Goal: Task Accomplishment & Management: Complete application form

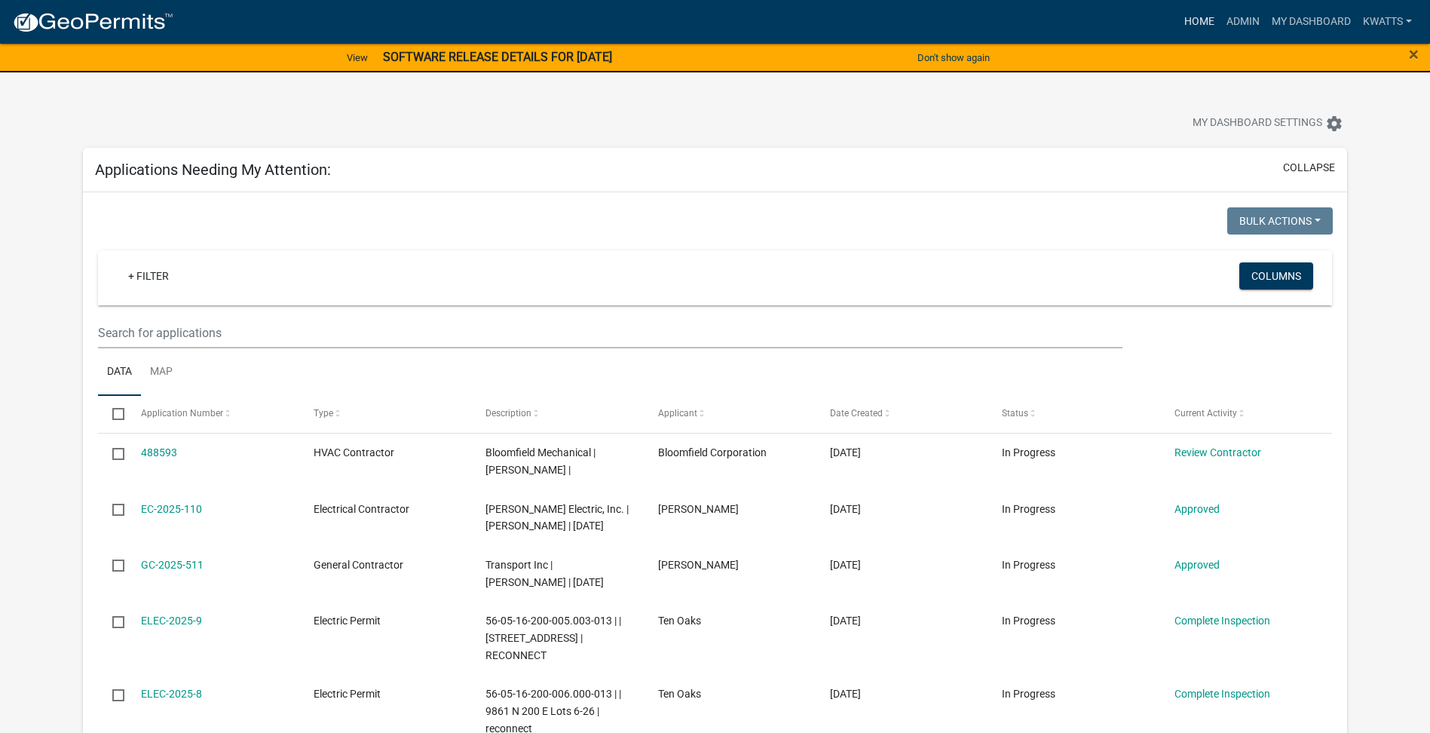
click at [1207, 34] on link "Home" at bounding box center [1199, 22] width 42 height 29
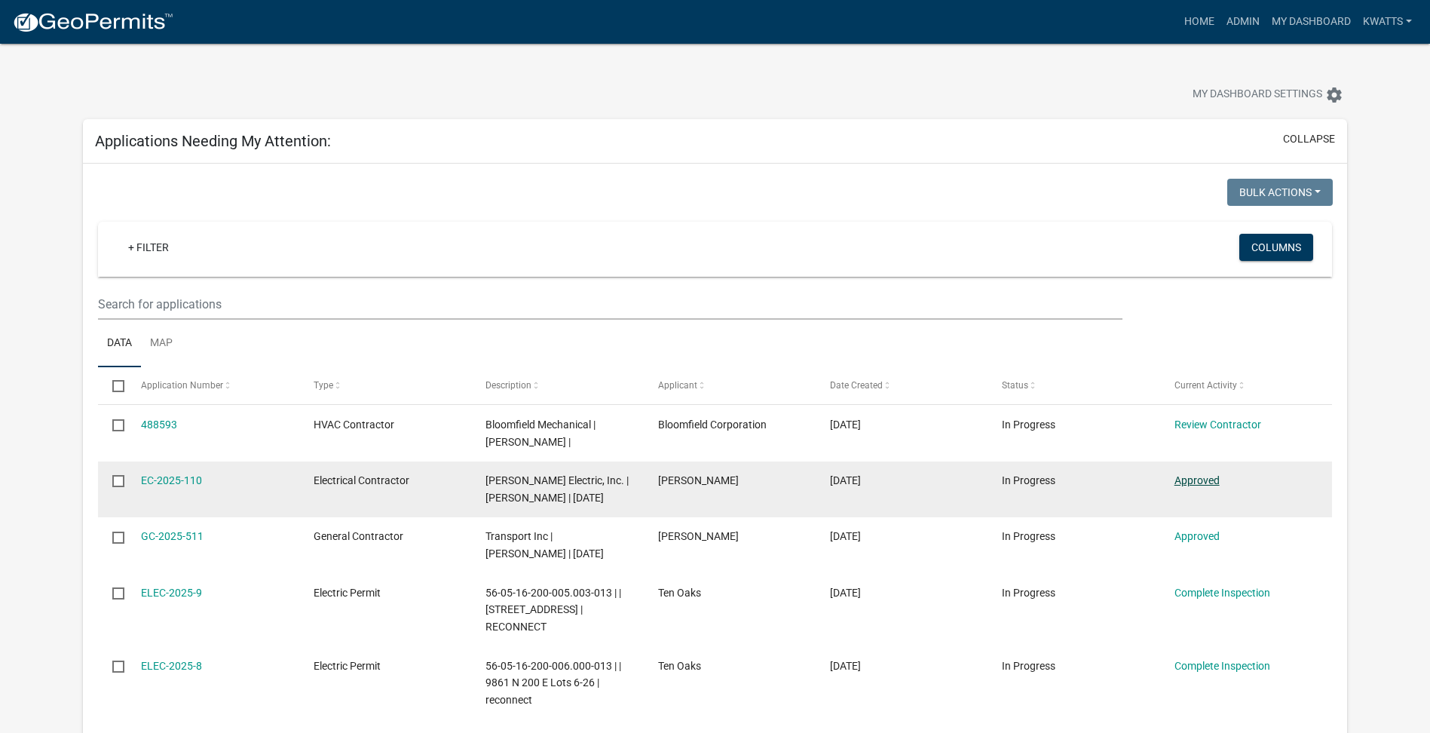
click at [1205, 482] on link "Approved" at bounding box center [1196, 480] width 45 height 12
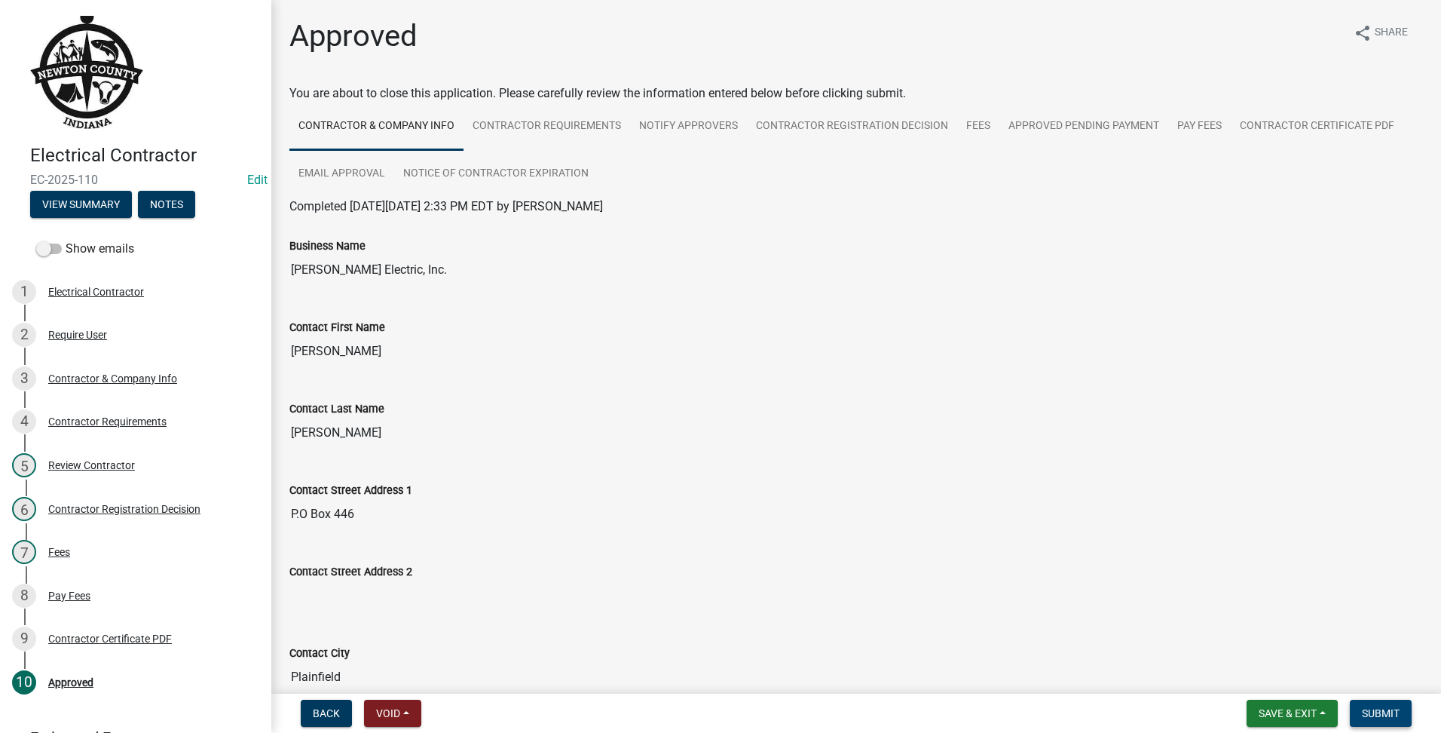
click at [1366, 707] on span "Submit" at bounding box center [1381, 713] width 38 height 12
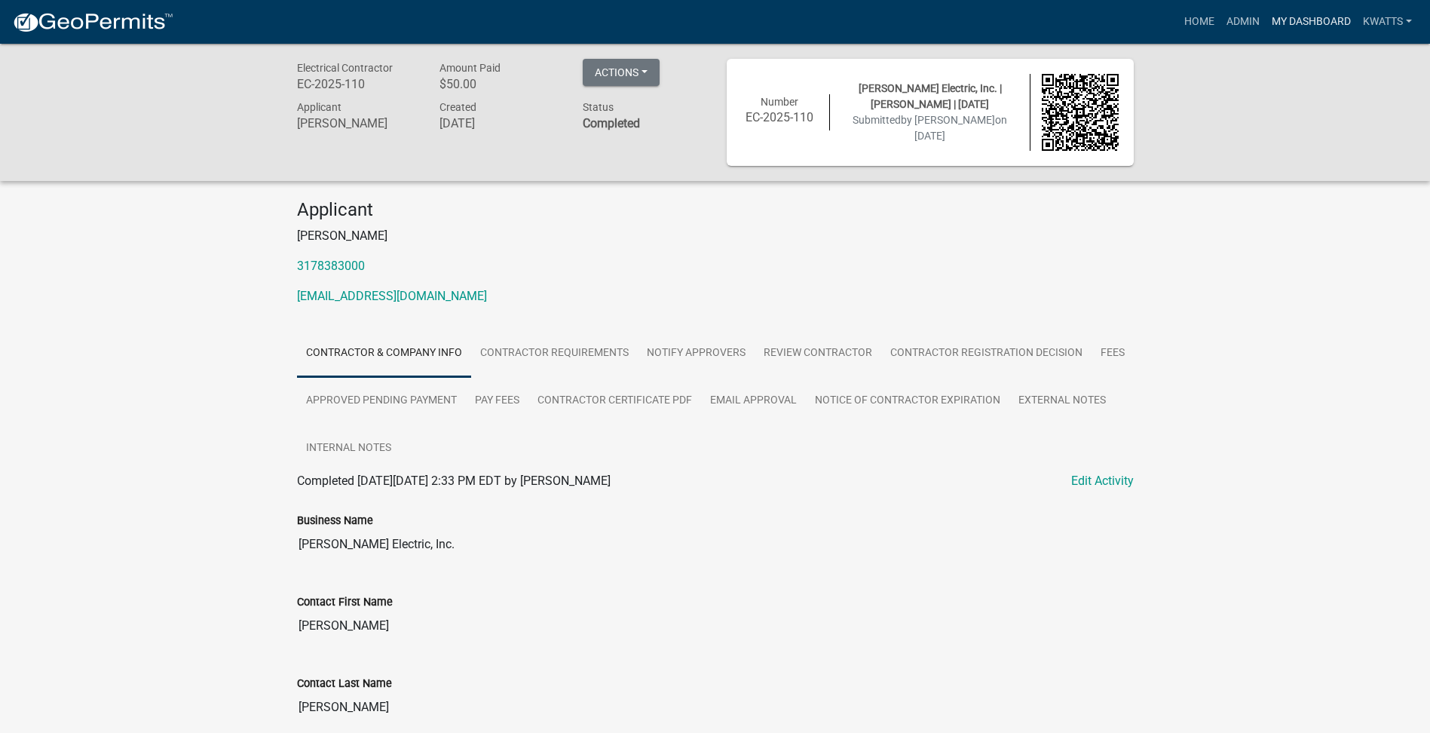
click at [1315, 26] on link "My Dashboard" at bounding box center [1310, 22] width 91 height 29
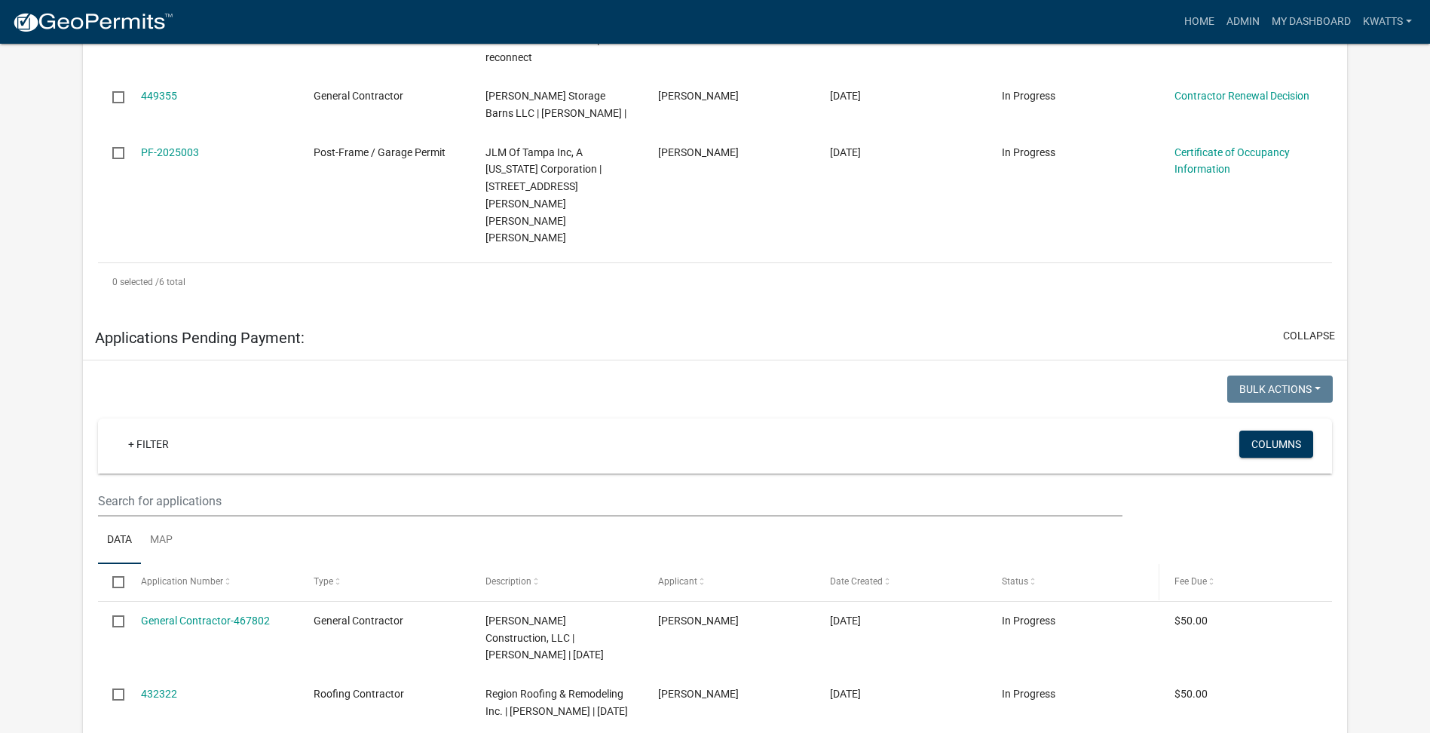
scroll to position [210, 0]
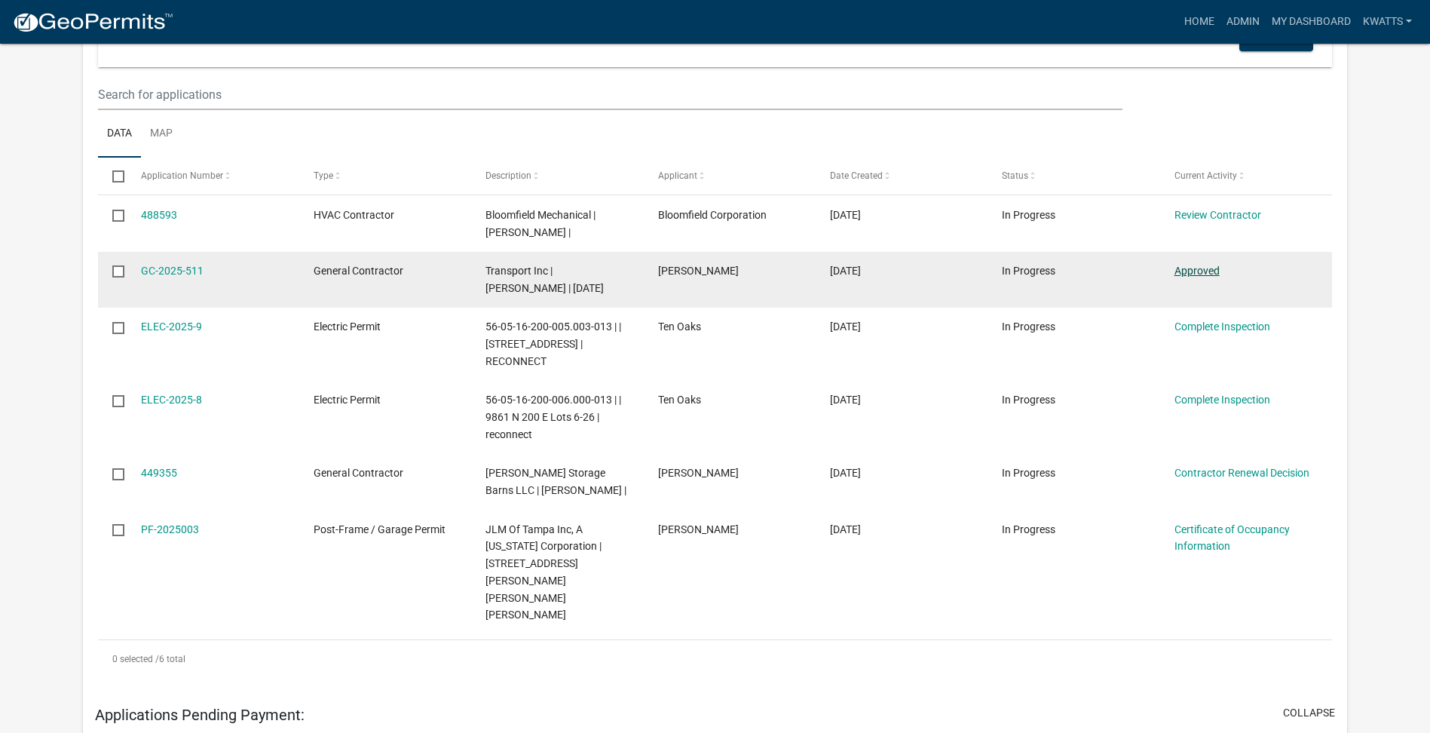
click at [1198, 276] on link "Approved" at bounding box center [1196, 271] width 45 height 12
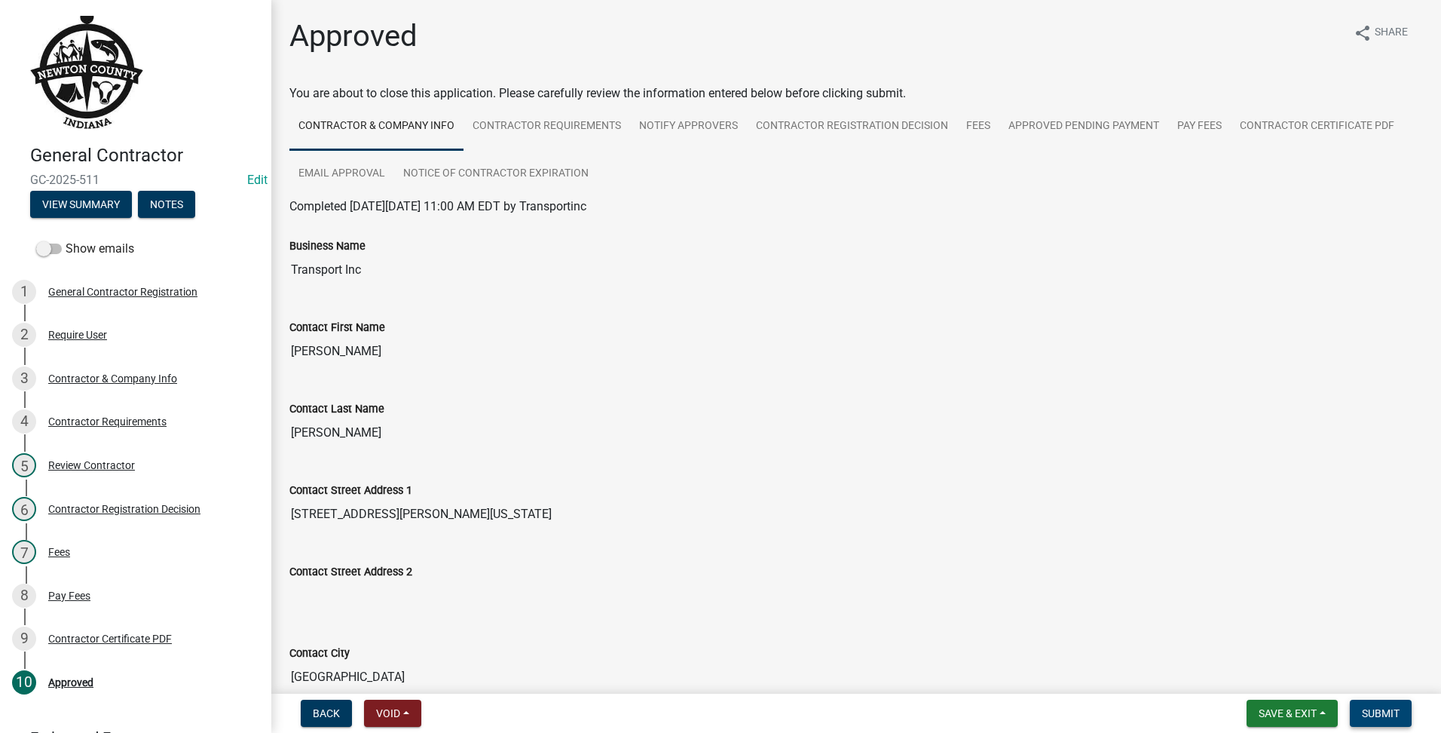
click at [1380, 707] on span "Submit" at bounding box center [1381, 713] width 38 height 12
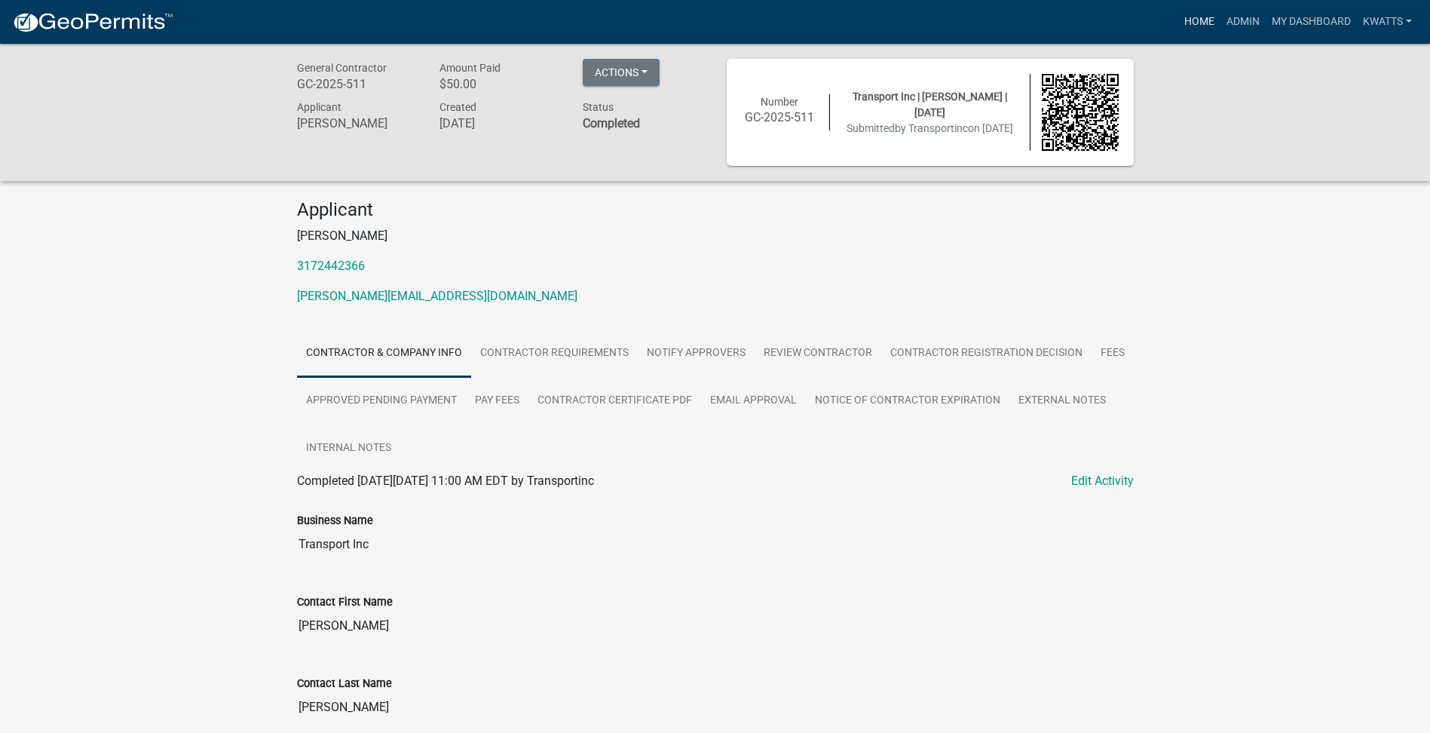
click at [1198, 19] on link "Home" at bounding box center [1199, 22] width 42 height 29
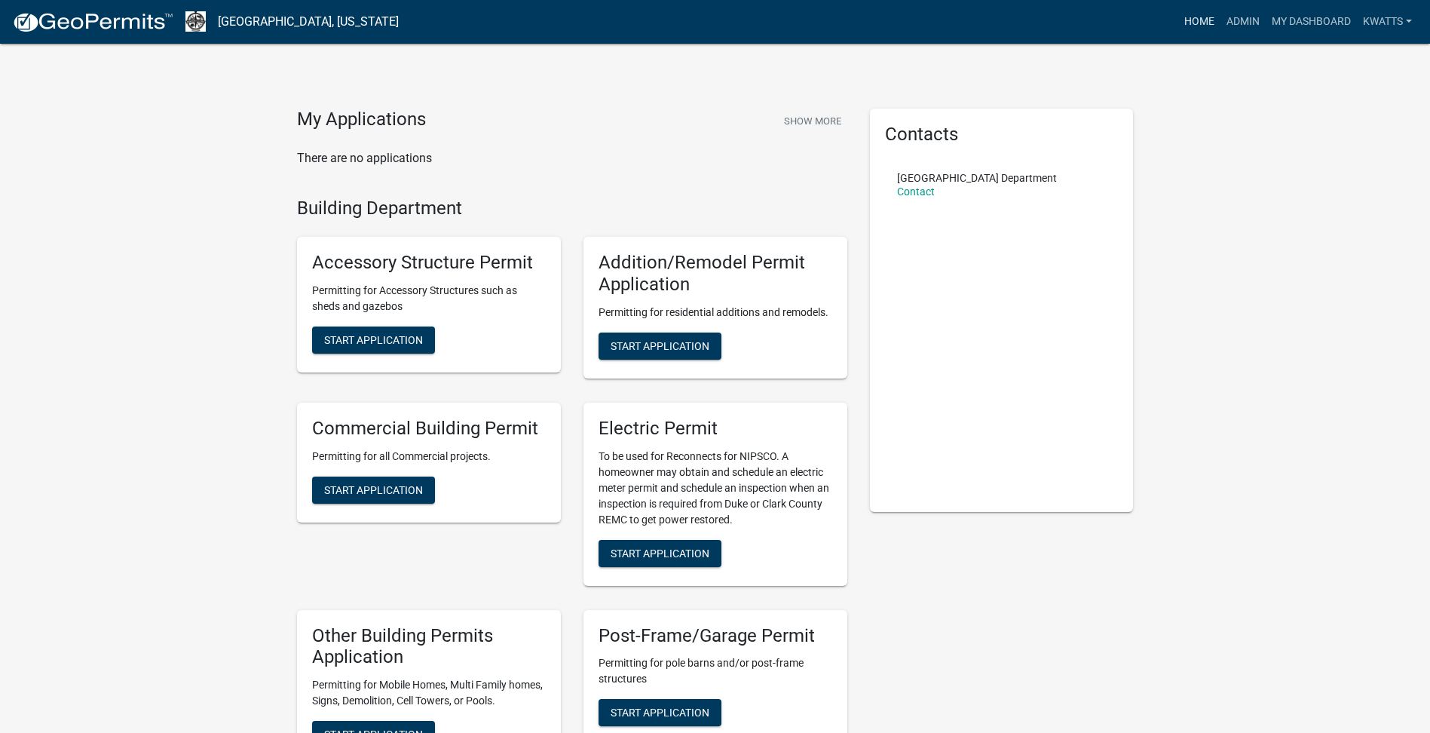
click at [1192, 13] on link "Home" at bounding box center [1199, 22] width 42 height 29
click at [1197, 23] on link "Home" at bounding box center [1199, 22] width 42 height 29
click at [1195, 25] on link "Home" at bounding box center [1199, 22] width 42 height 29
click at [702, 344] on span "Start Application" at bounding box center [659, 345] width 99 height 12
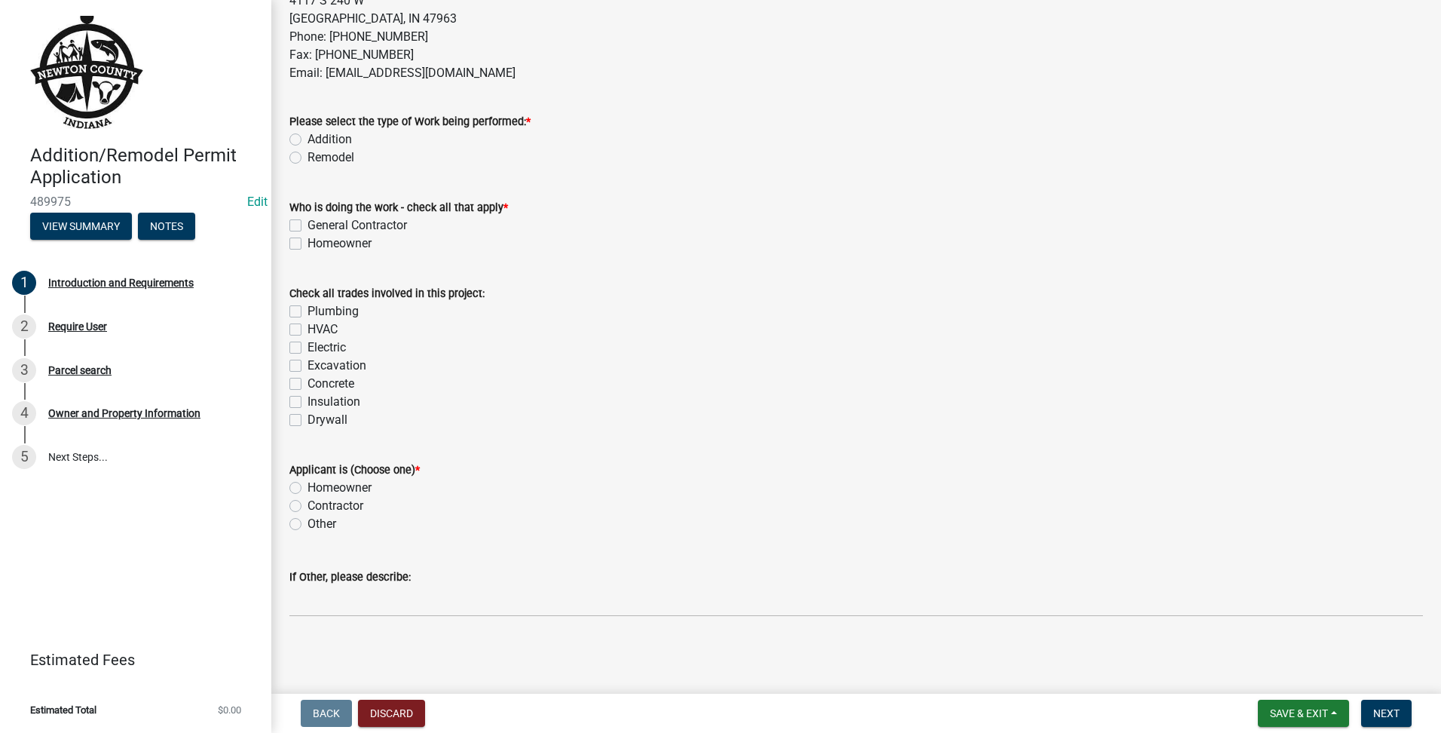
scroll to position [335, 0]
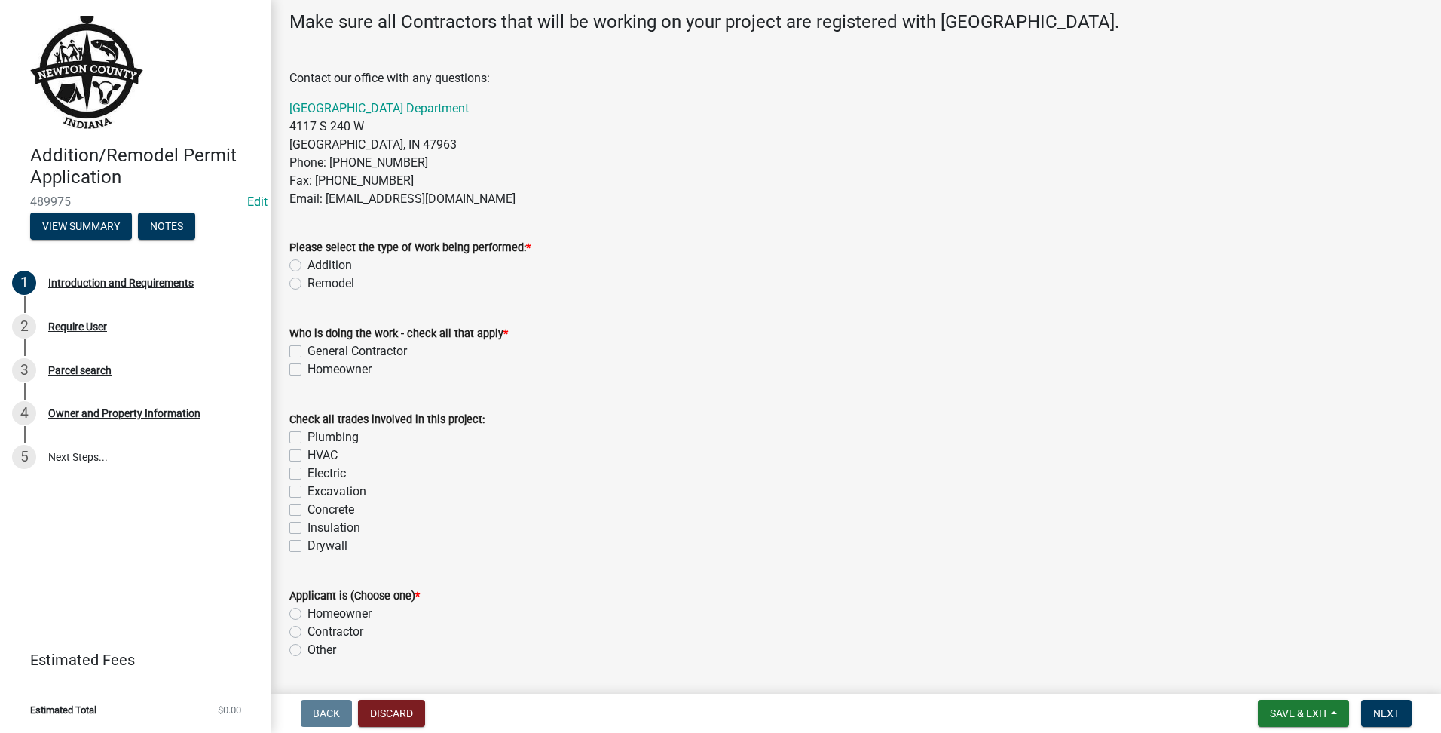
click at [307, 282] on label "Remodel" at bounding box center [330, 283] width 47 height 18
click at [307, 282] on input "Remodel" at bounding box center [312, 279] width 10 height 10
radio input "true"
click at [307, 346] on label "General Contractor" at bounding box center [356, 351] width 99 height 18
click at [307, 346] on input "General Contractor" at bounding box center [312, 347] width 10 height 10
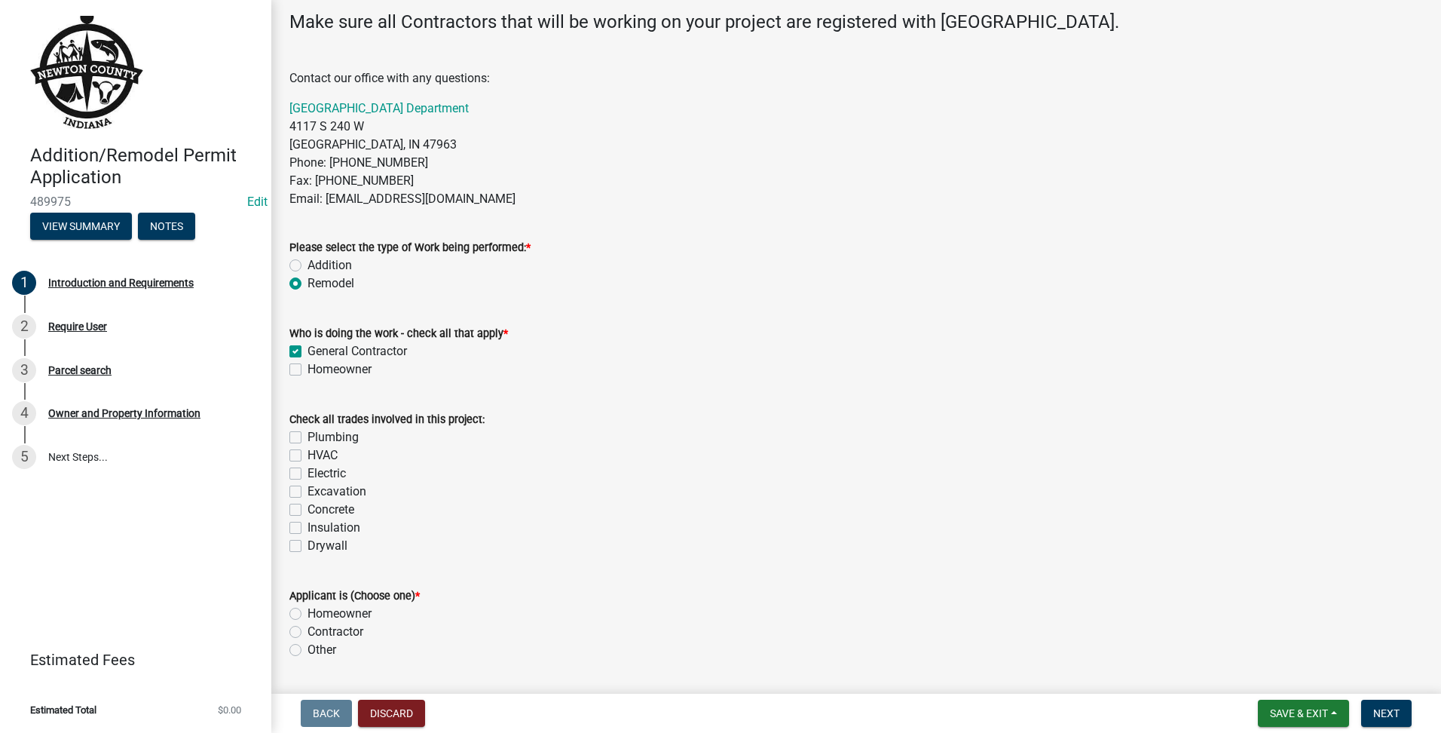
checkbox input "true"
checkbox input "false"
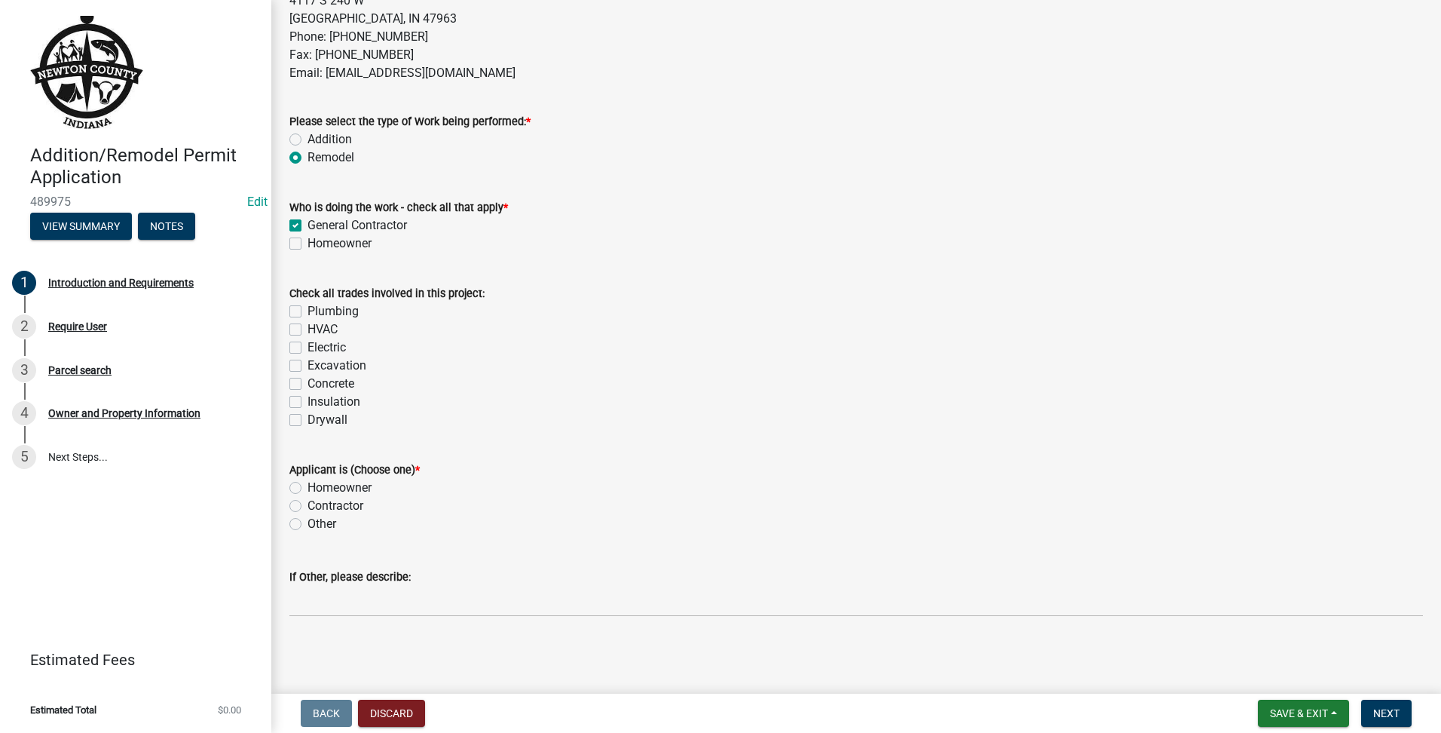
drag, startPoint x: 300, startPoint y: 484, endPoint x: 298, endPoint y: 501, distance: 17.4
click at [298, 501] on div "Applicant is (Choose one) * Homeowner Contractor Other" at bounding box center [856, 496] width 1134 height 72
click at [307, 506] on label "Contractor" at bounding box center [335, 506] width 56 height 18
click at [307, 506] on input "Contractor" at bounding box center [312, 502] width 10 height 10
radio input "true"
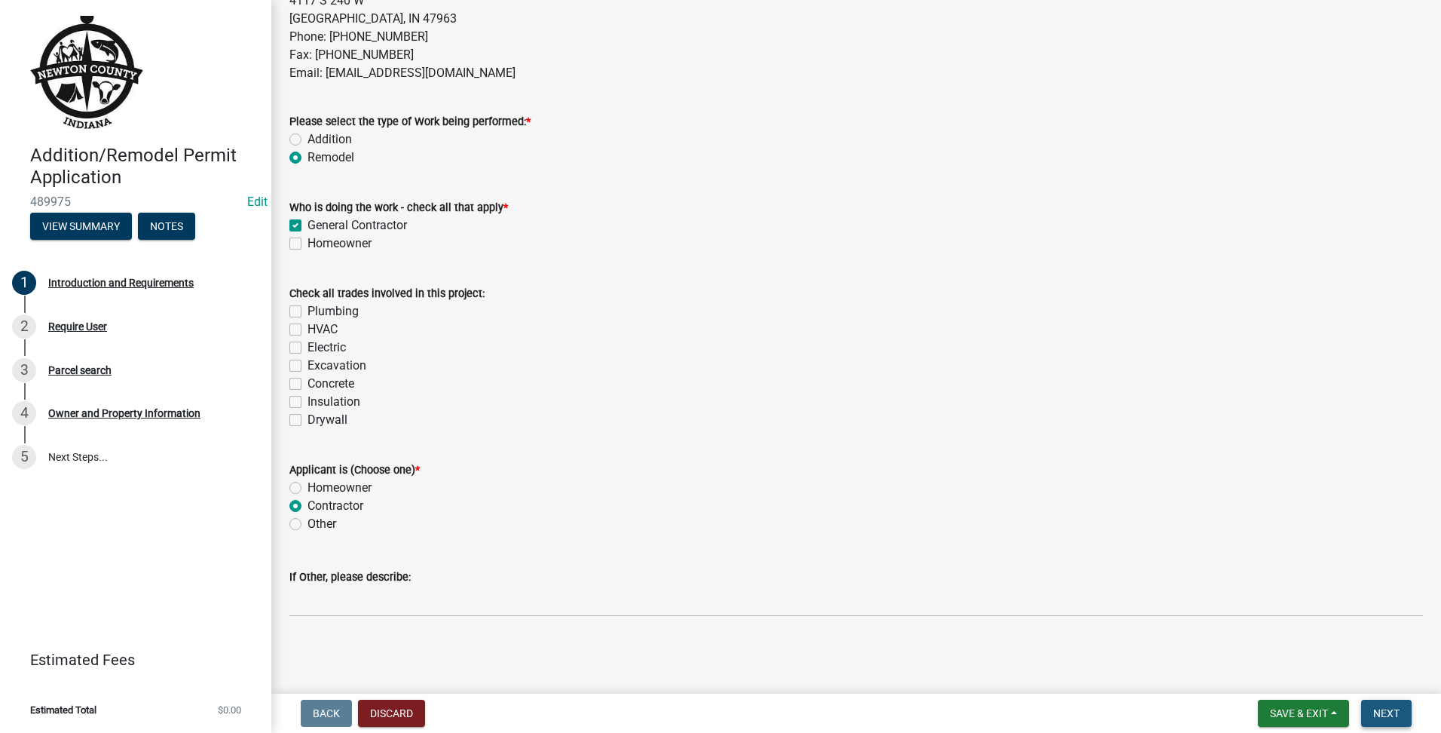
click at [1378, 709] on span "Next" at bounding box center [1386, 713] width 26 height 12
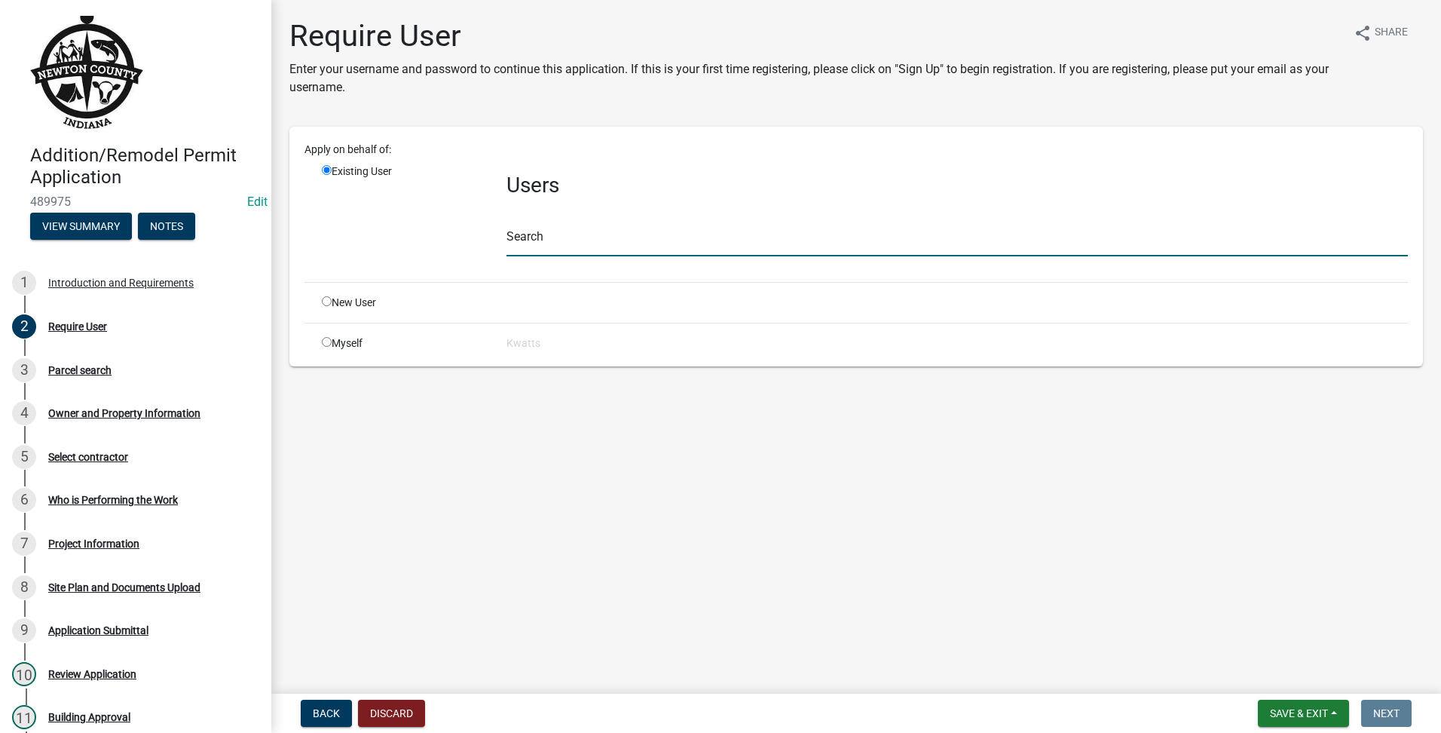
click at [587, 252] on input "text" at bounding box center [956, 240] width 901 height 31
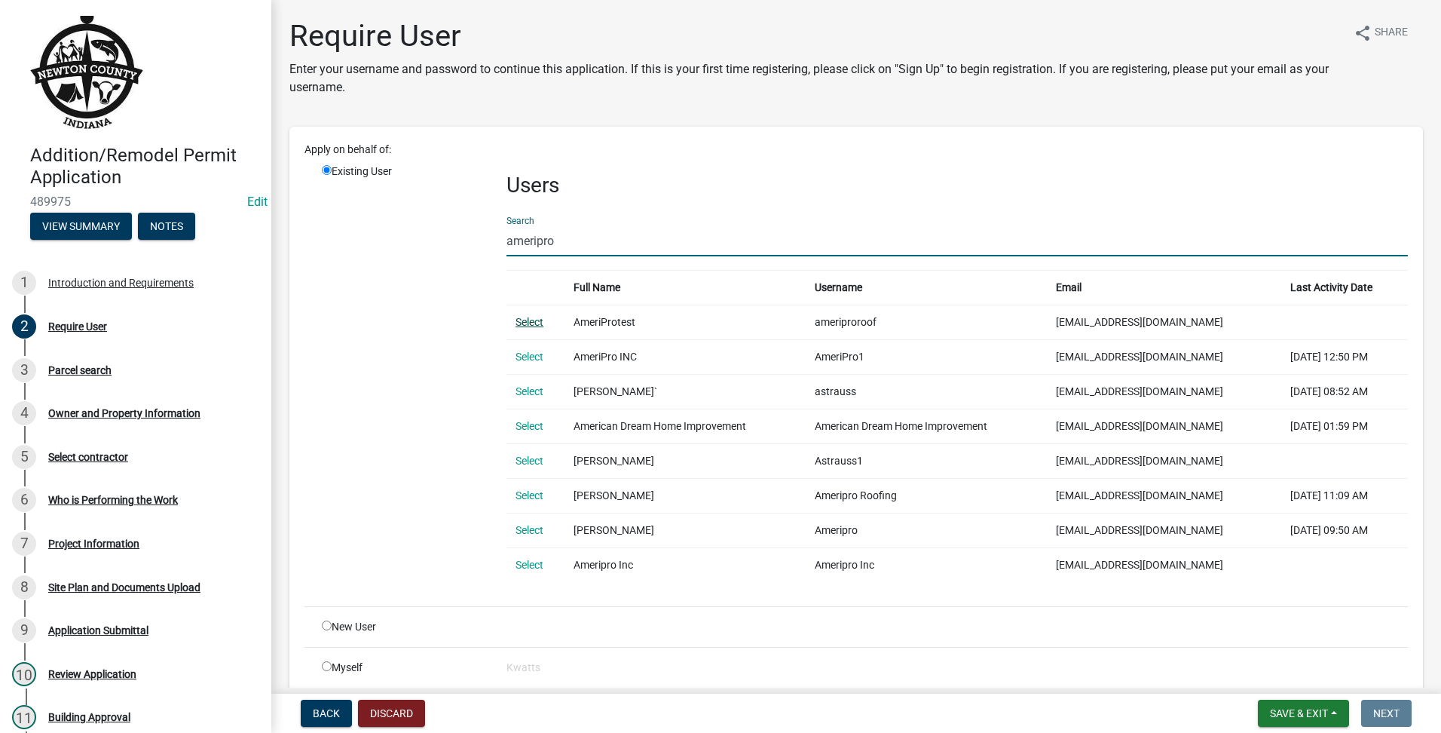
type input "ameripro"
click at [522, 320] on link "Select" at bounding box center [530, 322] width 28 height 12
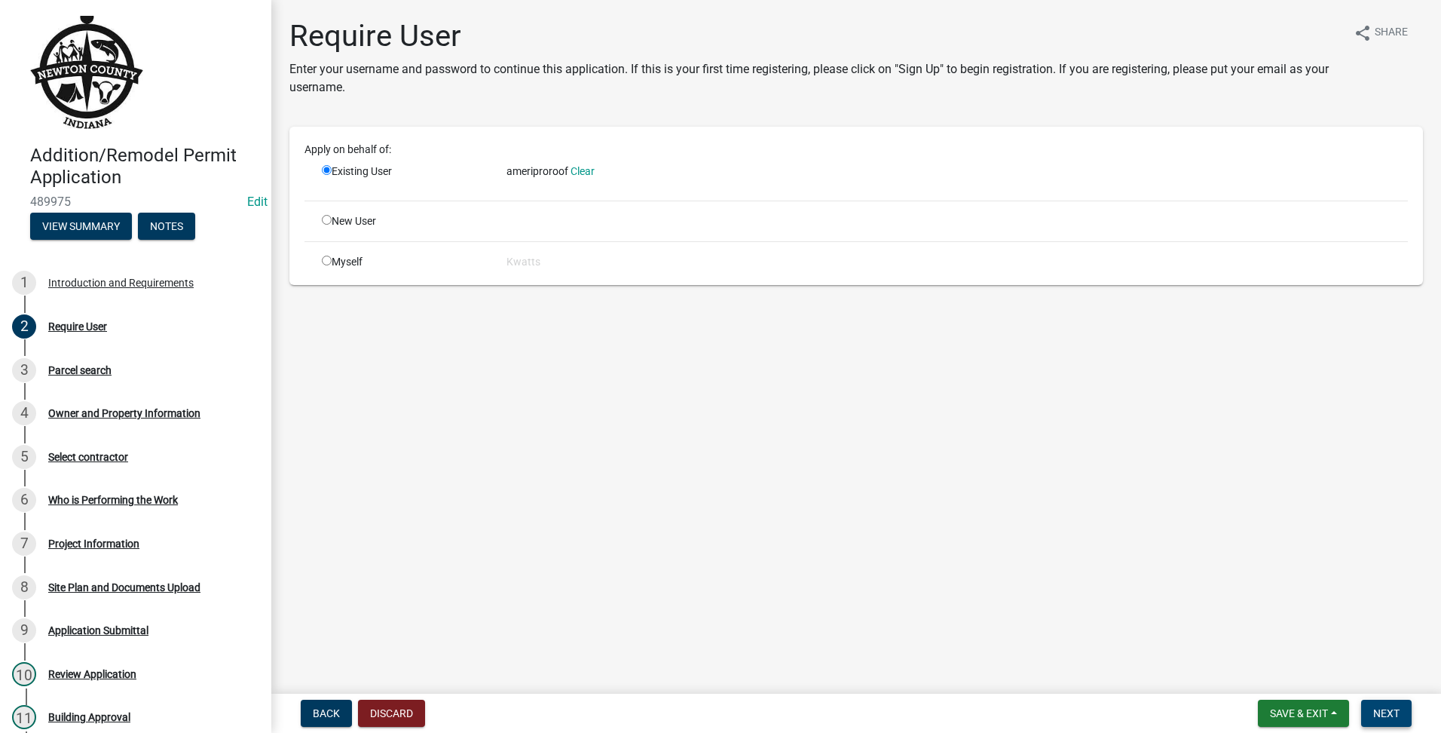
click at [1397, 703] on button "Next" at bounding box center [1386, 712] width 50 height 27
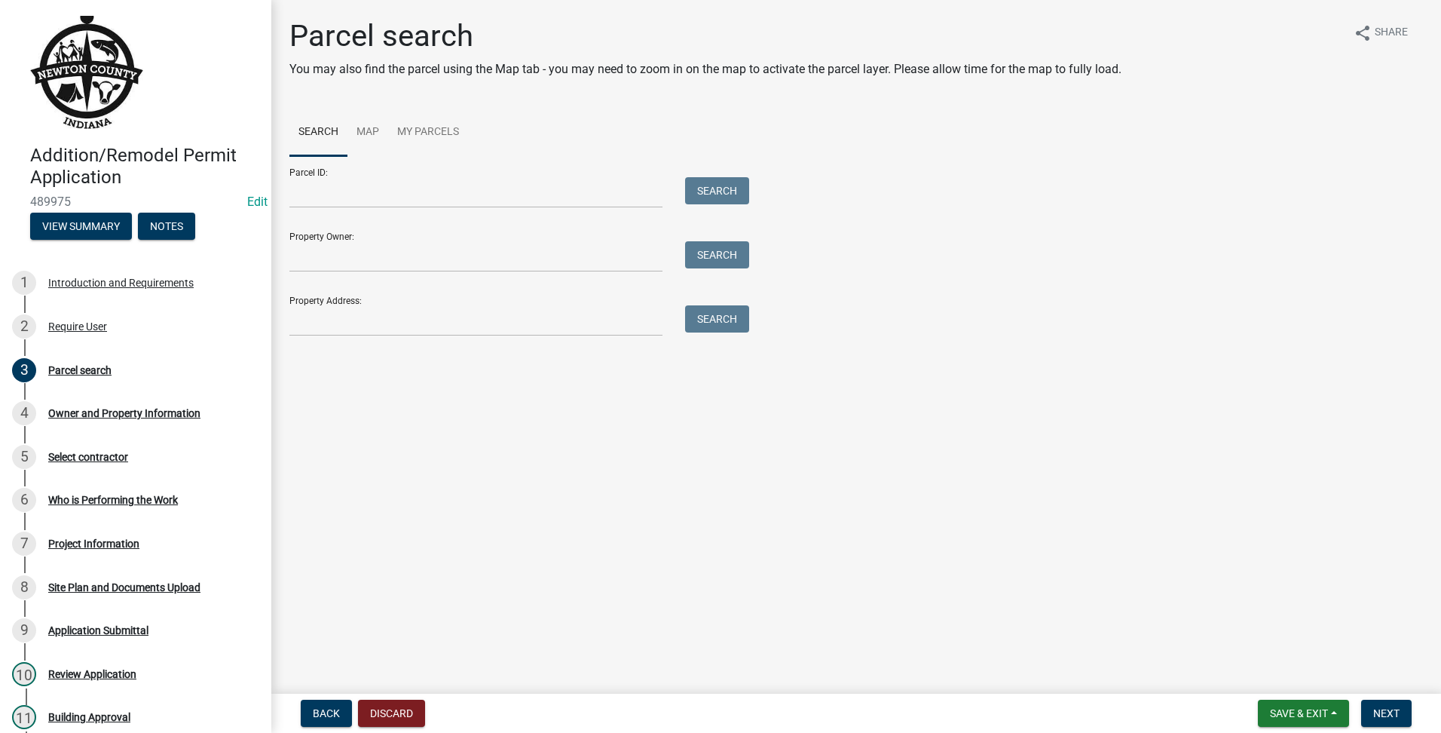
click at [450, 337] on div "Parcel search You may also find the parcel using the Map tab - you may need to …" at bounding box center [856, 184] width 1156 height 332
click at [497, 328] on input "Property Address:" at bounding box center [475, 320] width 373 height 31
type input "11860"
click at [751, 329] on div "Search" at bounding box center [713, 320] width 79 height 31
click at [741, 324] on button "Search" at bounding box center [717, 318] width 64 height 27
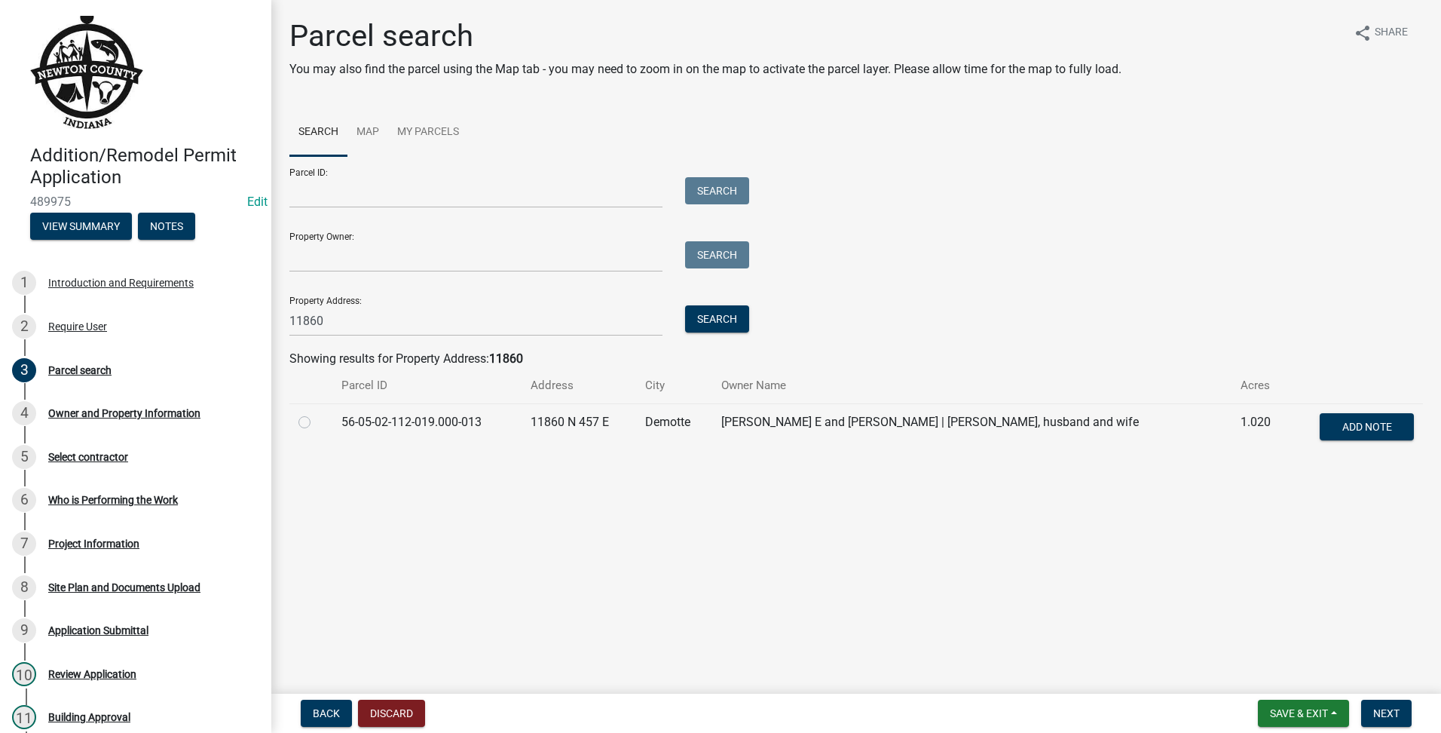
click at [298, 418] on td at bounding box center [310, 428] width 43 height 50
click at [317, 413] on label at bounding box center [317, 413] width 0 height 0
click at [317, 420] on input "radio" at bounding box center [322, 418] width 10 height 10
radio input "true"
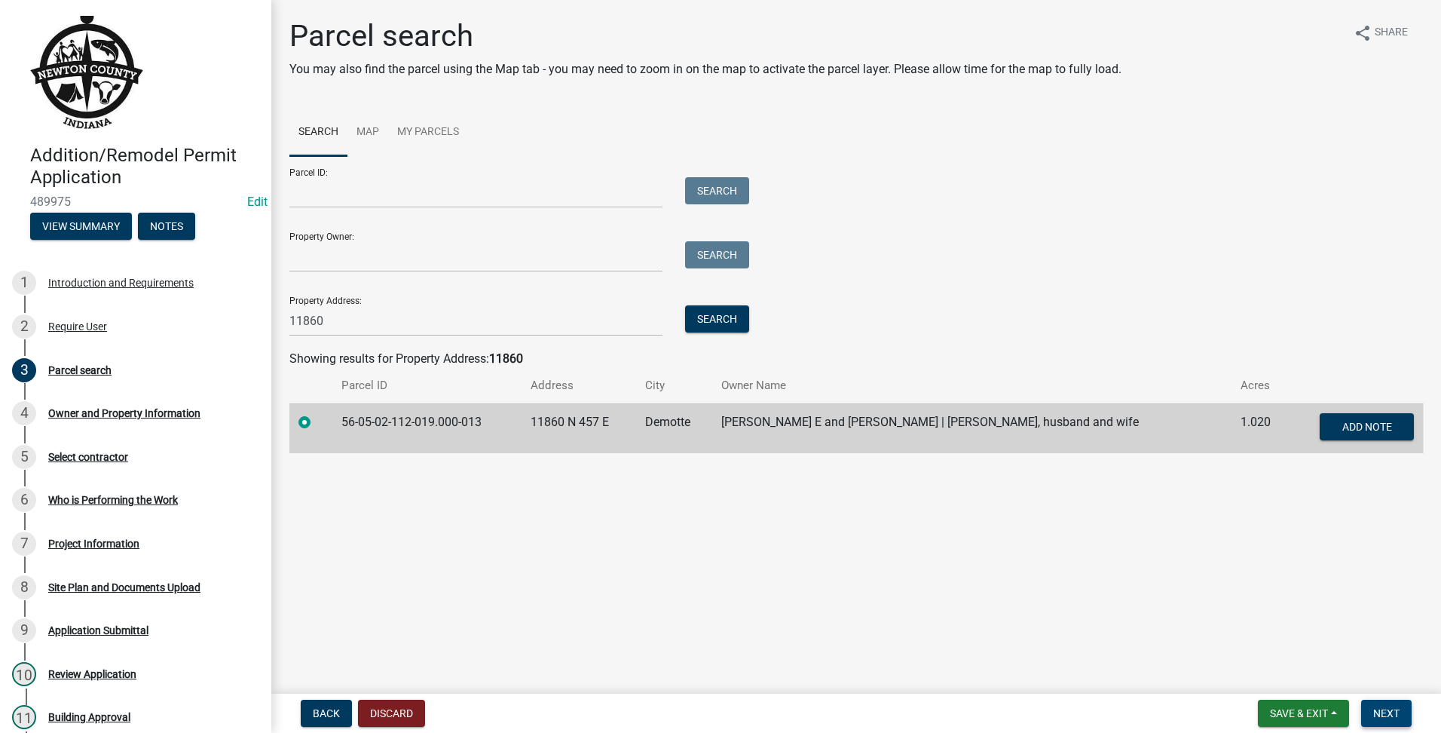
click at [1390, 711] on span "Next" at bounding box center [1386, 713] width 26 height 12
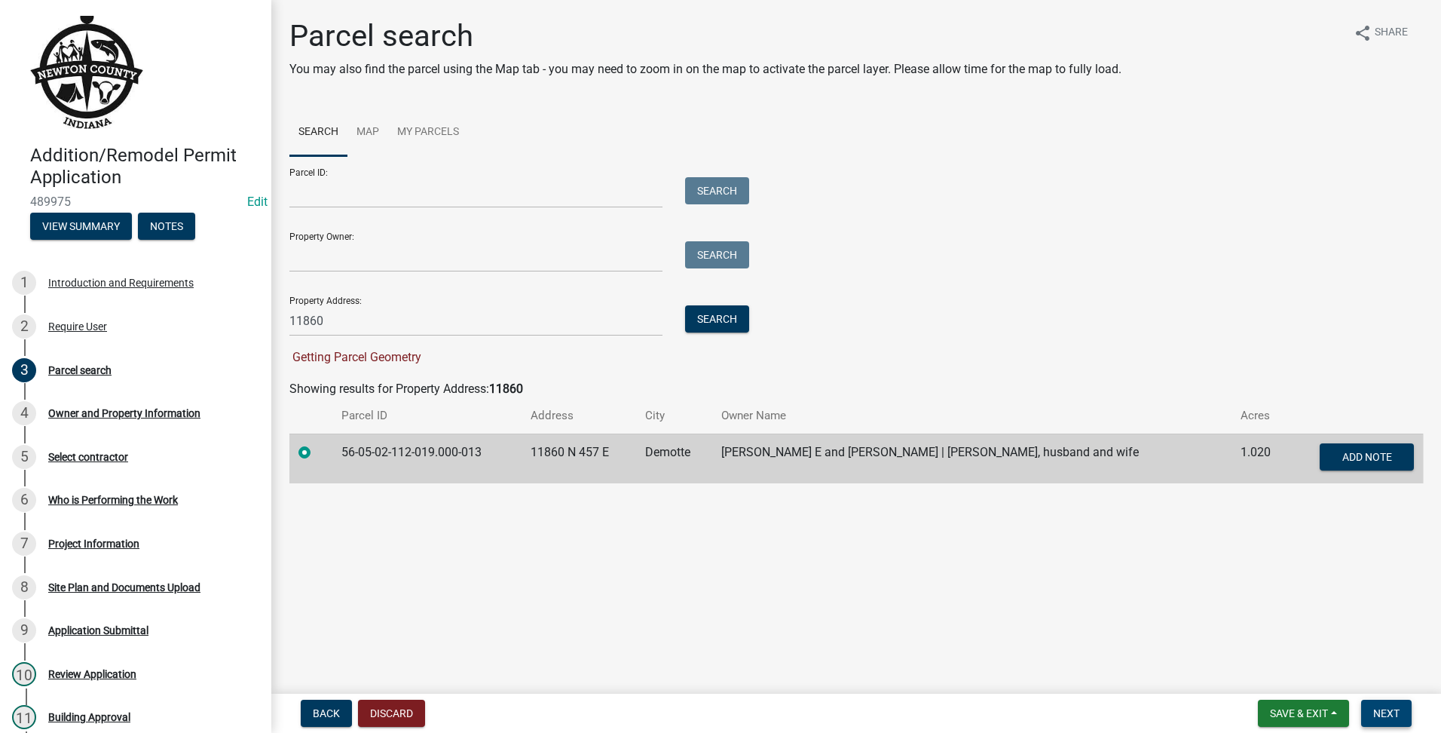
click at [1382, 718] on span "Next" at bounding box center [1386, 713] width 26 height 12
click at [854, 639] on main "Parcel search You may also find the parcel using the Map tab - you may need to …" at bounding box center [856, 343] width 1170 height 687
click at [439, 327] on input "11860" at bounding box center [475, 320] width 373 height 31
click at [858, 558] on main "Parcel search You may also find the parcel using the Map tab - you may need to …" at bounding box center [856, 343] width 1170 height 687
click at [1407, 720] on button "Next" at bounding box center [1386, 712] width 50 height 27
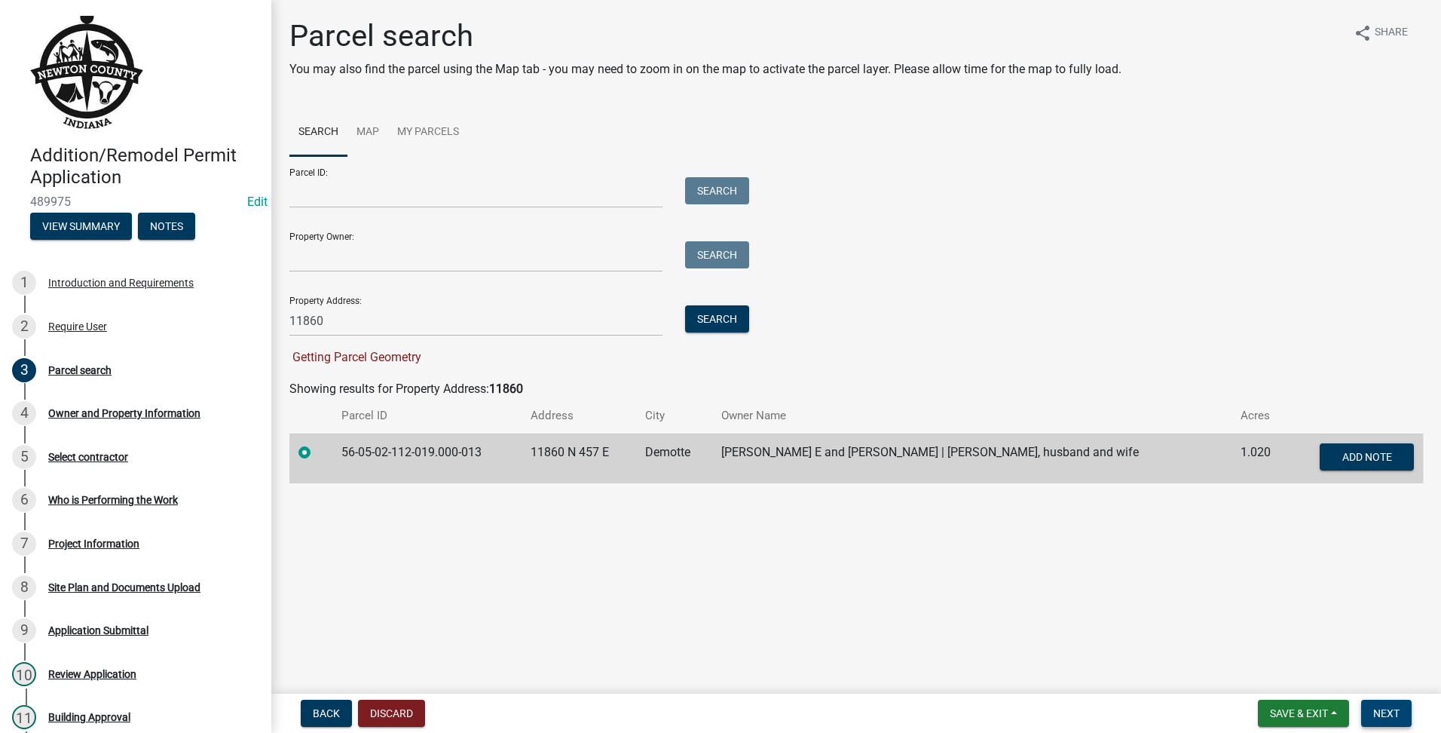
click at [1397, 713] on span "Next" at bounding box center [1386, 713] width 26 height 12
click at [506, 554] on main "Parcel search You may also find the parcel using the Map tab - you may need to …" at bounding box center [856, 343] width 1170 height 687
drag, startPoint x: 695, startPoint y: 553, endPoint x: 706, endPoint y: 552, distance: 11.4
click at [696, 553] on main "Parcel search You may also find the parcel using the Map tab - you may need to …" at bounding box center [856, 343] width 1170 height 687
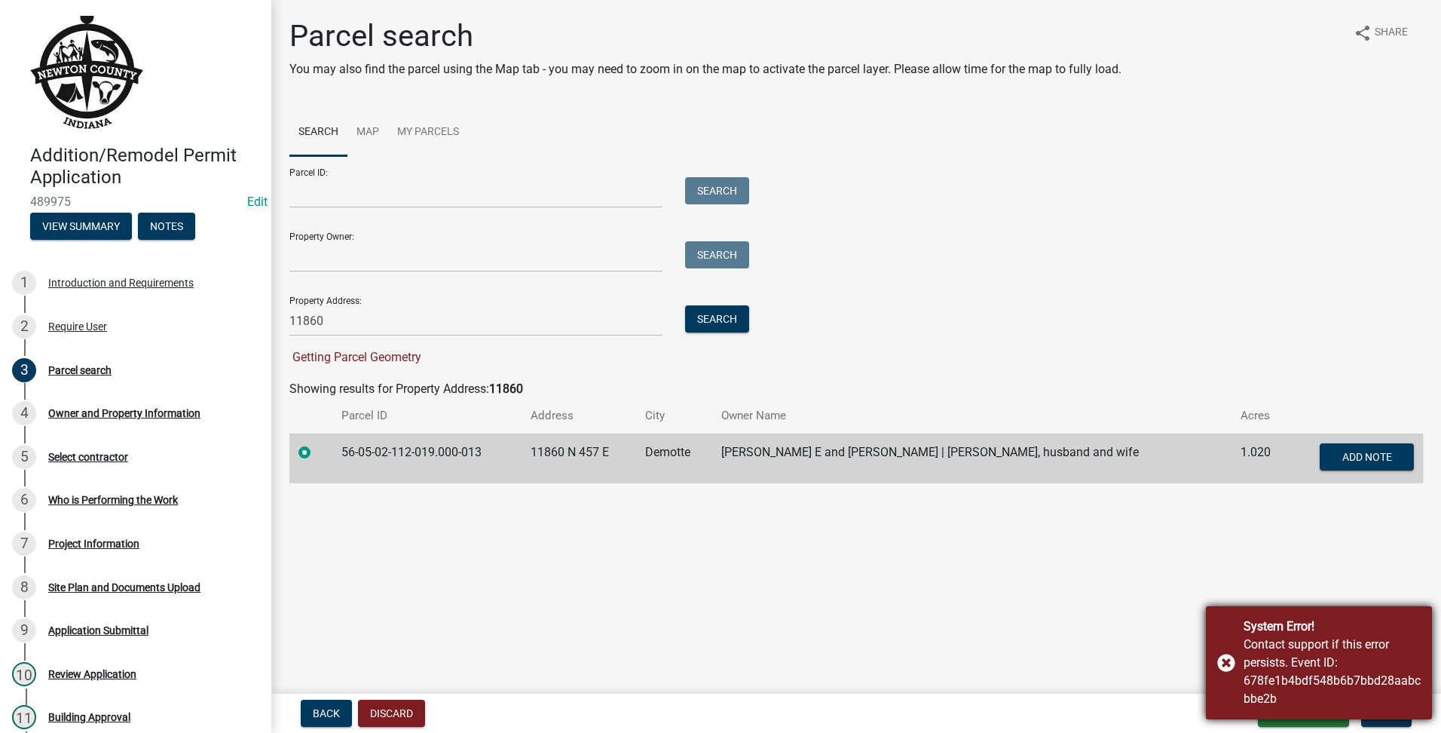
click at [1222, 665] on div "System Error! Contact support if this error persists. Event ID: 678fe1b4bdf548b…" at bounding box center [1319, 662] width 226 height 113
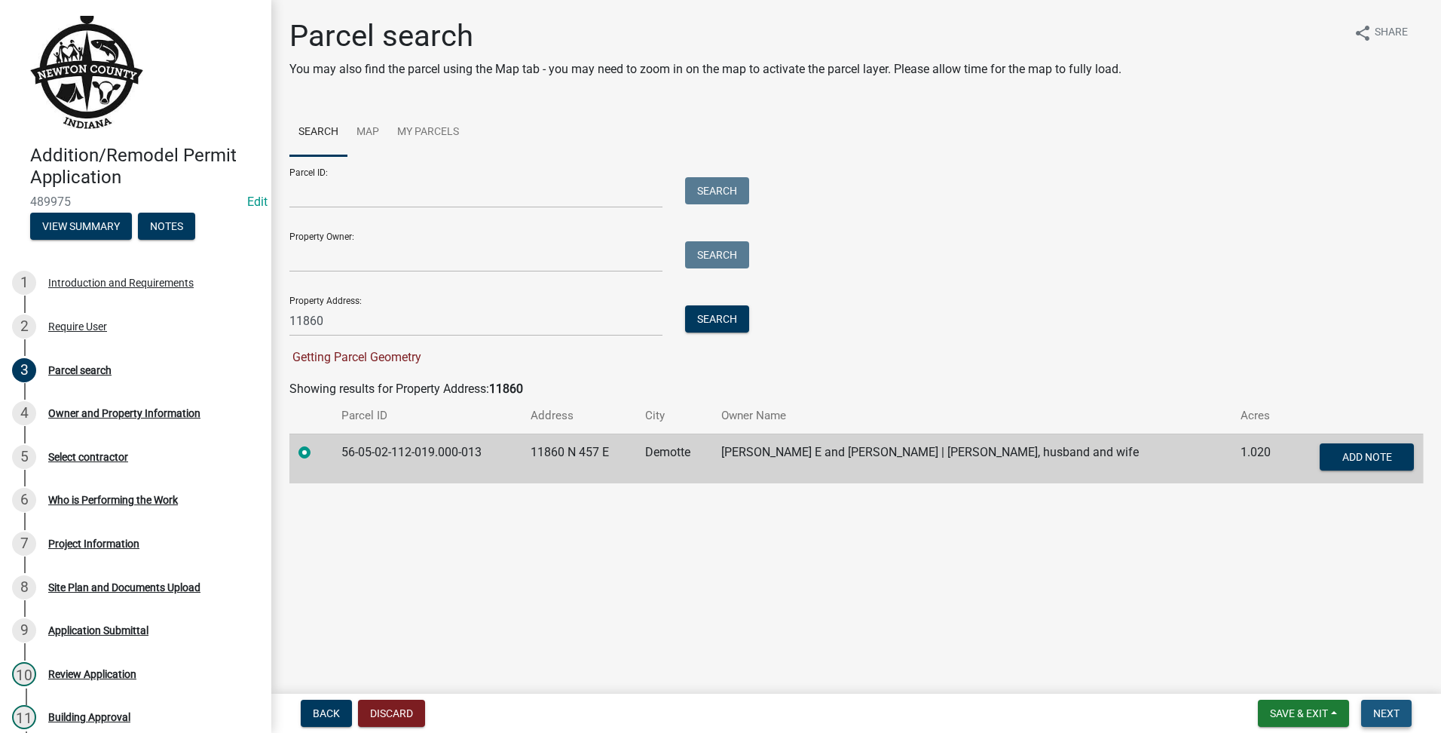
click at [1374, 707] on span "Next" at bounding box center [1386, 713] width 26 height 12
click at [1213, 598] on main "Parcel search You may also find the parcel using the Map tab - you may need to …" at bounding box center [856, 343] width 1170 height 687
click at [1375, 710] on span "Next" at bounding box center [1386, 713] width 26 height 12
click at [807, 568] on main "Parcel search You may also find the parcel using the Map tab - you may need to …" at bounding box center [856, 343] width 1170 height 687
click at [1375, 711] on span "Next" at bounding box center [1386, 713] width 26 height 12
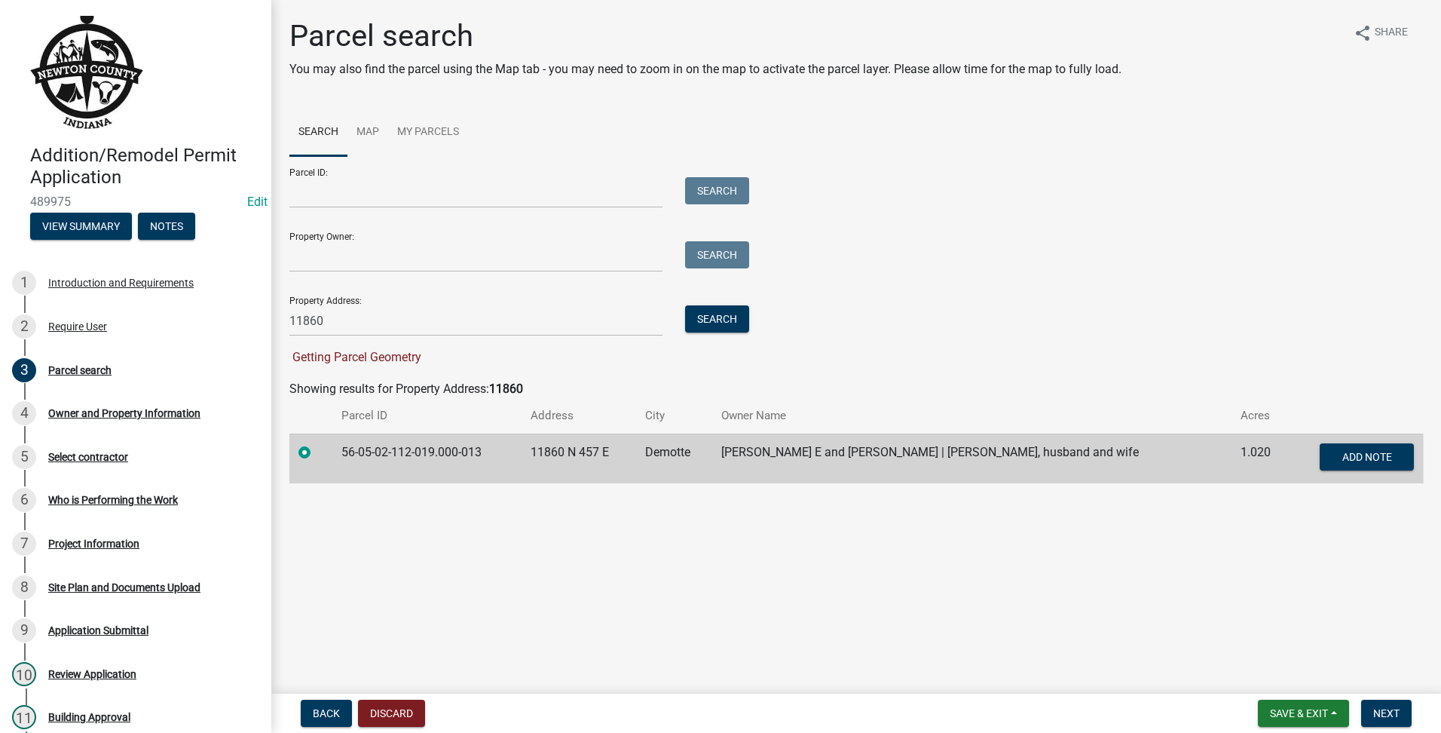
drag, startPoint x: 1002, startPoint y: 604, endPoint x: 1011, endPoint y: 603, distance: 9.1
click at [1002, 604] on main "Parcel search You may also find the parcel using the Map tab - you may need to …" at bounding box center [856, 343] width 1170 height 687
click at [342, 318] on input "11860" at bounding box center [475, 320] width 373 height 31
click at [686, 300] on div "Property Address: 11860 Search" at bounding box center [515, 310] width 452 height 52
click at [687, 316] on button "Search" at bounding box center [717, 318] width 64 height 27
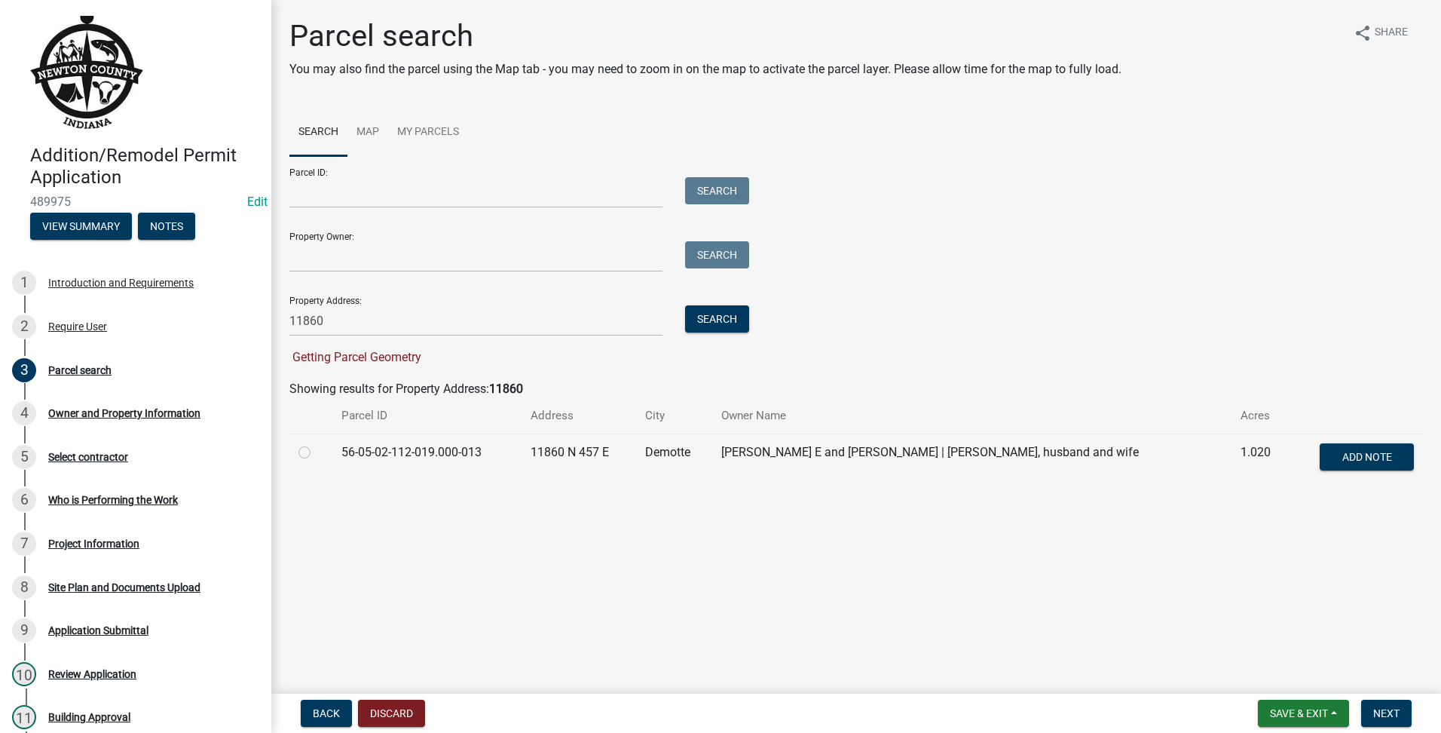
click at [303, 460] on div at bounding box center [310, 452] width 25 height 18
click at [317, 443] on label at bounding box center [317, 443] width 0 height 0
click at [317, 447] on input "radio" at bounding box center [322, 448] width 10 height 10
radio input "true"
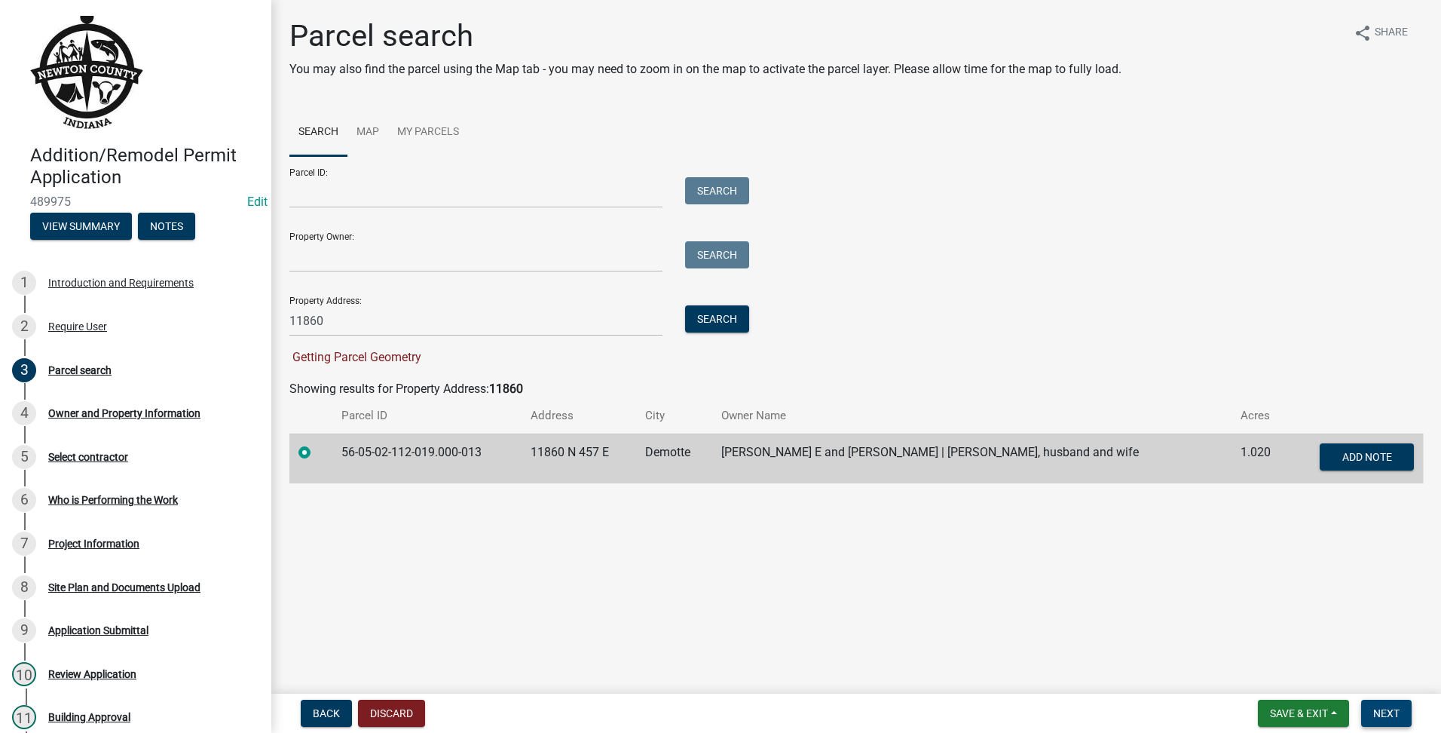
click at [1373, 711] on span "Next" at bounding box center [1386, 713] width 26 height 12
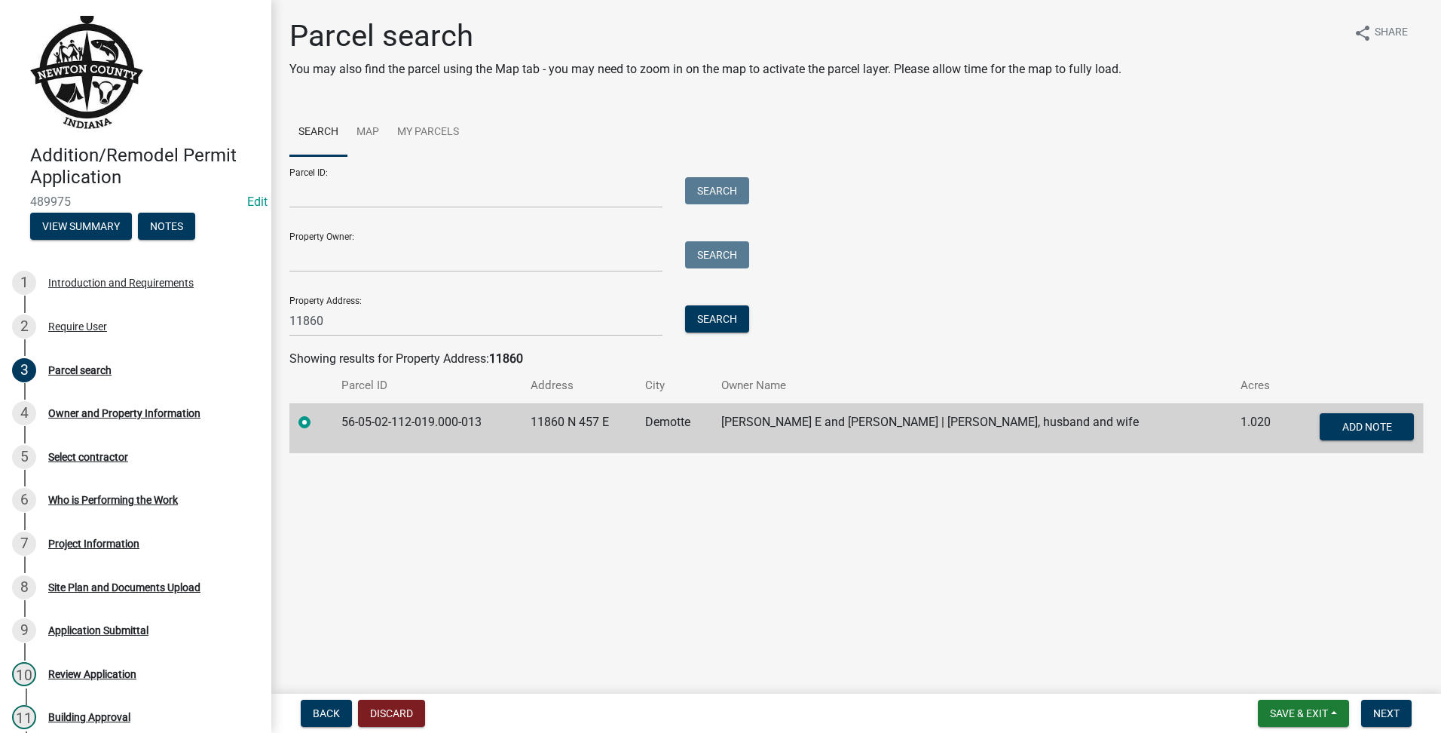
click at [1400, 730] on nav "Back Discard Save & Exit Save Save & Exit Next" at bounding box center [856, 712] width 1170 height 39
click at [1401, 720] on button "Next" at bounding box center [1386, 712] width 50 height 27
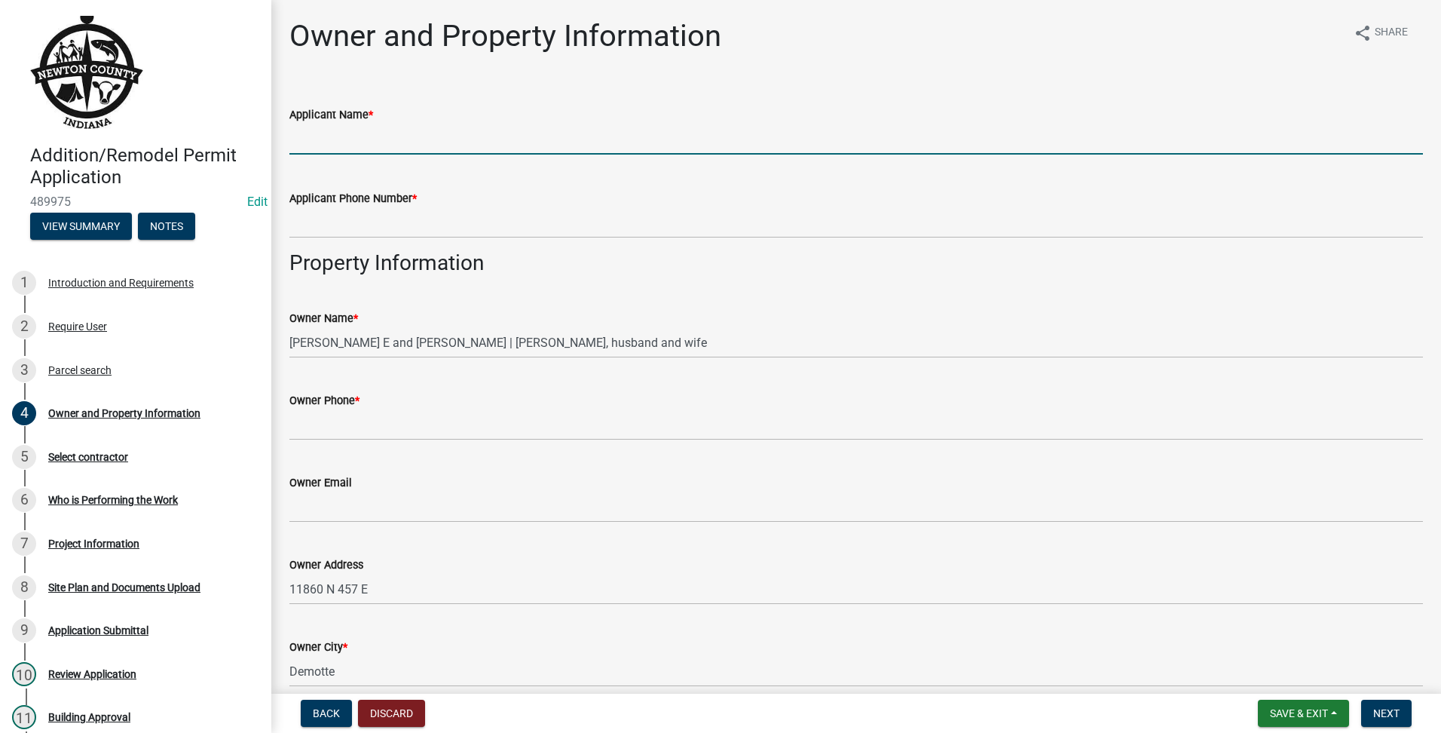
click at [428, 136] on input "Applicant Name *" at bounding box center [856, 139] width 1134 height 31
type input "AMERIPRO ROOFING"
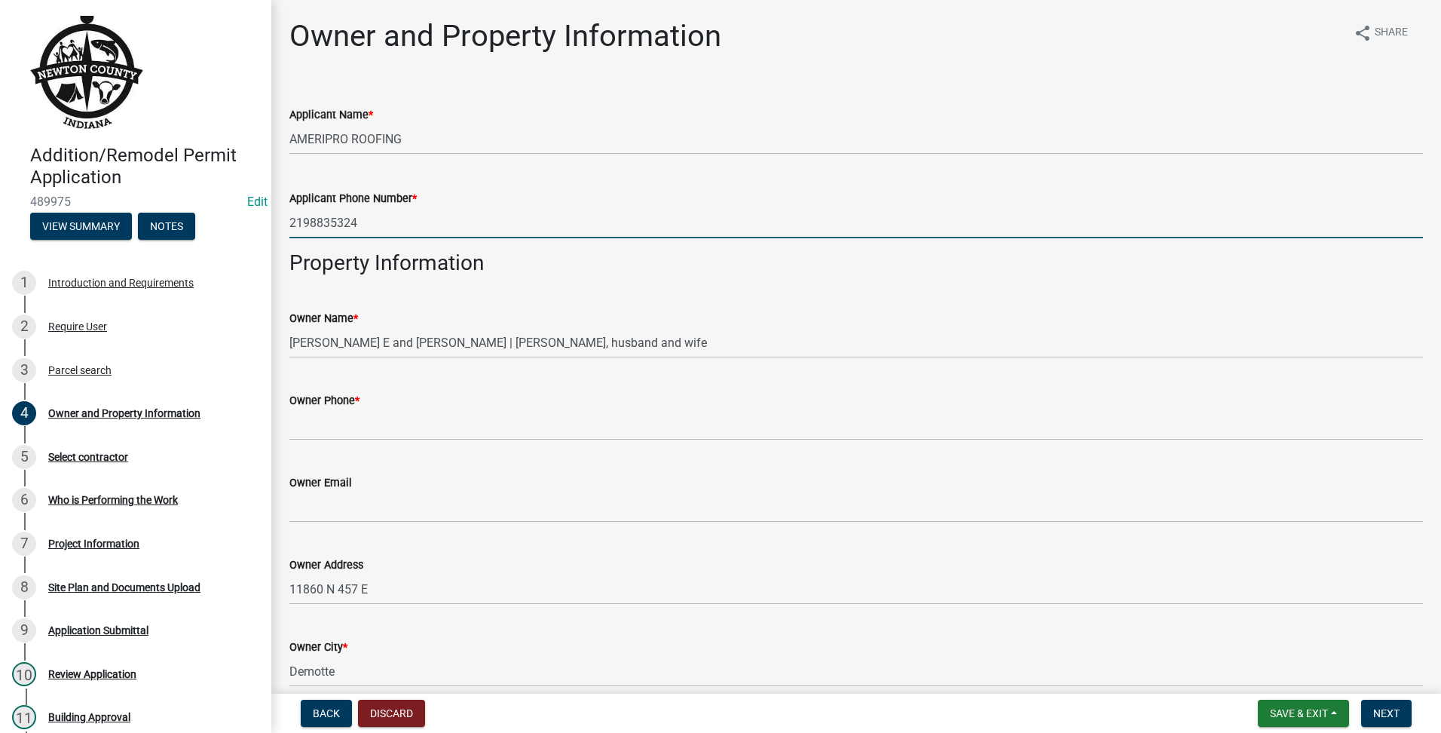
type input "2198835324"
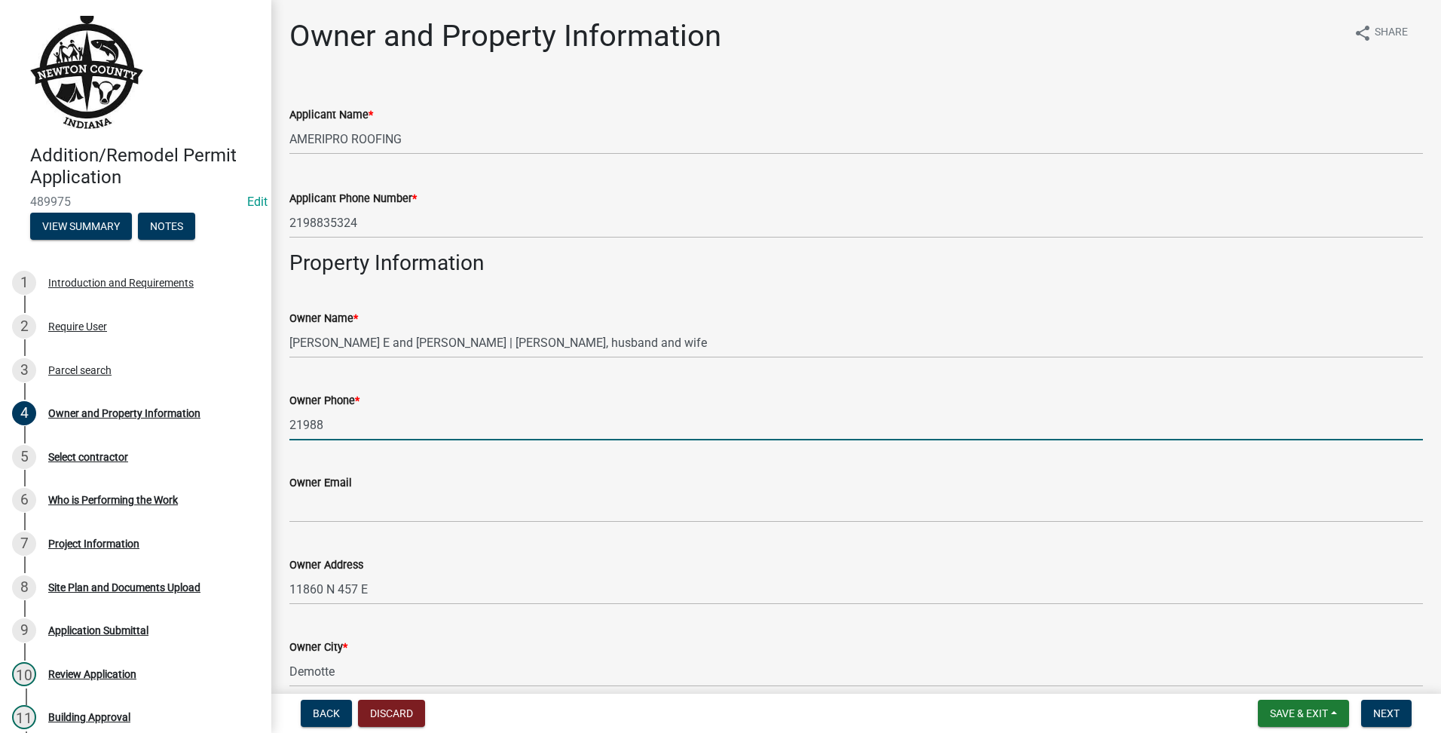
type input "2198835324"
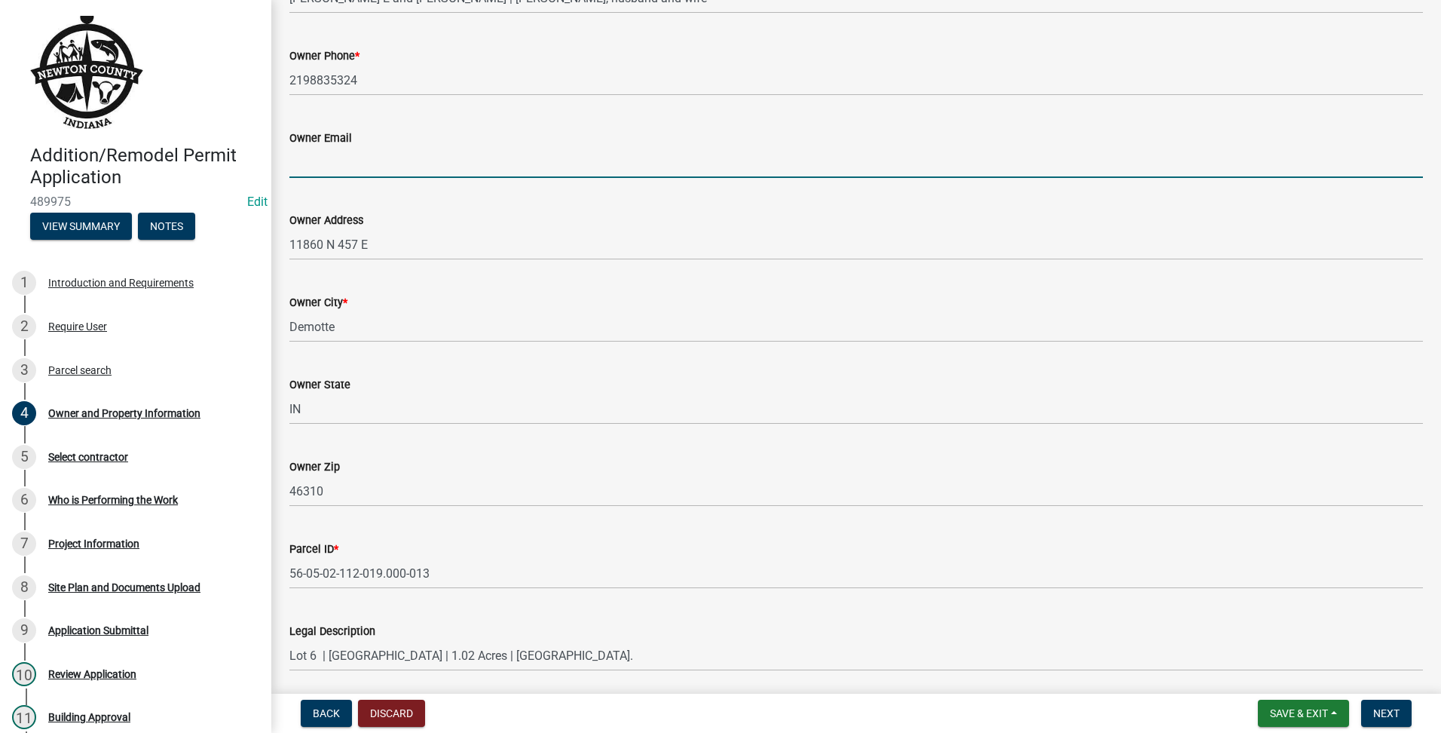
scroll to position [847, 0]
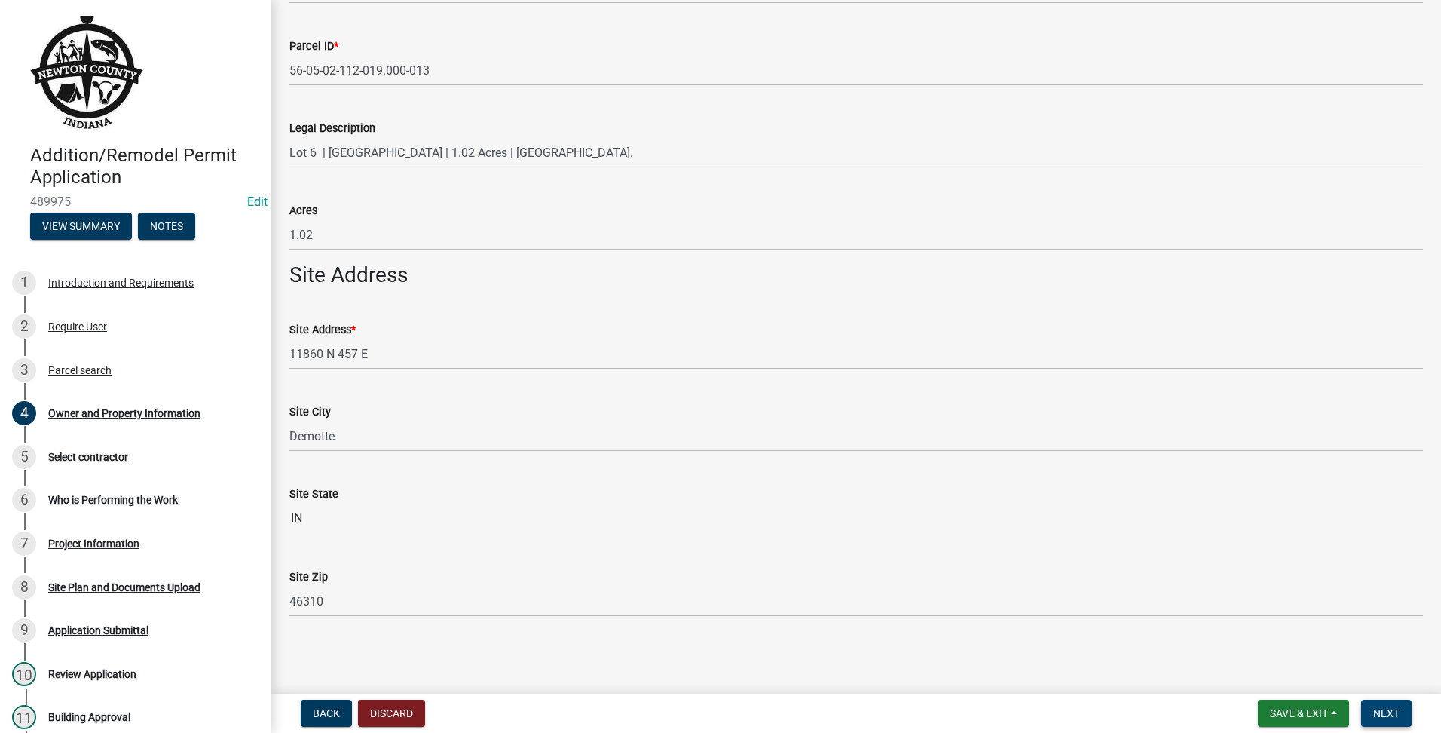
click at [1403, 713] on button "Next" at bounding box center [1386, 712] width 50 height 27
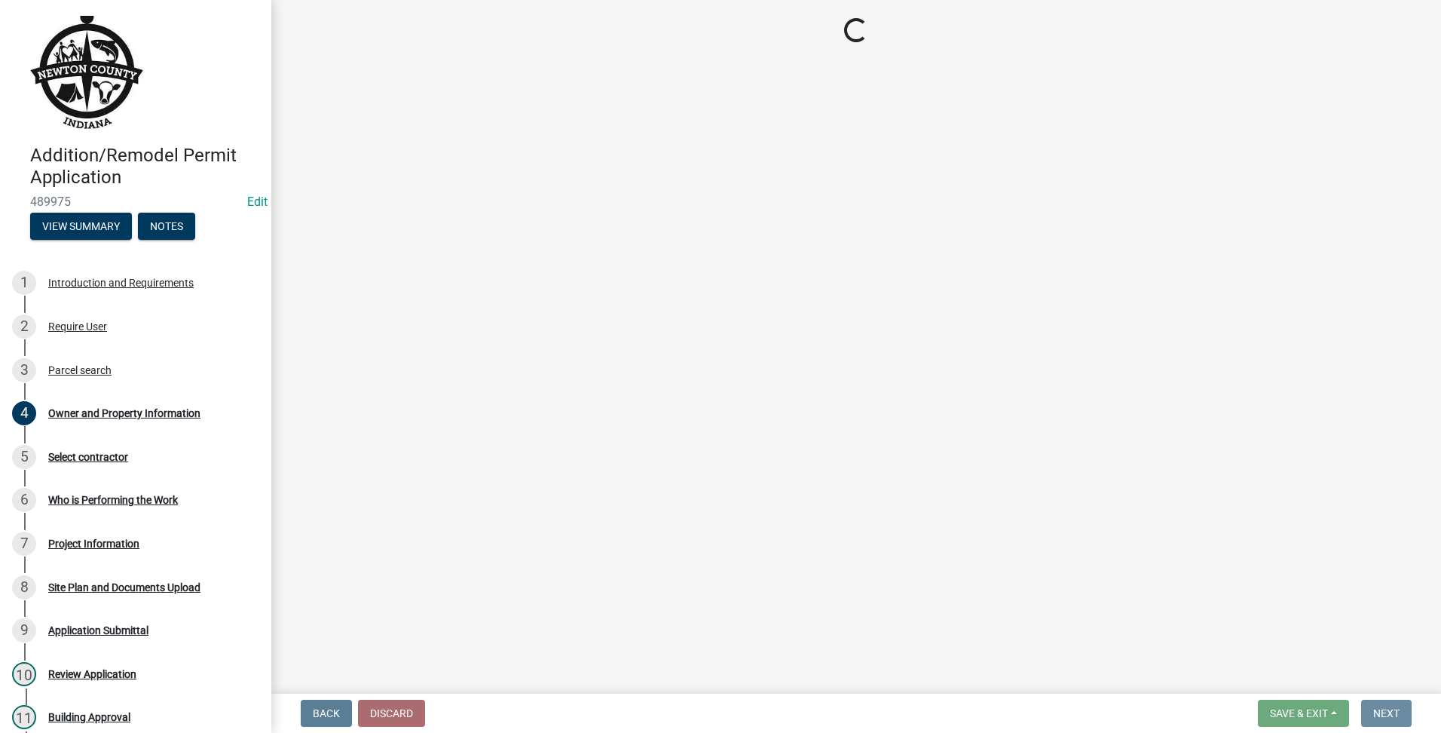
scroll to position [0, 0]
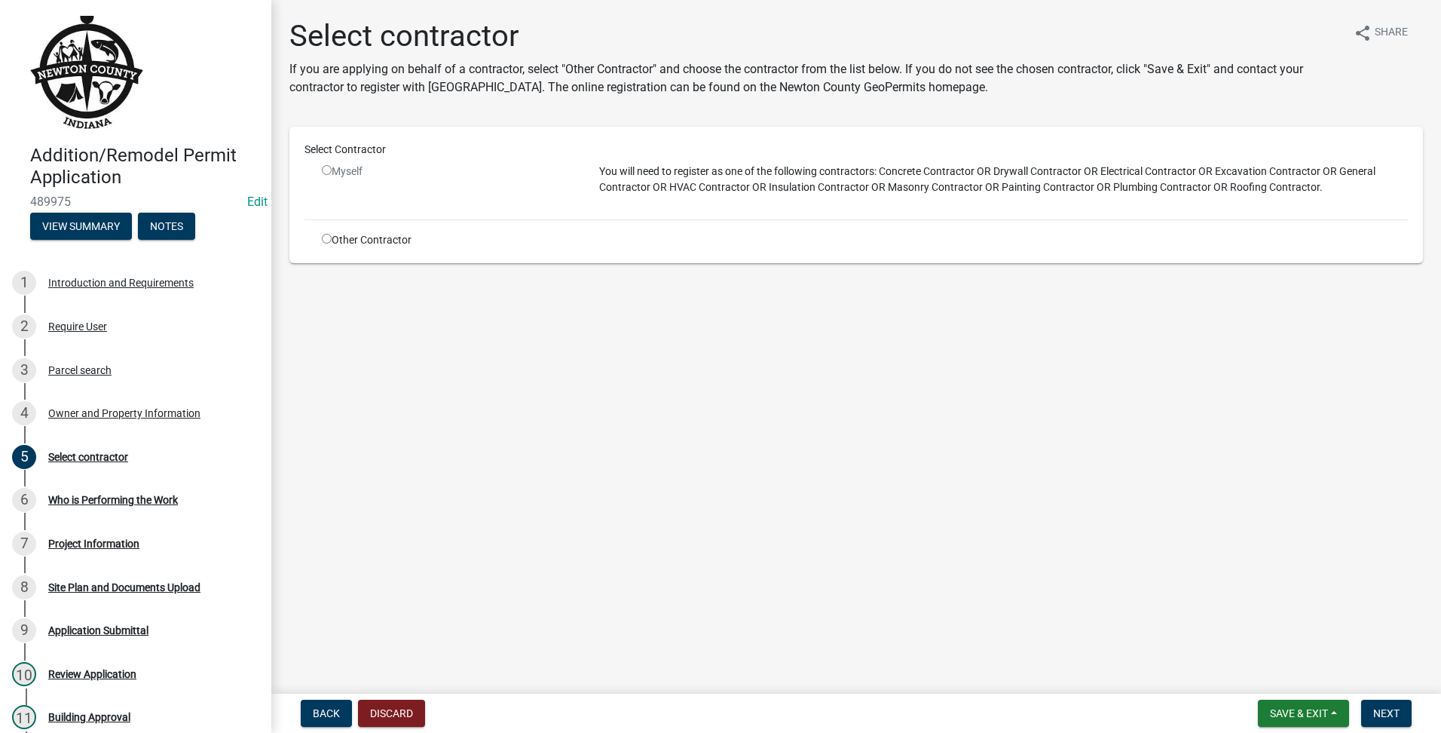
click at [325, 238] on input "radio" at bounding box center [327, 239] width 10 height 10
radio input "true"
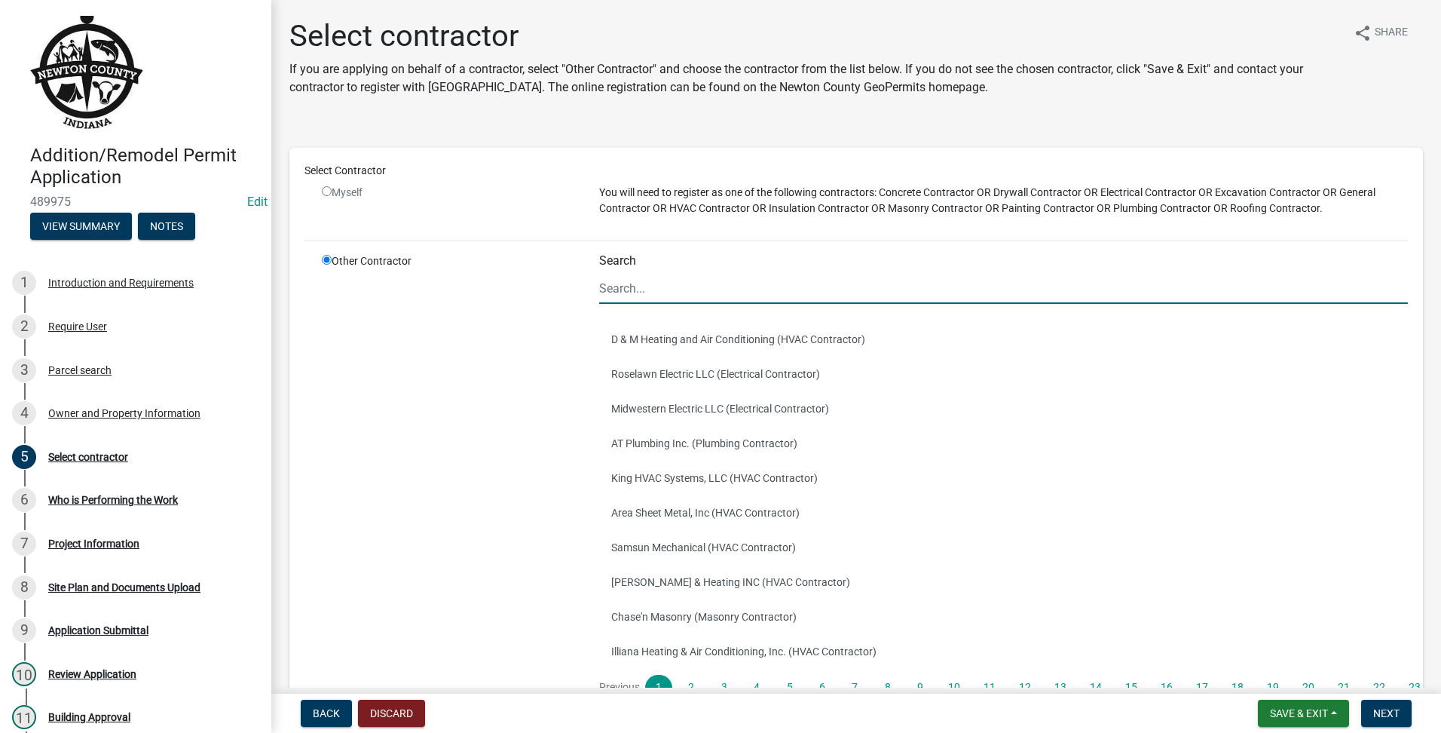
click at [638, 278] on input "Search" at bounding box center [1003, 288] width 809 height 31
type input "ameri"
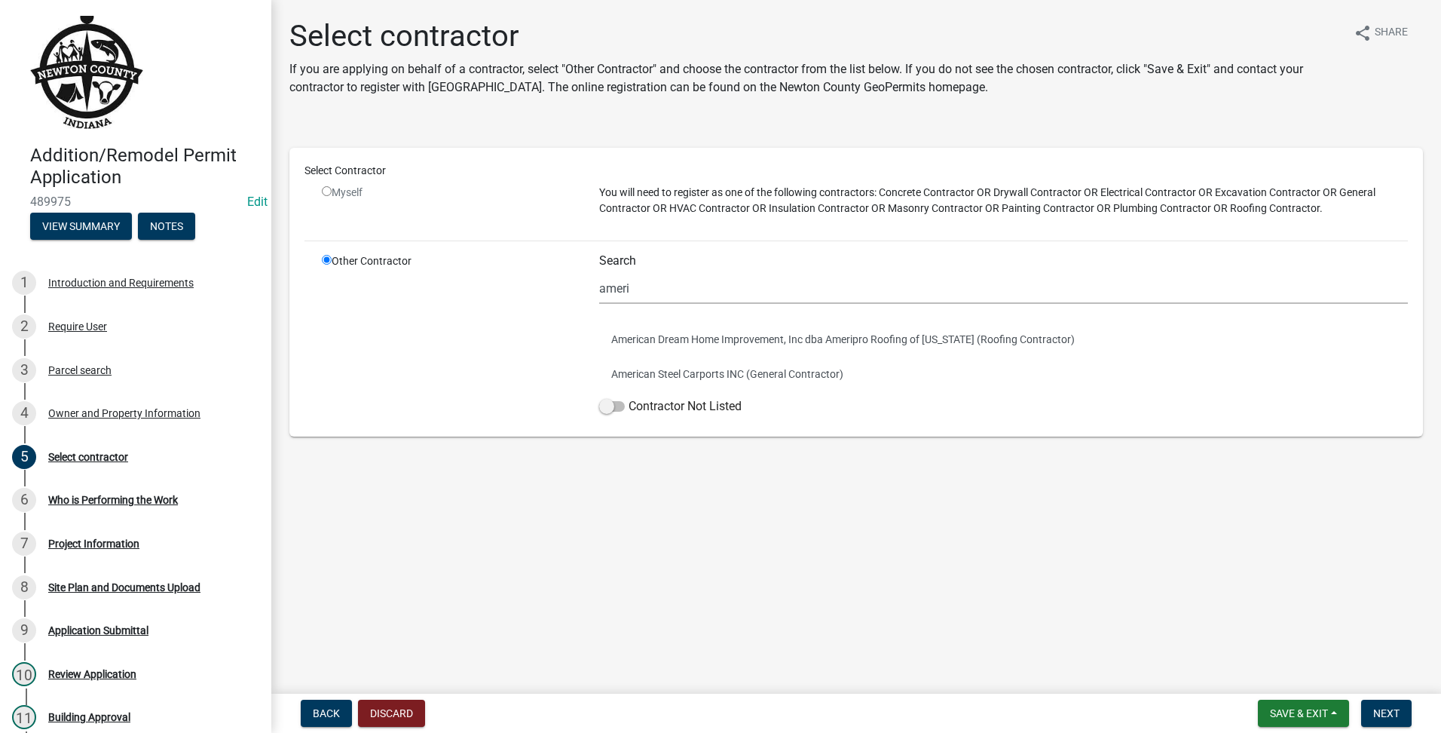
click at [446, 386] on div "Other Contractor" at bounding box center [449, 337] width 277 height 168
click at [697, 341] on button "American Dream Home Improvement, Inc dba Ameripro Roofing of [US_STATE] (Roofin…" at bounding box center [1003, 339] width 809 height 35
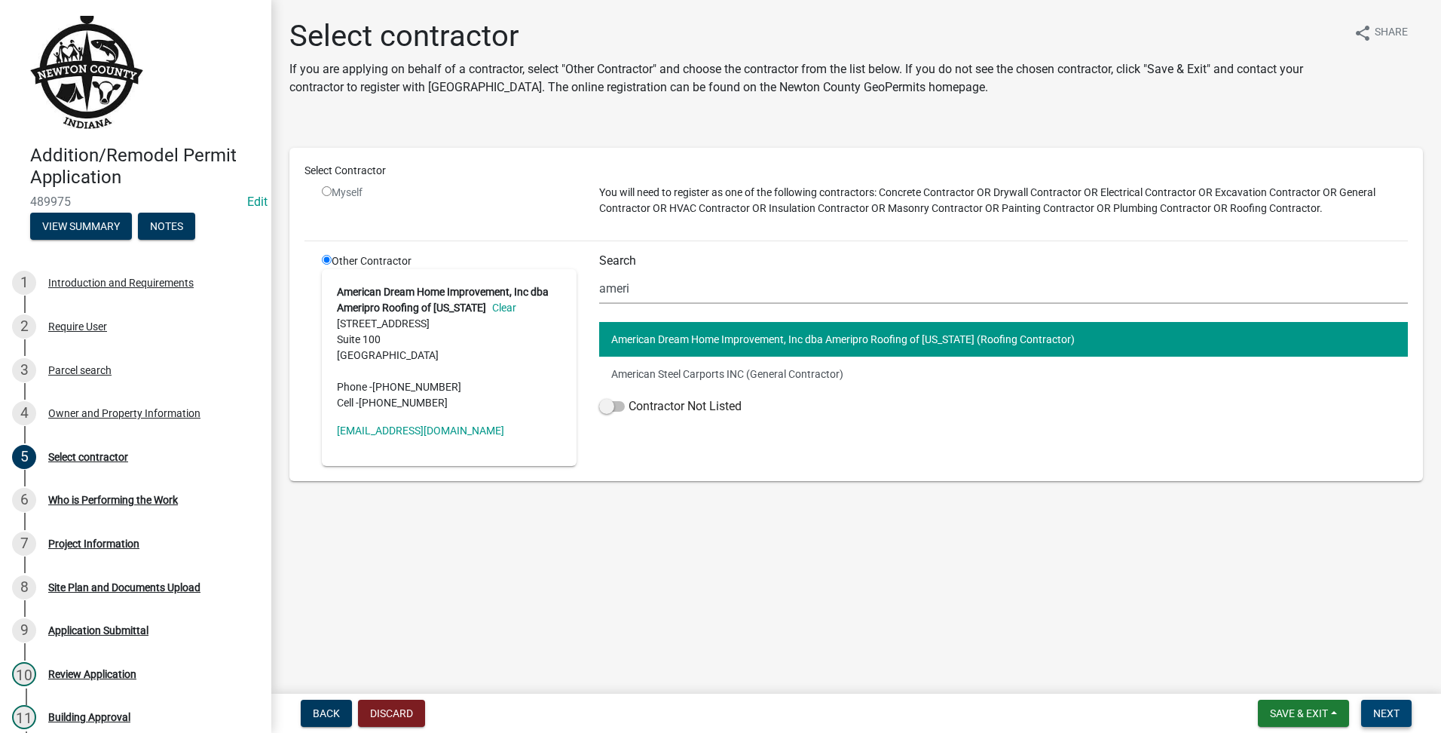
click at [1371, 711] on button "Next" at bounding box center [1386, 712] width 50 height 27
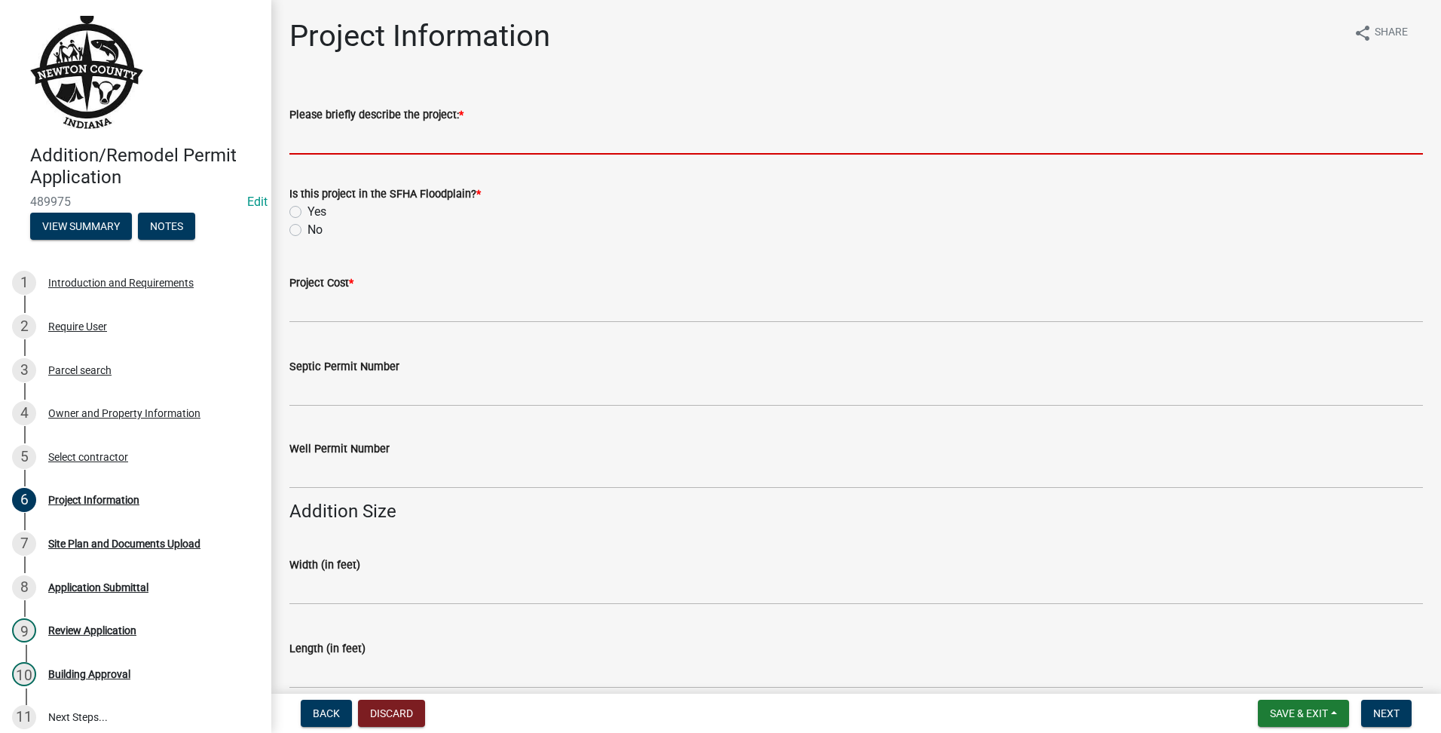
click at [393, 148] on input "Please briefly describe the project: *" at bounding box center [856, 139] width 1134 height 31
type input "RE ROOF"
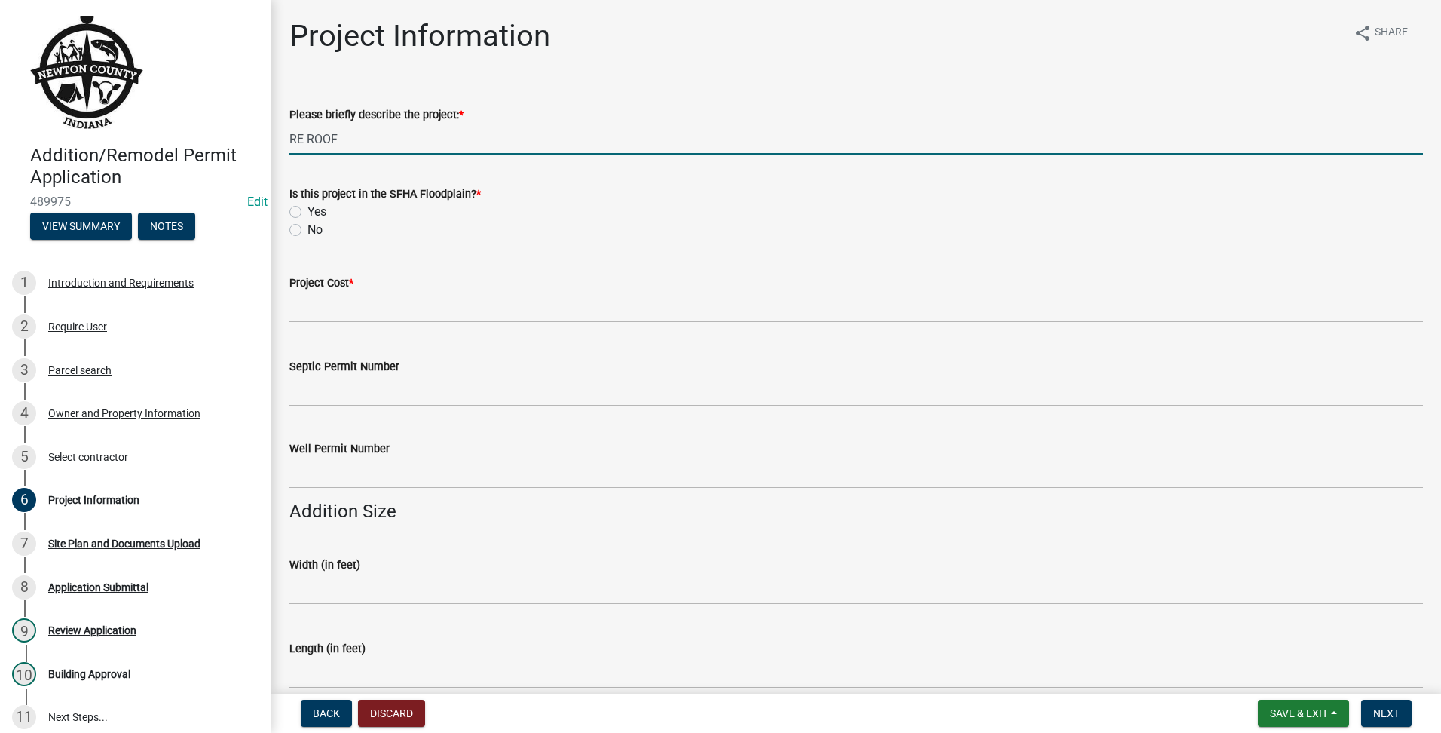
click at [311, 222] on label "No" at bounding box center [314, 230] width 15 height 18
click at [311, 222] on input "No" at bounding box center [312, 226] width 10 height 10
radio input "true"
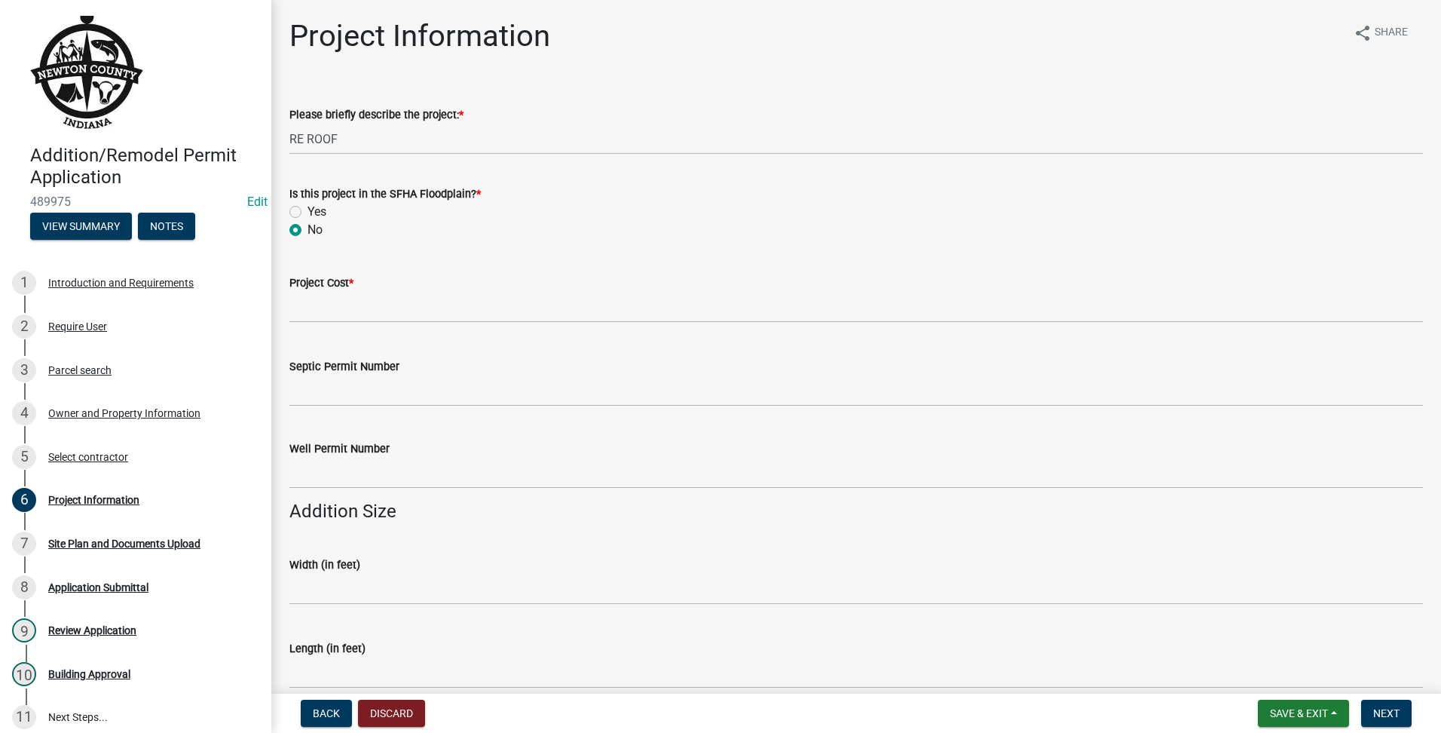
click at [311, 285] on label "Project Cost *" at bounding box center [321, 283] width 64 height 11
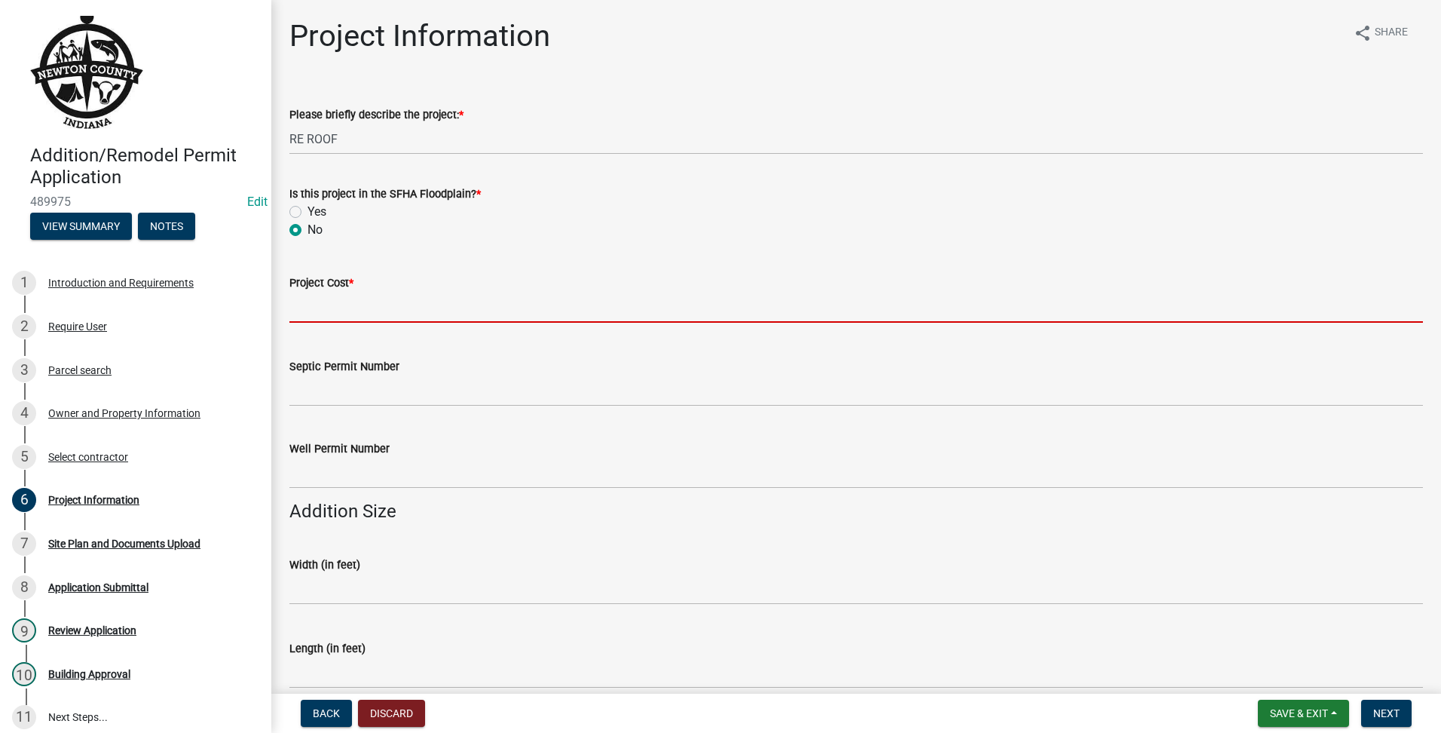
click at [317, 307] on input "text" at bounding box center [856, 307] width 1134 height 31
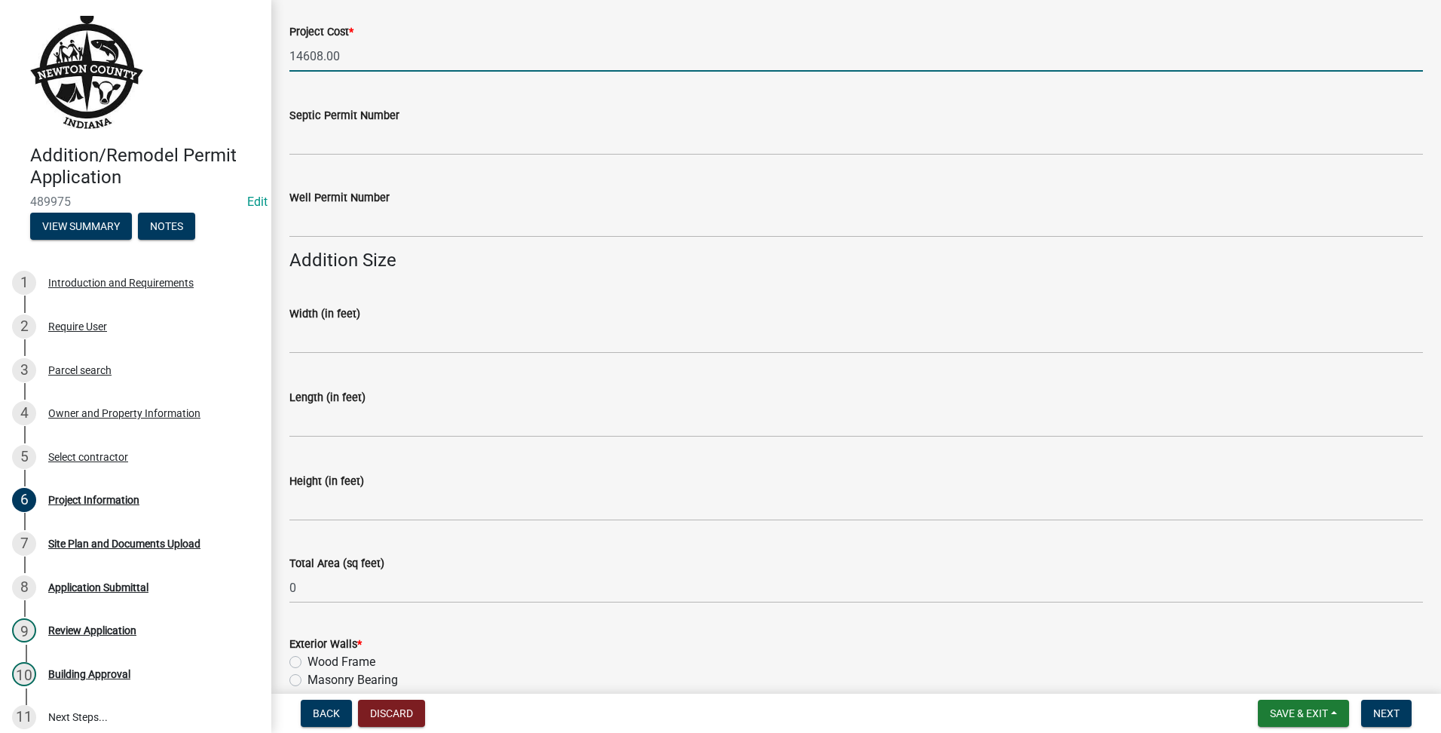
scroll to position [628, 0]
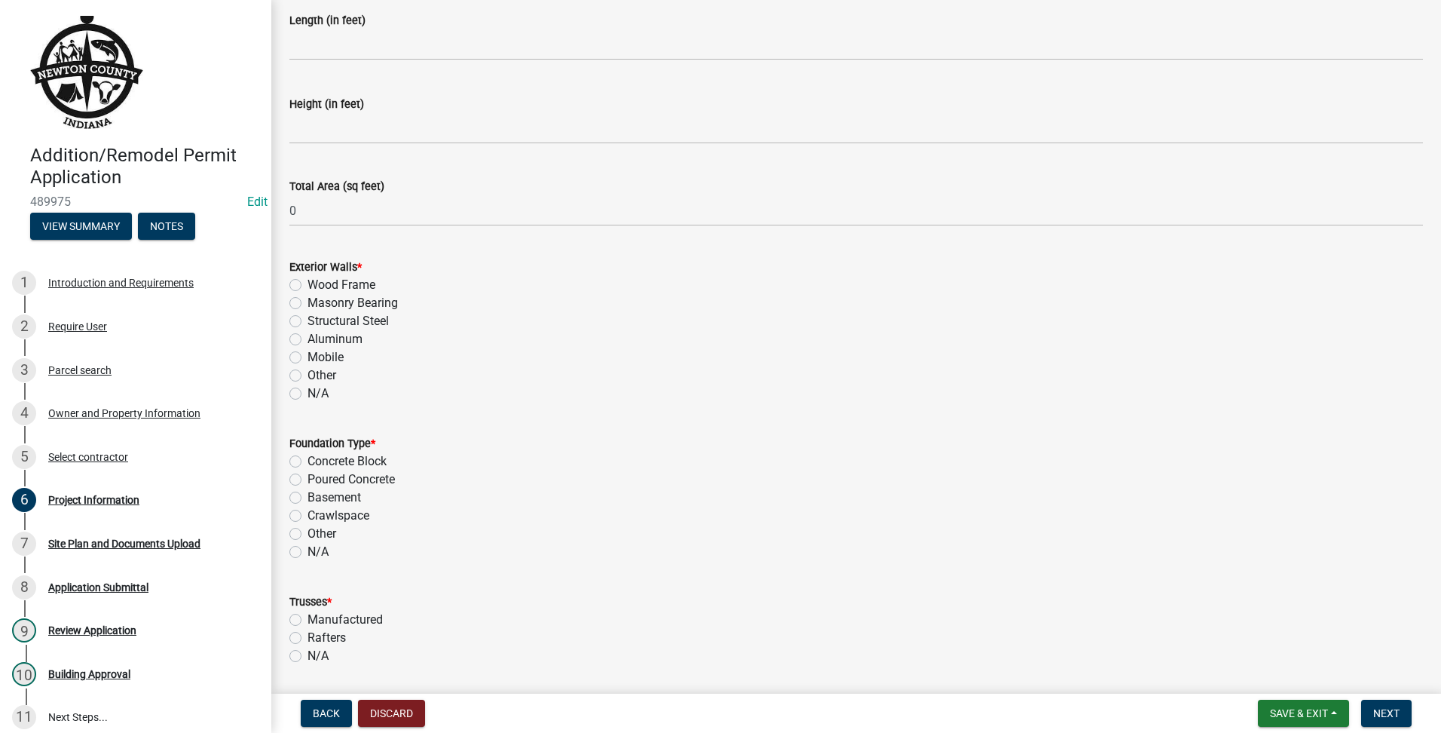
type input "14608"
click at [301, 394] on div "N/A" at bounding box center [856, 393] width 1134 height 18
click at [292, 400] on div "N/A" at bounding box center [856, 393] width 1134 height 18
click at [307, 397] on label "N/A" at bounding box center [317, 393] width 21 height 18
click at [307, 394] on input "N/A" at bounding box center [312, 389] width 10 height 10
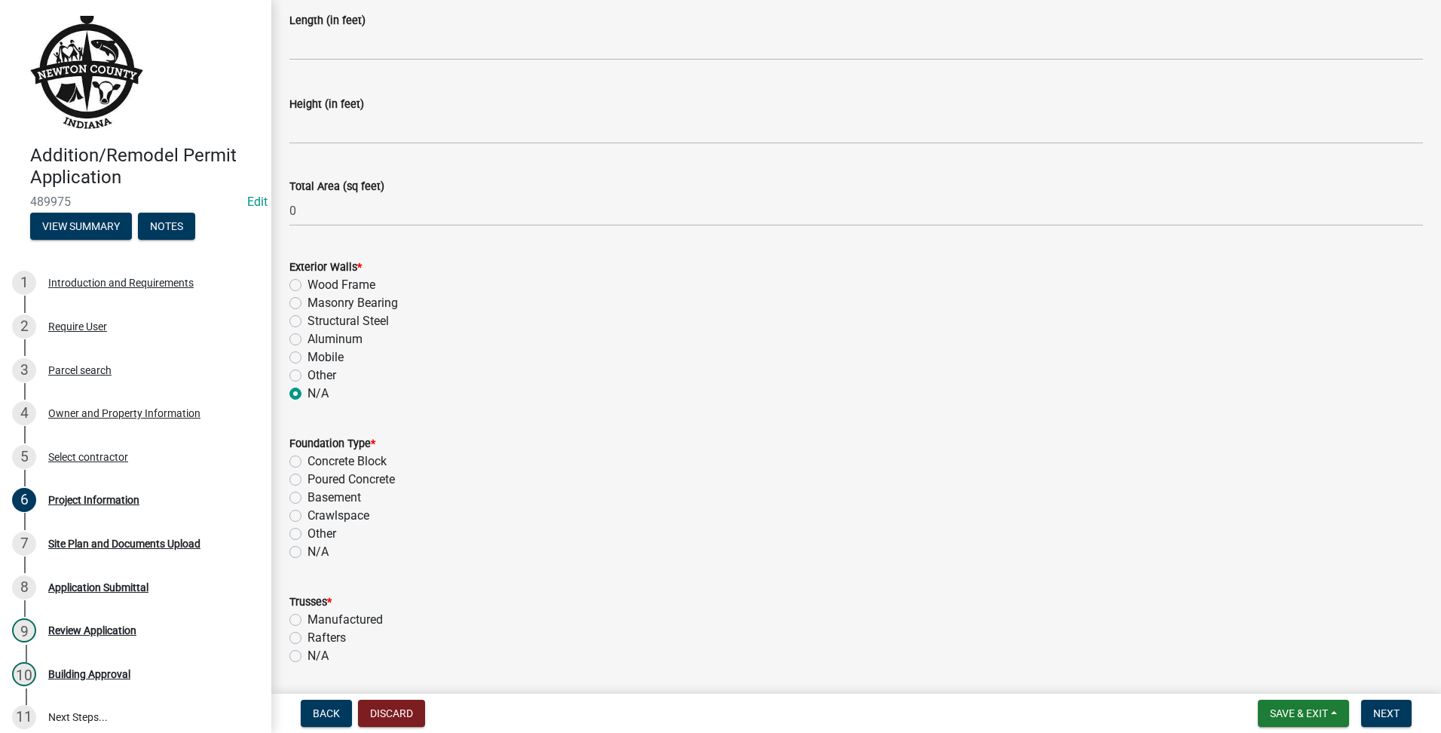
radio input "true"
click at [307, 581] on label "N/A" at bounding box center [317, 578] width 21 height 18
click at [307, 579] on input "N/A" at bounding box center [312, 574] width 10 height 10
radio input "true"
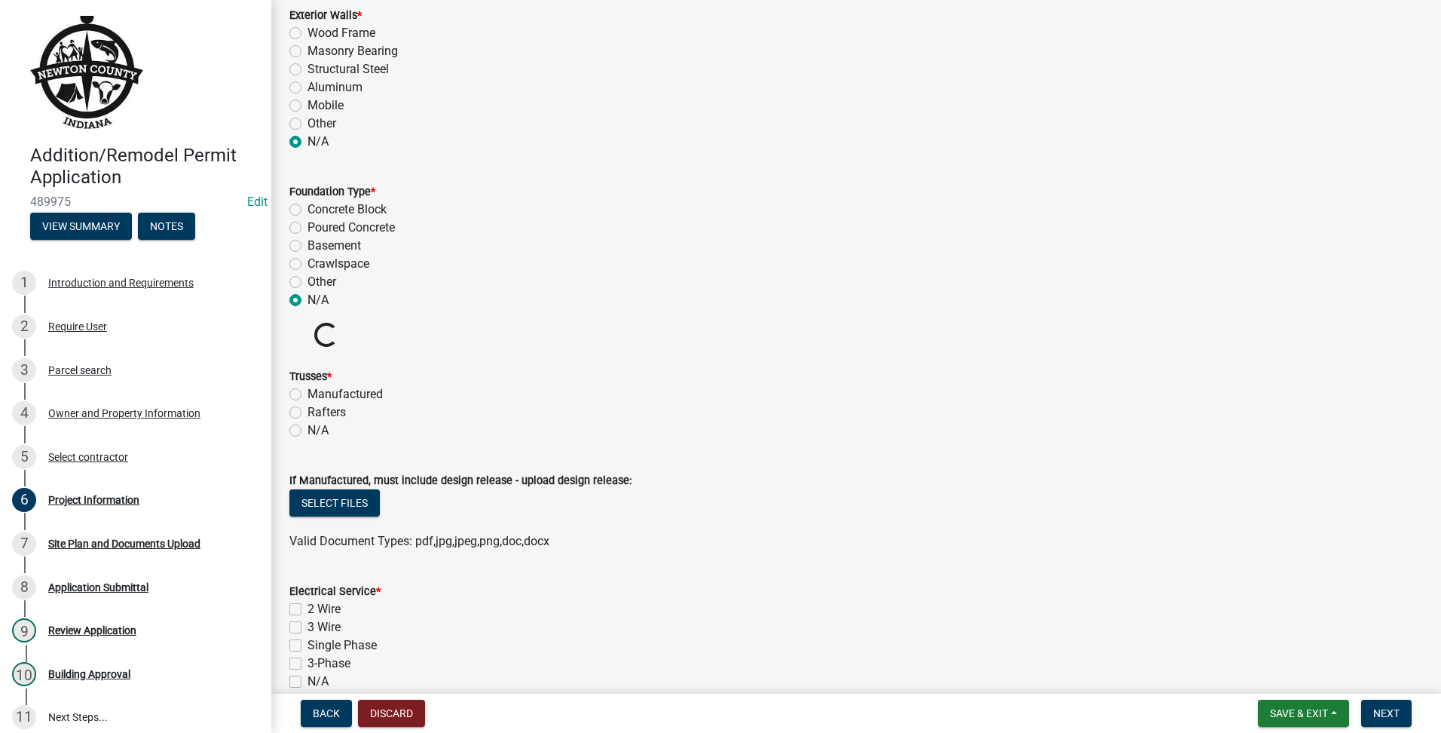
click at [303, 453] on form "If Manufactured, must include design release - upload design release: Select fi…" at bounding box center [856, 501] width 1134 height 97
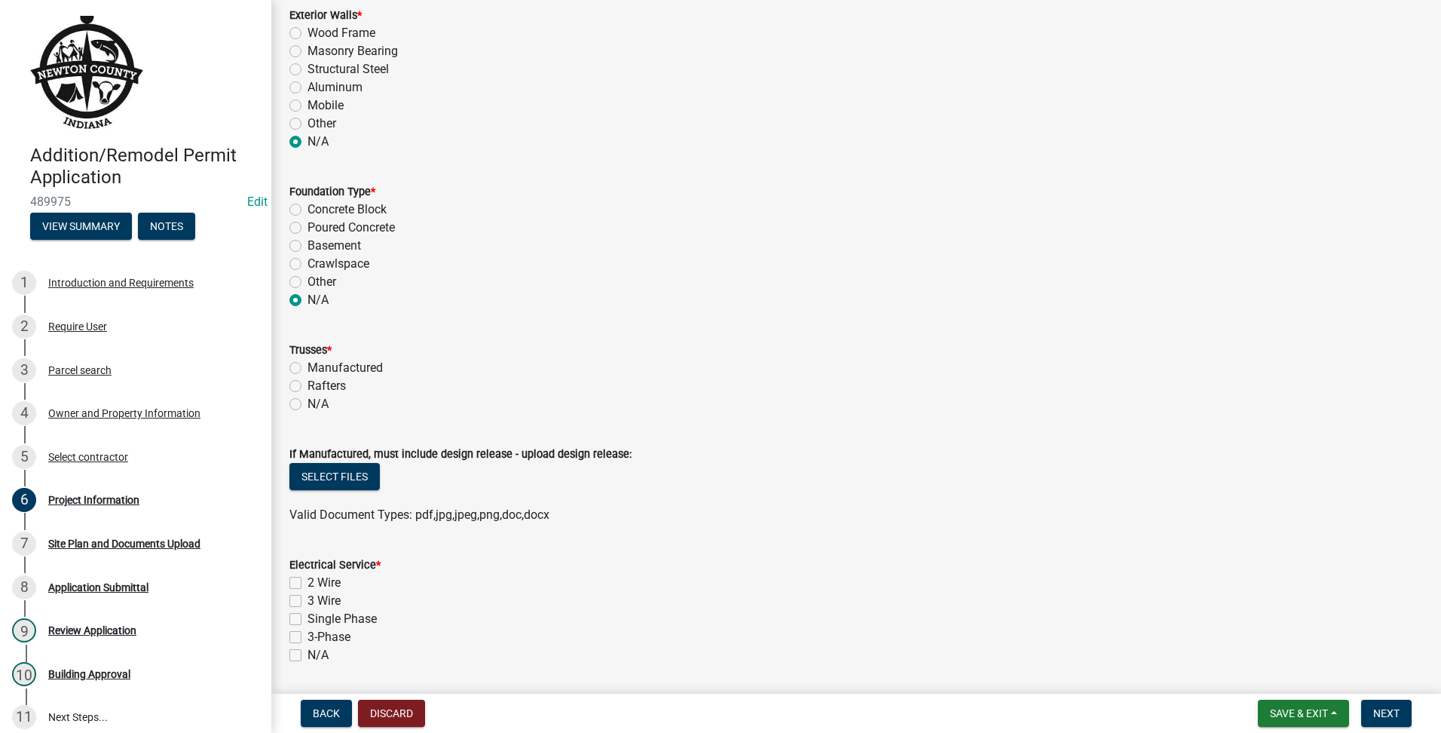
click at [307, 402] on label "N/A" at bounding box center [317, 404] width 21 height 18
click at [307, 402] on input "N/A" at bounding box center [312, 400] width 10 height 10
radio input "true"
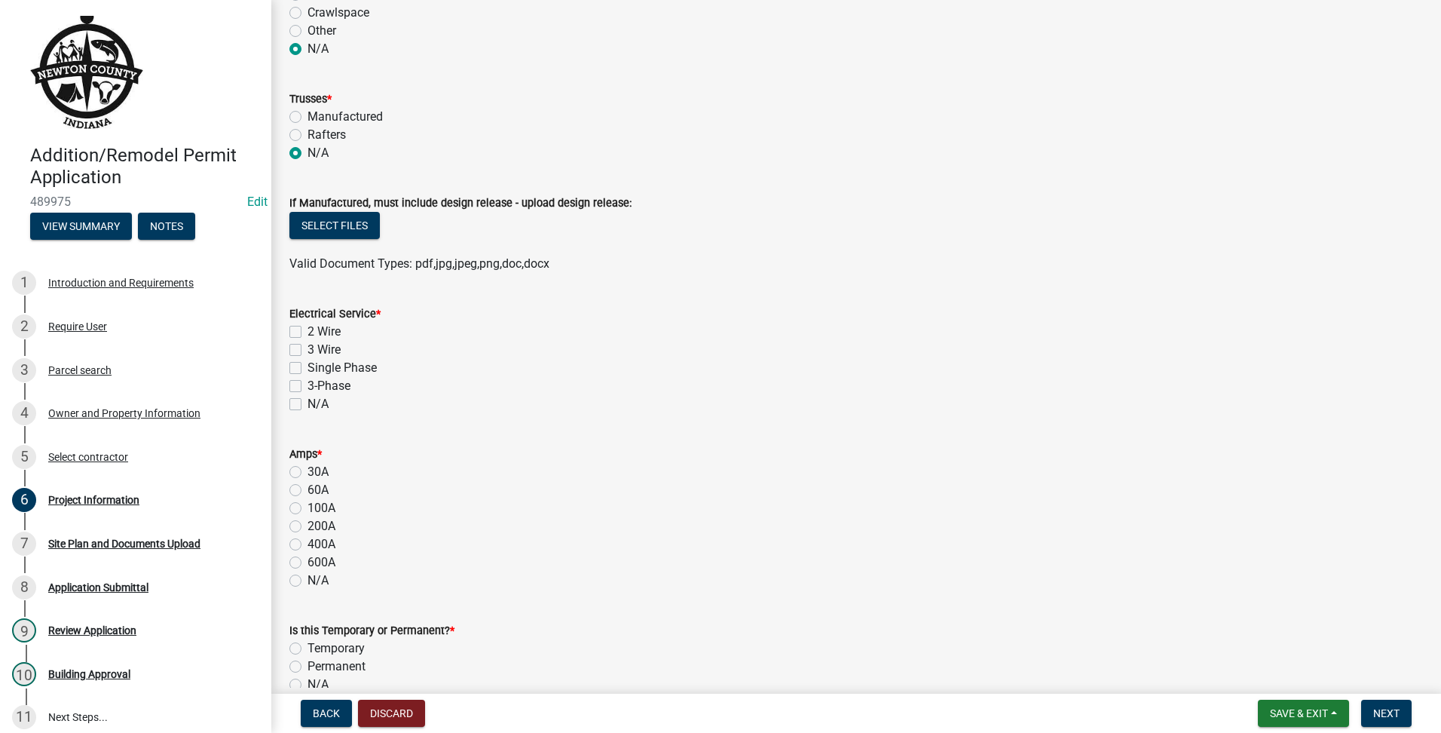
click at [307, 405] on label "N/A" at bounding box center [317, 404] width 21 height 18
click at [307, 405] on input "N/A" at bounding box center [312, 400] width 10 height 10
checkbox input "true"
checkbox input "false"
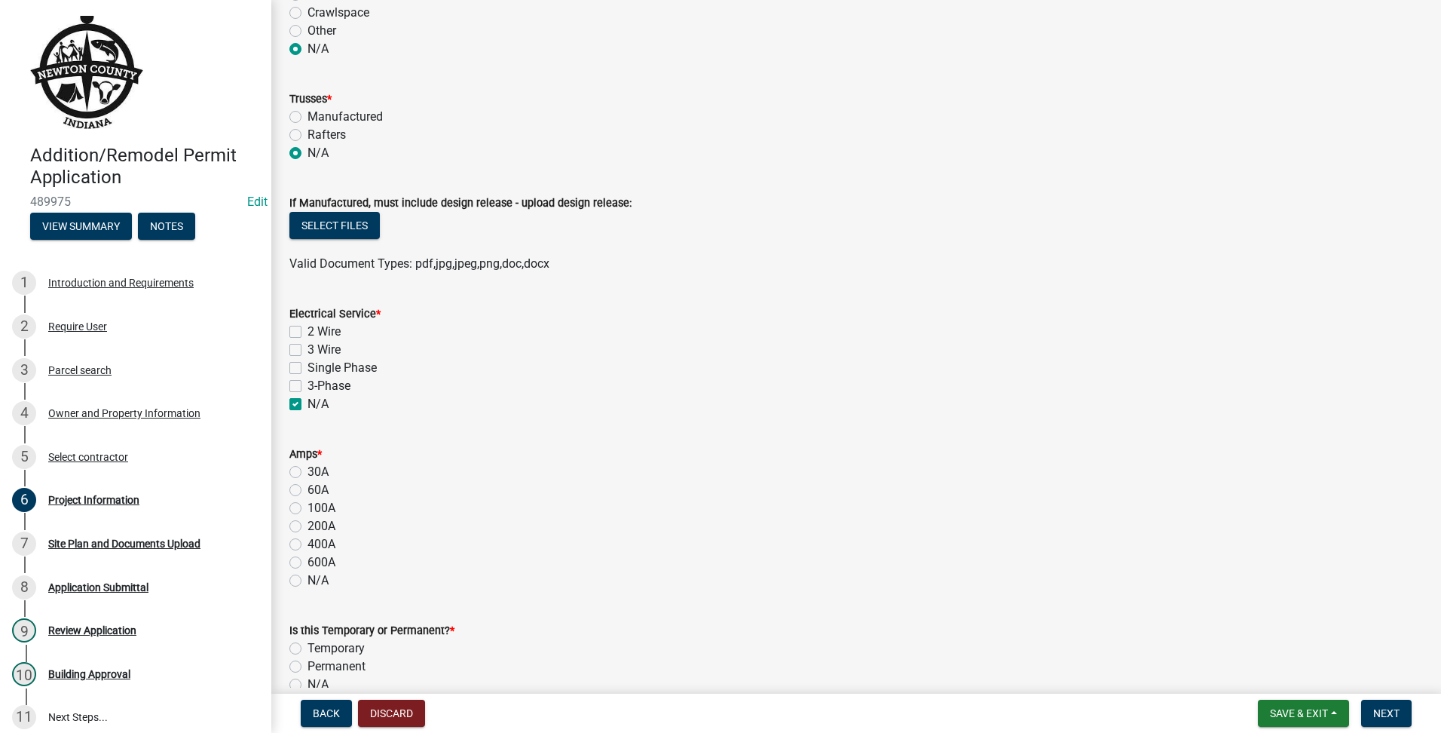
checkbox input "false"
checkbox input "true"
click at [307, 581] on label "N/A" at bounding box center [317, 580] width 21 height 18
click at [307, 581] on input "N/A" at bounding box center [312, 576] width 10 height 10
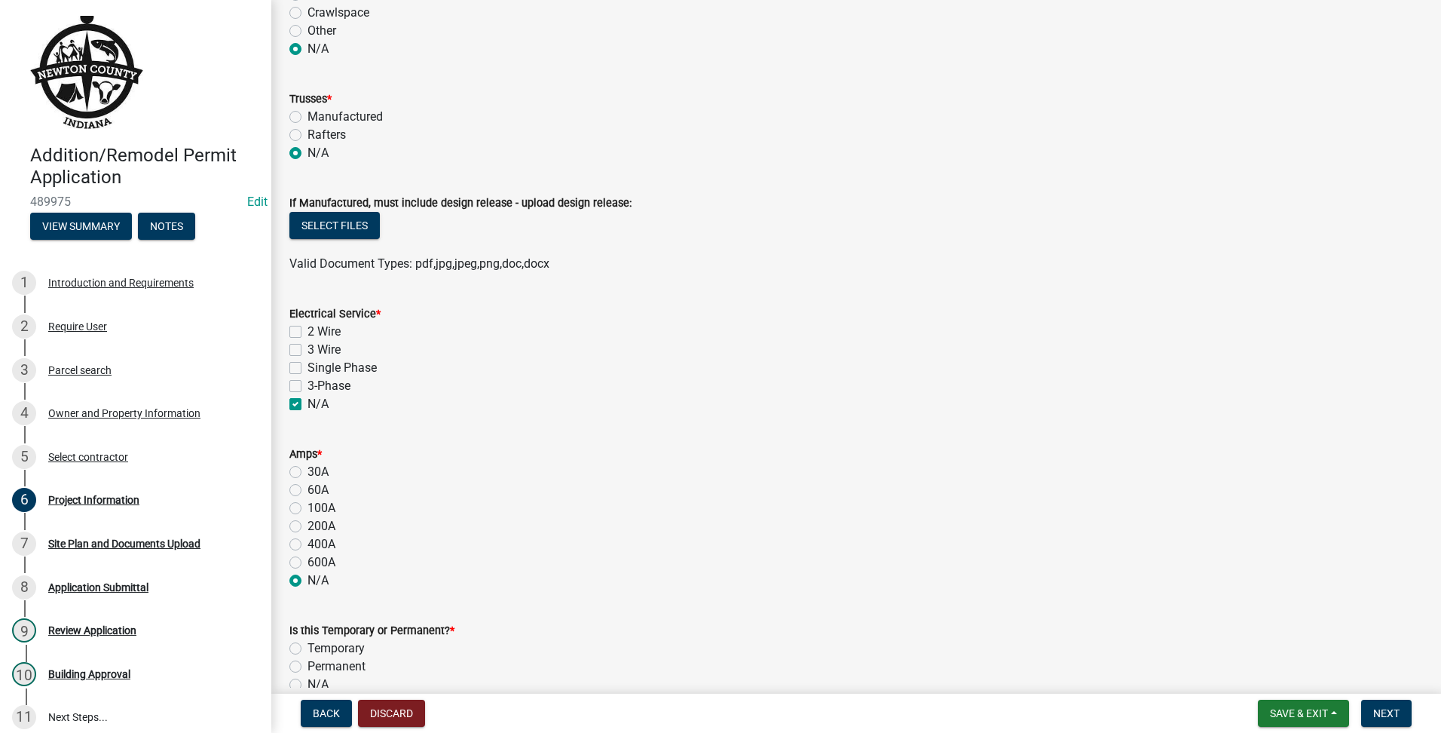
radio input "true"
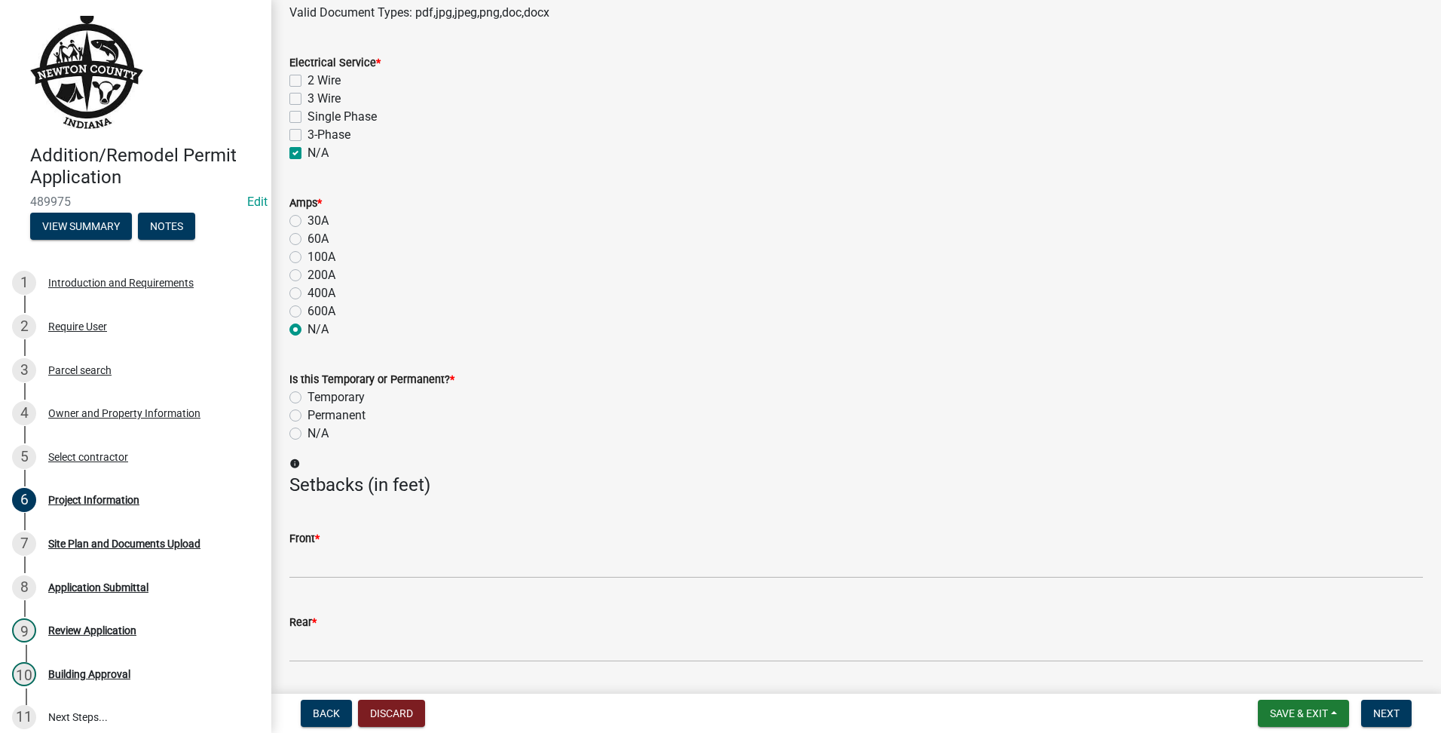
click at [307, 437] on label "N/A" at bounding box center [317, 433] width 21 height 18
click at [307, 434] on input "N/A" at bounding box center [312, 429] width 10 height 10
radio input "true"
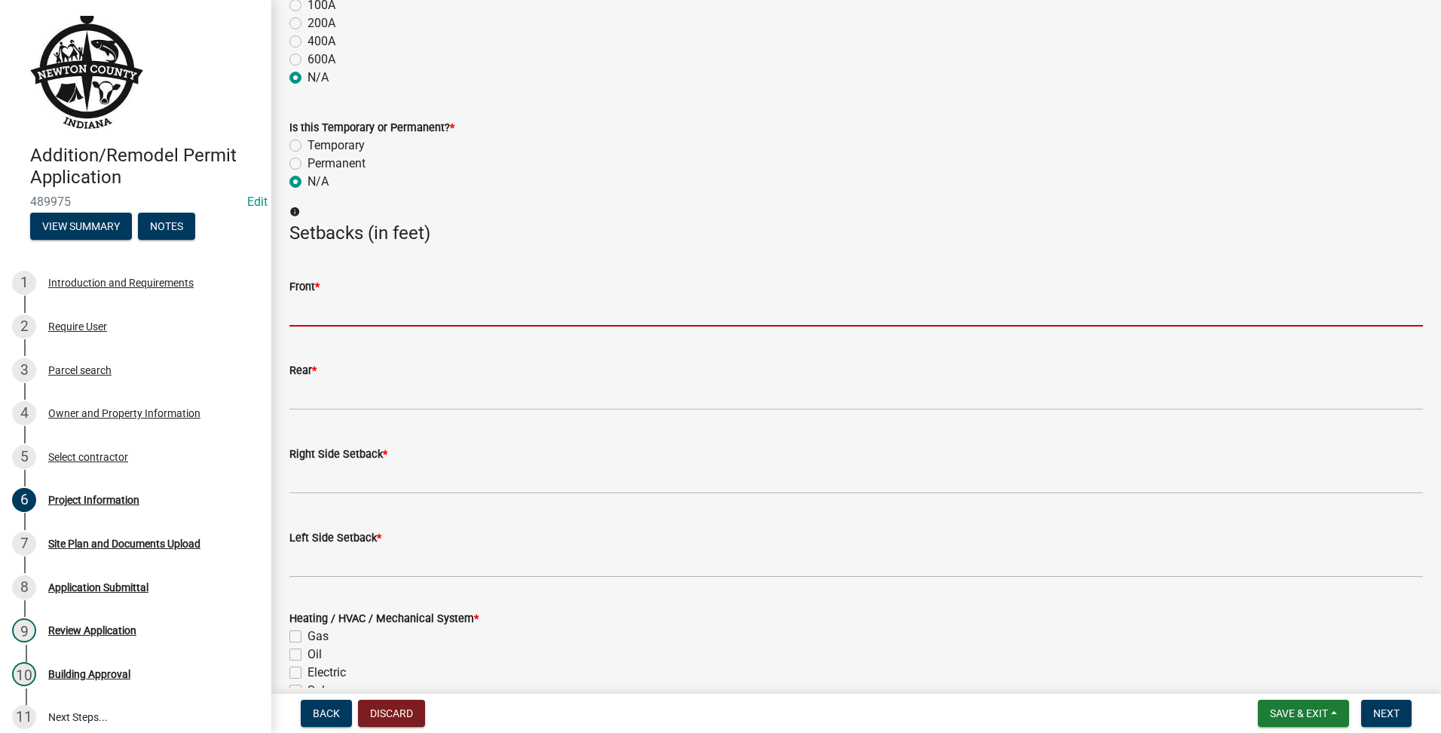
click at [442, 319] on input "text" at bounding box center [856, 310] width 1134 height 31
type input "100"
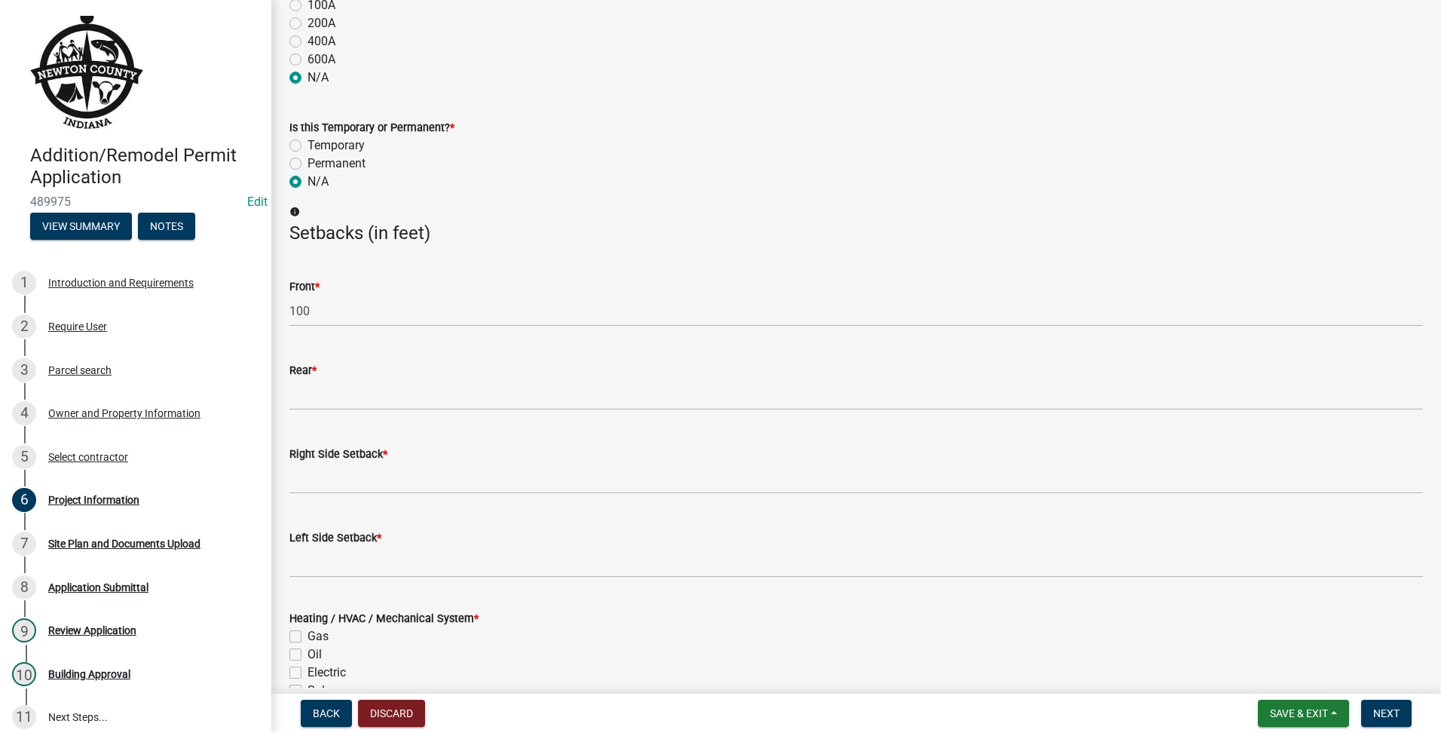
click at [381, 375] on div "Rear *" at bounding box center [856, 370] width 1134 height 18
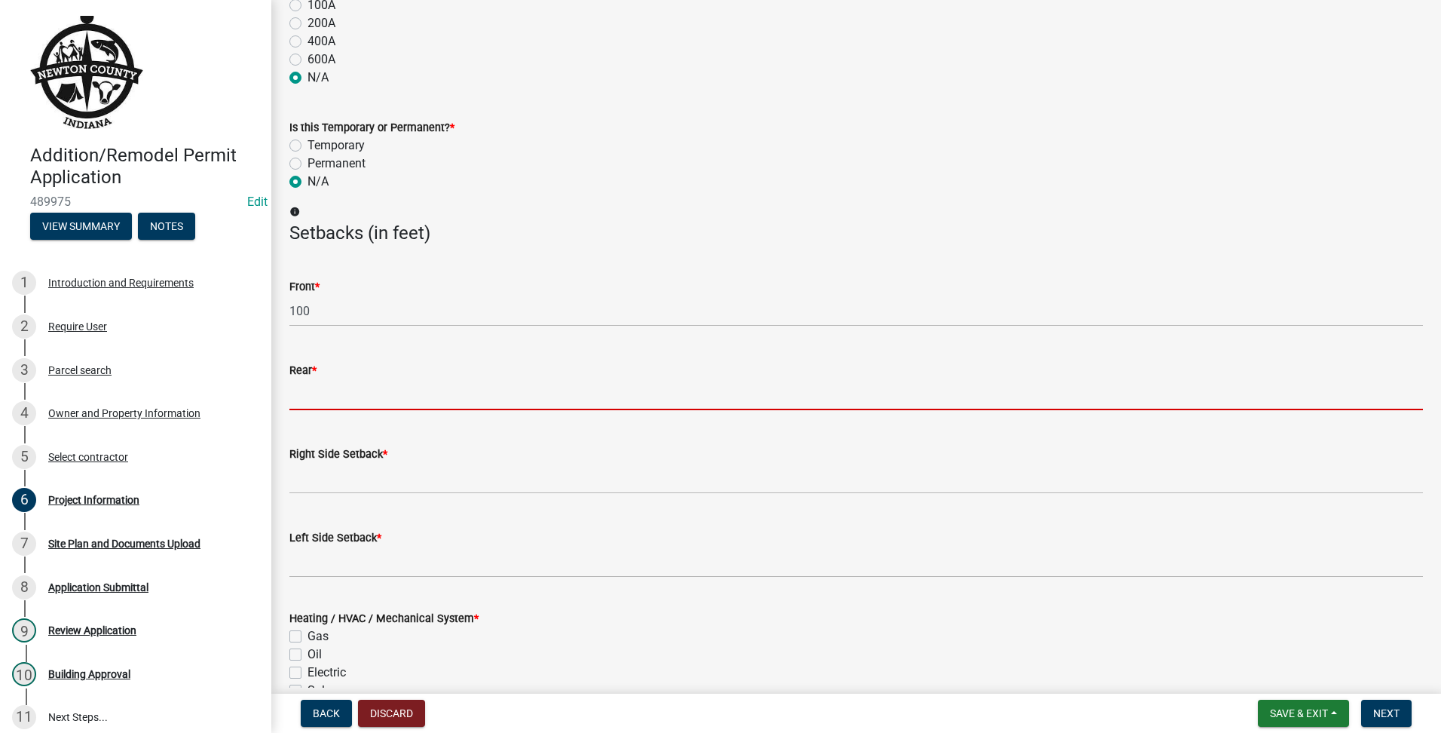
click at [366, 407] on input "text" at bounding box center [856, 394] width 1134 height 31
type input "100"
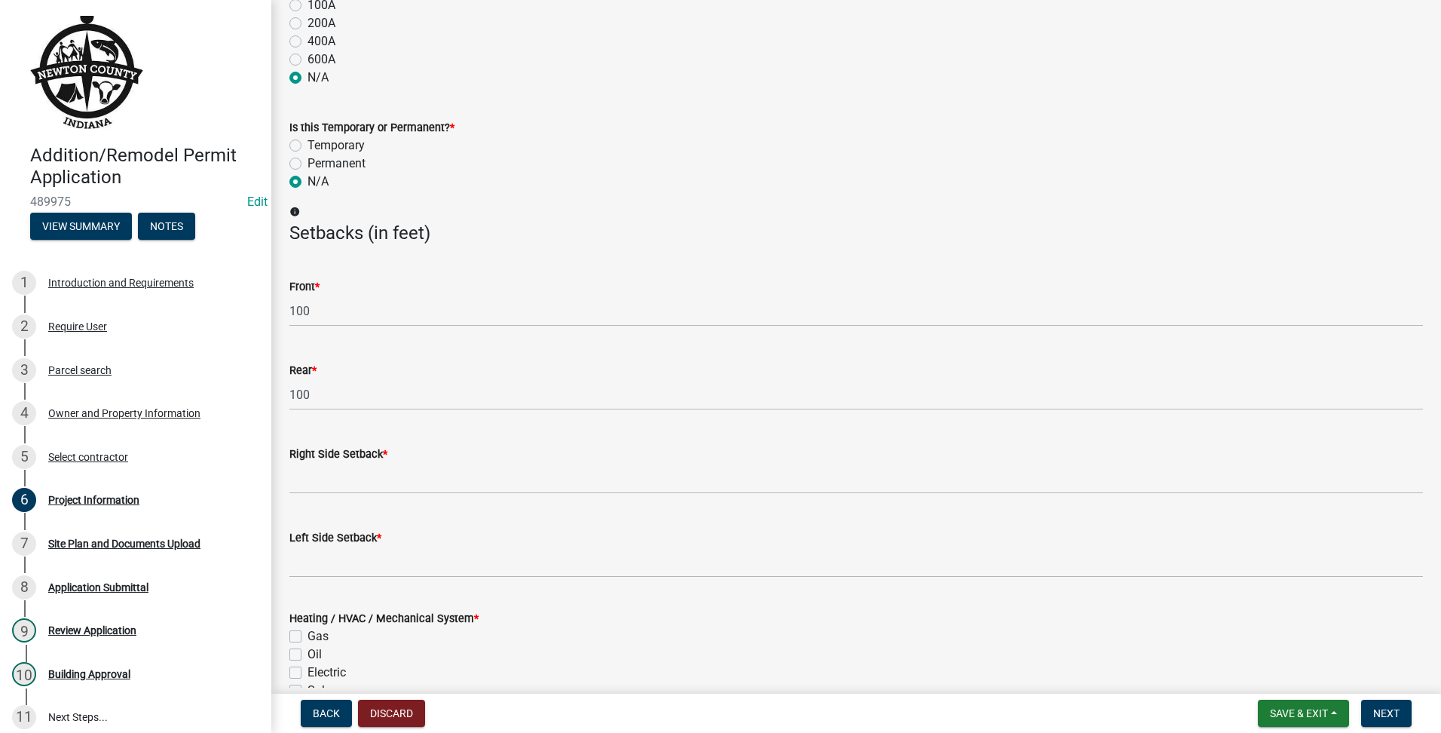
click at [378, 456] on label "Right Side Setback *" at bounding box center [338, 454] width 98 height 11
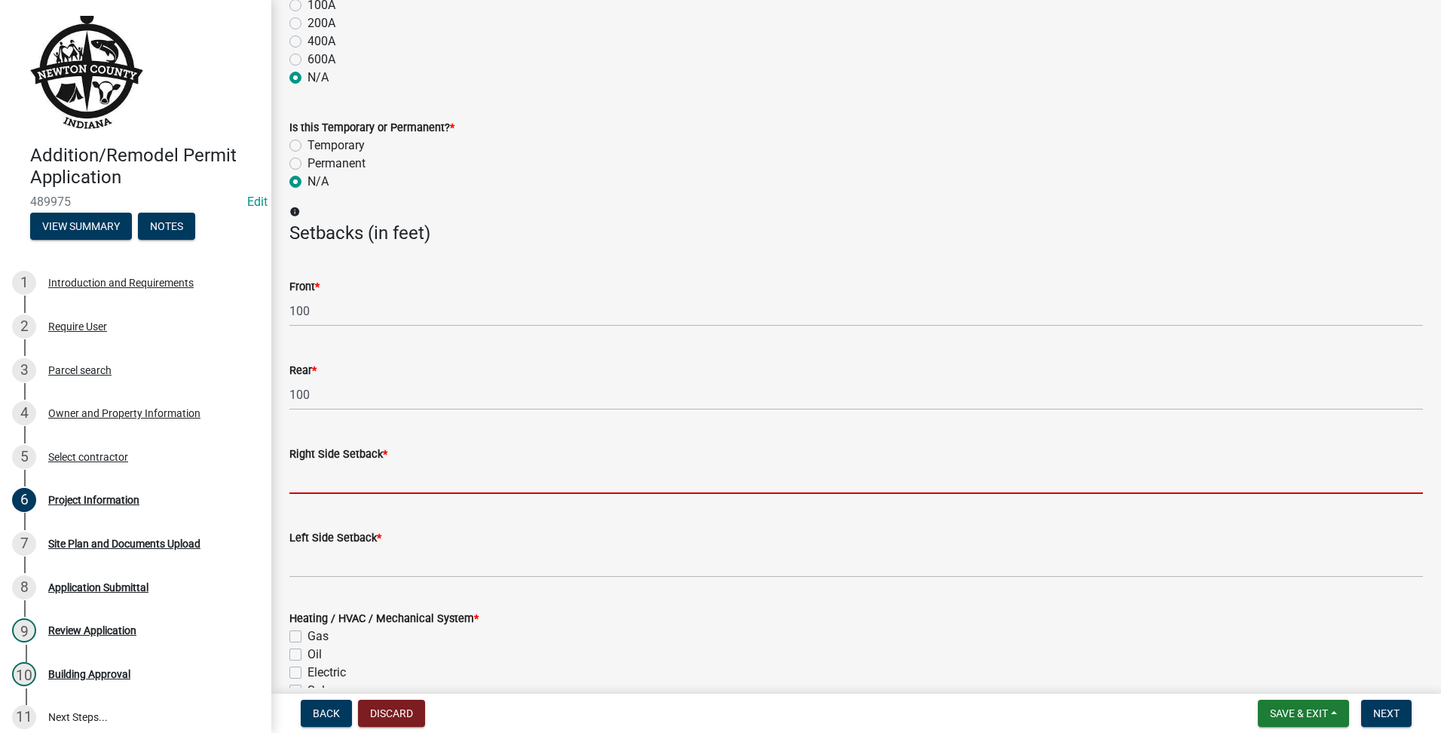
click at [404, 478] on input "text" at bounding box center [856, 478] width 1134 height 31
type input "100"
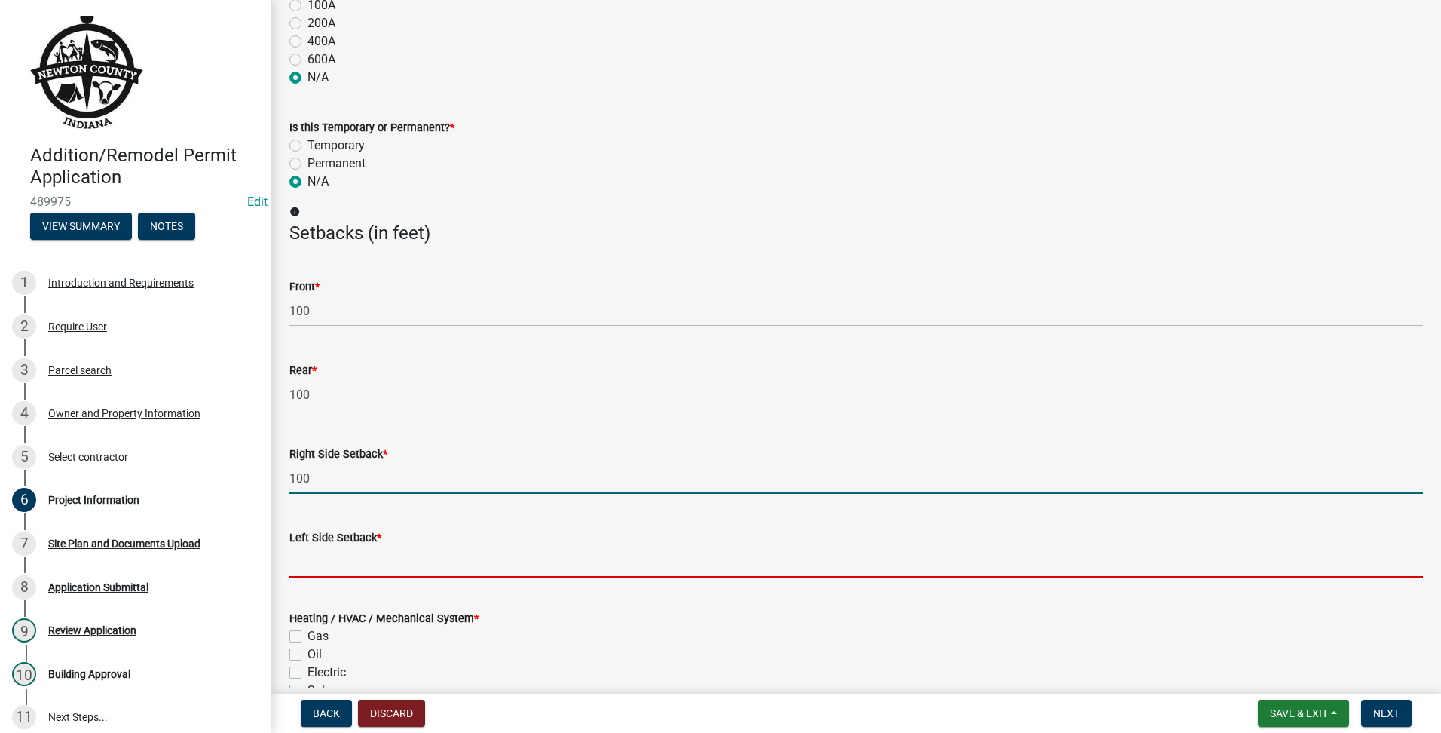
click at [361, 559] on input "text" at bounding box center [856, 561] width 1134 height 31
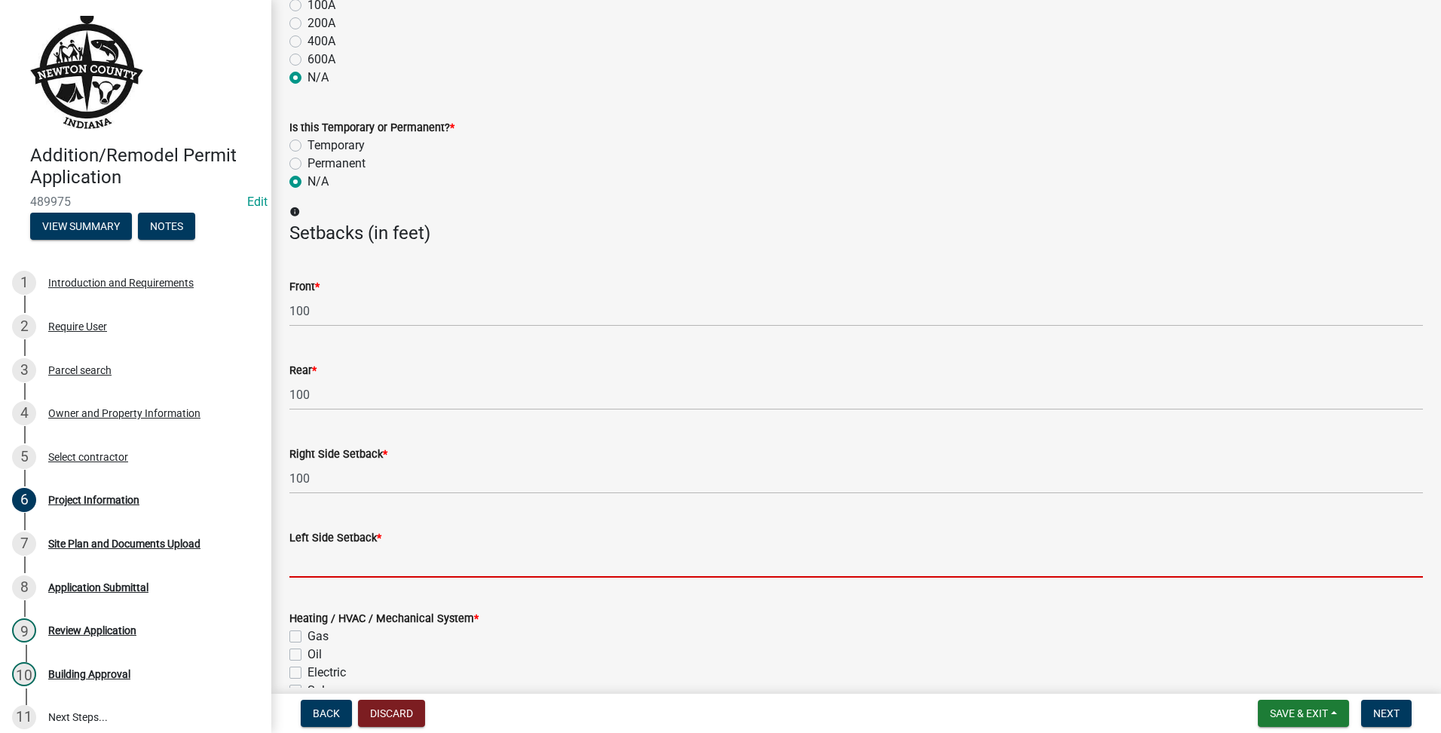
type input "100"
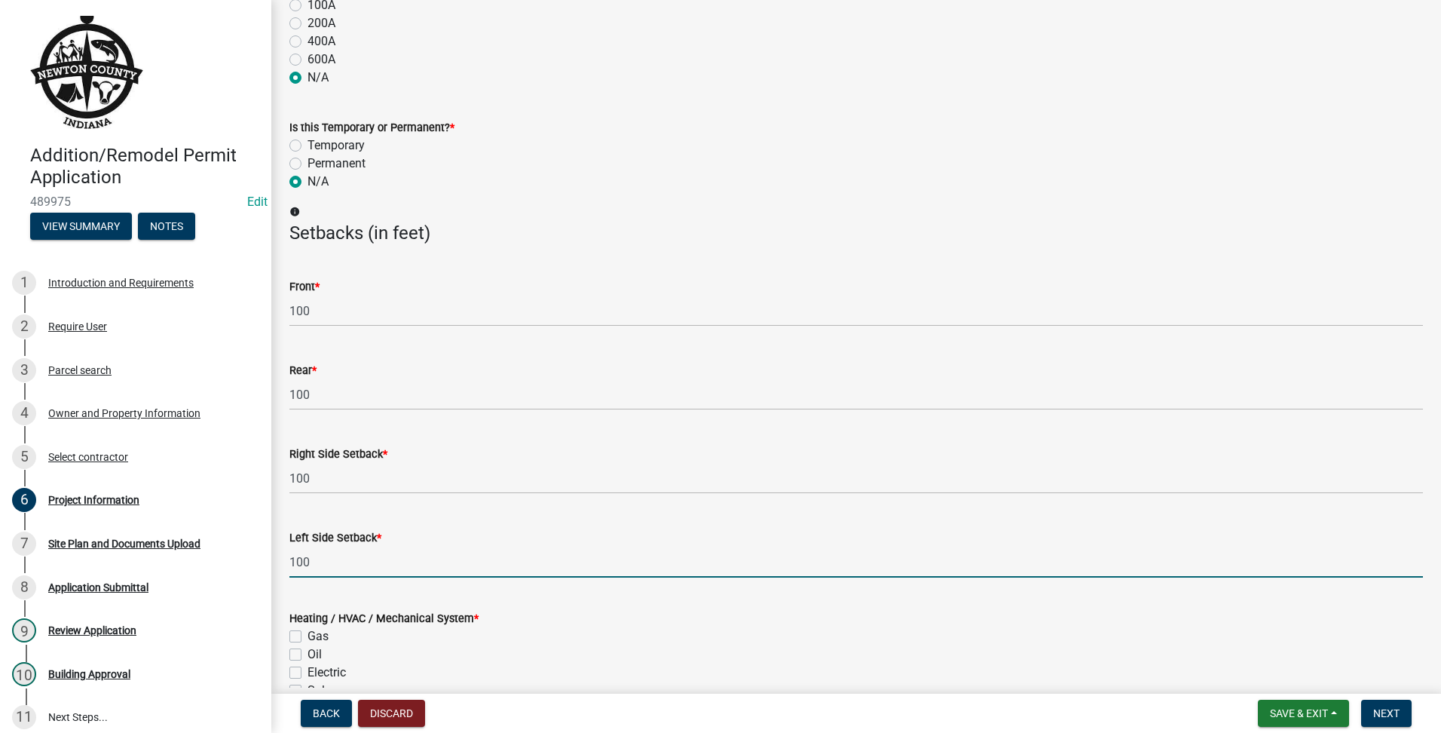
scroll to position [1884, 0]
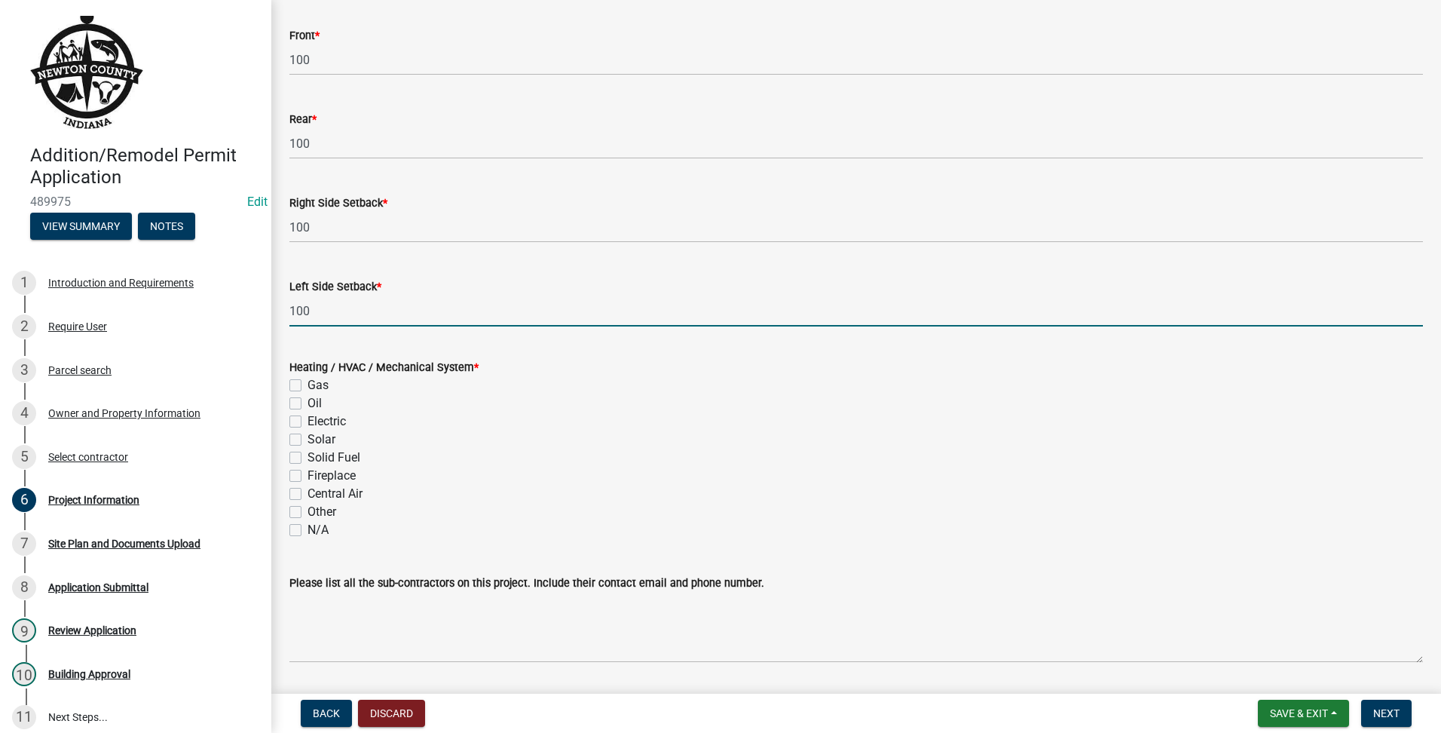
click at [307, 525] on label "N/A" at bounding box center [317, 530] width 21 height 18
click at [307, 525] on input "N/A" at bounding box center [312, 526] width 10 height 10
checkbox input "true"
checkbox input "false"
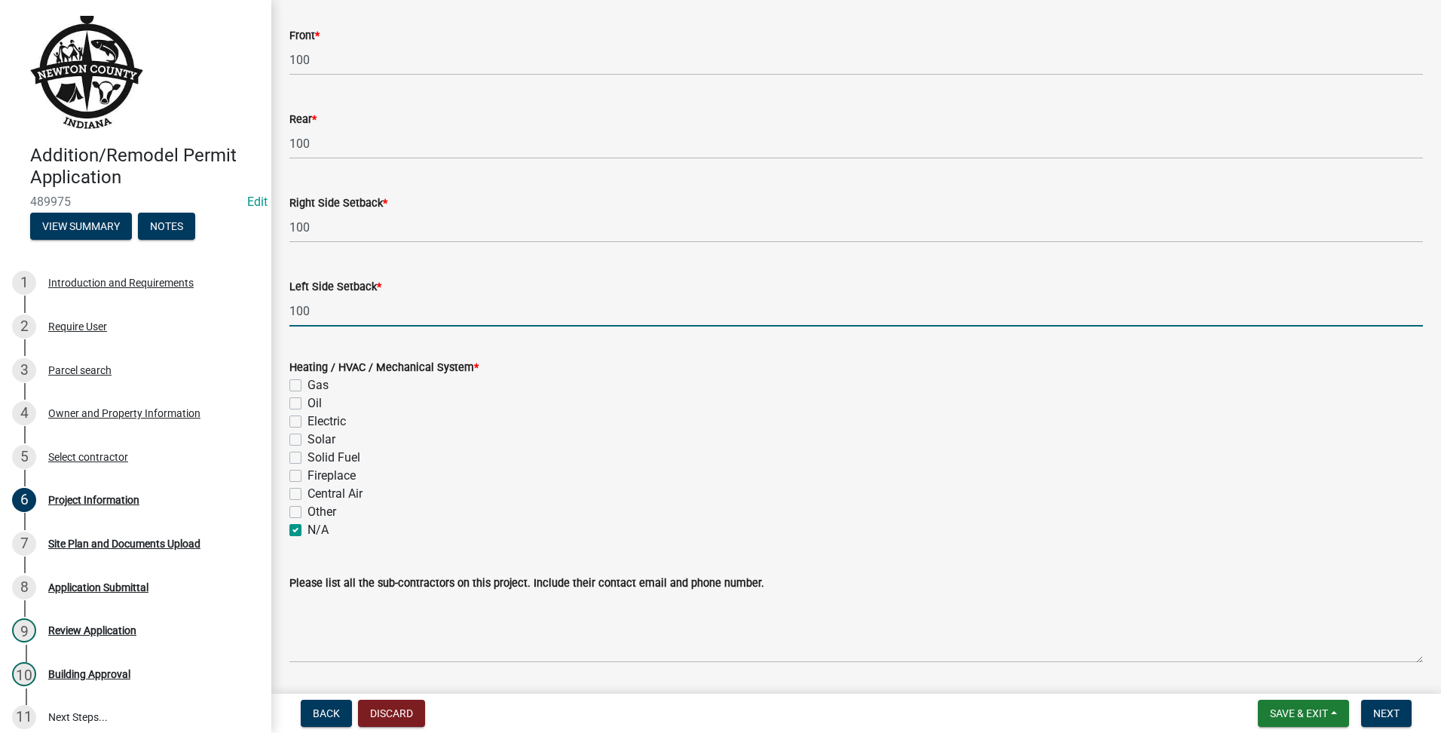
checkbox input "false"
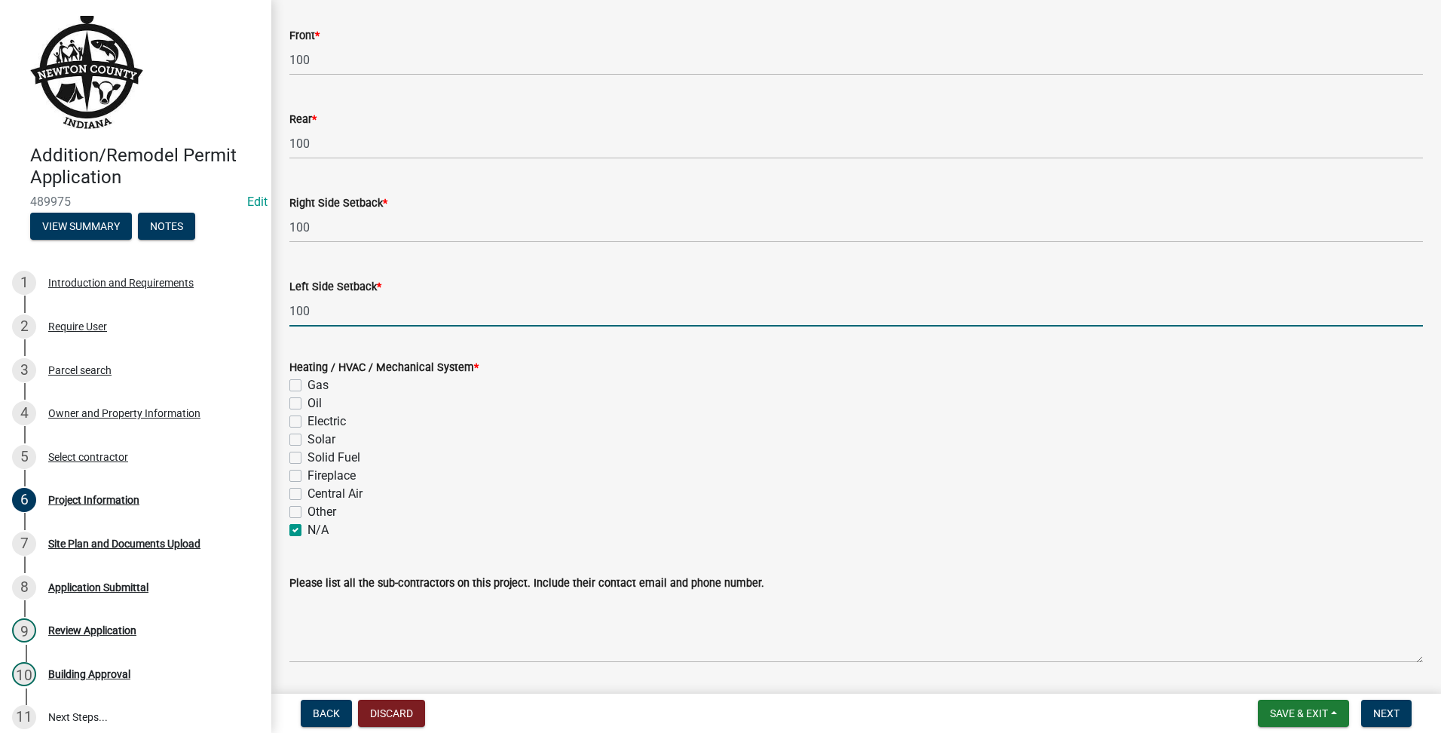
checkbox input "false"
checkbox input "true"
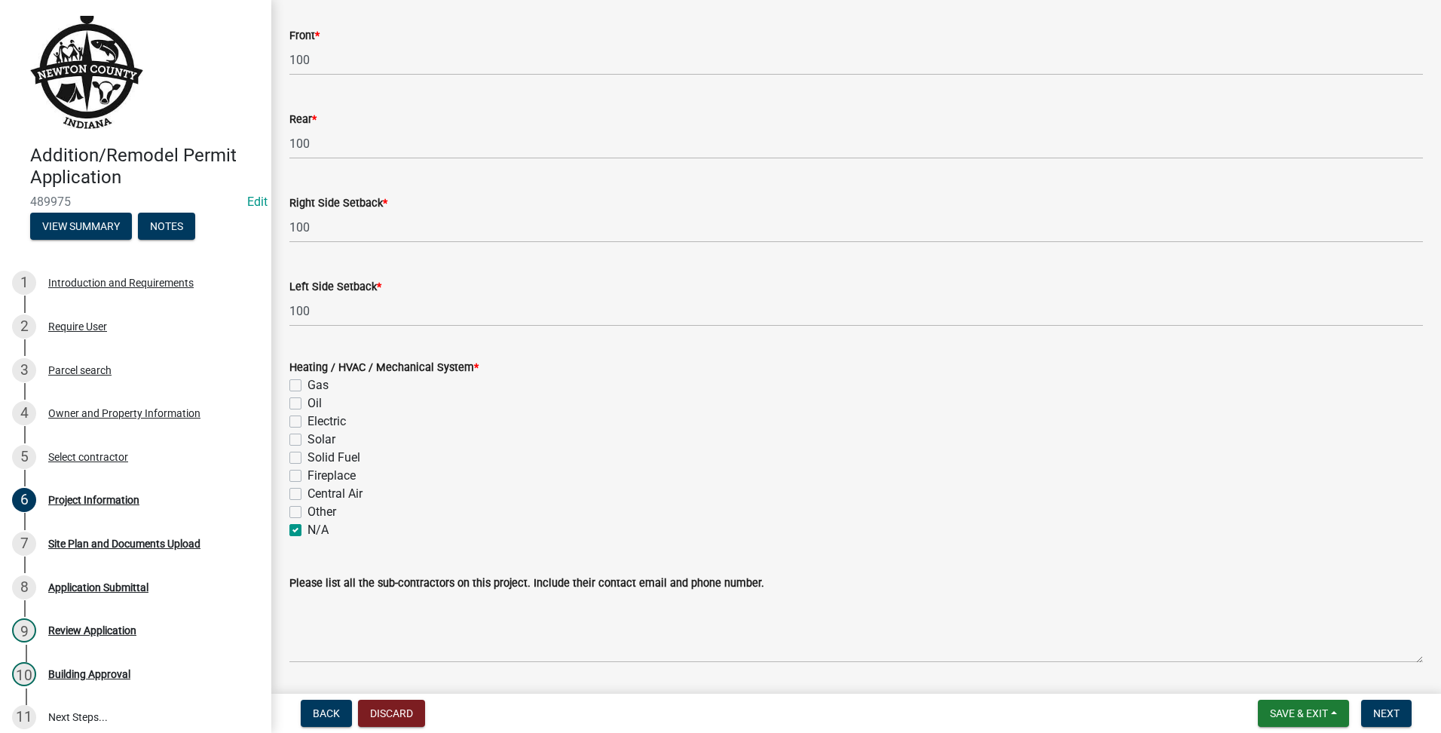
scroll to position [1930, 0]
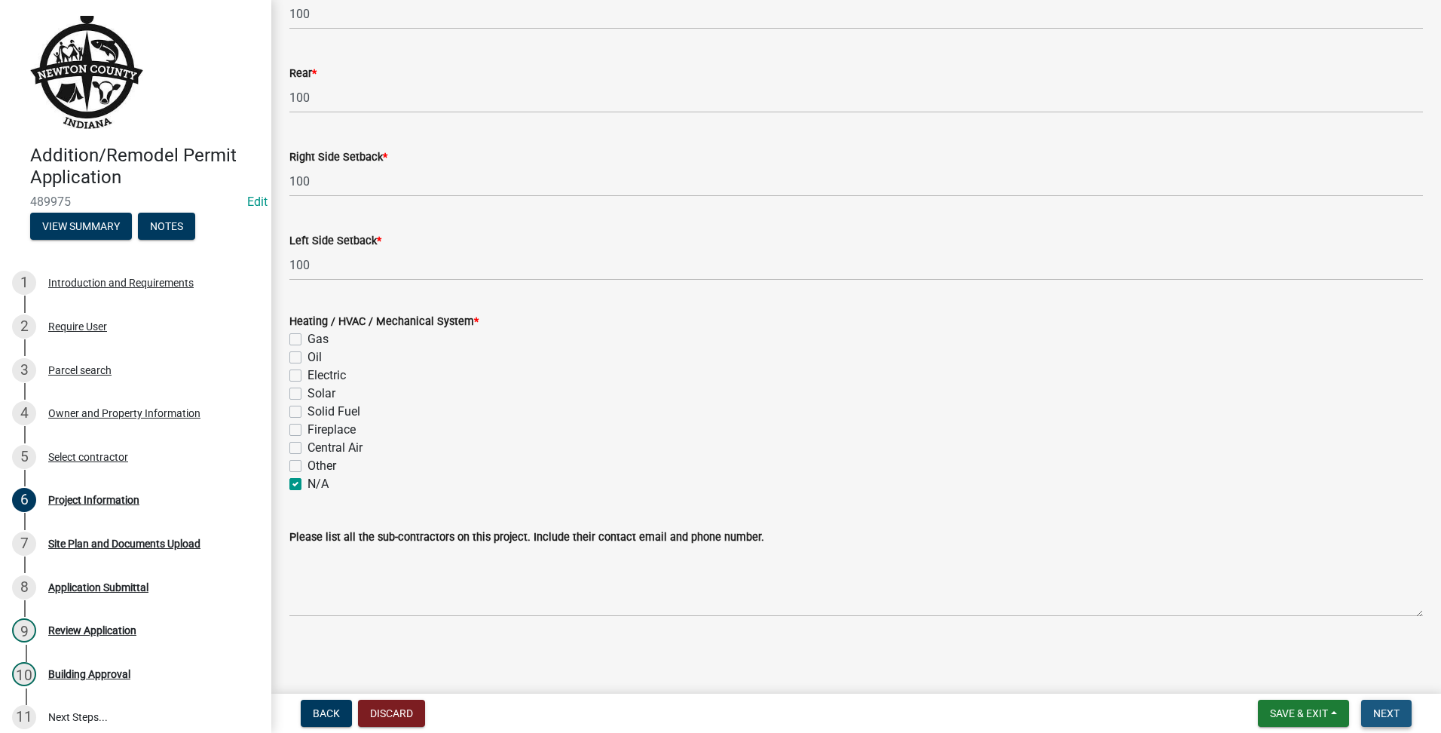
click at [1392, 711] on span "Next" at bounding box center [1386, 713] width 26 height 12
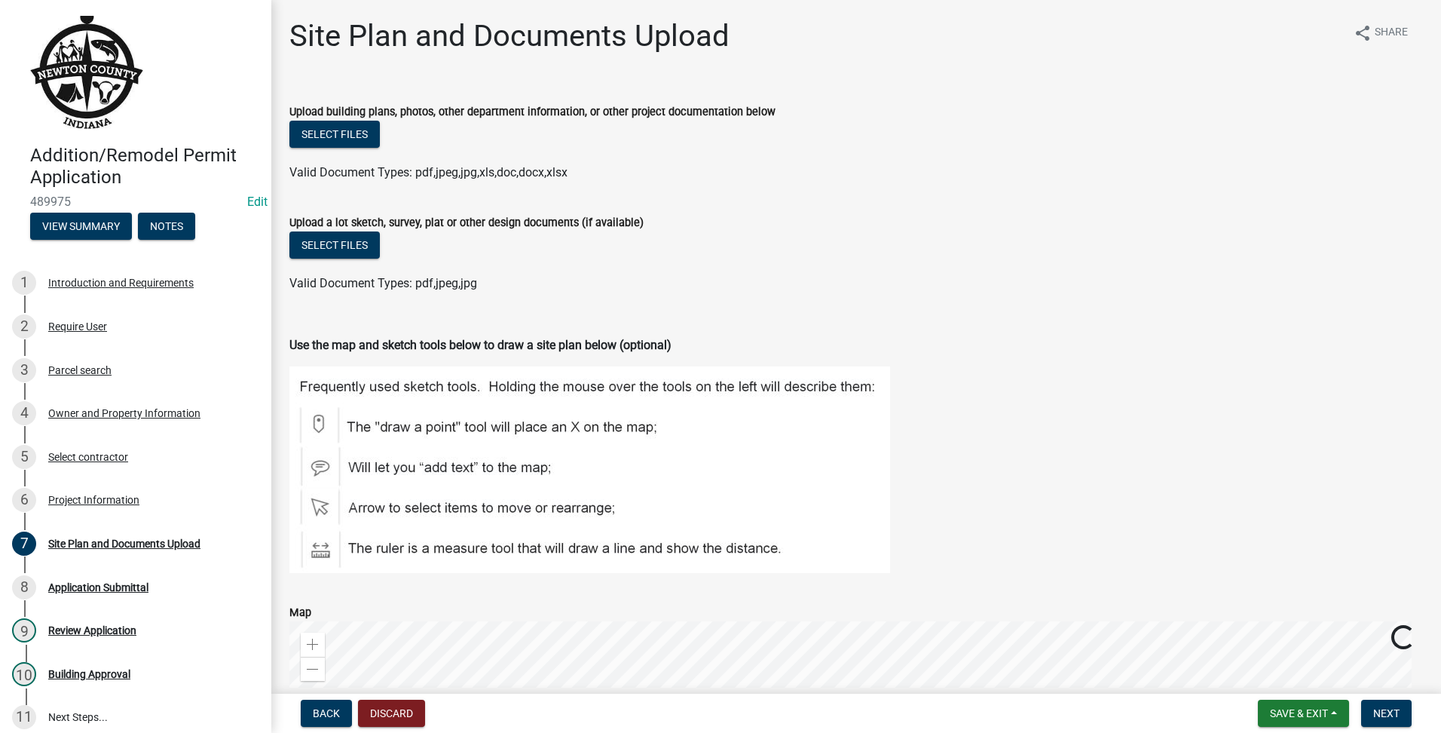
scroll to position [383, 0]
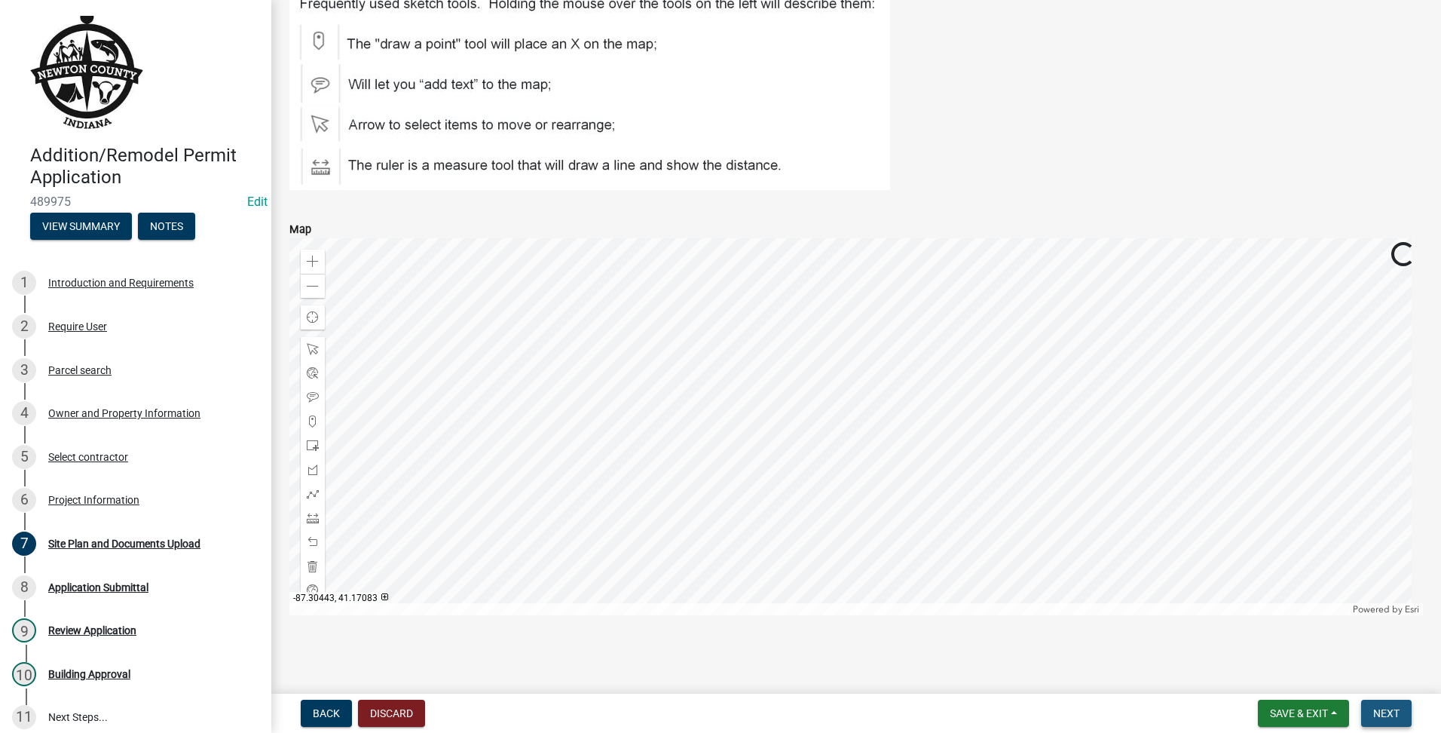
click at [1370, 705] on button "Next" at bounding box center [1386, 712] width 50 height 27
click at [1378, 711] on span "Next" at bounding box center [1386, 713] width 26 height 12
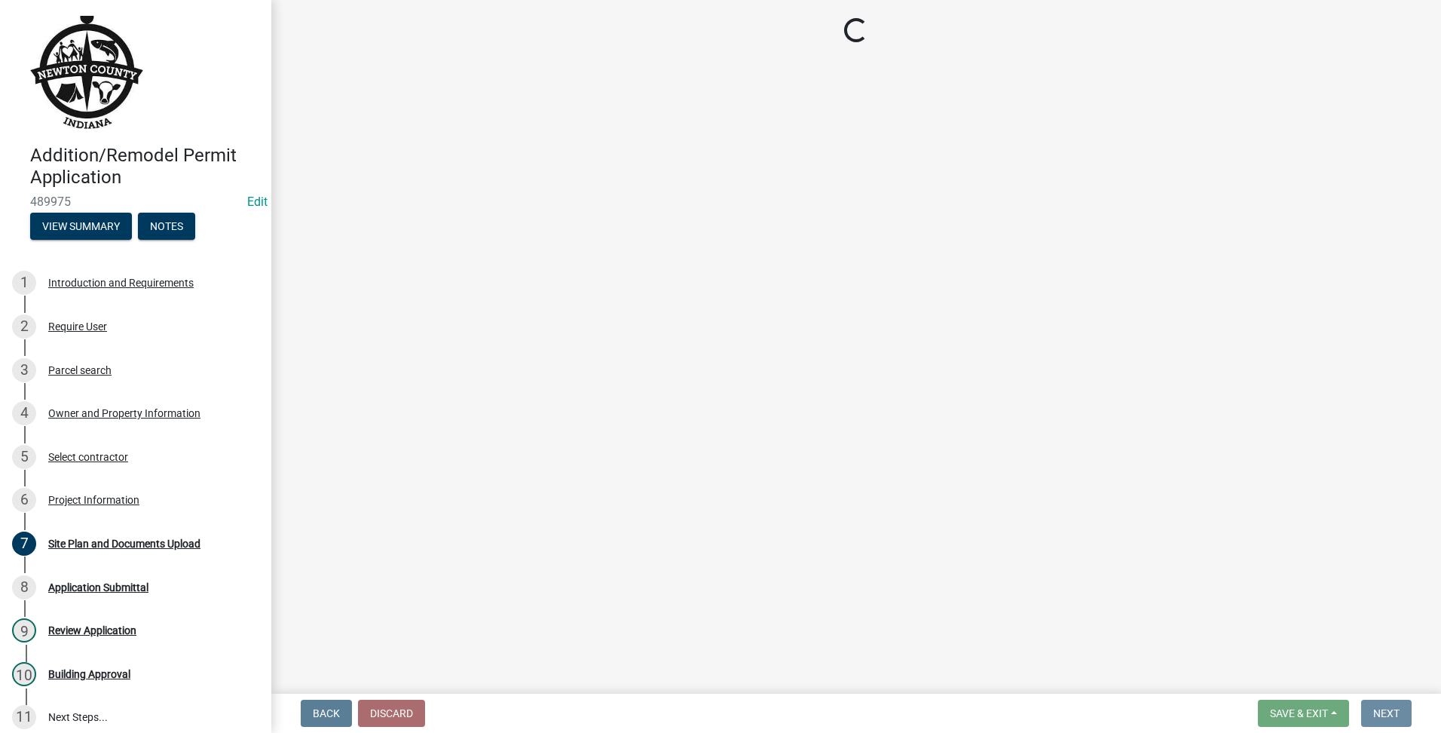
scroll to position [0, 0]
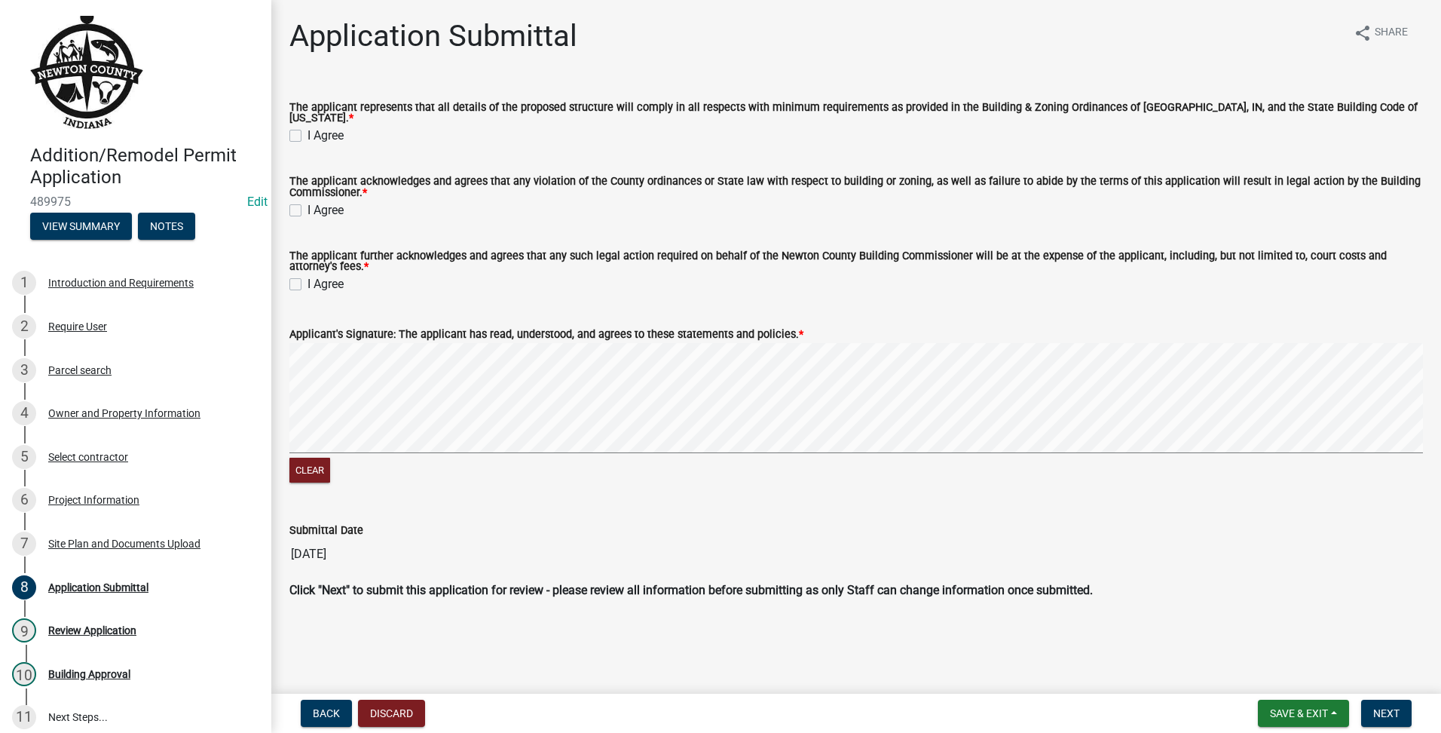
click at [307, 132] on label "I Agree" at bounding box center [325, 136] width 36 height 18
click at [307, 132] on input "I Agree" at bounding box center [312, 132] width 10 height 10
checkbox input "true"
click at [298, 201] on div "I Agree" at bounding box center [856, 210] width 1134 height 18
click at [307, 201] on label "I Agree" at bounding box center [325, 210] width 36 height 18
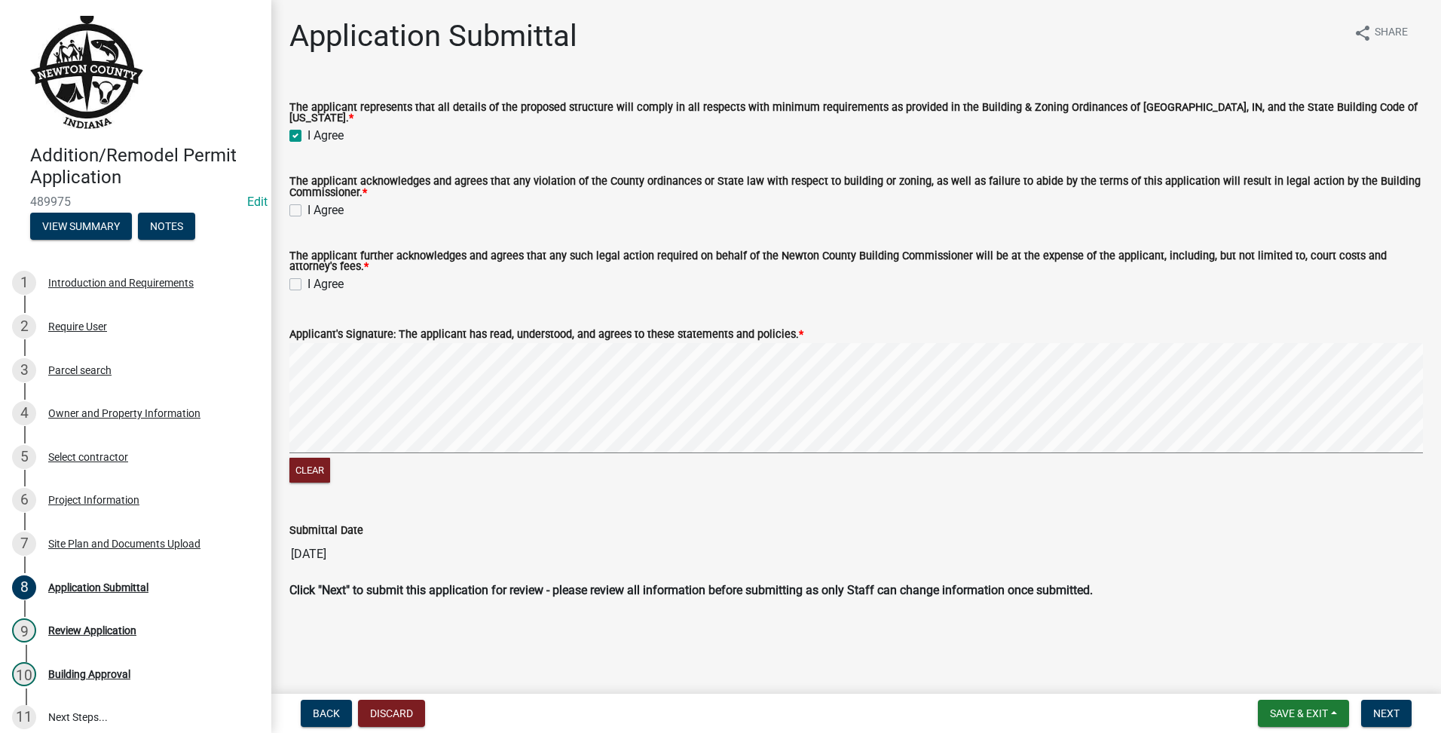
click at [307, 201] on input "I Agree" at bounding box center [312, 206] width 10 height 10
checkbox input "true"
click at [301, 279] on div "I Agree" at bounding box center [856, 284] width 1134 height 18
click at [307, 280] on label "I Agree" at bounding box center [325, 284] width 36 height 18
click at [307, 280] on input "I Agree" at bounding box center [312, 280] width 10 height 10
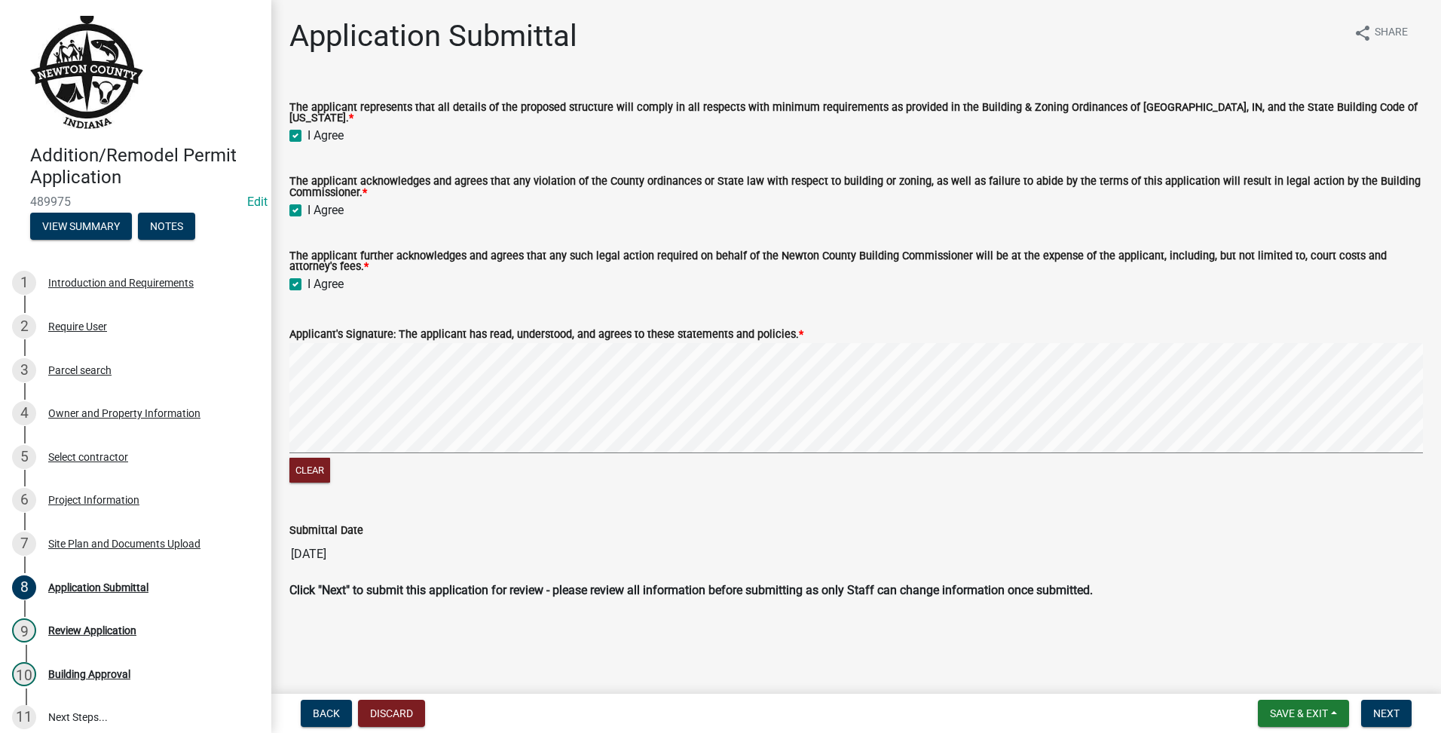
checkbox input "true"
click at [1383, 710] on span "Next" at bounding box center [1386, 713] width 26 height 12
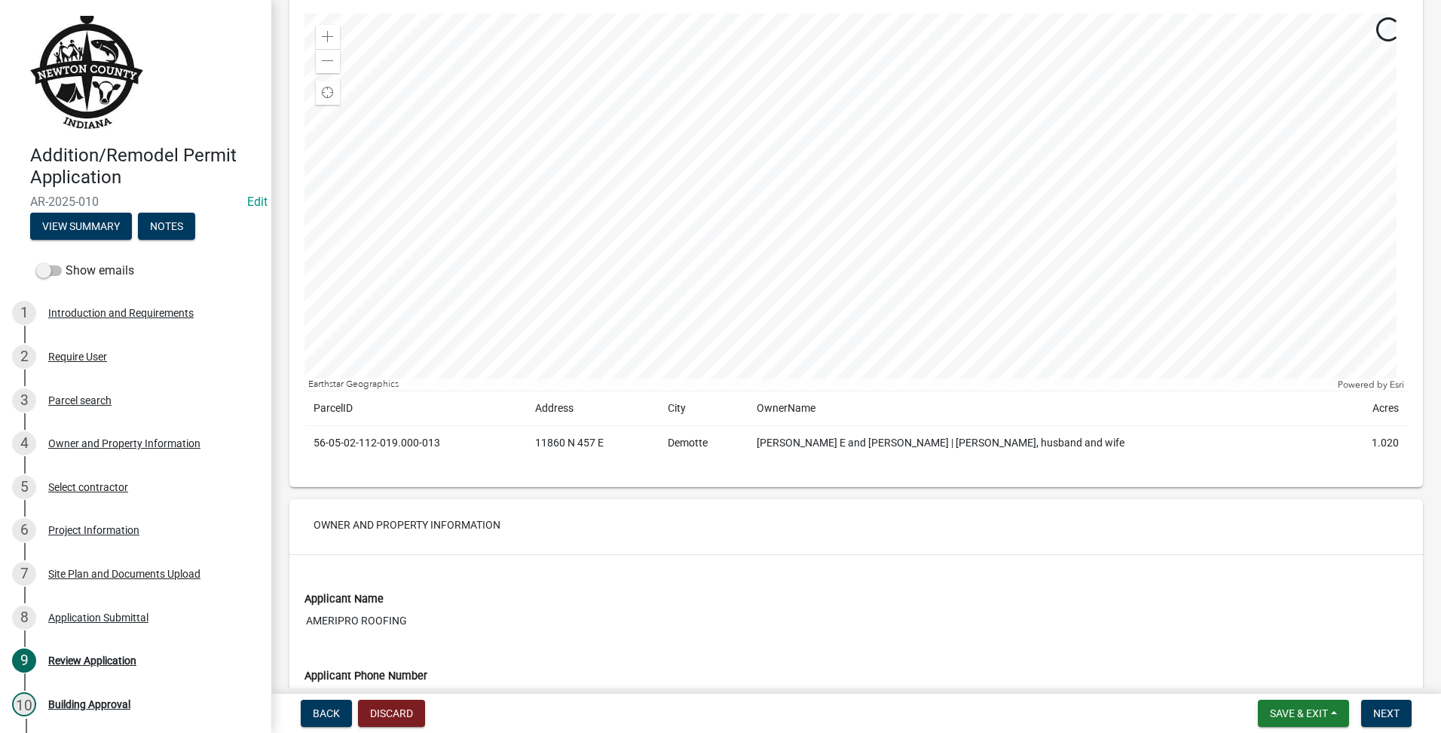
scroll to position [1381, 0]
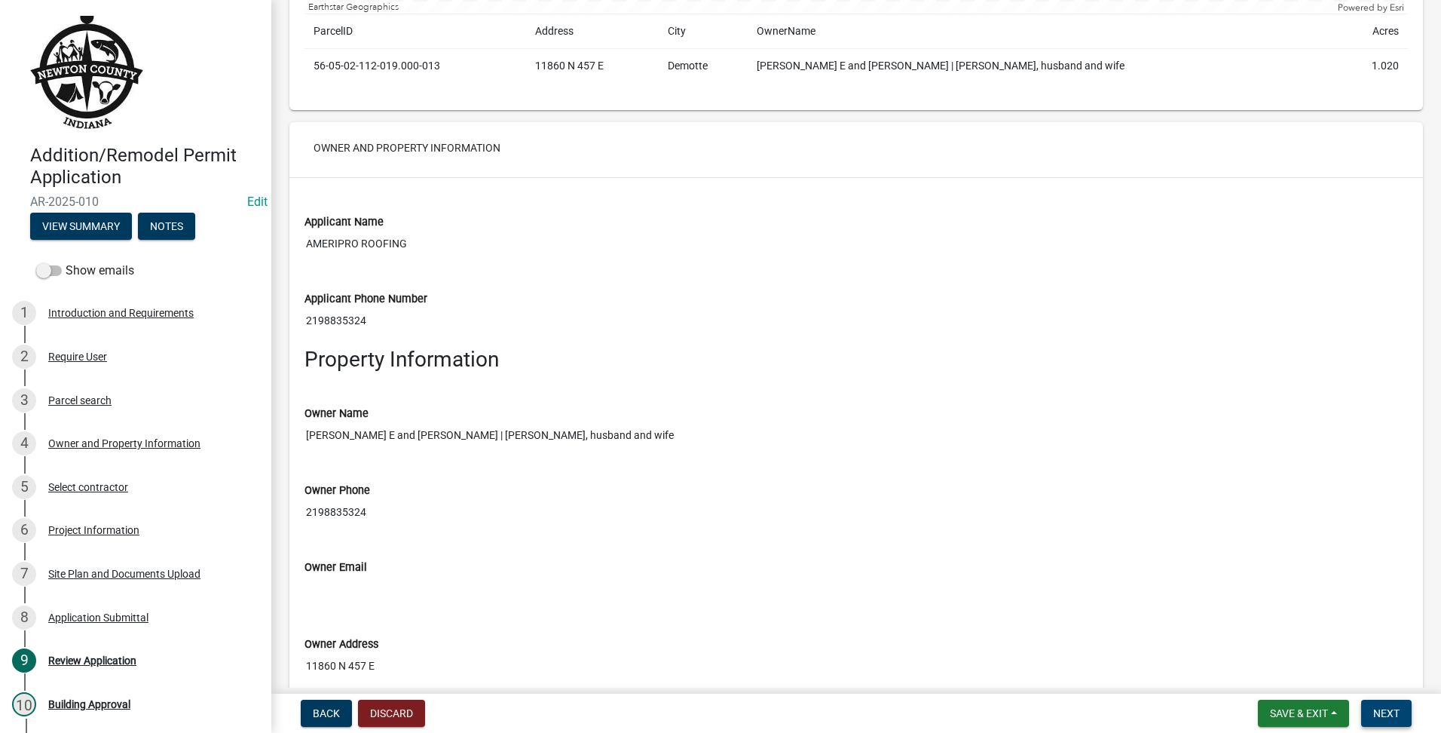
click at [1383, 716] on span "Next" at bounding box center [1386, 713] width 26 height 12
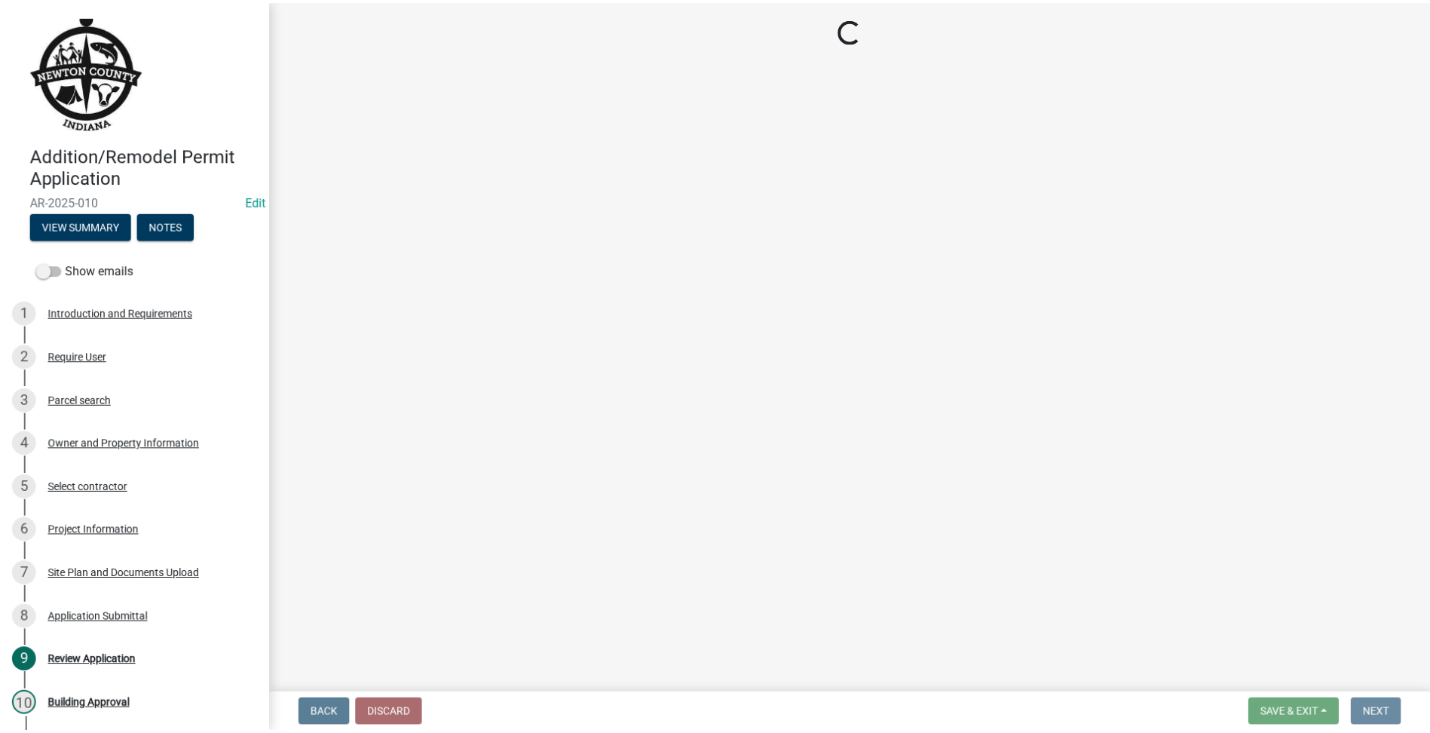
scroll to position [0, 0]
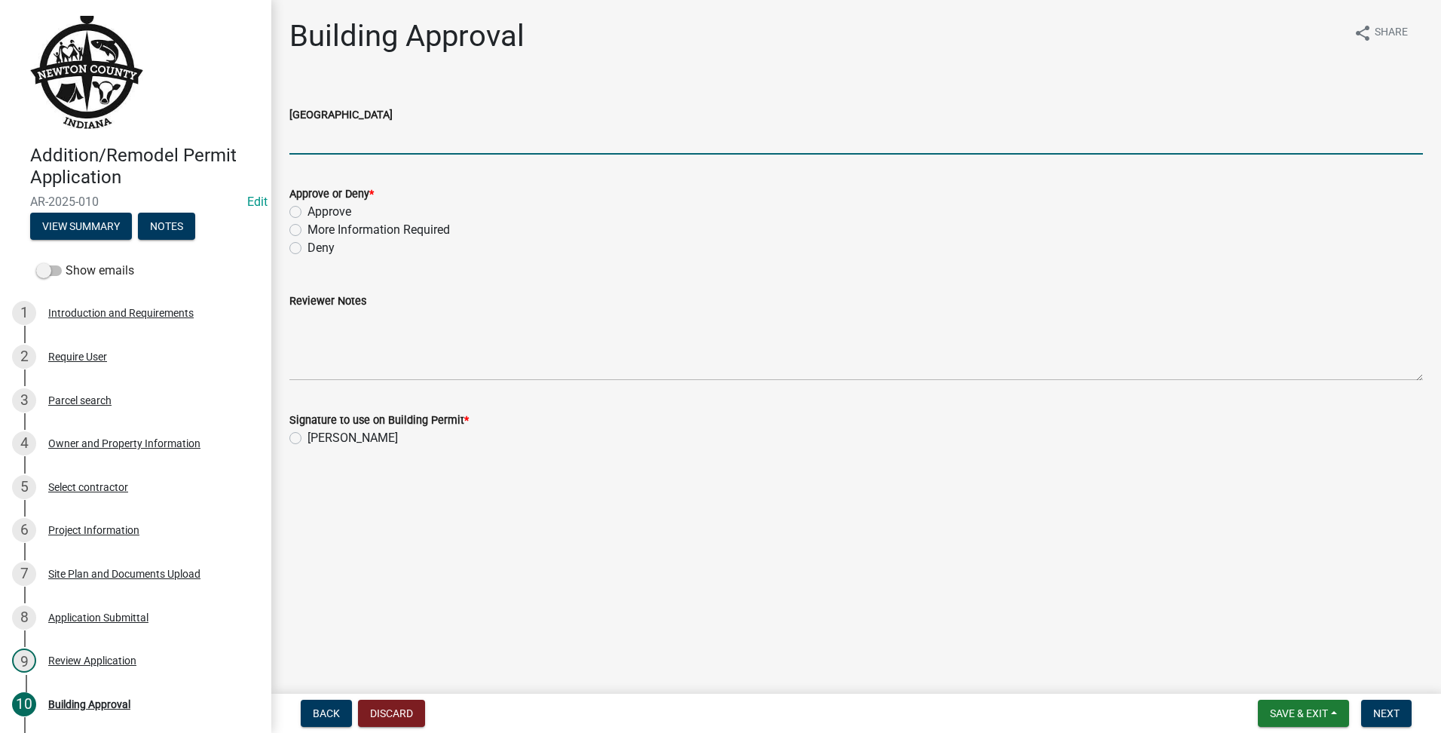
click at [479, 142] on input "[GEOGRAPHIC_DATA]" at bounding box center [856, 139] width 1134 height 31
type input "r1"
click at [680, 249] on div "Deny" at bounding box center [856, 248] width 1134 height 18
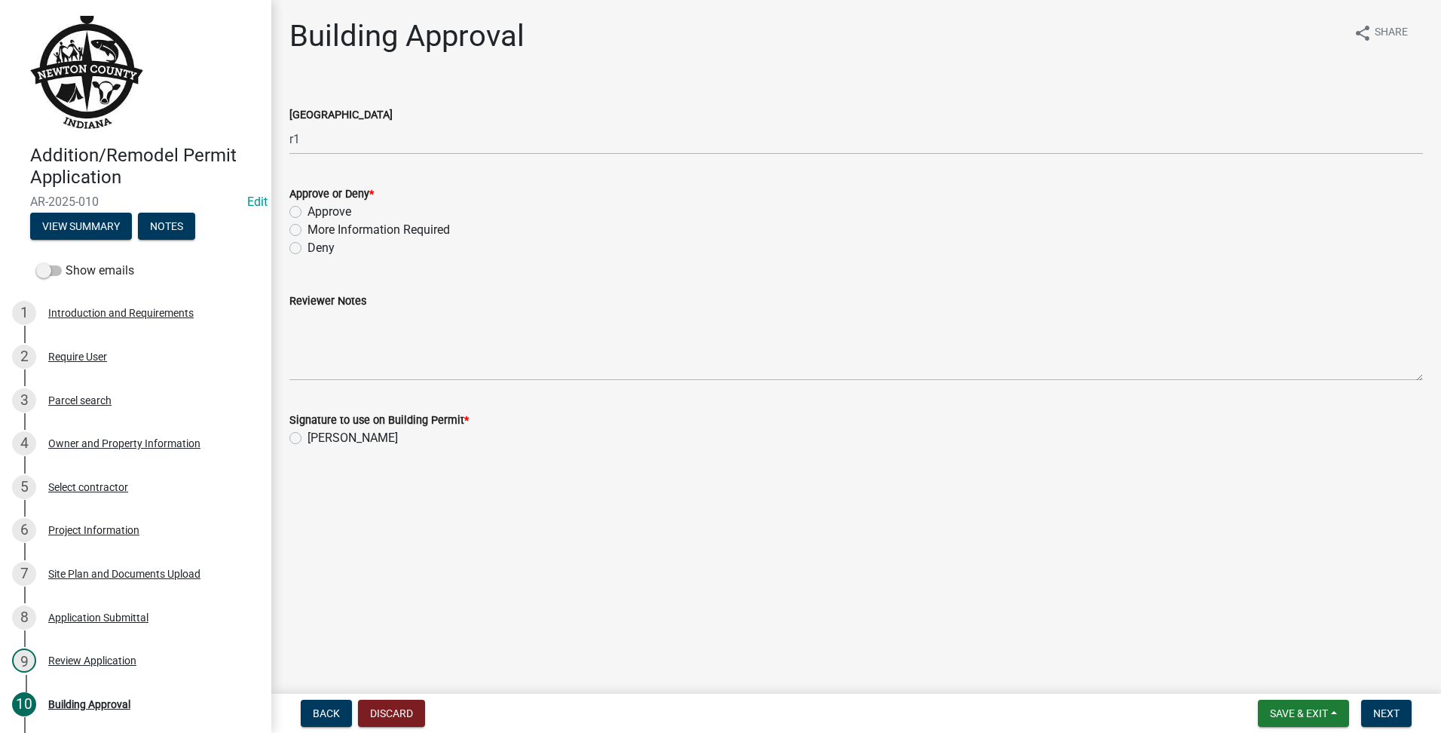
click at [307, 210] on label "Approve" at bounding box center [329, 212] width 44 height 18
click at [307, 210] on input "Approve" at bounding box center [312, 208] width 10 height 10
radio input "true"
click at [301, 435] on div "[PERSON_NAME]" at bounding box center [856, 438] width 1134 height 18
click at [307, 438] on label "[PERSON_NAME]" at bounding box center [352, 438] width 90 height 18
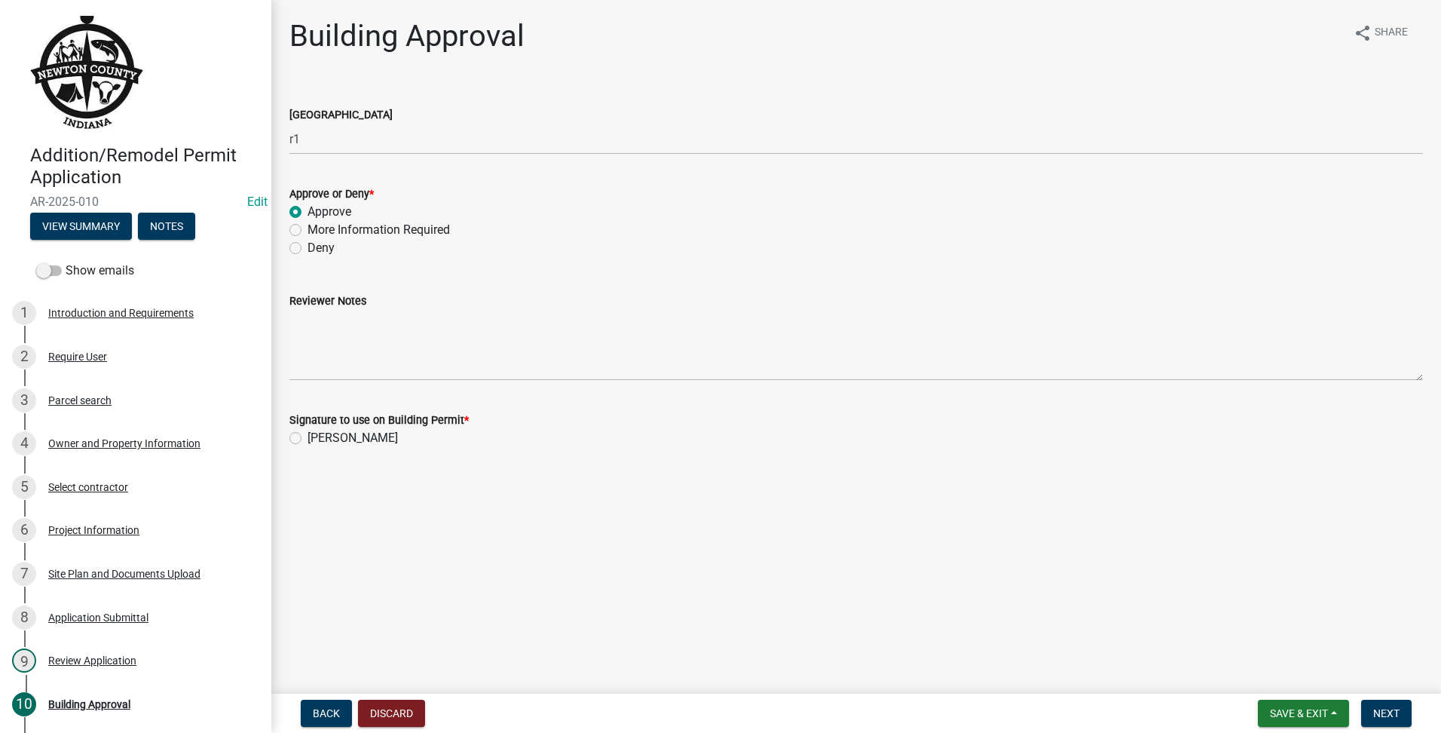
click at [307, 438] on input "[PERSON_NAME]" at bounding box center [312, 434] width 10 height 10
radio input "true"
click at [1394, 699] on button "Next" at bounding box center [1386, 712] width 50 height 27
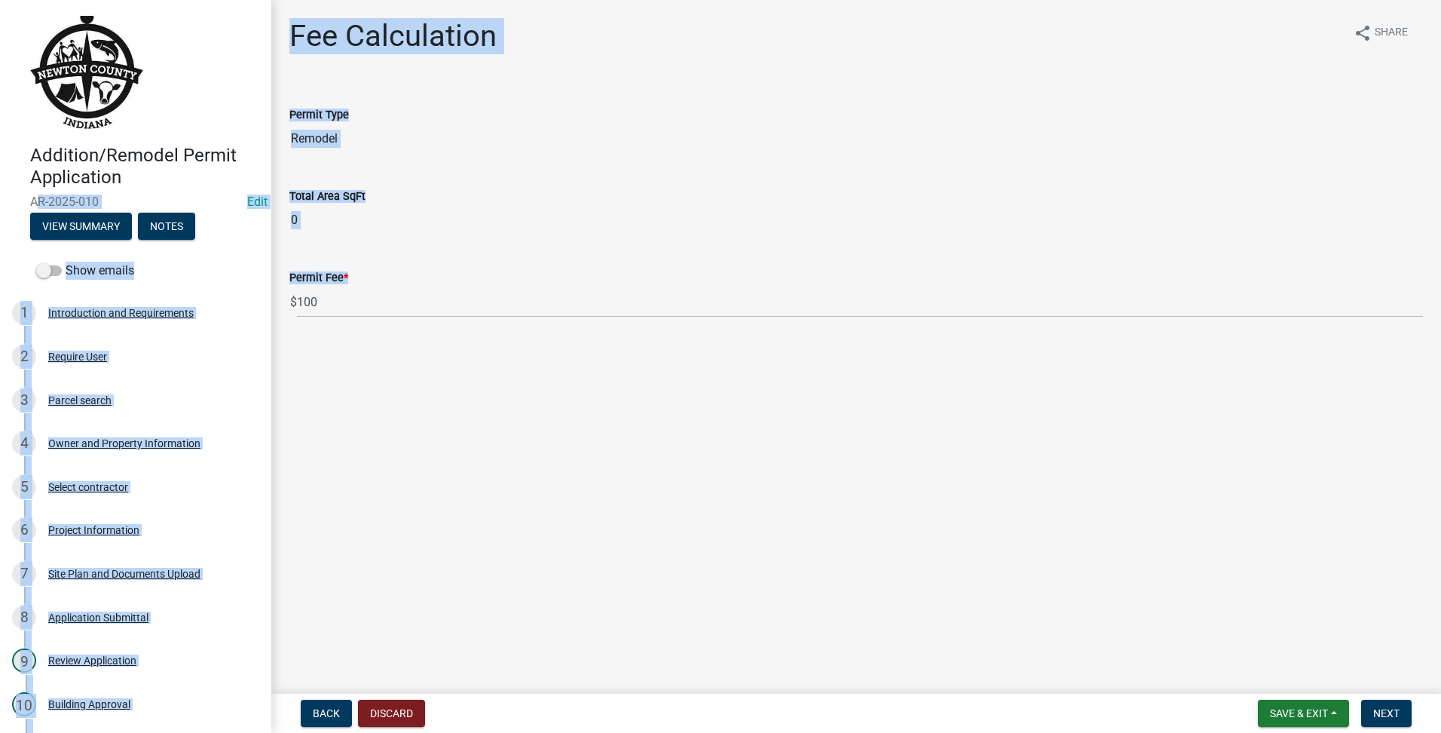
drag, startPoint x: 555, startPoint y: 285, endPoint x: -3, endPoint y: 198, distance: 565.1
click at [0, 198] on html "Internet Explorer does NOT work with GeoPermits. Get a new browser for more sec…" at bounding box center [720, 366] width 1441 height 733
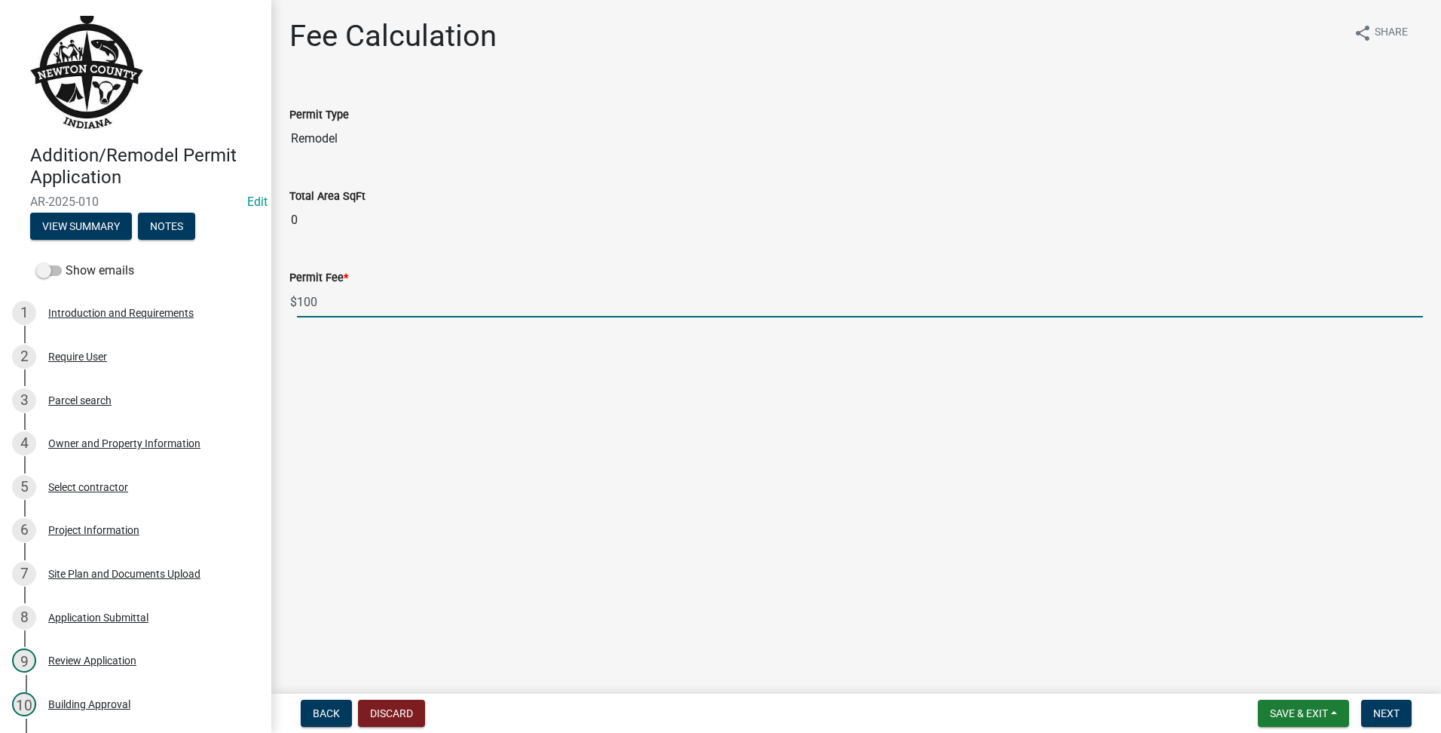
click at [470, 289] on input "100" at bounding box center [860, 301] width 1126 height 31
drag, startPoint x: 120, startPoint y: 277, endPoint x: 62, endPoint y: 268, distance: 58.6
click at [62, 268] on div "Addition/Remodel Permit Application AR-2025-010 Edit View Summary Notes Show em…" at bounding box center [720, 366] width 1441 height 733
type input "200"
click at [1384, 715] on span "Next" at bounding box center [1386, 713] width 26 height 12
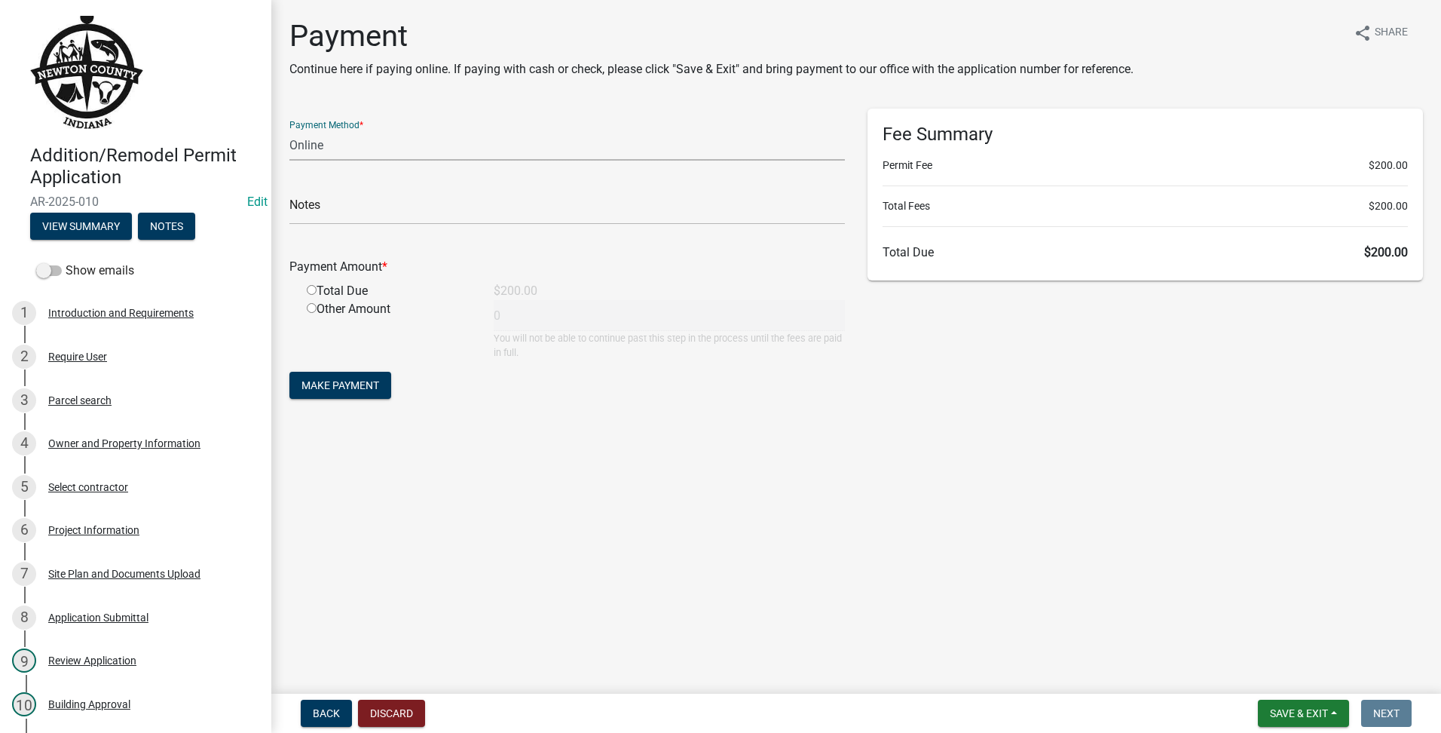
click at [388, 152] on select "Credit Card POS Check Cash Online" at bounding box center [566, 145] width 555 height 31
select select "1: 0"
click at [289, 130] on select "Credit Card POS Check Cash Online" at bounding box center [566, 145] width 555 height 31
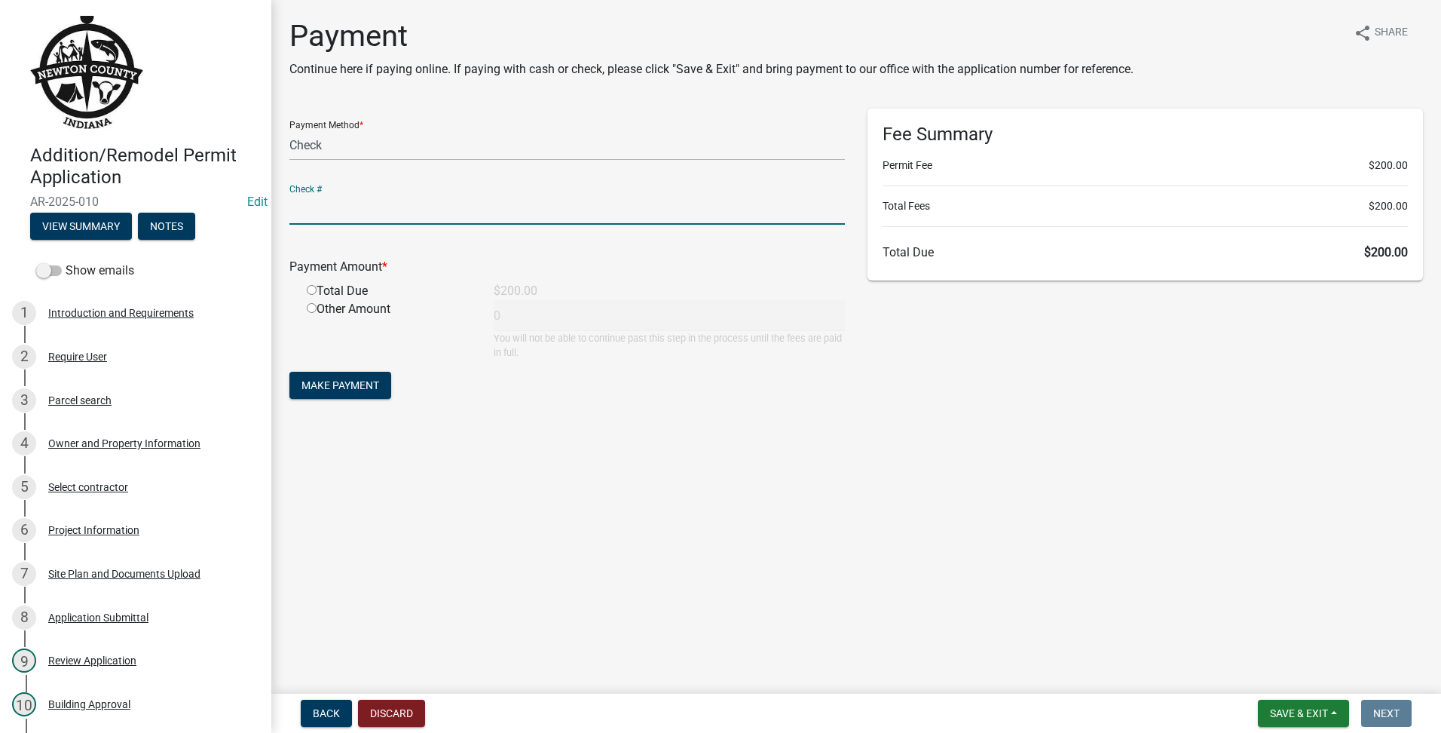
drag, startPoint x: 372, startPoint y: 207, endPoint x: 547, endPoint y: 179, distance: 177.2
click at [372, 207] on input "text" at bounding box center [566, 209] width 555 height 31
type input "6411"
click at [311, 289] on input "radio" at bounding box center [312, 290] width 10 height 10
radio input "true"
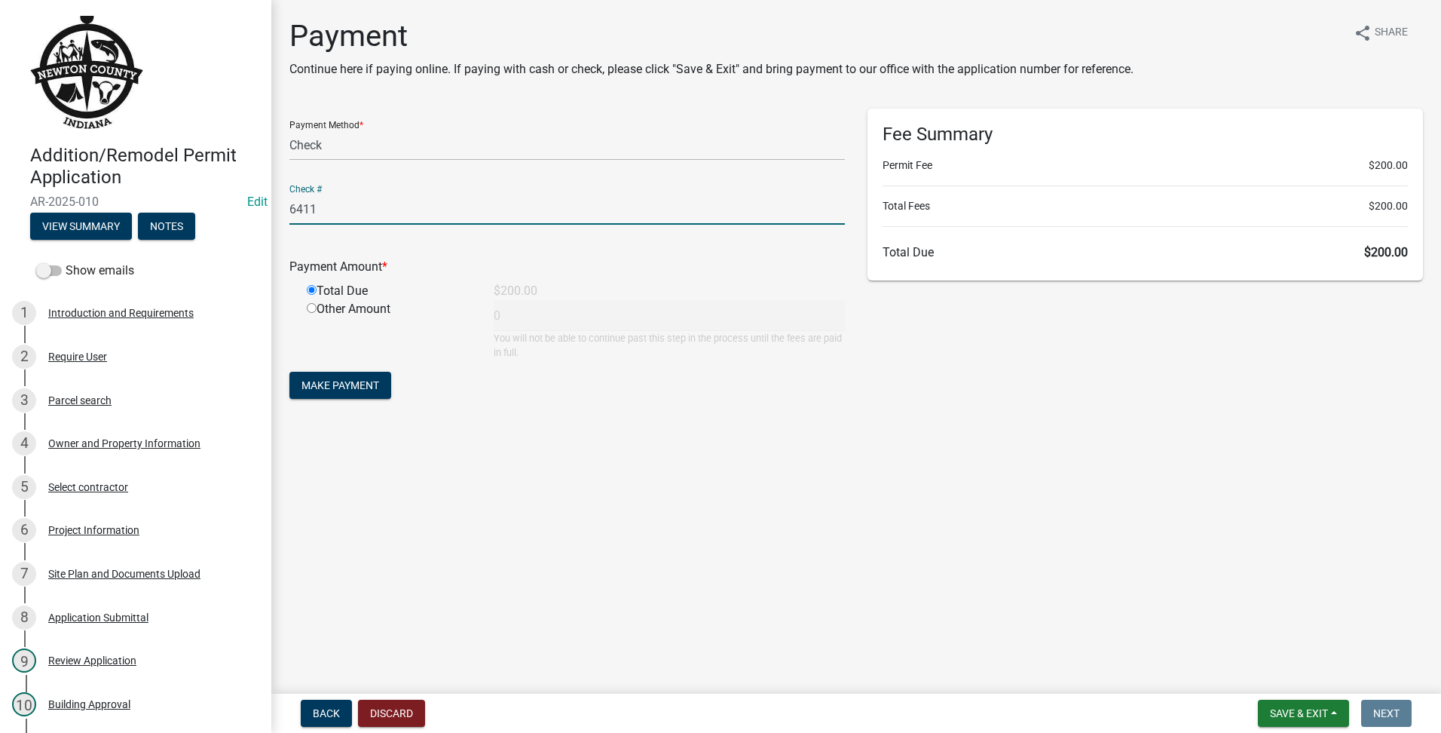
type input "200"
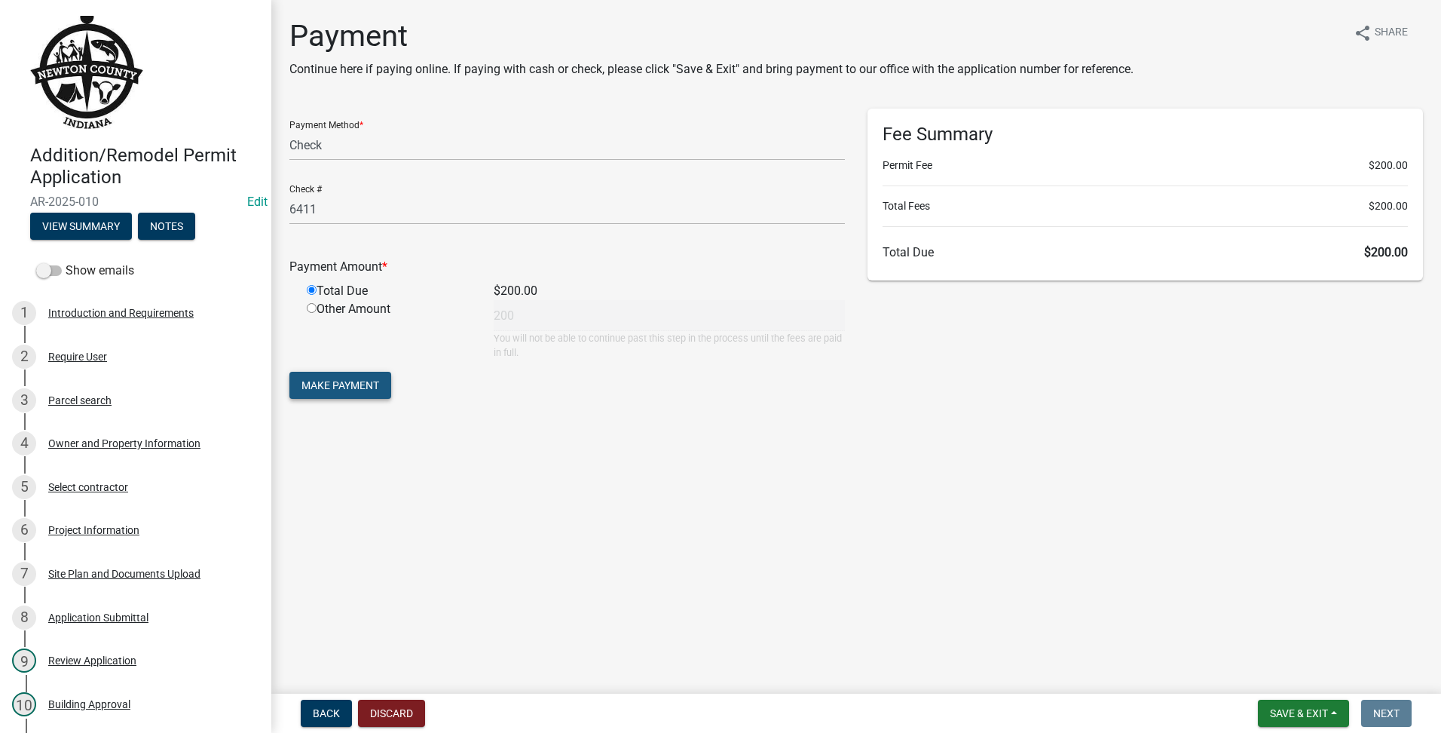
click at [335, 384] on span "Make Payment" at bounding box center [340, 385] width 78 height 12
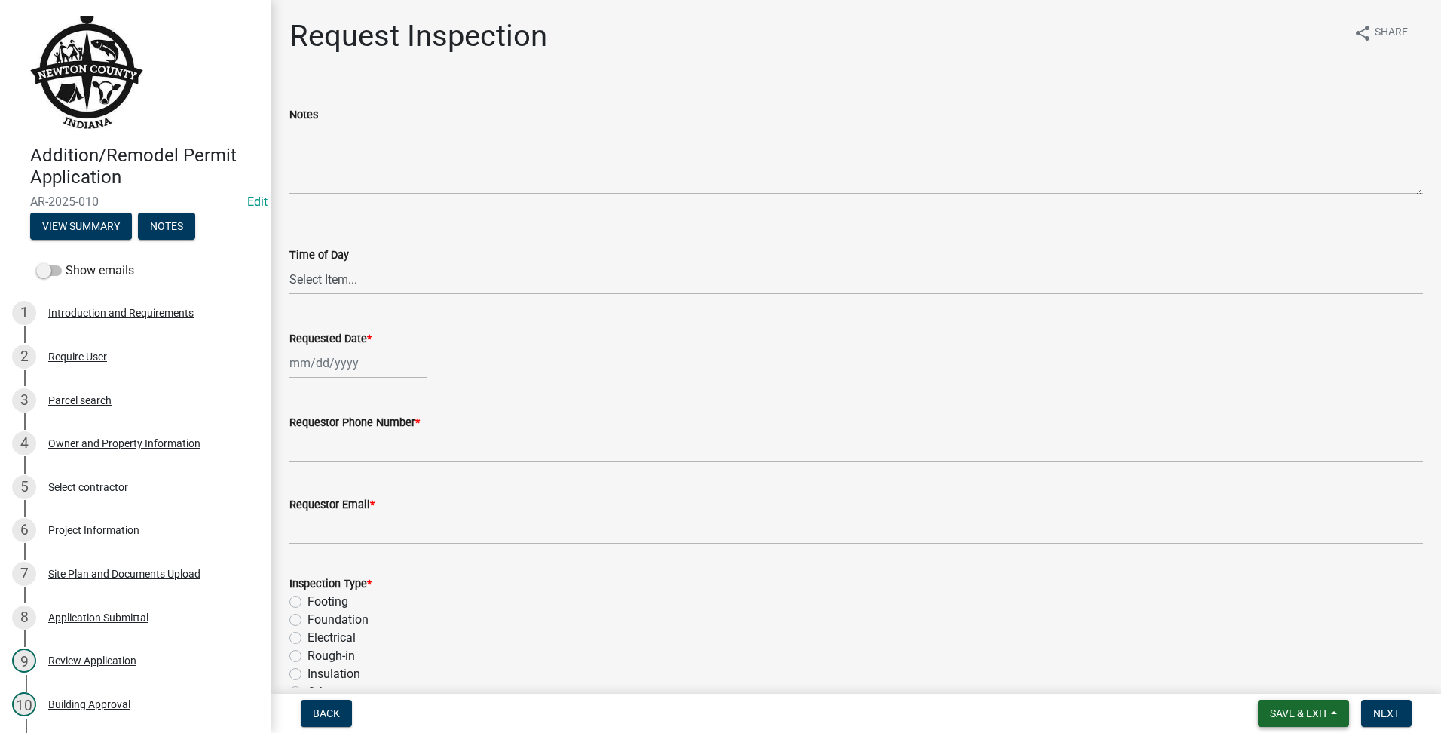
click at [1299, 717] on span "Save & Exit" at bounding box center [1299, 713] width 58 height 12
click at [1298, 678] on button "Save & Exit" at bounding box center [1288, 674] width 121 height 36
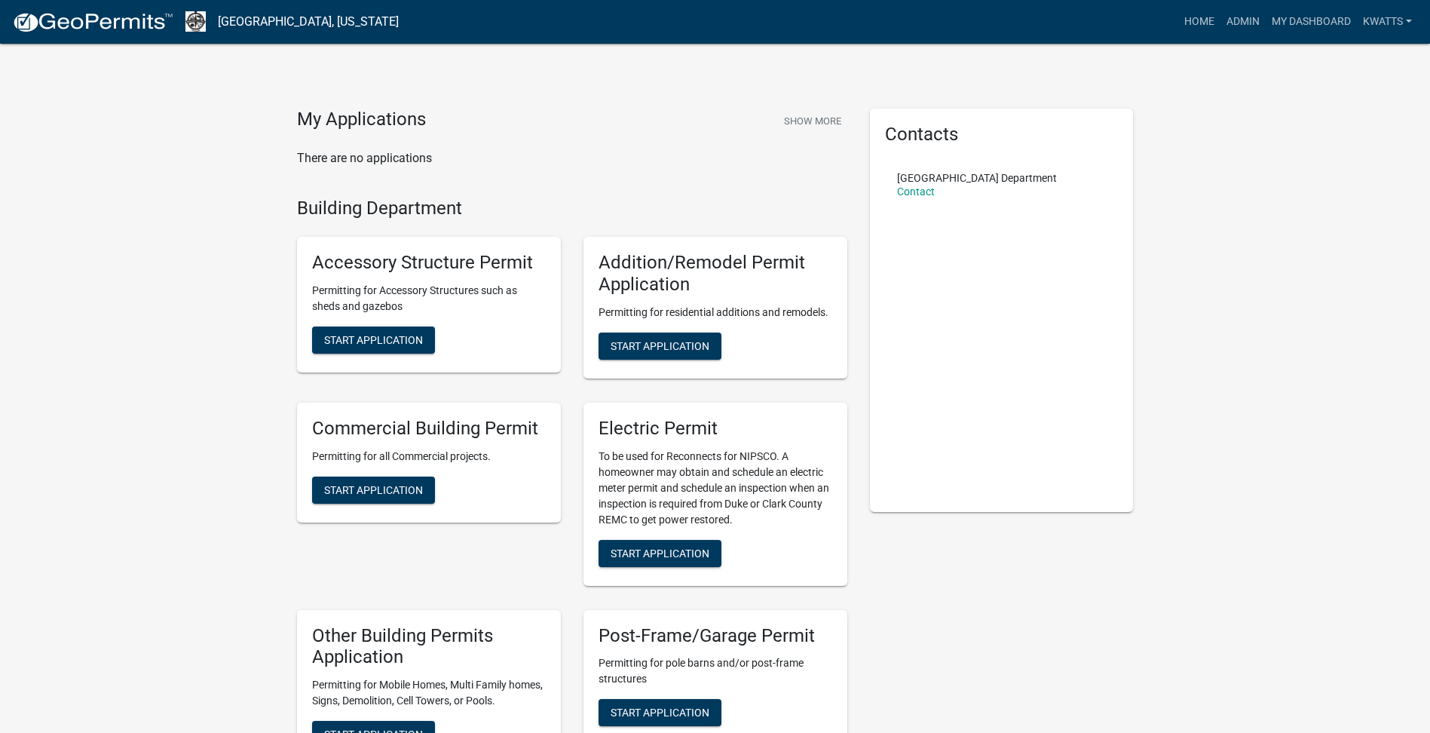
scroll to position [251, 0]
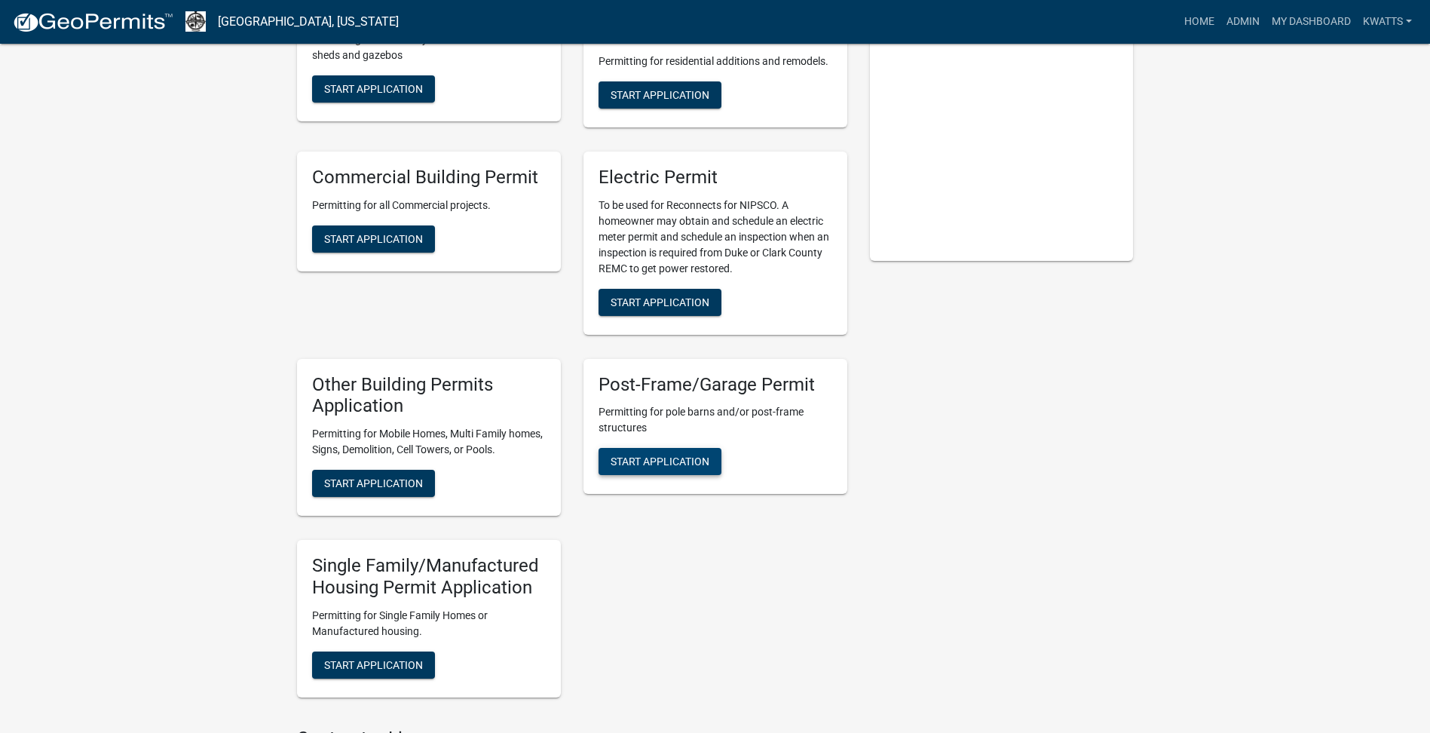
click at [694, 450] on button "Start Application" at bounding box center [659, 461] width 123 height 27
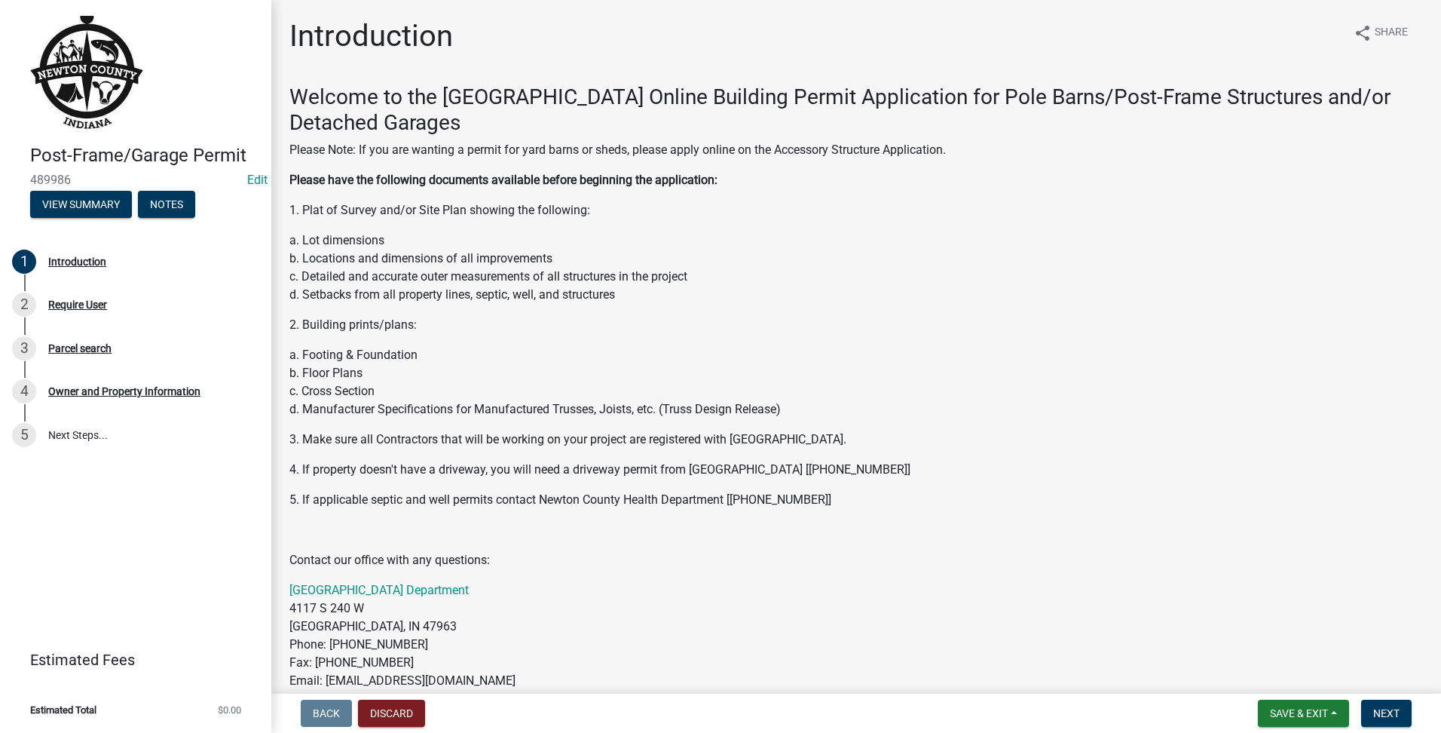
scroll to position [377, 0]
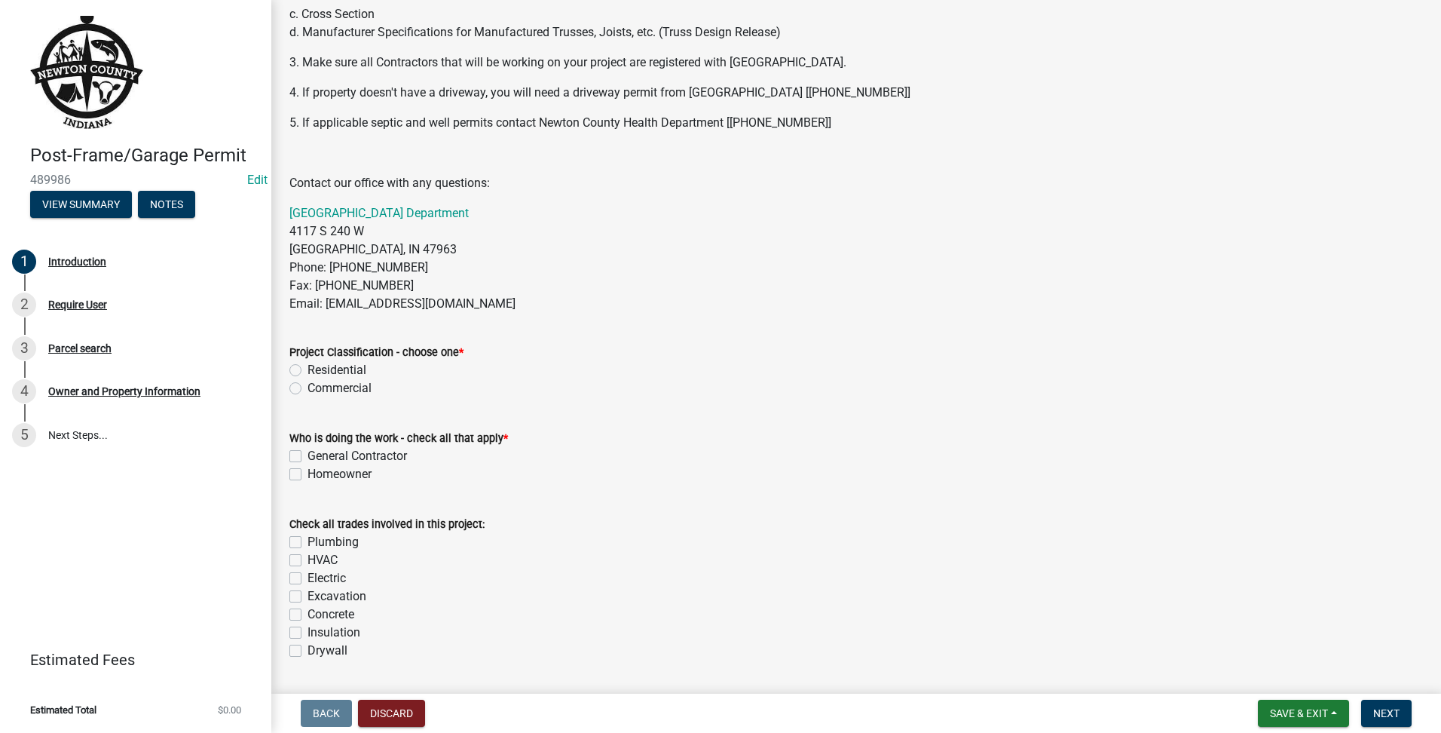
click at [282, 368] on div "Project Classification - choose one * Residential Commercial" at bounding box center [856, 361] width 1156 height 72
click at [288, 369] on div "Project Classification - choose one * Residential Commercial" at bounding box center [856, 361] width 1156 height 72
click at [307, 369] on label "Residential" at bounding box center [336, 370] width 59 height 18
click at [307, 369] on input "Residential" at bounding box center [312, 366] width 10 height 10
radio input "true"
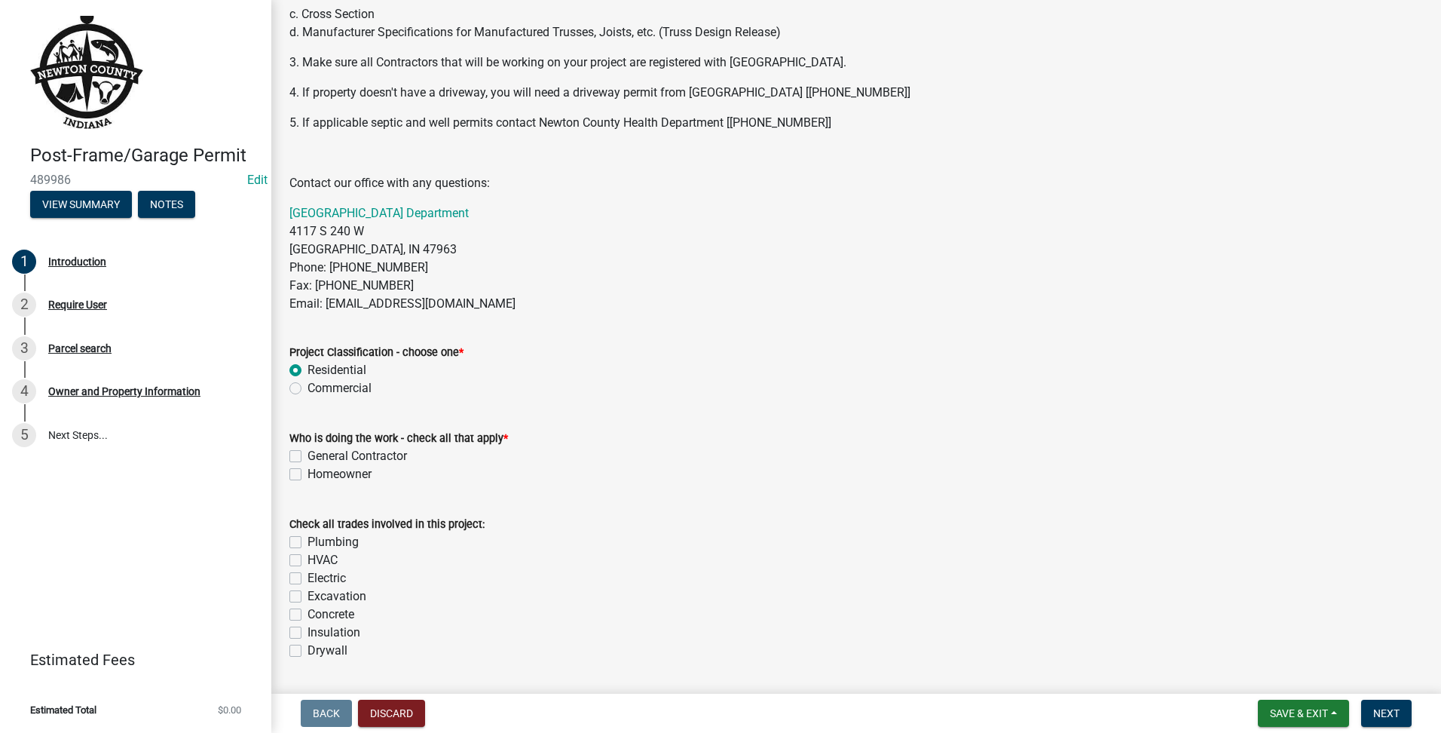
scroll to position [607, 0]
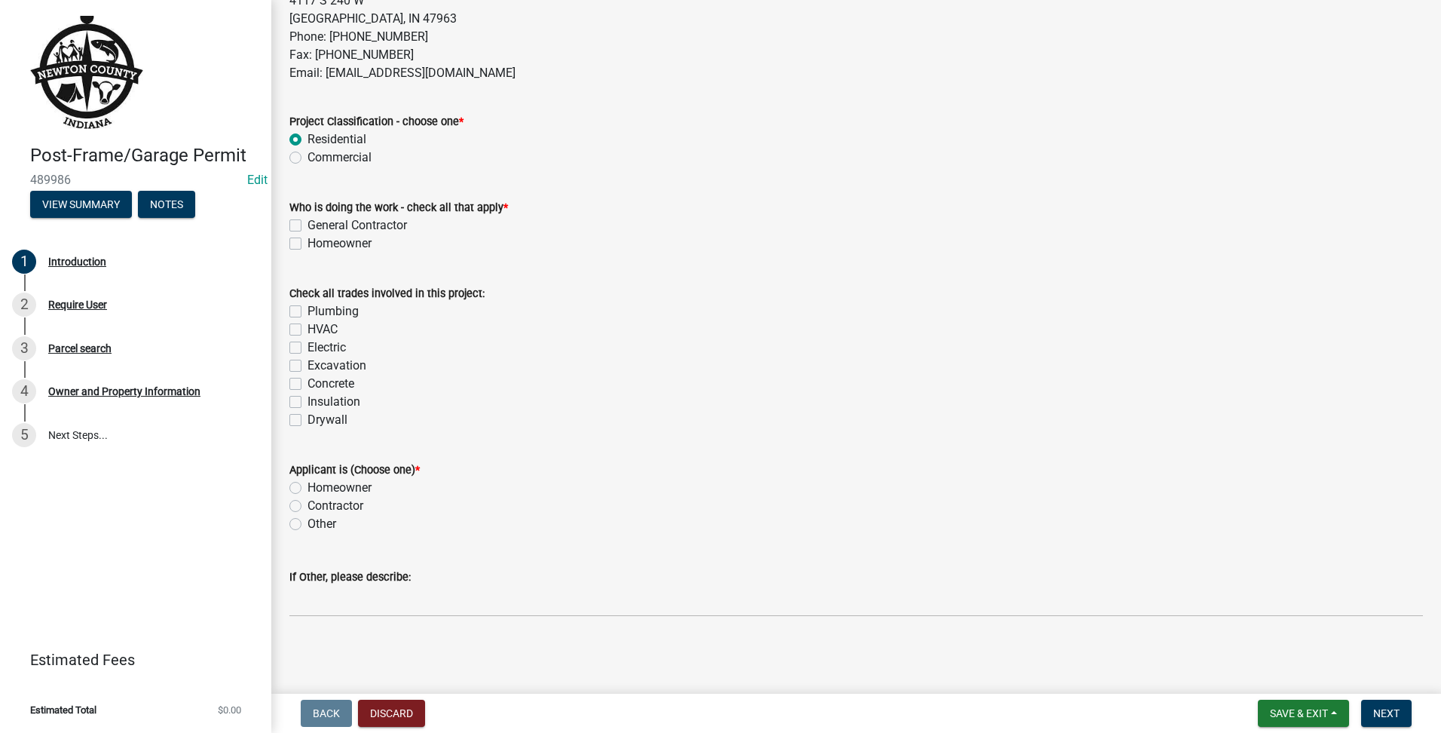
click at [302, 226] on div "General Contractor" at bounding box center [856, 225] width 1134 height 18
click at [307, 226] on label "General Contractor" at bounding box center [356, 225] width 99 height 18
click at [307, 226] on input "General Contractor" at bounding box center [312, 221] width 10 height 10
checkbox input "true"
checkbox input "false"
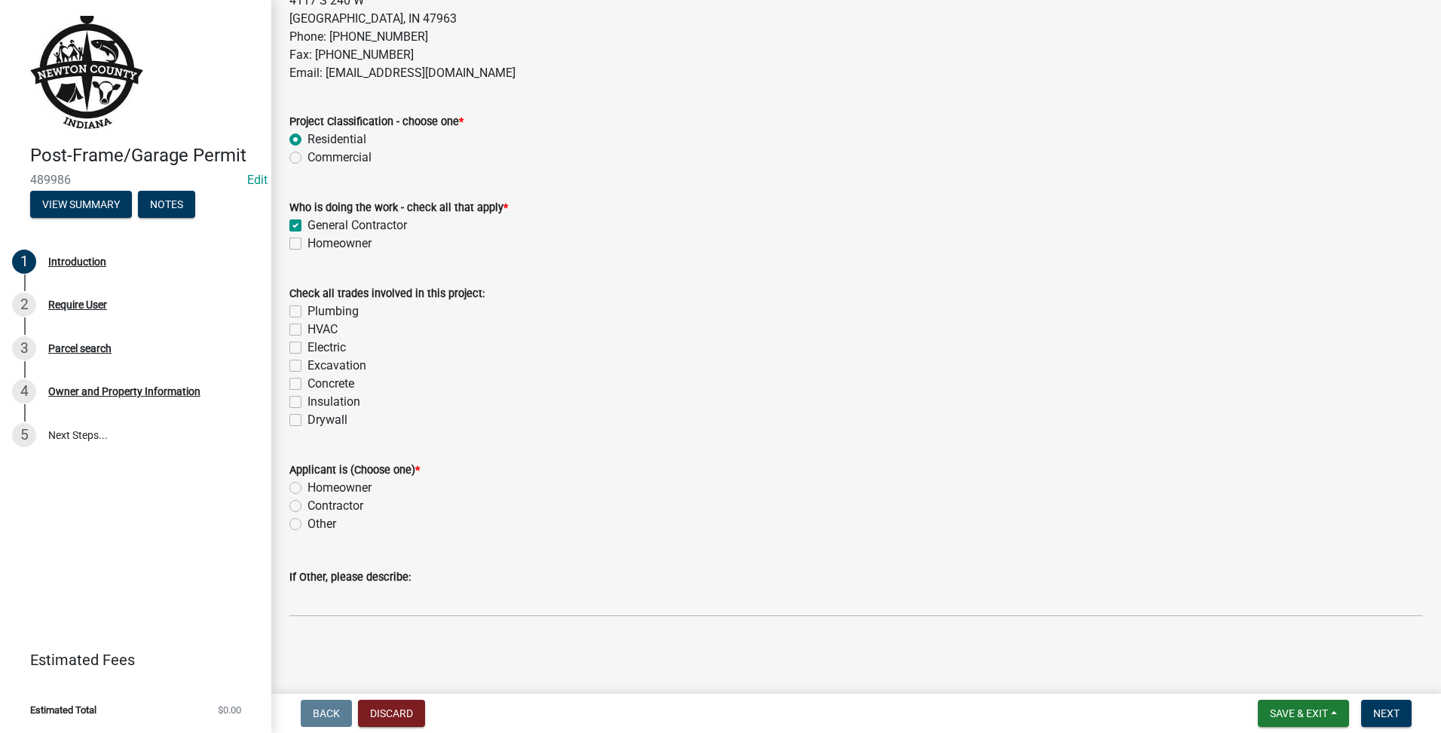
click at [303, 369] on div "Excavation" at bounding box center [856, 365] width 1134 height 18
click at [307, 370] on label "Excavation" at bounding box center [336, 365] width 59 height 18
click at [307, 366] on input "Excavation" at bounding box center [312, 361] width 10 height 10
checkbox input "true"
checkbox input "false"
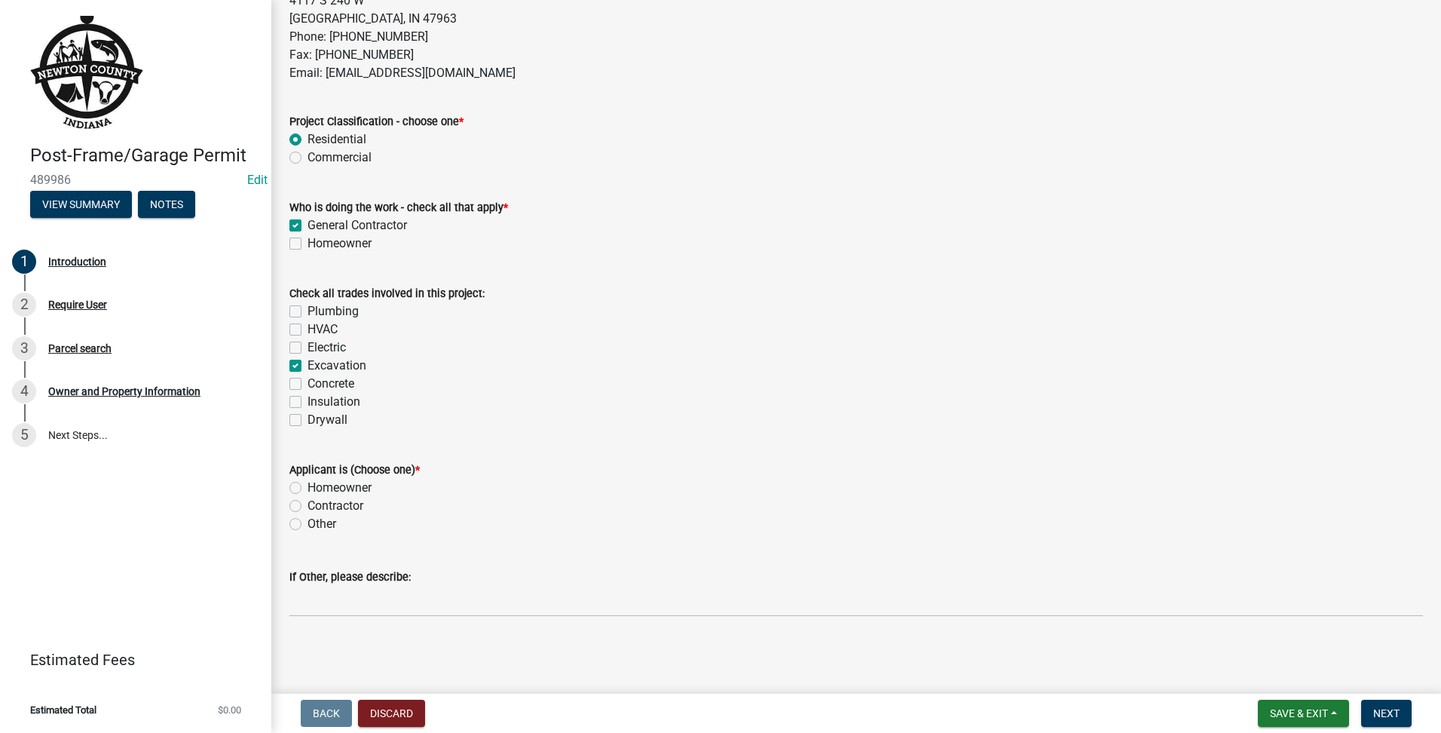
checkbox input "false"
checkbox input "true"
checkbox input "false"
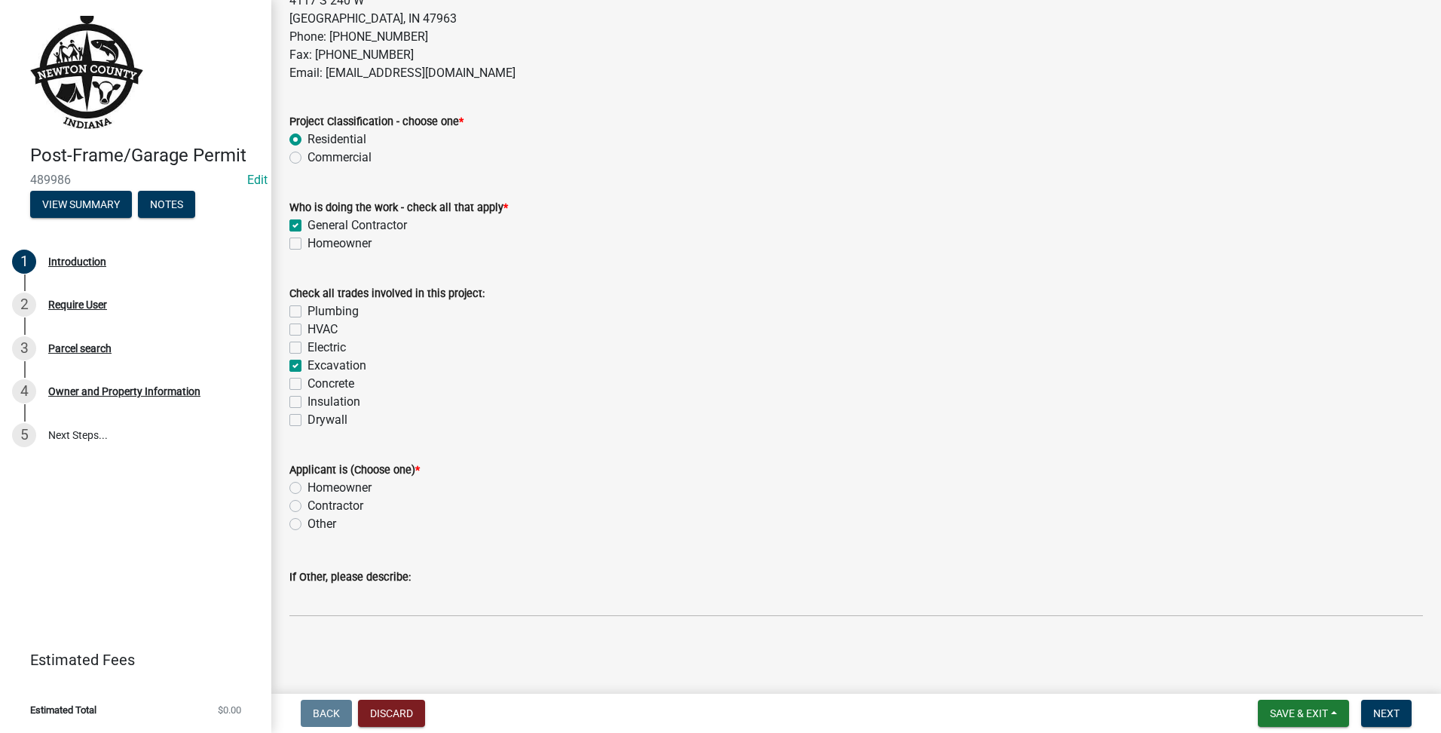
checkbox input "false"
drag, startPoint x: 289, startPoint y: 390, endPoint x: 297, endPoint y: 389, distance: 7.7
click at [292, 390] on div "Concrete" at bounding box center [856, 384] width 1134 height 18
click at [307, 379] on label "Concrete" at bounding box center [330, 384] width 47 height 18
click at [307, 379] on input "Concrete" at bounding box center [312, 380] width 10 height 10
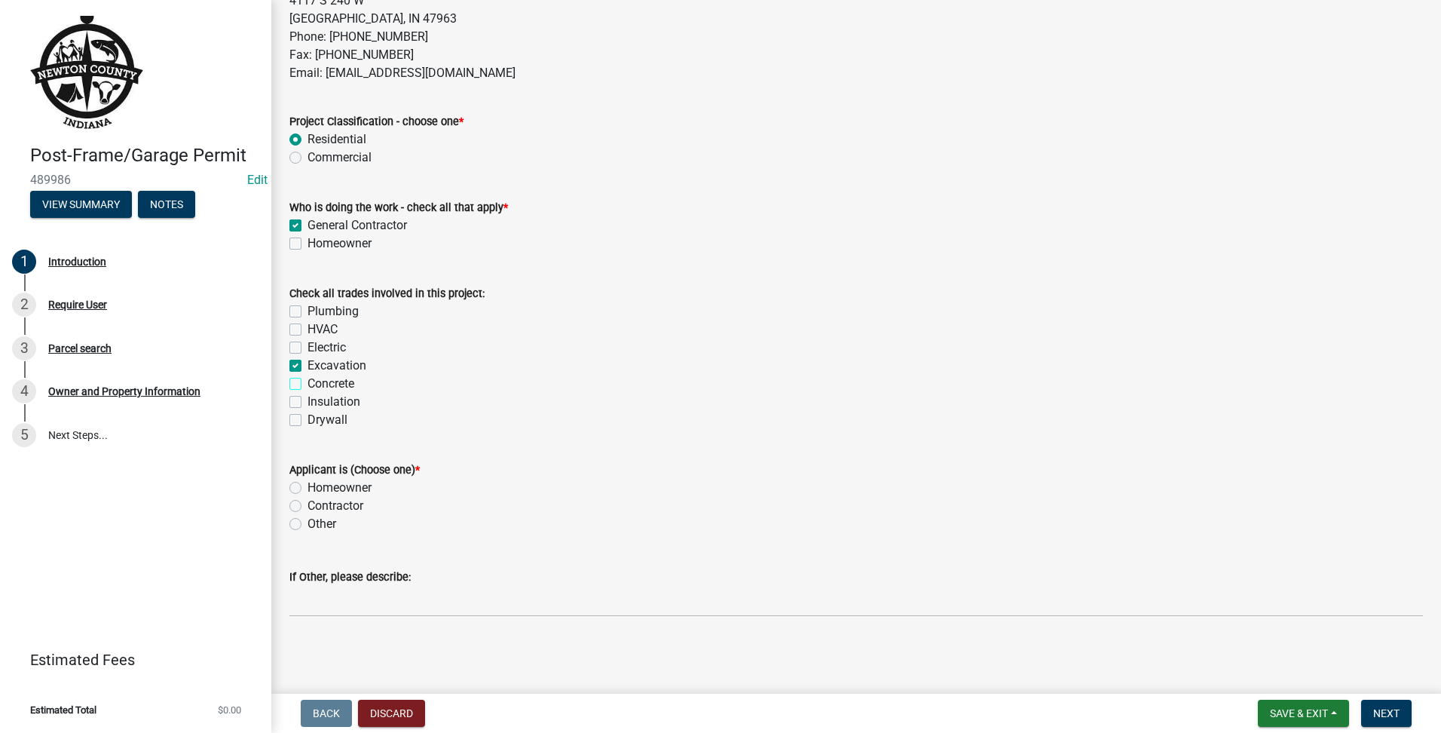
checkbox input "true"
checkbox input "false"
checkbox input "true"
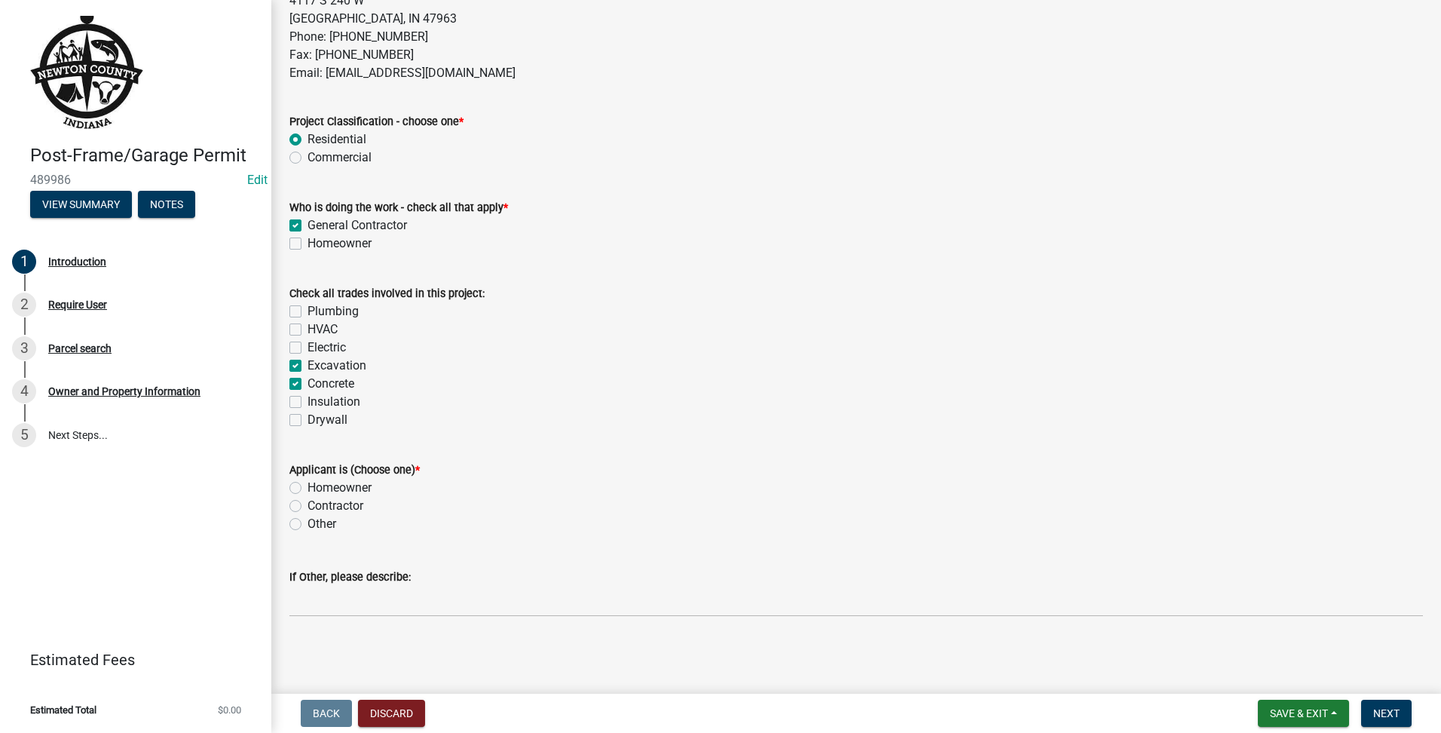
checkbox input "true"
checkbox input "false"
click at [304, 491] on div "Homeowner" at bounding box center [856, 488] width 1134 height 18
click at [307, 491] on label "Homeowner" at bounding box center [339, 488] width 64 height 18
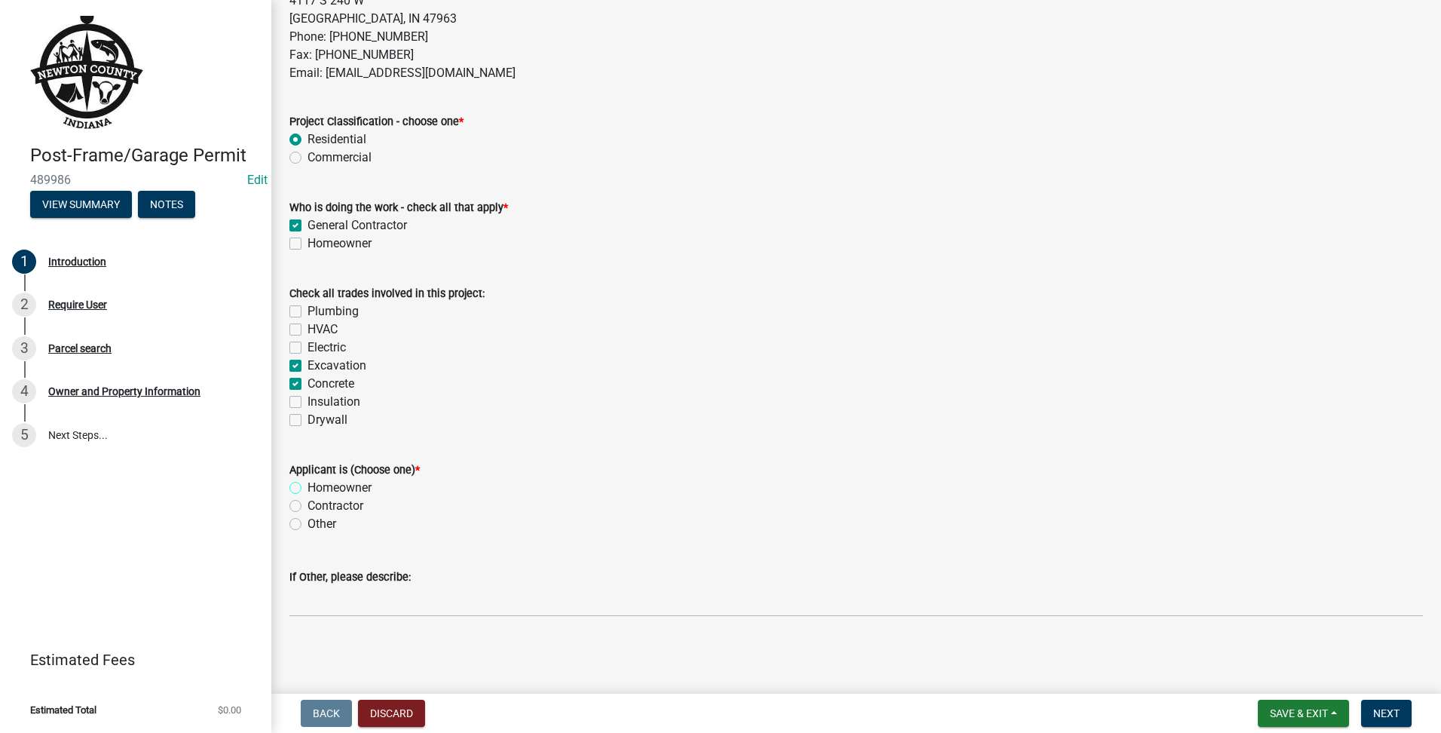
click at [307, 488] on input "Homeowner" at bounding box center [312, 484] width 10 height 10
radio input "true"
click at [1385, 709] on span "Next" at bounding box center [1386, 713] width 26 height 12
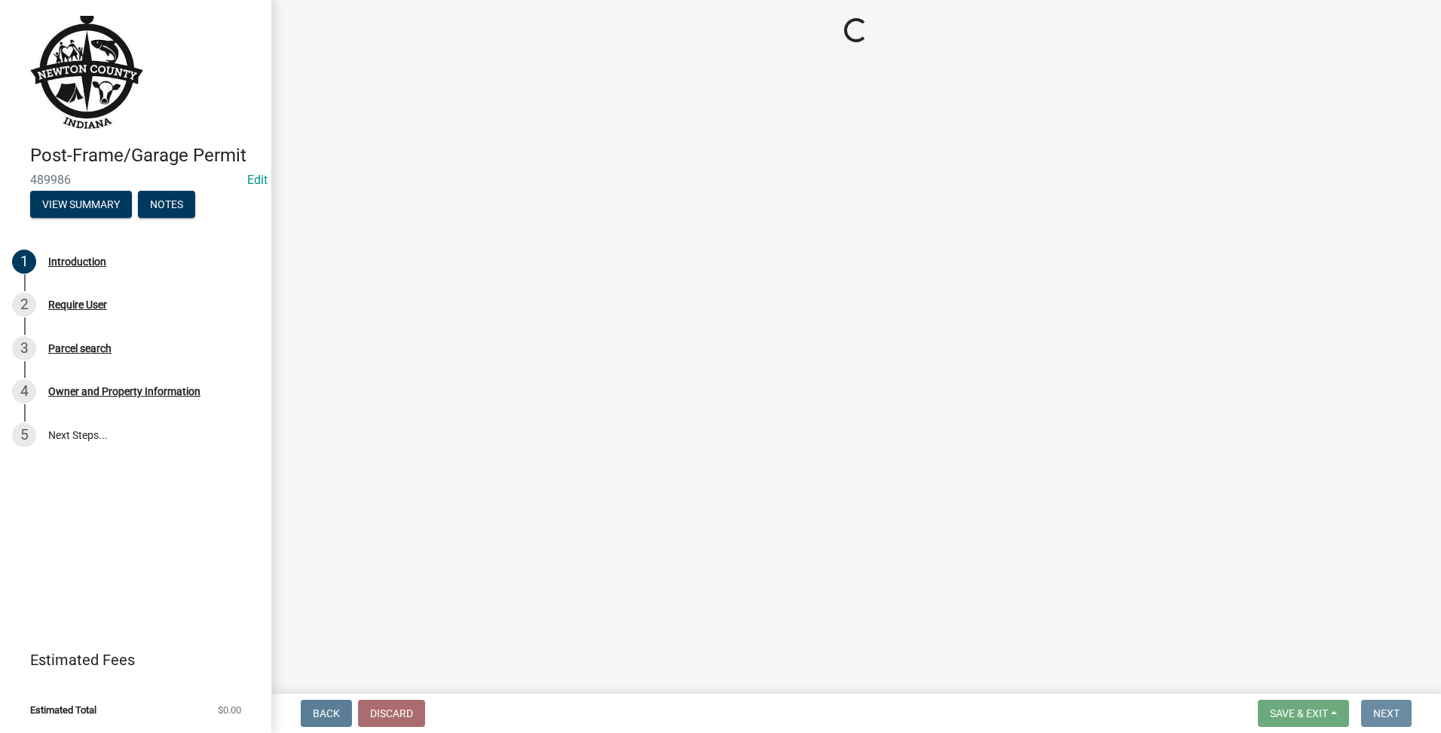
scroll to position [0, 0]
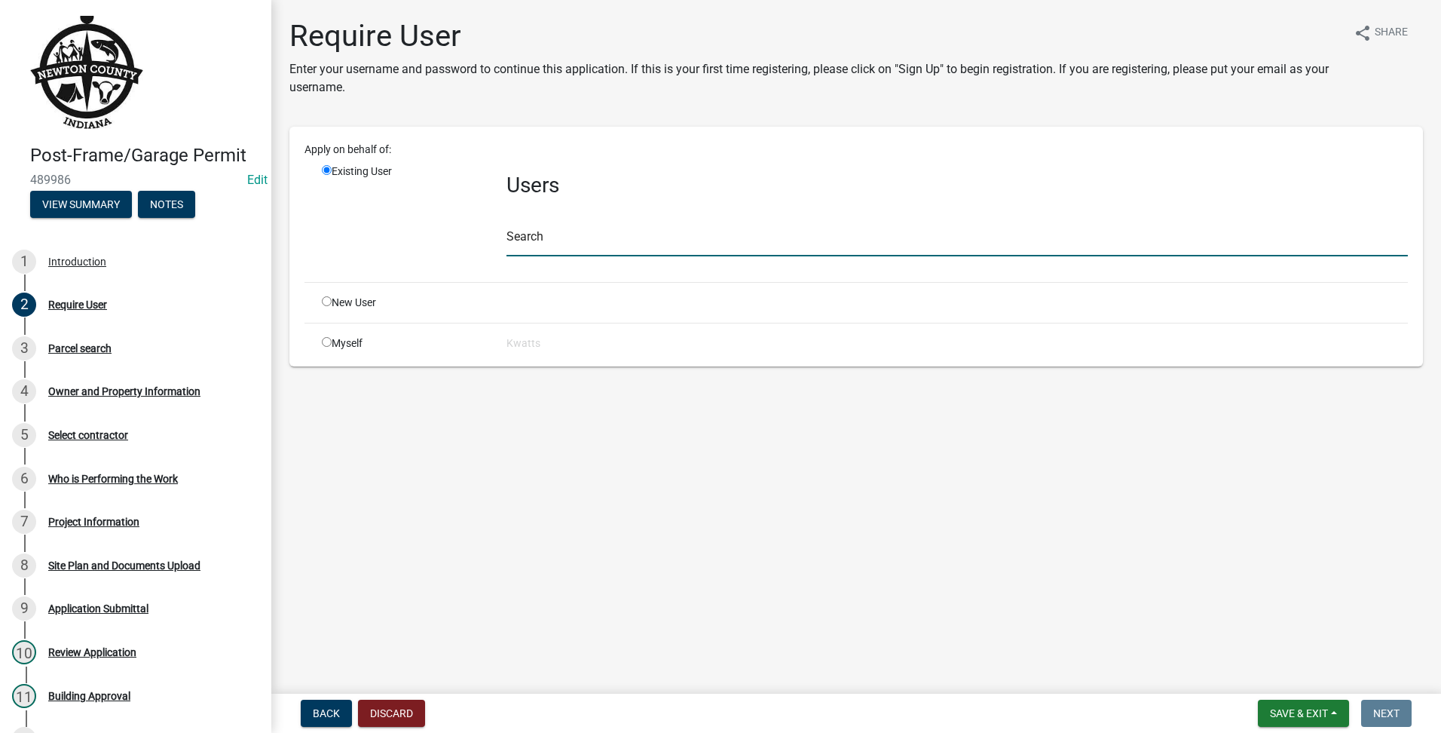
click at [662, 237] on input "text" at bounding box center [956, 240] width 901 height 31
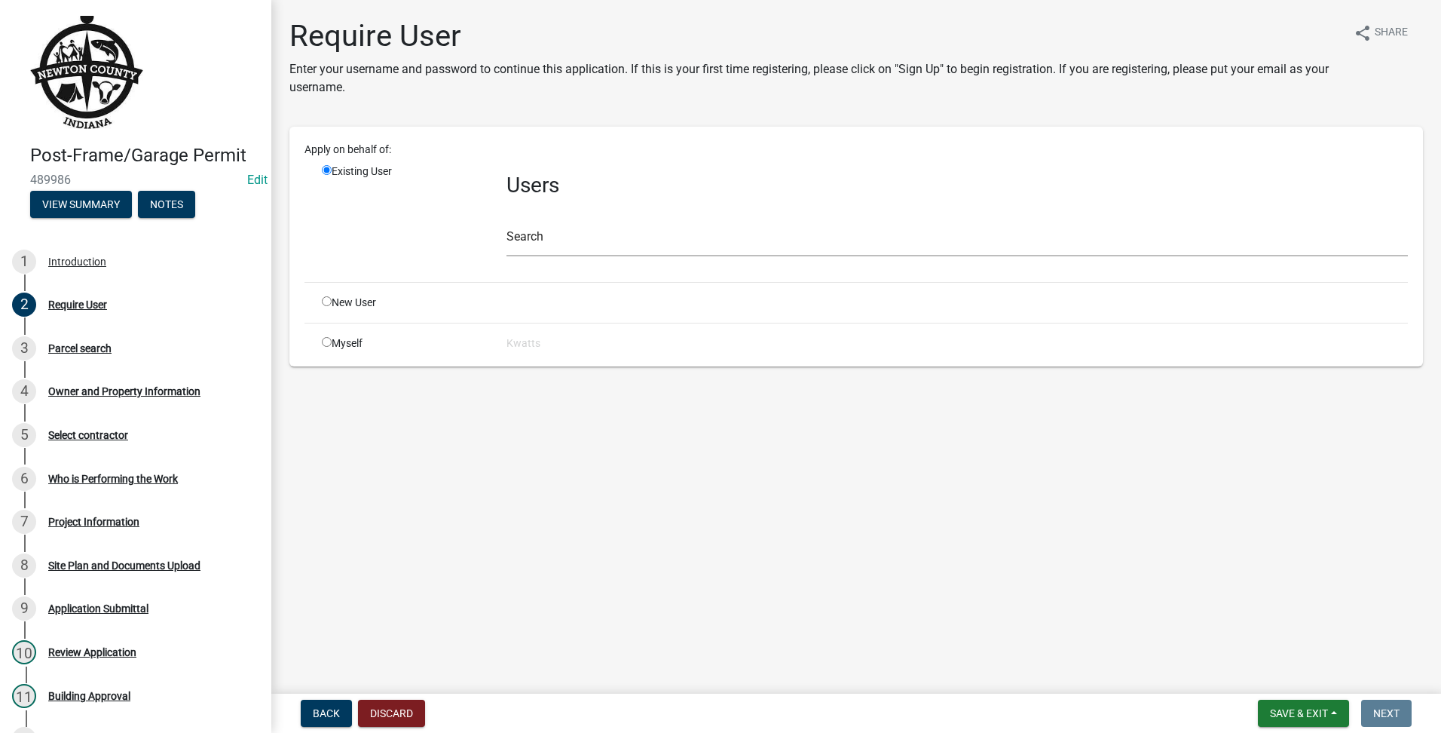
click at [326, 304] on input "radio" at bounding box center [327, 301] width 10 height 10
radio input "true"
radio input "false"
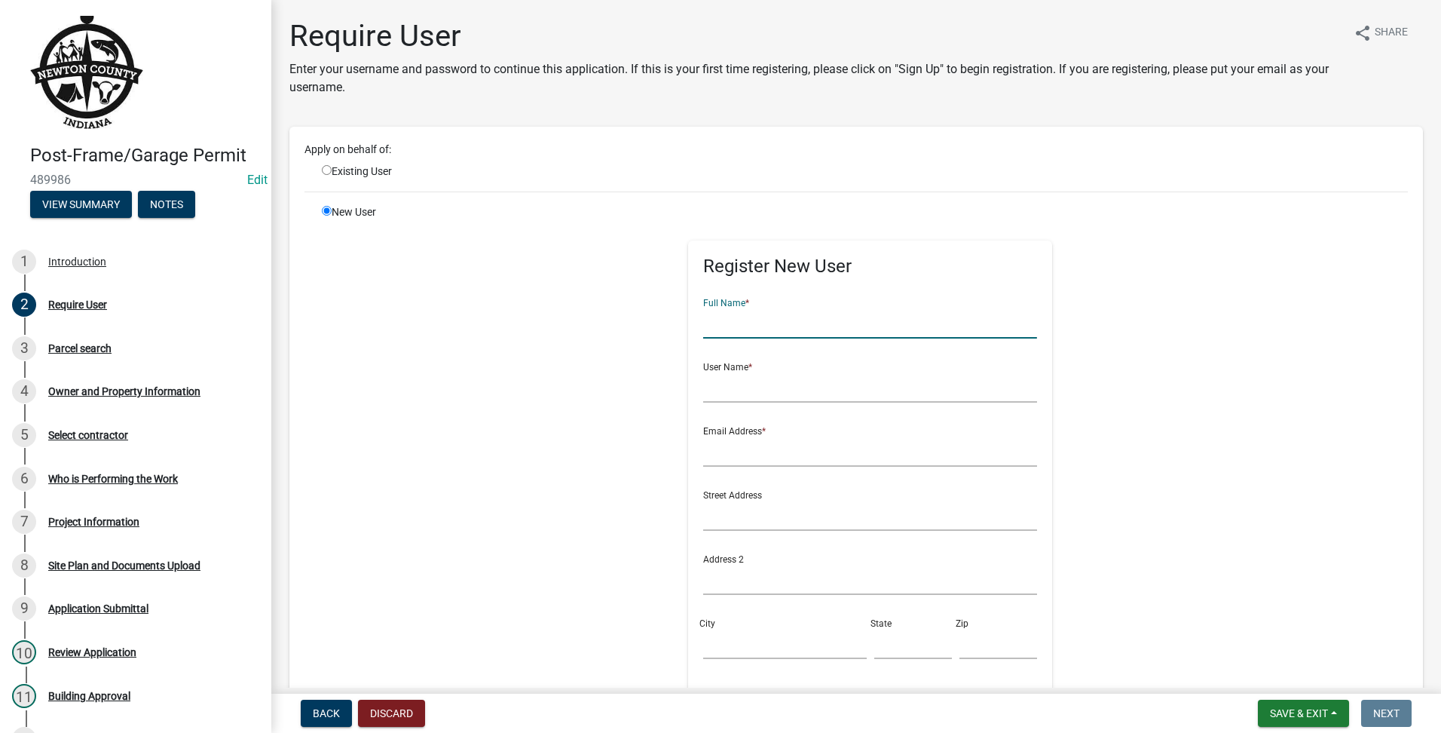
click at [736, 316] on input "text" at bounding box center [870, 322] width 334 height 31
type input "W"
type input "[PERSON_NAME]"
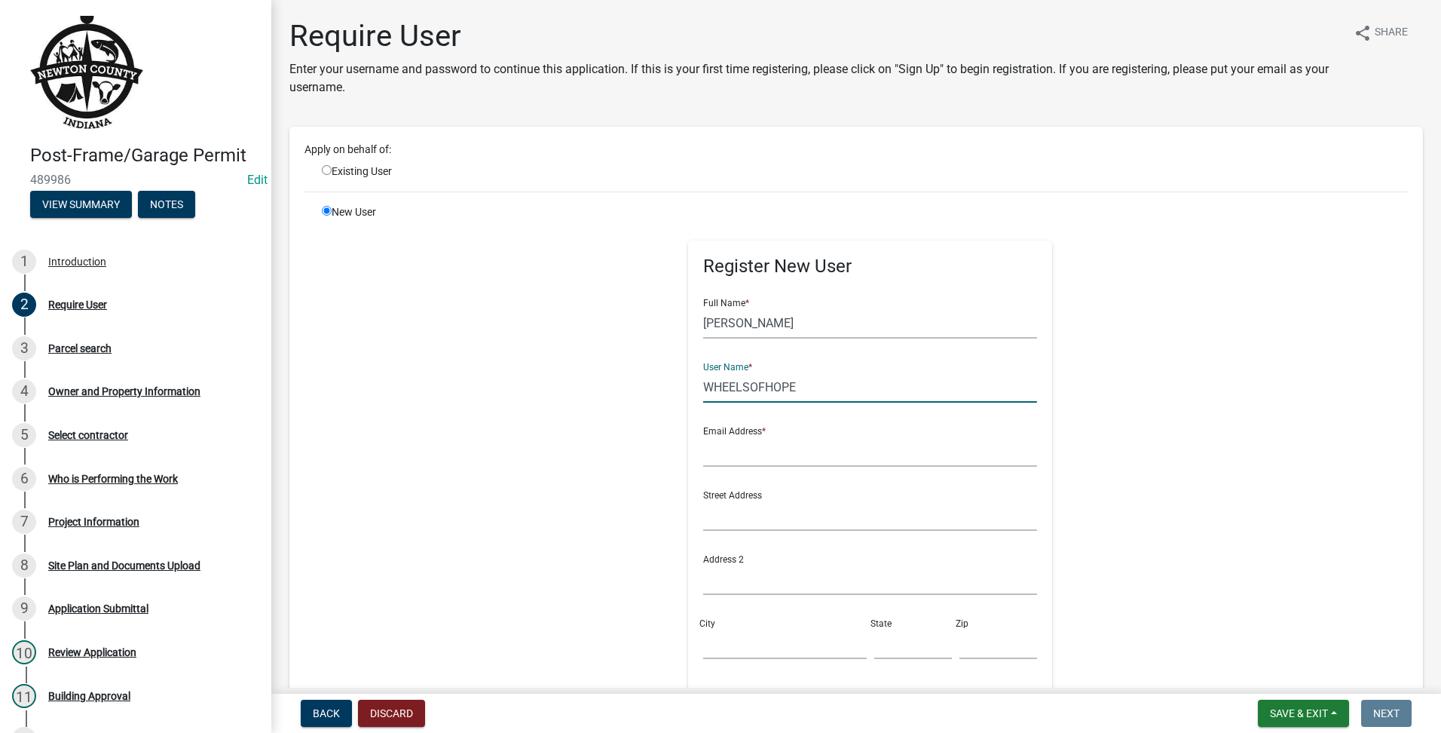
type input "WHEELSOFHOPE"
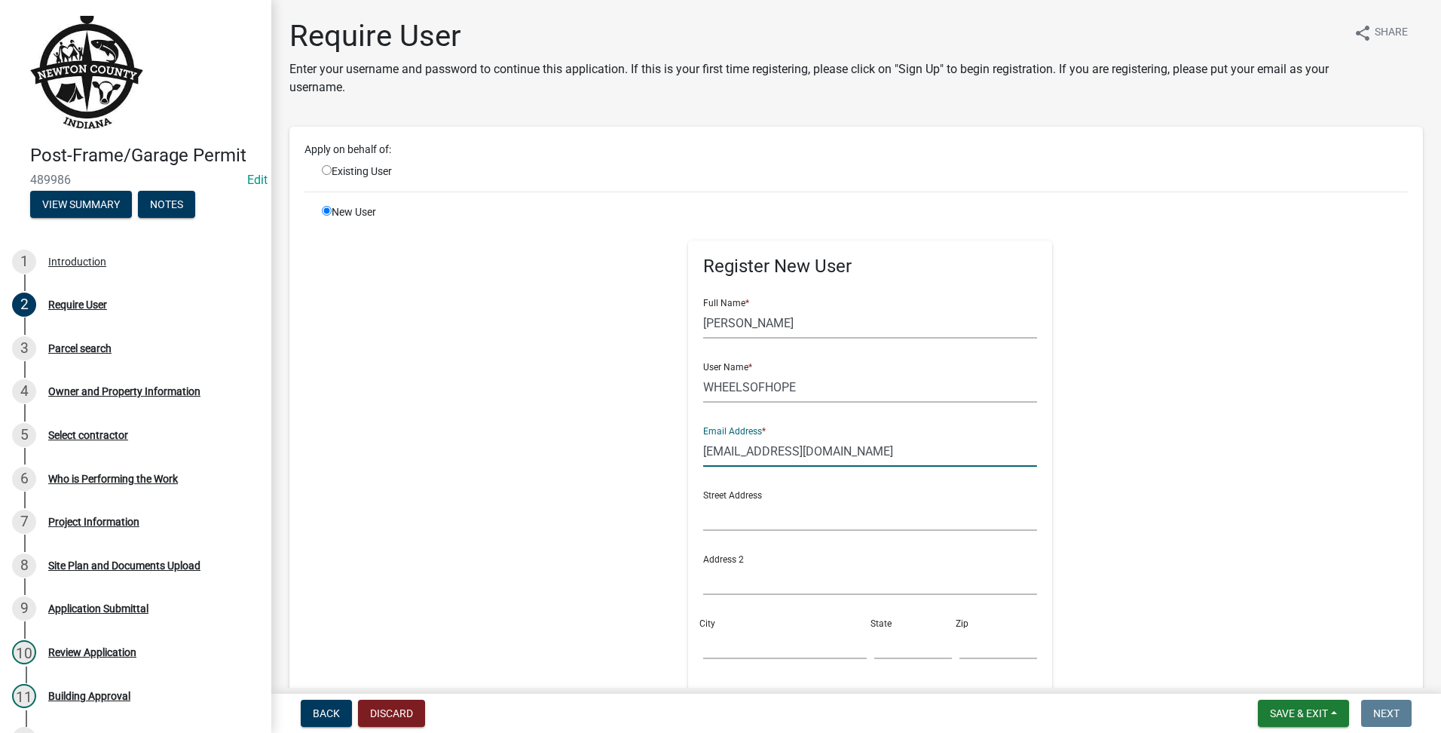
type input "[EMAIL_ADDRESS][DOMAIN_NAME]"
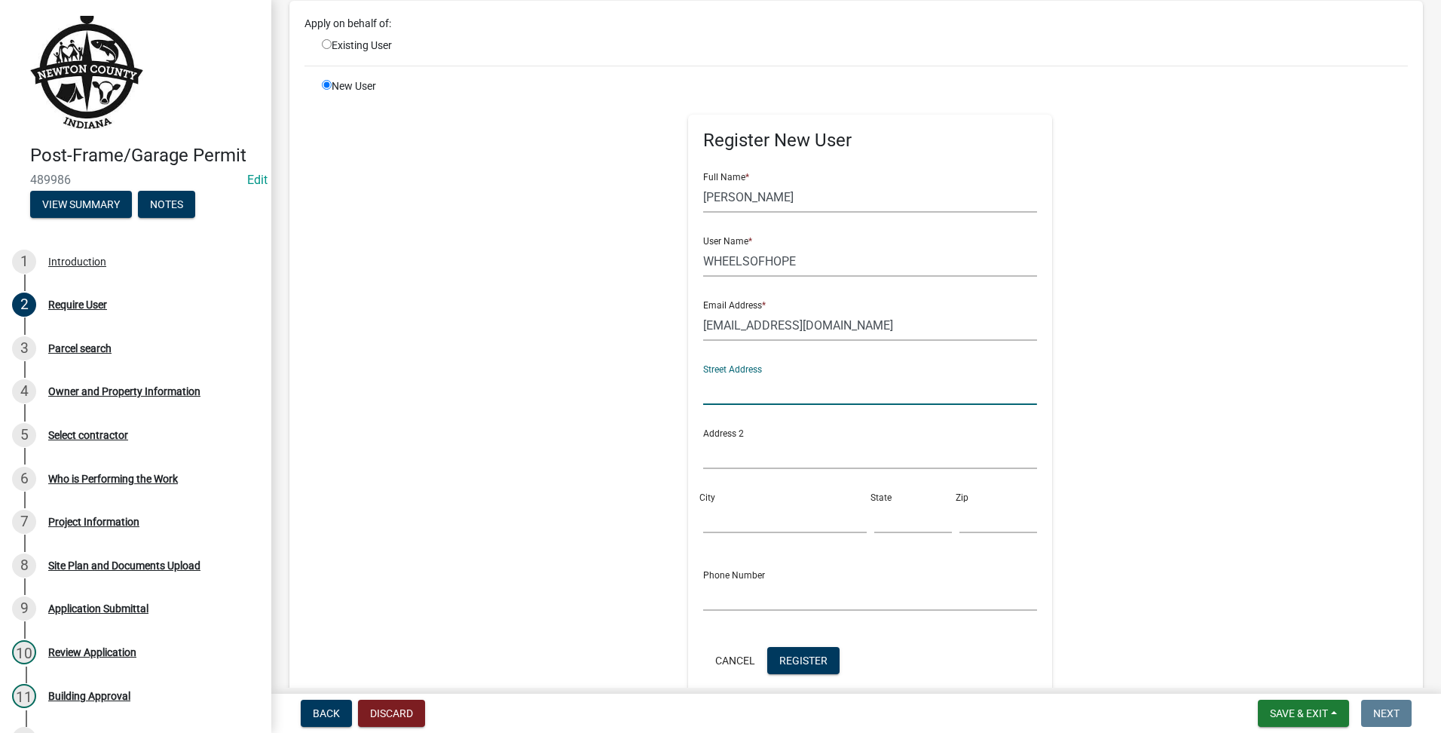
scroll to position [310, 0]
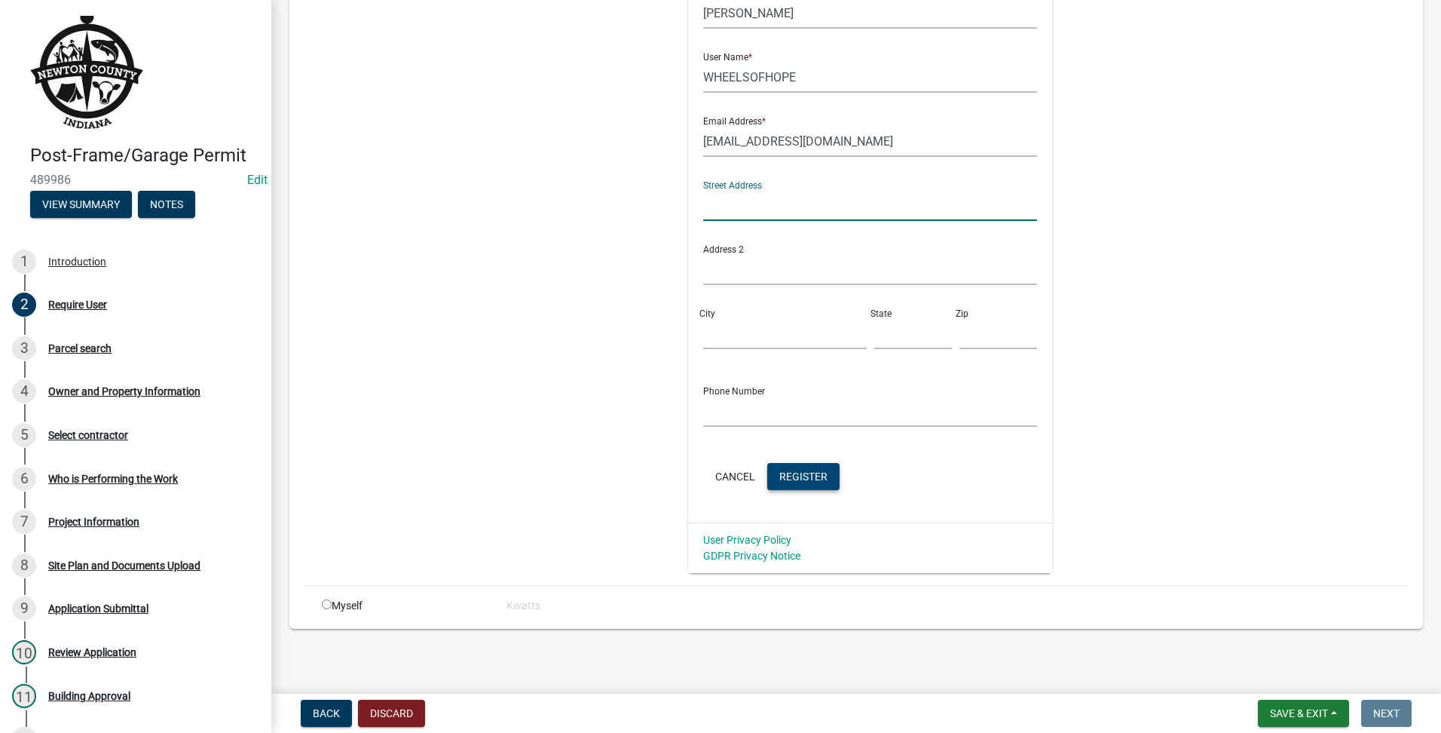
click at [809, 476] on span "Register" at bounding box center [803, 476] width 48 height 12
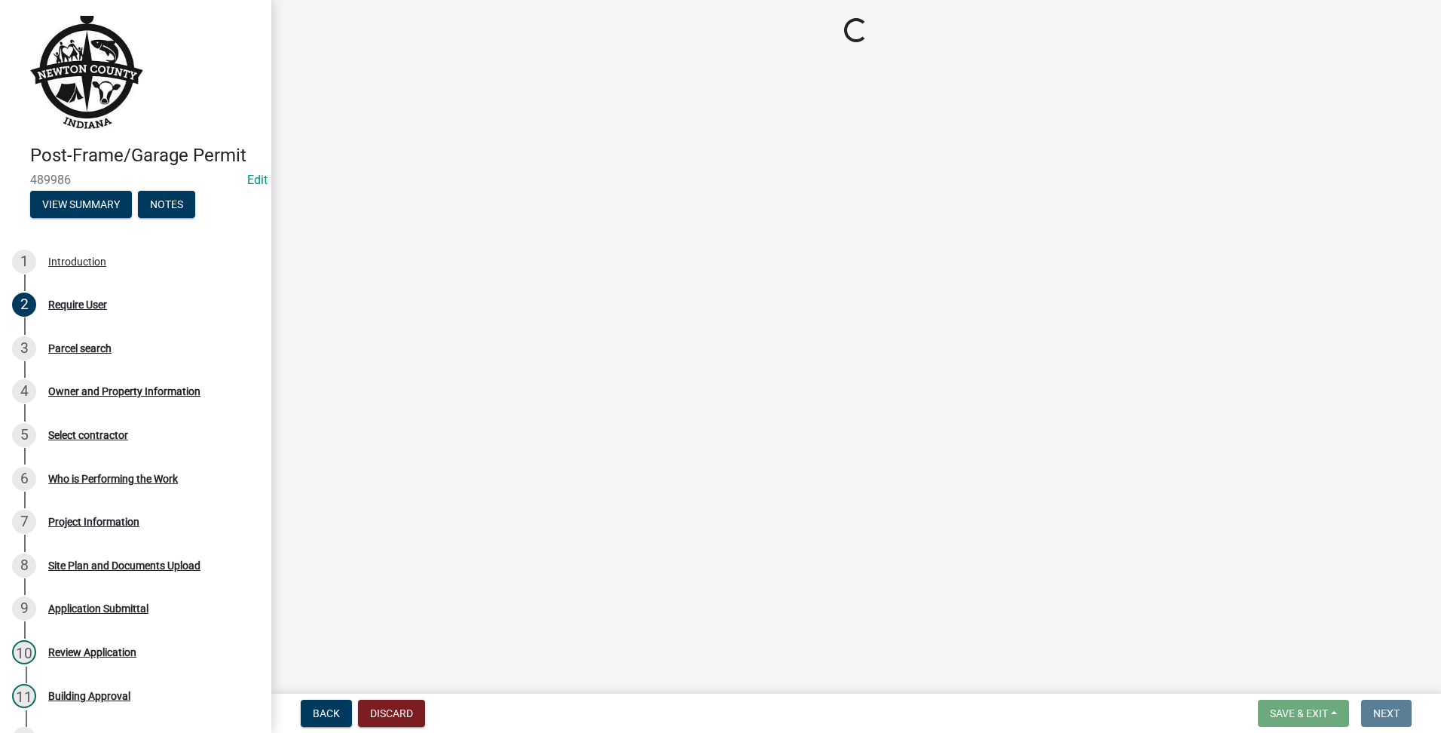
scroll to position [0, 0]
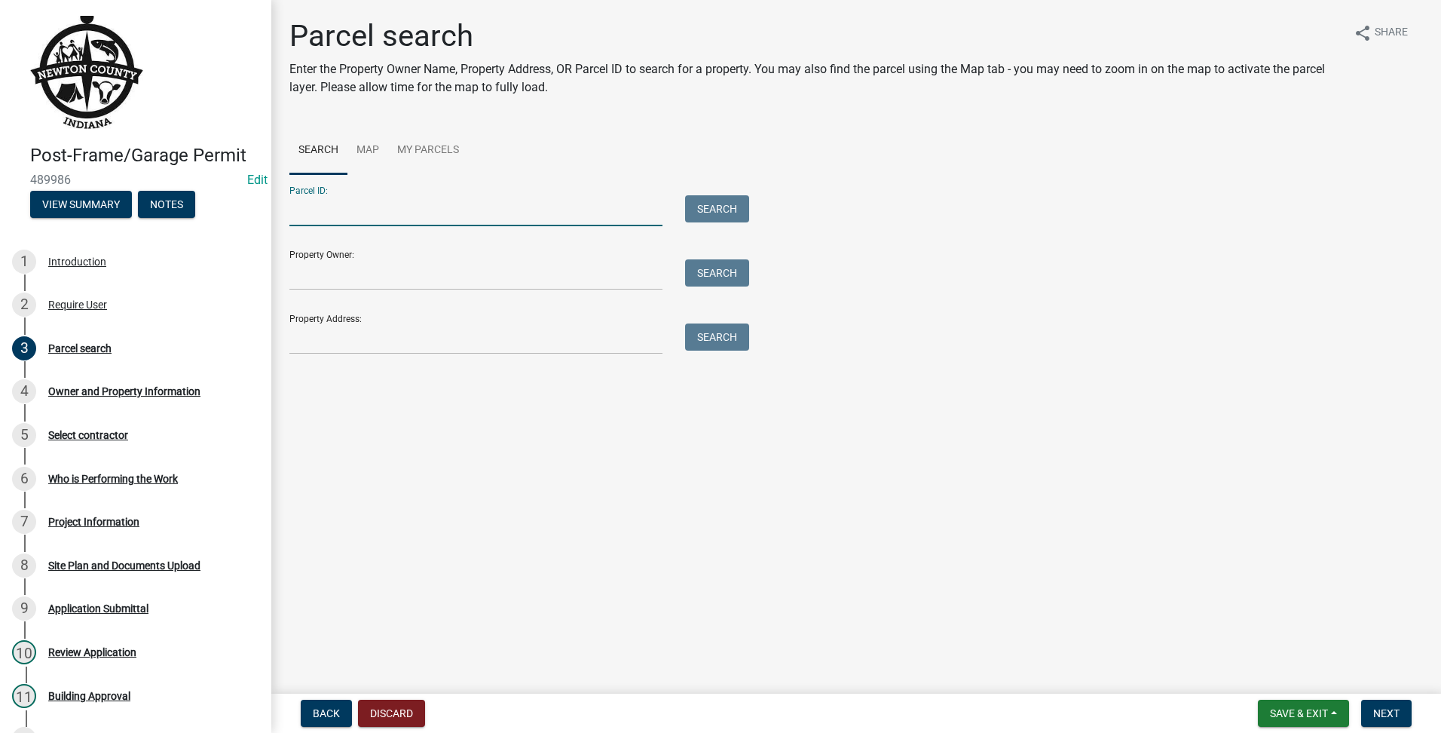
click at [439, 200] on input "Parcel ID:" at bounding box center [475, 210] width 373 height 31
click at [296, 315] on div "Property Address: Search" at bounding box center [515, 328] width 452 height 52
click at [300, 336] on input "Property Address:" at bounding box center [475, 338] width 373 height 31
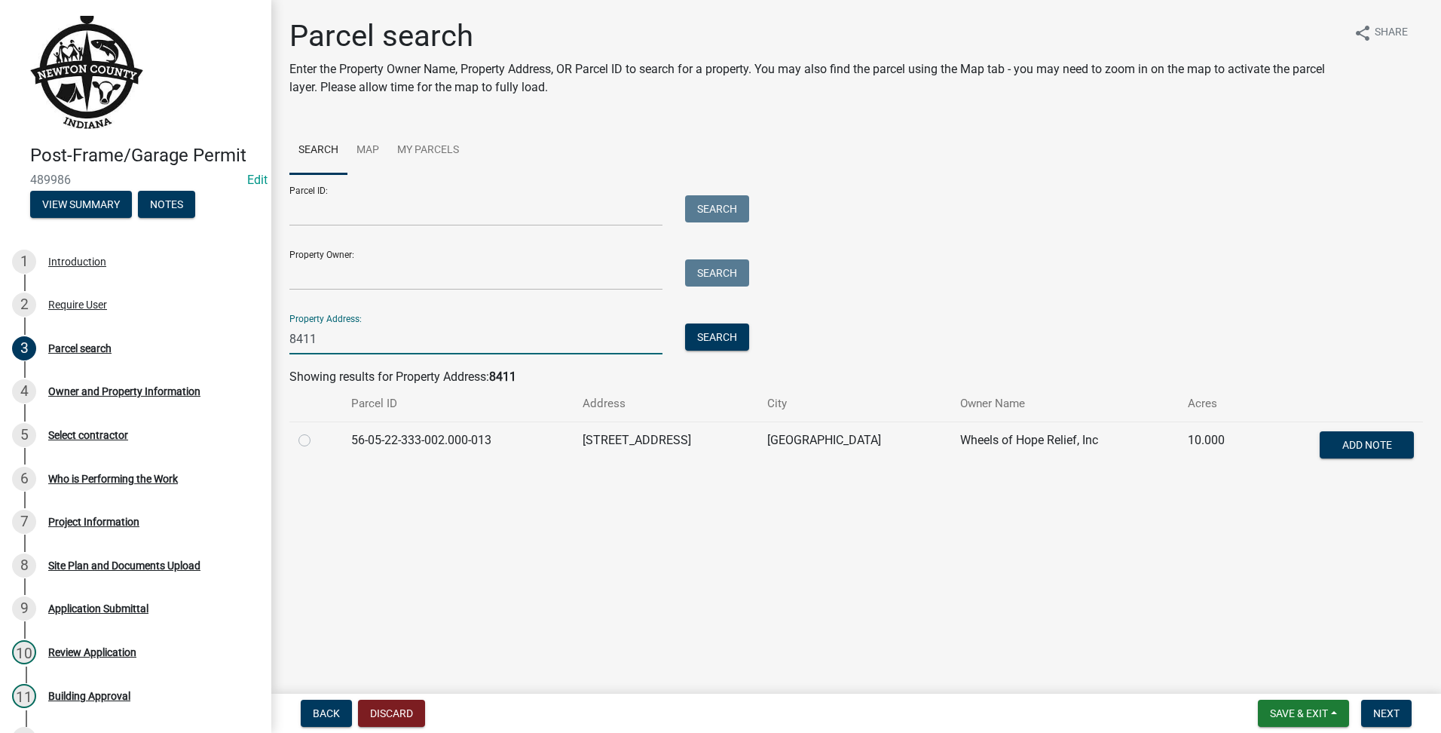
type input "8411"
click at [317, 431] on label at bounding box center [317, 431] width 0 height 0
click at [317, 440] on input "radio" at bounding box center [322, 436] width 10 height 10
radio input "true"
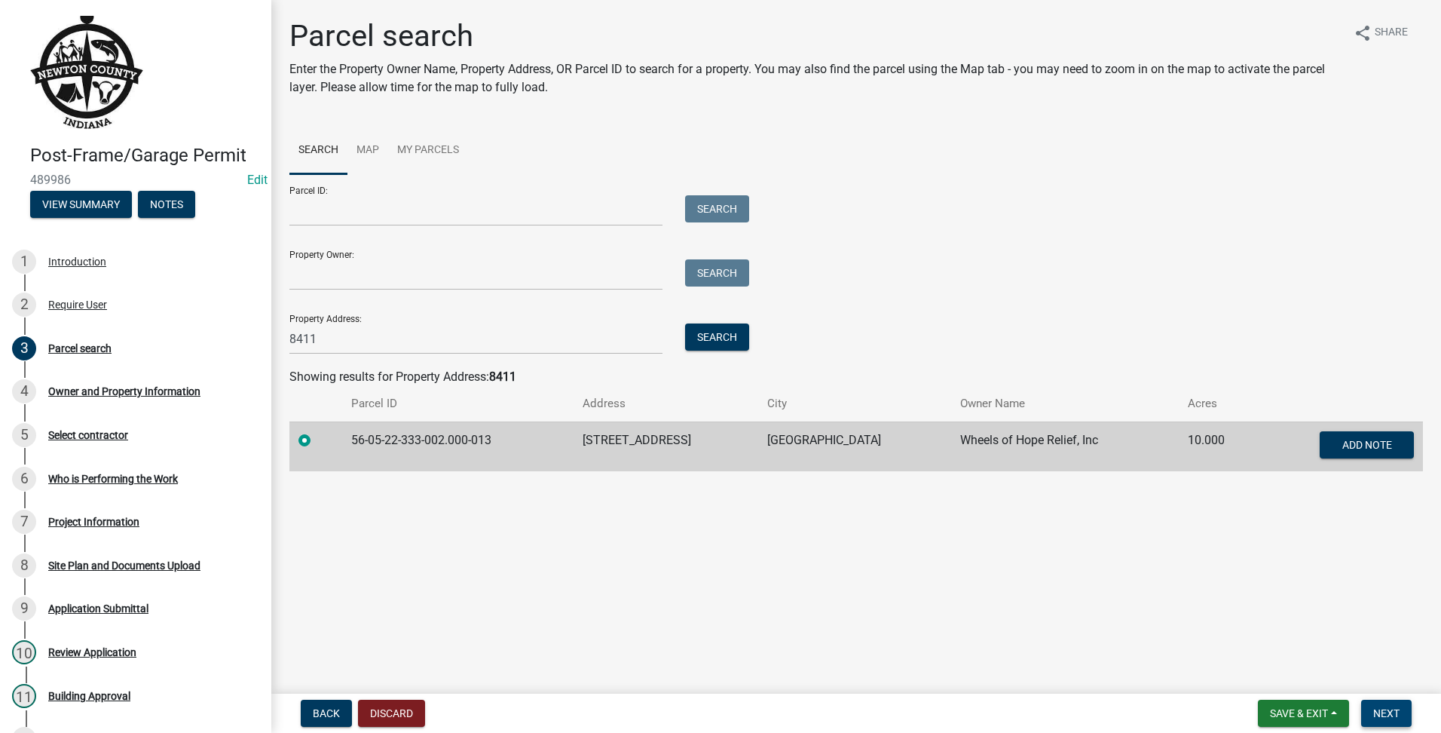
click at [1379, 709] on span "Next" at bounding box center [1386, 713] width 26 height 12
click at [1369, 710] on button "Next" at bounding box center [1386, 712] width 50 height 27
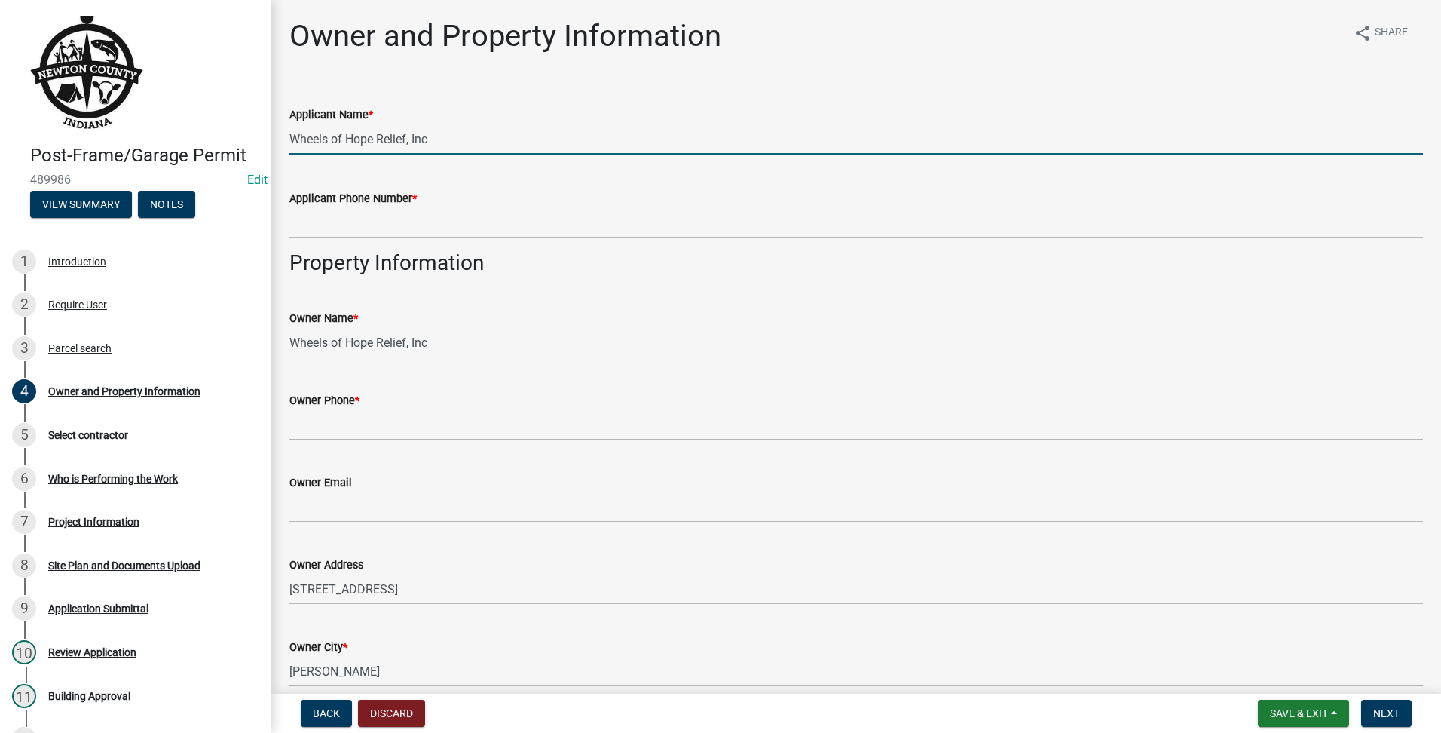
drag, startPoint x: 497, startPoint y: 145, endPoint x: 473, endPoint y: 148, distance: 25.1
click at [493, 124] on input "Wheels of Hope Relief, Inc" at bounding box center [856, 139] width 1134 height 31
click at [407, 206] on div "Applicant Phone Number *" at bounding box center [856, 198] width 1134 height 18
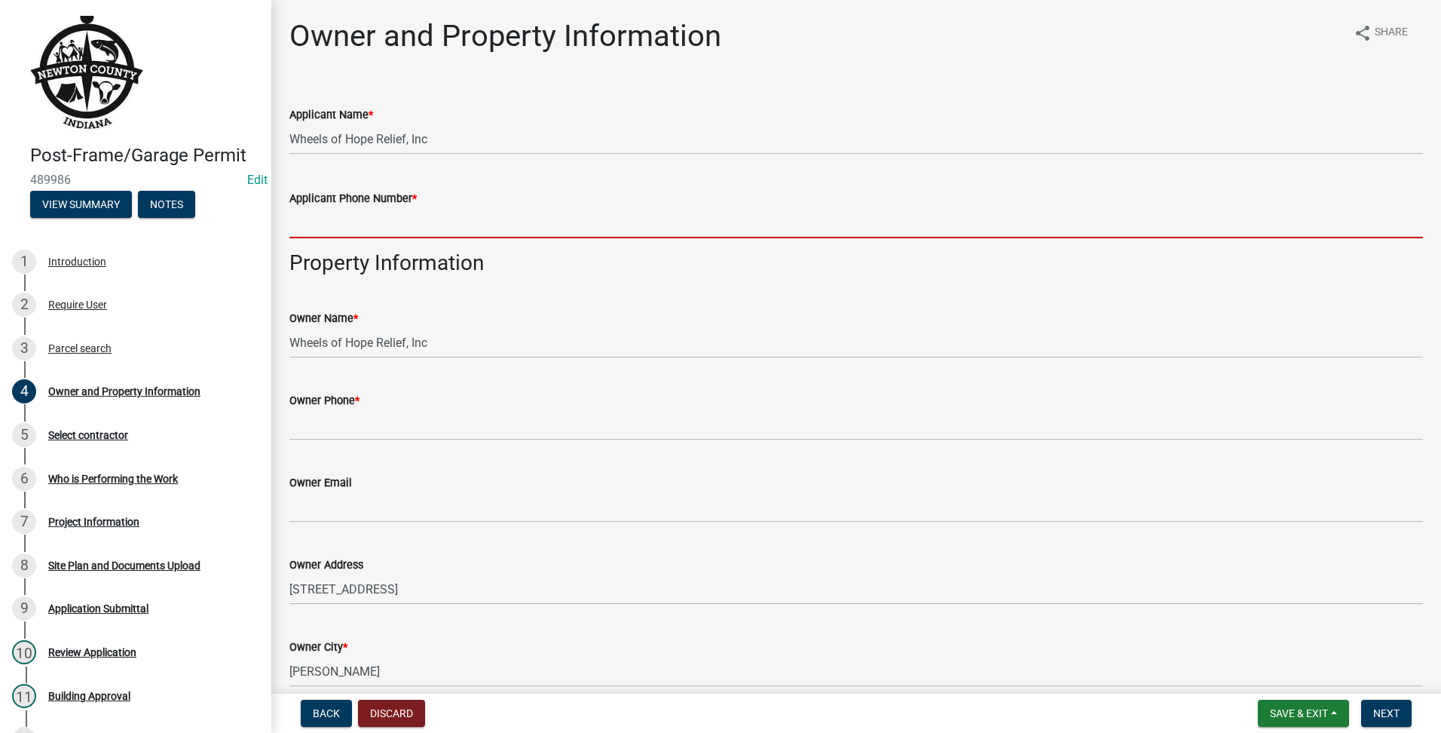
click at [407, 231] on input "Applicant Phone Number *" at bounding box center [856, 222] width 1134 height 31
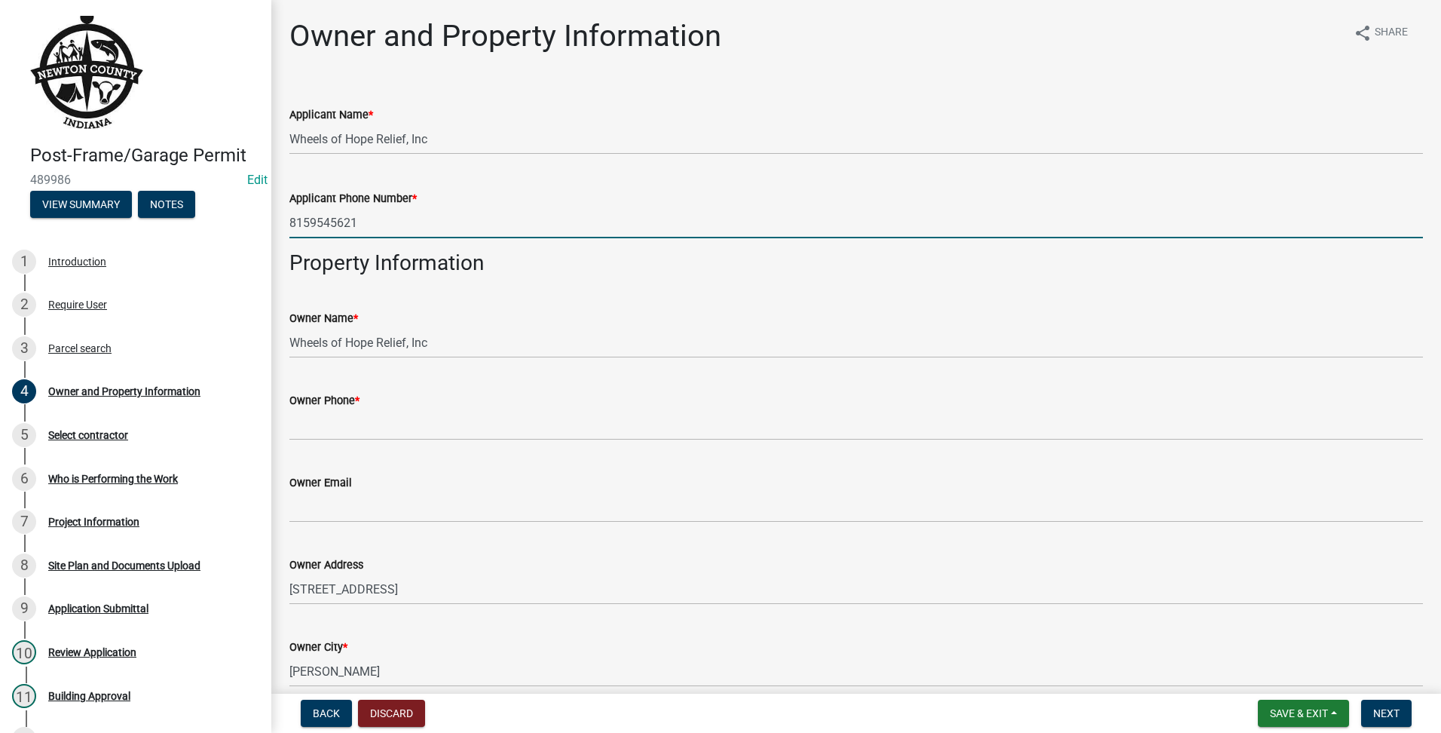
drag, startPoint x: 411, startPoint y: 227, endPoint x: 35, endPoint y: 154, distance: 383.0
click at [26, 151] on div "Post-Frame/Garage Permit 489986 Edit View Summary Notes 1 Introduction 2 Requir…" at bounding box center [720, 366] width 1441 height 733
type input "8159545621"
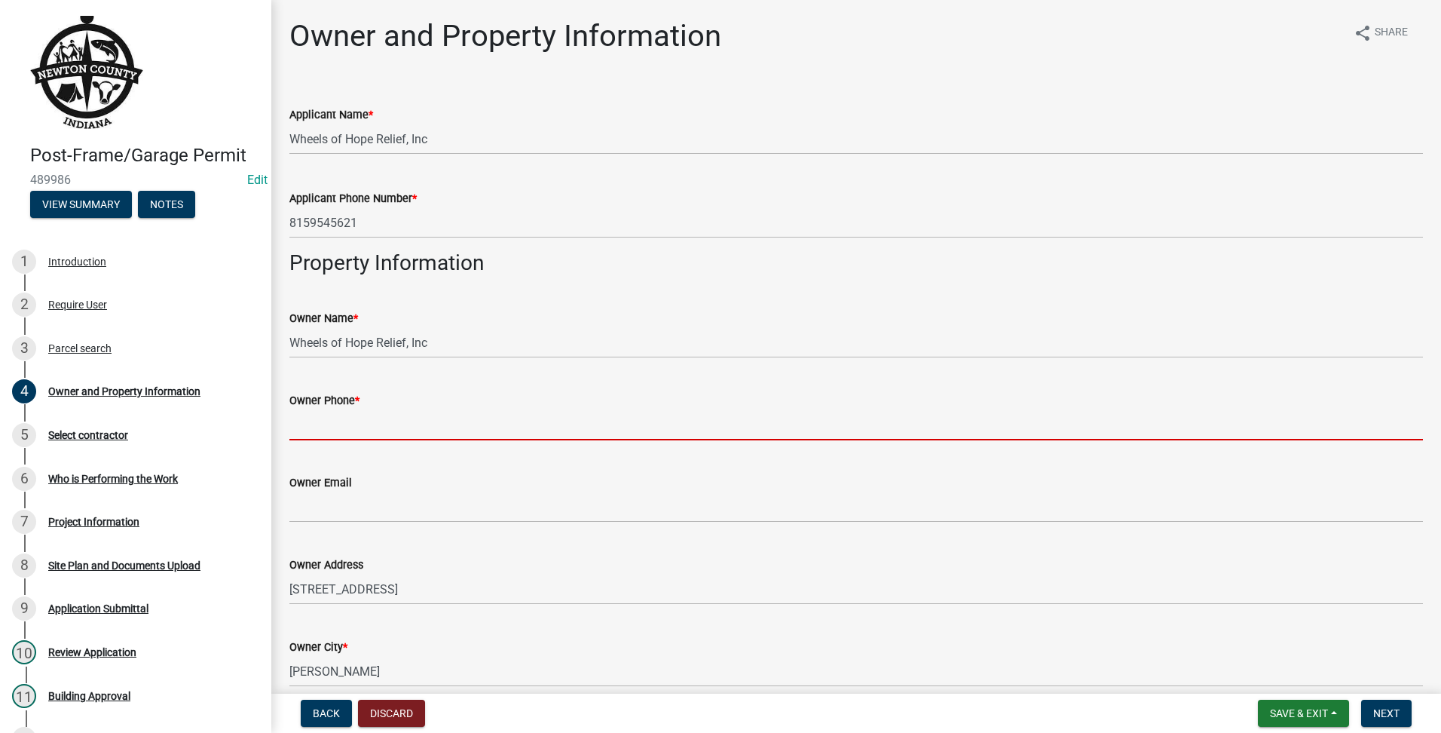
paste input "8159545621"
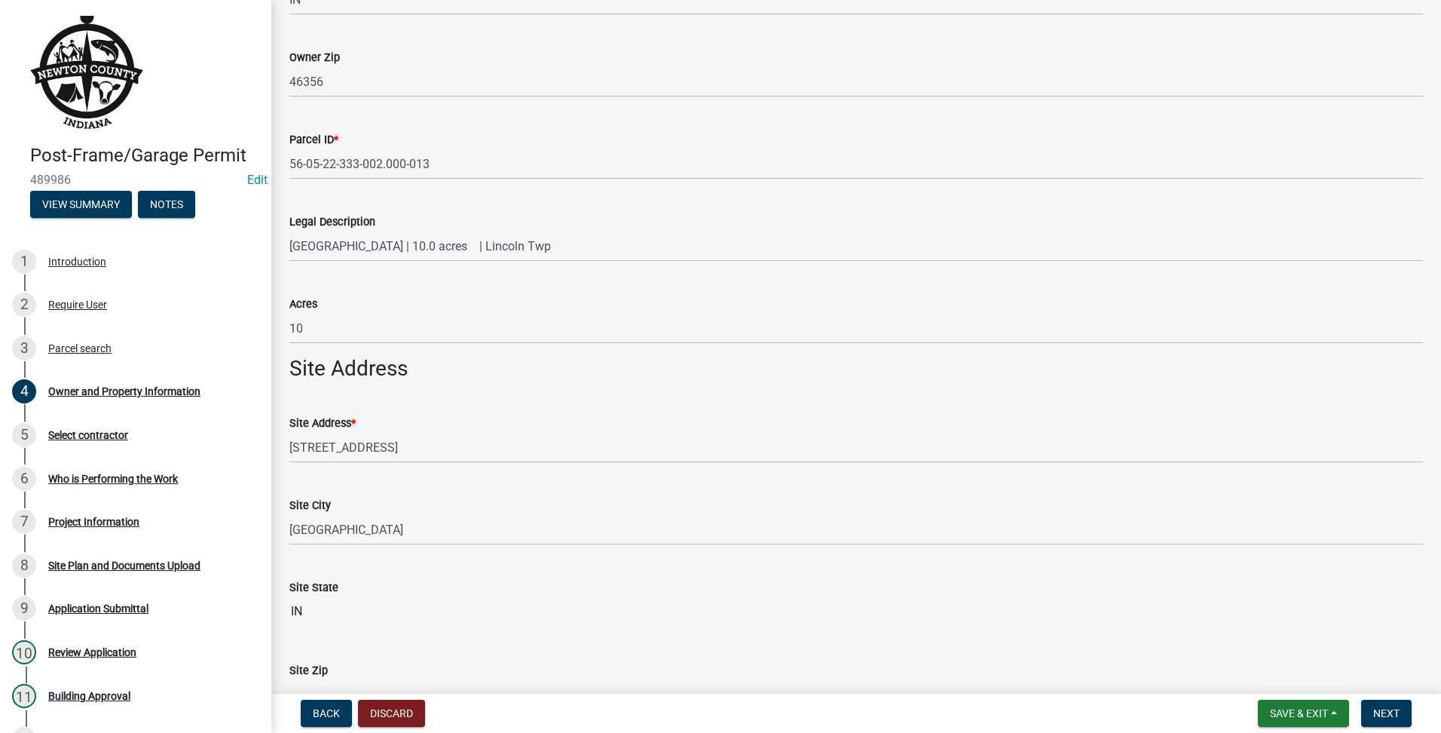
scroll to position [847, 0]
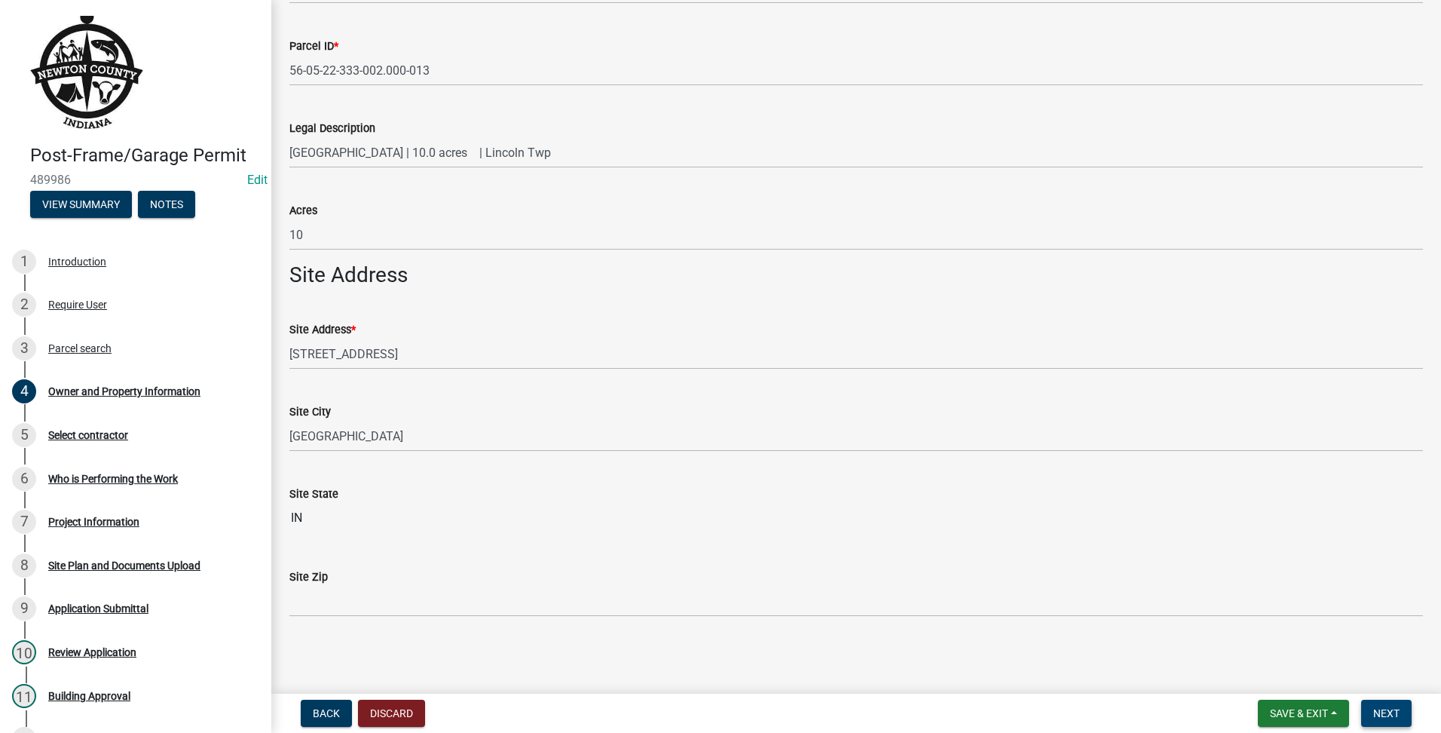
type input "8159545621"
click at [1367, 708] on button "Next" at bounding box center [1386, 712] width 50 height 27
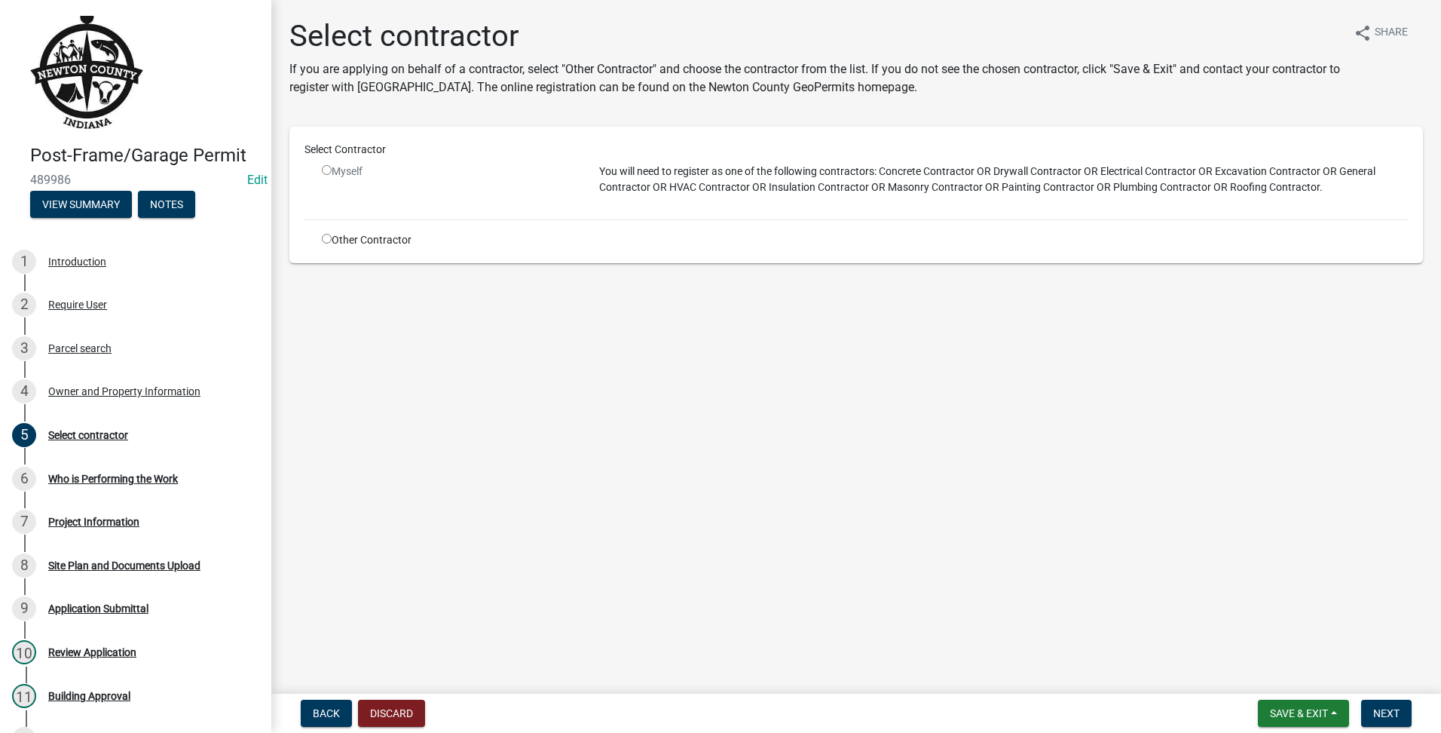
click at [319, 234] on div "Other Contractor" at bounding box center [449, 240] width 277 height 16
click at [326, 235] on input "radio" at bounding box center [327, 239] width 10 height 10
radio input "true"
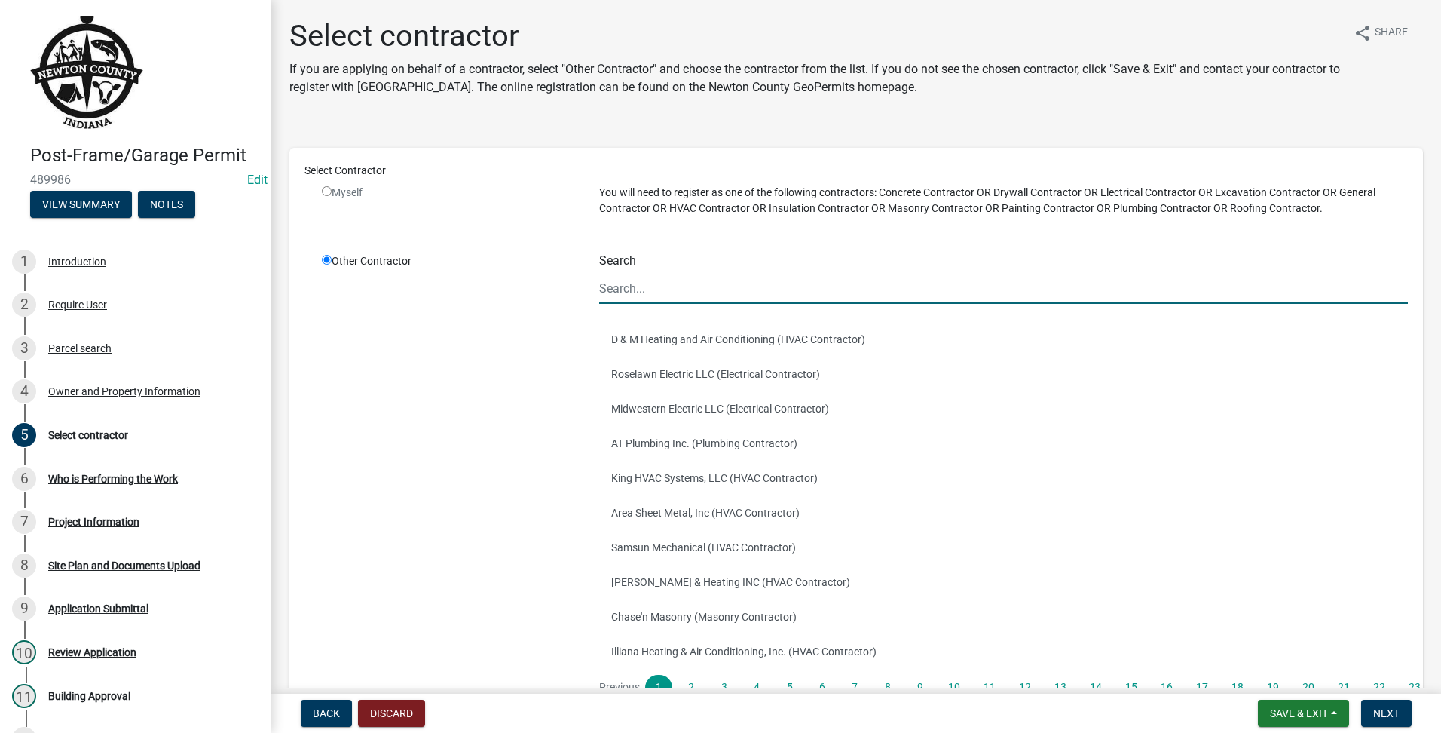
click at [650, 292] on input "Search" at bounding box center [1003, 288] width 809 height 31
click at [328, 187] on input "radio" at bounding box center [327, 191] width 10 height 10
radio input "false"
radio input "true"
click at [328, 187] on input "radio" at bounding box center [327, 191] width 10 height 10
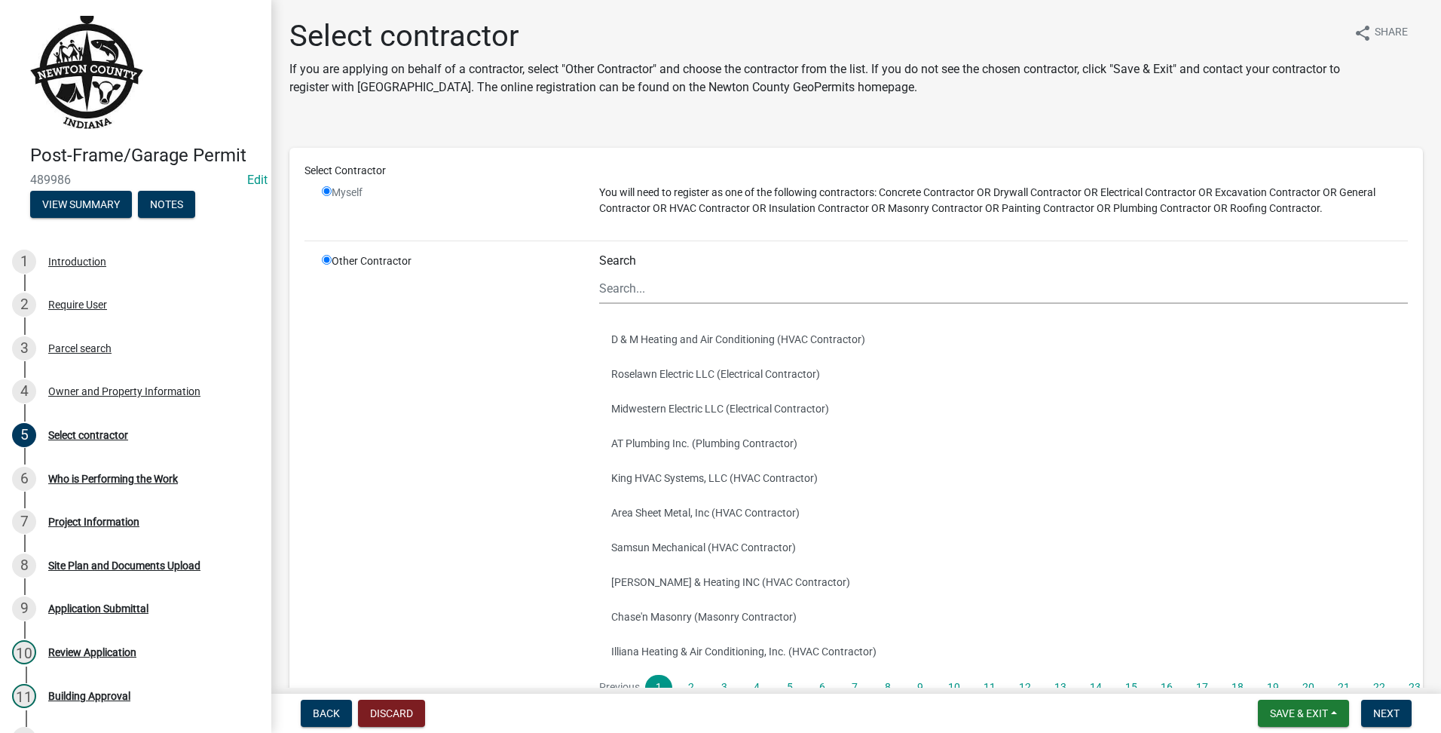
radio input "false"
radio input "true"
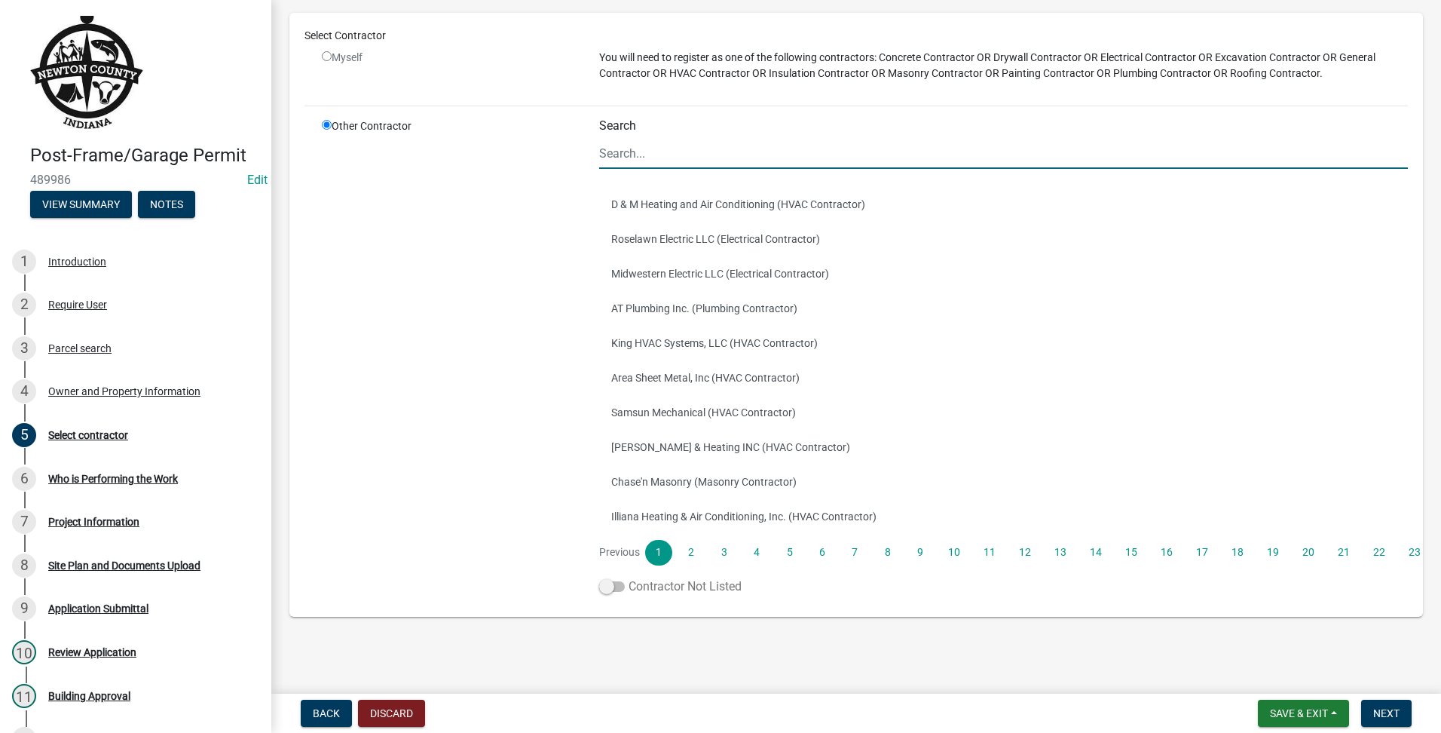
click at [630, 587] on label "Contractor Not Listed" at bounding box center [670, 586] width 142 height 18
click at [629, 577] on input "Contractor Not Listed" at bounding box center [629, 577] width 0 height 0
click at [1384, 726] on button "Next" at bounding box center [1386, 712] width 50 height 27
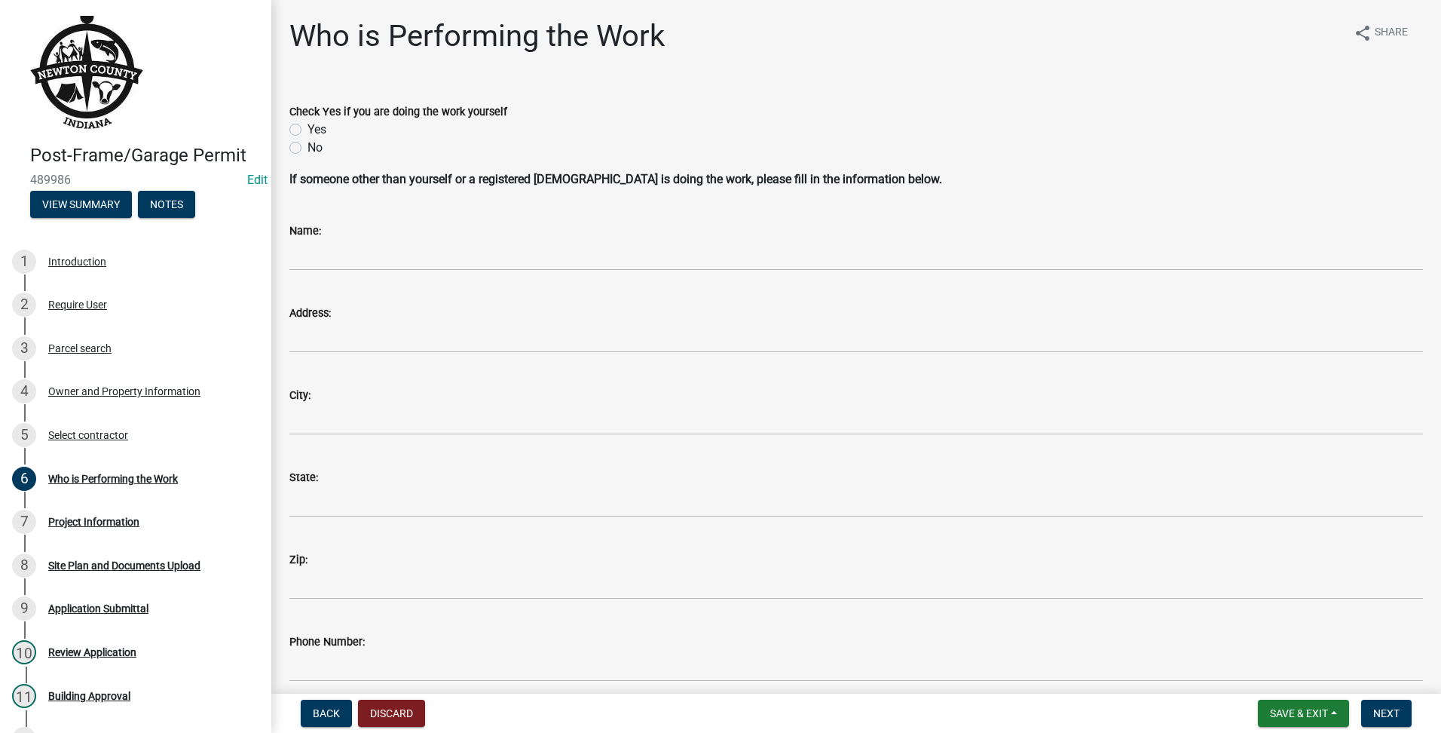
click at [315, 139] on div "Check Yes if you are doing the work yourself Yes No" at bounding box center [856, 129] width 1134 height 54
drag, startPoint x: 315, startPoint y: 139, endPoint x: 310, endPoint y: 127, distance: 12.5
click at [310, 127] on label "Yes" at bounding box center [316, 130] width 19 height 18
click at [310, 127] on input "Yes" at bounding box center [312, 126] width 10 height 10
radio input "true"
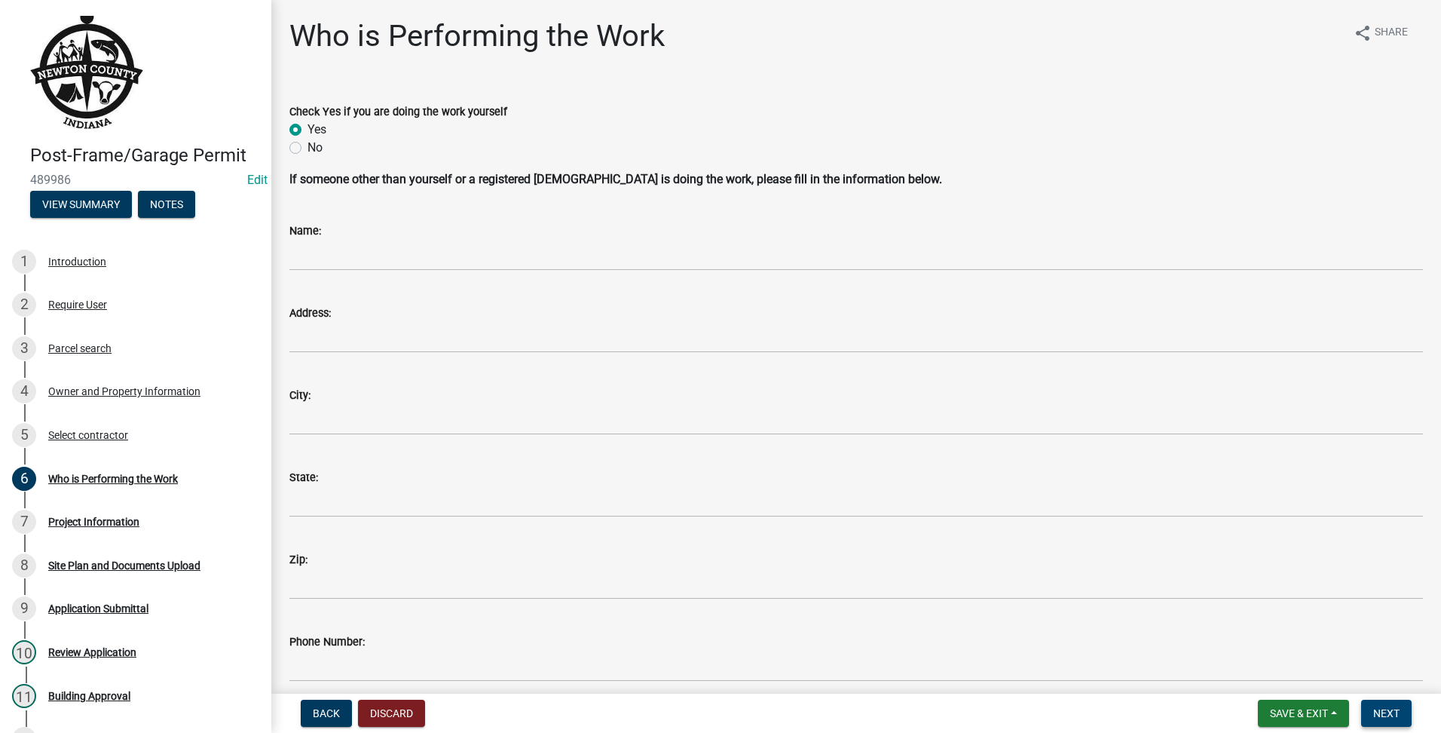
click at [1378, 713] on span "Next" at bounding box center [1386, 713] width 26 height 12
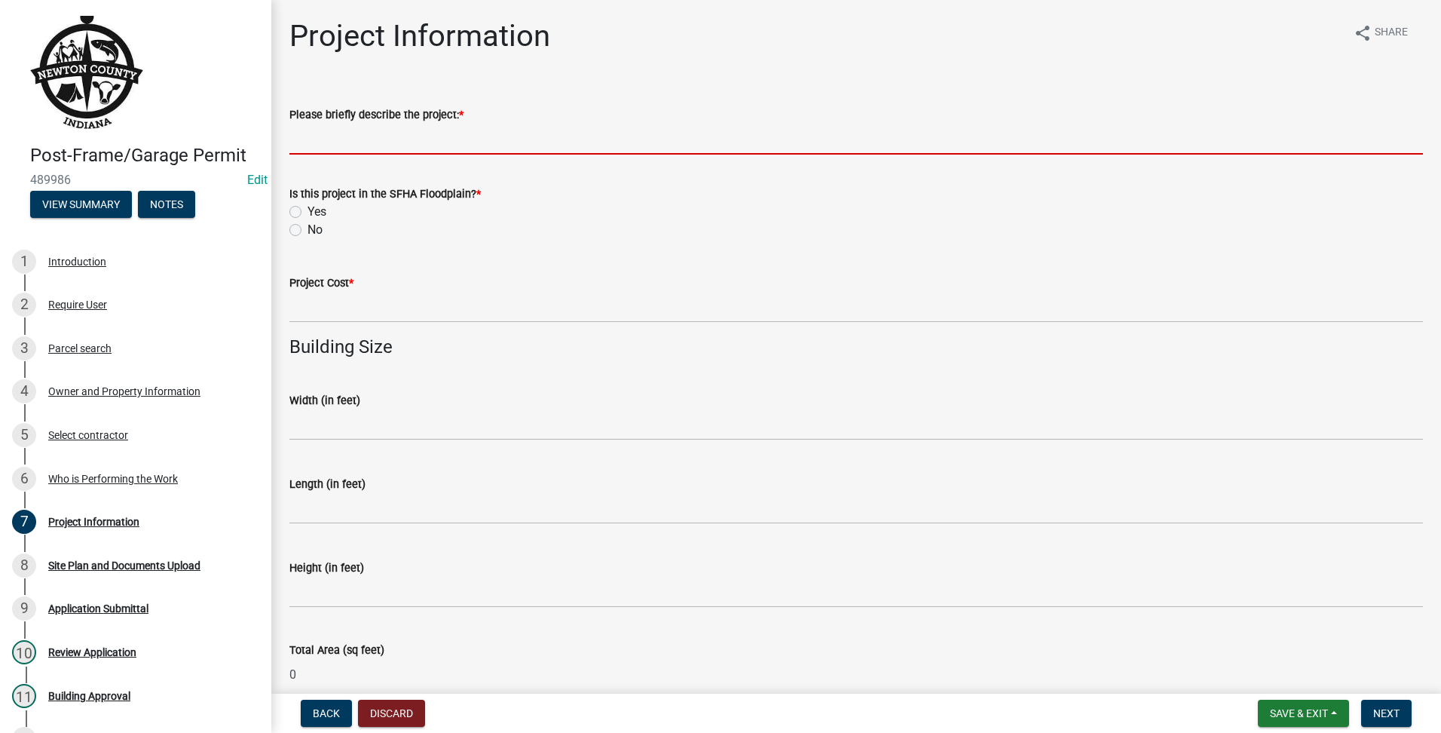
click at [418, 133] on input "Please briefly describe the project: *" at bounding box center [856, 139] width 1134 height 31
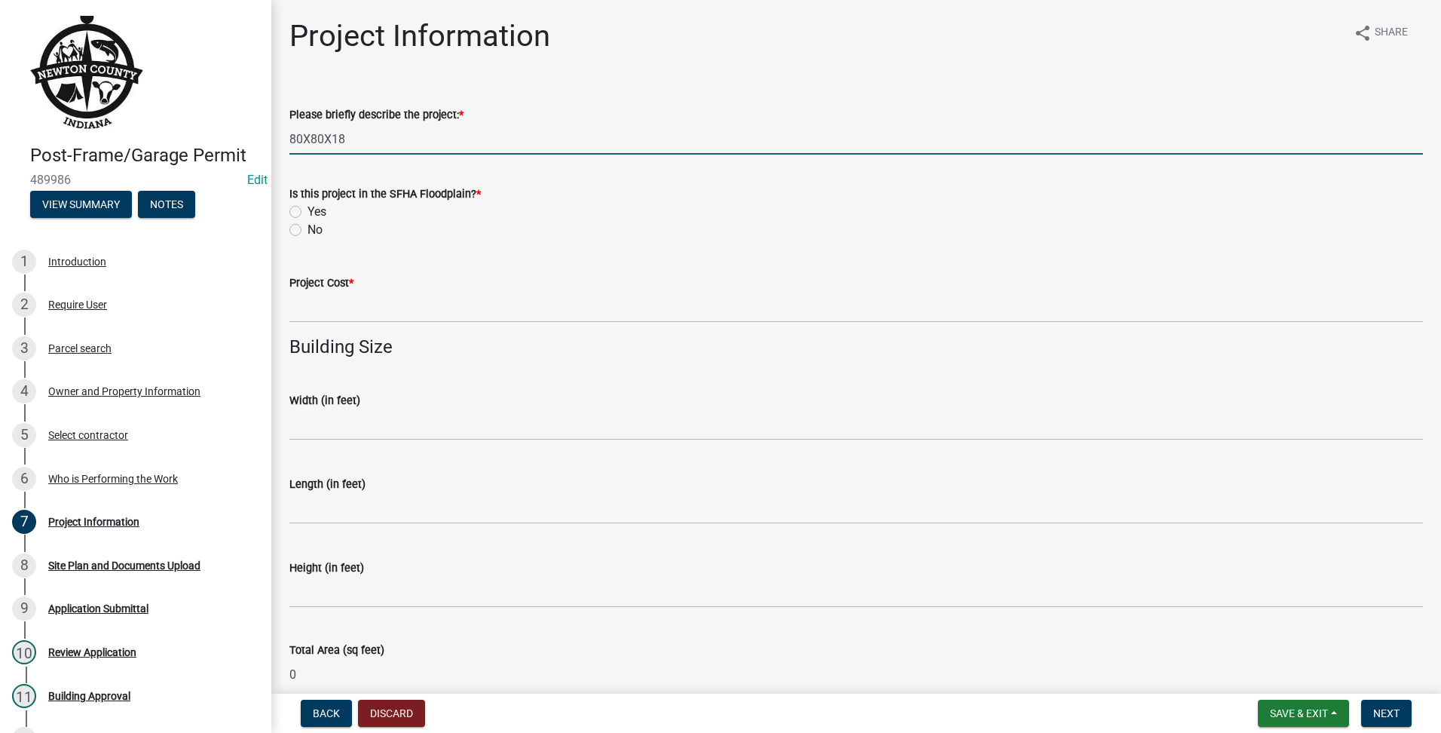
type input "80X80X18"
click at [307, 226] on label "No" at bounding box center [314, 230] width 15 height 18
click at [307, 226] on input "No" at bounding box center [312, 226] width 10 height 10
radio input "true"
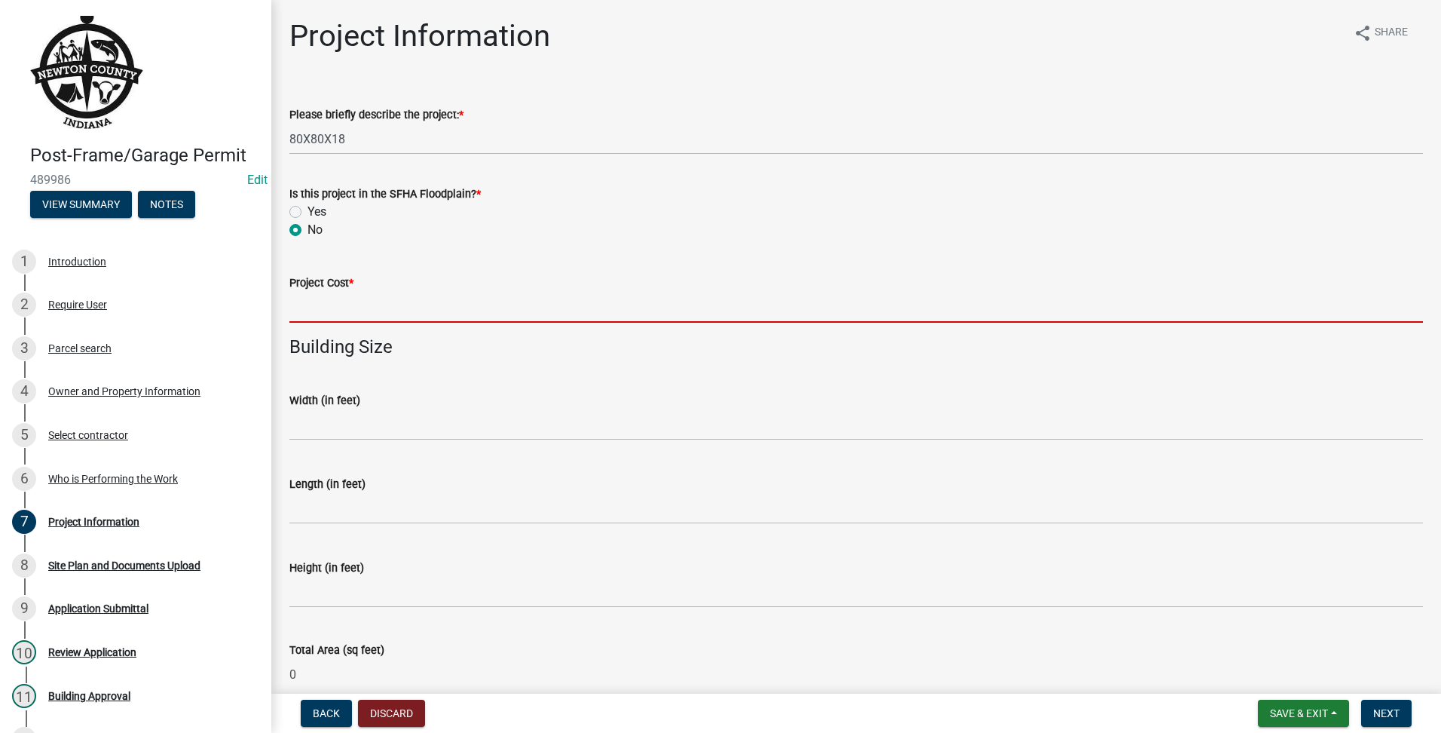
click at [392, 292] on input "text" at bounding box center [856, 307] width 1134 height 31
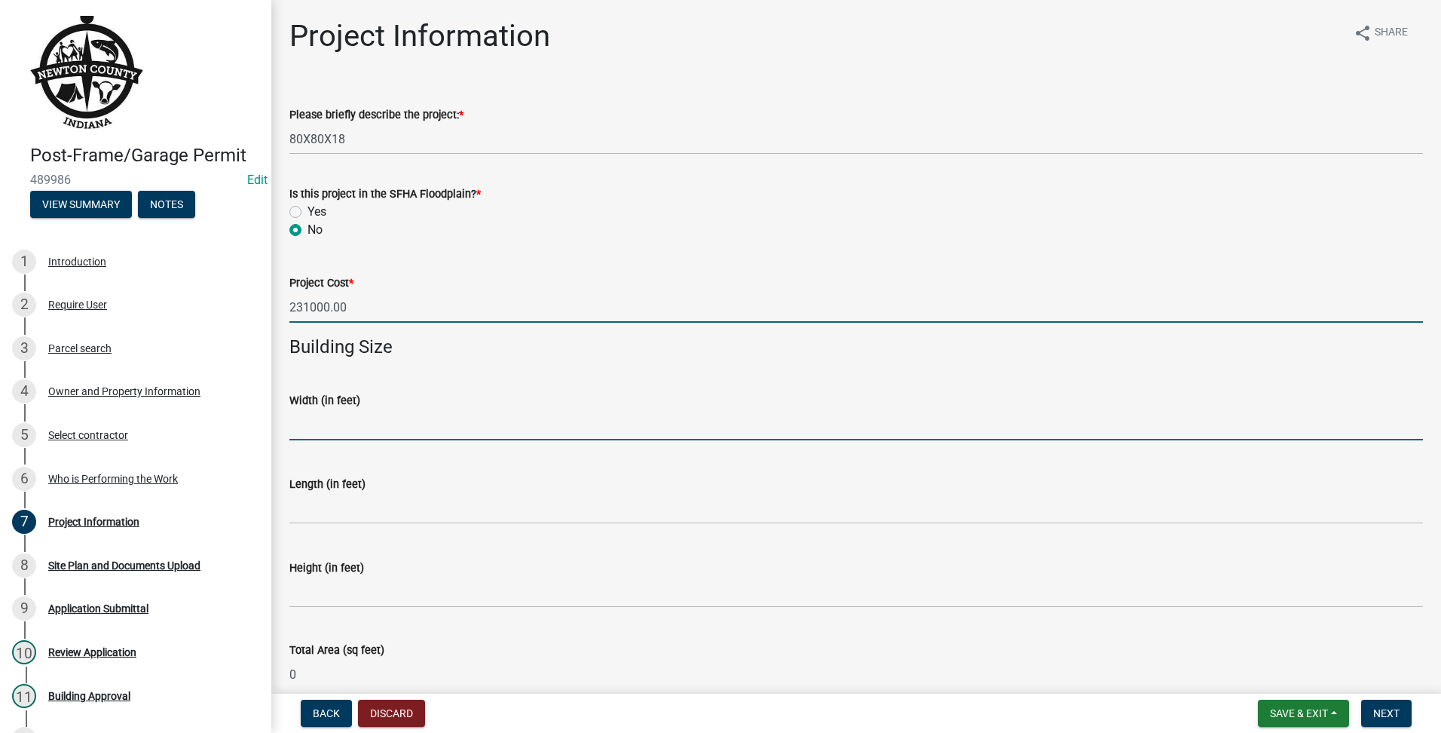
type input "231000"
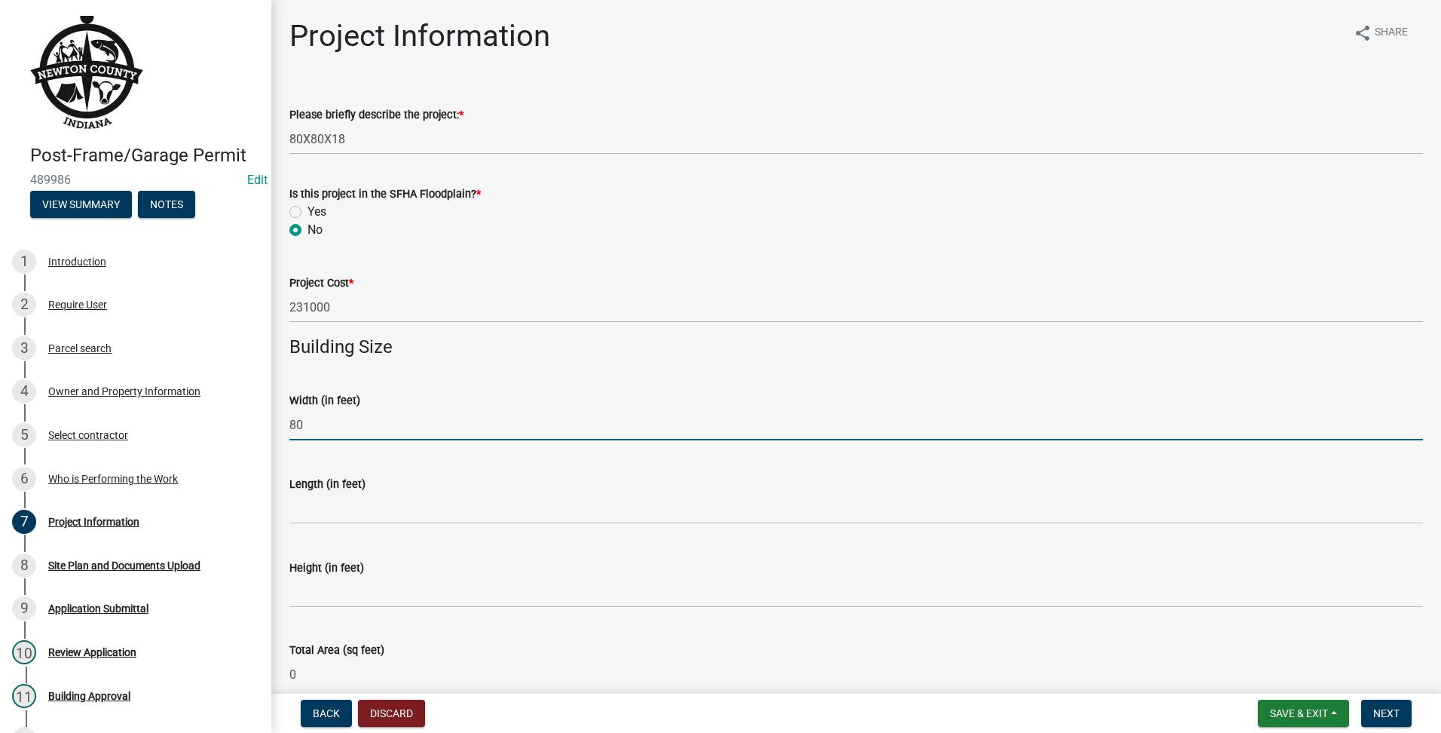
type input "80"
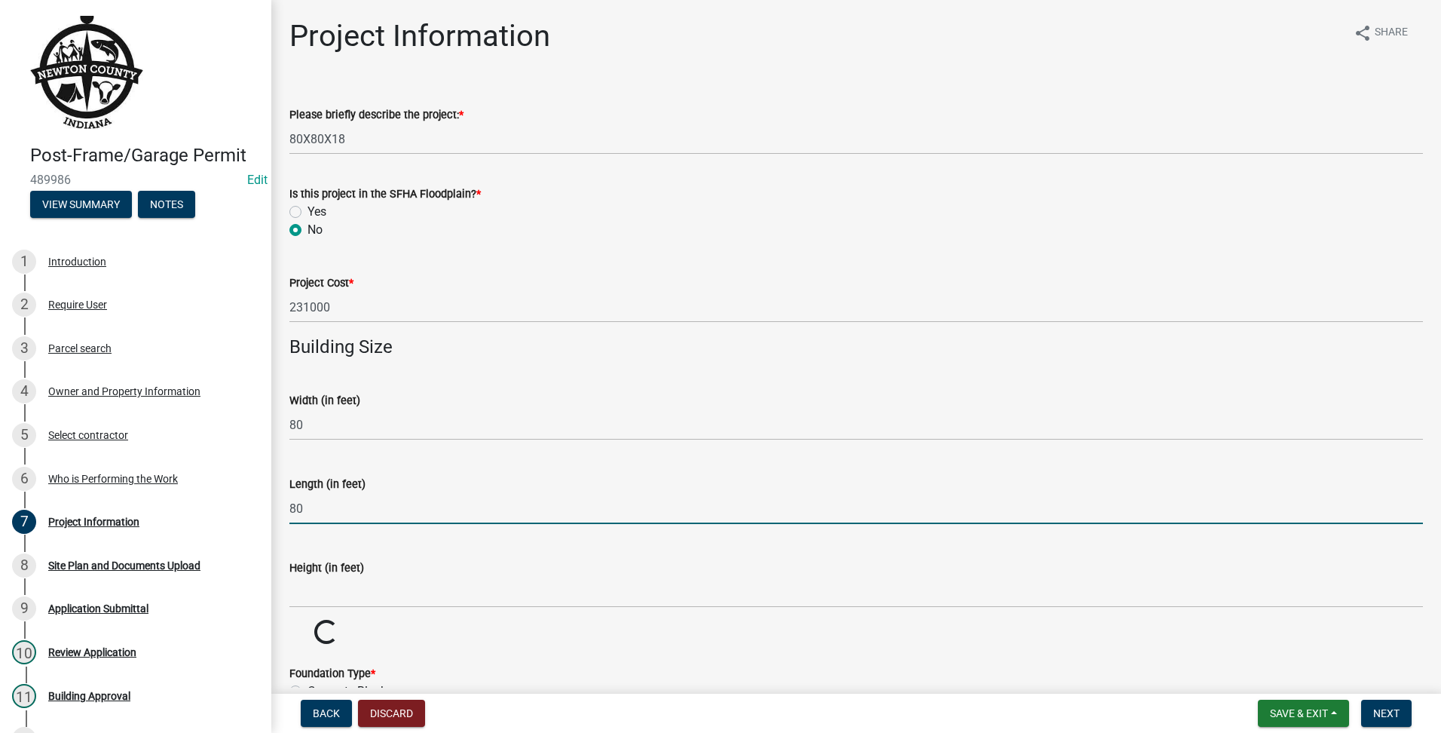
type input "80"
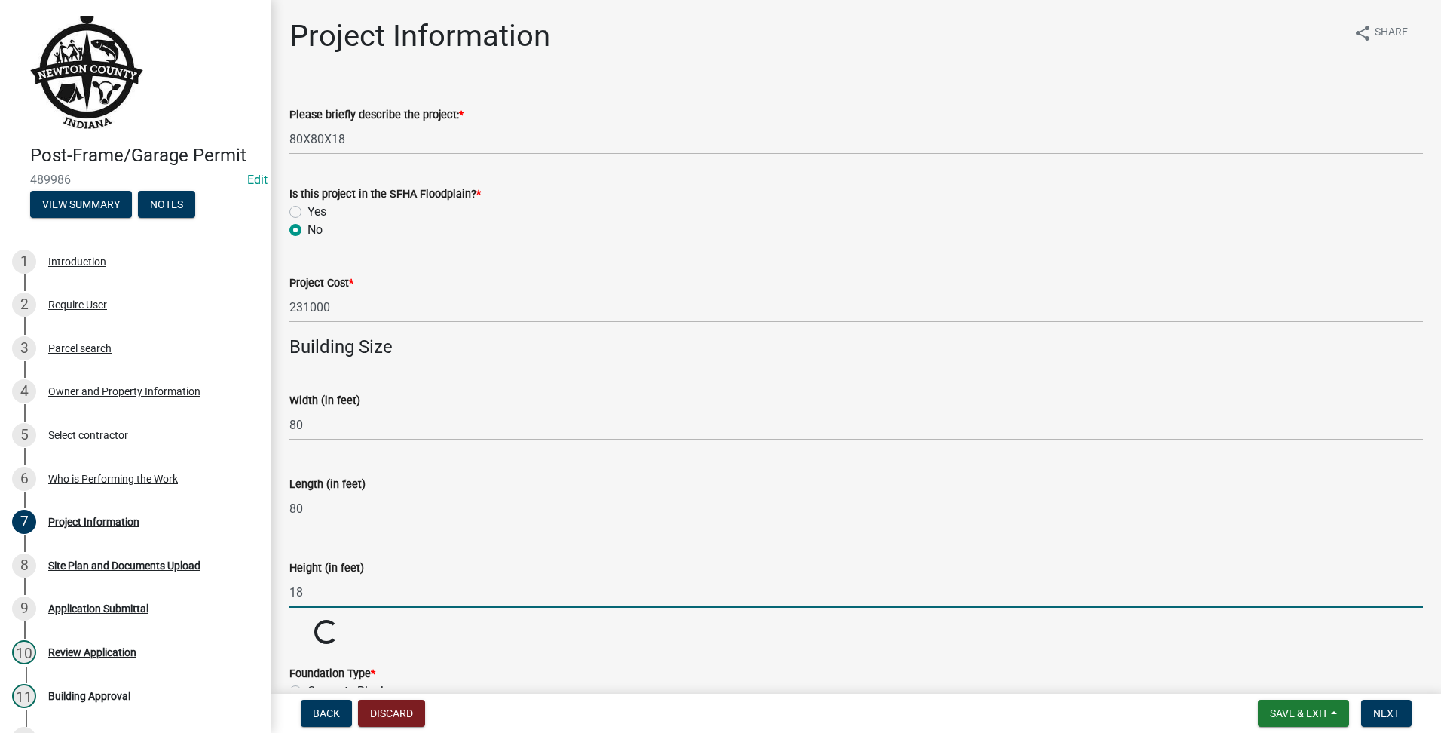
type input "18"
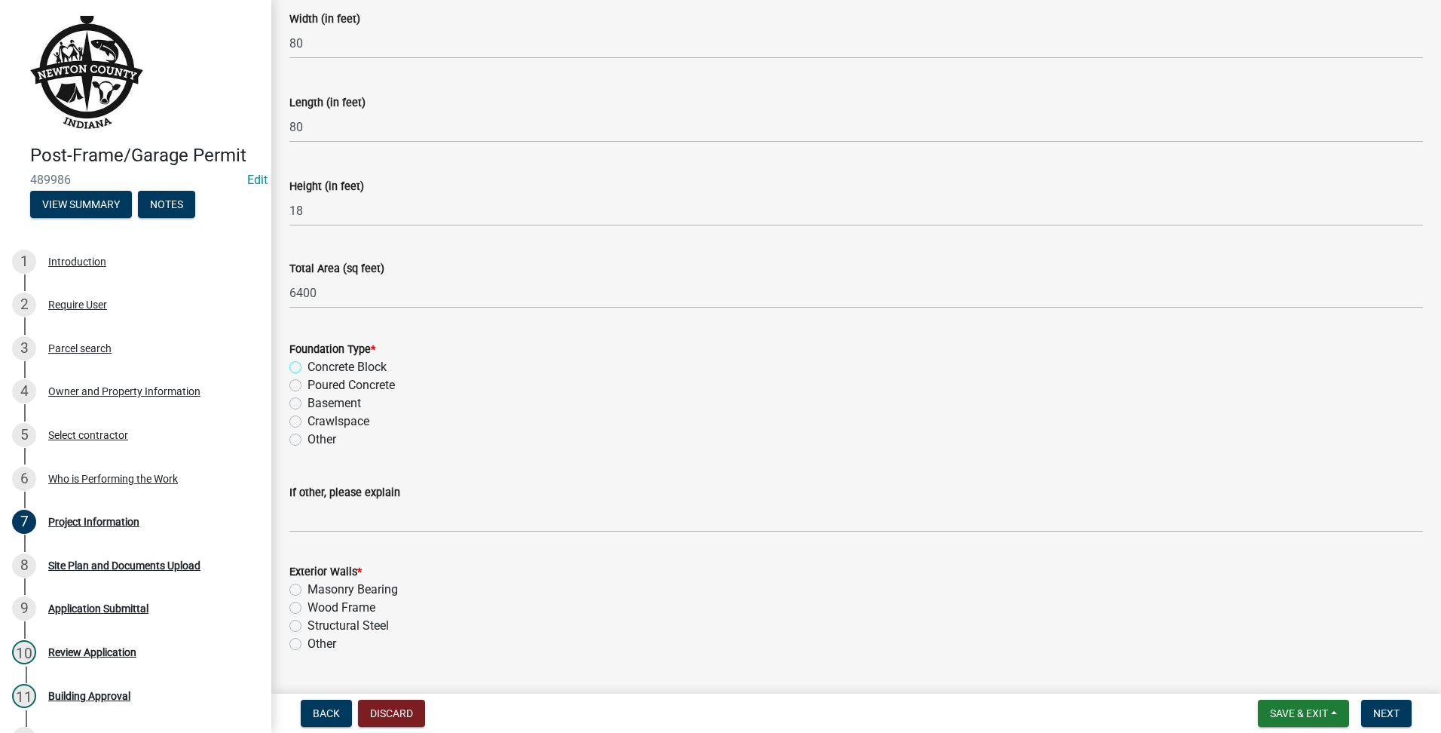
scroll to position [507, 0]
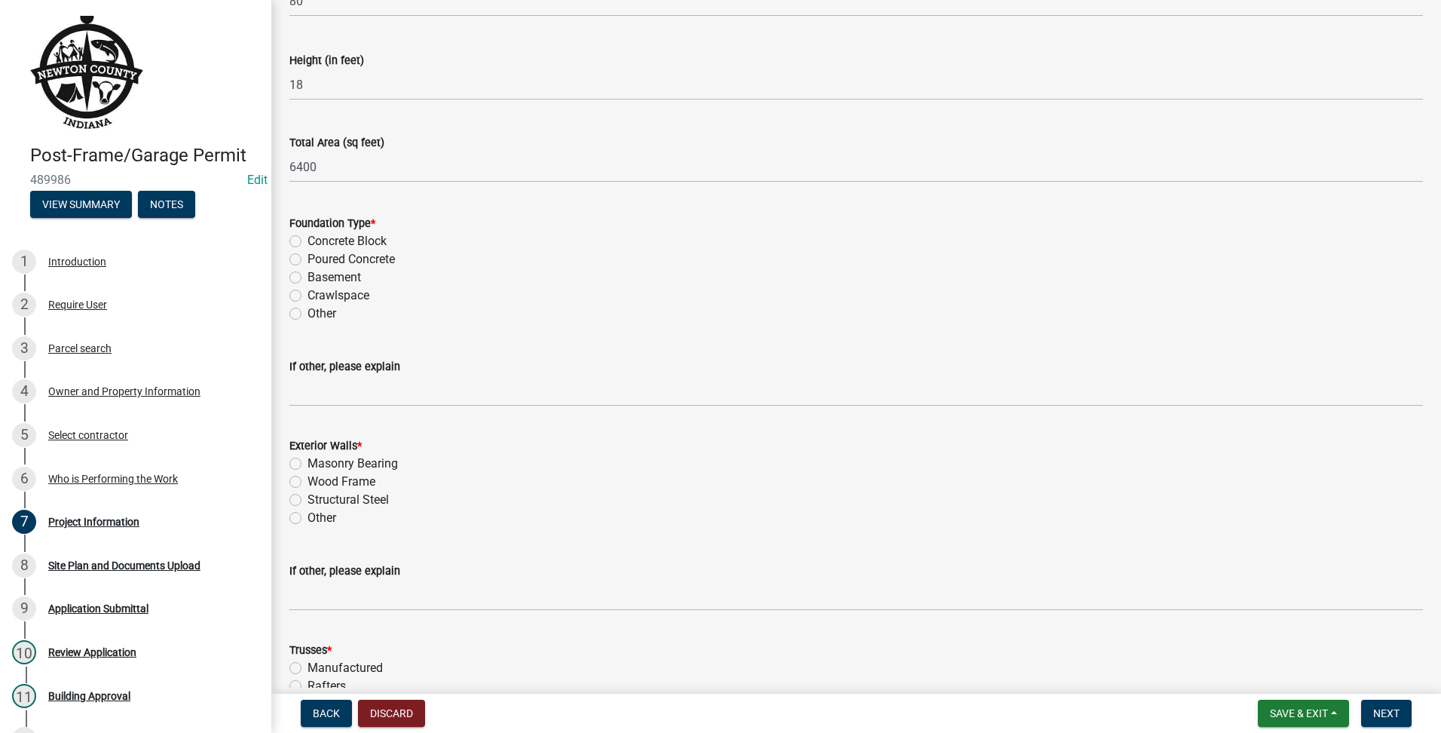
click at [307, 261] on label "Poured Concrete" at bounding box center [350, 259] width 87 height 18
click at [307, 260] on input "Poured Concrete" at bounding box center [312, 255] width 10 height 10
radio input "true"
click at [307, 479] on label "Wood Frame" at bounding box center [341, 482] width 68 height 18
click at [307, 479] on input "Wood Frame" at bounding box center [312, 478] width 10 height 10
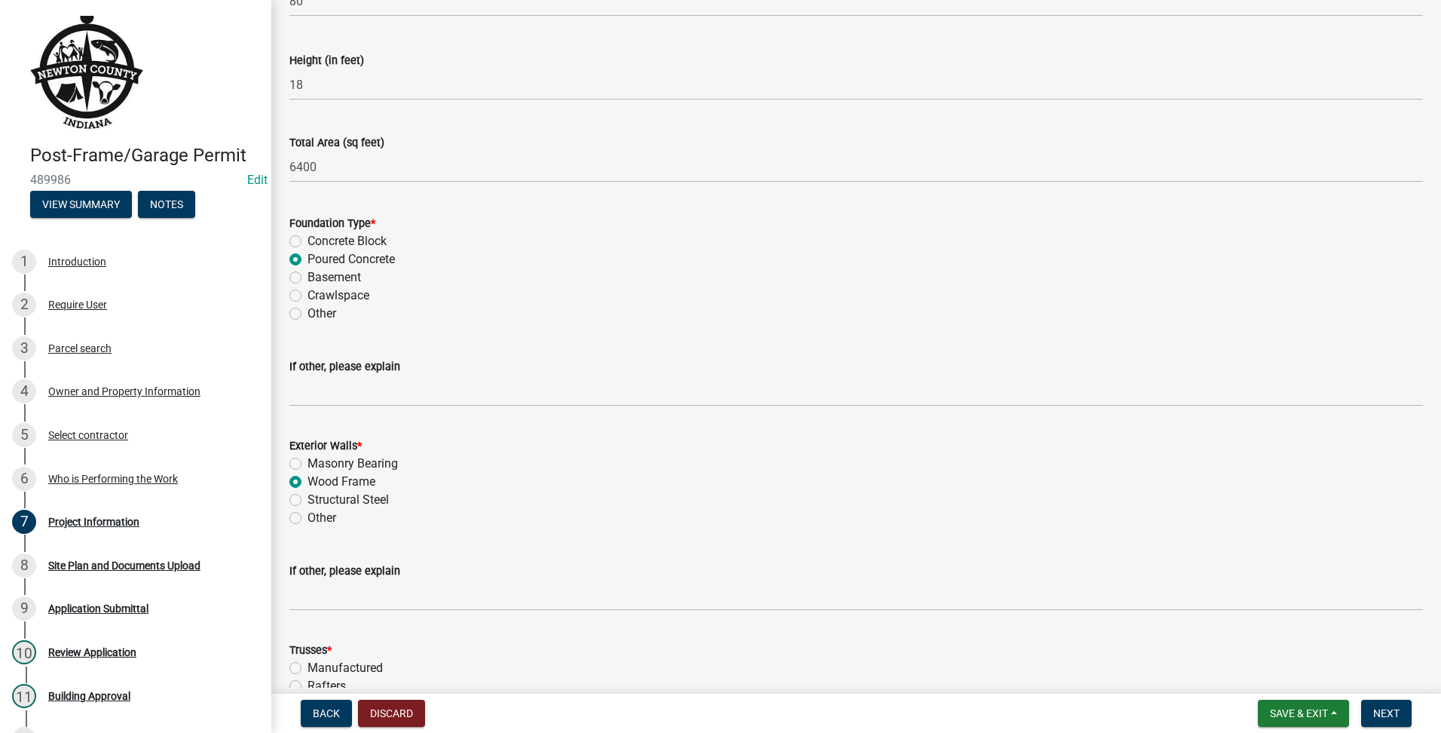
radio input "true"
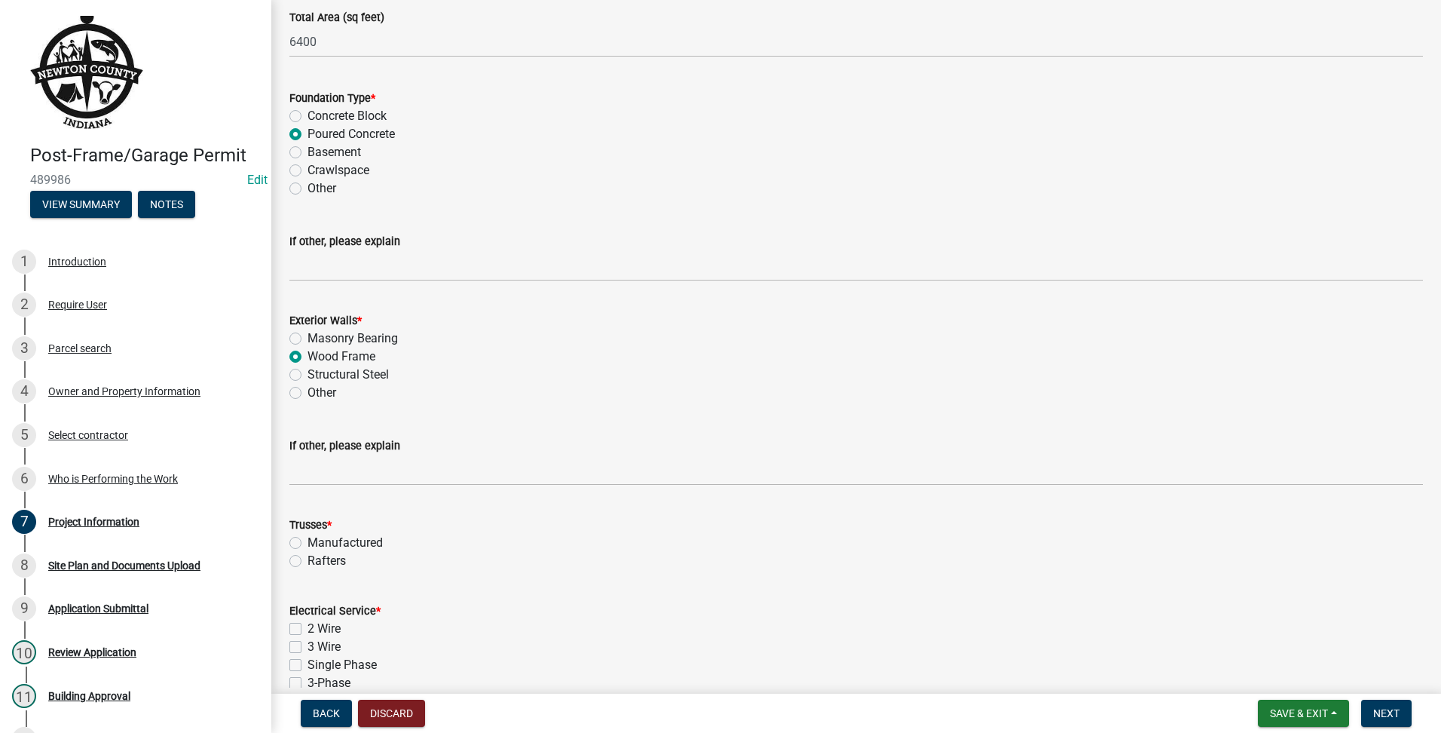
click at [307, 558] on label "Rafters" at bounding box center [326, 561] width 38 height 18
click at [307, 558] on input "Rafters" at bounding box center [312, 557] width 10 height 10
radio input "true"
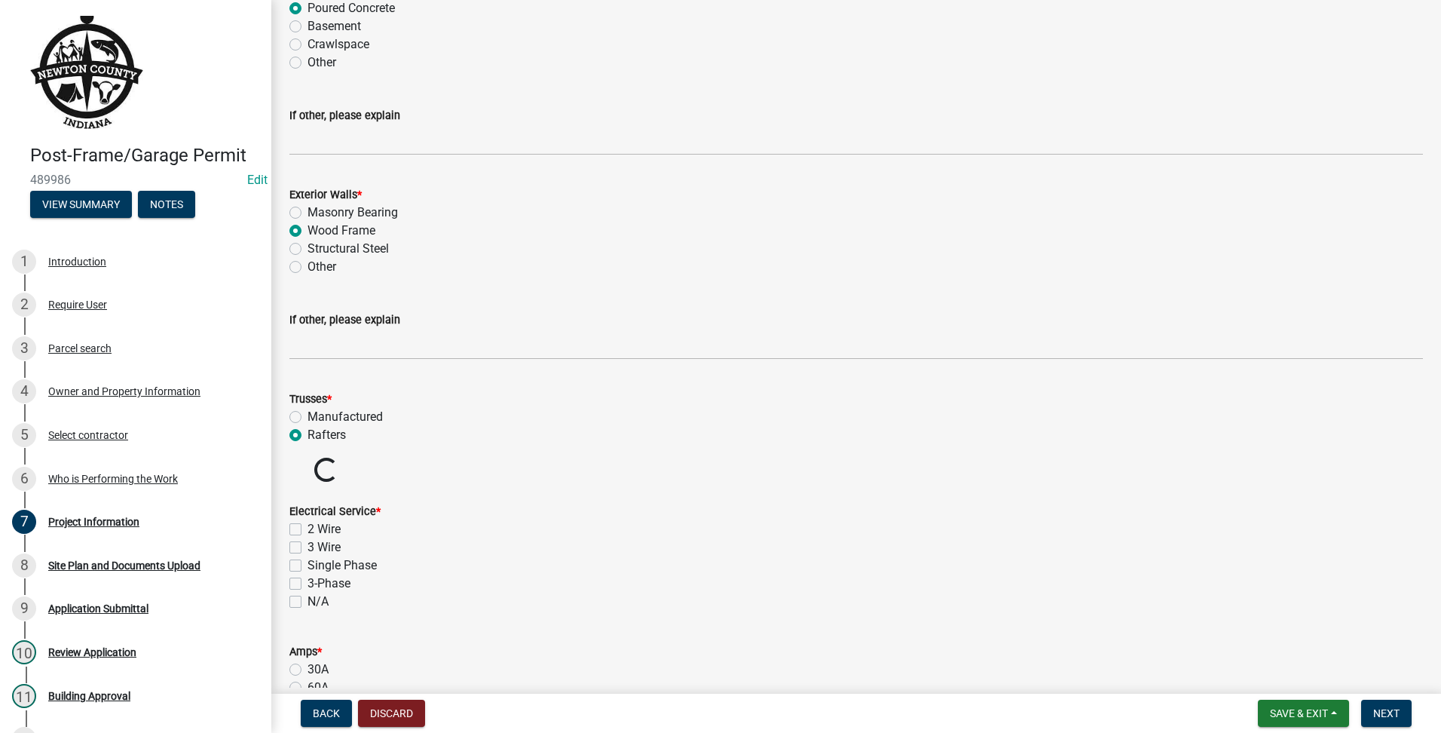
scroll to position [1009, 0]
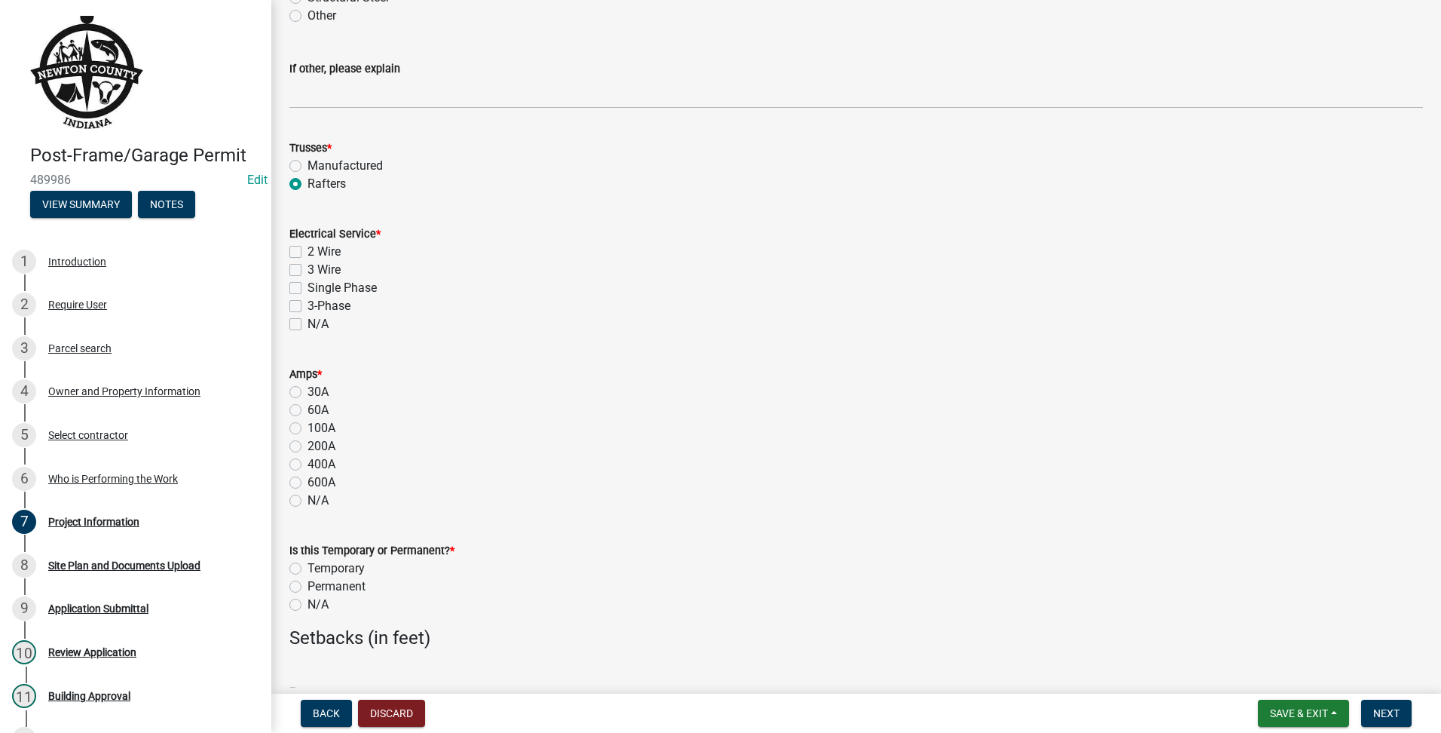
click at [307, 286] on label "Single Phase" at bounding box center [341, 288] width 69 height 18
click at [307, 286] on input "Single Phase" at bounding box center [312, 284] width 10 height 10
checkbox input "true"
checkbox input "false"
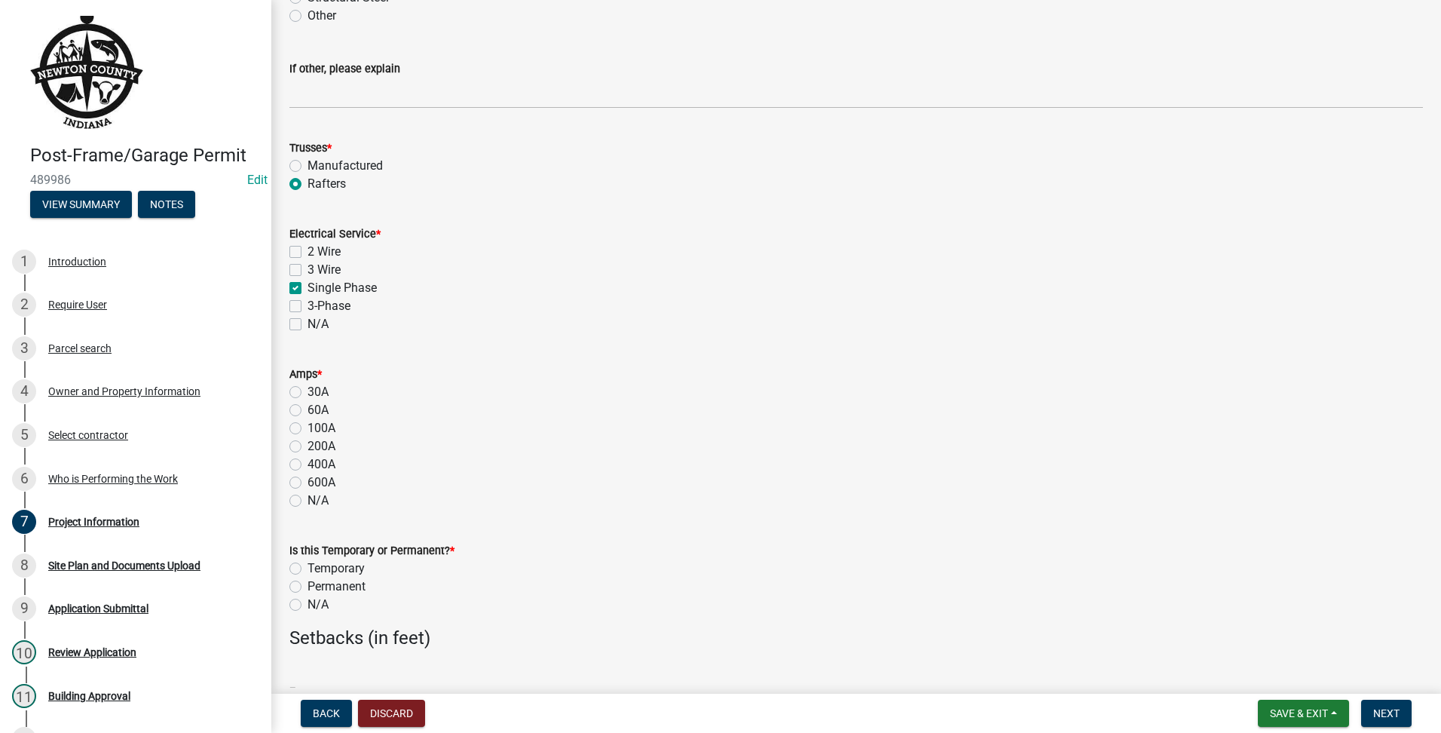
checkbox input "true"
checkbox input "false"
click at [307, 442] on label "200A" at bounding box center [321, 446] width 28 height 18
click at [307, 442] on input "200A" at bounding box center [312, 442] width 10 height 10
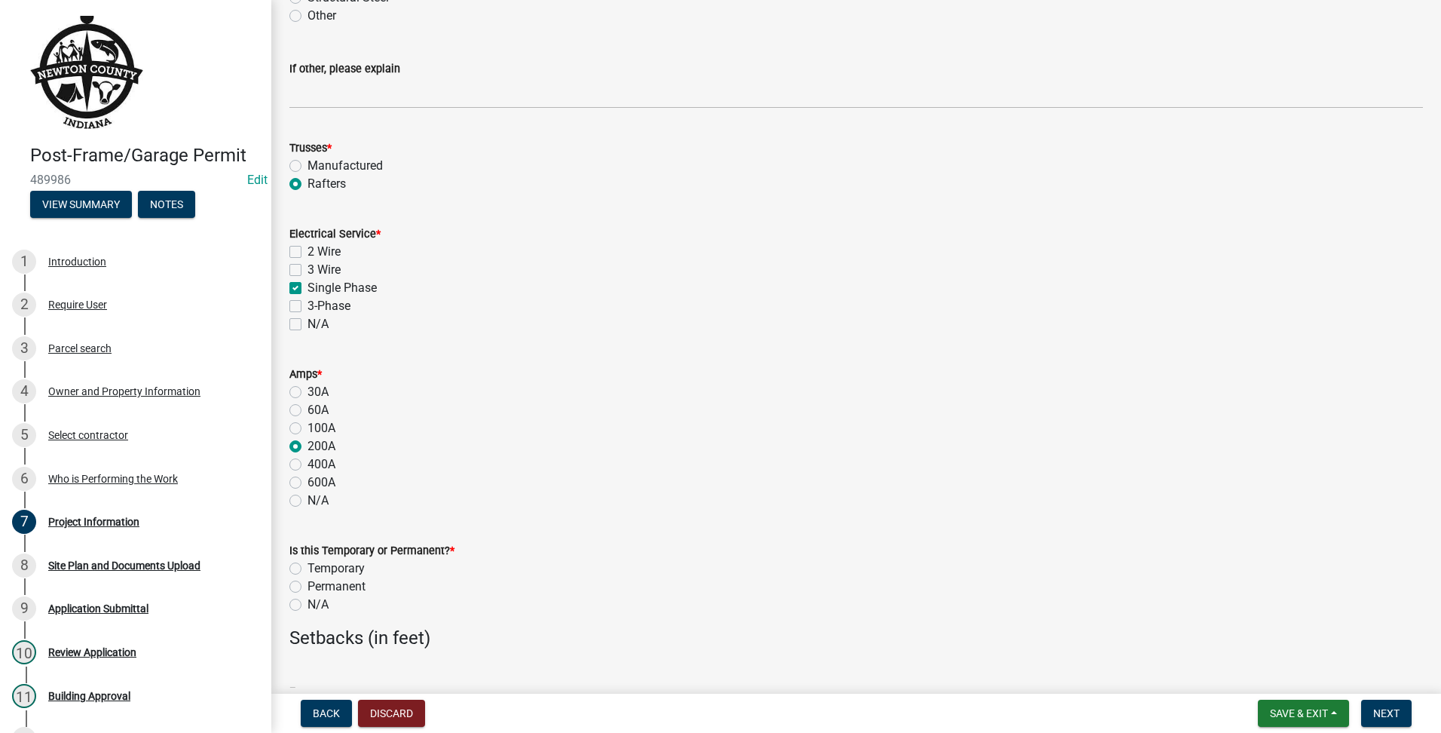
radio input "true"
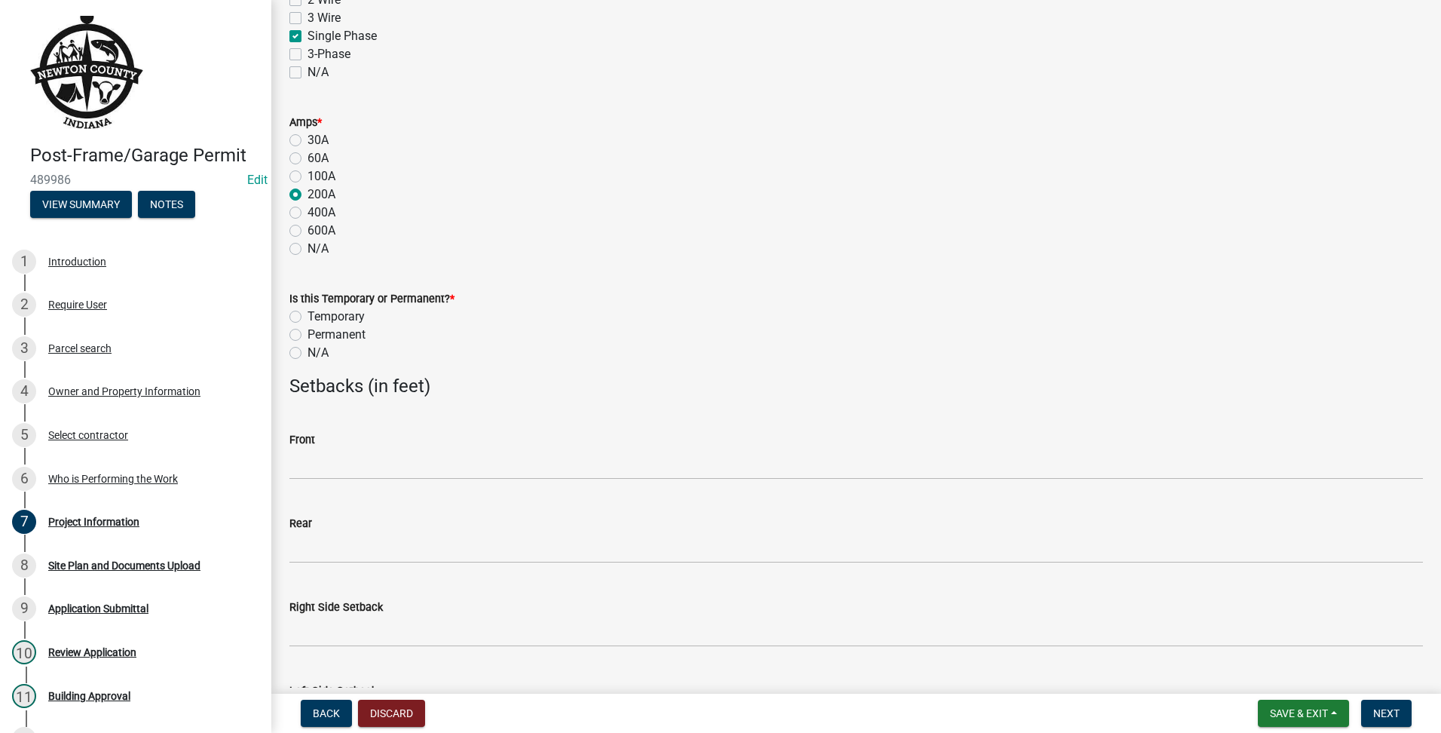
click at [307, 338] on label "Permanent" at bounding box center [336, 335] width 58 height 18
click at [307, 335] on input "Permanent" at bounding box center [312, 331] width 10 height 10
radio input "true"
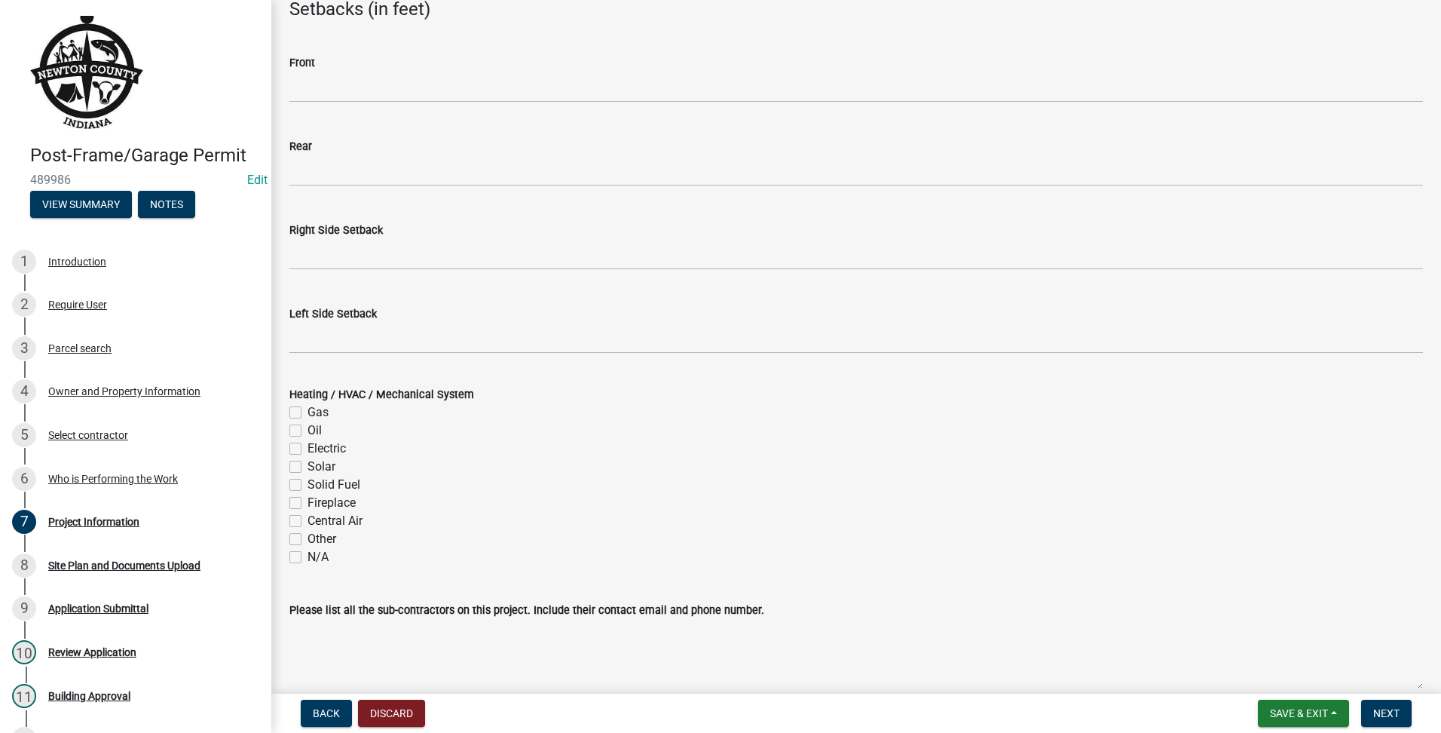
scroll to position [1711, 0]
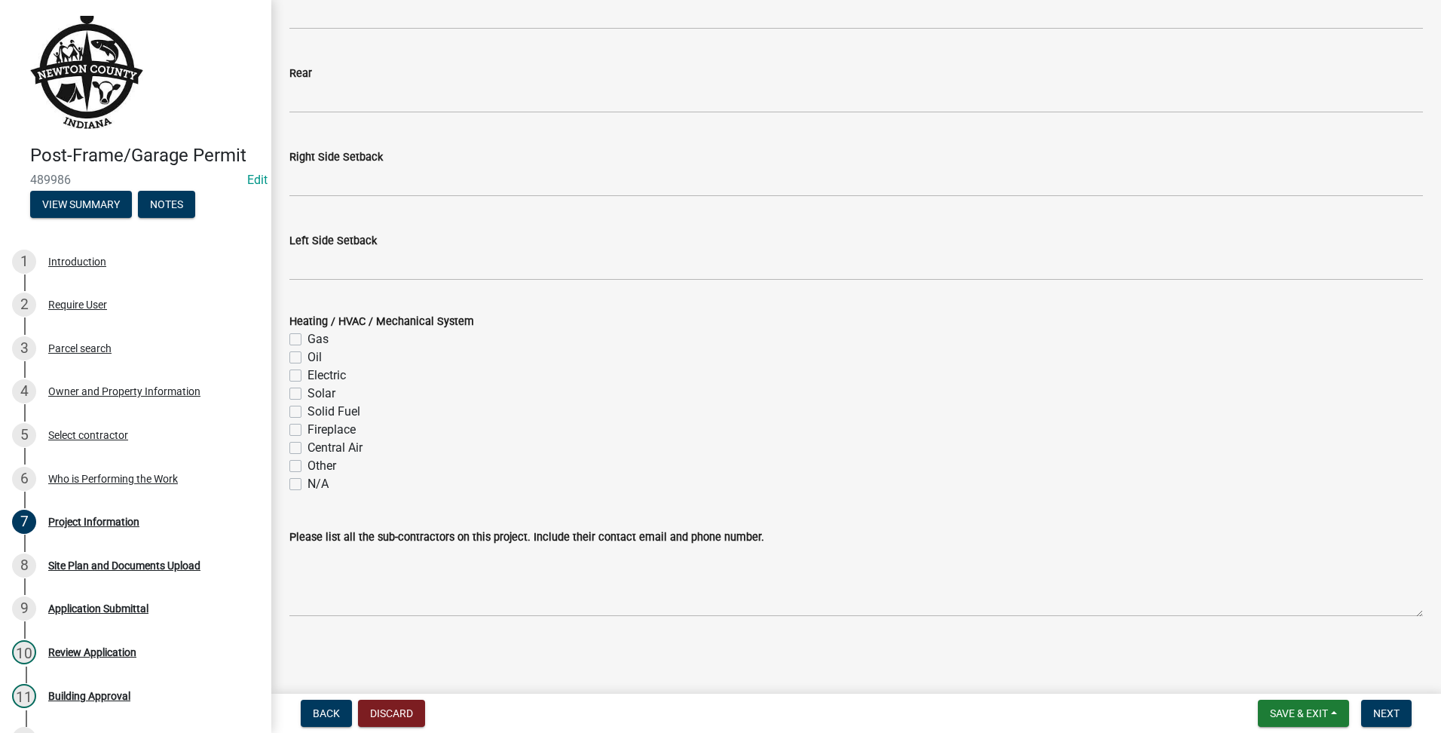
click at [289, 486] on div "Heating / HVAC / Mechanical System Gas Oil Electric Solar Solid Fuel Fireplace …" at bounding box center [856, 393] width 1156 height 199
click at [307, 482] on label "N/A" at bounding box center [317, 484] width 21 height 18
click at [307, 482] on input "N/A" at bounding box center [312, 480] width 10 height 10
checkbox input "true"
checkbox input "false"
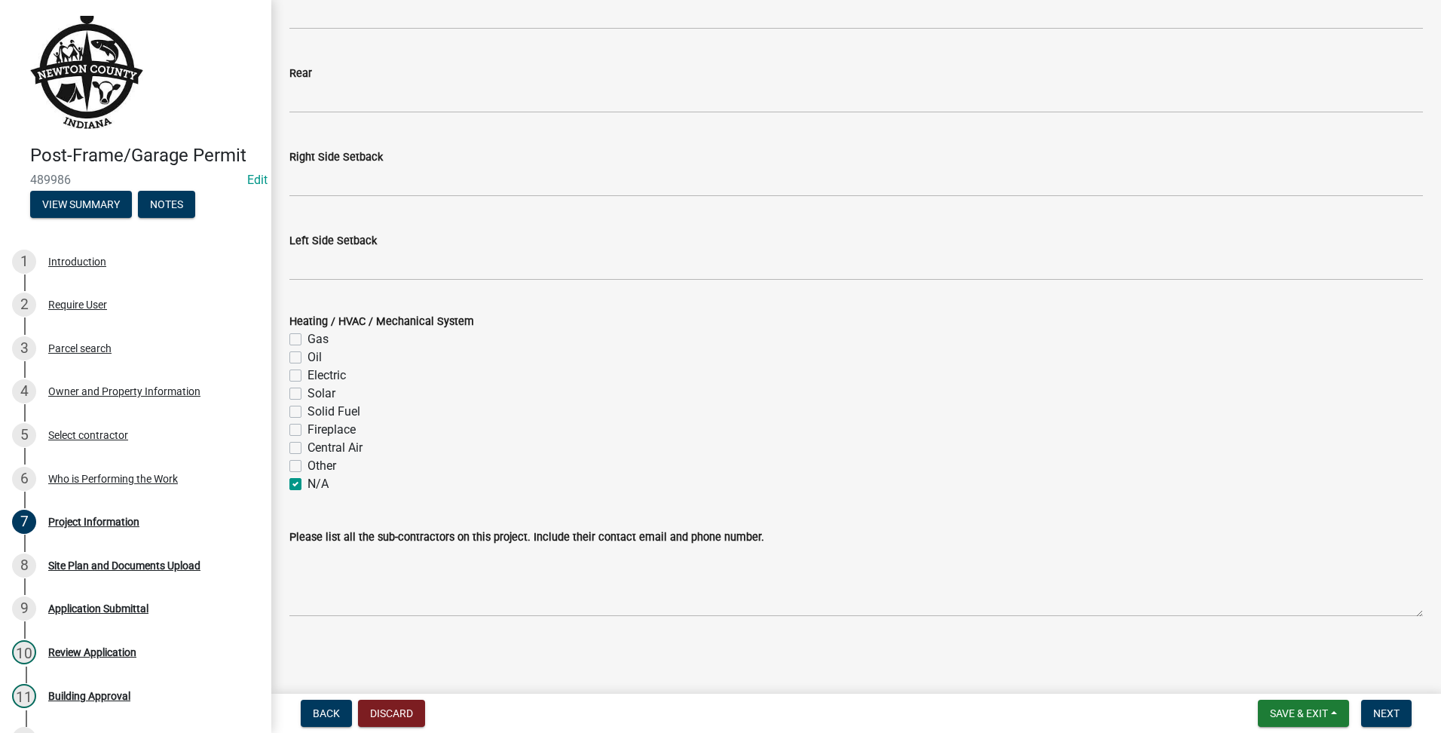
checkbox input "false"
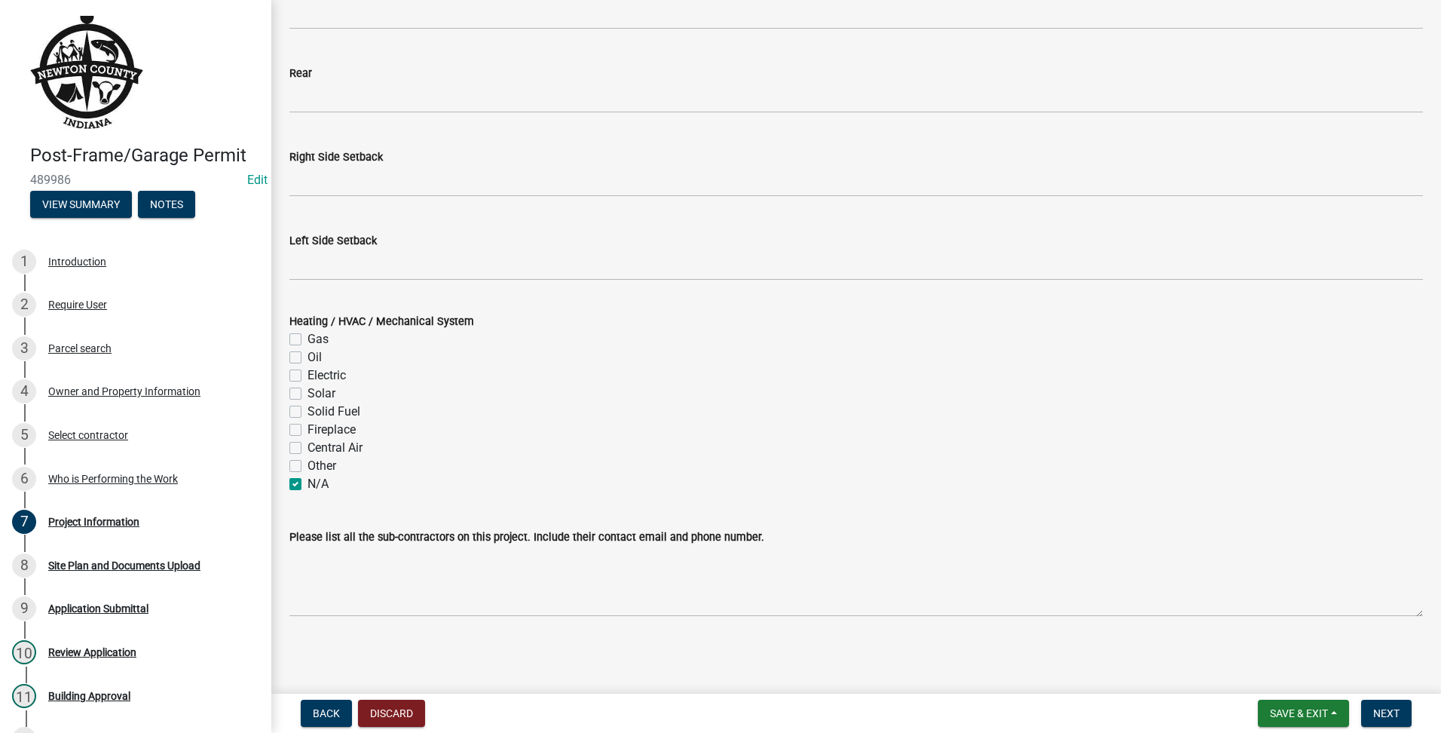
checkbox input "false"
checkbox input "true"
click at [1402, 714] on button "Next" at bounding box center [1386, 712] width 50 height 27
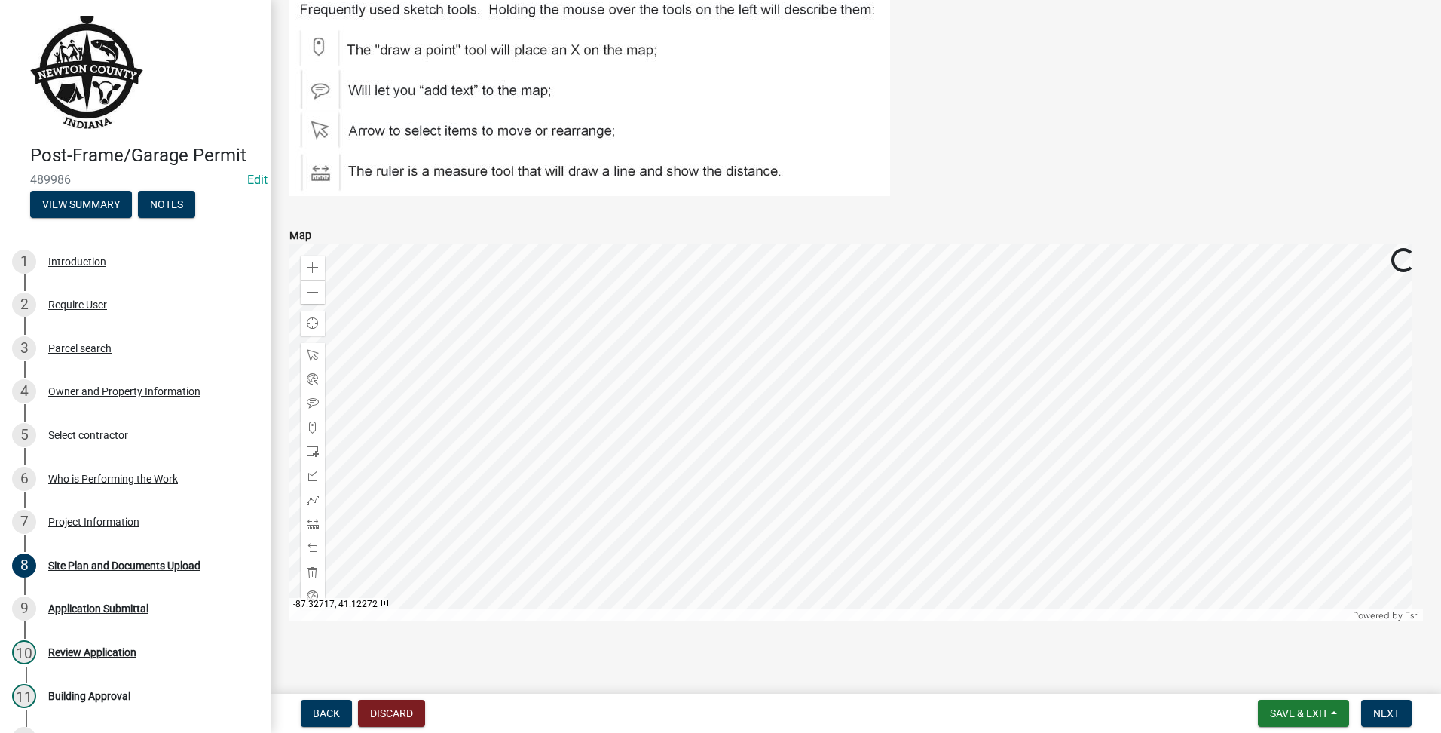
scroll to position [383, 0]
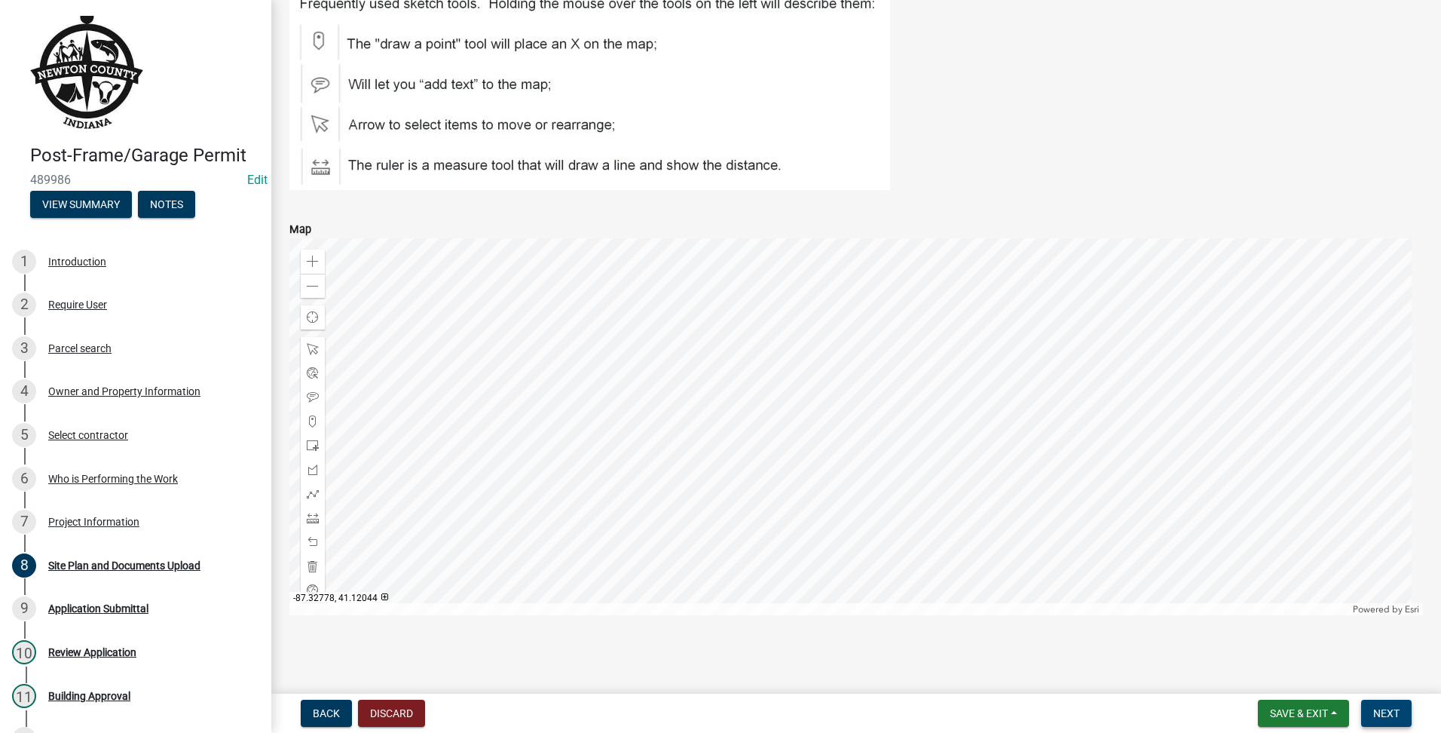
click at [1402, 717] on button "Next" at bounding box center [1386, 712] width 50 height 27
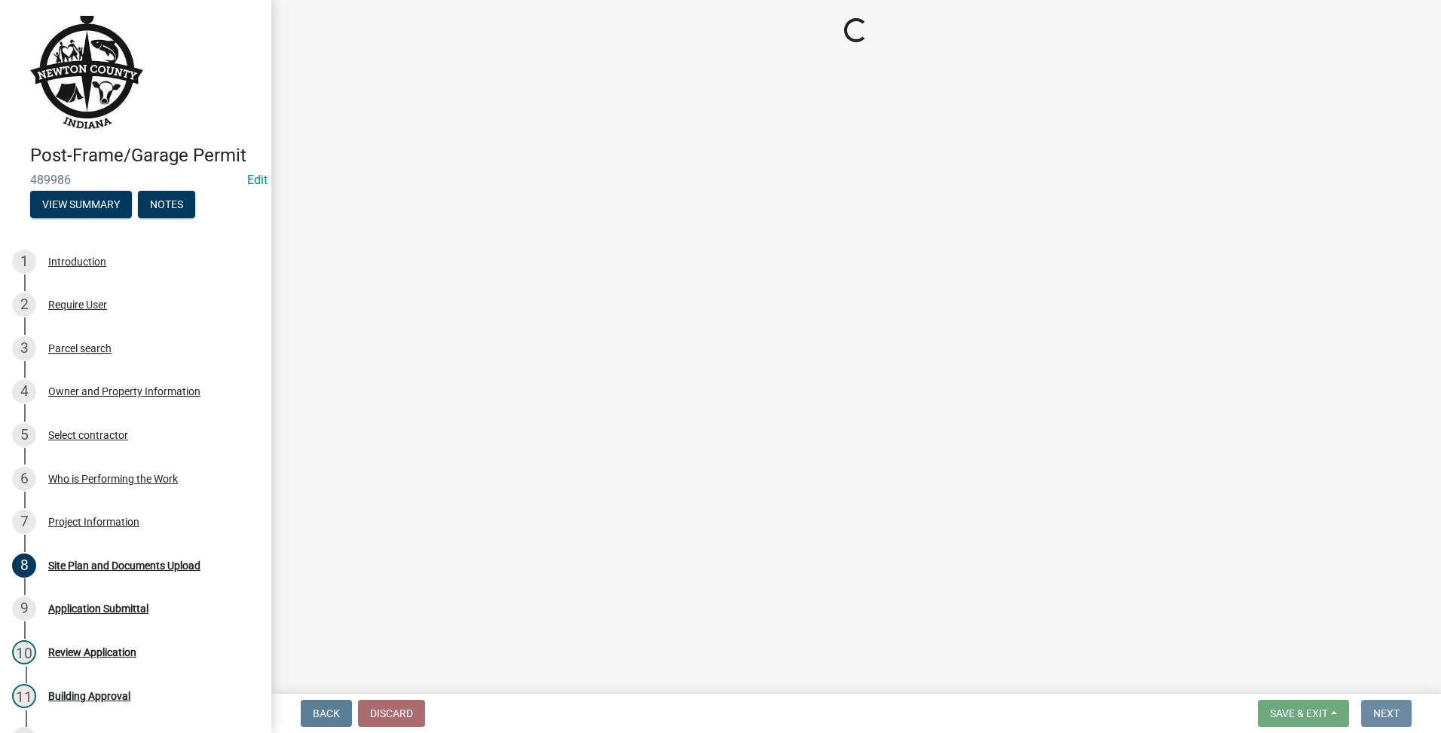
scroll to position [0, 0]
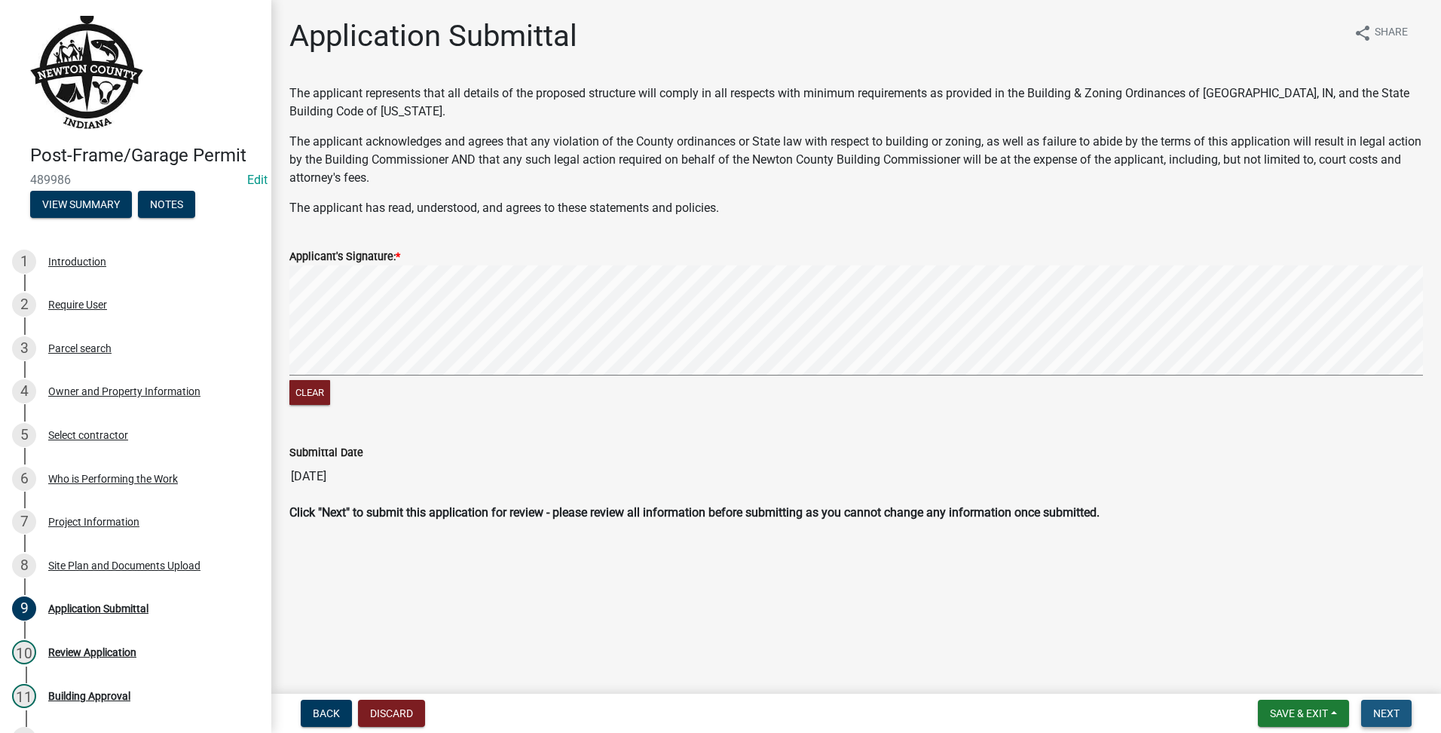
click at [1387, 701] on button "Next" at bounding box center [1386, 712] width 50 height 27
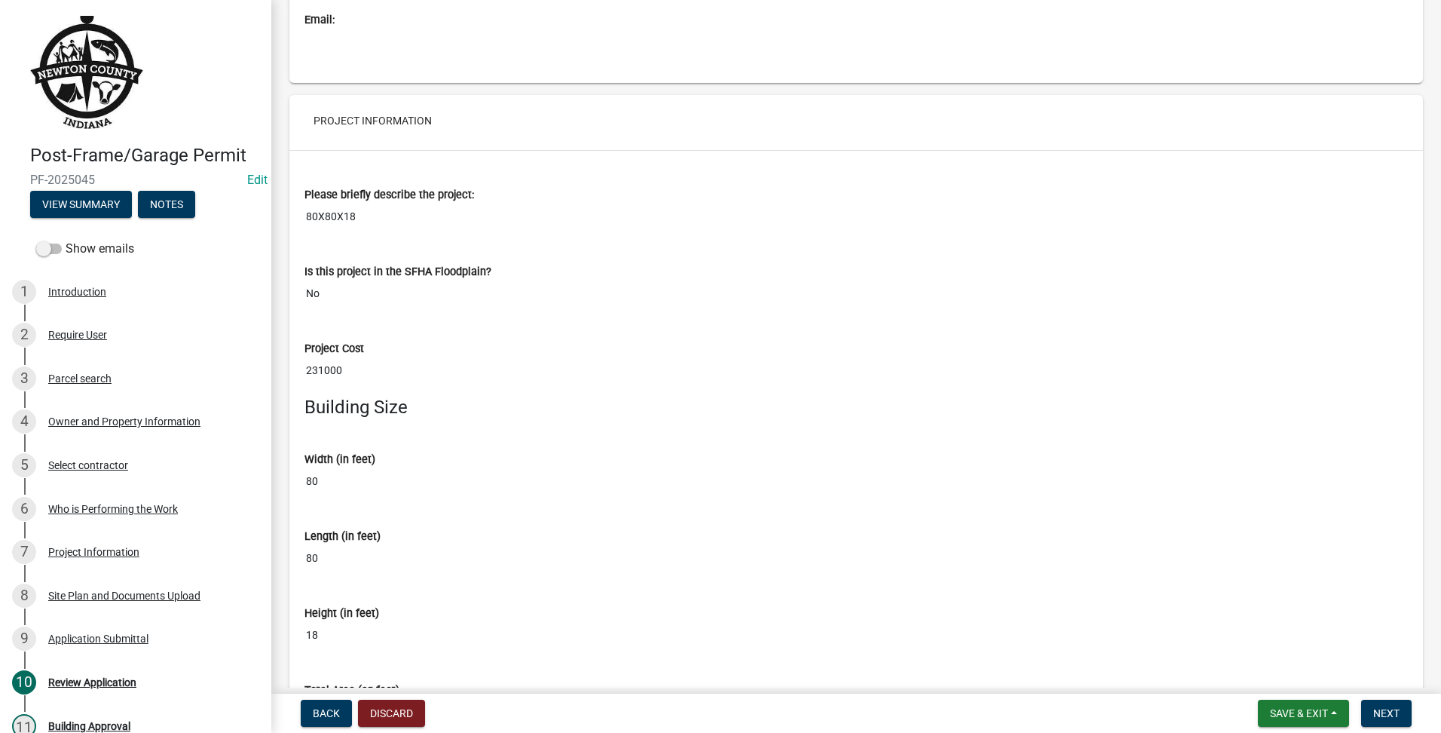
scroll to position [4145, 0]
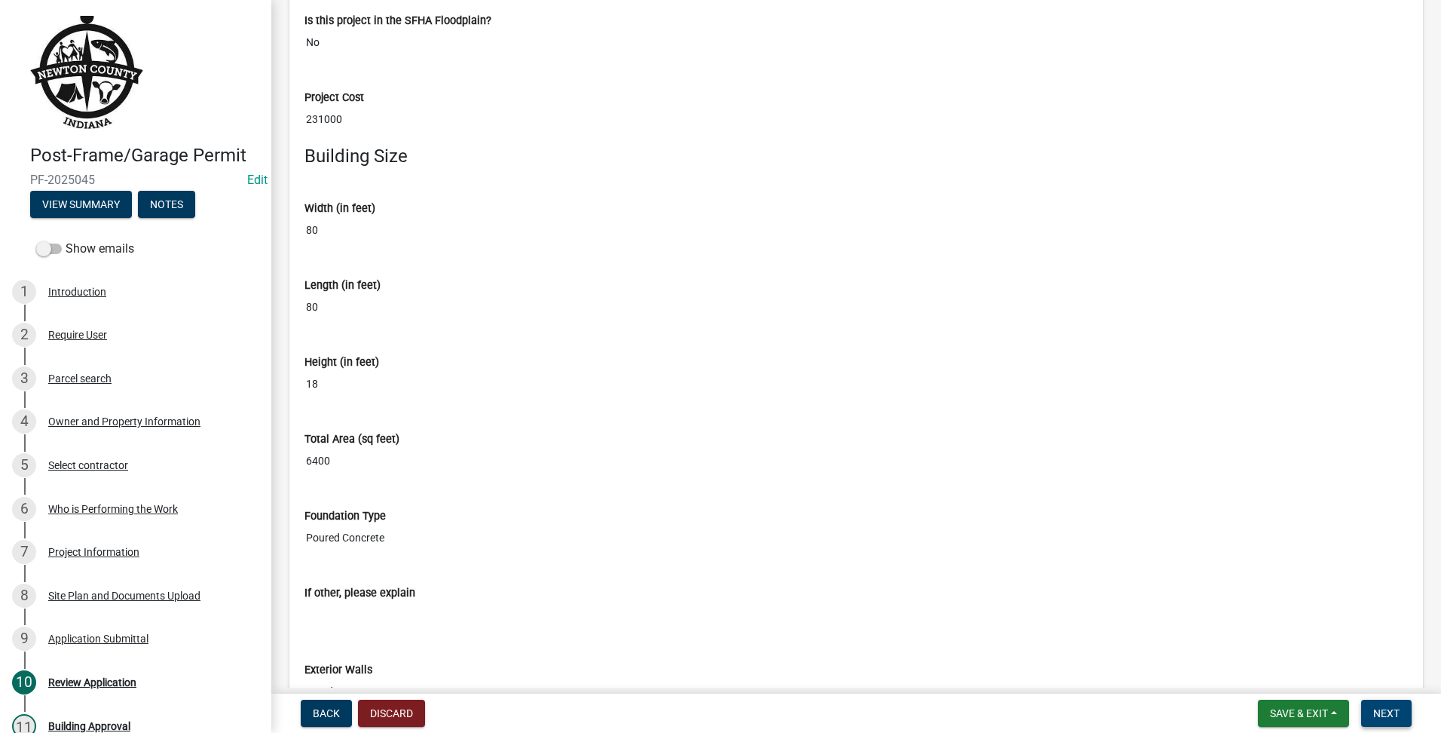
click at [1375, 712] on span "Next" at bounding box center [1386, 713] width 26 height 12
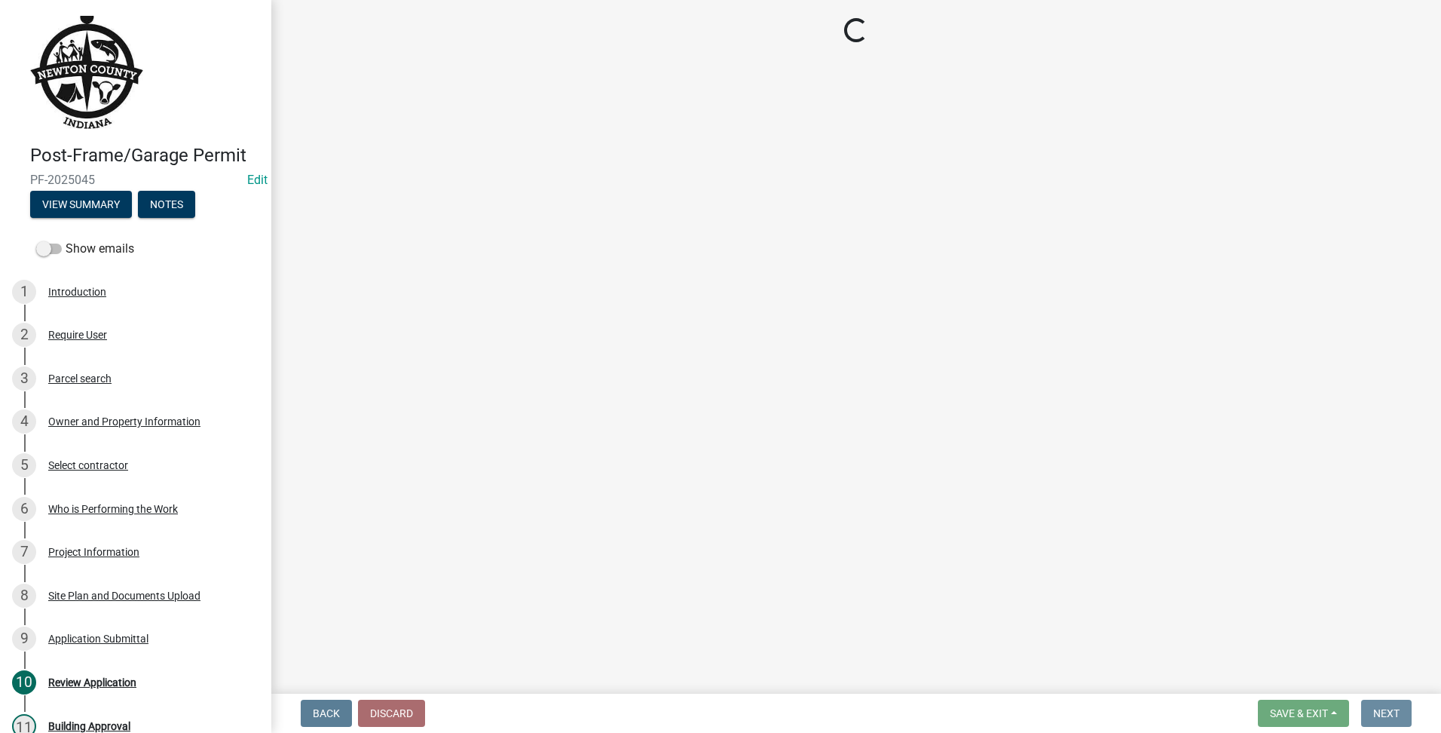
scroll to position [0, 0]
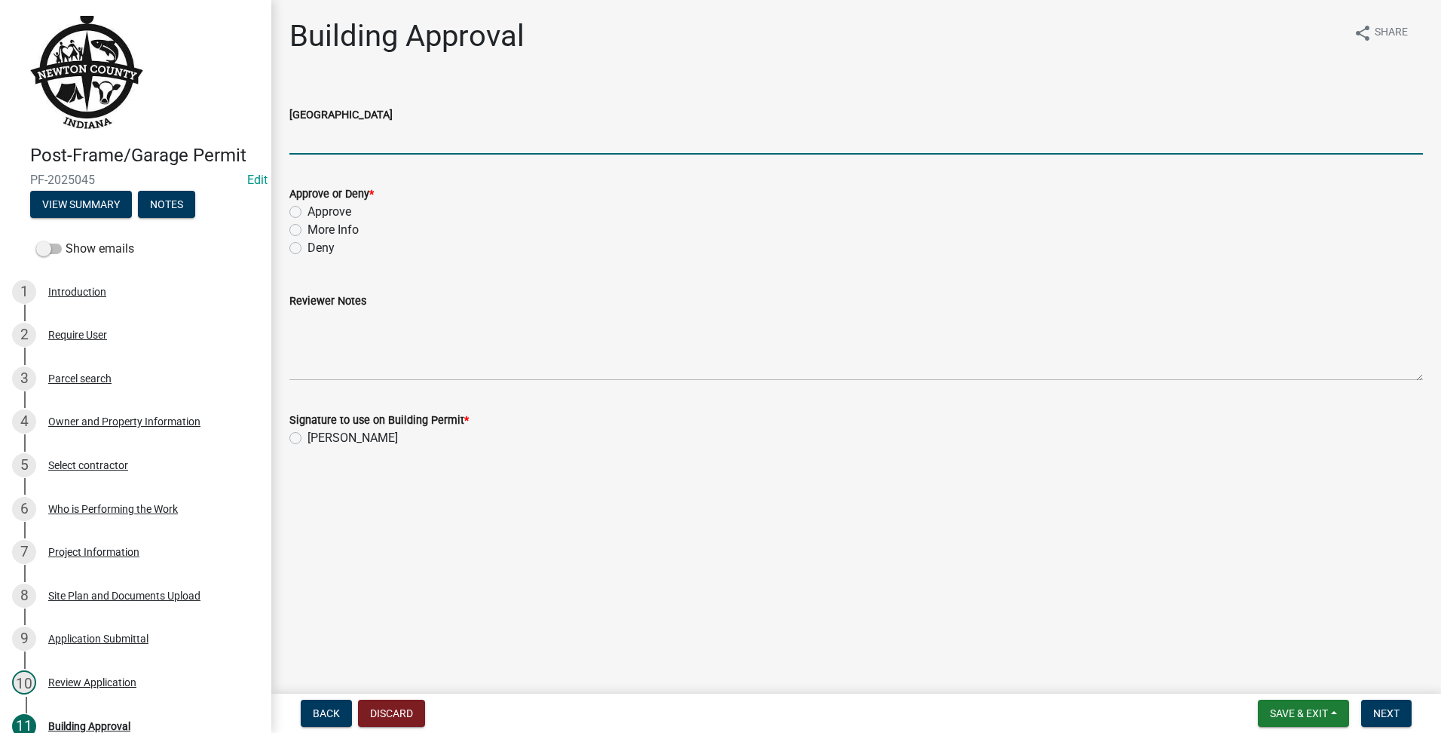
click at [347, 133] on input "[GEOGRAPHIC_DATA]" at bounding box center [856, 139] width 1134 height 31
type input "AG"
click at [307, 210] on label "Approve" at bounding box center [329, 212] width 44 height 18
click at [307, 210] on input "Approve" at bounding box center [312, 208] width 10 height 10
radio input "true"
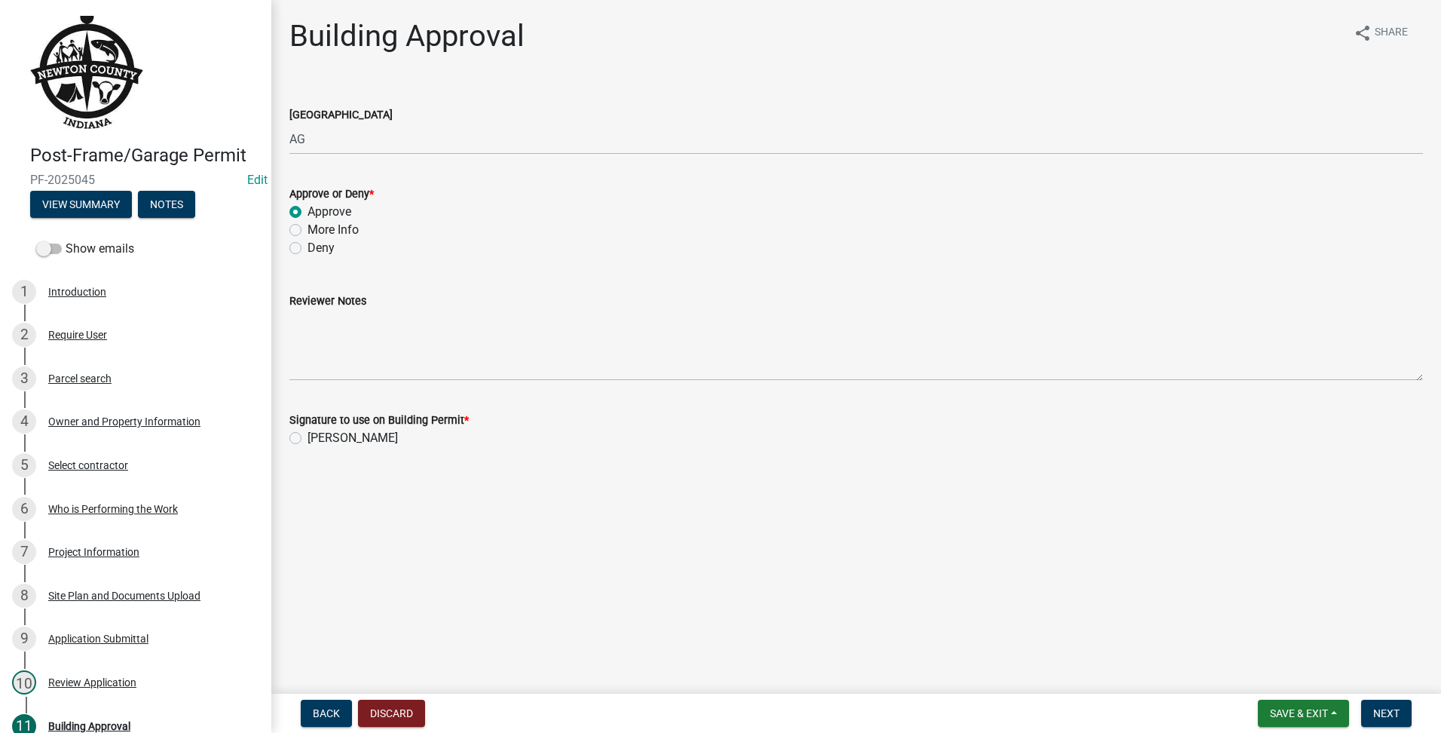
click at [295, 428] on div "Signature to use on Building Permit *" at bounding box center [856, 420] width 1134 height 18
click at [299, 444] on div "[PERSON_NAME]" at bounding box center [856, 438] width 1134 height 18
click at [307, 433] on label "[PERSON_NAME]" at bounding box center [352, 438] width 90 height 18
click at [307, 433] on input "[PERSON_NAME]" at bounding box center [312, 434] width 10 height 10
radio input "true"
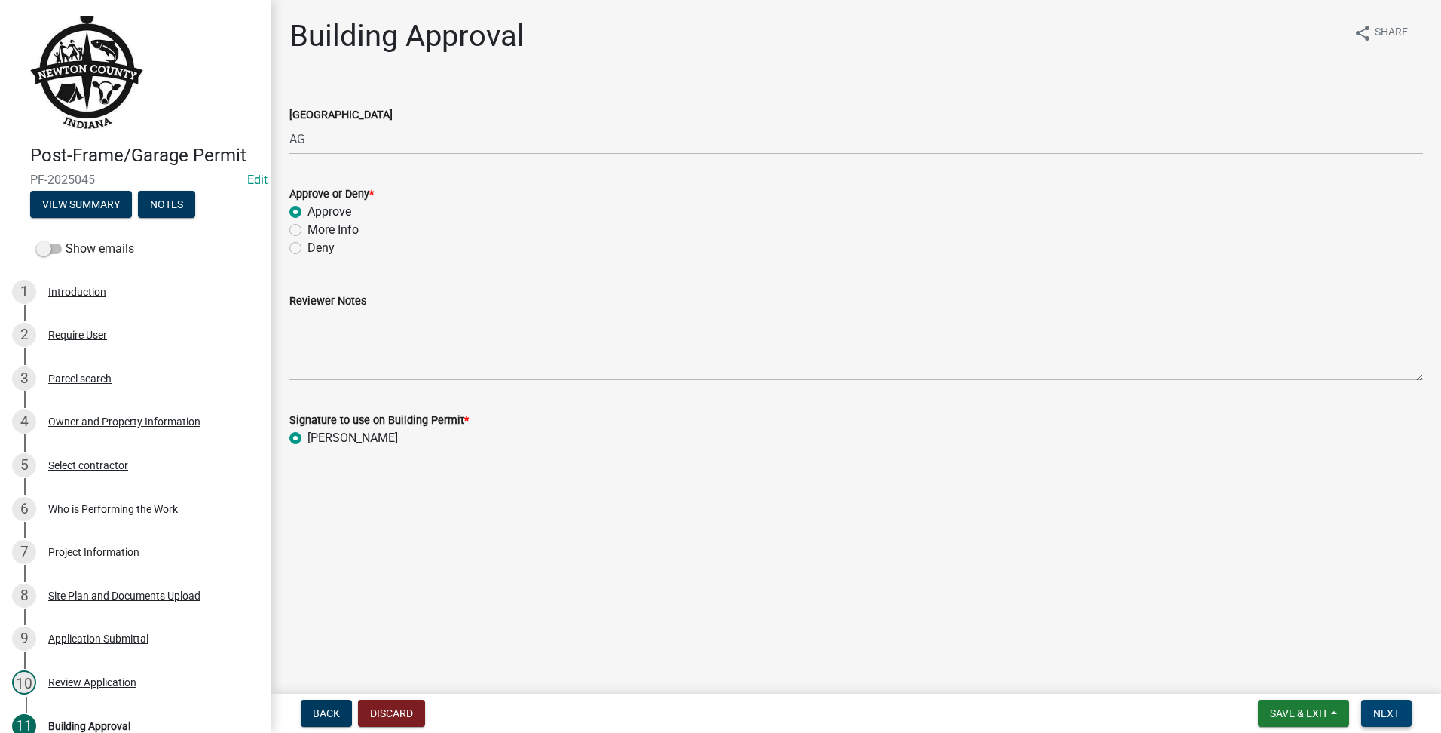
click at [1375, 721] on button "Next" at bounding box center [1386, 712] width 50 height 27
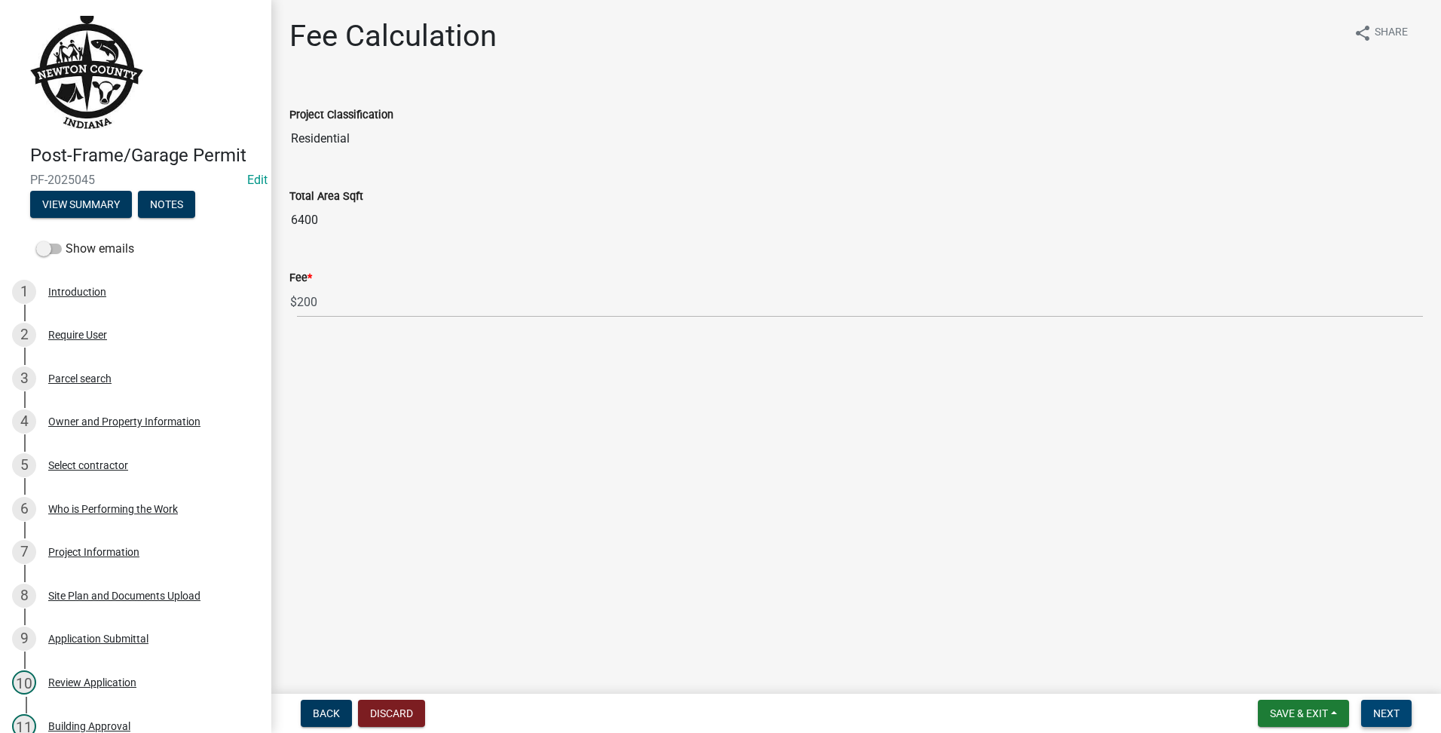
click at [1394, 704] on button "Next" at bounding box center [1386, 712] width 50 height 27
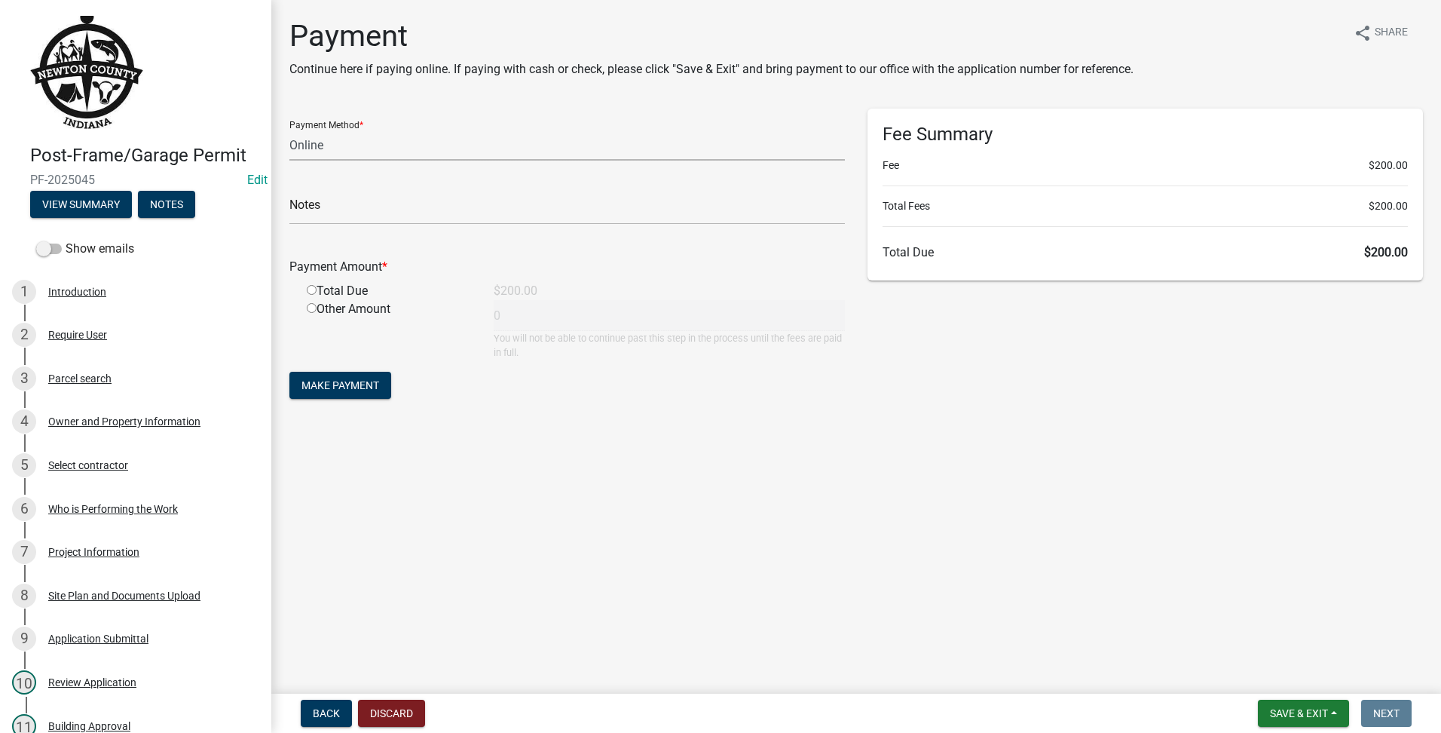
click at [344, 160] on select "Credit Card POS Check Cash Online" at bounding box center [566, 145] width 555 height 31
click at [289, 130] on select "Credit Card POS Check Cash Online" at bounding box center [566, 145] width 555 height 31
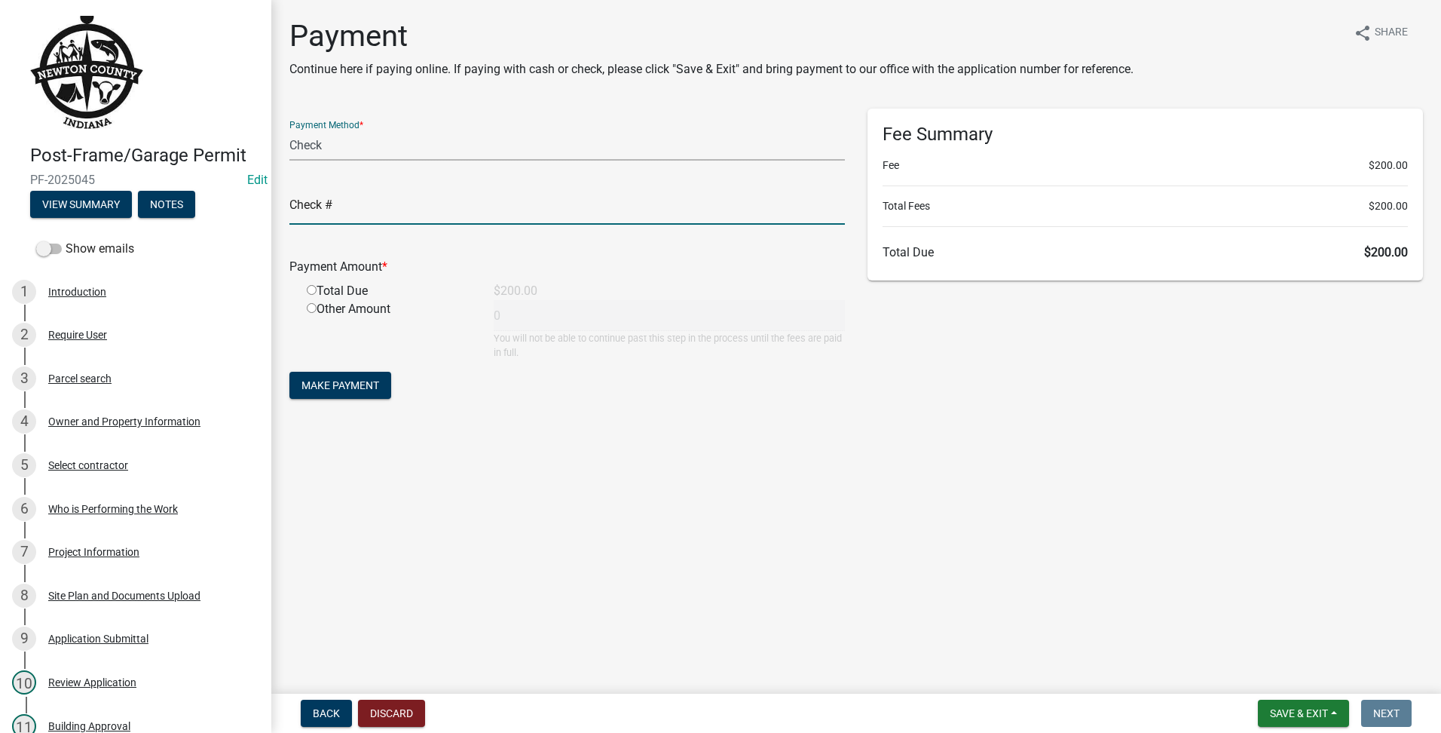
drag, startPoint x: 392, startPoint y: 196, endPoint x: 450, endPoint y: 206, distance: 58.9
click at [389, 196] on input "text" at bounding box center [566, 209] width 555 height 31
click at [531, 148] on select "Credit Card POS Check Cash Online" at bounding box center [566, 145] width 555 height 31
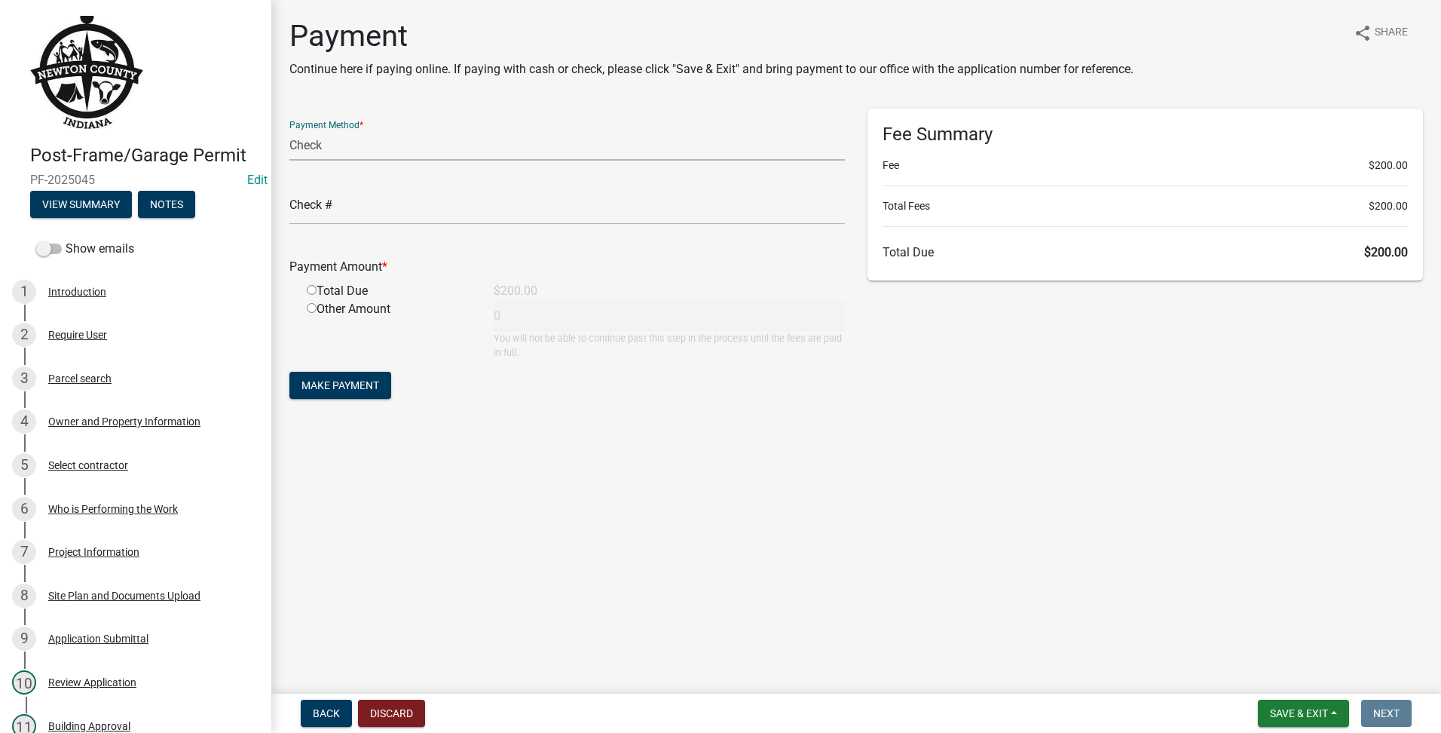
select select "2: 1"
click at [289, 130] on select "Credit Card POS Check Cash Online" at bounding box center [566, 145] width 555 height 31
click at [311, 290] on input "radio" at bounding box center [312, 290] width 10 height 10
radio input "true"
type input "200"
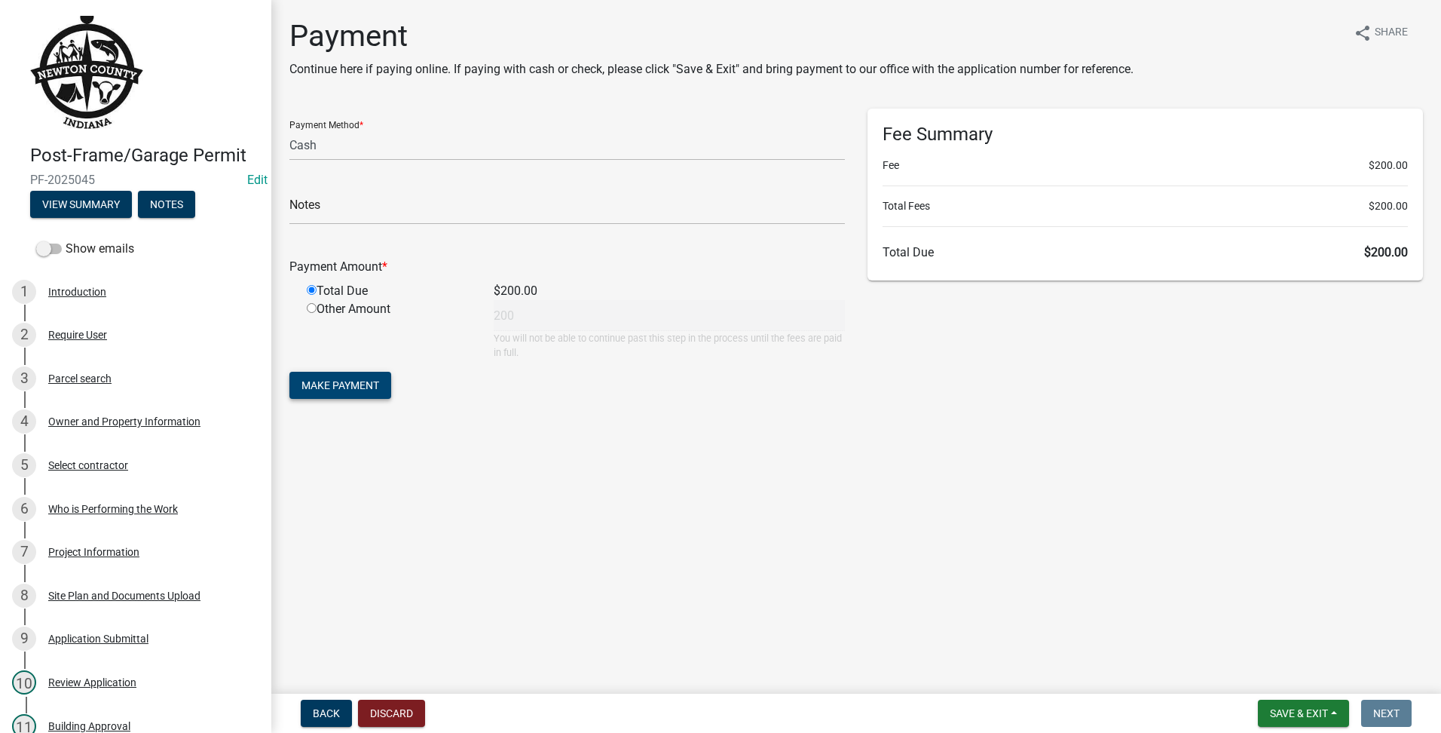
click at [341, 398] on button "Make Payment" at bounding box center [340, 385] width 102 height 27
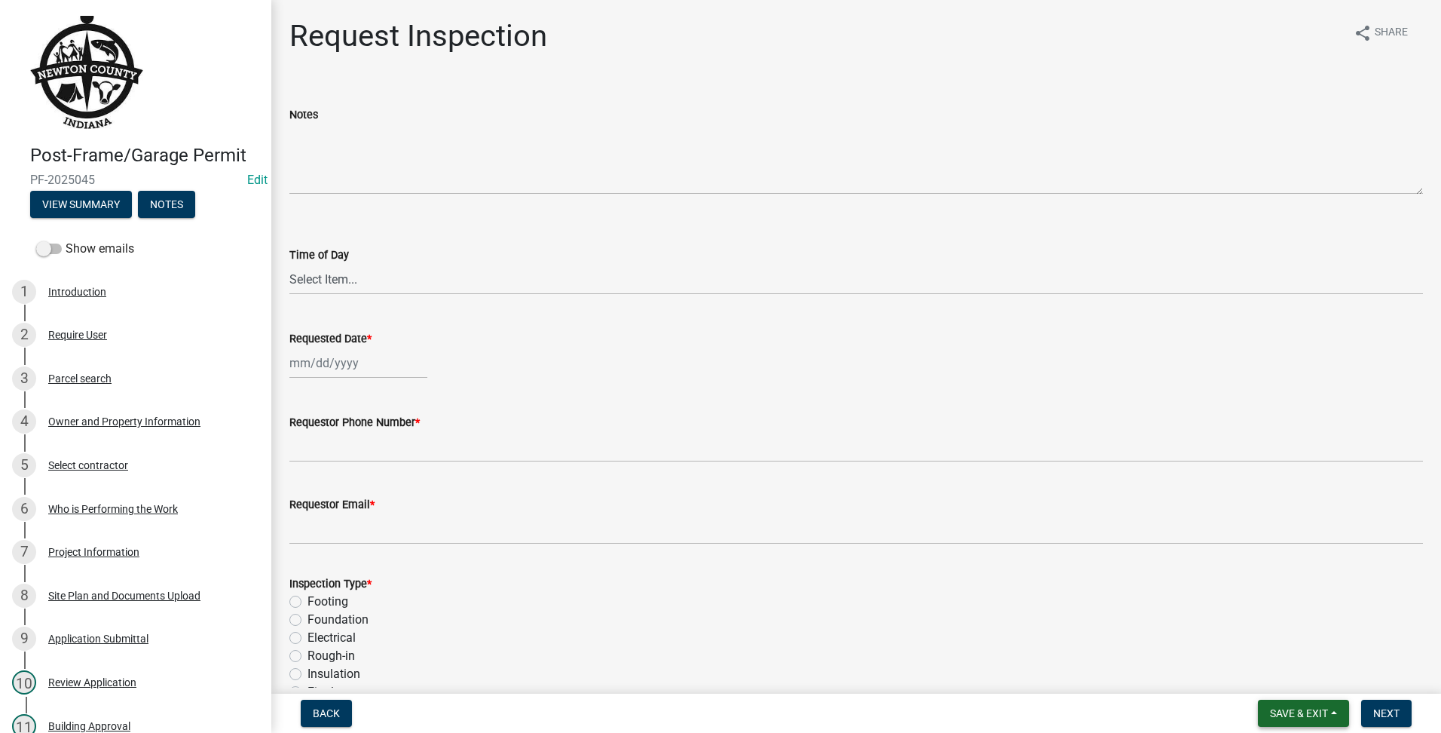
click at [1280, 701] on button "Save & Exit" at bounding box center [1303, 712] width 91 height 27
click at [1280, 684] on button "Save & Exit" at bounding box center [1288, 674] width 121 height 36
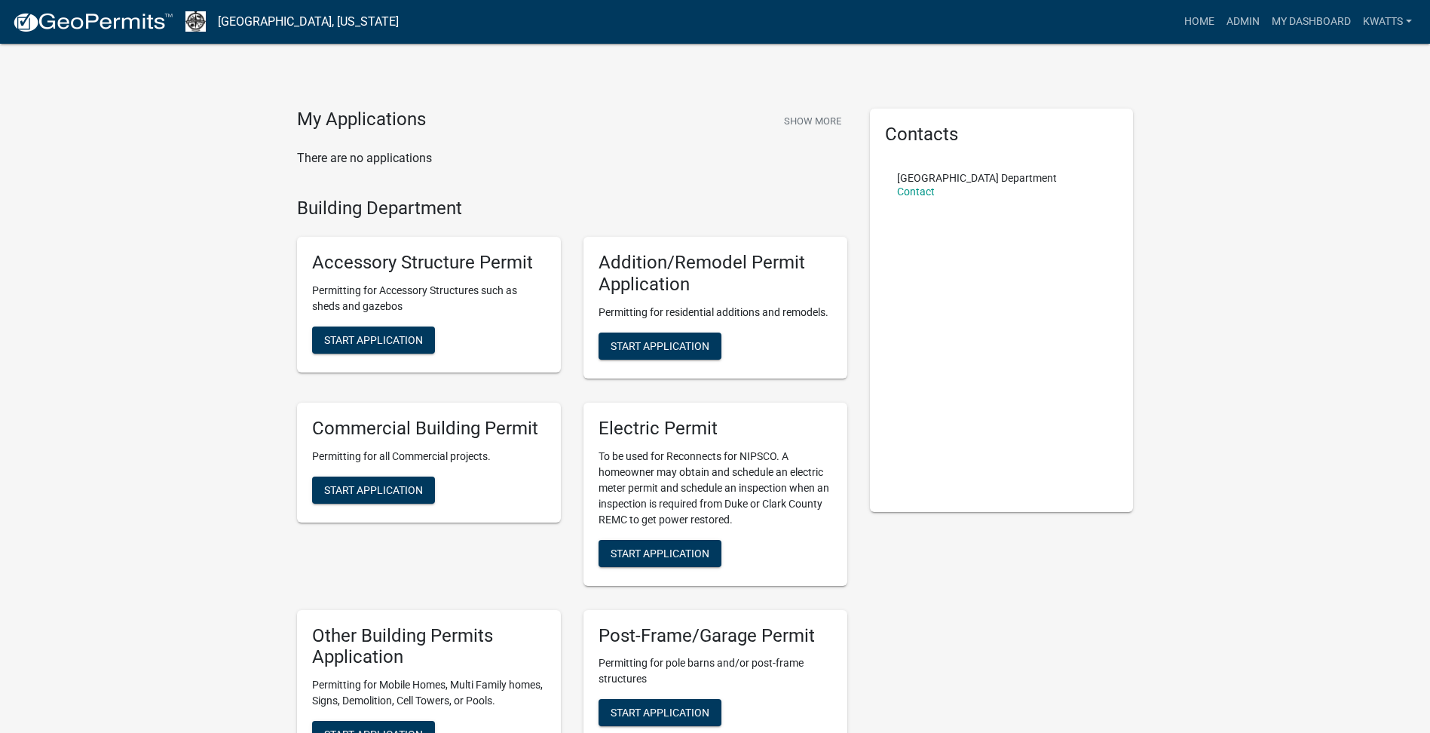
click at [689, 677] on p "Permitting for pole barns and/or post-frame structures" at bounding box center [715, 671] width 234 height 32
click at [638, 351] on span "Start Application" at bounding box center [659, 345] width 99 height 12
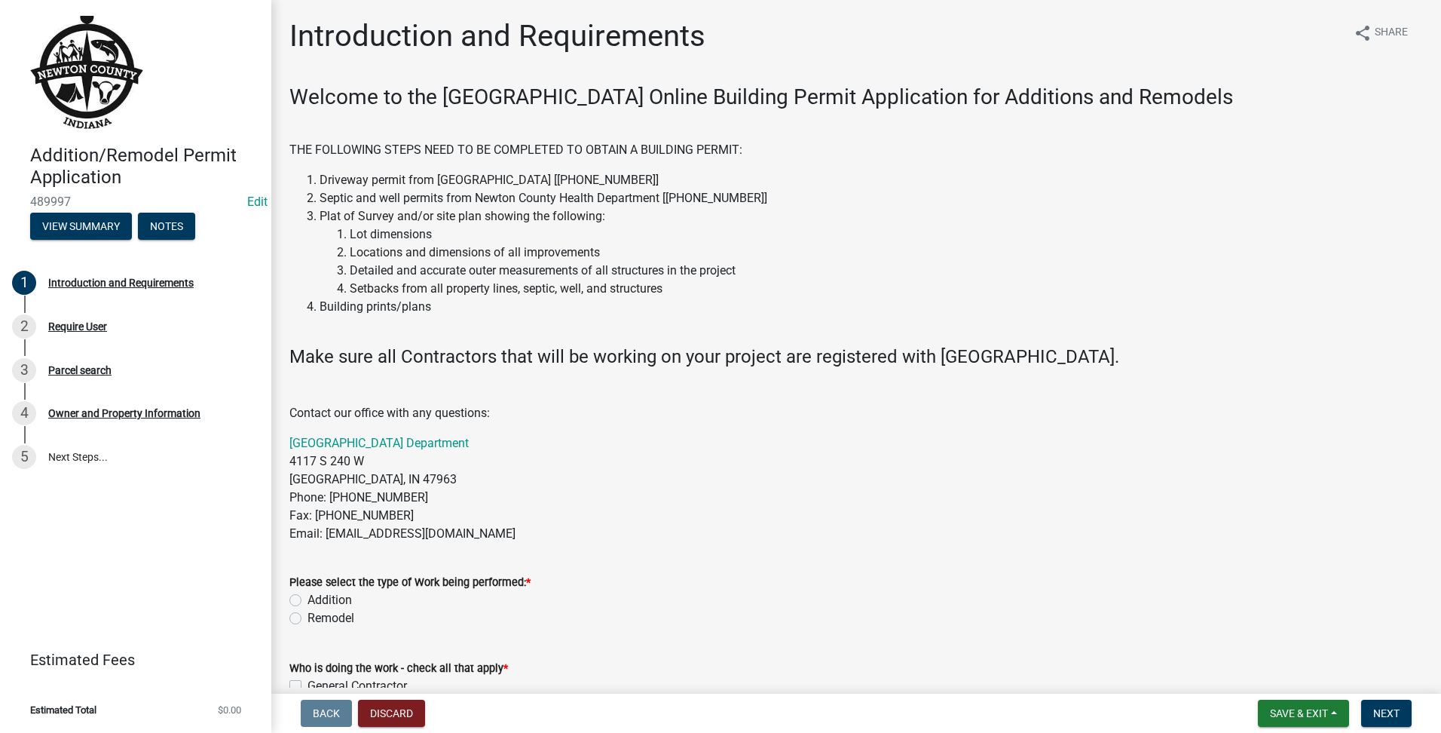
scroll to position [377, 0]
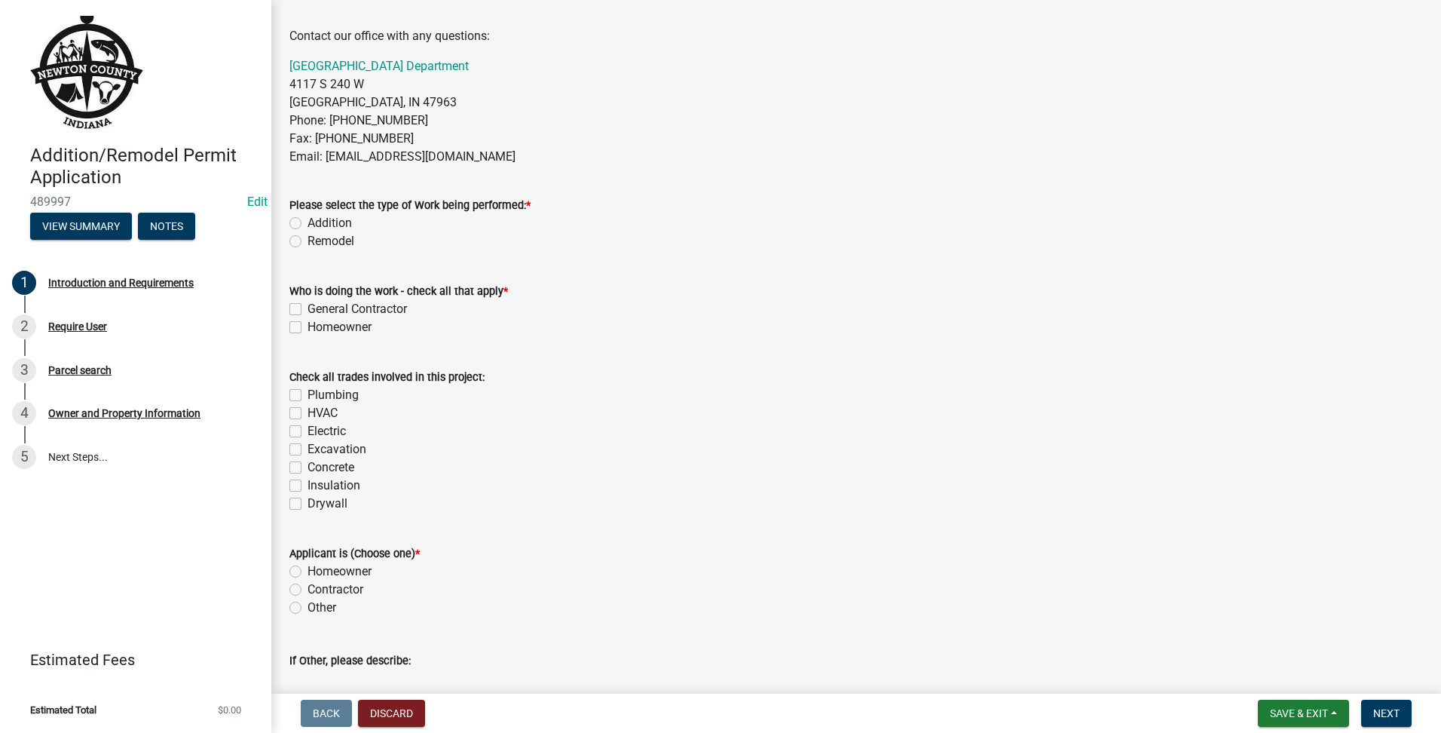
click at [305, 220] on div "Addition" at bounding box center [856, 223] width 1134 height 18
click at [294, 248] on div "Remodel" at bounding box center [856, 241] width 1134 height 18
click at [307, 237] on label "Remodel" at bounding box center [330, 241] width 47 height 18
click at [307, 237] on input "Remodel" at bounding box center [312, 237] width 10 height 10
radio input "true"
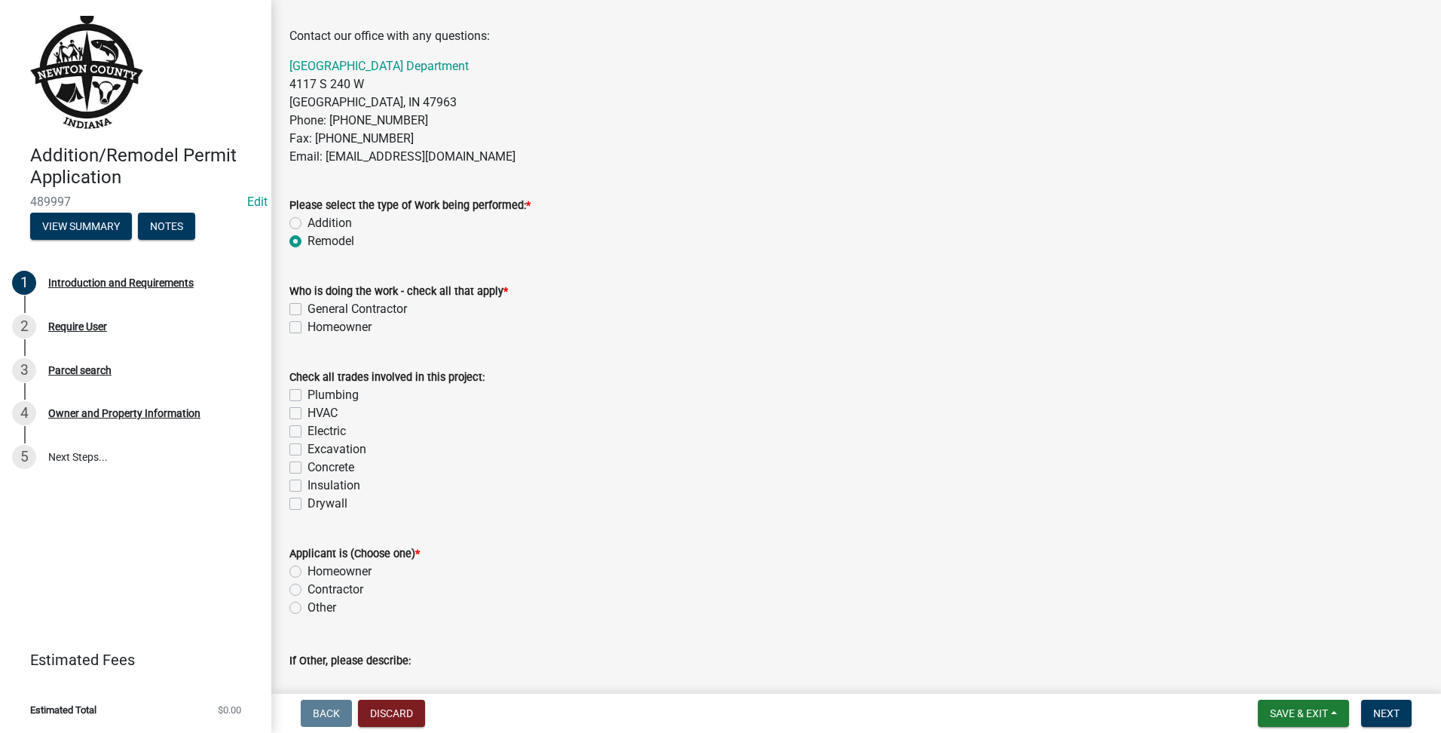
click at [307, 303] on label "General Contractor" at bounding box center [356, 309] width 99 height 18
click at [307, 303] on input "General Contractor" at bounding box center [312, 305] width 10 height 10
checkbox input "true"
checkbox input "false"
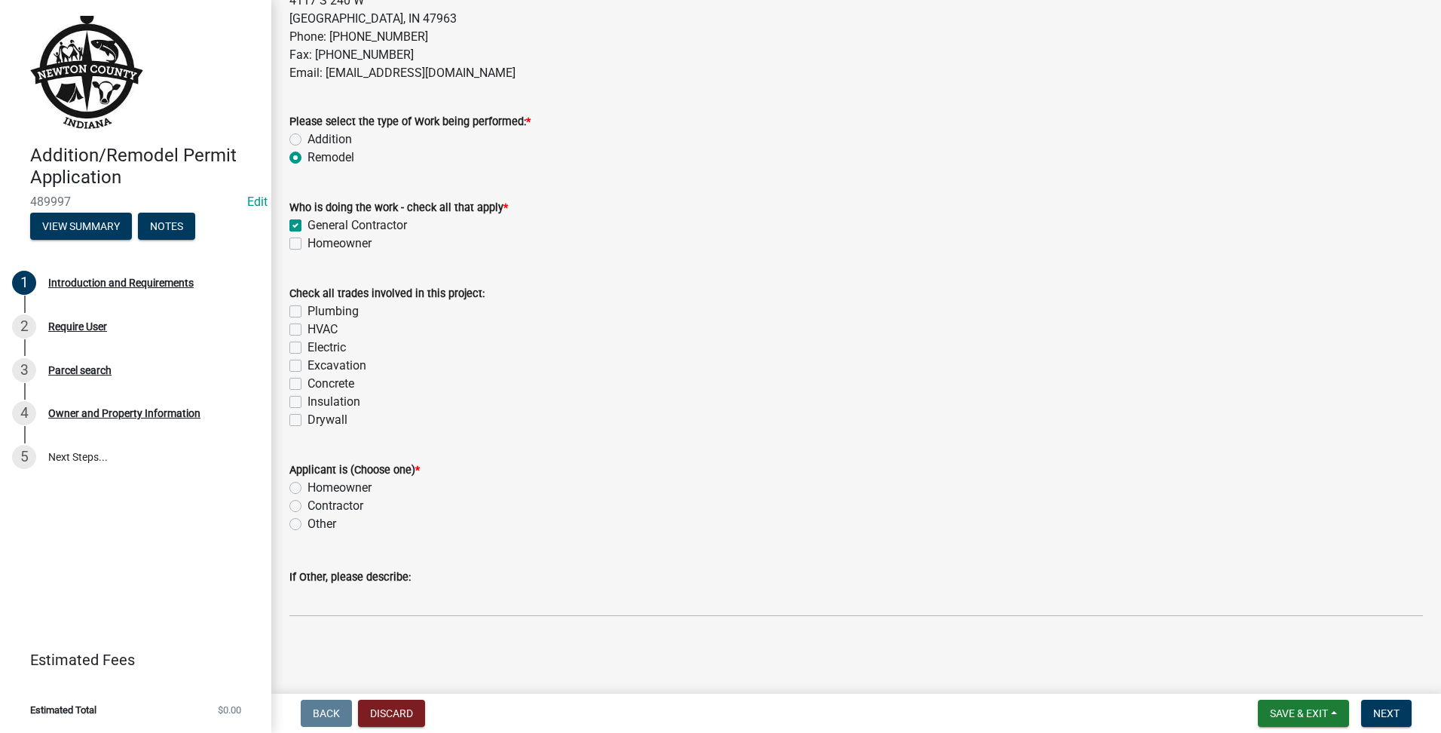
click at [286, 505] on div "Applicant is (Choose one) * Homeowner Contractor Other" at bounding box center [856, 487] width 1156 height 90
click at [307, 500] on label "Contractor" at bounding box center [335, 506] width 56 height 18
click at [307, 500] on input "Contractor" at bounding box center [312, 502] width 10 height 10
radio input "true"
drag, startPoint x: 296, startPoint y: 500, endPoint x: 820, endPoint y: 366, distance: 540.9
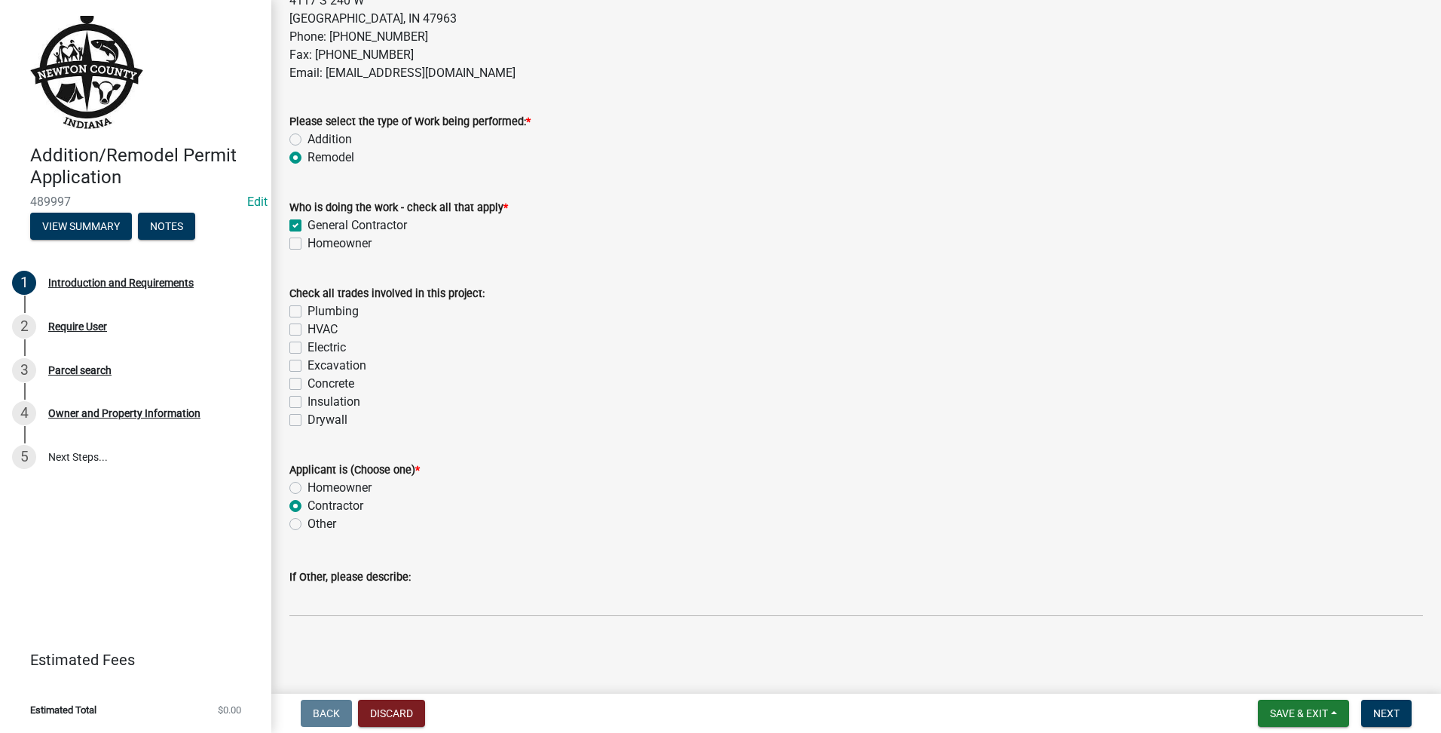
click at [820, 366] on div "Excavation" at bounding box center [856, 365] width 1134 height 18
click at [1370, 707] on button "Next" at bounding box center [1386, 712] width 50 height 27
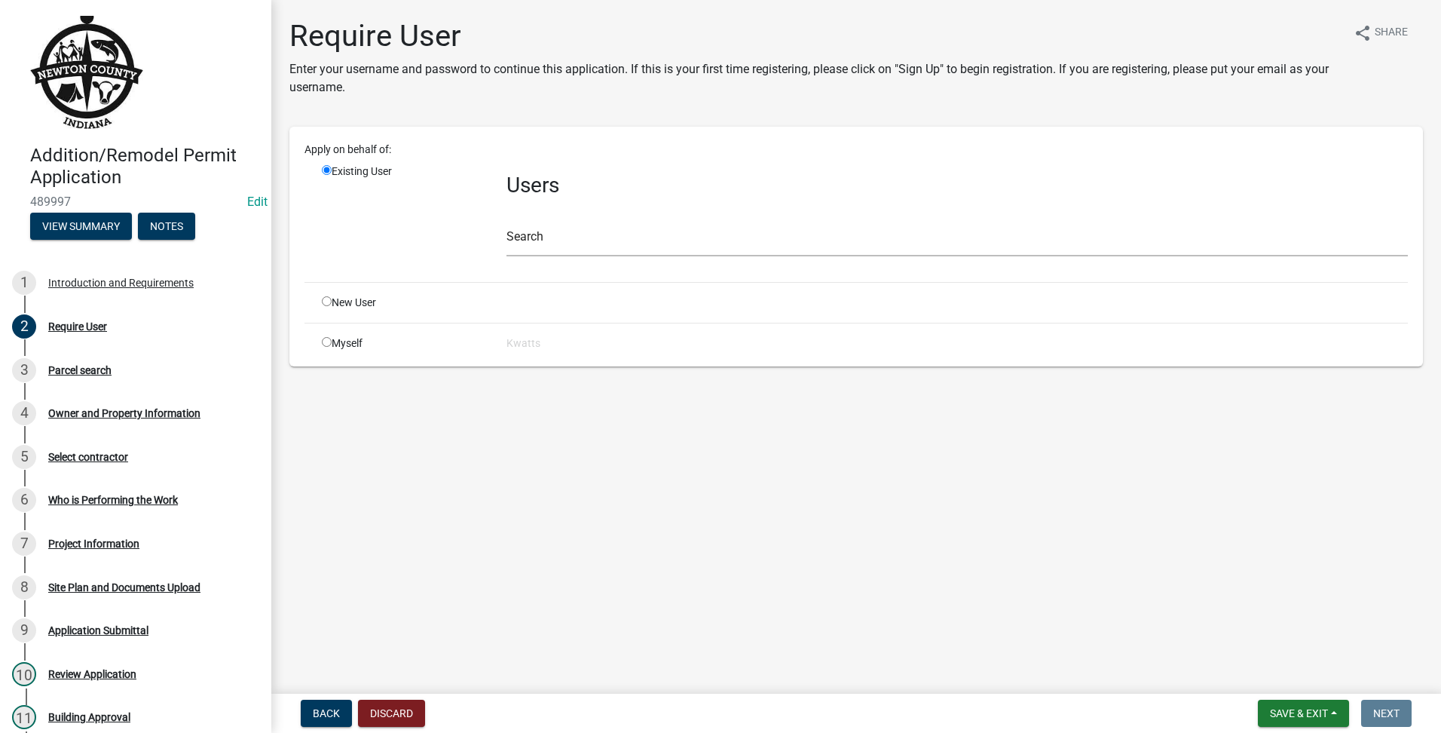
click at [327, 306] on div "New User" at bounding box center [403, 303] width 185 height 16
click at [326, 304] on input "radio" at bounding box center [327, 301] width 10 height 10
radio input "true"
radio input "false"
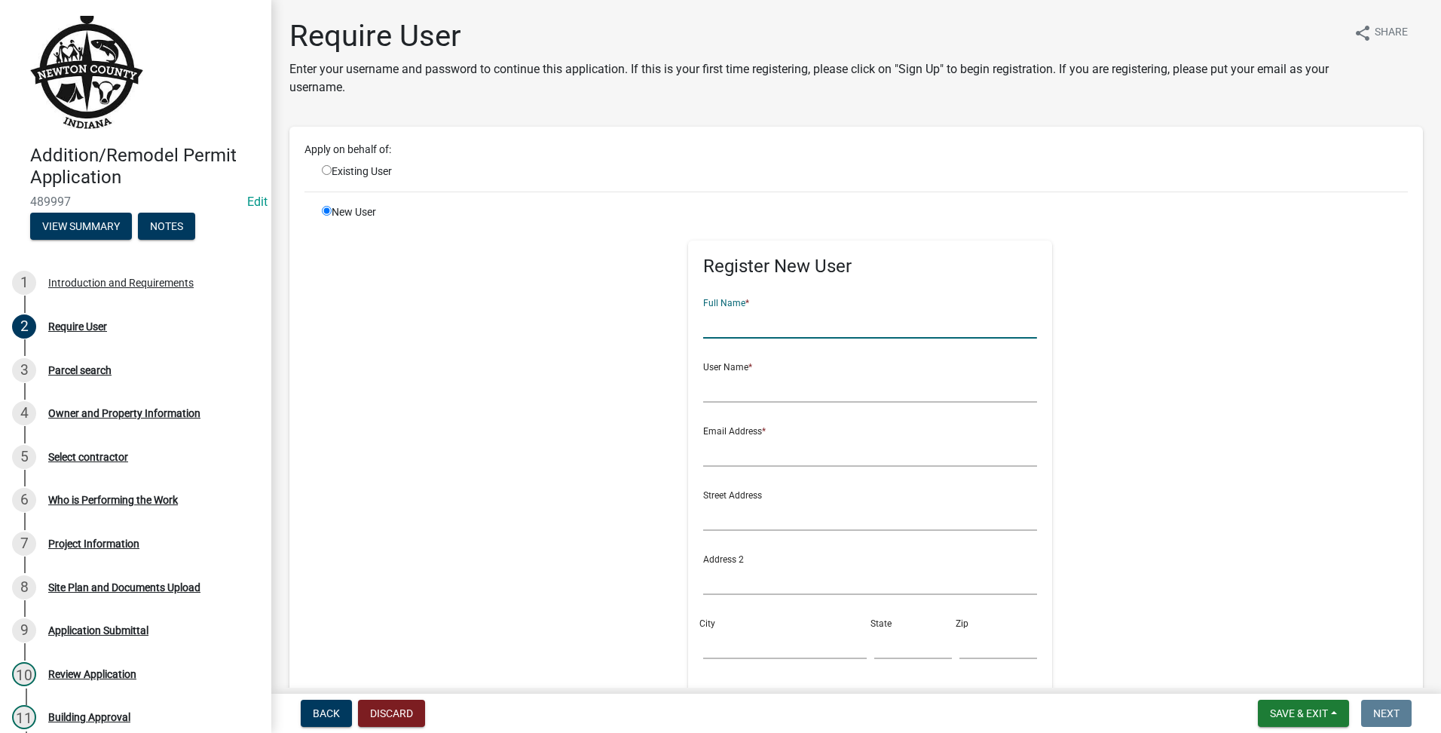
click at [706, 317] on input "text" at bounding box center [870, 322] width 334 height 31
type input "s"
type input "stylecrafttest"
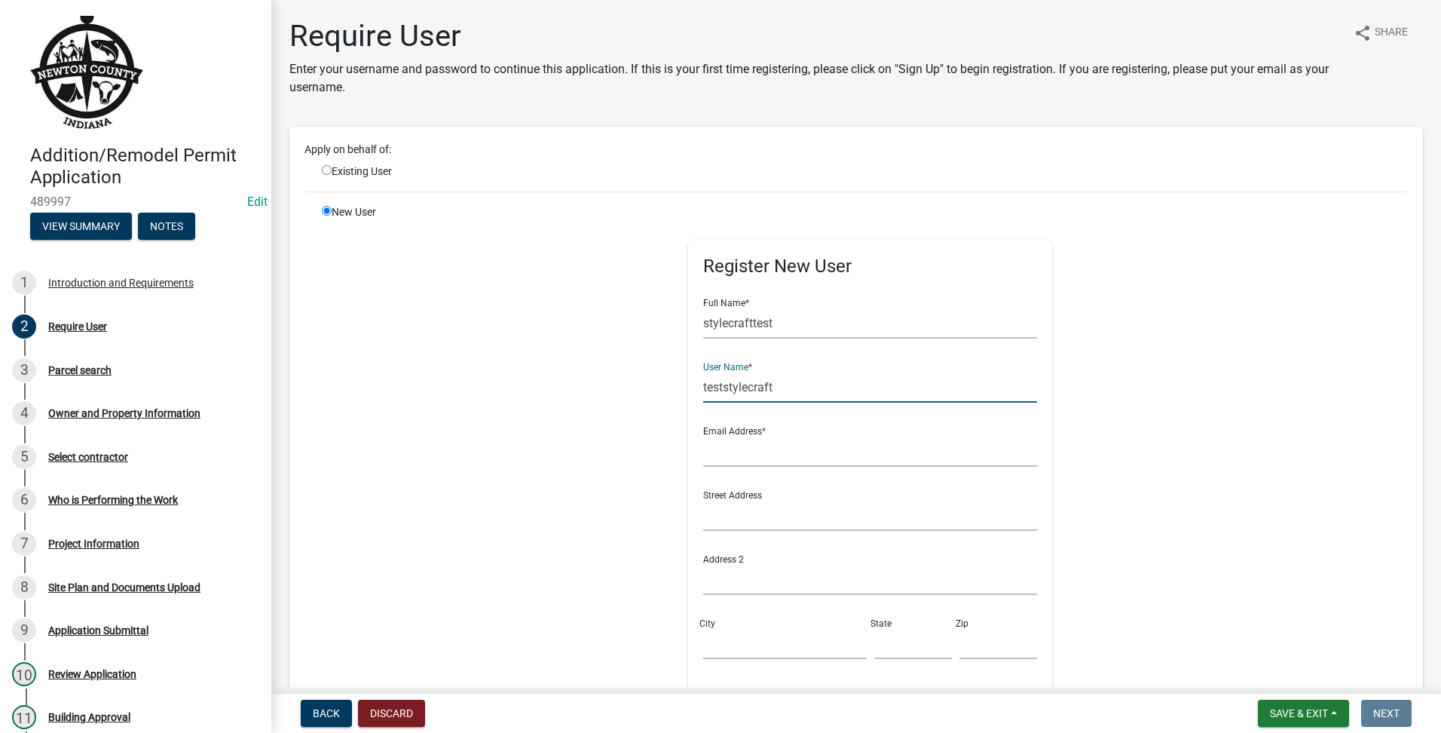
type input "teststylecraft"
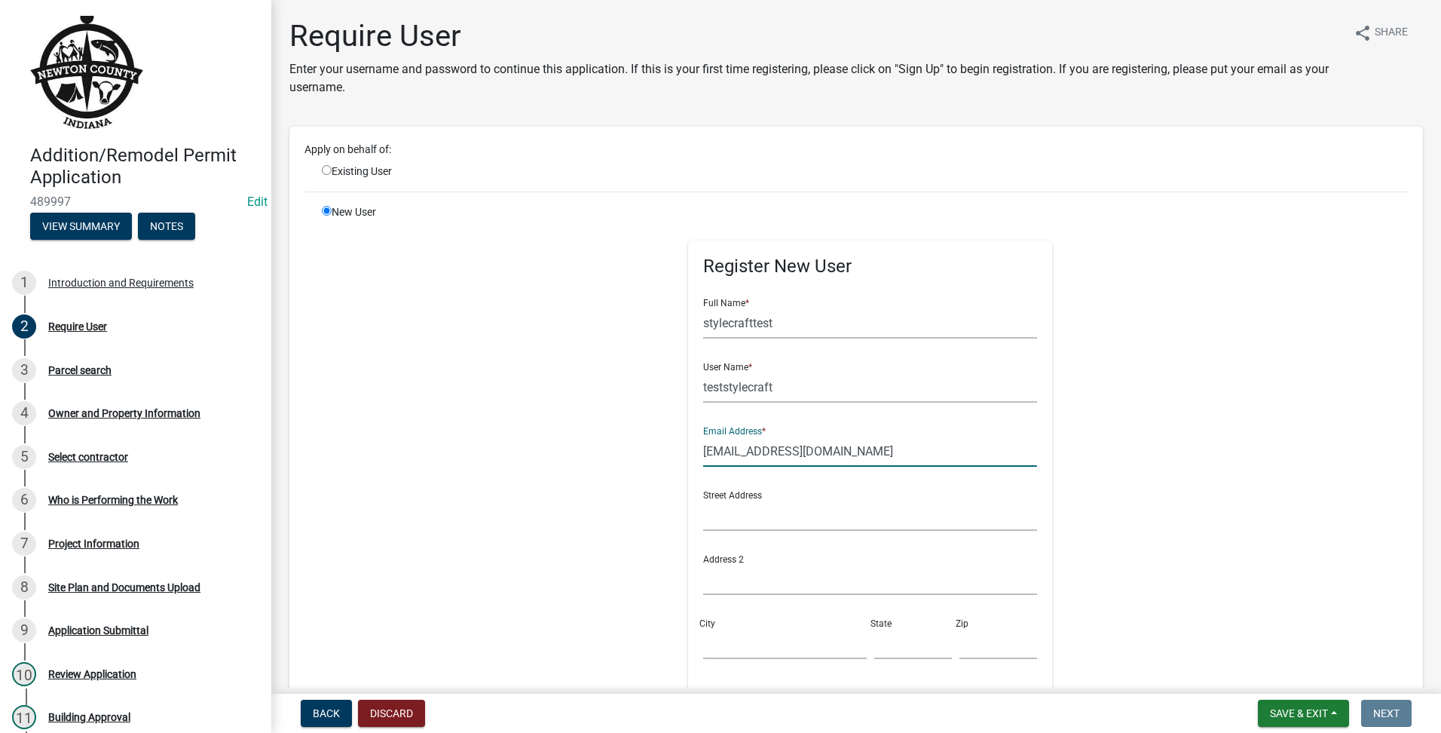
scroll to position [251, 0]
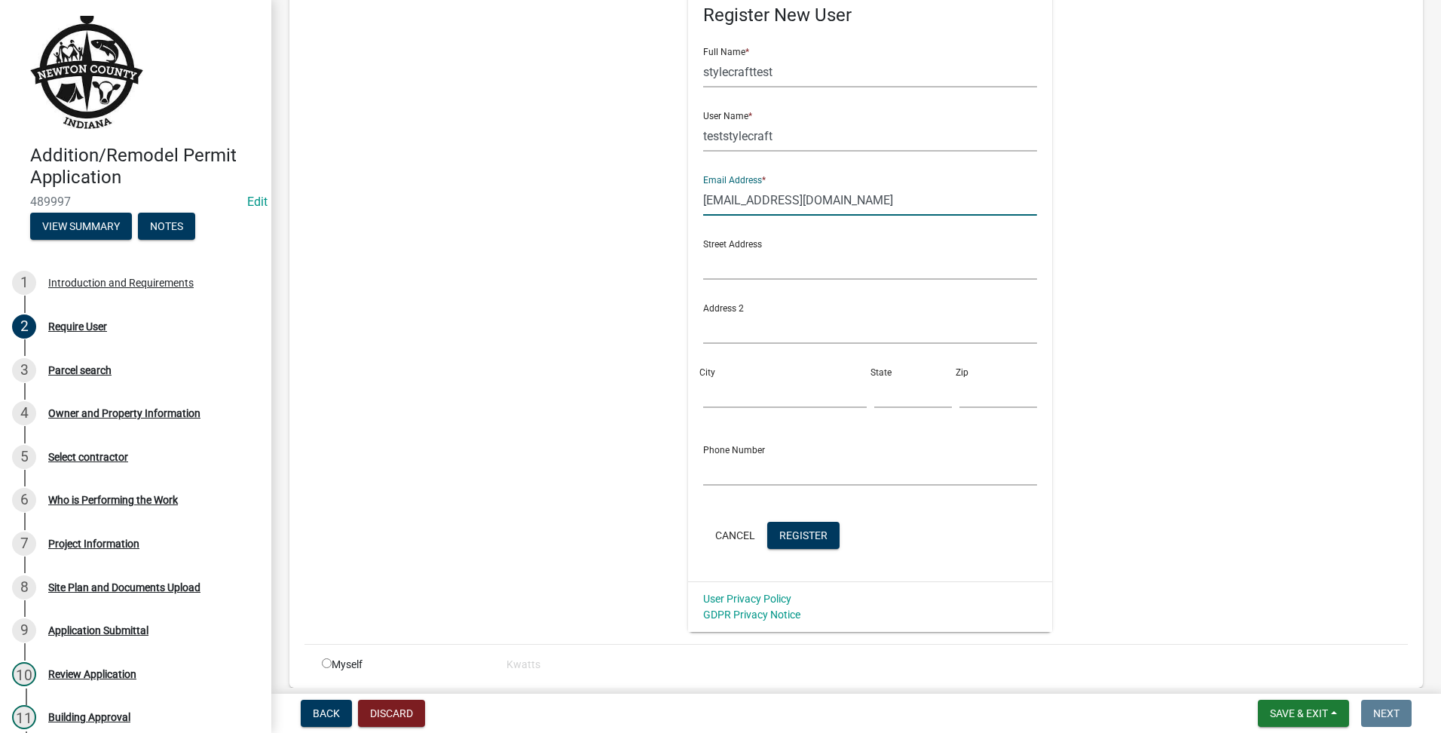
type input "[EMAIL_ADDRESS][DOMAIN_NAME]"
click at [794, 552] on div "Cancel Register" at bounding box center [870, 537] width 334 height 31
click at [803, 532] on span "Register" at bounding box center [803, 534] width 48 height 12
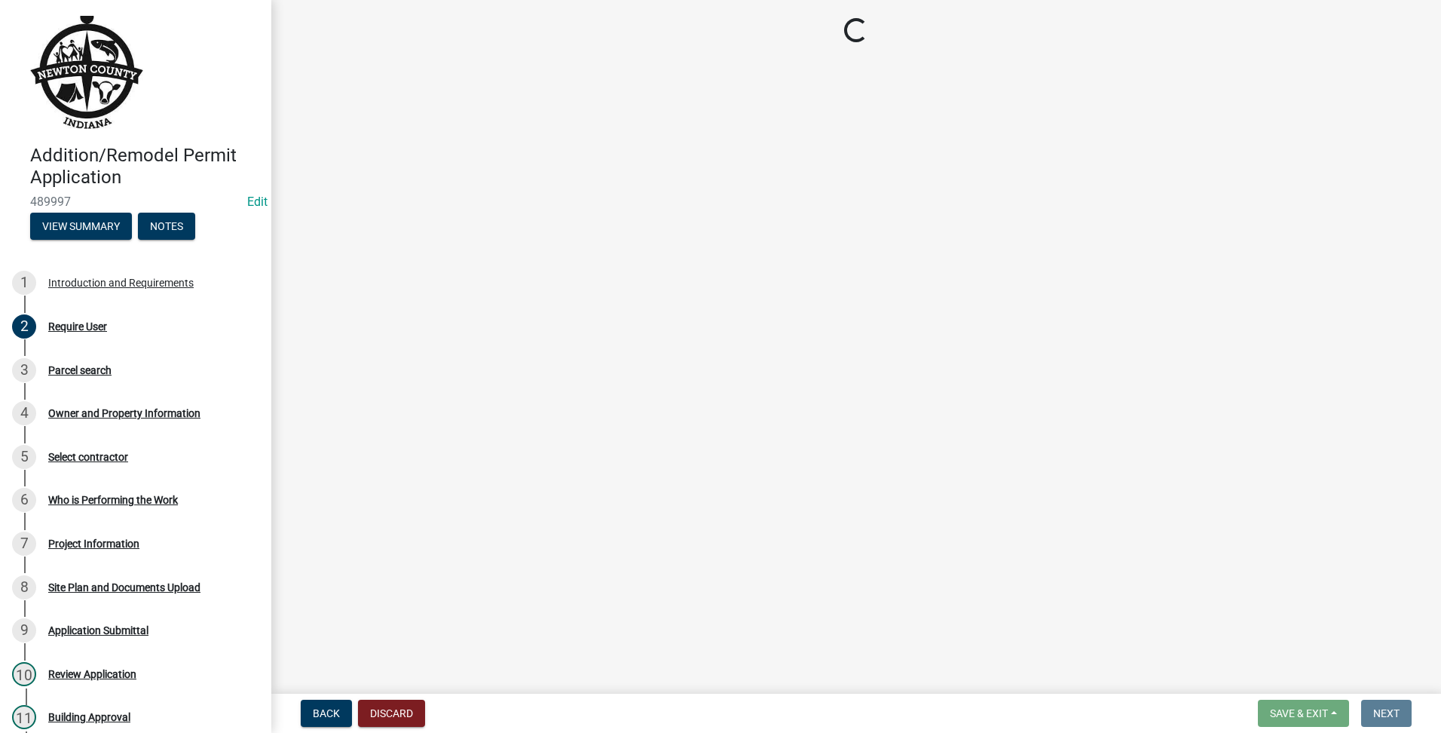
scroll to position [0, 0]
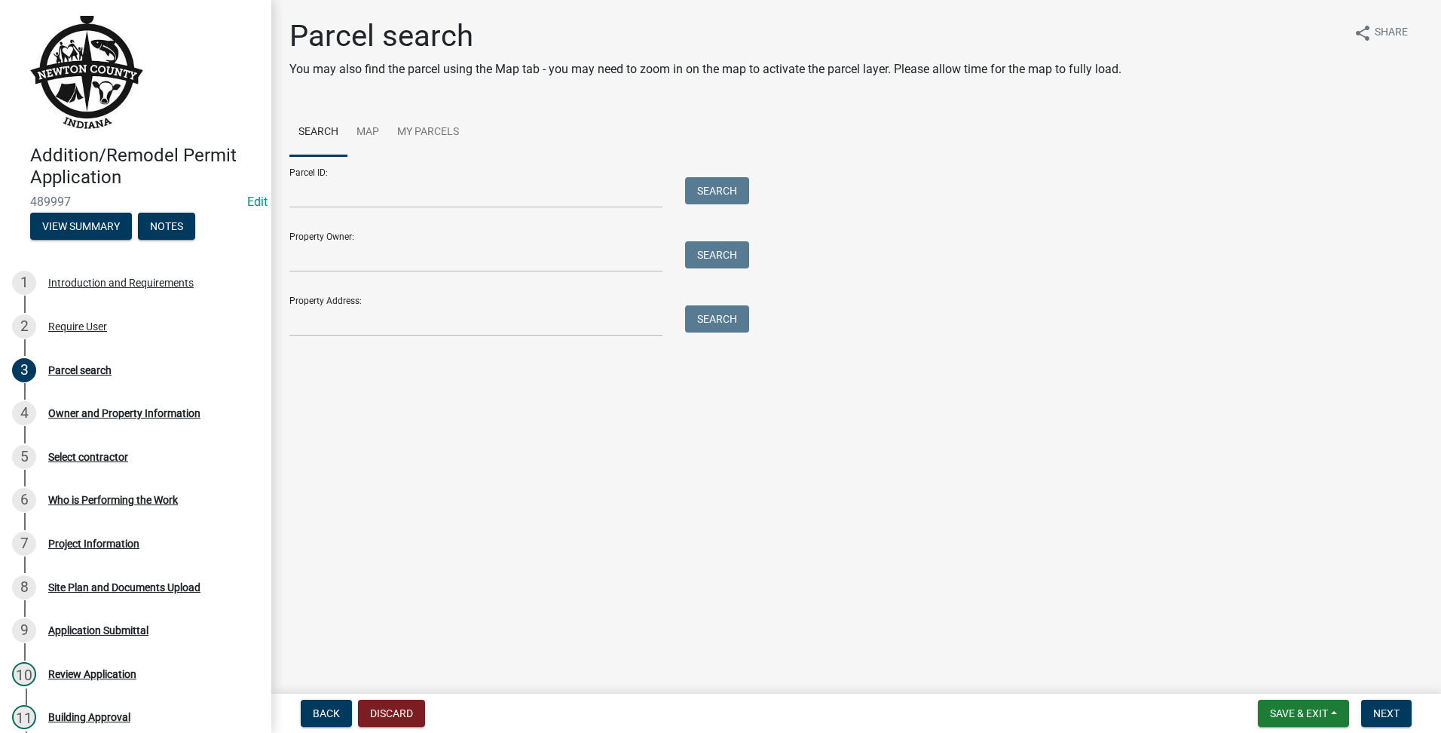
click at [452, 286] on div "Property Address: Search" at bounding box center [515, 310] width 452 height 52
click at [425, 329] on input "Property Address:" at bounding box center [475, 320] width 373 height 31
click at [720, 322] on button "Search" at bounding box center [717, 318] width 64 height 27
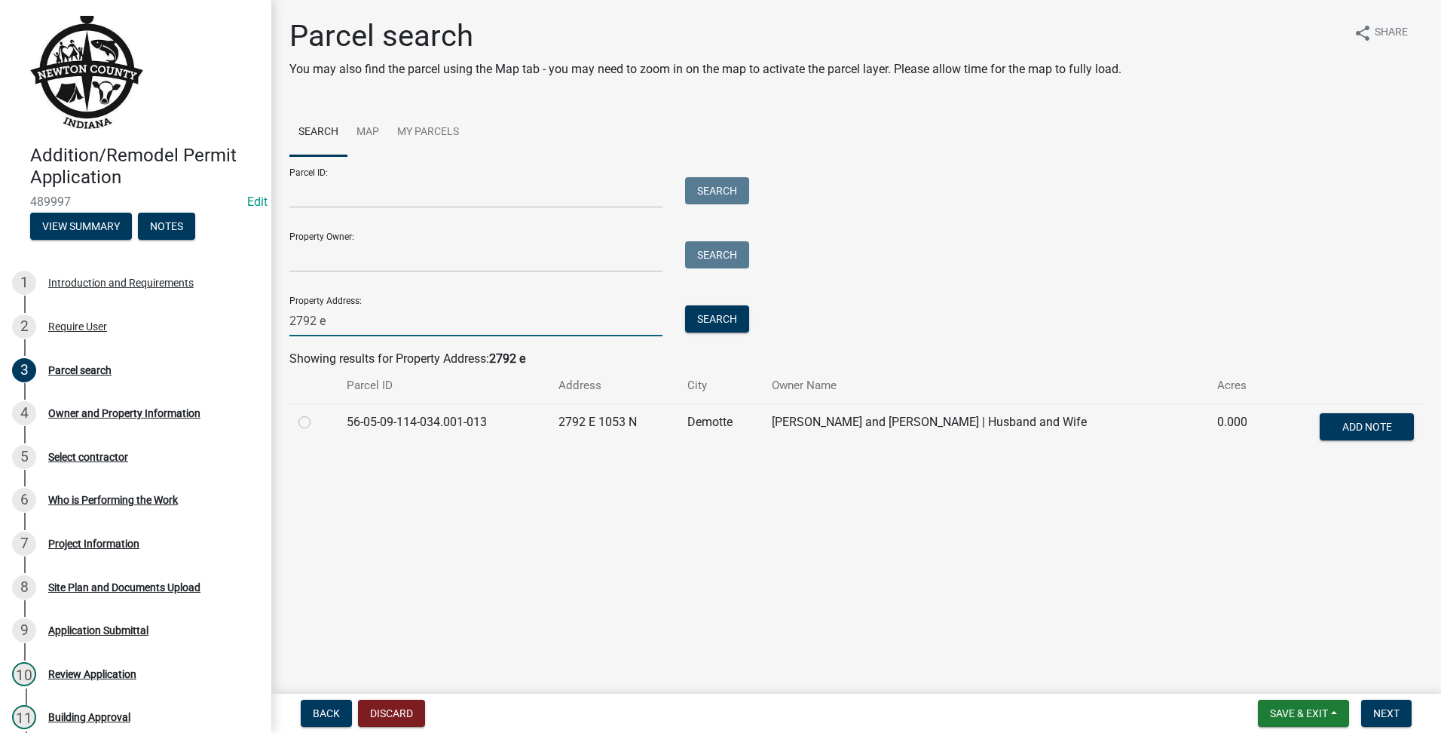
click at [488, 322] on input "2792 e" at bounding box center [475, 320] width 373 height 31
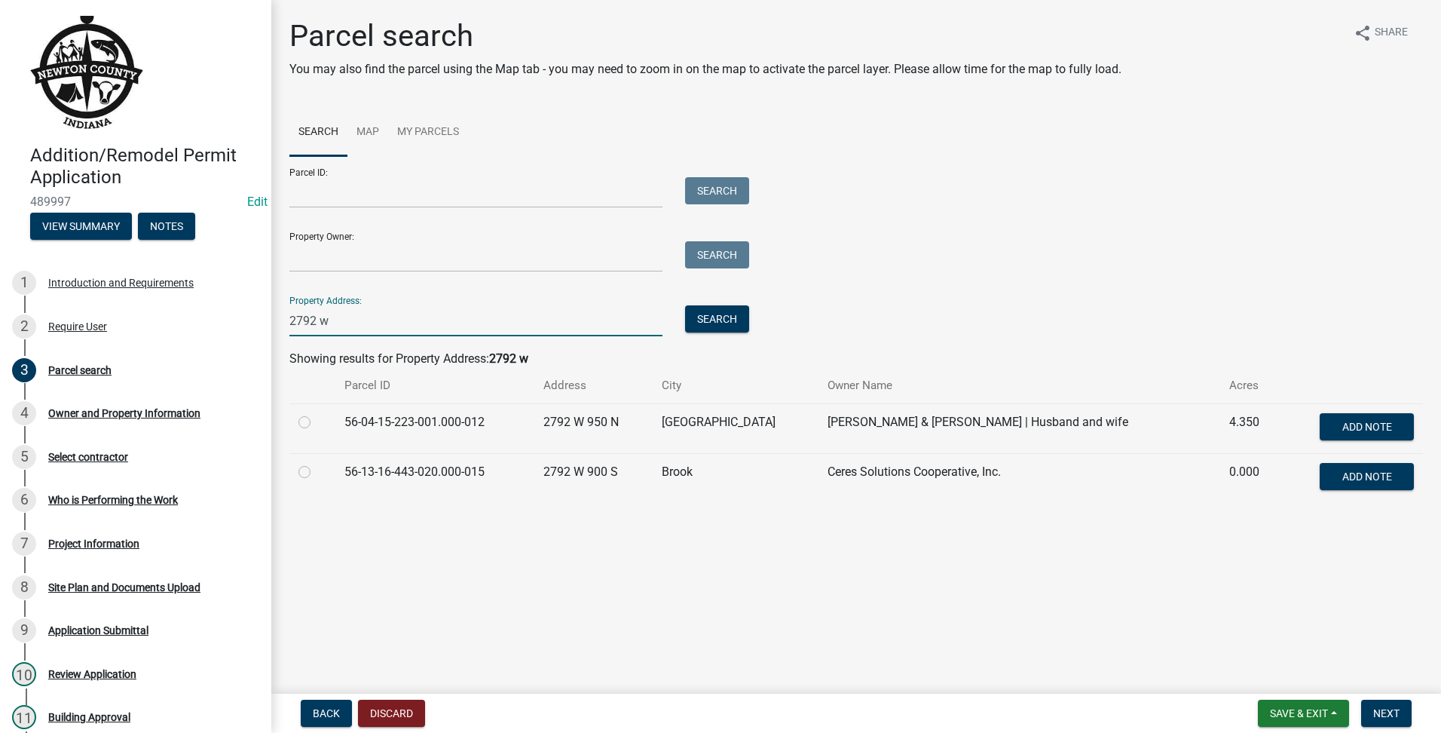
type input "2792 w"
click at [304, 430] on div at bounding box center [312, 422] width 28 height 18
click at [301, 433] on td at bounding box center [312, 428] width 46 height 50
click at [317, 413] on label at bounding box center [317, 413] width 0 height 0
click at [317, 423] on input "radio" at bounding box center [322, 418] width 10 height 10
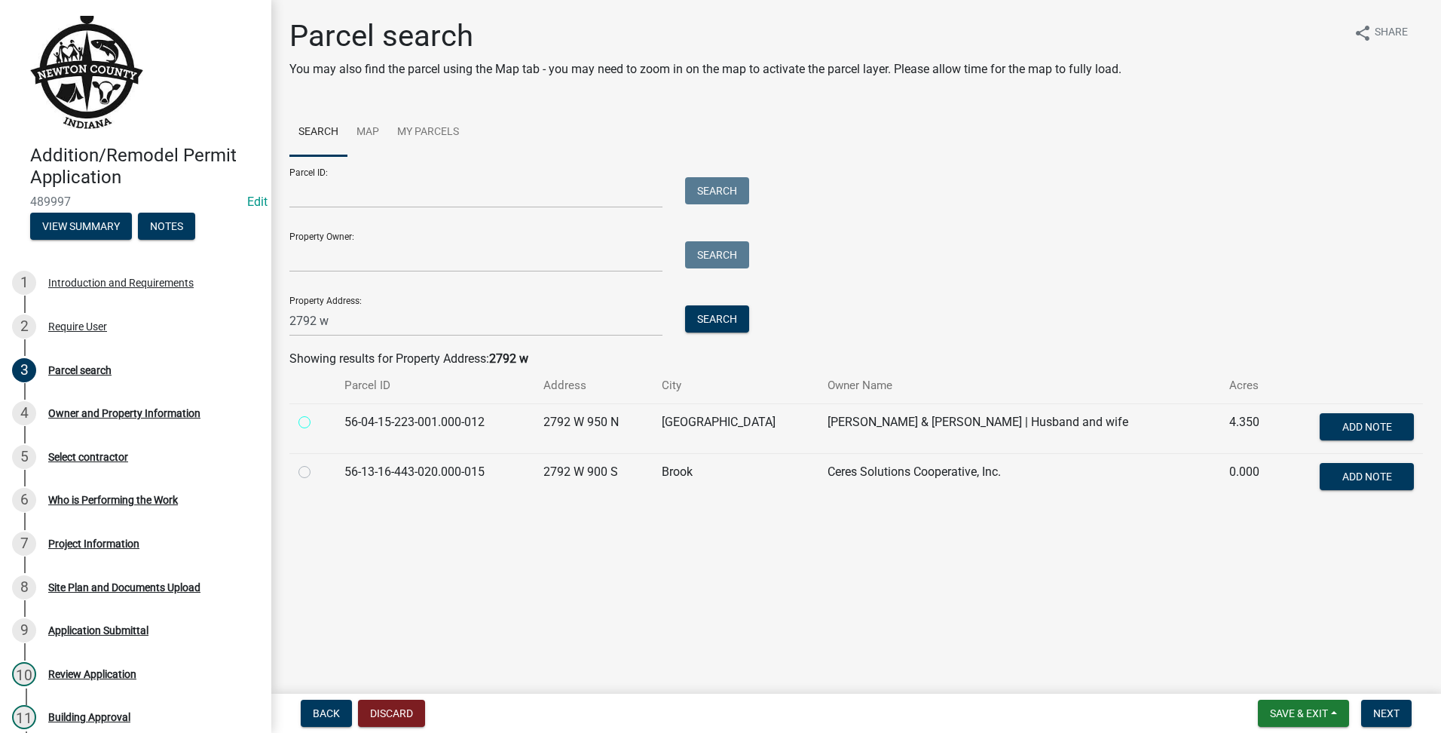
radio input "true"
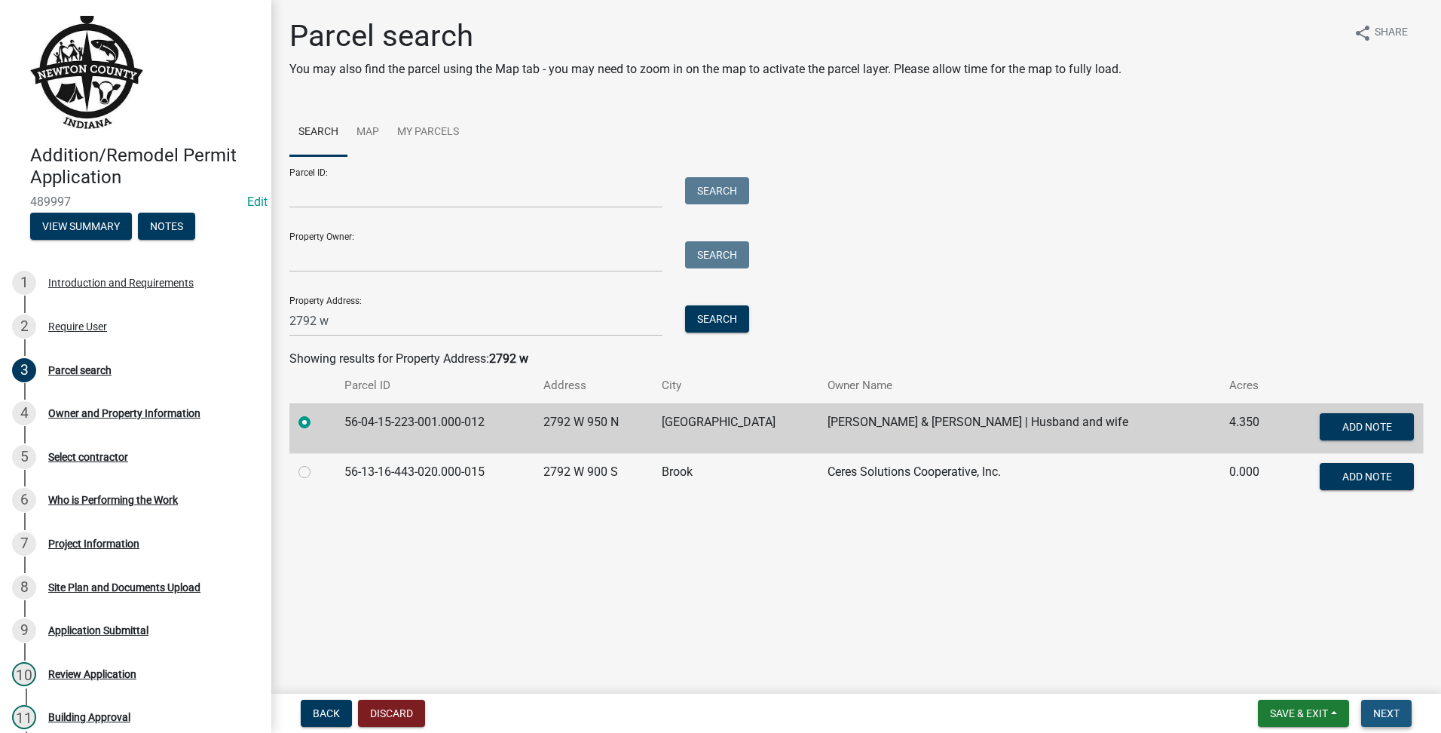
click at [1373, 705] on button "Next" at bounding box center [1386, 712] width 50 height 27
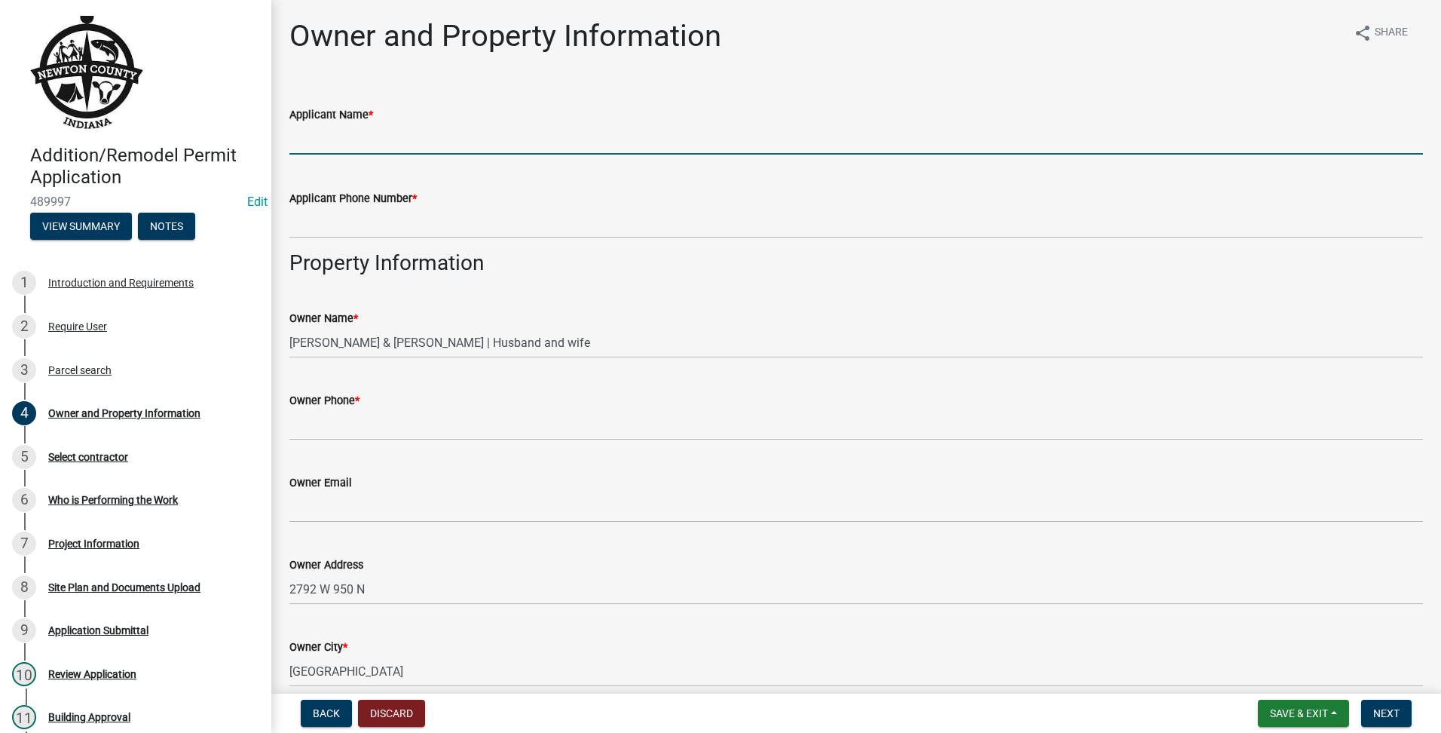
click at [315, 135] on input "Applicant Name *" at bounding box center [856, 139] width 1134 height 31
type input "s"
type input "STYLE CRAFT"
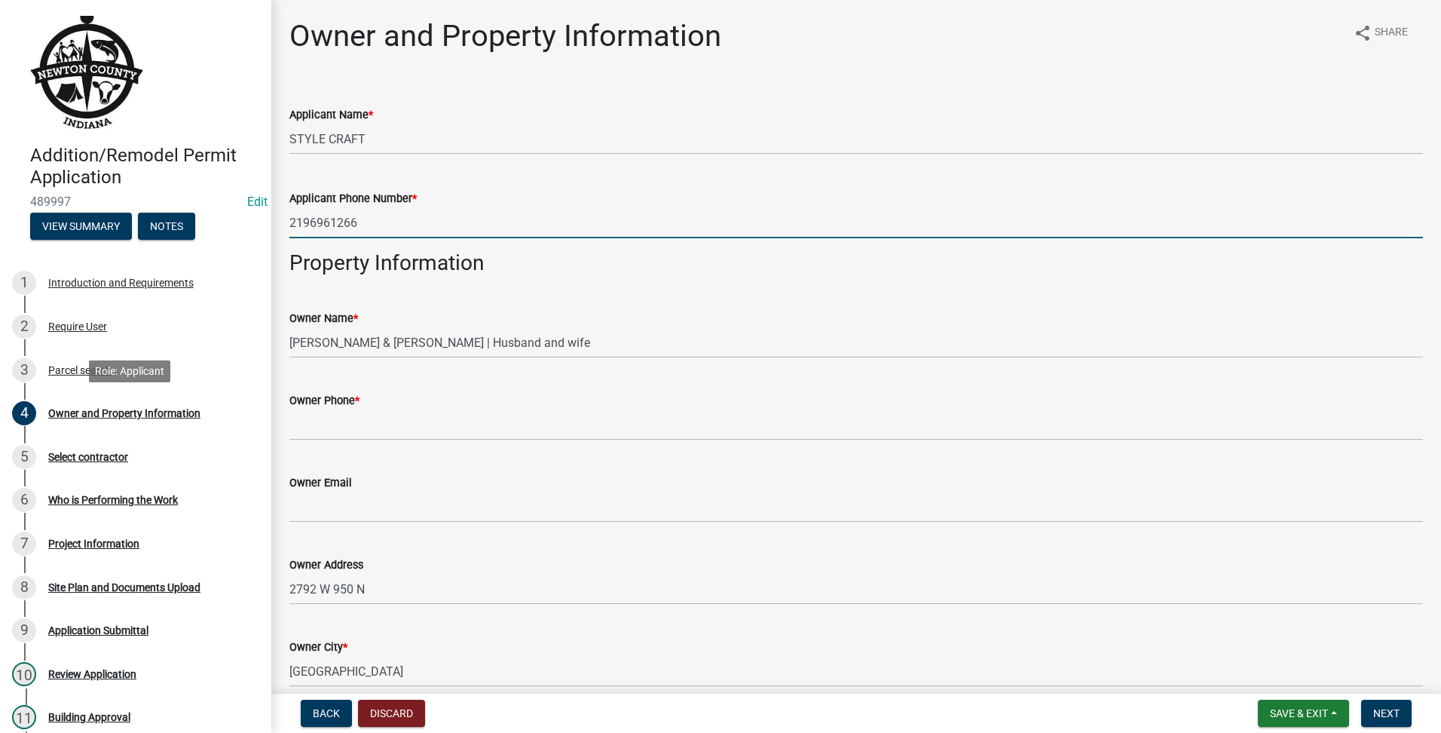
type input "2196961266"
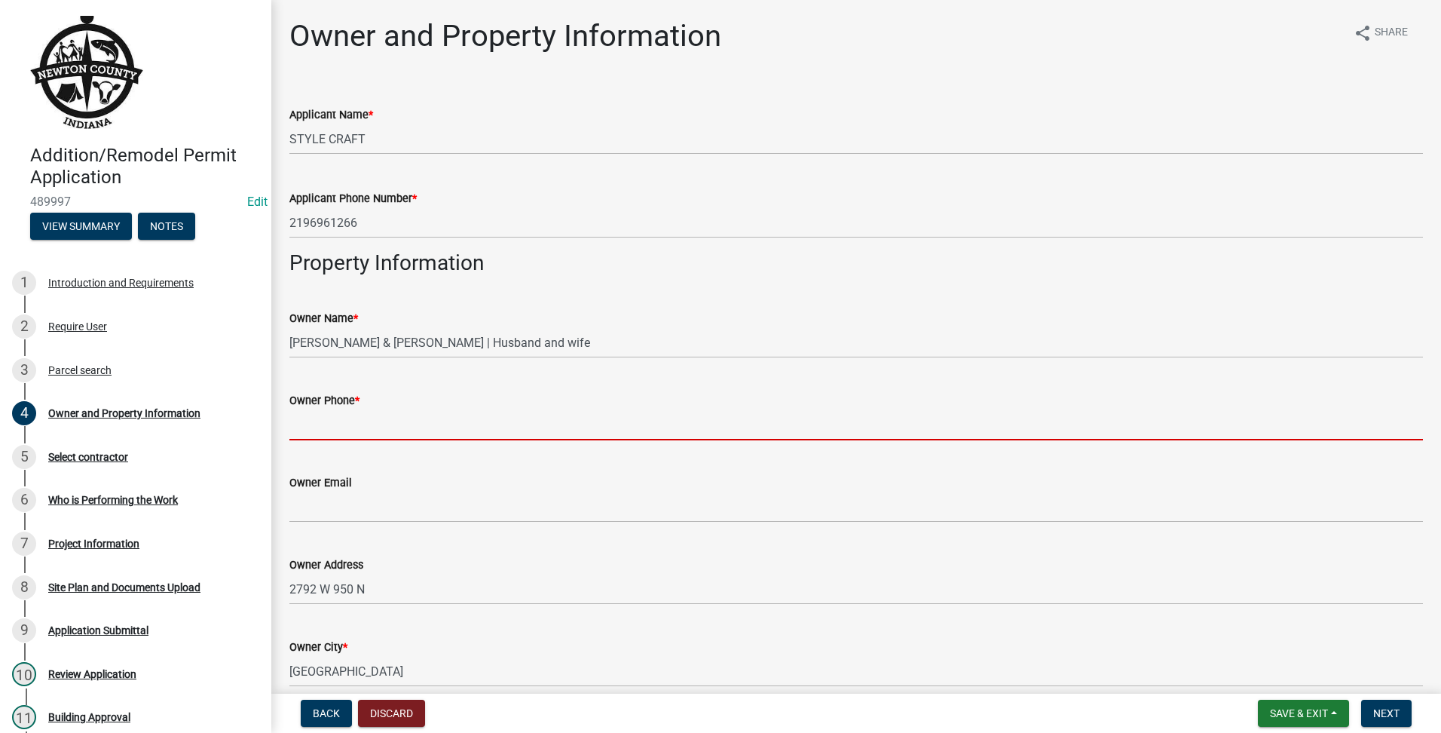
click at [349, 432] on input "Owner Phone *" at bounding box center [856, 424] width 1134 height 31
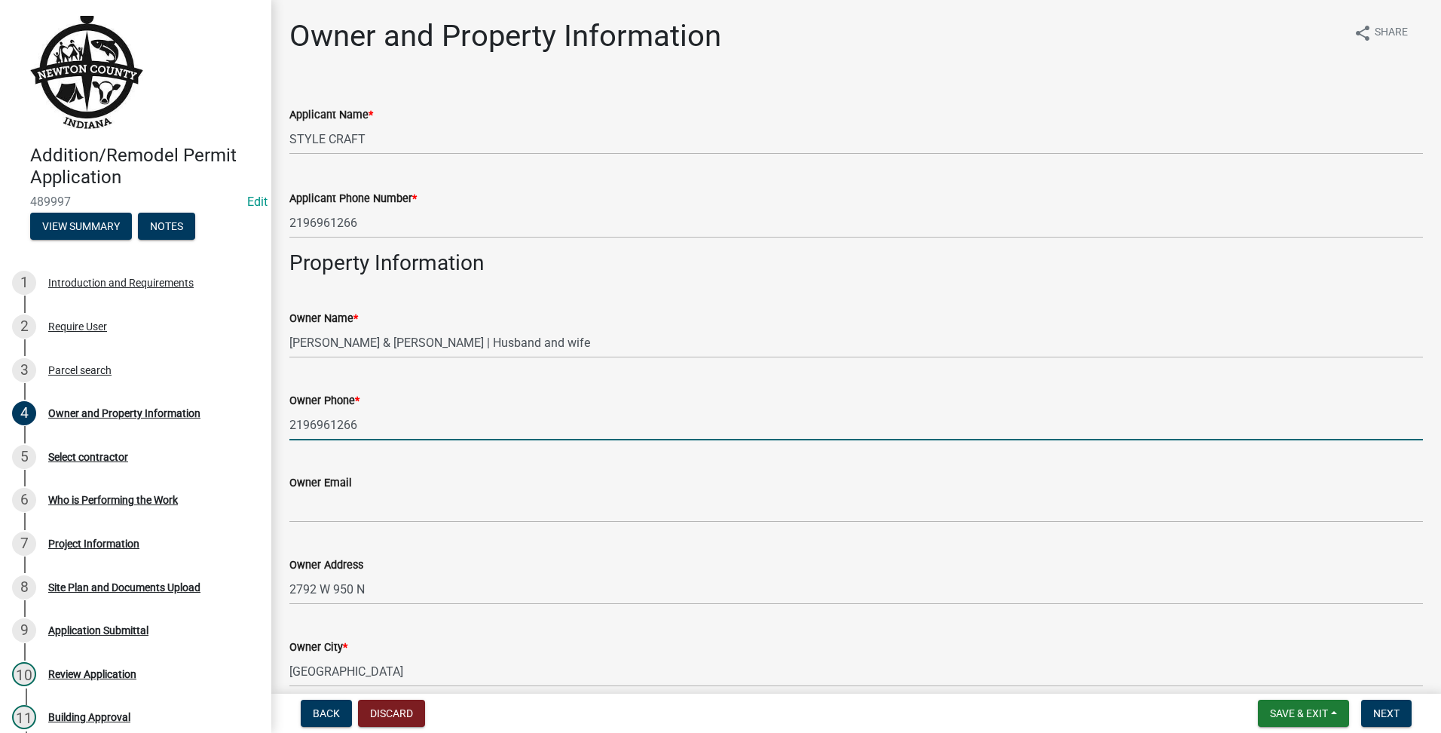
type input "2196961266"
drag, startPoint x: 1157, startPoint y: 307, endPoint x: 950, endPoint y: 605, distance: 362.7
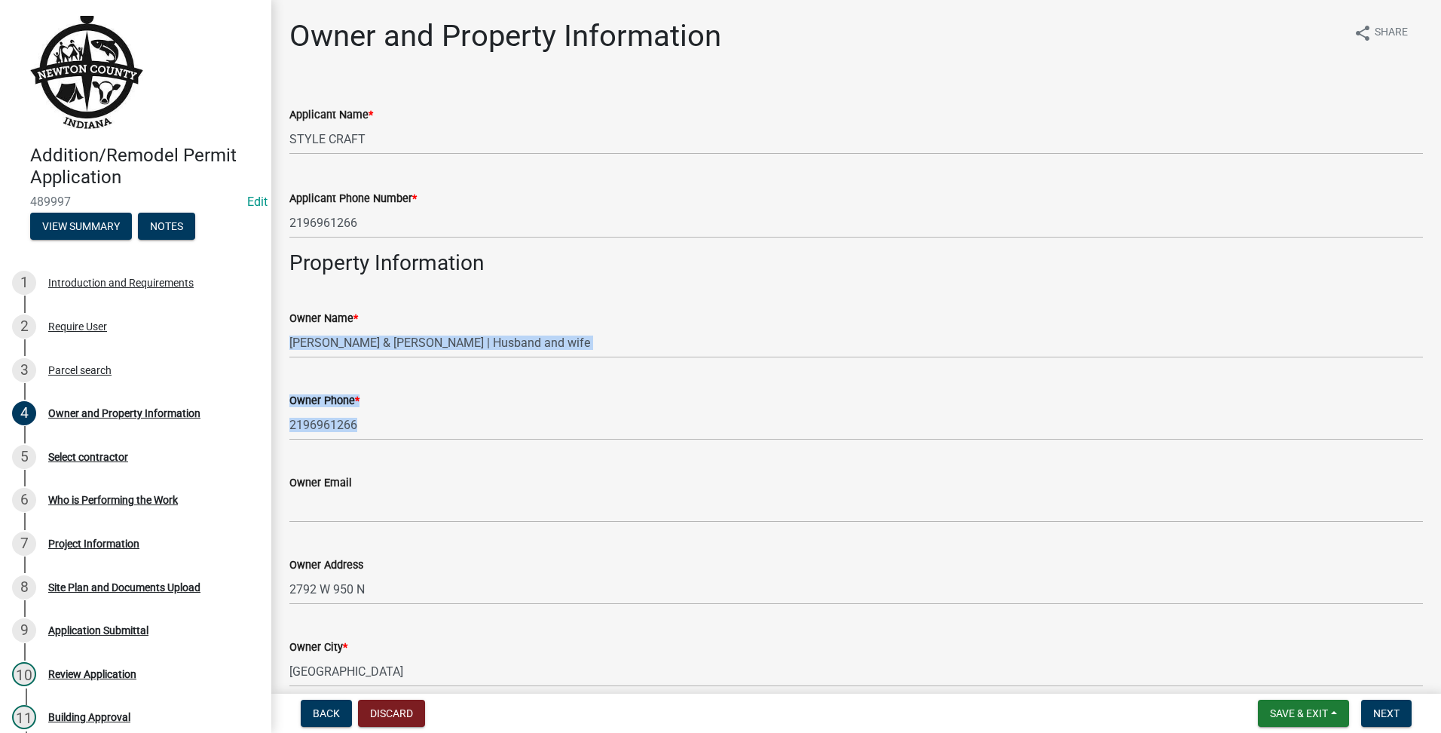
click at [828, 481] on div "Owner Email" at bounding box center [856, 482] width 1134 height 18
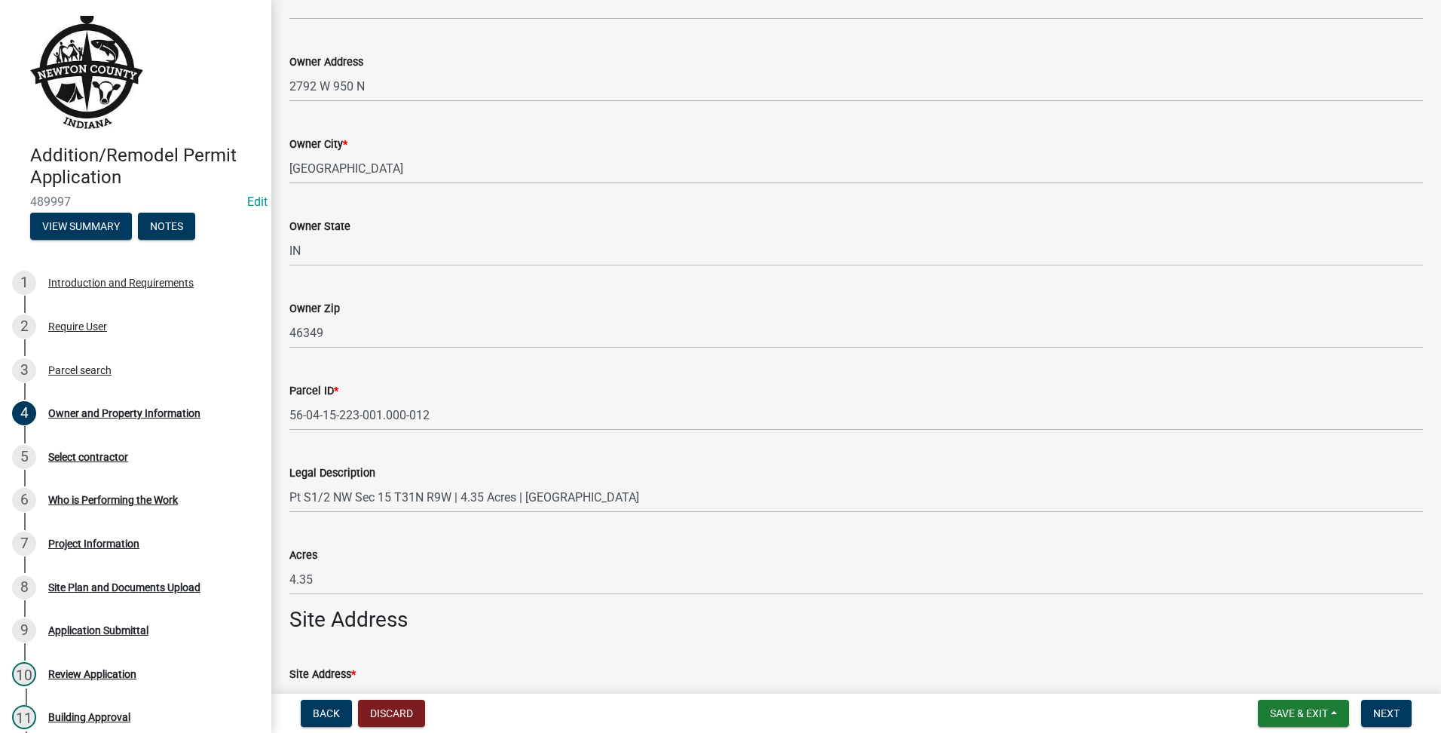
scroll to position [847, 0]
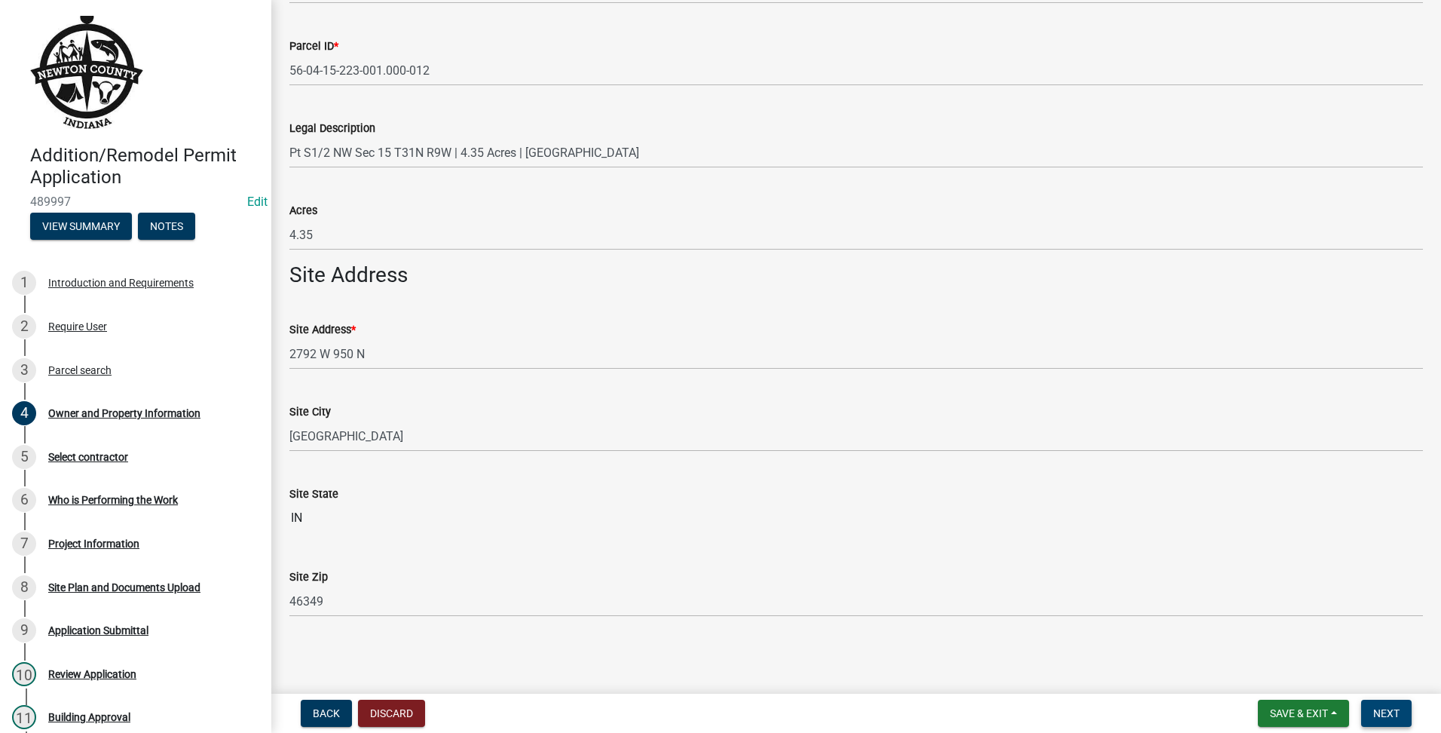
click at [1370, 716] on button "Next" at bounding box center [1386, 712] width 50 height 27
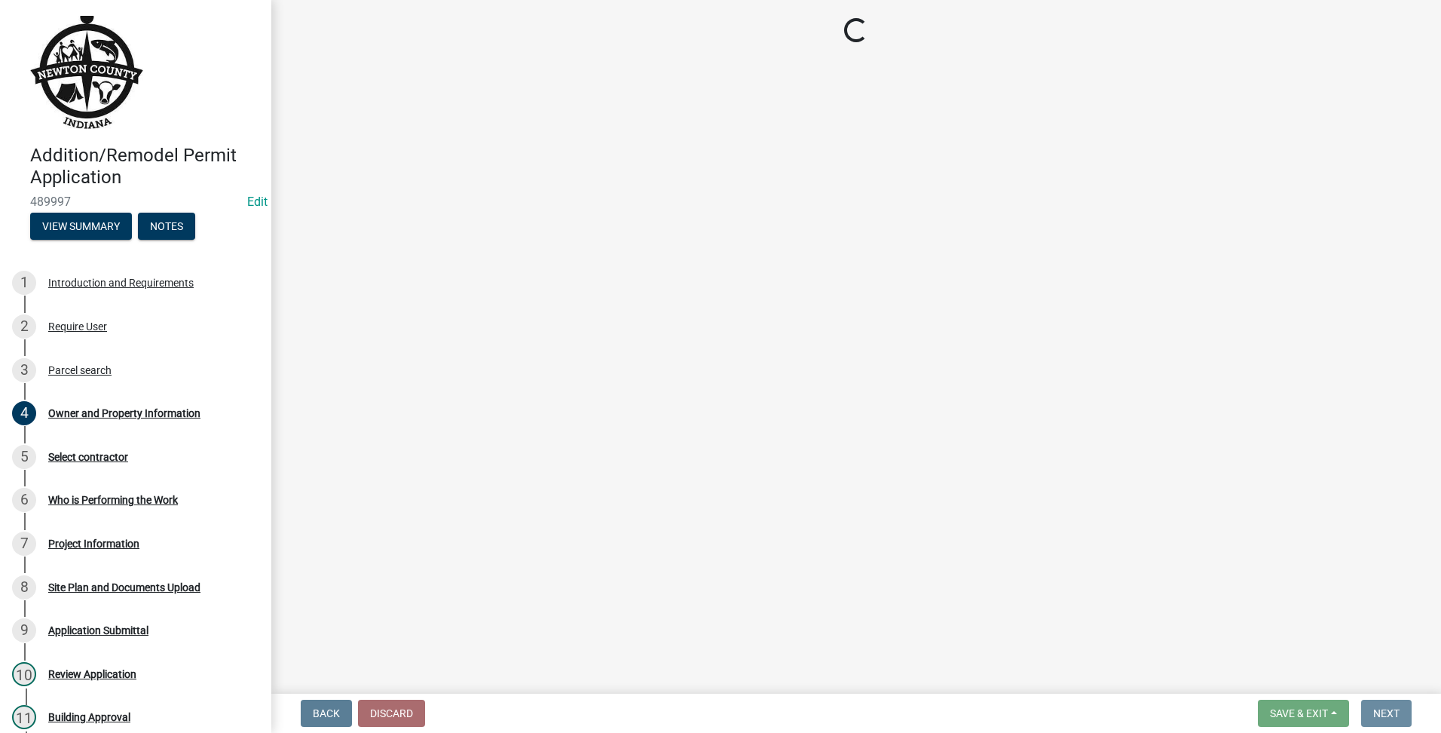
scroll to position [0, 0]
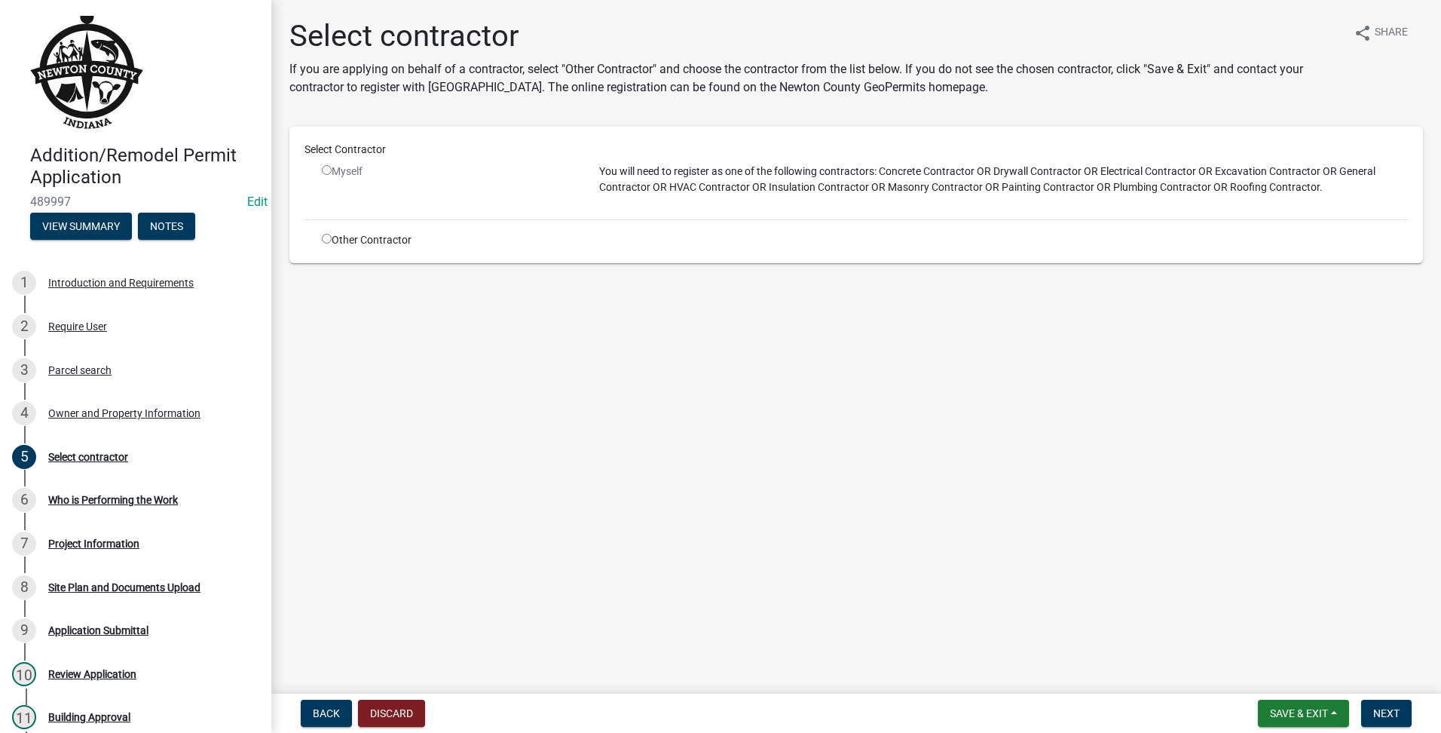
click at [330, 235] on input "radio" at bounding box center [327, 239] width 10 height 10
radio input "true"
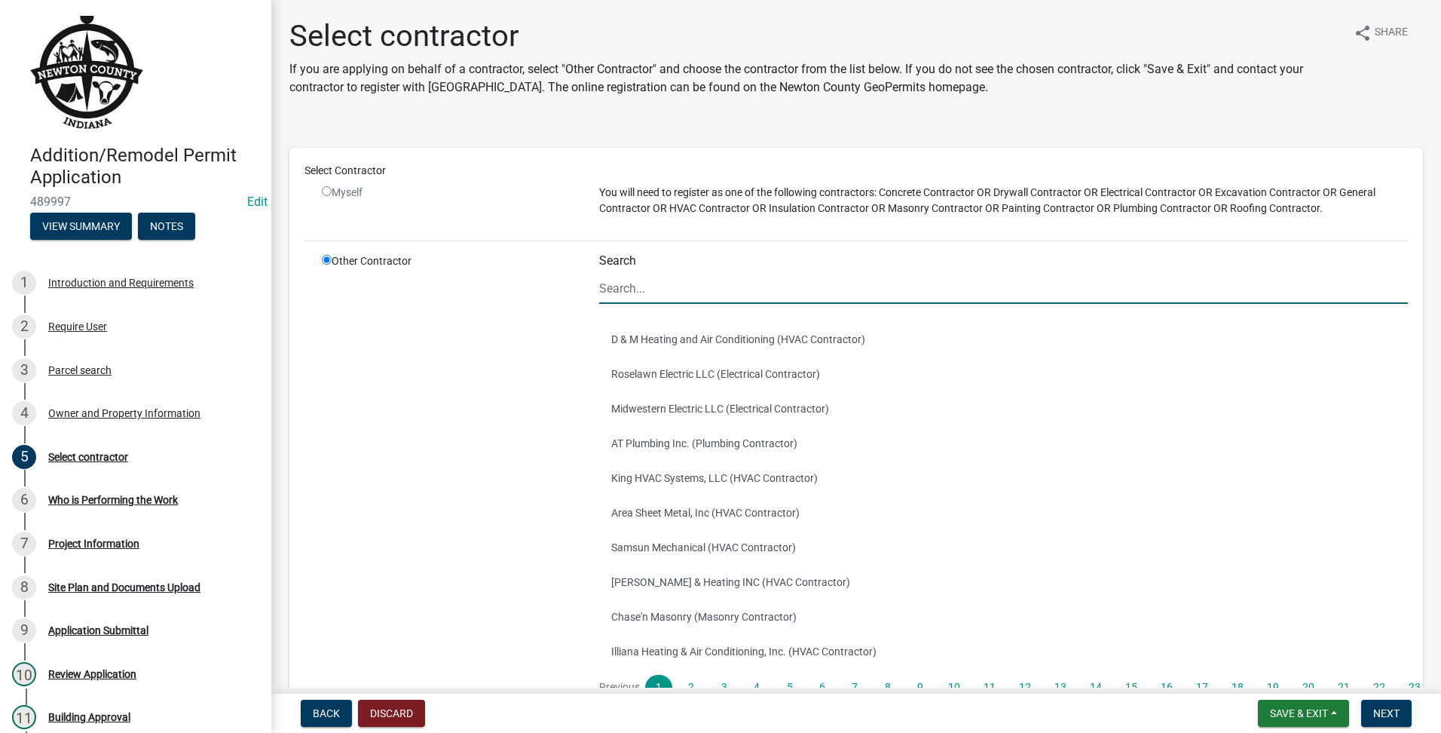
click at [641, 280] on input "Search" at bounding box center [1003, 288] width 809 height 31
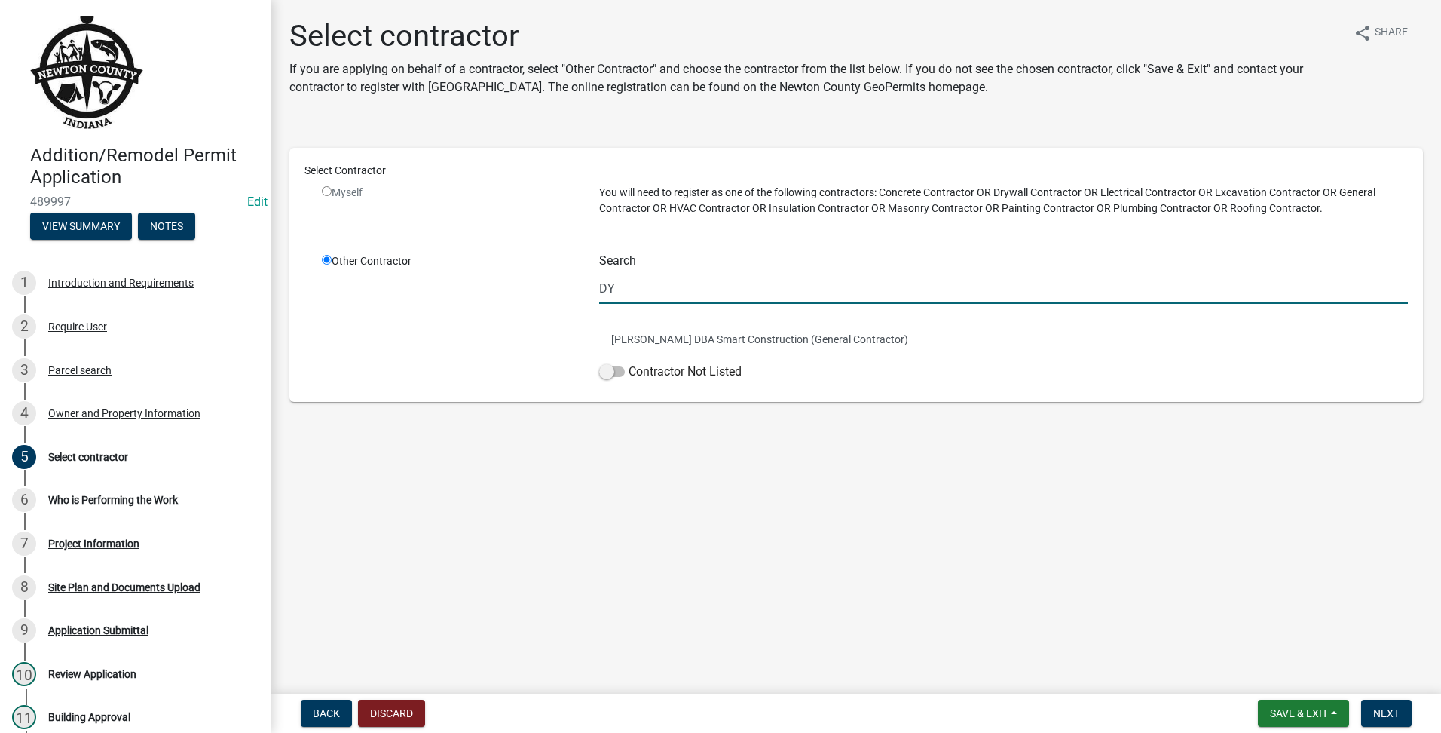
type input "D"
type input "STYLE CR"
click at [652, 344] on button "Style-Craft, Inc. (General Contractor)" at bounding box center [1003, 339] width 809 height 35
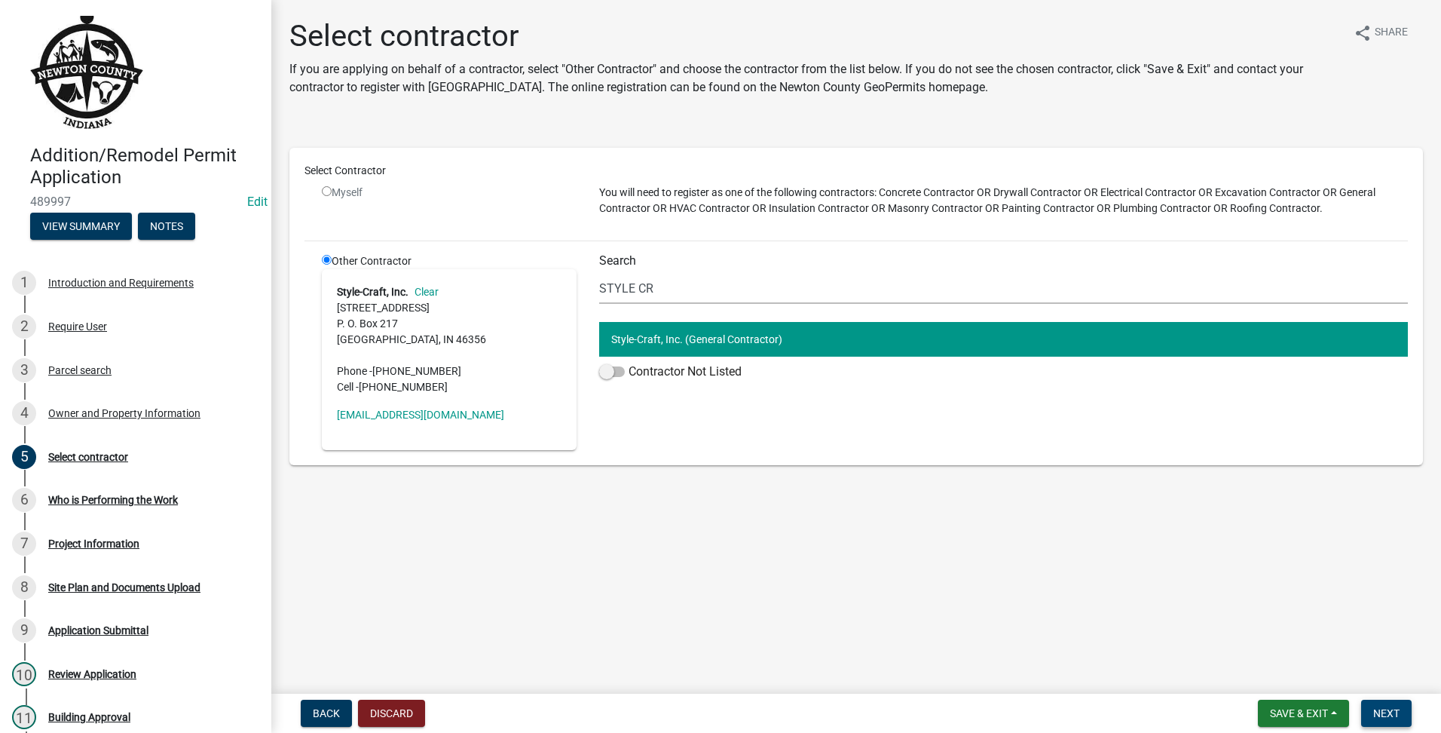
click at [1392, 715] on span "Next" at bounding box center [1386, 713] width 26 height 12
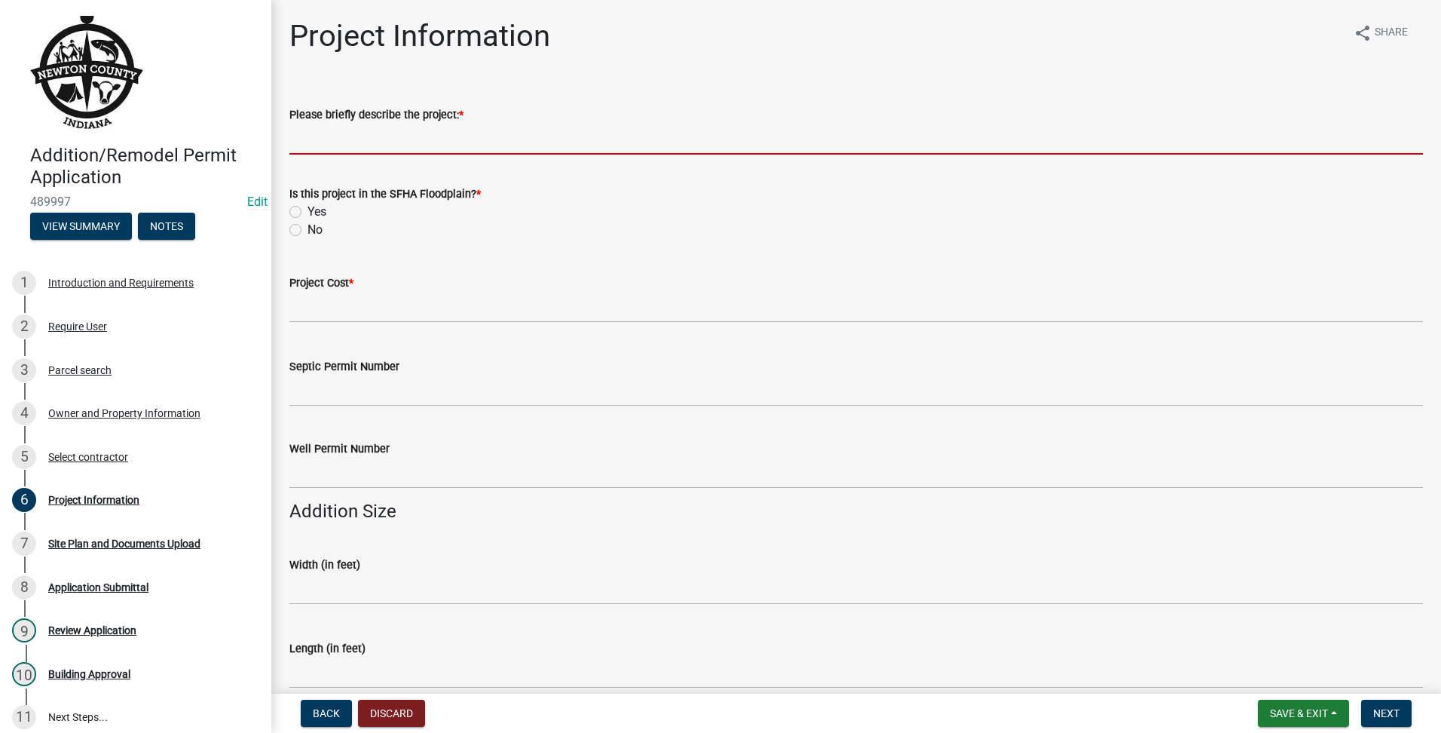
click at [330, 146] on input "Please briefly describe the project: *" at bounding box center [856, 139] width 1134 height 31
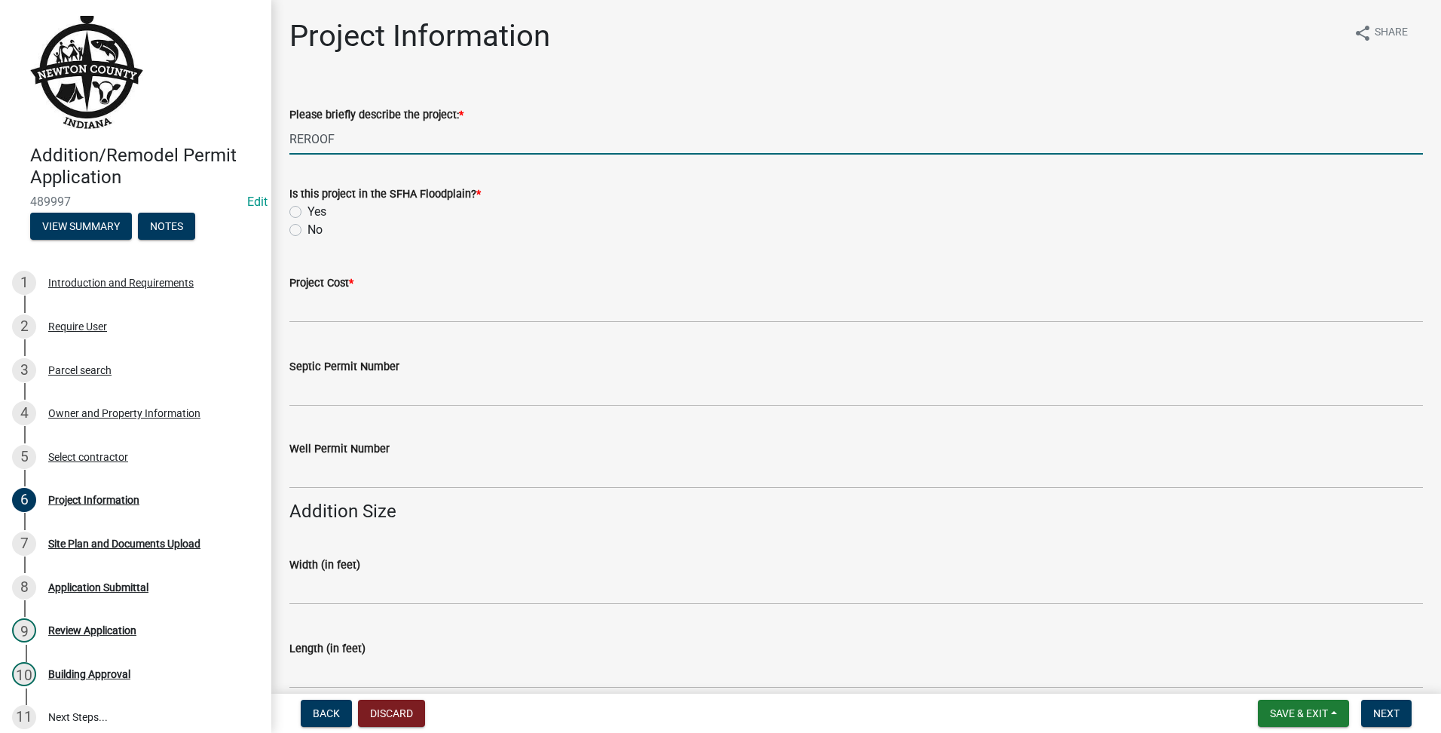
type input "REROOF"
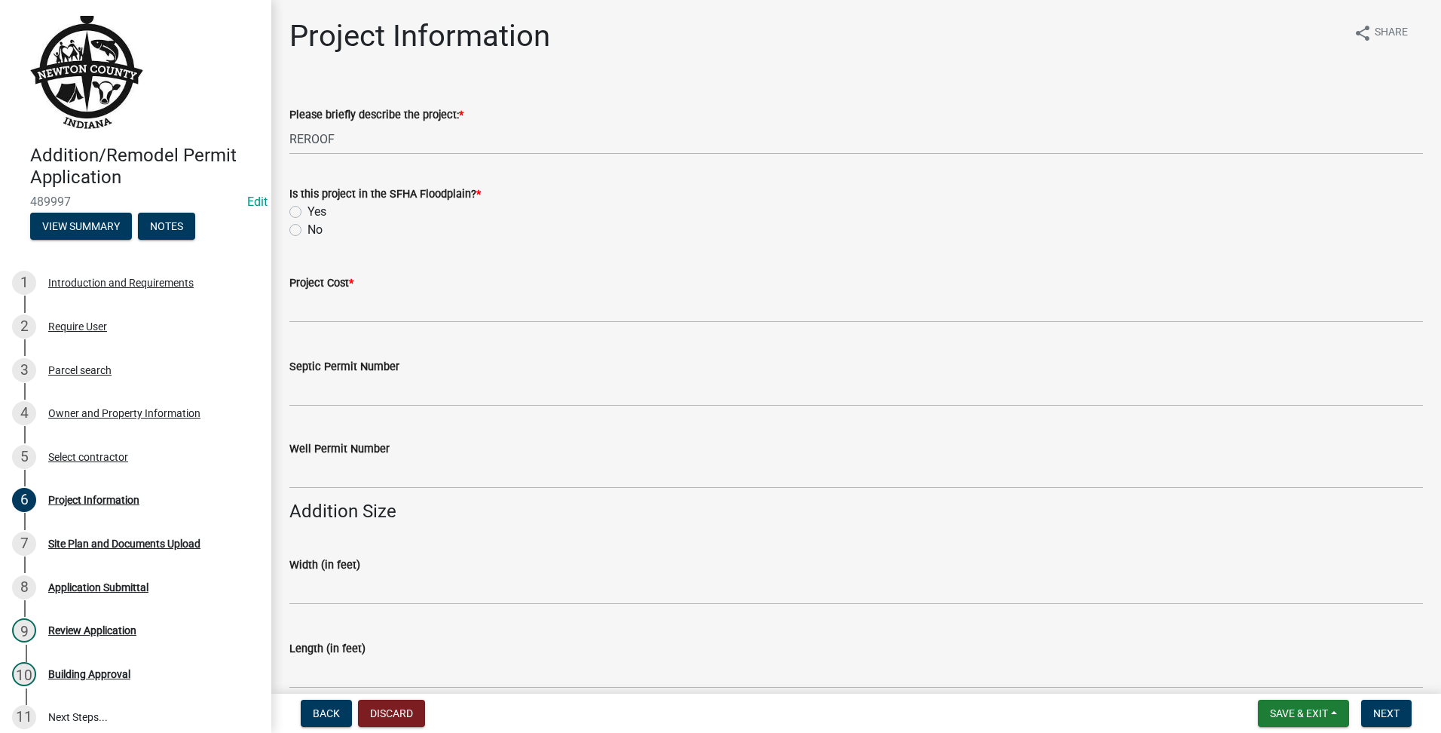
click at [307, 233] on label "No" at bounding box center [314, 230] width 15 height 18
click at [307, 231] on input "No" at bounding box center [312, 226] width 10 height 10
radio input "true"
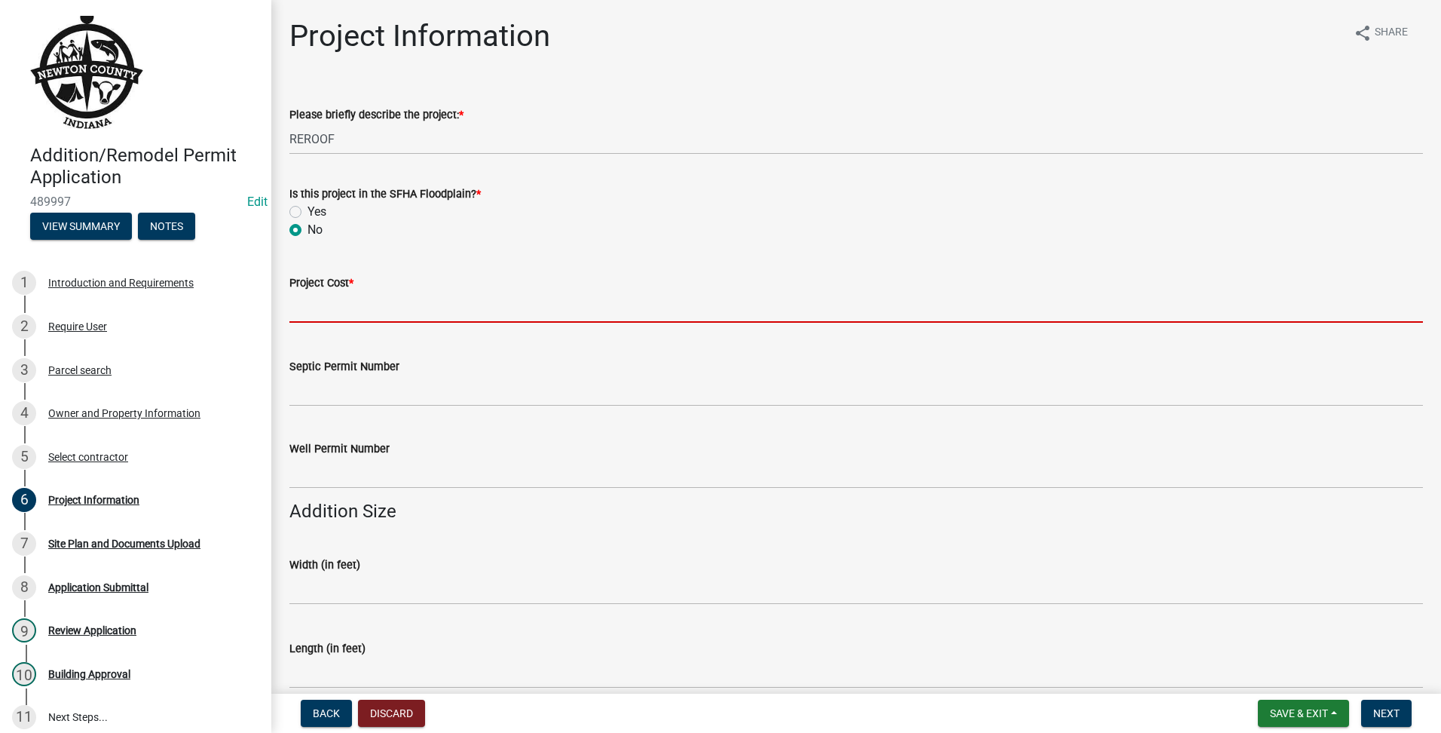
drag, startPoint x: 332, startPoint y: 301, endPoint x: 341, endPoint y: 293, distance: 11.8
click at [333, 301] on input "text" at bounding box center [856, 307] width 1134 height 31
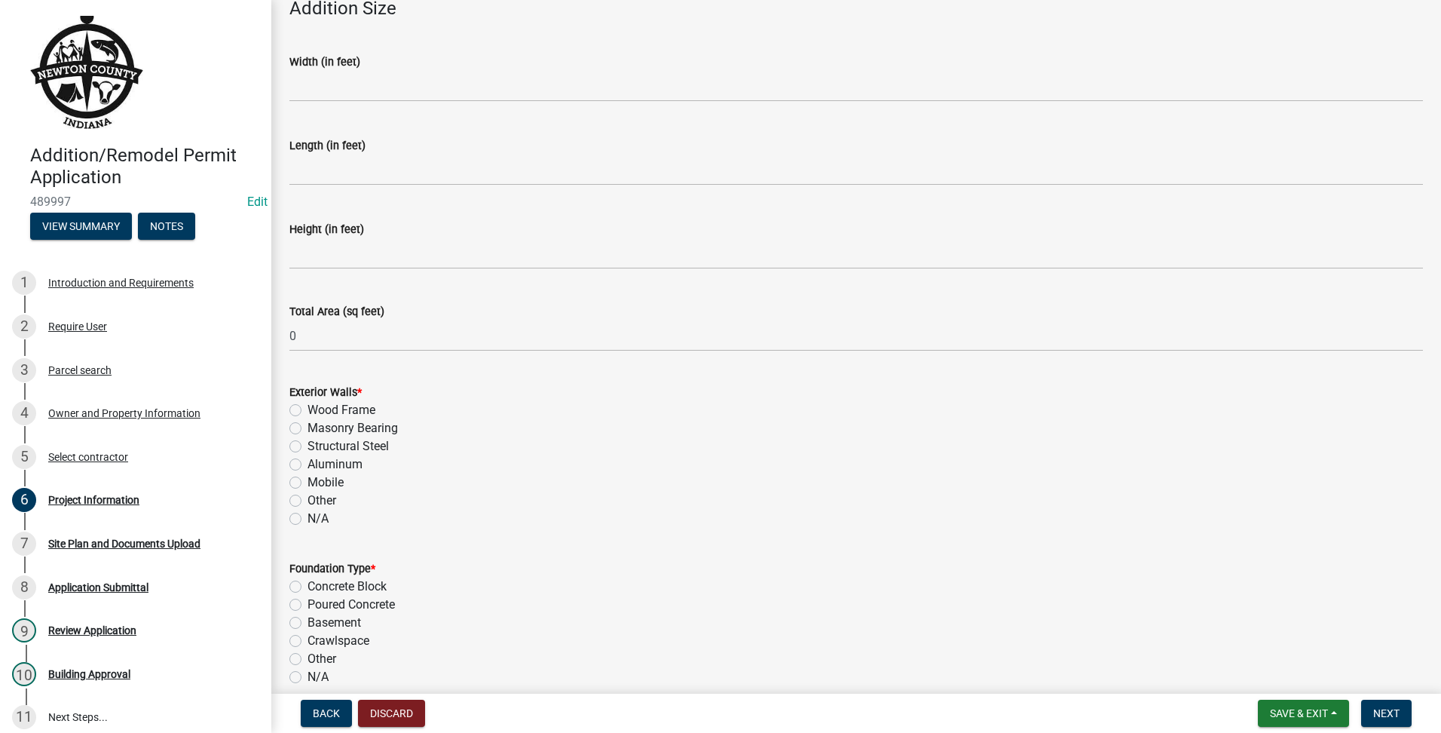
scroll to position [628, 0]
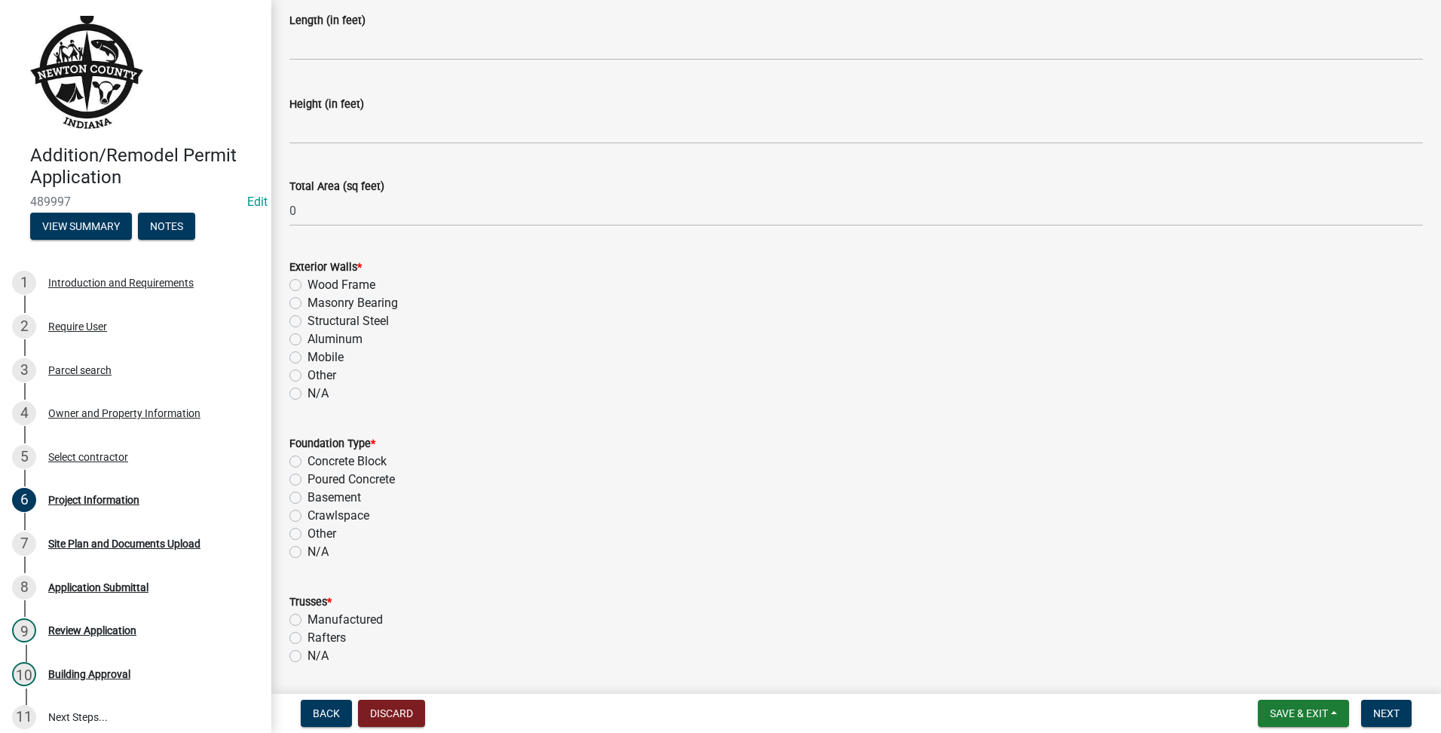
type input "12500"
click at [285, 387] on div "Exterior Walls * Wood Frame Masonry Bearing Structural Steel Aluminum Mobile Ot…" at bounding box center [856, 321] width 1156 height 163
click at [288, 395] on div "Exterior Walls * Wood Frame Masonry Bearing Structural Steel Aluminum Mobile Ot…" at bounding box center [856, 321] width 1156 height 163
click at [307, 398] on label "N/A" at bounding box center [317, 393] width 21 height 18
click at [307, 394] on input "N/A" at bounding box center [312, 389] width 10 height 10
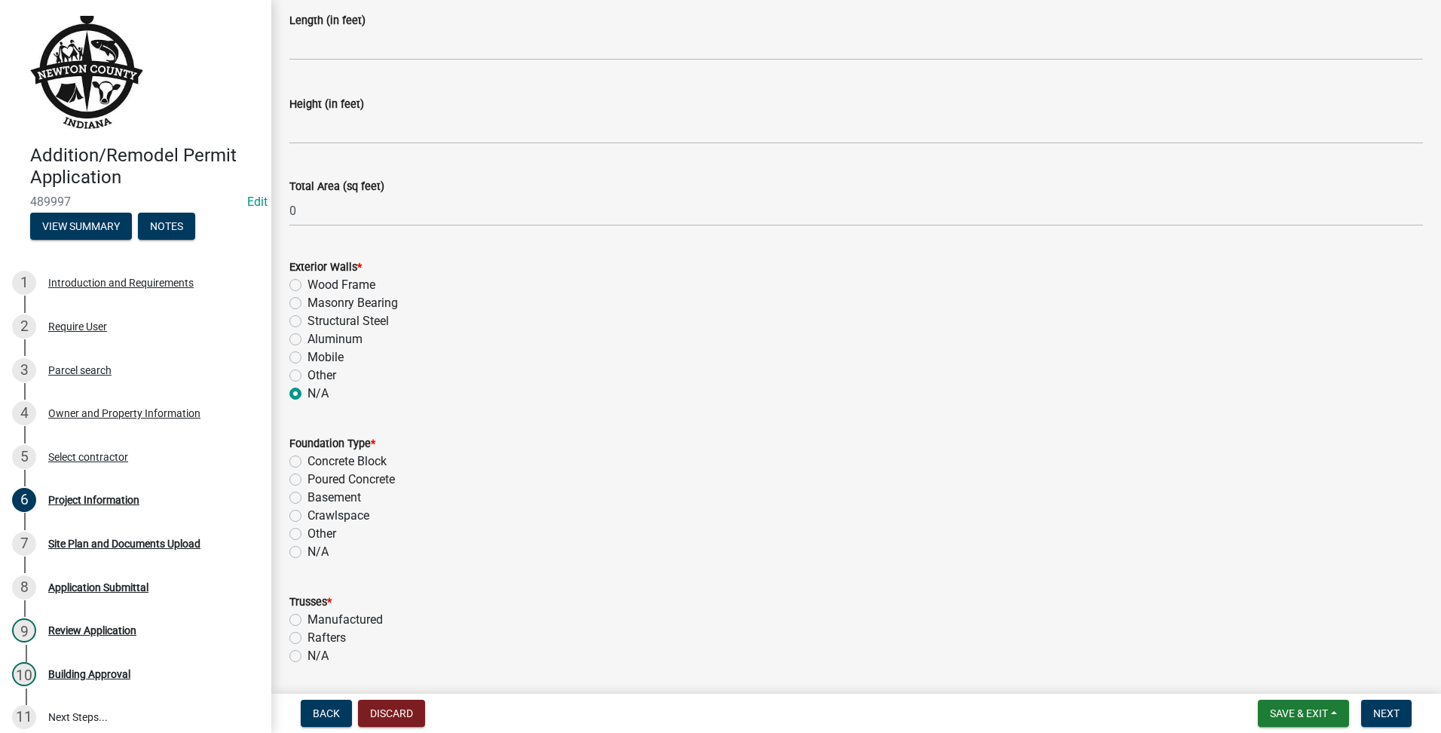
radio input "true"
click at [307, 581] on label "N/A" at bounding box center [317, 578] width 21 height 18
click at [307, 579] on input "N/A" at bounding box center [312, 574] width 10 height 10
radio input "true"
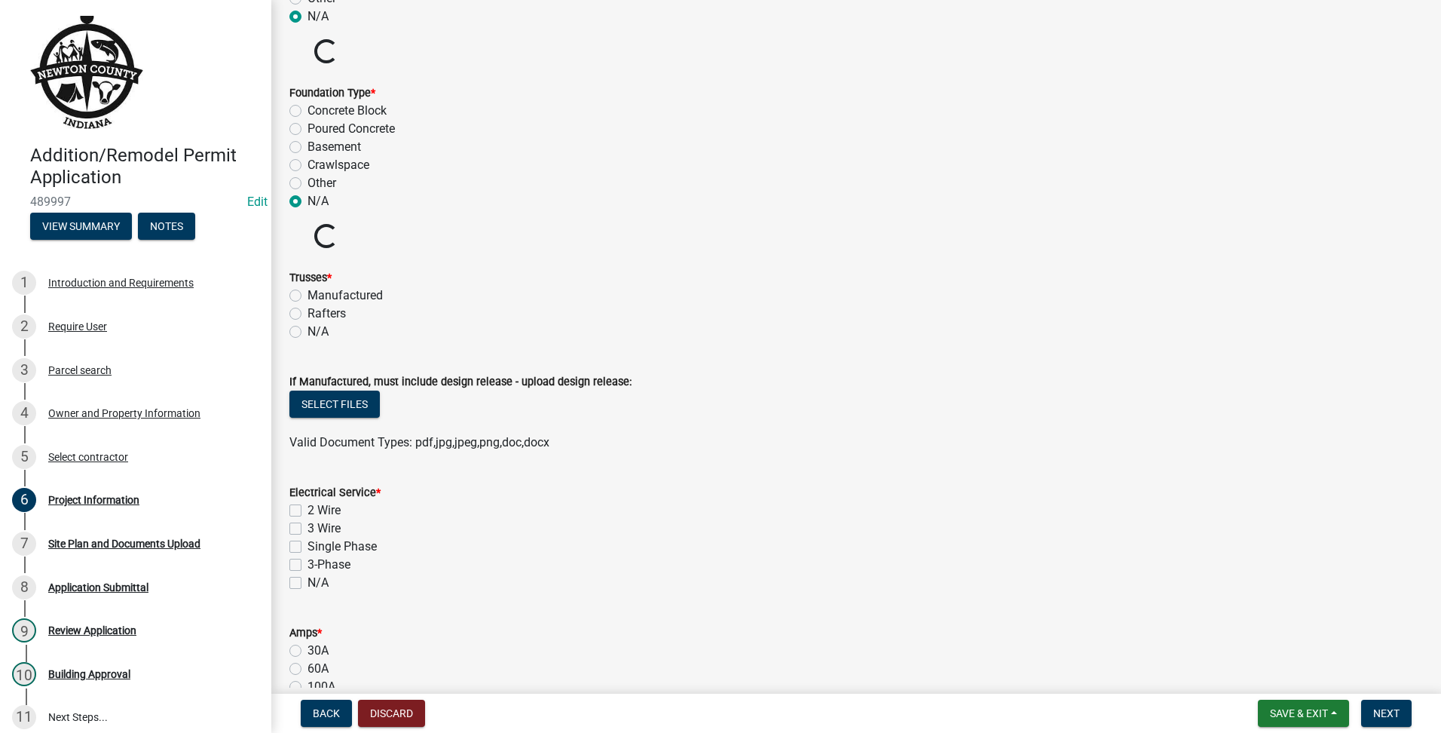
click at [307, 327] on label "N/A" at bounding box center [317, 332] width 21 height 18
click at [307, 327] on input "N/A" at bounding box center [312, 328] width 10 height 10
radio input "true"
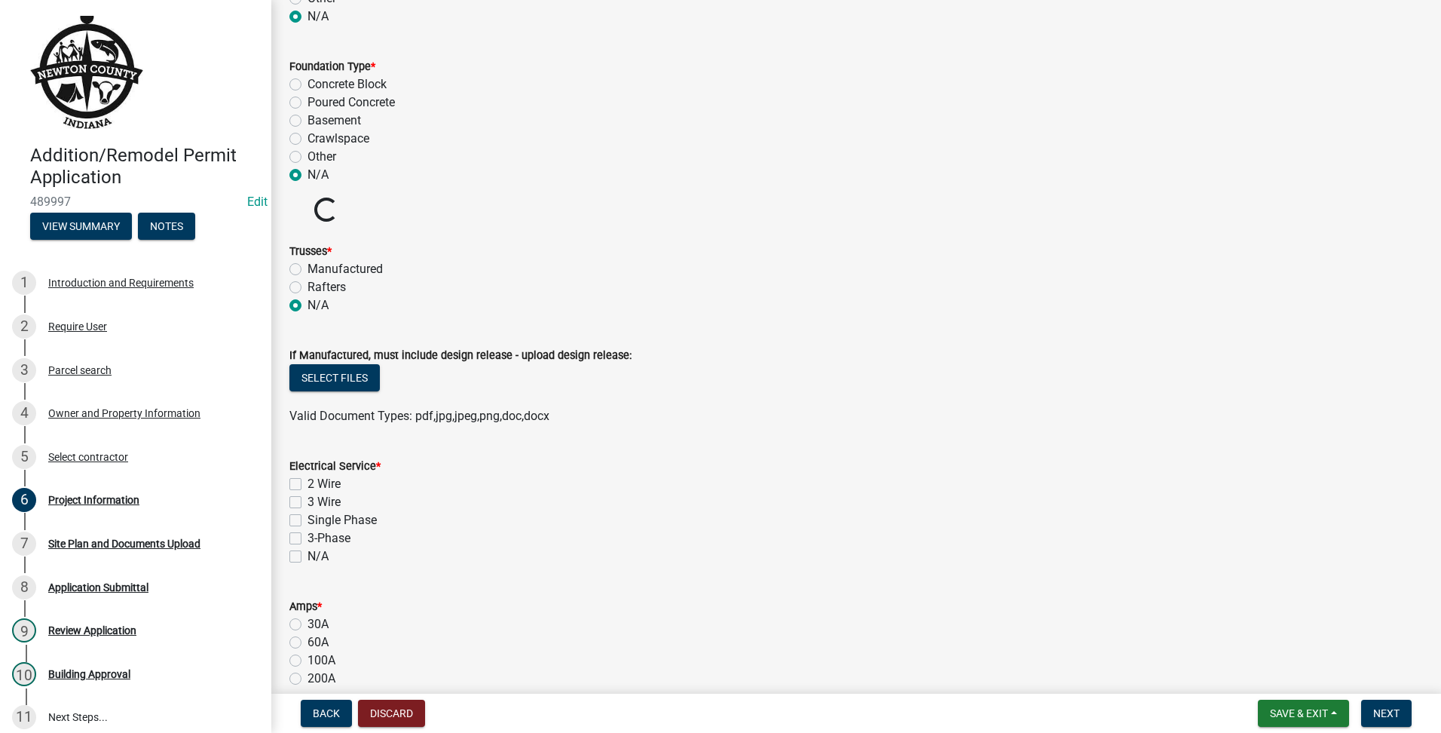
scroll to position [1256, 0]
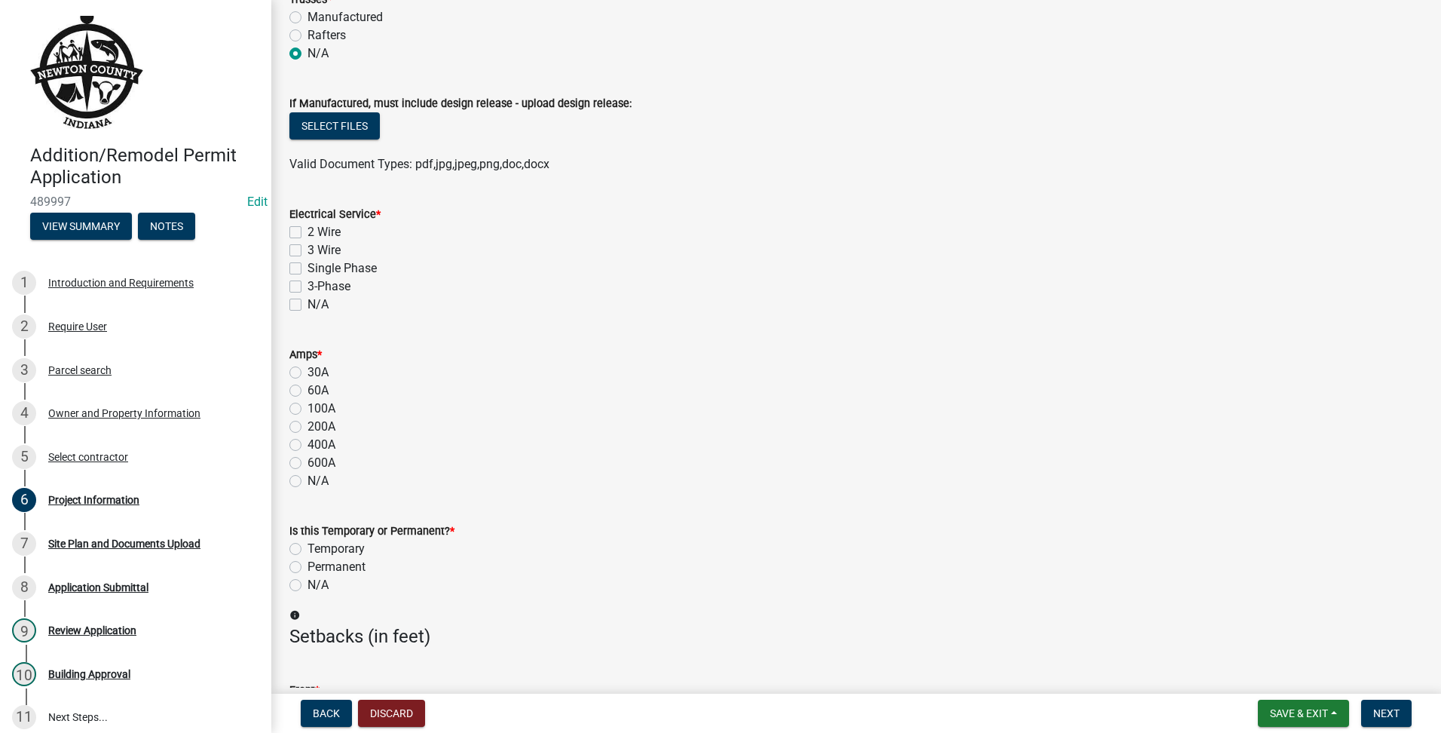
click at [307, 306] on label "N/A" at bounding box center [317, 304] width 21 height 18
click at [307, 305] on input "N/A" at bounding box center [312, 300] width 10 height 10
checkbox input "true"
checkbox input "false"
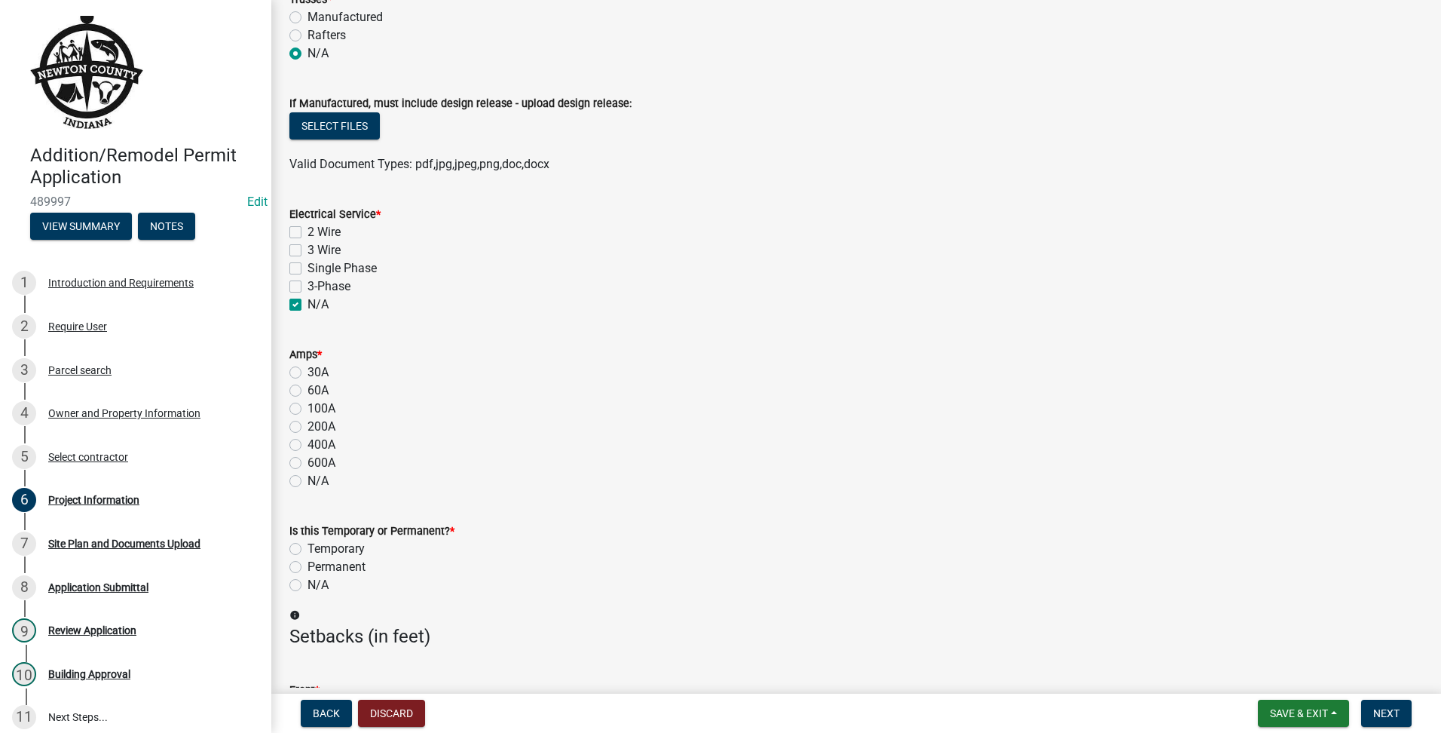
checkbox input "false"
checkbox input "true"
click at [307, 481] on label "N/A" at bounding box center [317, 481] width 21 height 18
click at [307, 481] on input "N/A" at bounding box center [312, 477] width 10 height 10
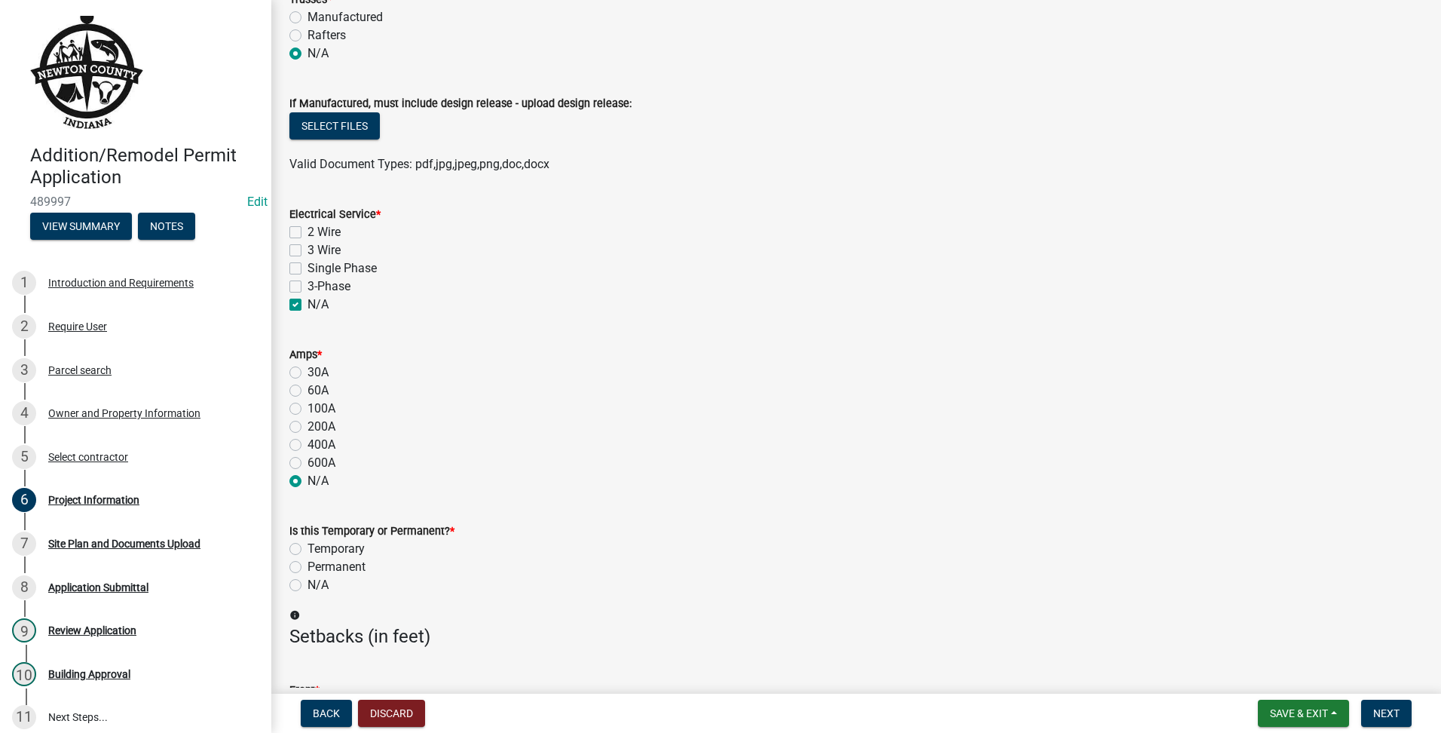
radio input "true"
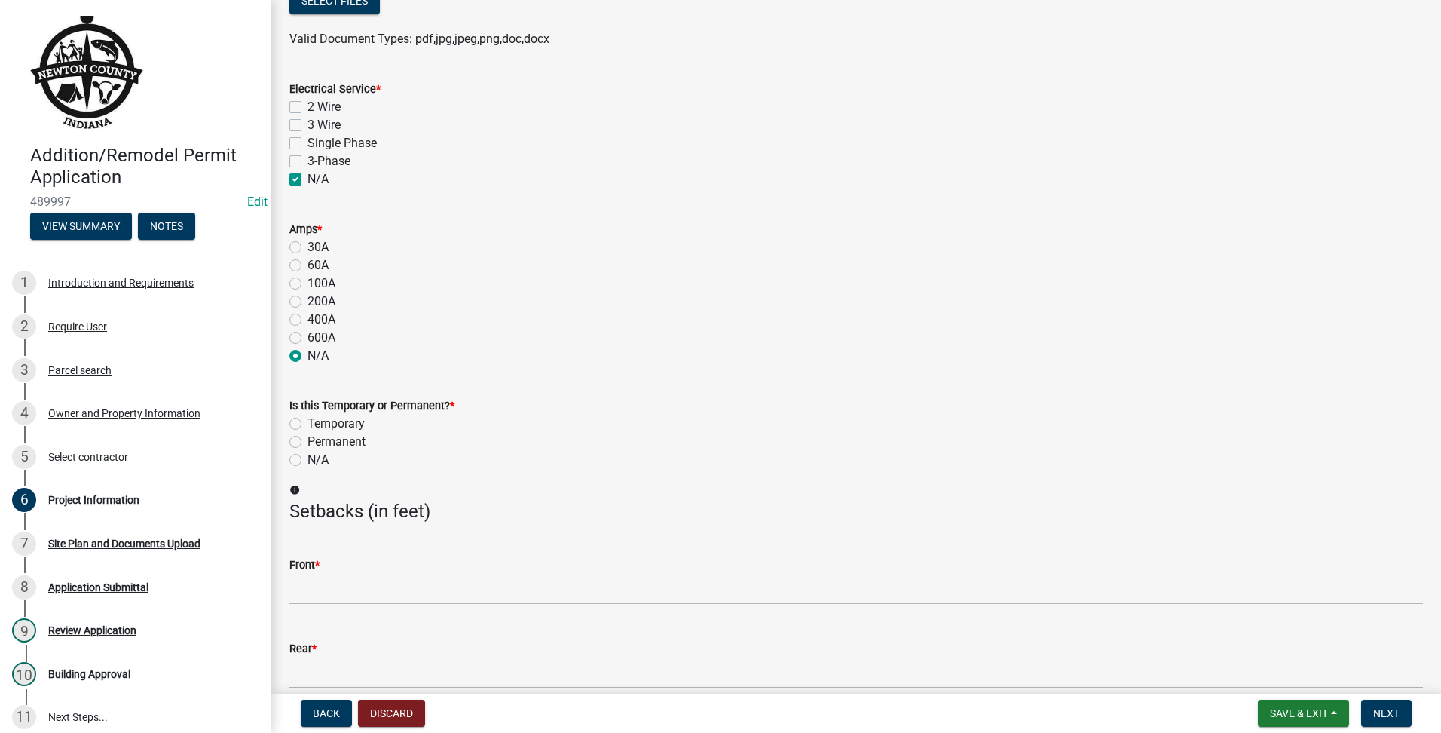
click at [307, 456] on label "N/A" at bounding box center [317, 460] width 21 height 18
click at [307, 456] on input "N/A" at bounding box center [312, 456] width 10 height 10
radio input "true"
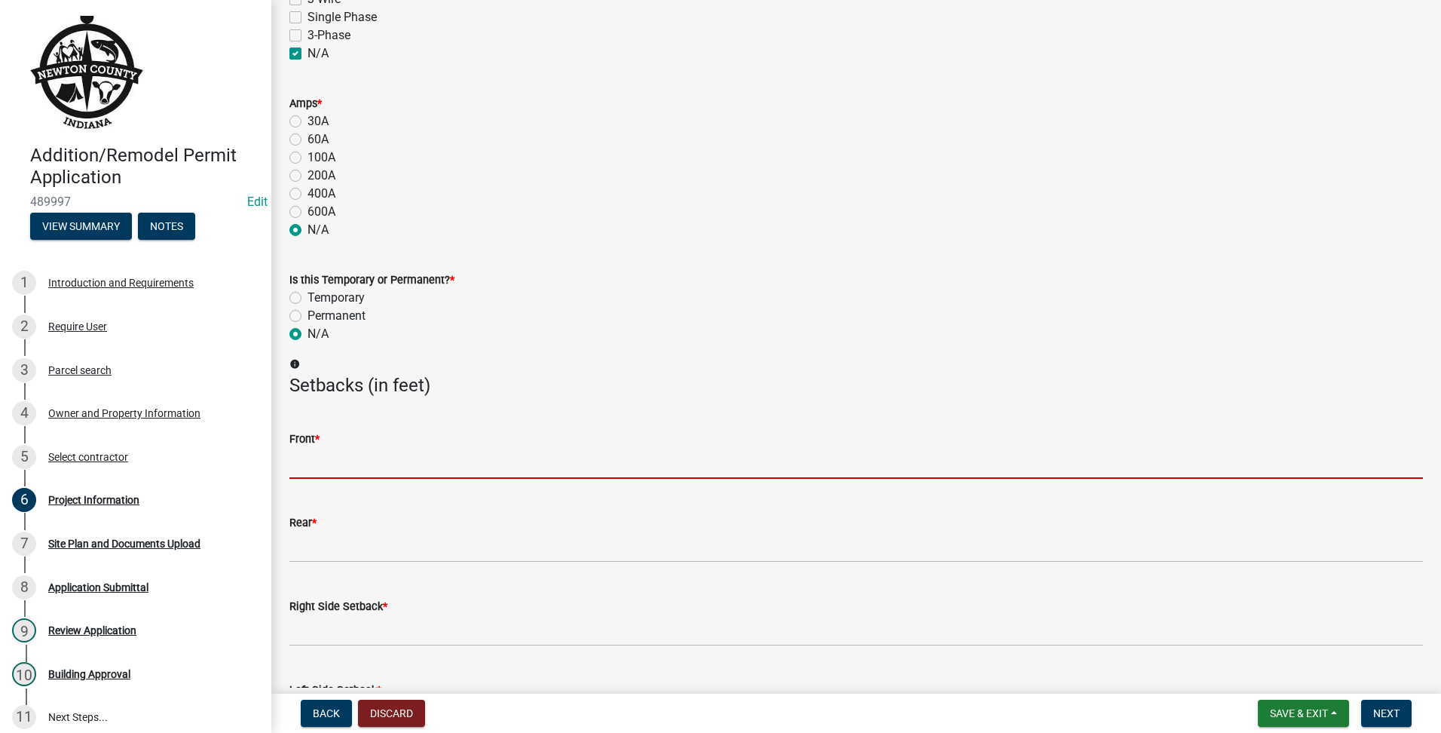
click at [452, 461] on input "text" at bounding box center [856, 463] width 1134 height 31
type input "100"
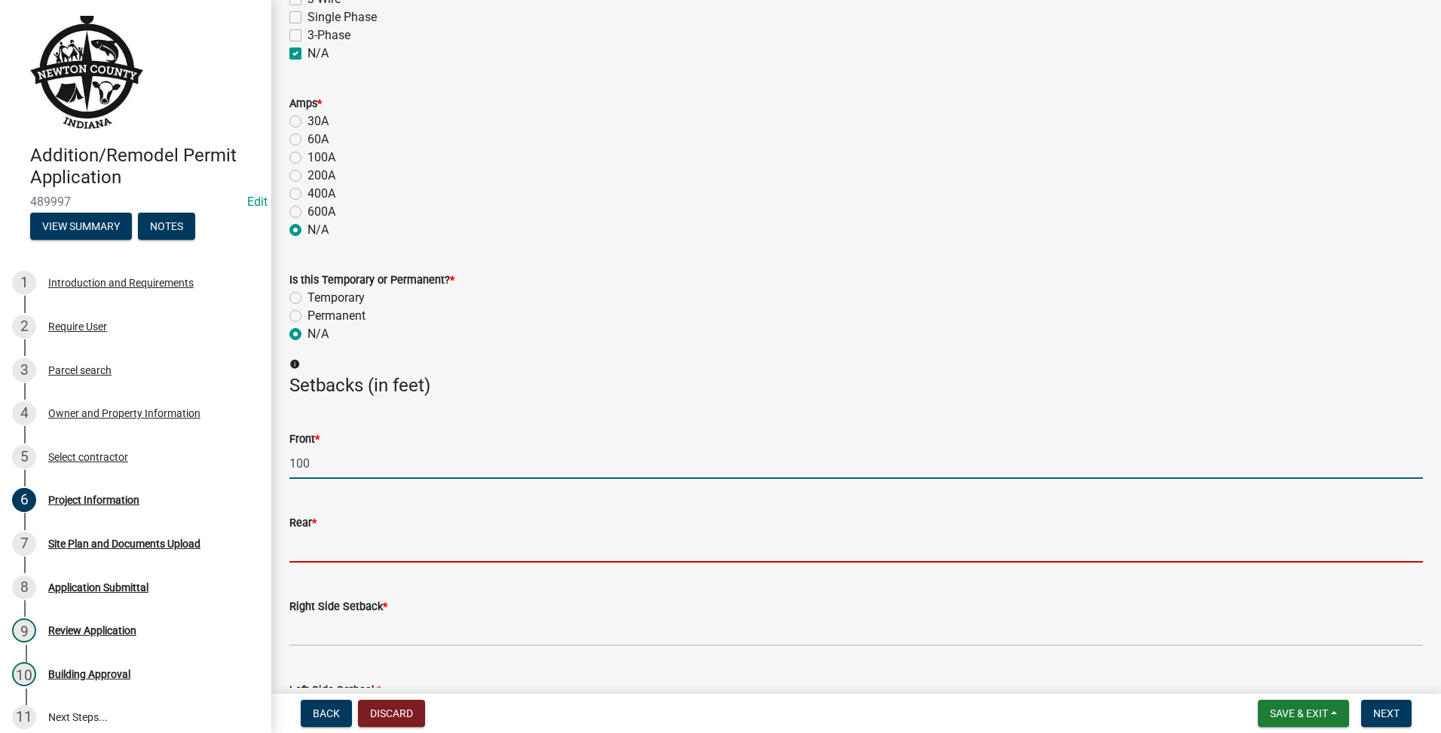
type input "100"
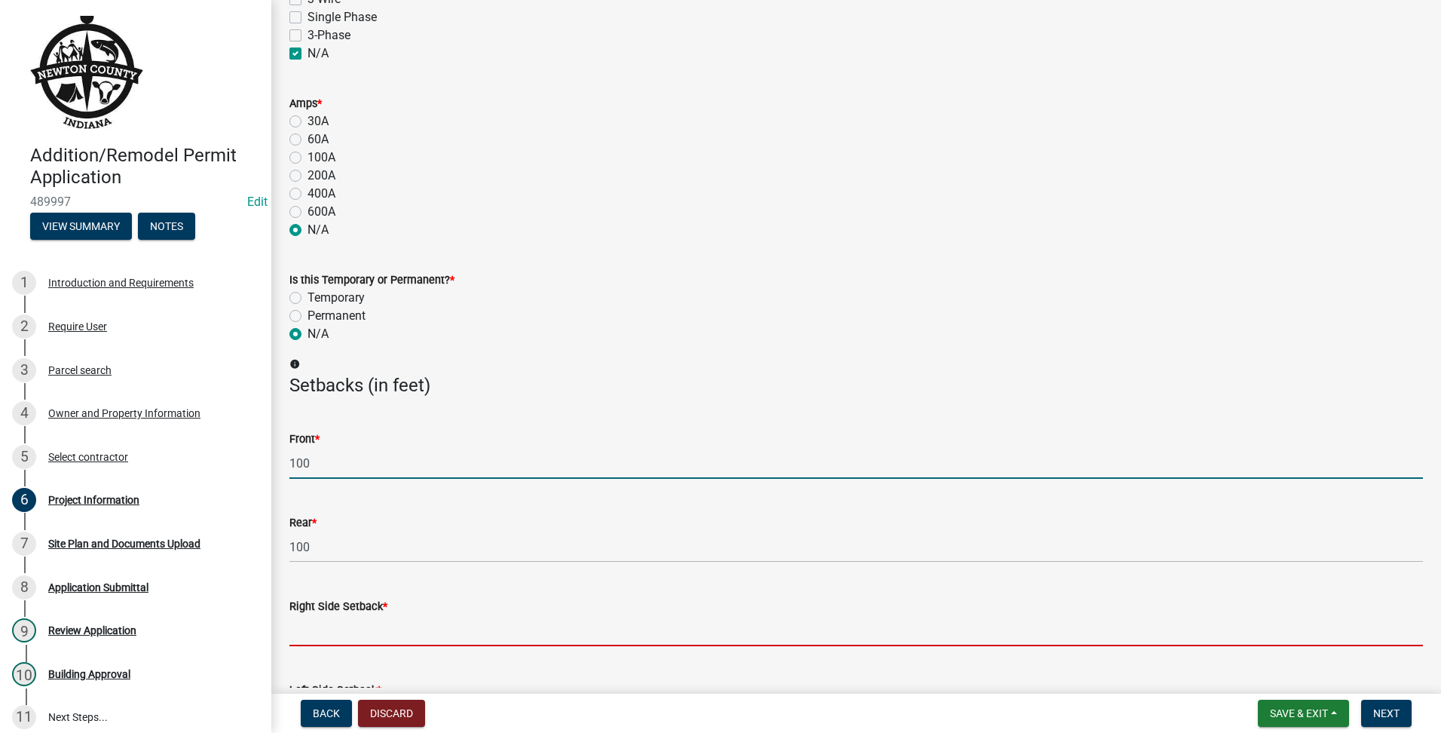
type input "100"
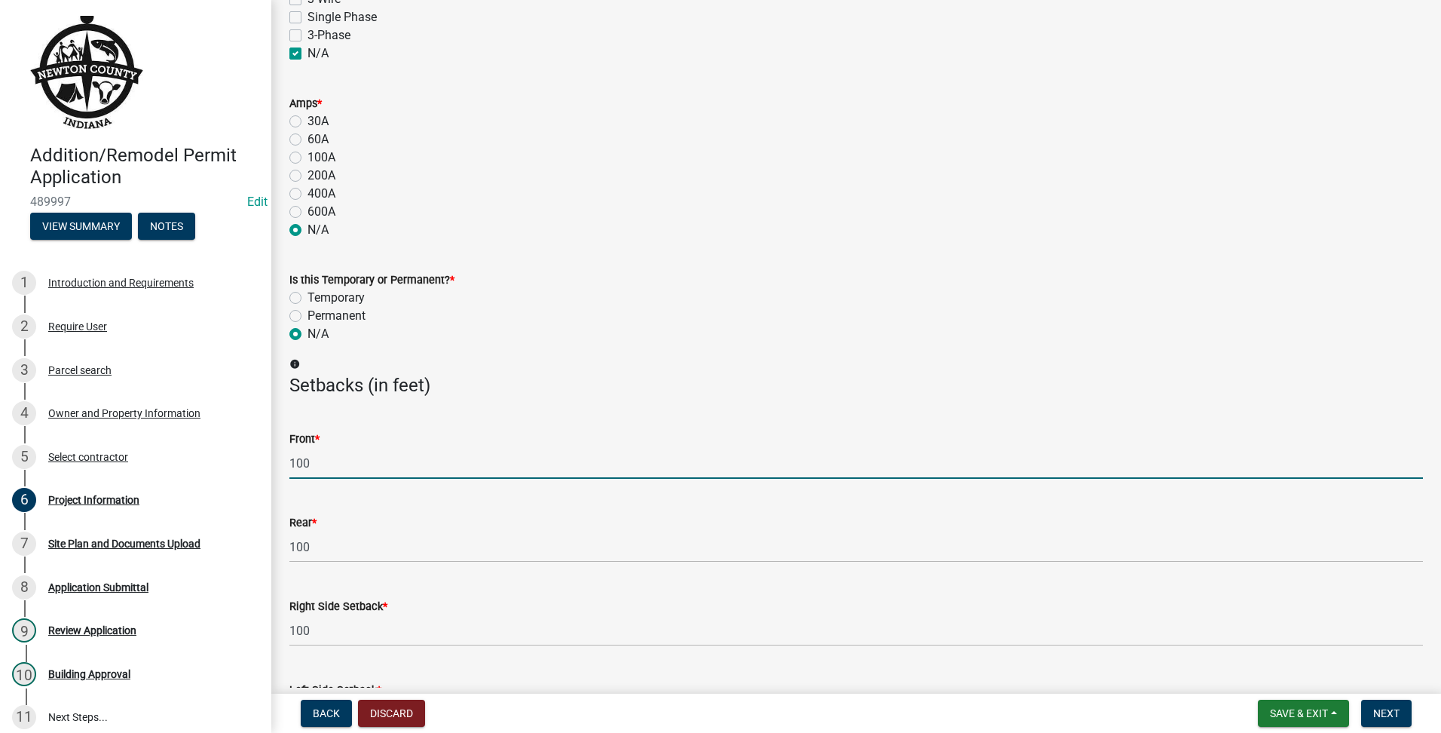
type input "100"
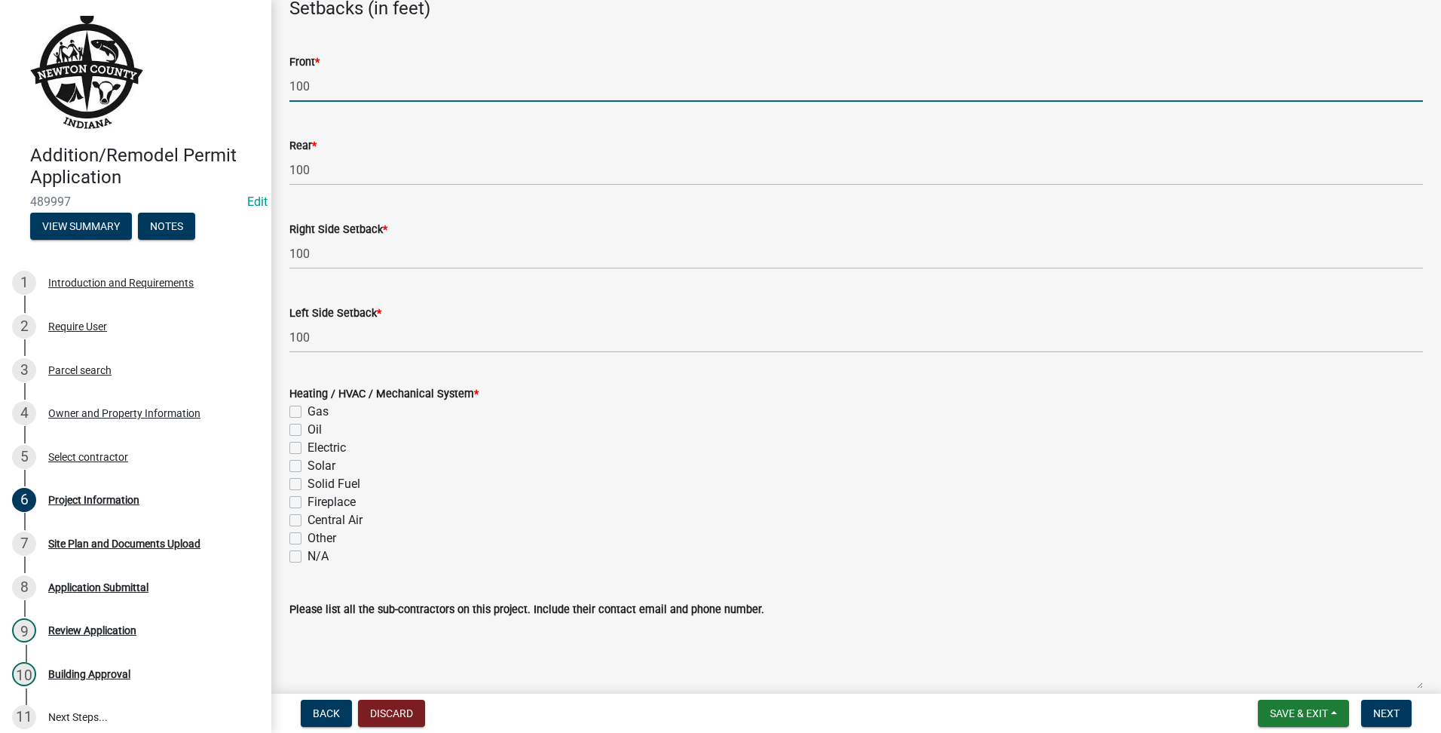
click at [285, 553] on div "Heating / HVAC / Mechanical System * Gas Oil Electric Solar Solid Fuel Fireplac…" at bounding box center [856, 465] width 1156 height 199
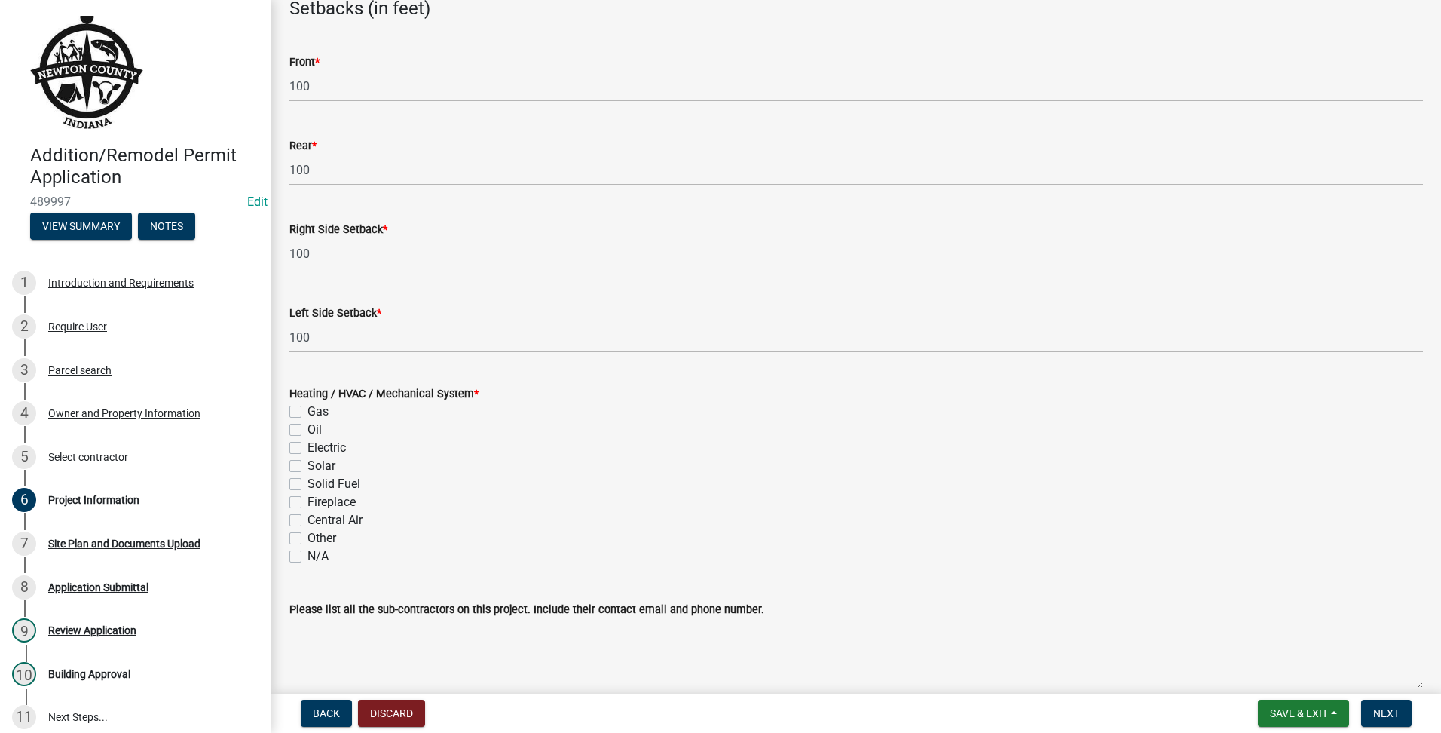
click at [304, 555] on div "N/A" at bounding box center [856, 556] width 1134 height 18
click at [302, 556] on div "N/A" at bounding box center [856, 556] width 1134 height 18
click at [307, 558] on label "N/A" at bounding box center [317, 556] width 21 height 18
click at [307, 557] on input "N/A" at bounding box center [312, 552] width 10 height 10
checkbox input "true"
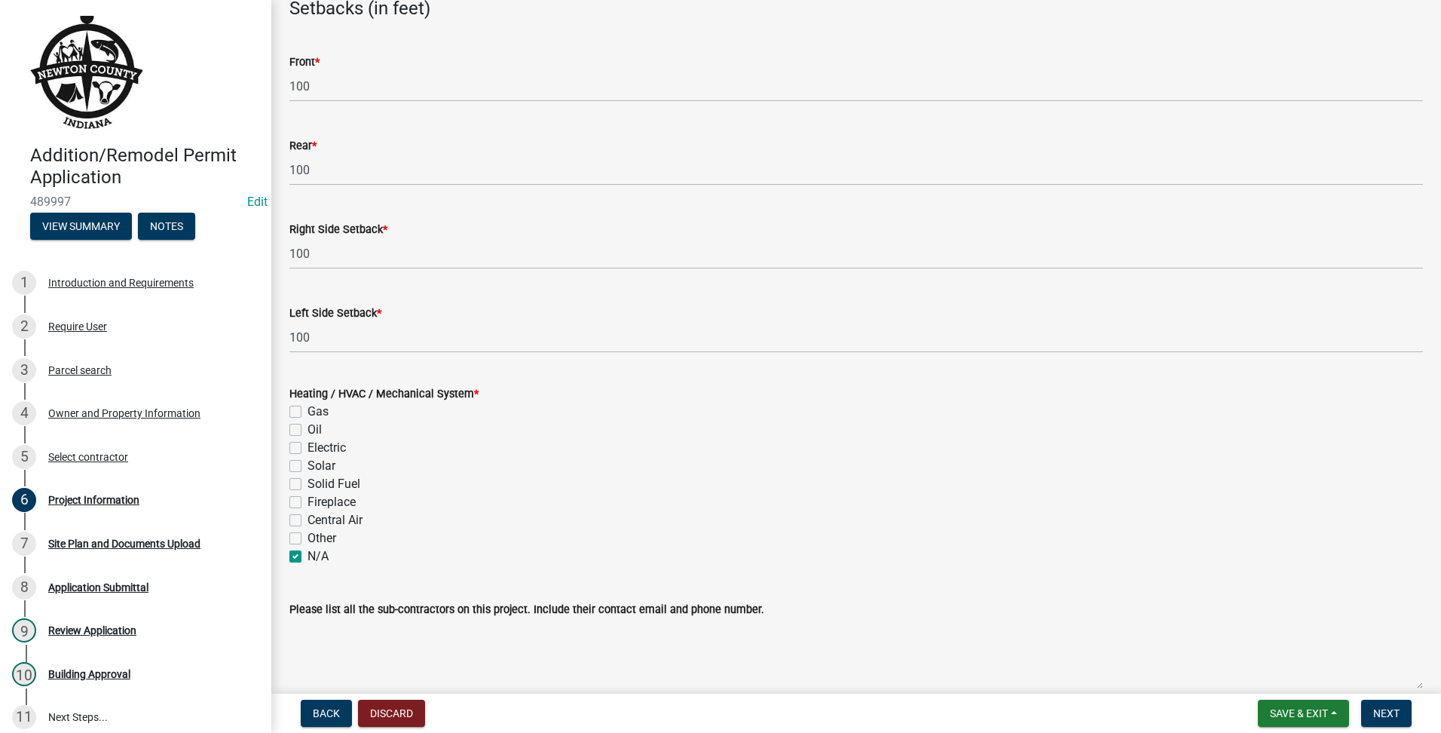
checkbox input "false"
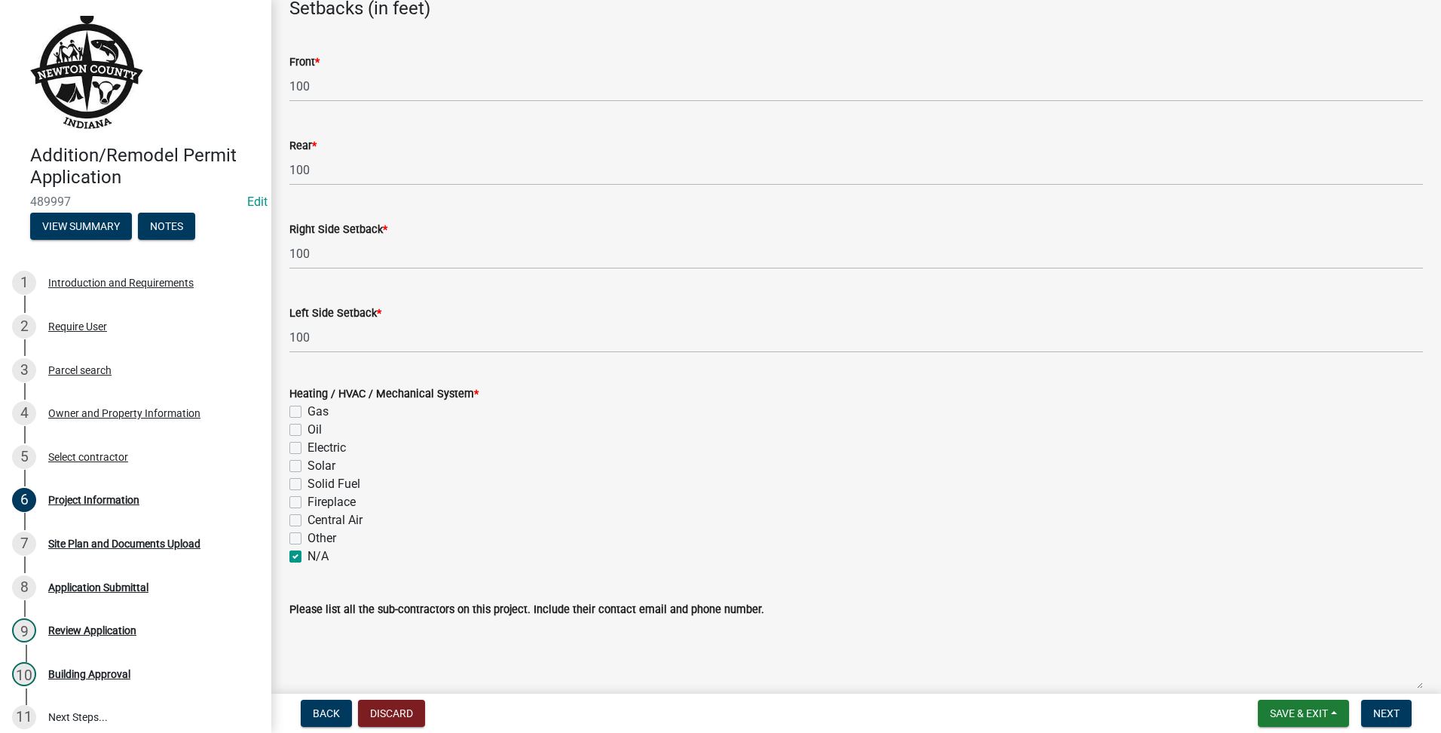
checkbox input "false"
checkbox input "true"
click at [1384, 713] on span "Next" at bounding box center [1386, 713] width 26 height 12
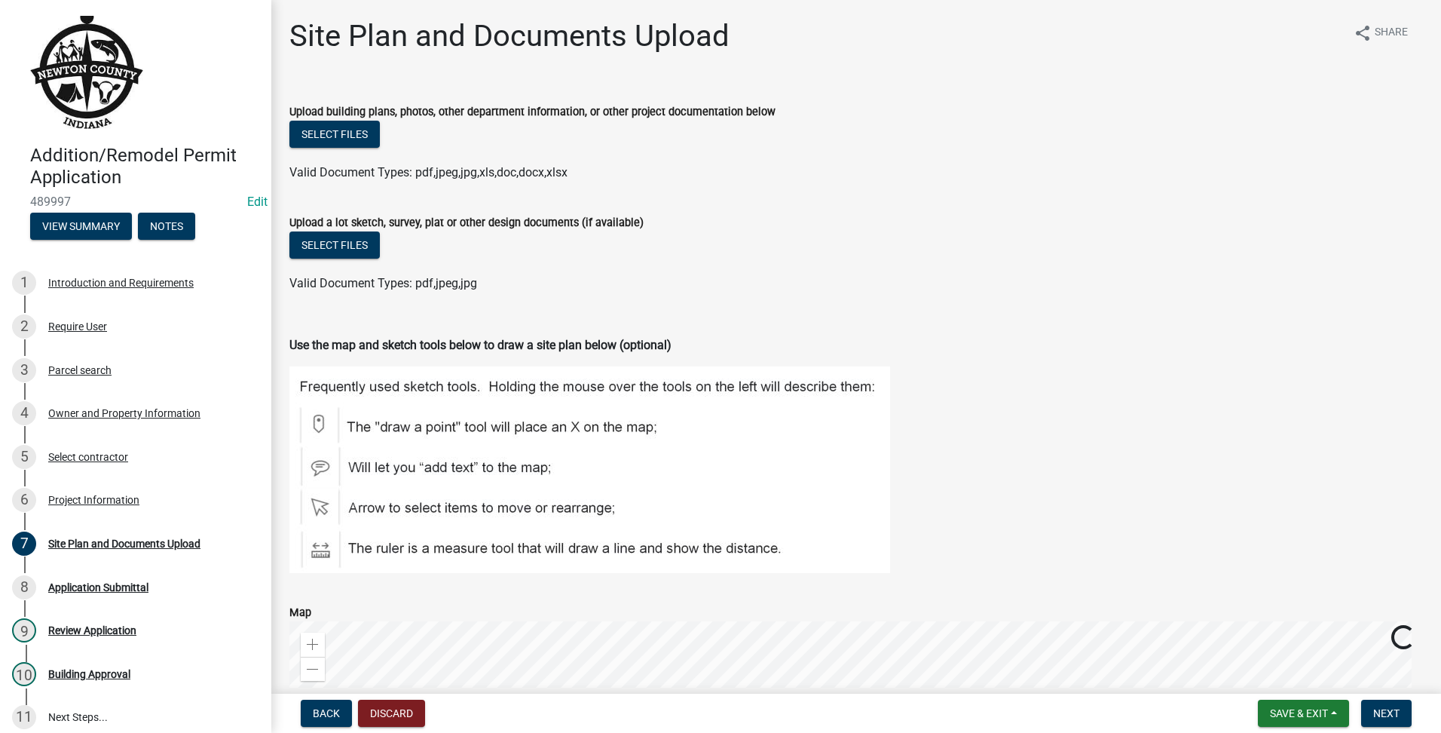
scroll to position [383, 0]
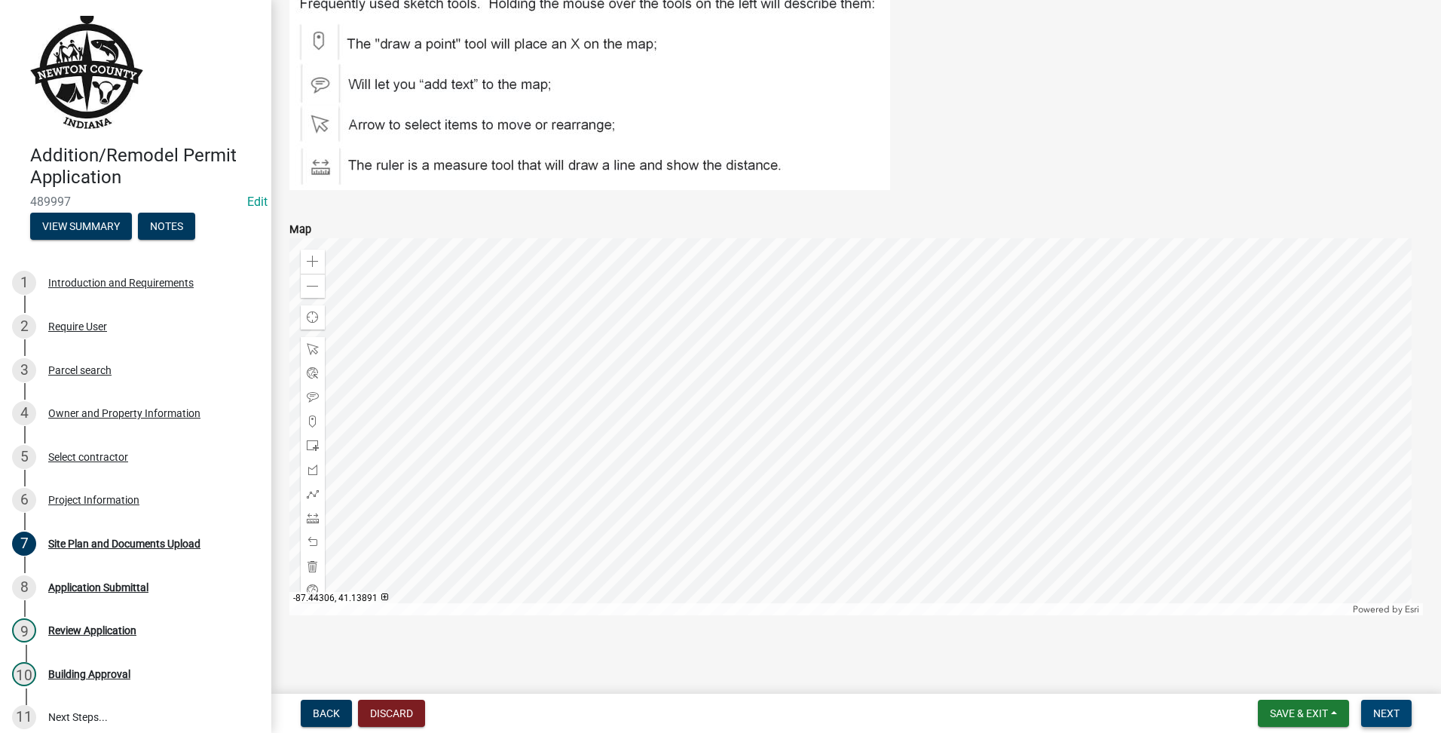
click at [1397, 708] on span "Next" at bounding box center [1386, 713] width 26 height 12
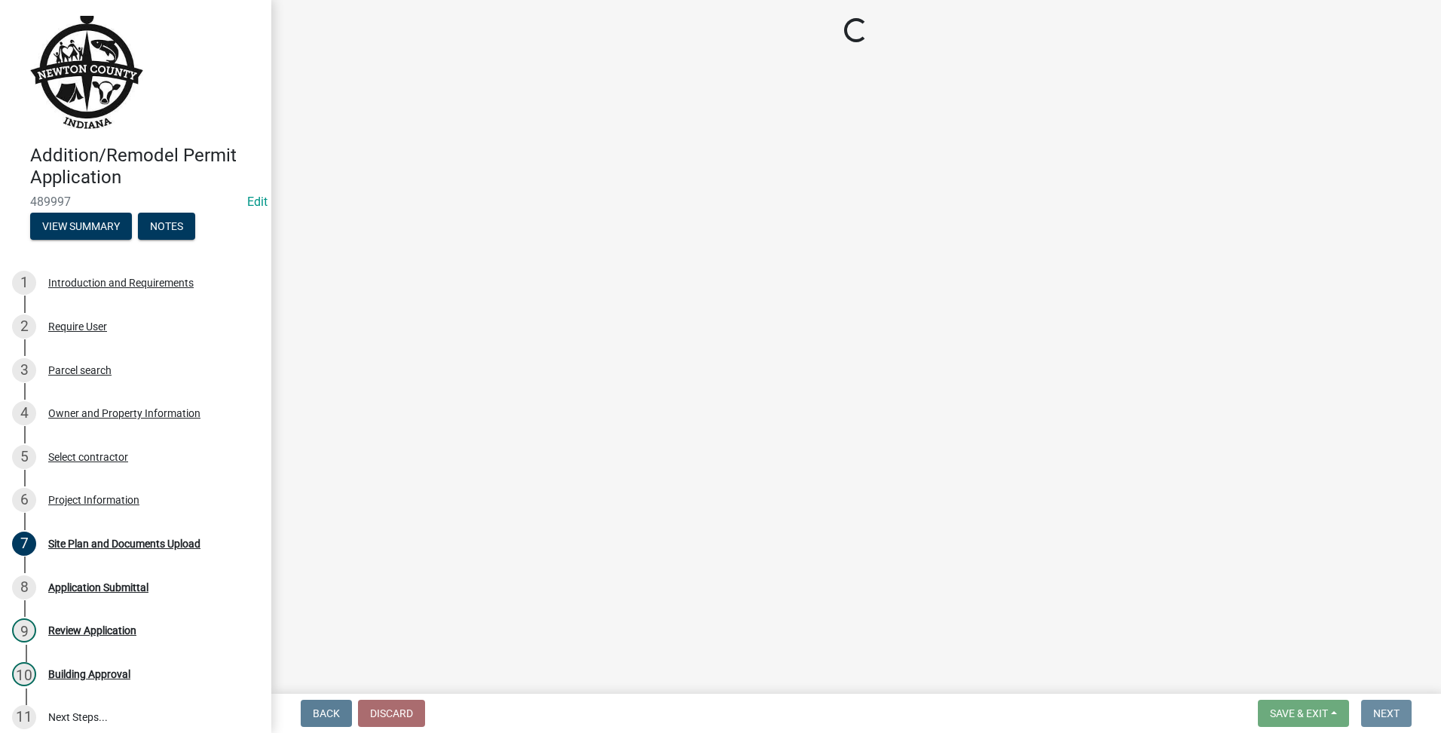
scroll to position [0, 0]
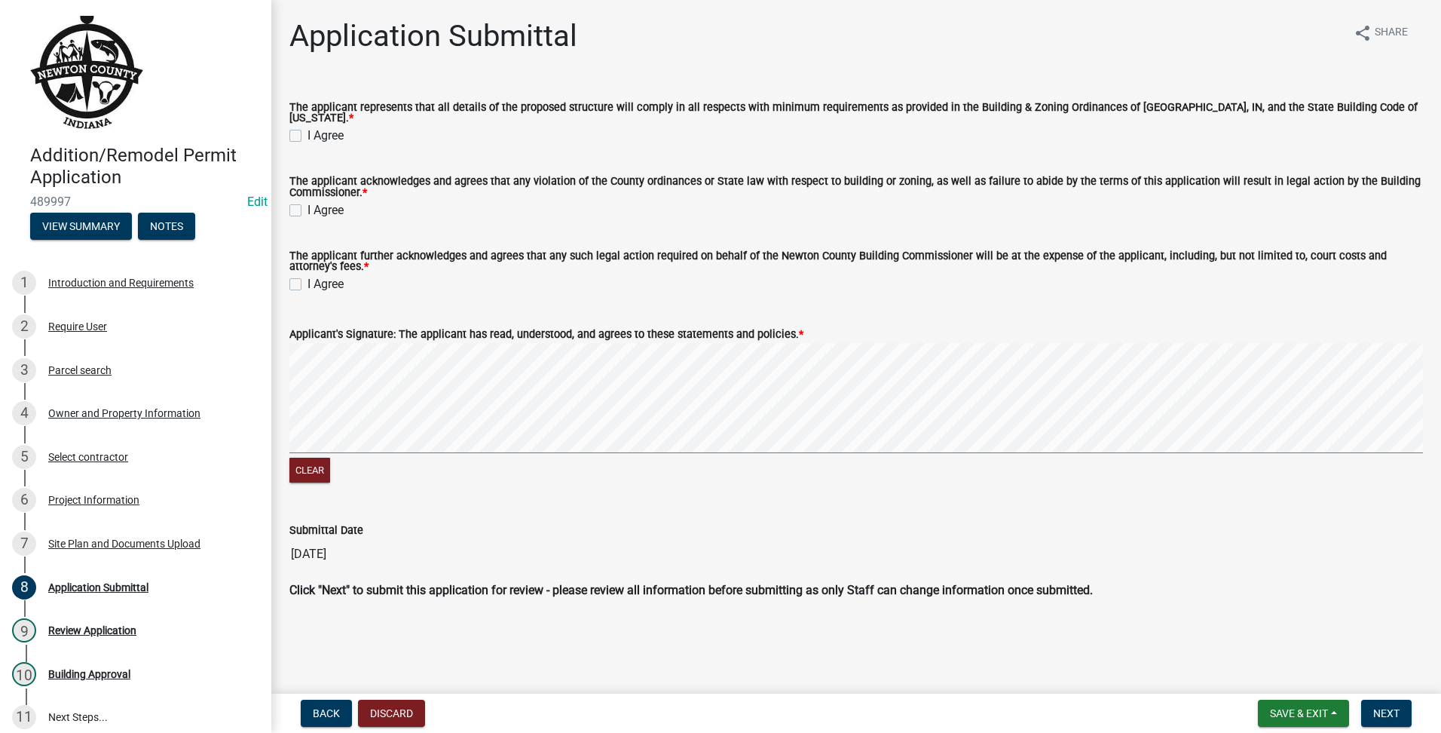
click at [307, 127] on label "I Agree" at bounding box center [325, 136] width 36 height 18
click at [307, 127] on input "I Agree" at bounding box center [312, 132] width 10 height 10
checkbox input "true"
click at [307, 203] on label "I Agree" at bounding box center [325, 210] width 36 height 18
click at [307, 203] on input "I Agree" at bounding box center [312, 206] width 10 height 10
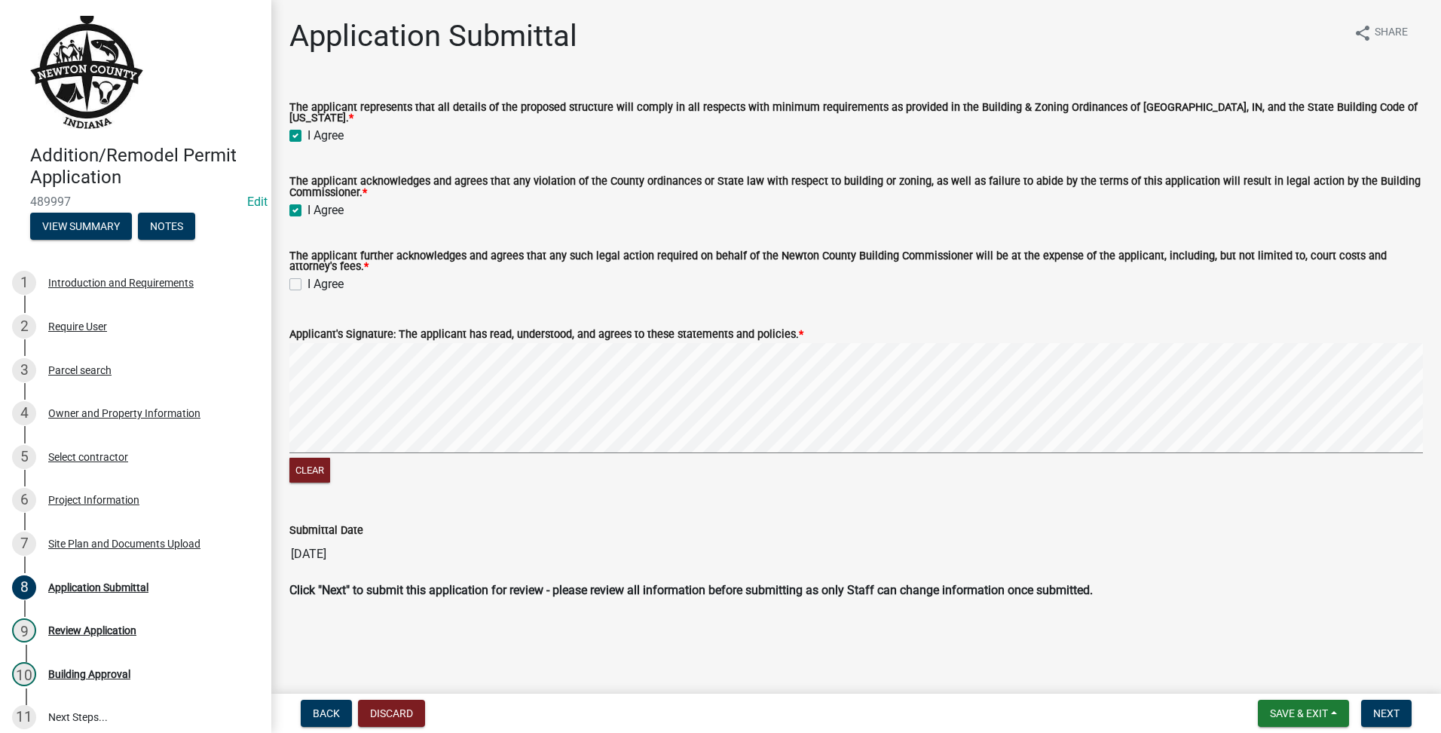
checkbox input "true"
click at [307, 283] on label "I Agree" at bounding box center [325, 284] width 36 height 18
click at [307, 283] on input "I Agree" at bounding box center [312, 280] width 10 height 10
checkbox input "true"
click at [1384, 719] on span "Next" at bounding box center [1386, 713] width 26 height 12
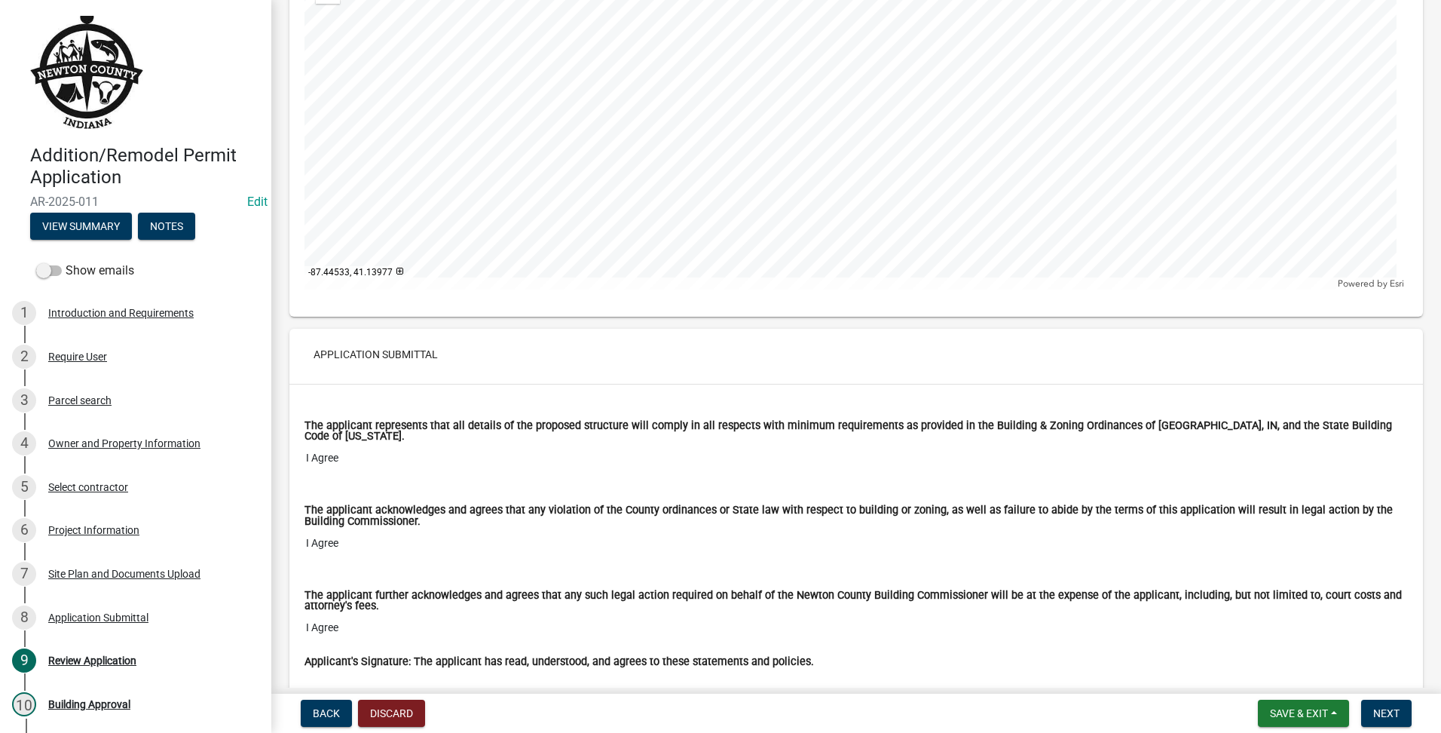
scroll to position [5903, 0]
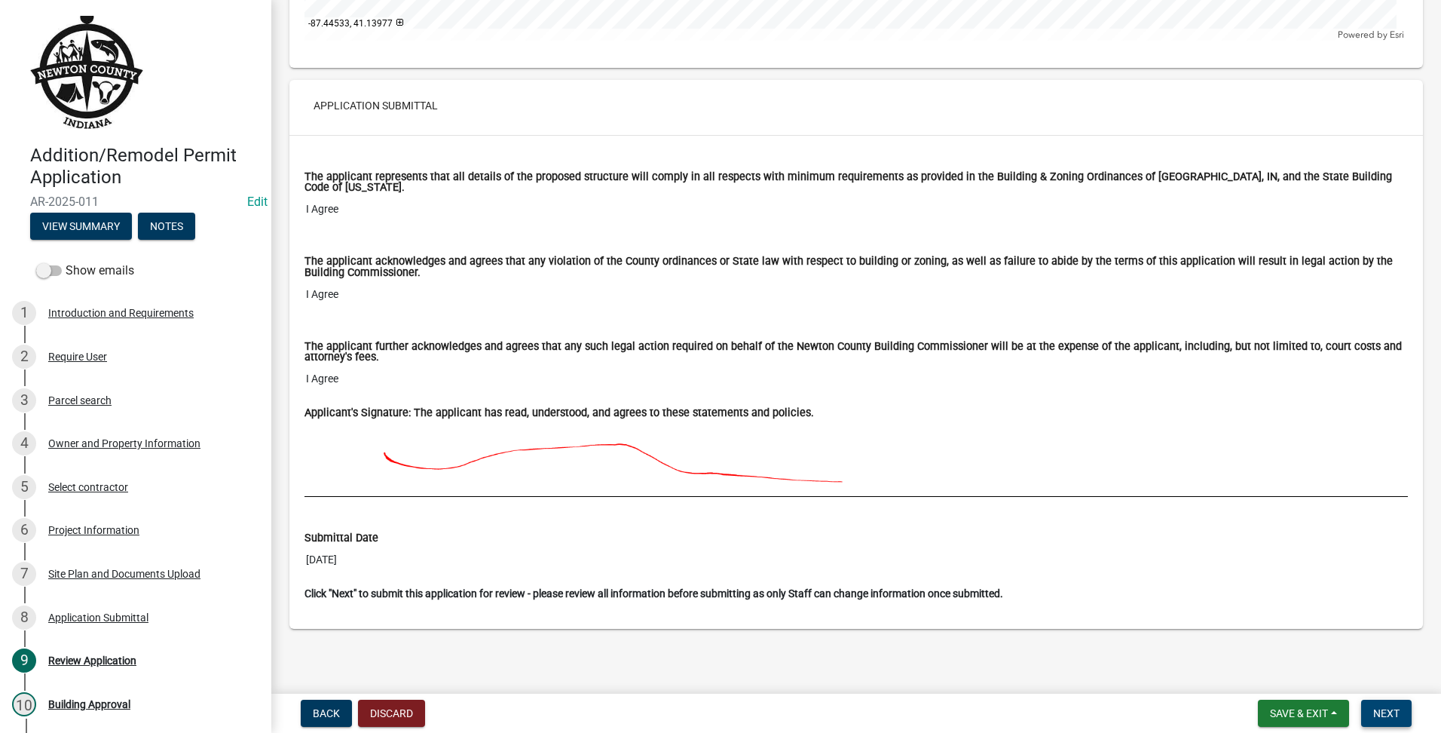
click at [1388, 707] on span "Next" at bounding box center [1386, 713] width 26 height 12
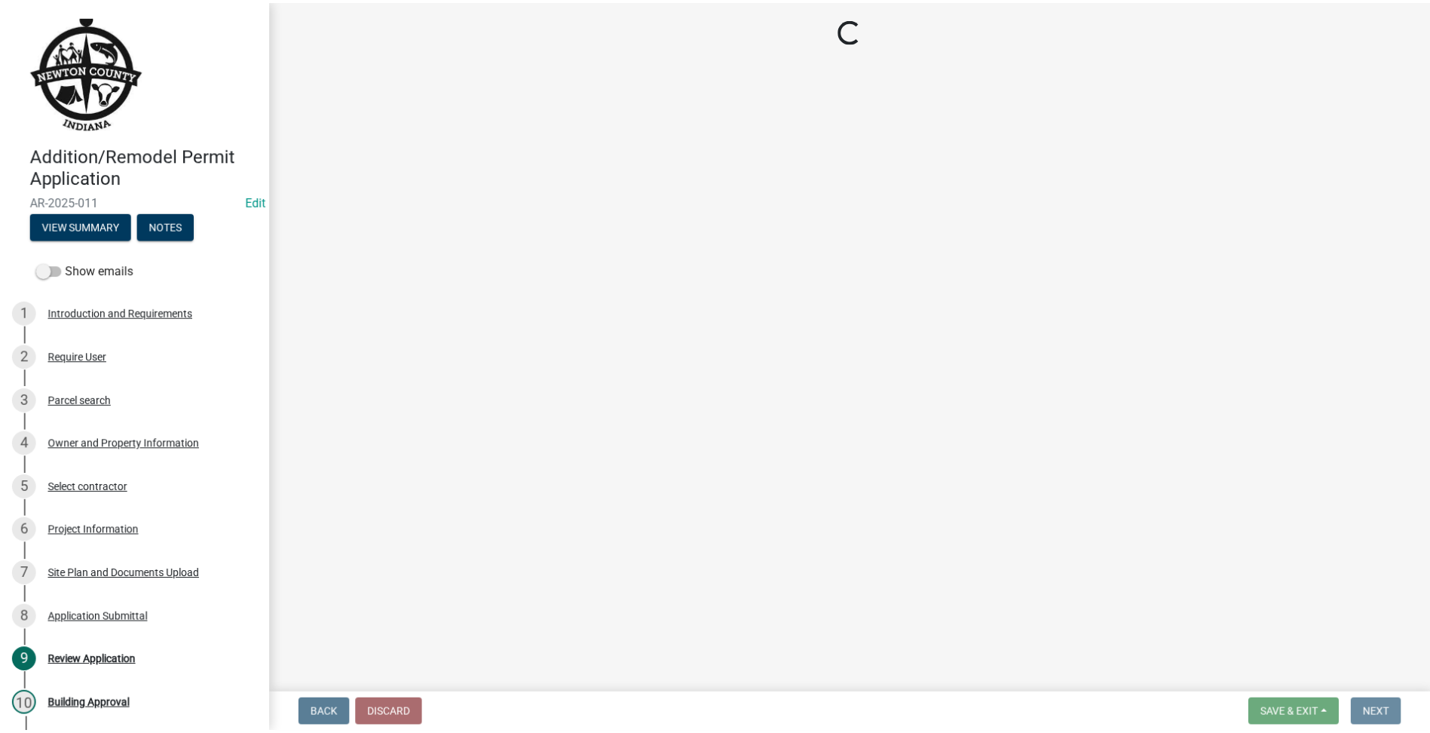
scroll to position [0, 0]
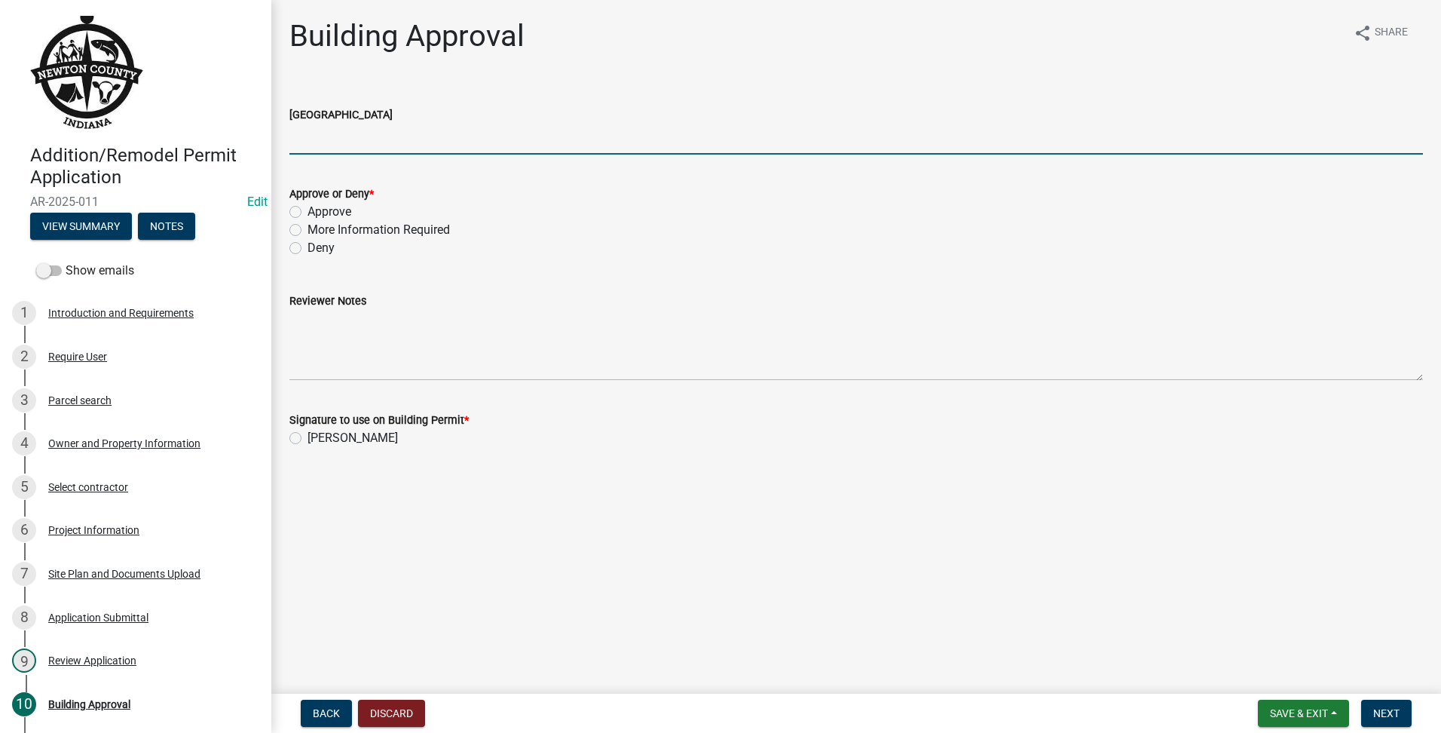
click at [422, 127] on input "[GEOGRAPHIC_DATA]" at bounding box center [856, 139] width 1134 height 31
type input "AG"
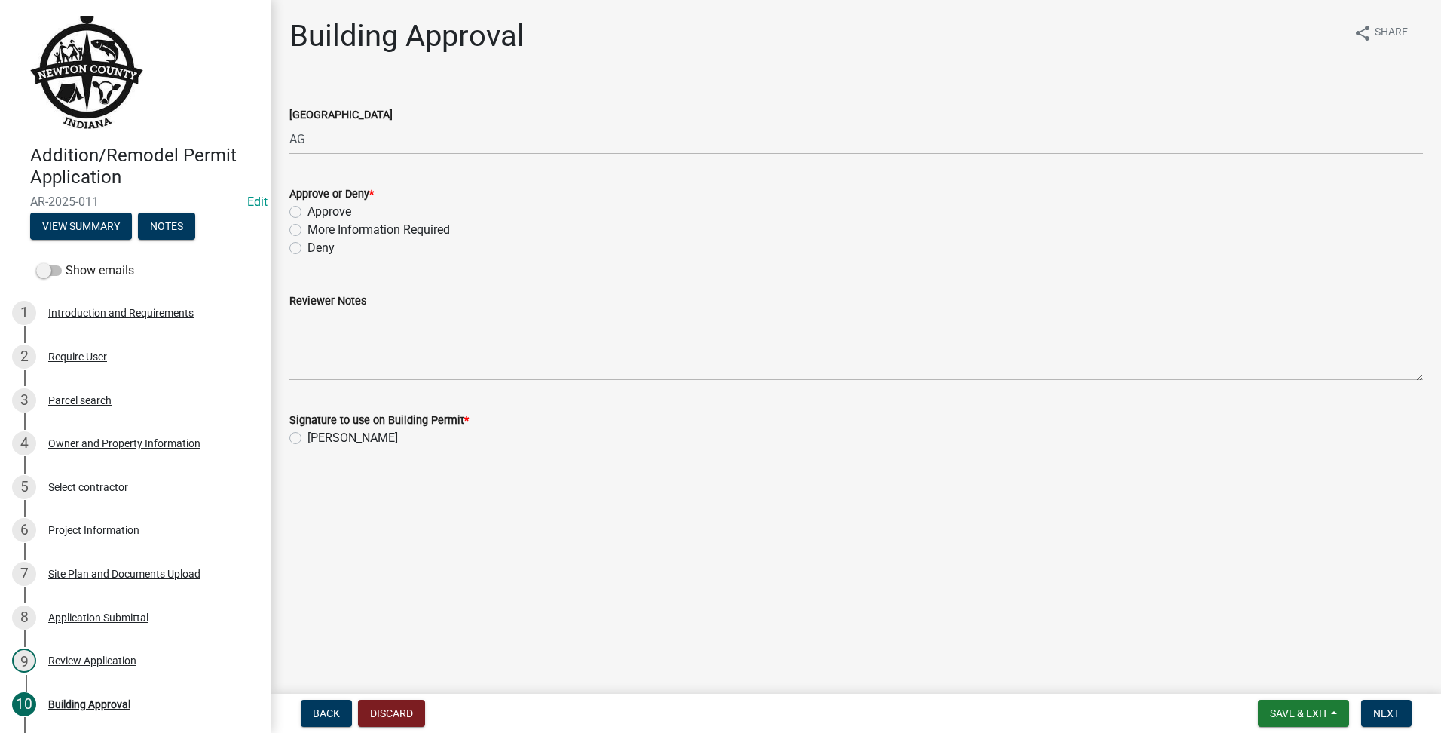
click at [332, 216] on label "Approve" at bounding box center [329, 212] width 44 height 18
click at [317, 213] on input "Approve" at bounding box center [312, 208] width 10 height 10
radio input "true"
click at [307, 436] on label "[PERSON_NAME]" at bounding box center [352, 438] width 90 height 18
click at [307, 436] on input "[PERSON_NAME]" at bounding box center [312, 434] width 10 height 10
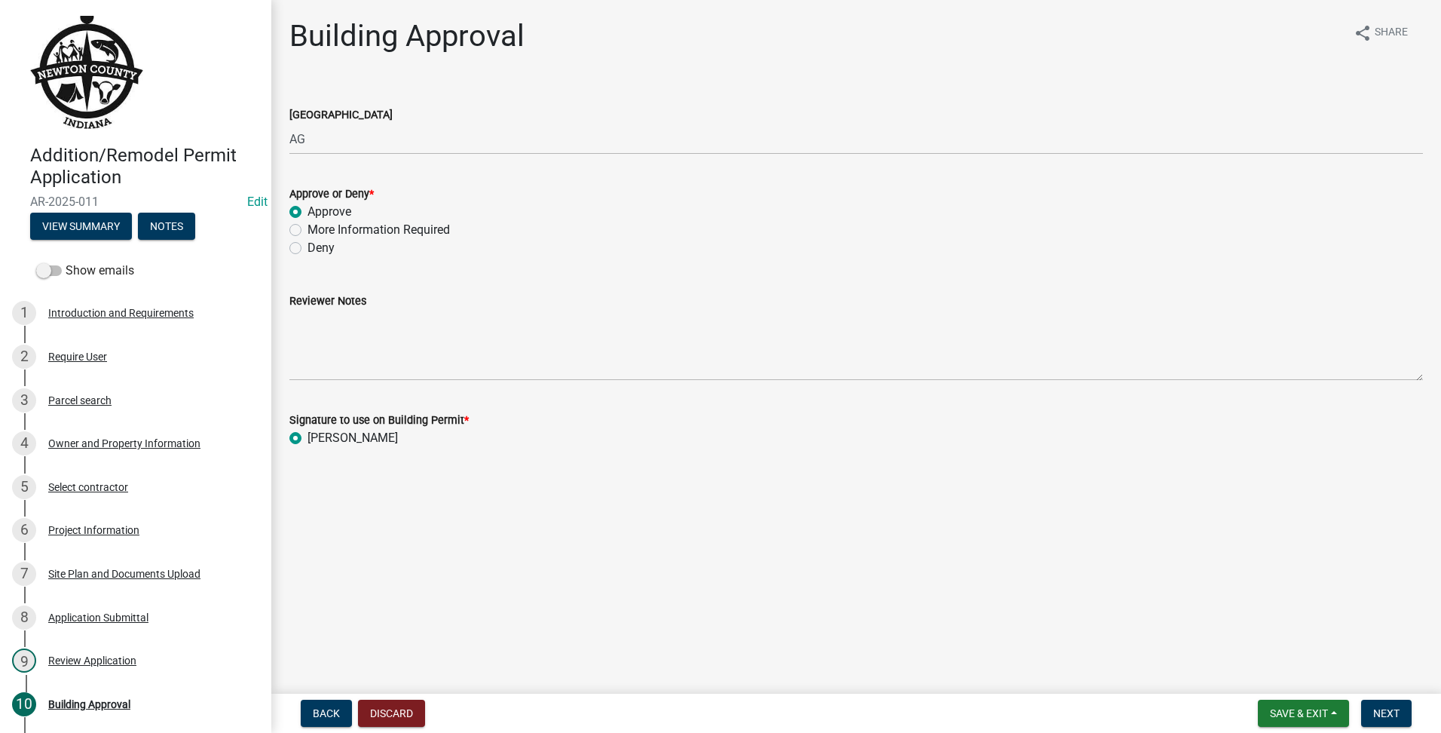
radio input "true"
click at [1390, 715] on span "Next" at bounding box center [1386, 713] width 26 height 12
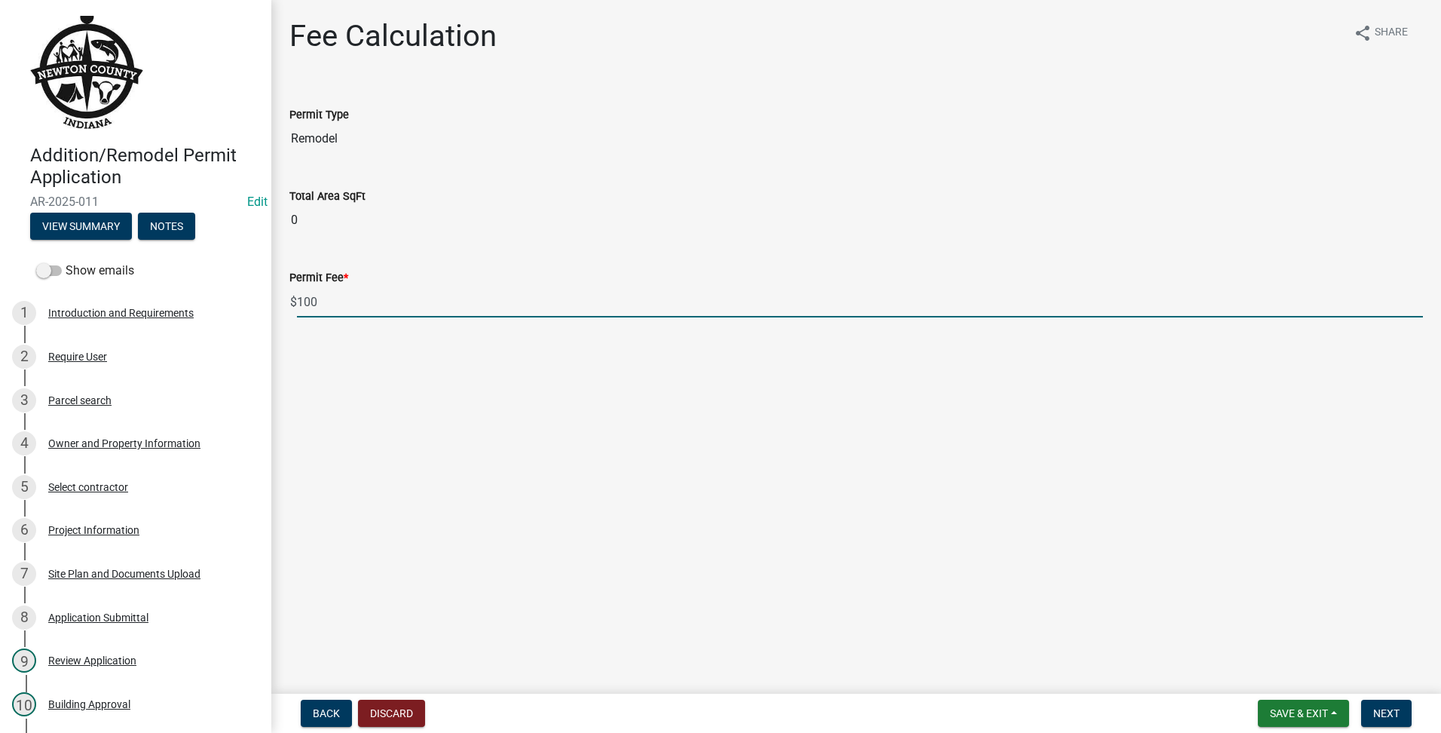
drag, startPoint x: 176, startPoint y: 300, endPoint x: -3, endPoint y: 268, distance: 182.1
click at [0, 268] on html "Internet Explorer does NOT work with GeoPermits. Get a new browser for more sec…" at bounding box center [720, 366] width 1441 height 733
type input "200"
click at [1394, 710] on span "Next" at bounding box center [1386, 713] width 26 height 12
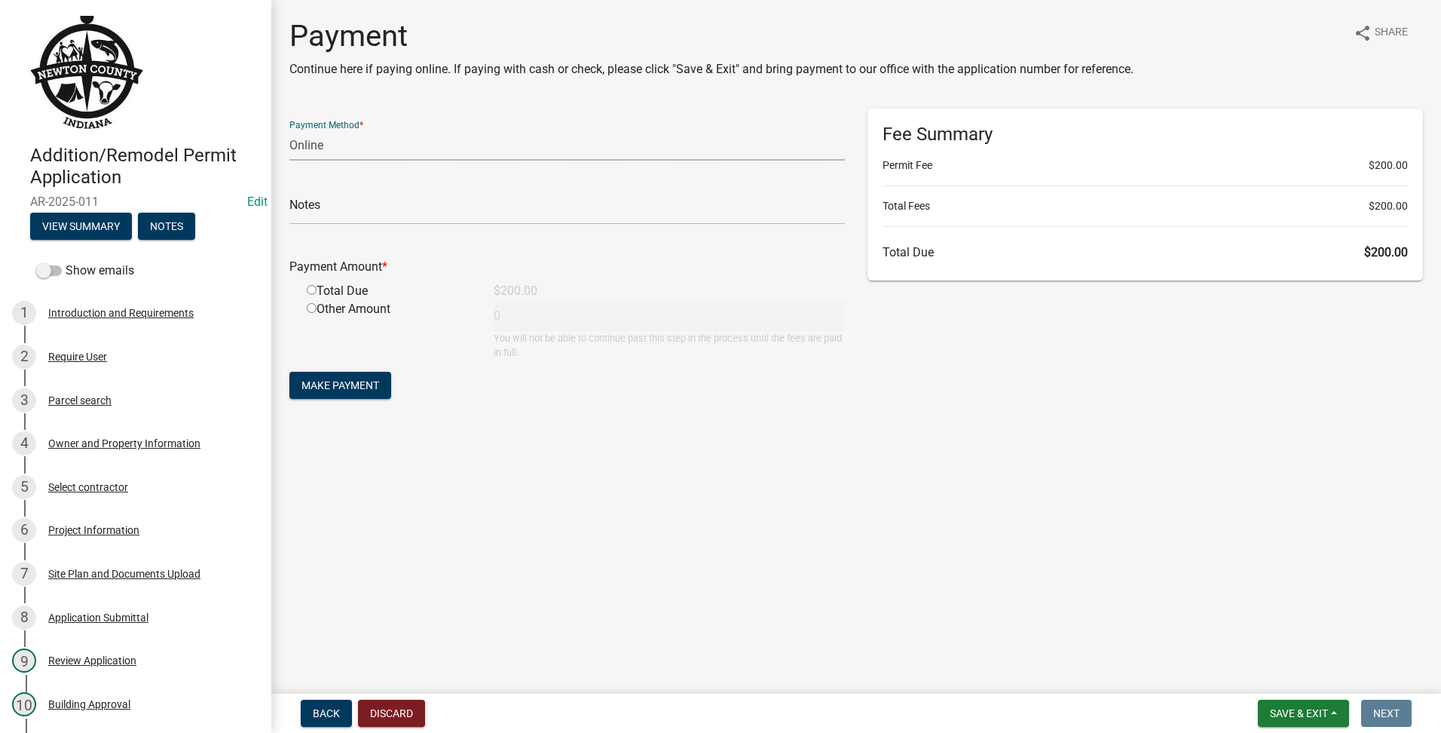
click at [439, 147] on select "Credit Card POS Check Cash Online" at bounding box center [566, 145] width 555 height 31
select select "1: 0"
click at [289, 130] on select "Credit Card POS Check Cash Online" at bounding box center [566, 145] width 555 height 31
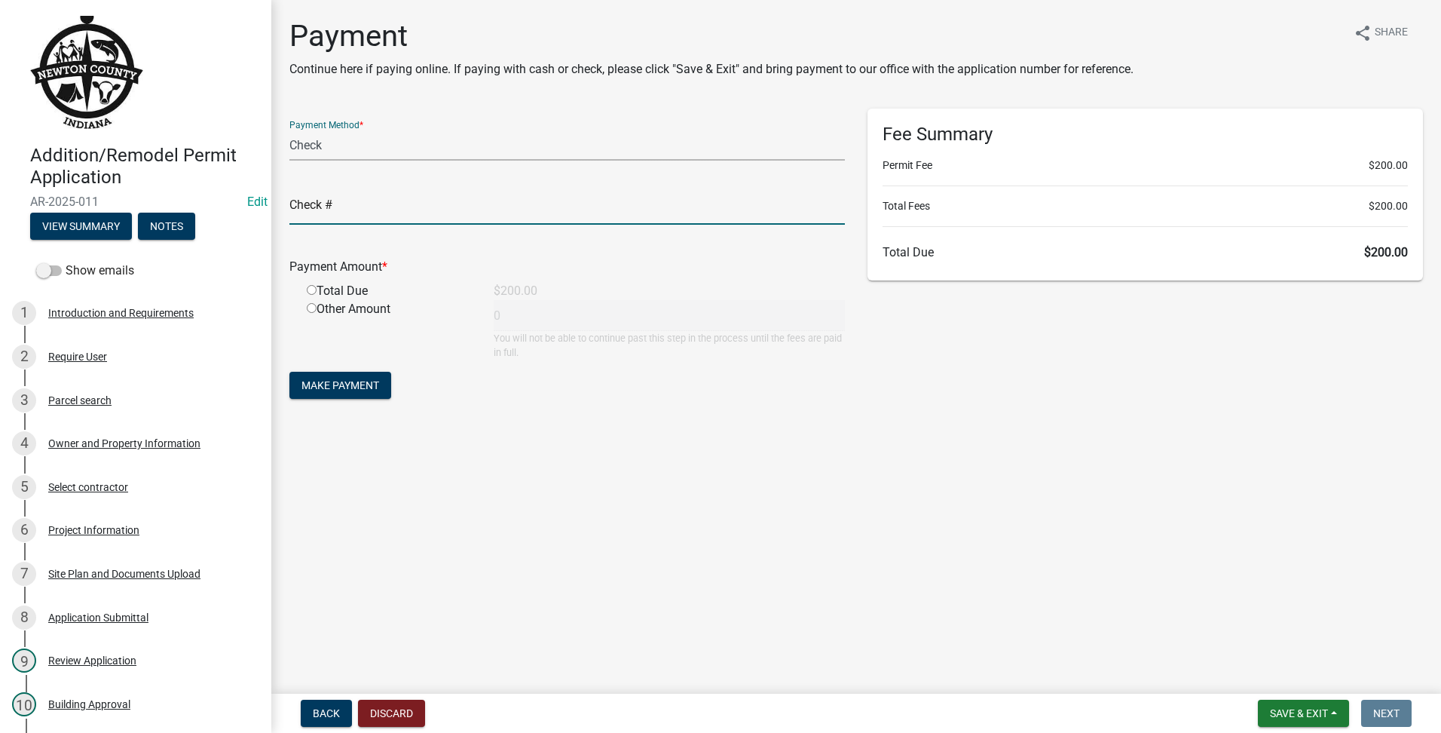
click at [398, 200] on input "text" at bounding box center [566, 209] width 555 height 31
type input "31601"
click at [307, 282] on div "Total Due" at bounding box center [388, 291] width 187 height 18
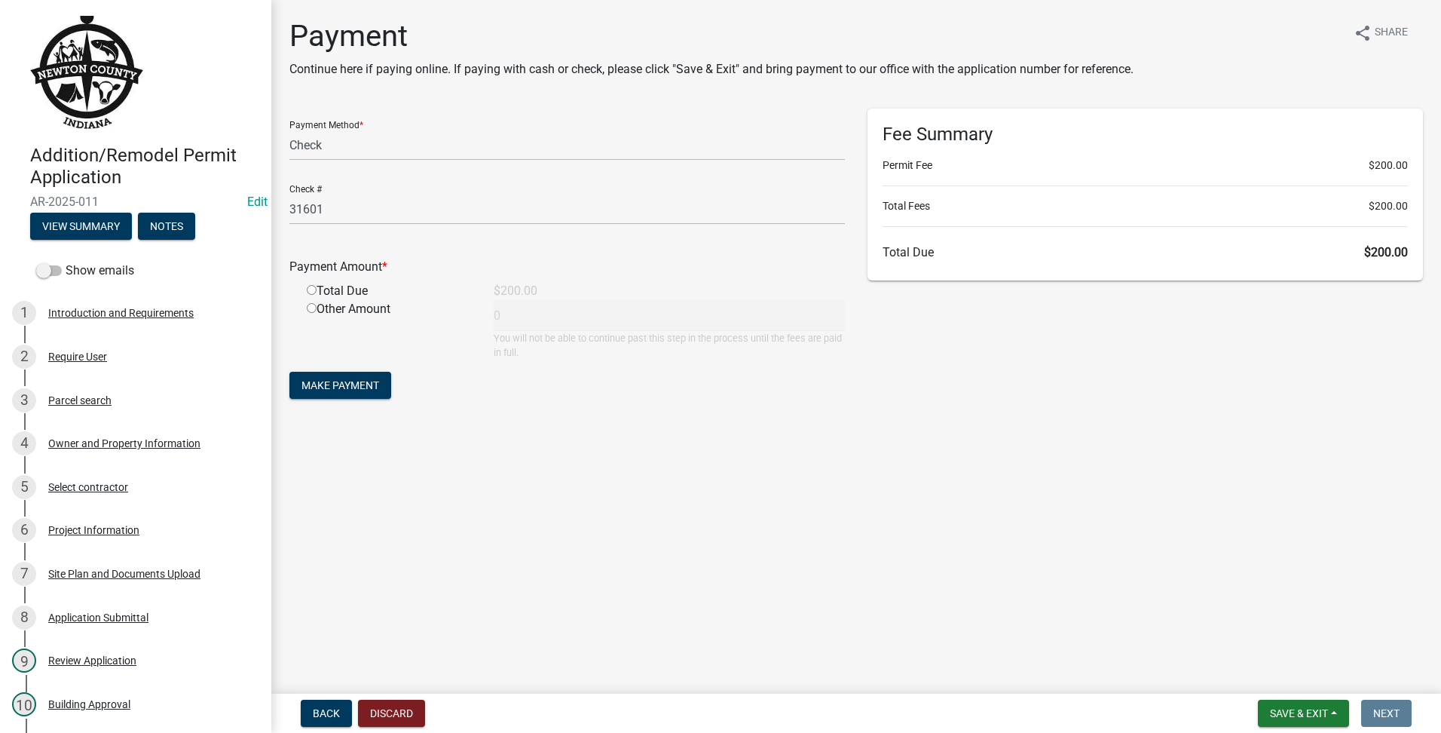
click at [306, 293] on div "Total Due" at bounding box center [388, 291] width 187 height 18
click at [311, 292] on input "radio" at bounding box center [312, 290] width 10 height 10
radio input "true"
type input "200"
click at [339, 381] on span "Make Payment" at bounding box center [340, 385] width 78 height 12
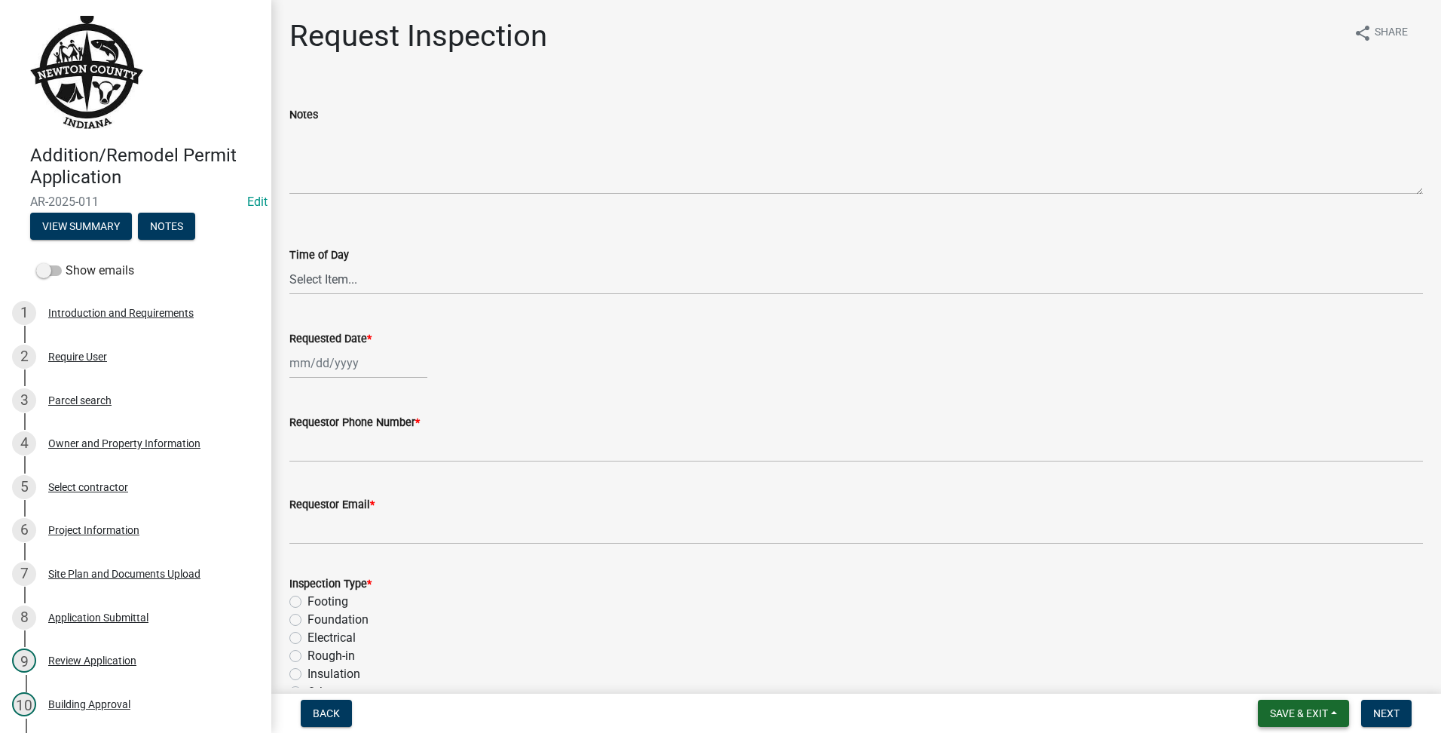
click at [1280, 707] on span "Save & Exit" at bounding box center [1299, 713] width 58 height 12
click at [1286, 693] on div "Save Save & Exit" at bounding box center [1288, 655] width 121 height 84
click at [1293, 685] on button "Save & Exit" at bounding box center [1288, 674] width 121 height 36
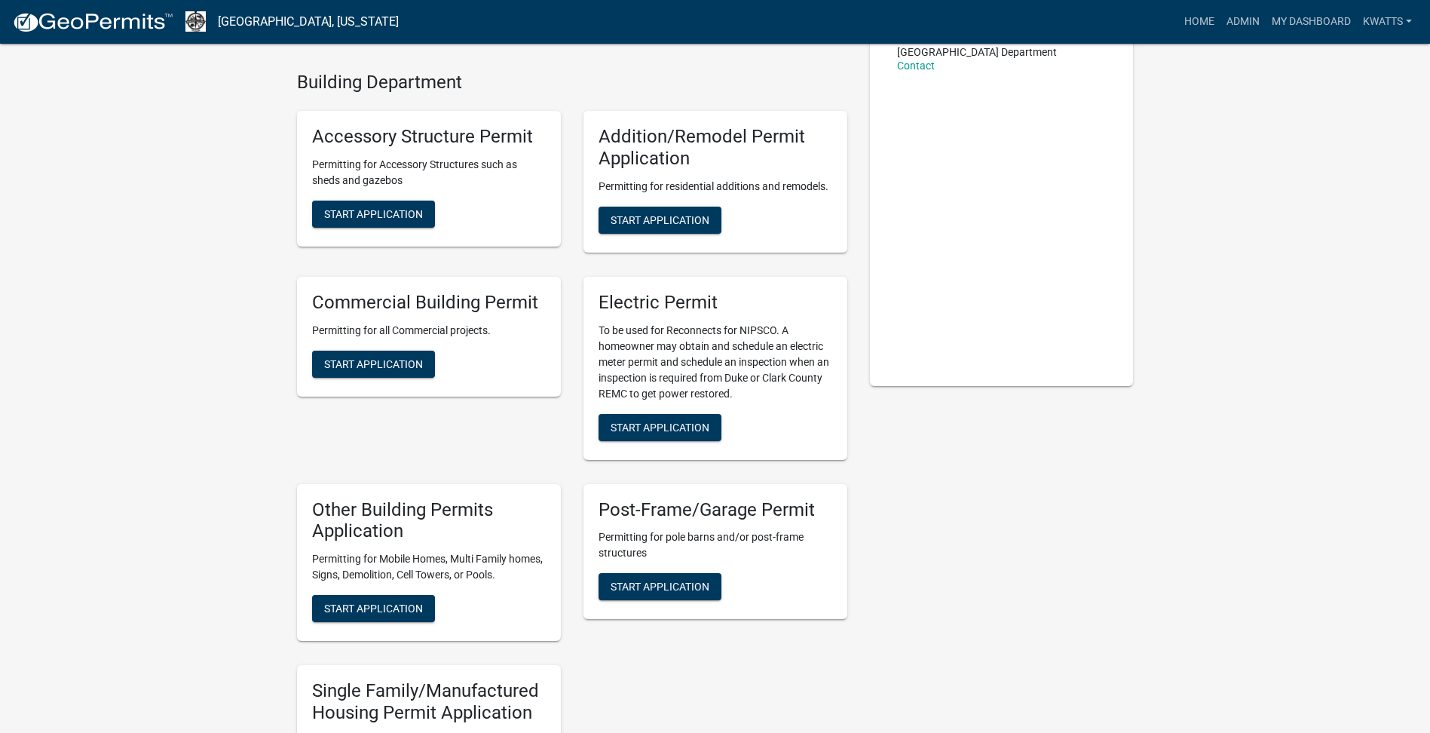
scroll to position [251, 0]
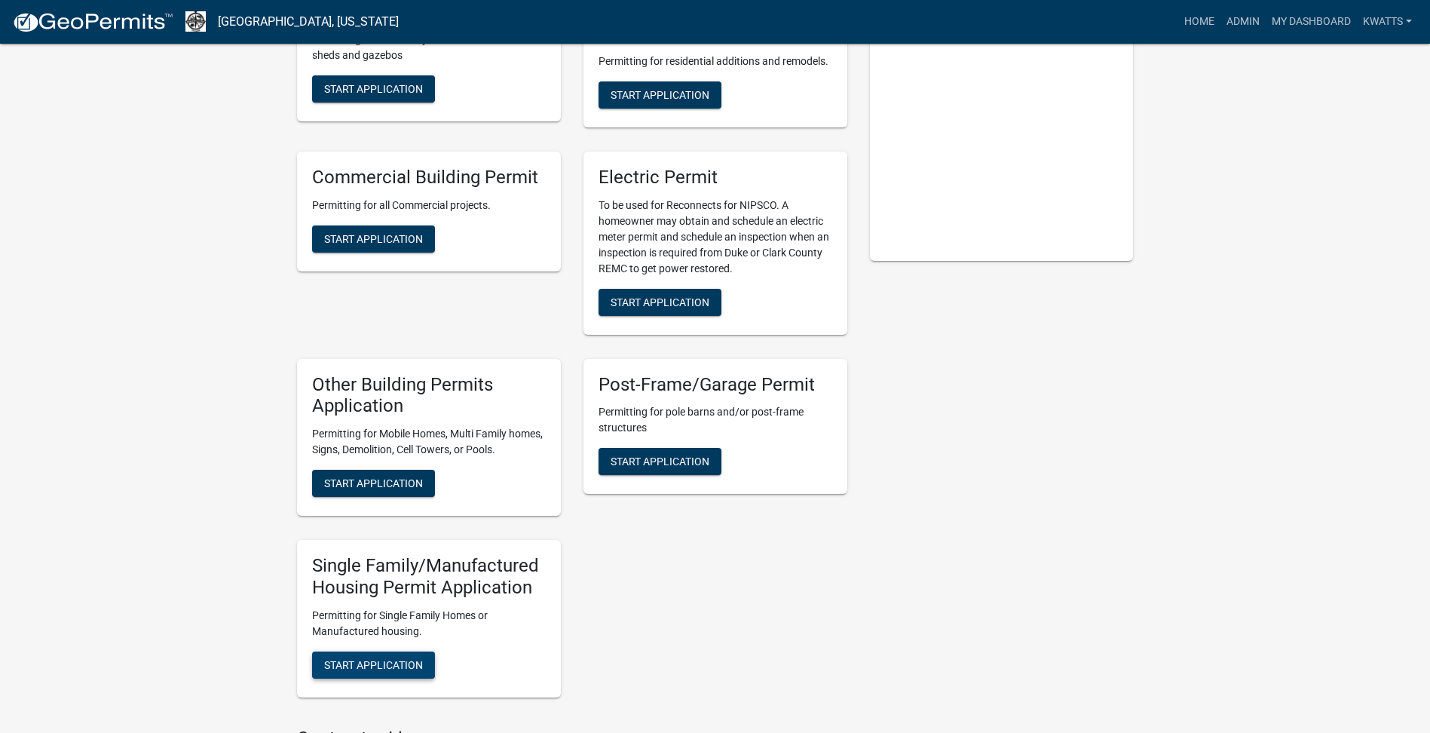
click at [377, 659] on button "Start Application" at bounding box center [373, 664] width 123 height 27
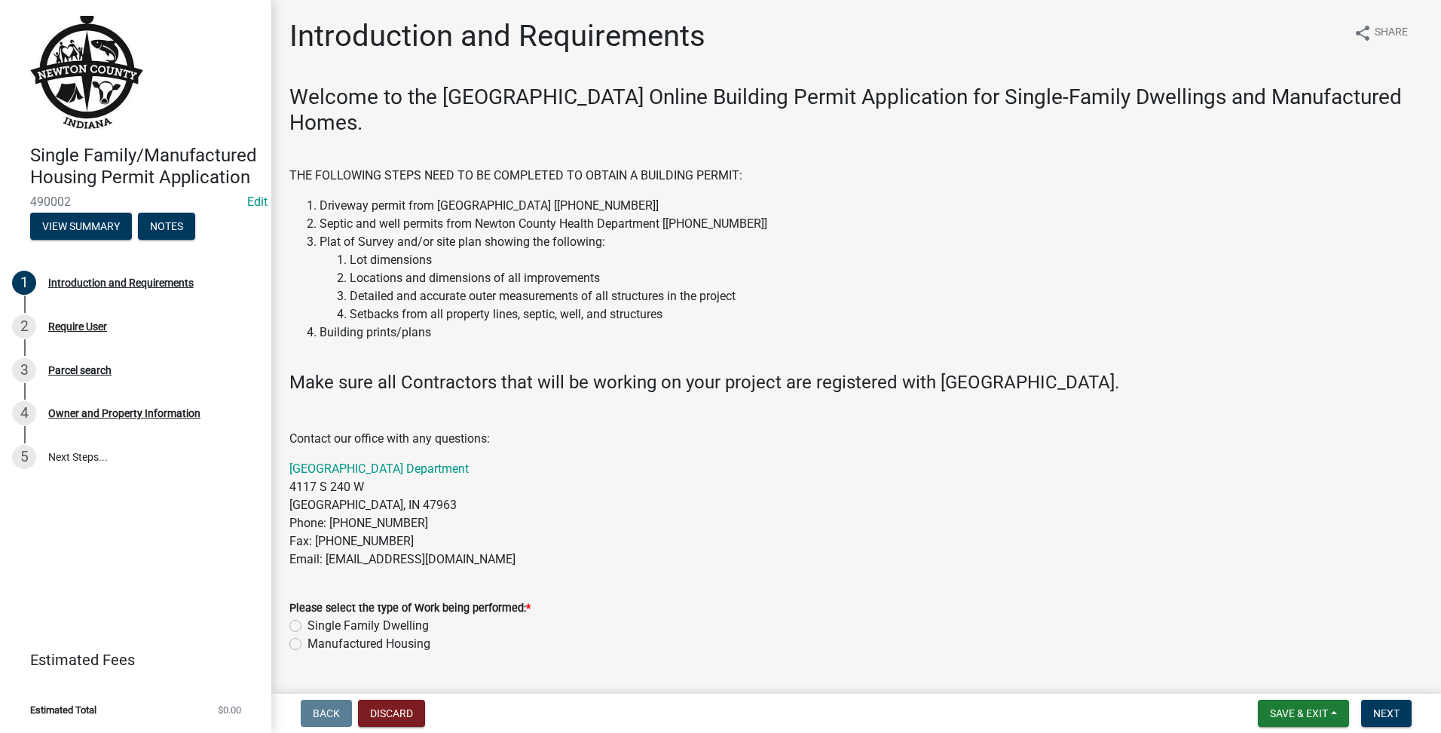
scroll to position [251, 0]
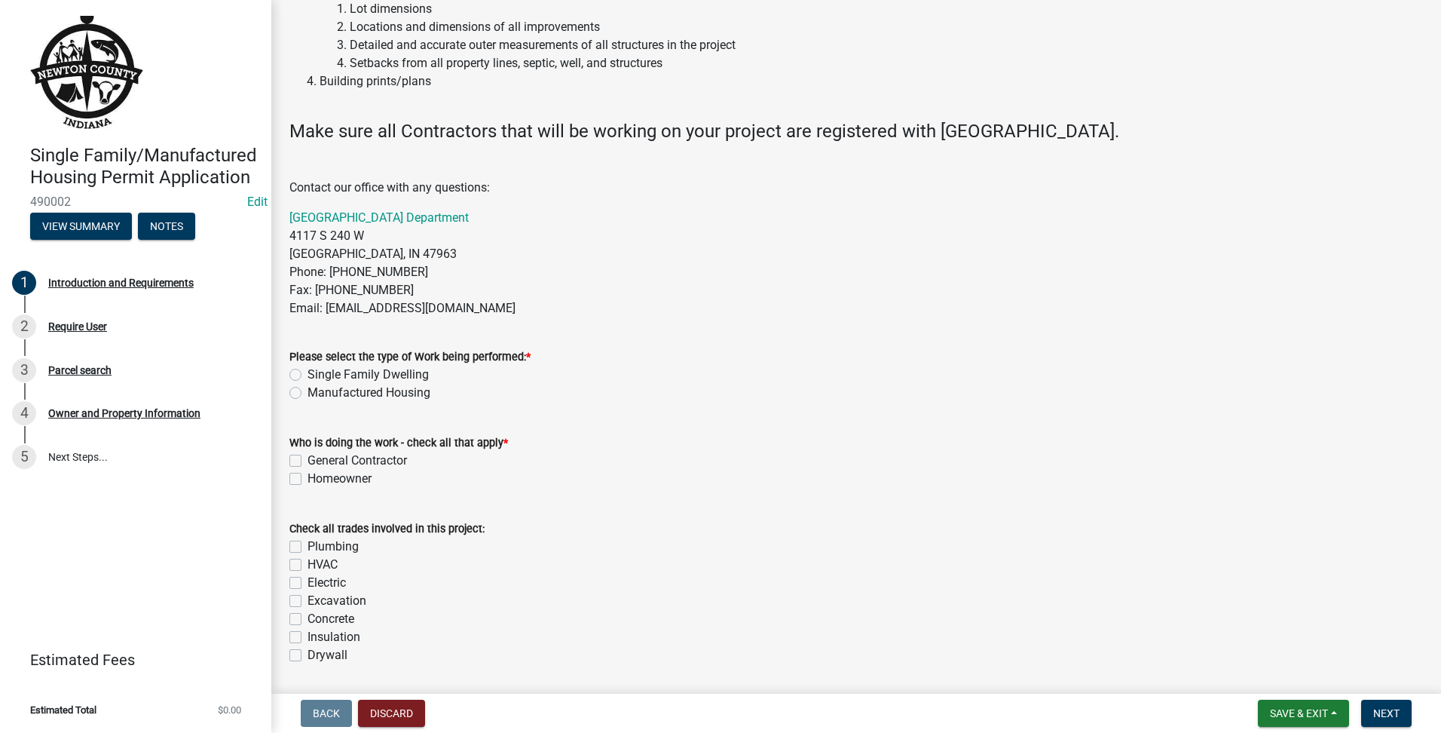
click at [307, 390] on label "Manufactured Housing" at bounding box center [368, 393] width 123 height 18
click at [307, 390] on input "Manufactured Housing" at bounding box center [312, 389] width 10 height 10
radio input "true"
click at [307, 378] on label "Single Family Dwelling" at bounding box center [367, 375] width 121 height 18
click at [307, 375] on input "Single Family Dwelling" at bounding box center [312, 371] width 10 height 10
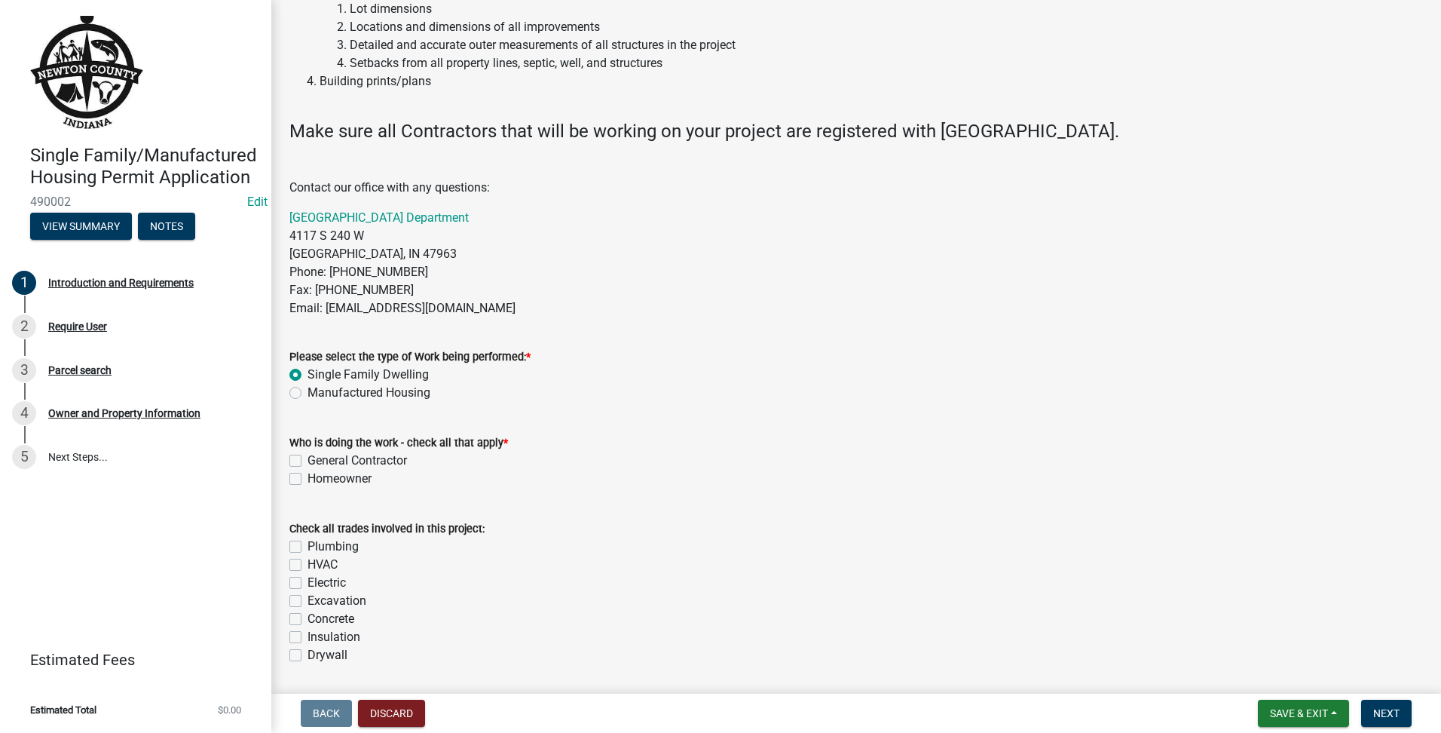
radio input "true"
click at [307, 465] on label "General Contractor" at bounding box center [356, 460] width 99 height 18
click at [307, 461] on input "General Contractor" at bounding box center [312, 456] width 10 height 10
checkbox input "true"
checkbox input "false"
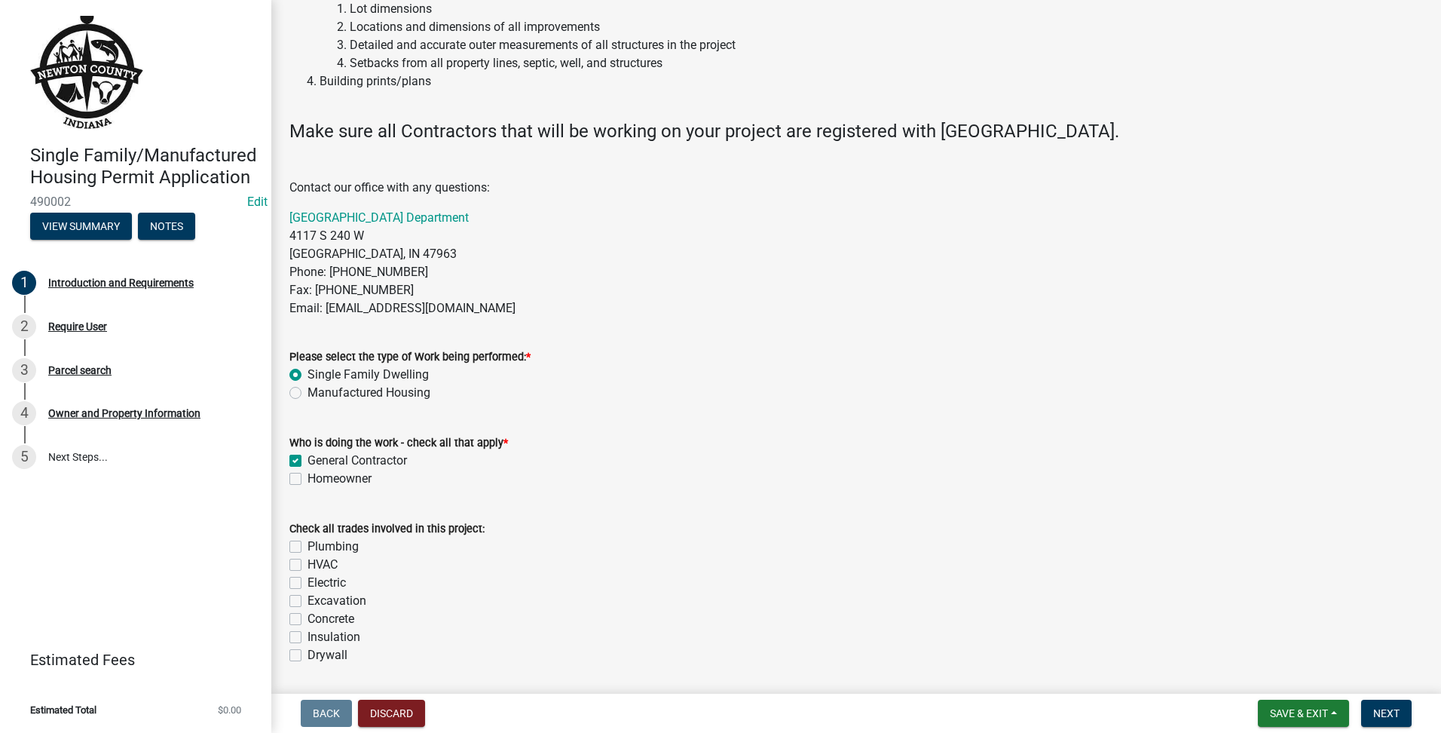
scroll to position [377, 0]
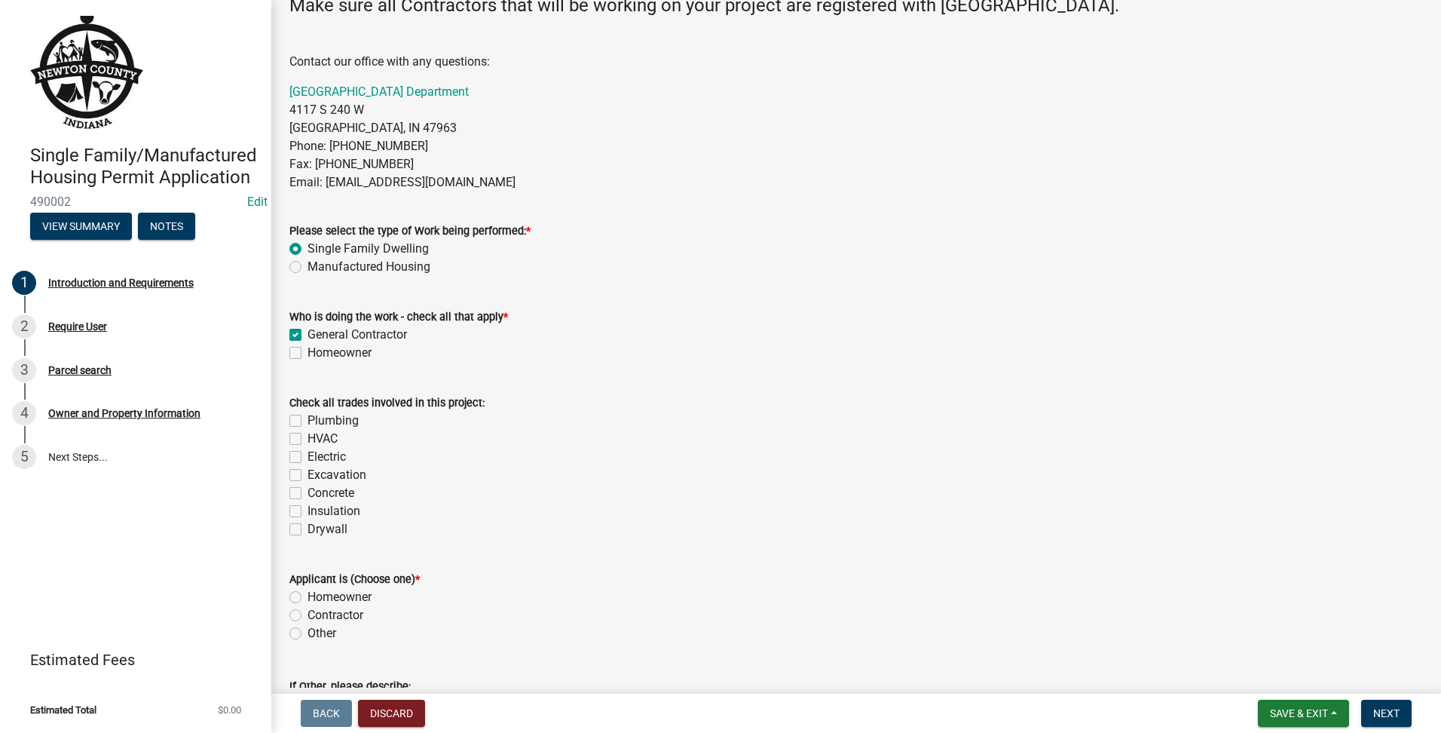
click at [307, 420] on label "Plumbing" at bounding box center [332, 420] width 51 height 18
click at [307, 420] on input "Plumbing" at bounding box center [312, 416] width 10 height 10
checkbox input "true"
checkbox input "false"
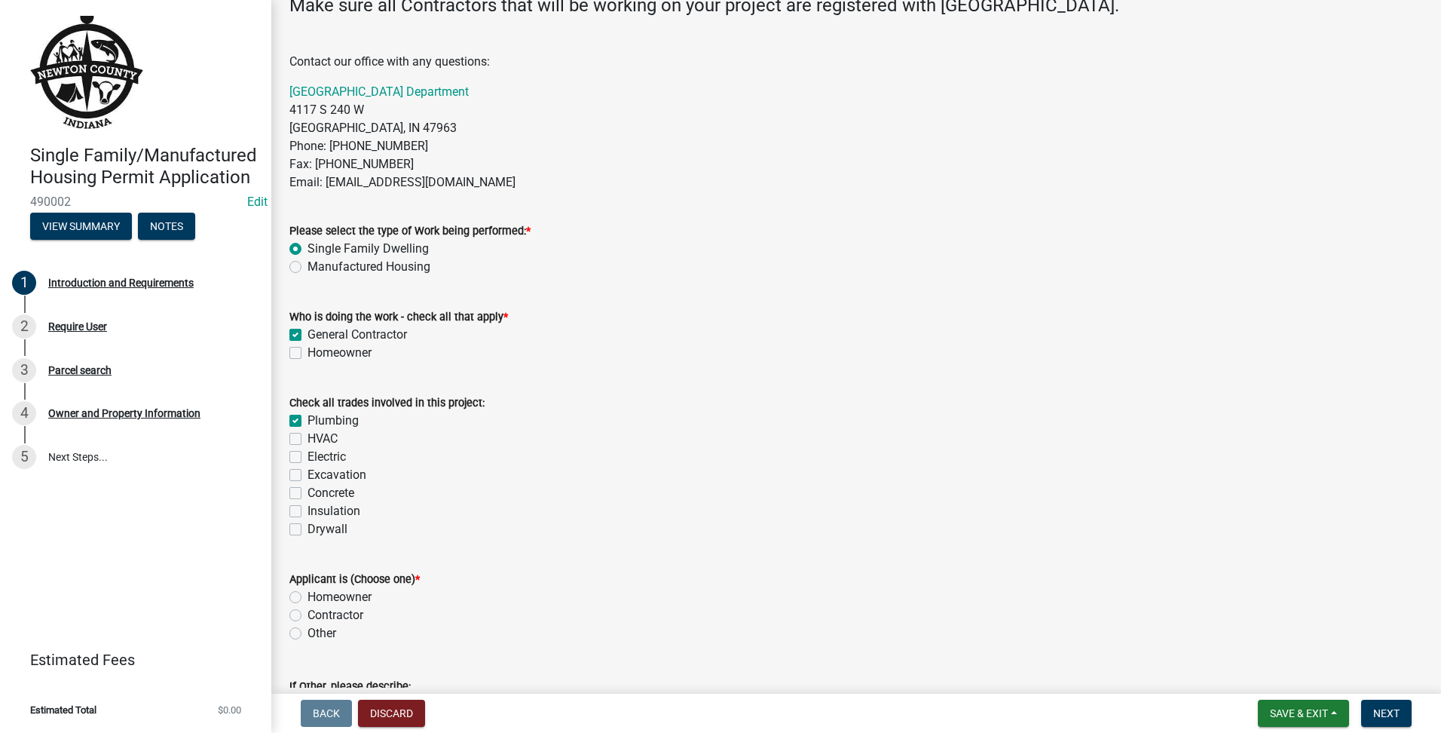
checkbox input "false"
click at [300, 430] on div "HVAC" at bounding box center [856, 439] width 1134 height 18
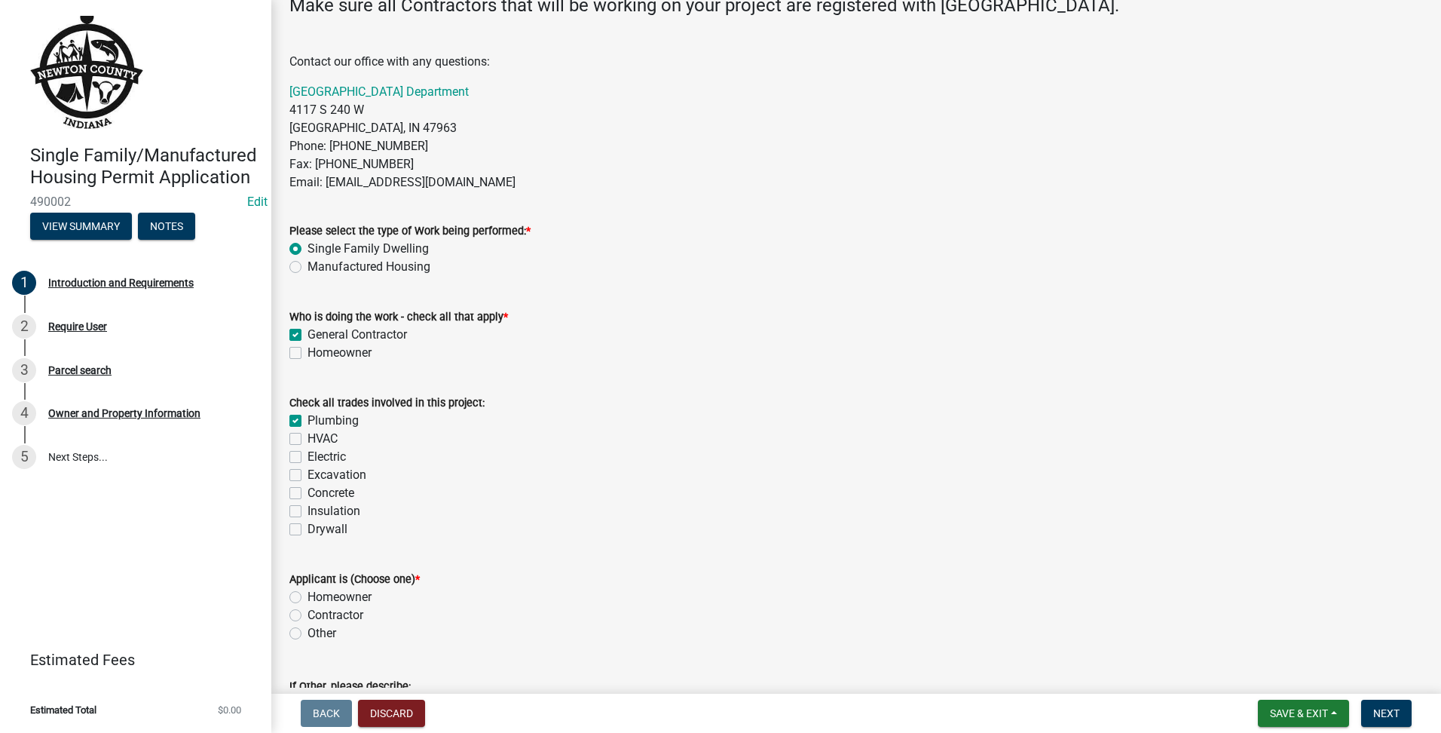
click at [299, 445] on div "HVAC" at bounding box center [856, 439] width 1134 height 18
click at [307, 440] on label "HVAC" at bounding box center [322, 439] width 30 height 18
click at [307, 439] on input "HVAC" at bounding box center [312, 435] width 10 height 10
checkbox input "true"
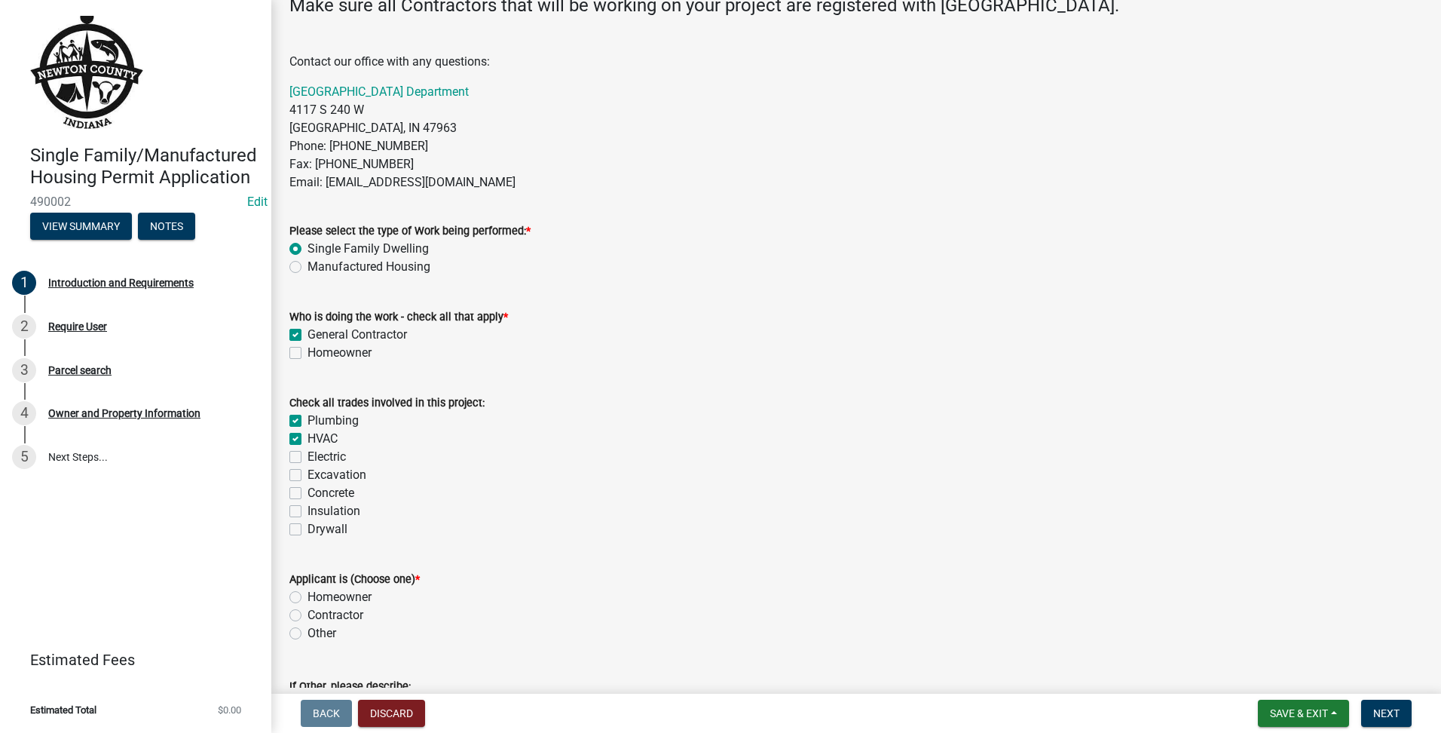
checkbox input "true"
checkbox input "false"
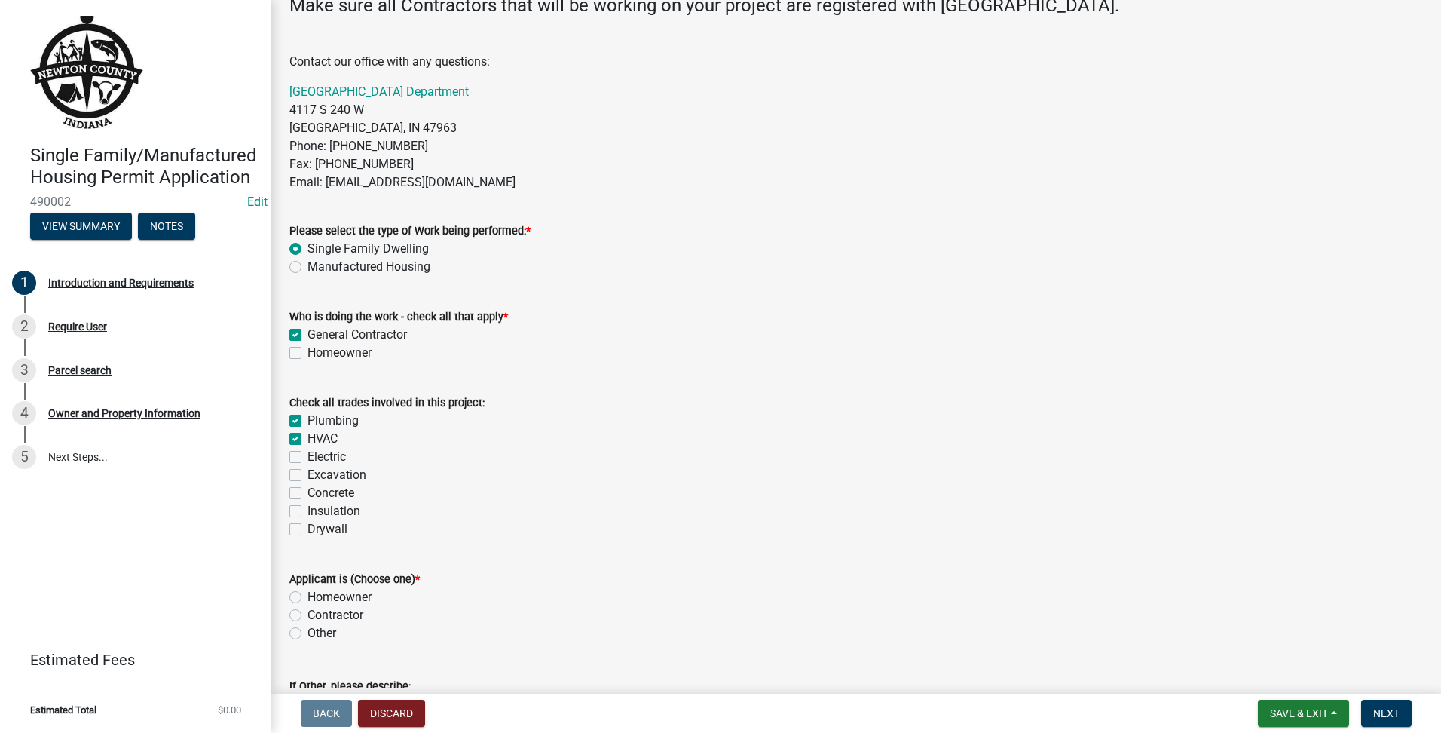
checkbox input "false"
click at [307, 462] on label "Electric" at bounding box center [326, 457] width 38 height 18
click at [307, 457] on input "Electric" at bounding box center [312, 453] width 10 height 10
checkbox input "true"
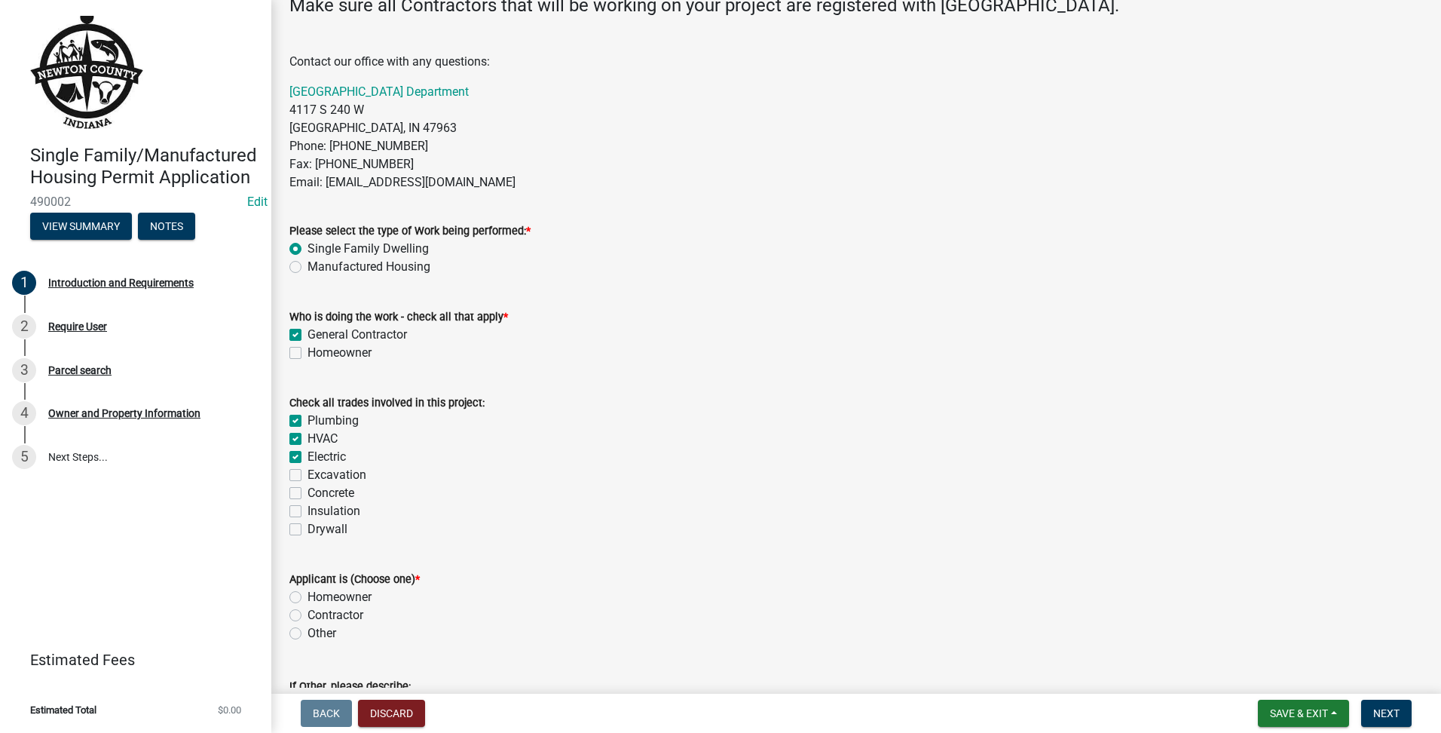
click at [307, 478] on label "Excavation" at bounding box center [336, 475] width 59 height 18
click at [307, 476] on input "Excavation" at bounding box center [312, 471] width 10 height 10
click at [307, 487] on label "Concrete" at bounding box center [330, 493] width 47 height 18
click at [307, 487] on input "Concrete" at bounding box center [312, 489] width 10 height 10
click at [307, 506] on label "Insulation" at bounding box center [333, 511] width 53 height 18
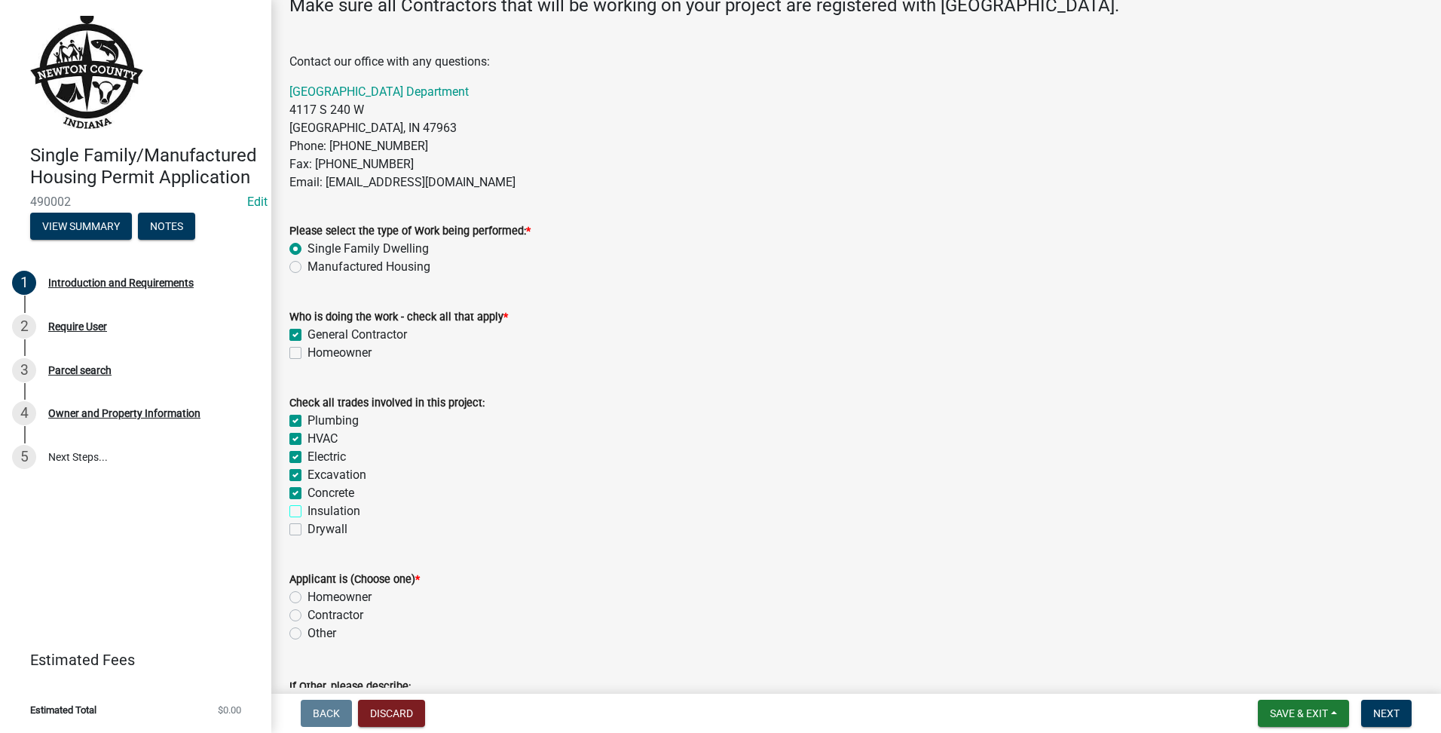
click at [307, 506] on input "Insulation" at bounding box center [312, 507] width 10 height 10
click at [294, 522] on div "Drywall" at bounding box center [856, 529] width 1134 height 18
click at [307, 525] on label "Drywall" at bounding box center [327, 529] width 40 height 18
click at [307, 525] on input "Drywall" at bounding box center [312, 525] width 10 height 10
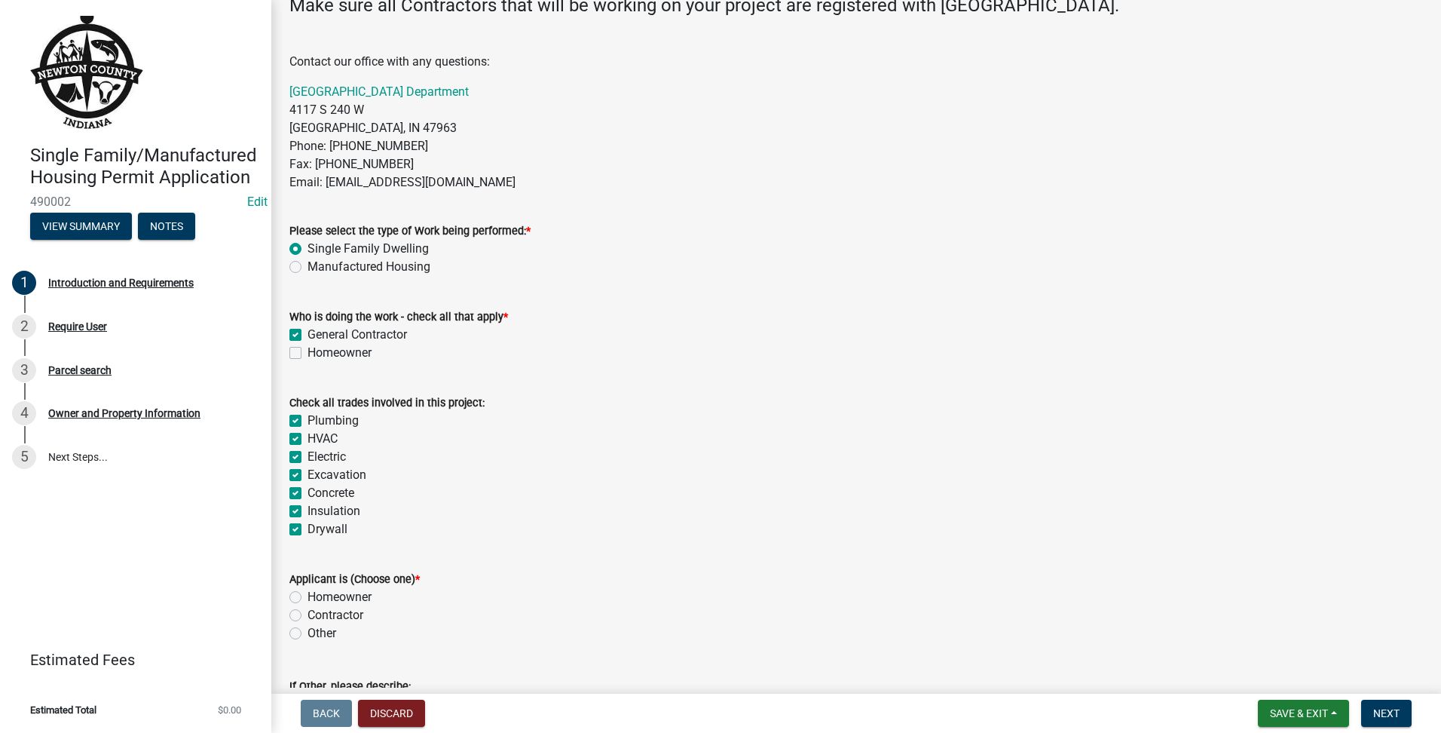
scroll to position [486, 0]
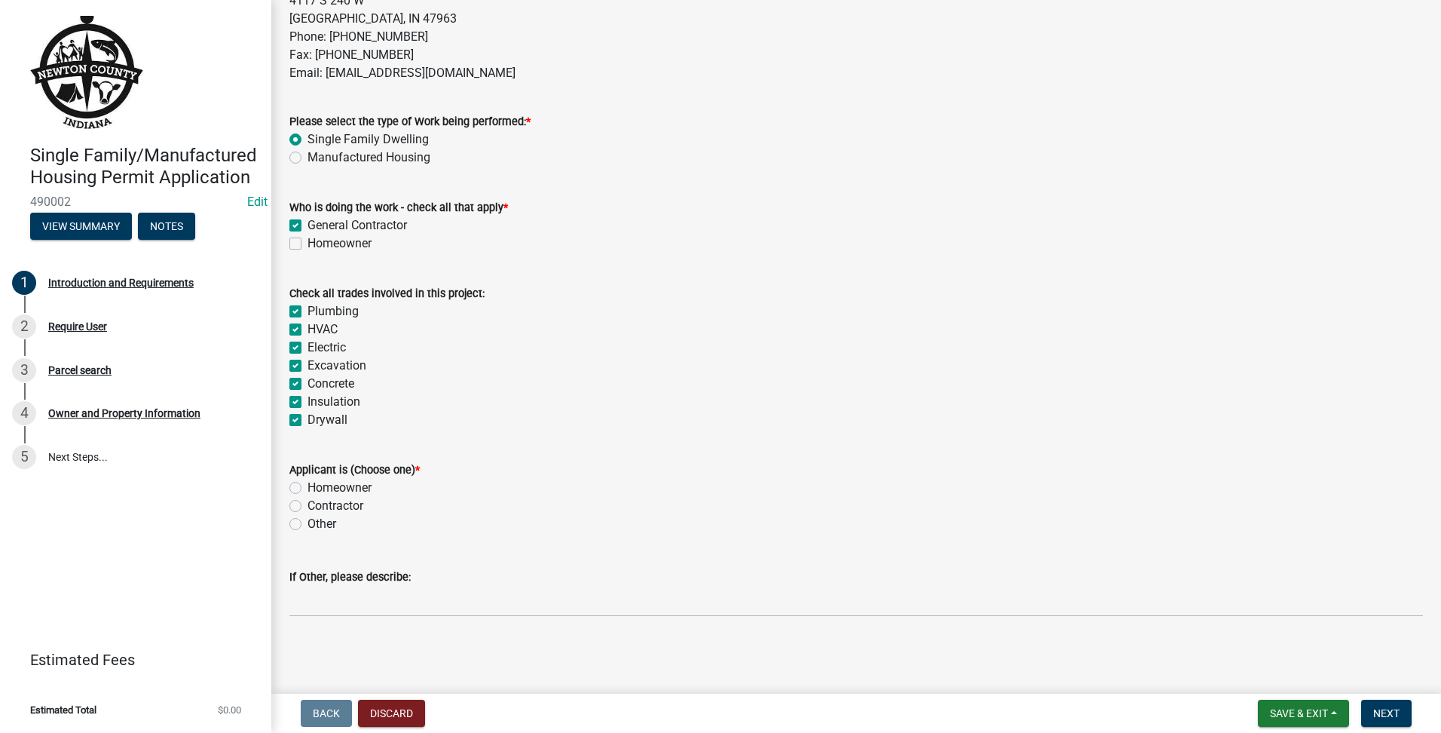
click at [307, 503] on label "Contractor" at bounding box center [335, 506] width 56 height 18
click at [307, 503] on input "Contractor" at bounding box center [312, 502] width 10 height 10
click at [298, 494] on div "Homeowner" at bounding box center [856, 488] width 1134 height 18
drag, startPoint x: 292, startPoint y: 487, endPoint x: 291, endPoint y: 516, distance: 28.6
click at [291, 516] on div "Applicant is (Choose one) * Homeowner Contractor Other" at bounding box center [856, 496] width 1134 height 72
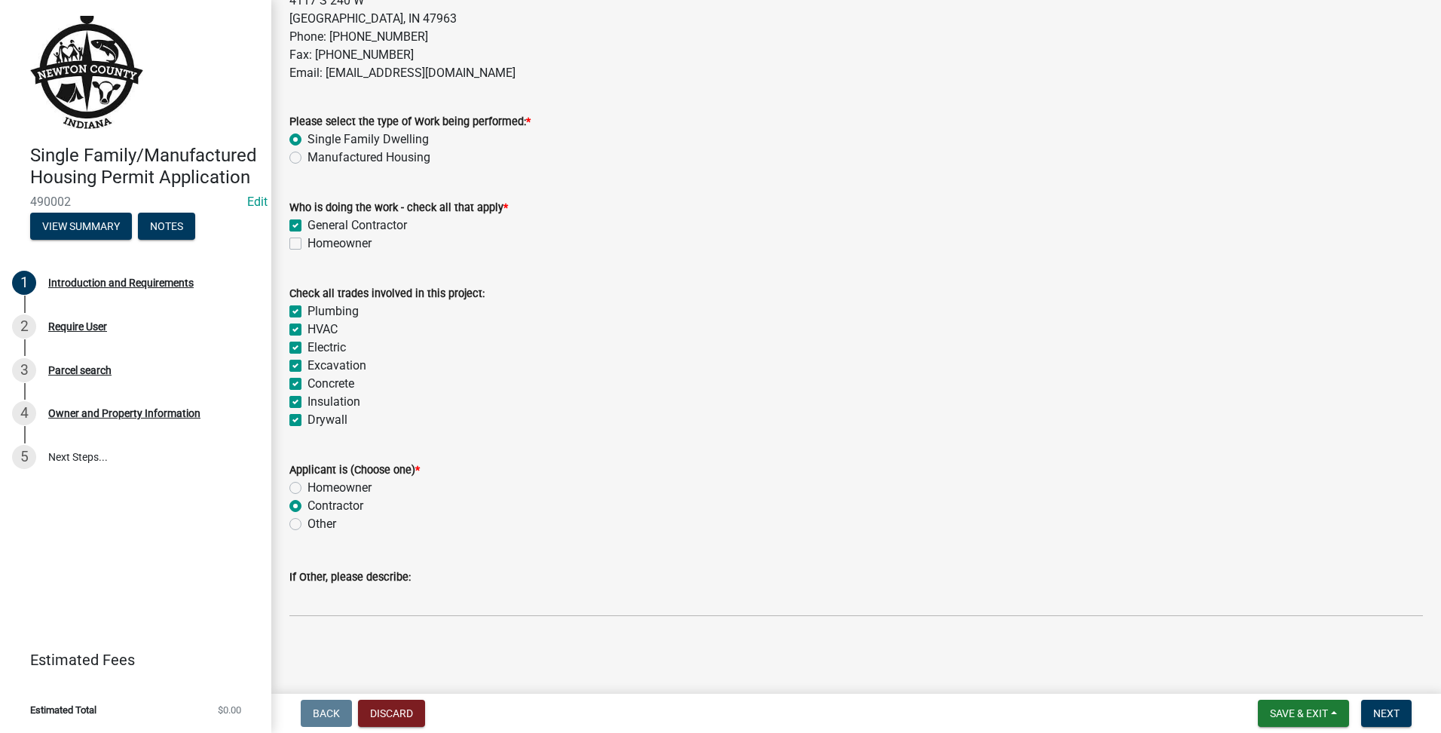
drag, startPoint x: 291, startPoint y: 516, endPoint x: 451, endPoint y: 511, distance: 160.6
click at [451, 511] on div "Contractor" at bounding box center [856, 506] width 1134 height 18
click at [1357, 724] on form "Save & Exit Save Save & Exit Next" at bounding box center [1335, 712] width 166 height 27
click at [1388, 707] on span "Next" at bounding box center [1386, 713] width 26 height 12
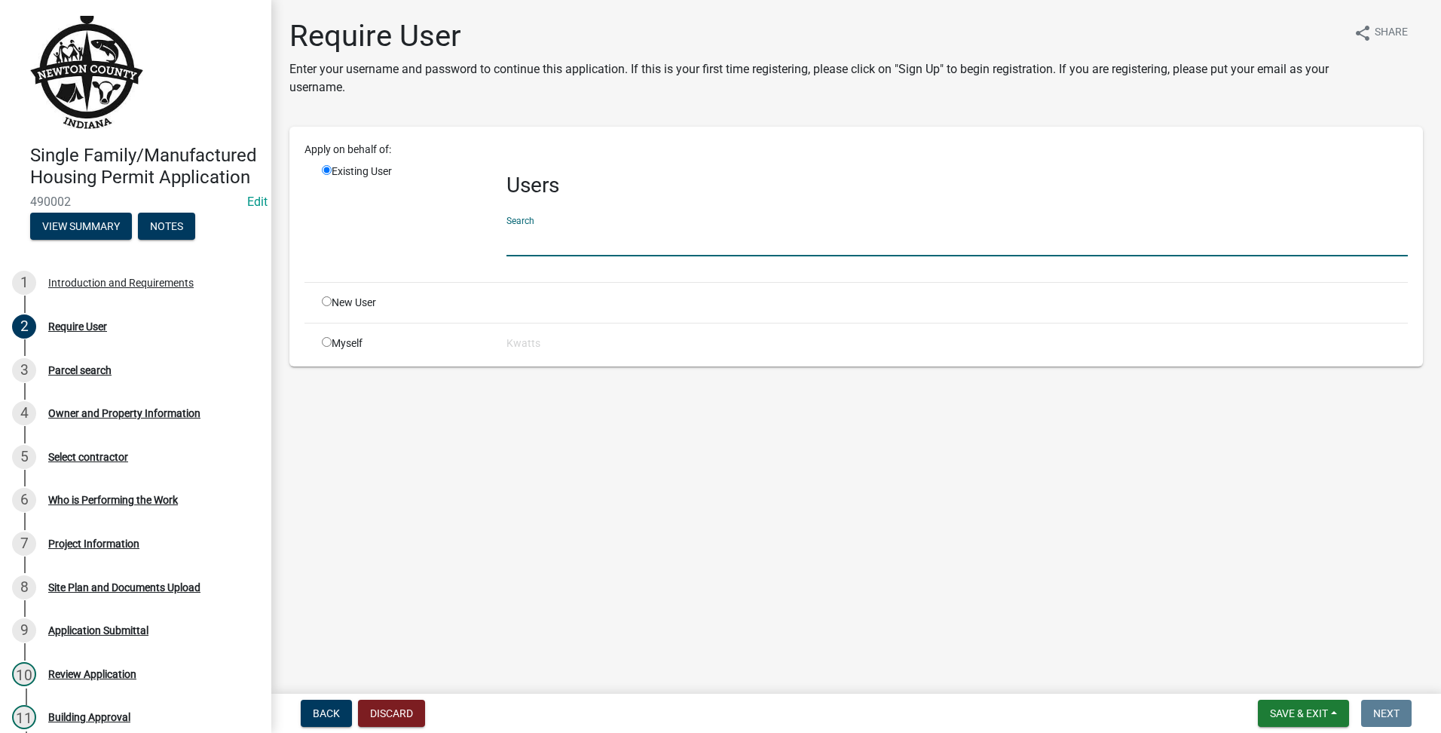
click at [530, 235] on input "text" at bounding box center [956, 240] width 901 height 31
click at [473, 252] on div "Existing User" at bounding box center [403, 217] width 185 height 106
click at [571, 238] on input "text" at bounding box center [956, 240] width 901 height 31
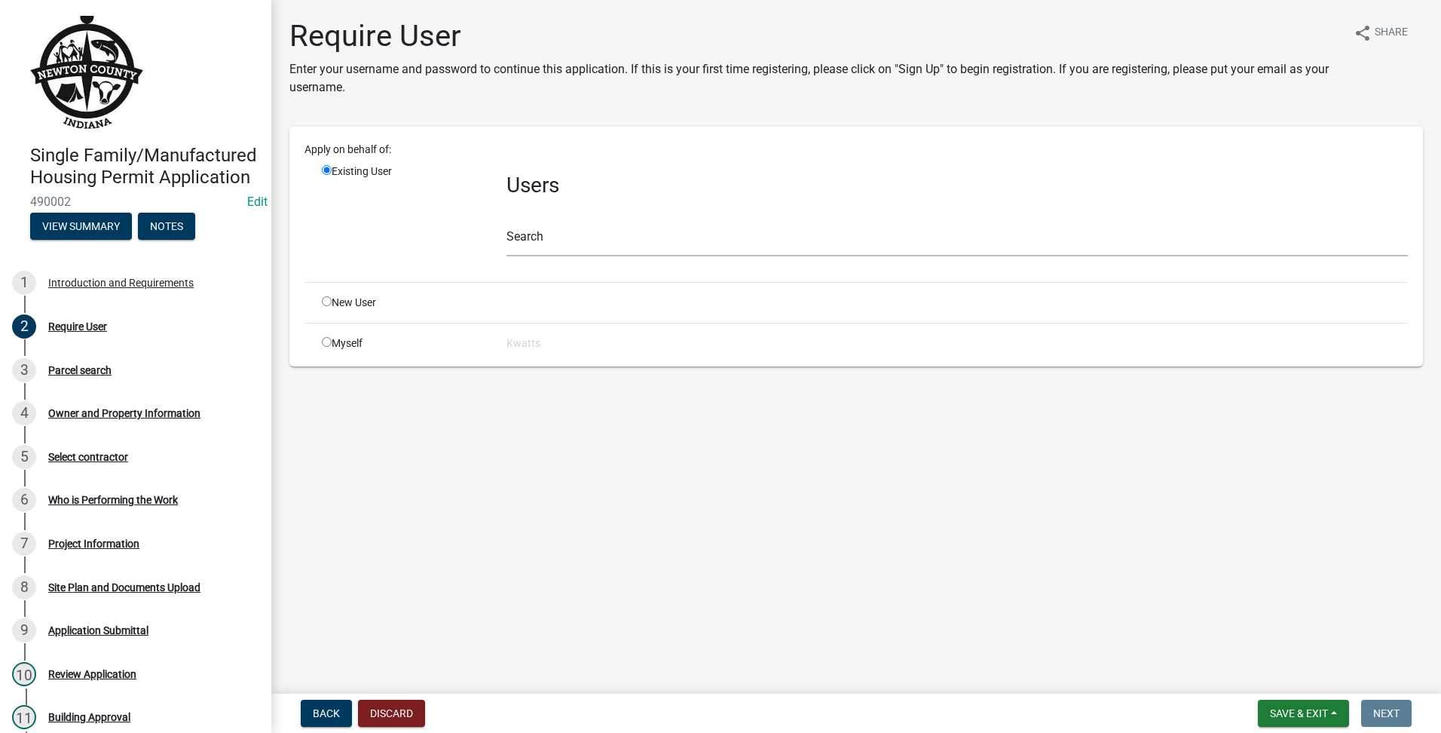
click at [328, 302] on input "radio" at bounding box center [327, 301] width 10 height 10
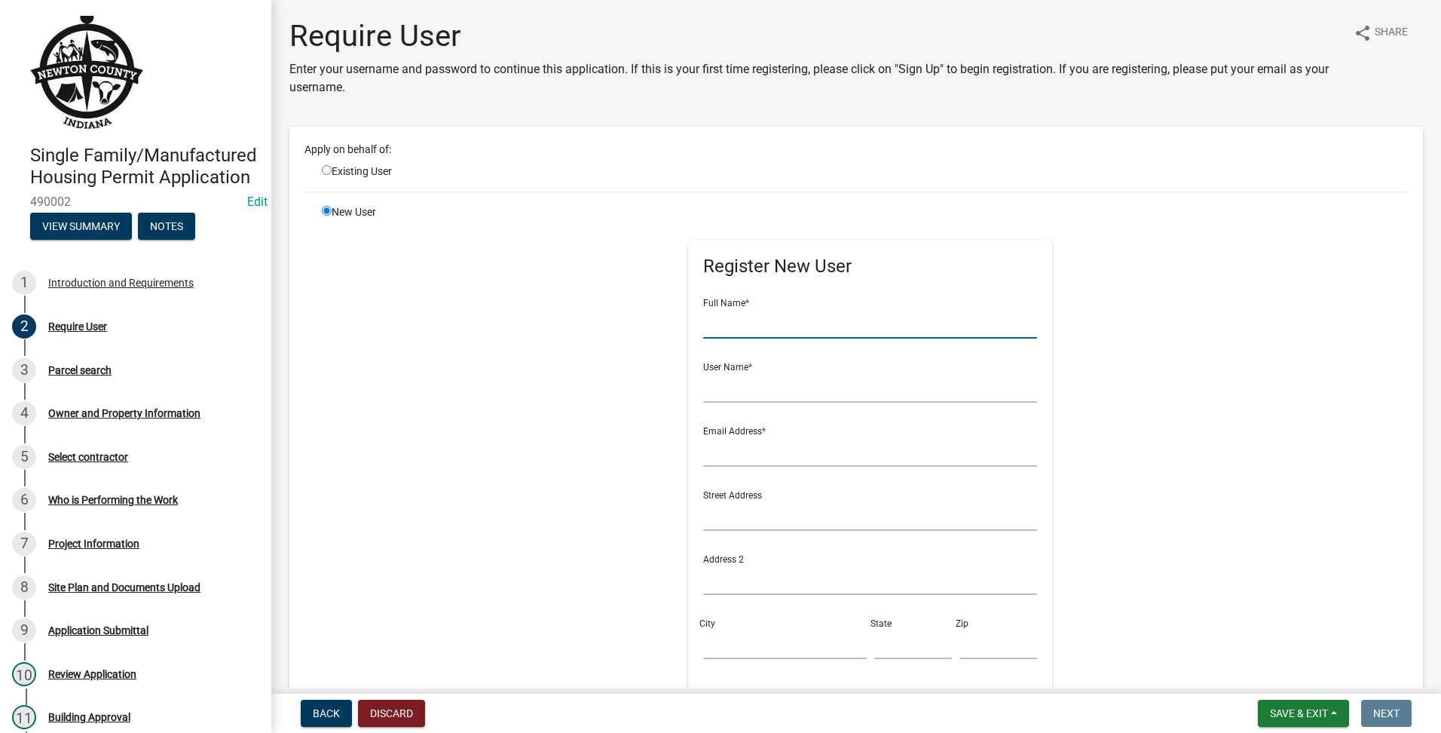
click at [869, 333] on input "text" at bounding box center [870, 322] width 334 height 31
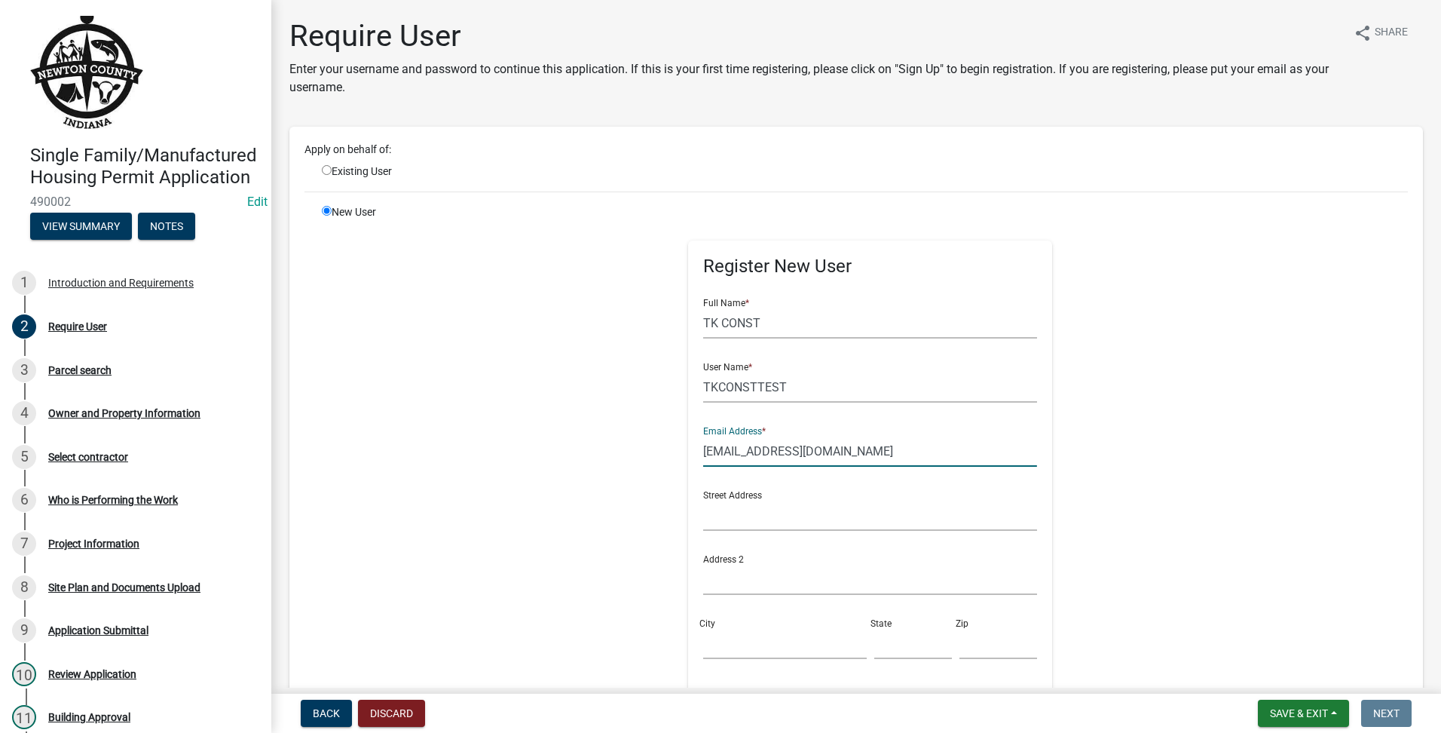
scroll to position [251, 0]
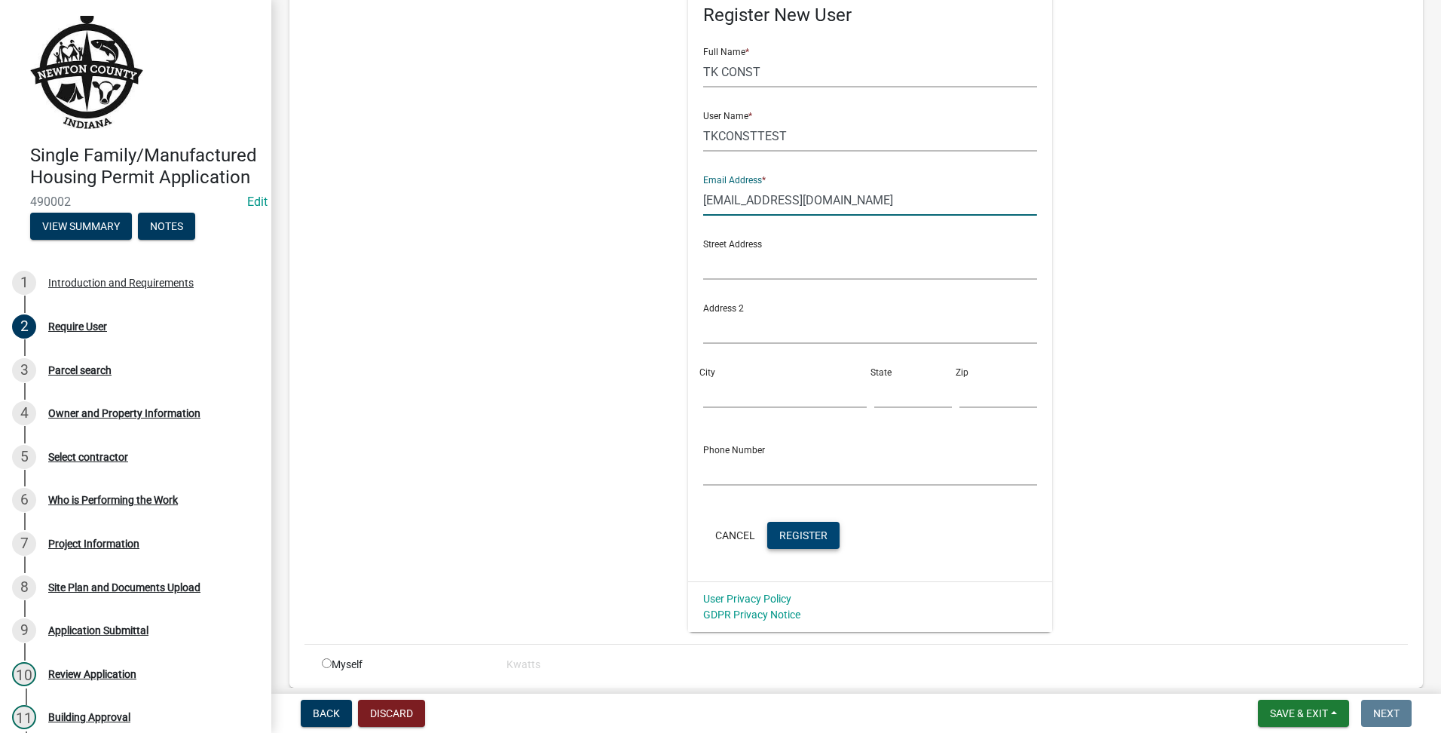
click at [816, 547] on button "Register" at bounding box center [803, 535] width 72 height 27
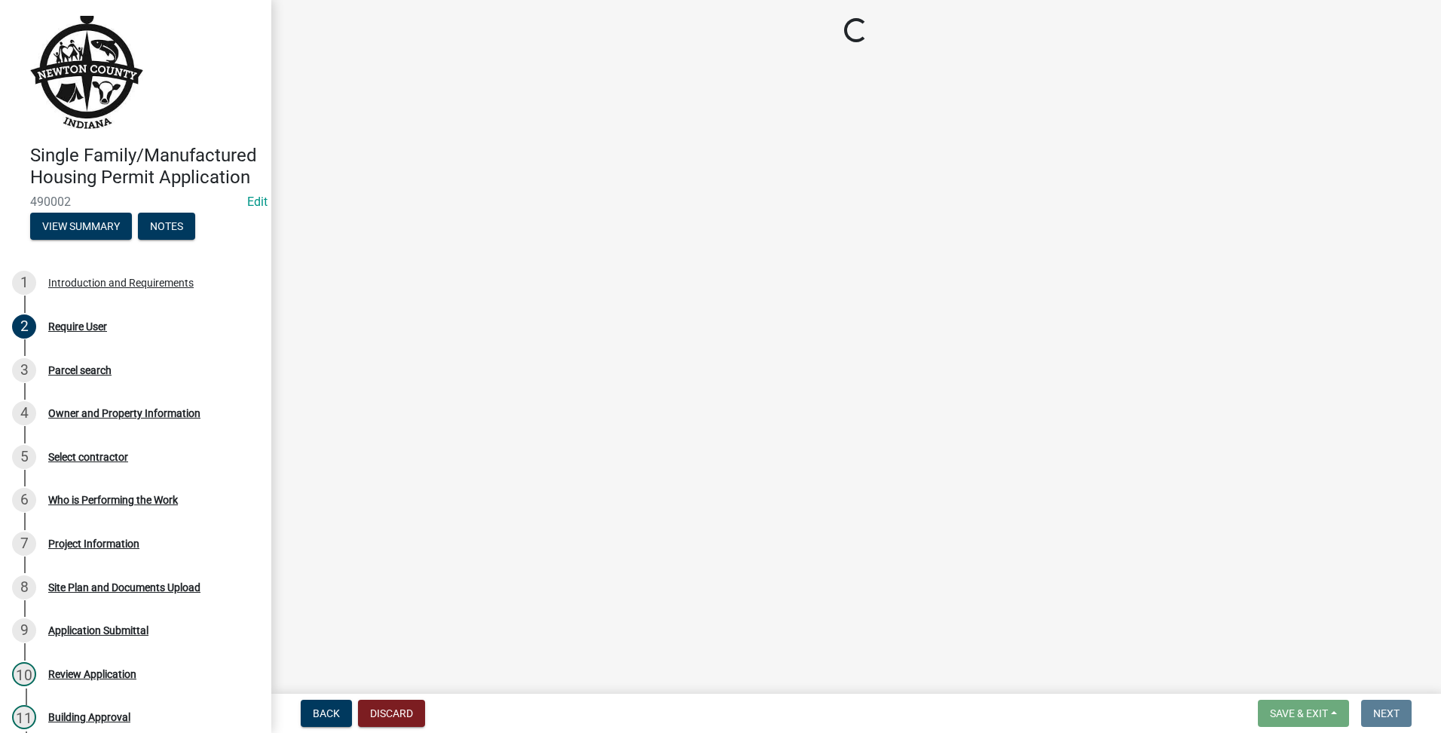
scroll to position [0, 0]
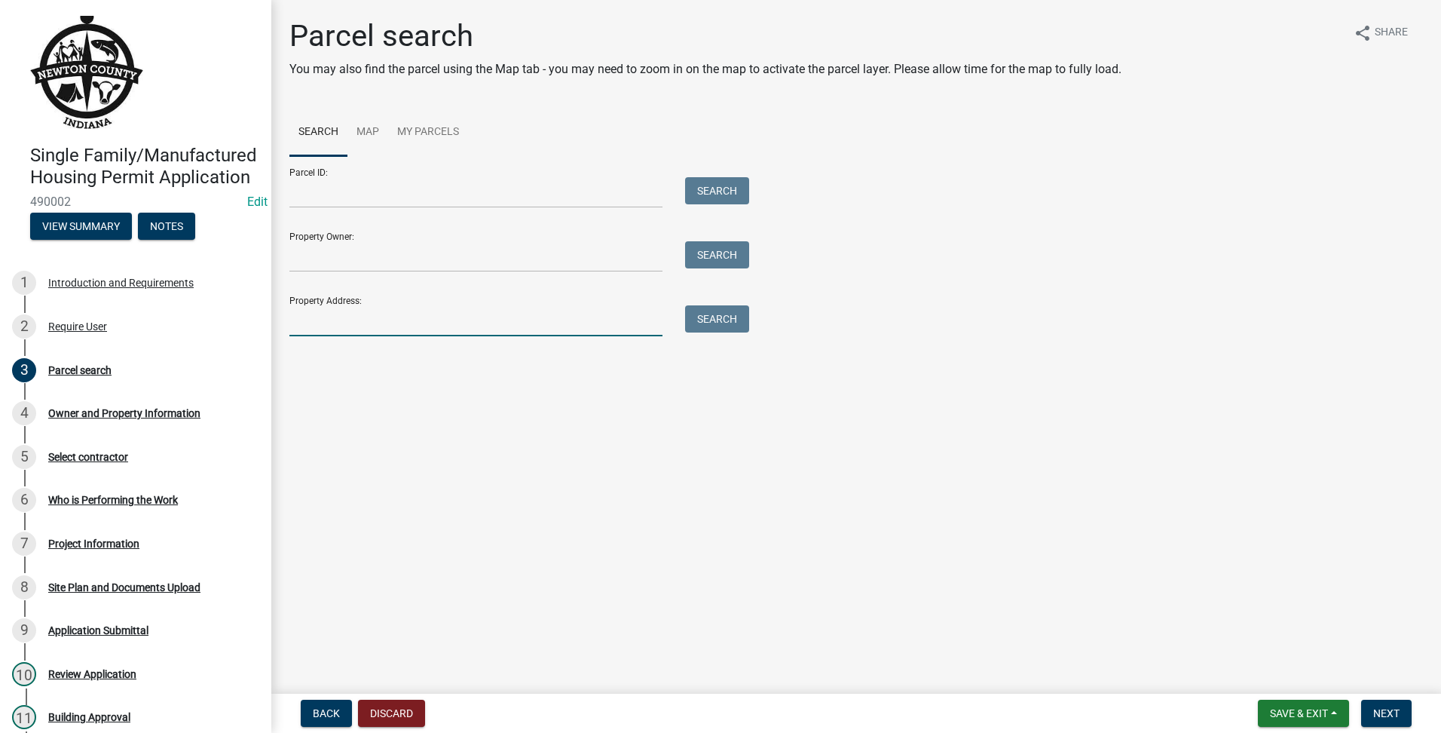
click at [509, 317] on input "Property Address:" at bounding box center [475, 320] width 373 height 31
click at [311, 190] on input "Parcel ID:" at bounding box center [475, 192] width 373 height 31
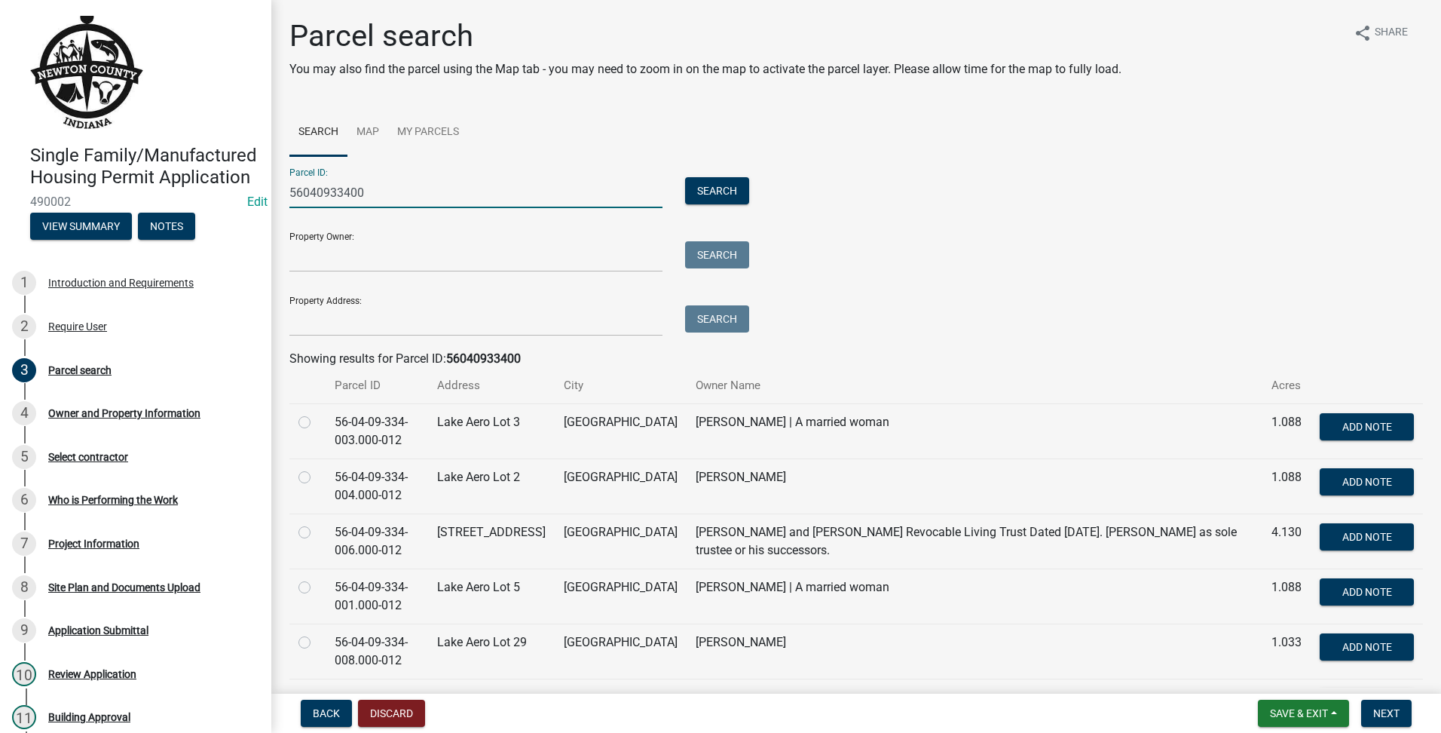
scroll to position [126, 0]
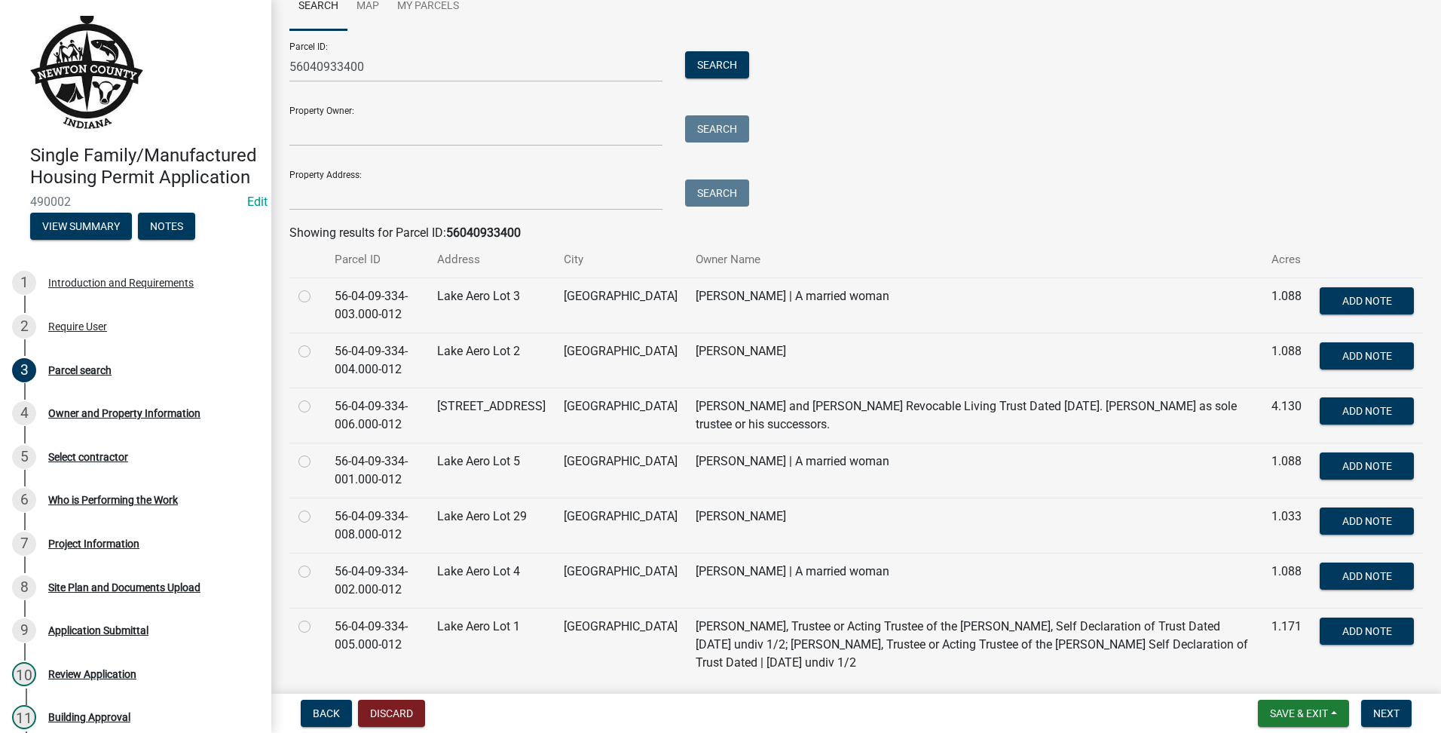
click at [317, 287] on label at bounding box center [317, 287] width 0 height 0
click at [317, 296] on input "radio" at bounding box center [322, 292] width 10 height 10
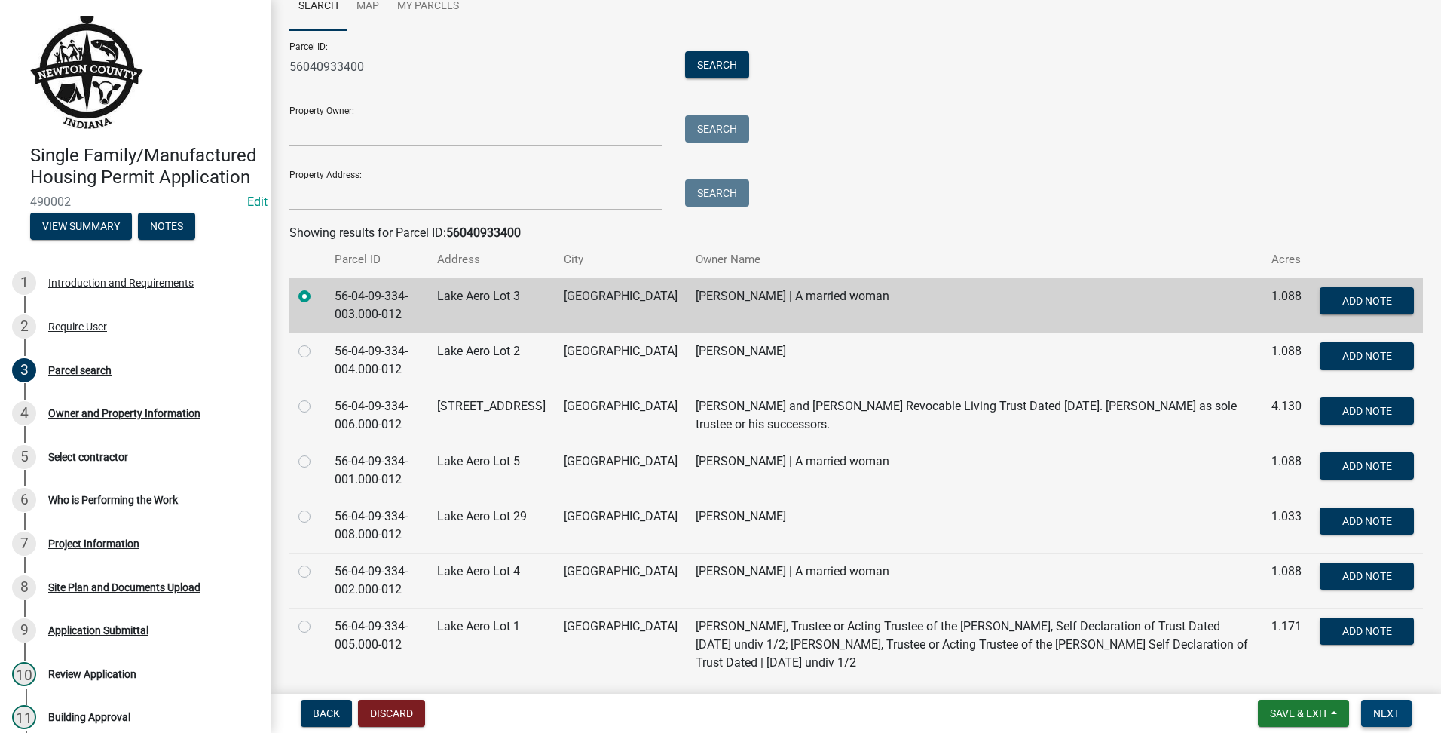
click at [1407, 710] on button "Next" at bounding box center [1386, 712] width 50 height 27
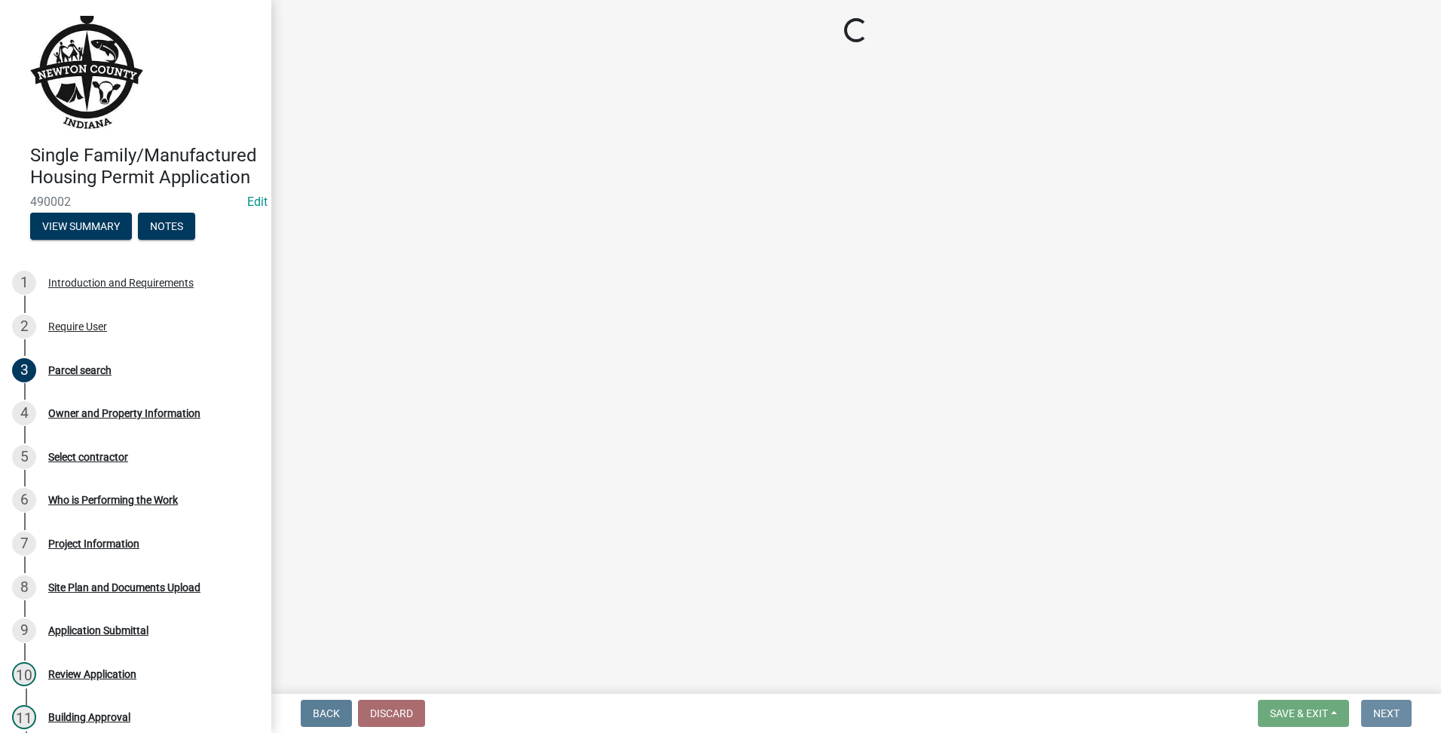
scroll to position [0, 0]
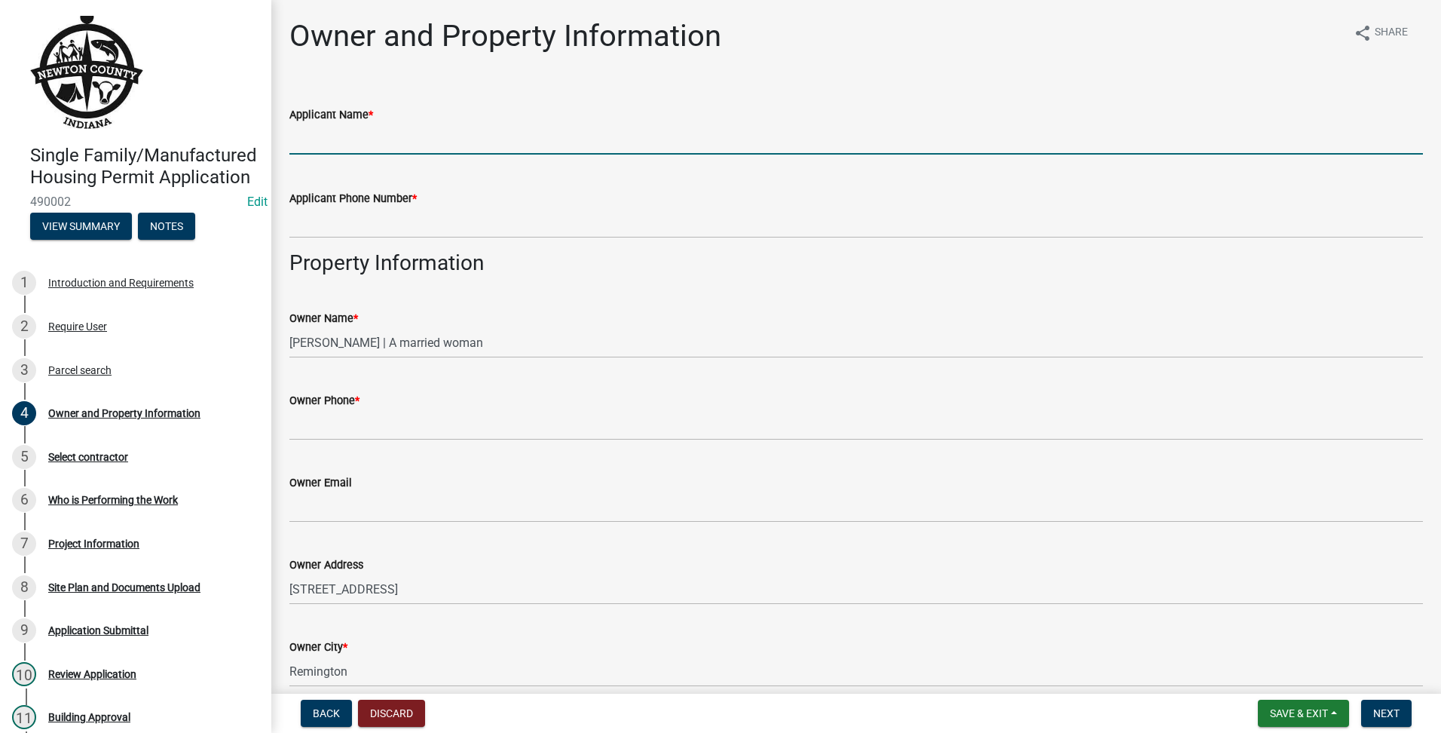
click at [422, 133] on input "Applicant Name *" at bounding box center [856, 139] width 1134 height 31
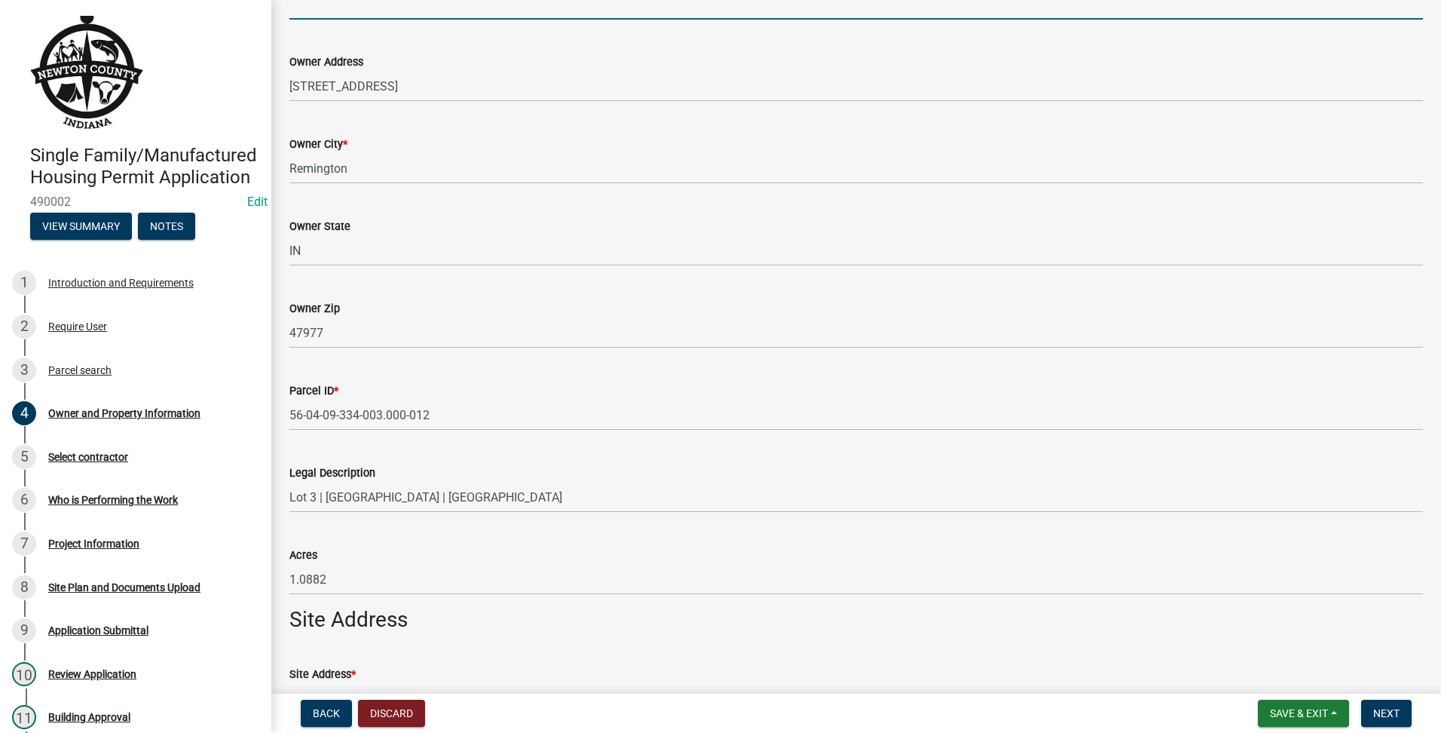
scroll to position [847, 0]
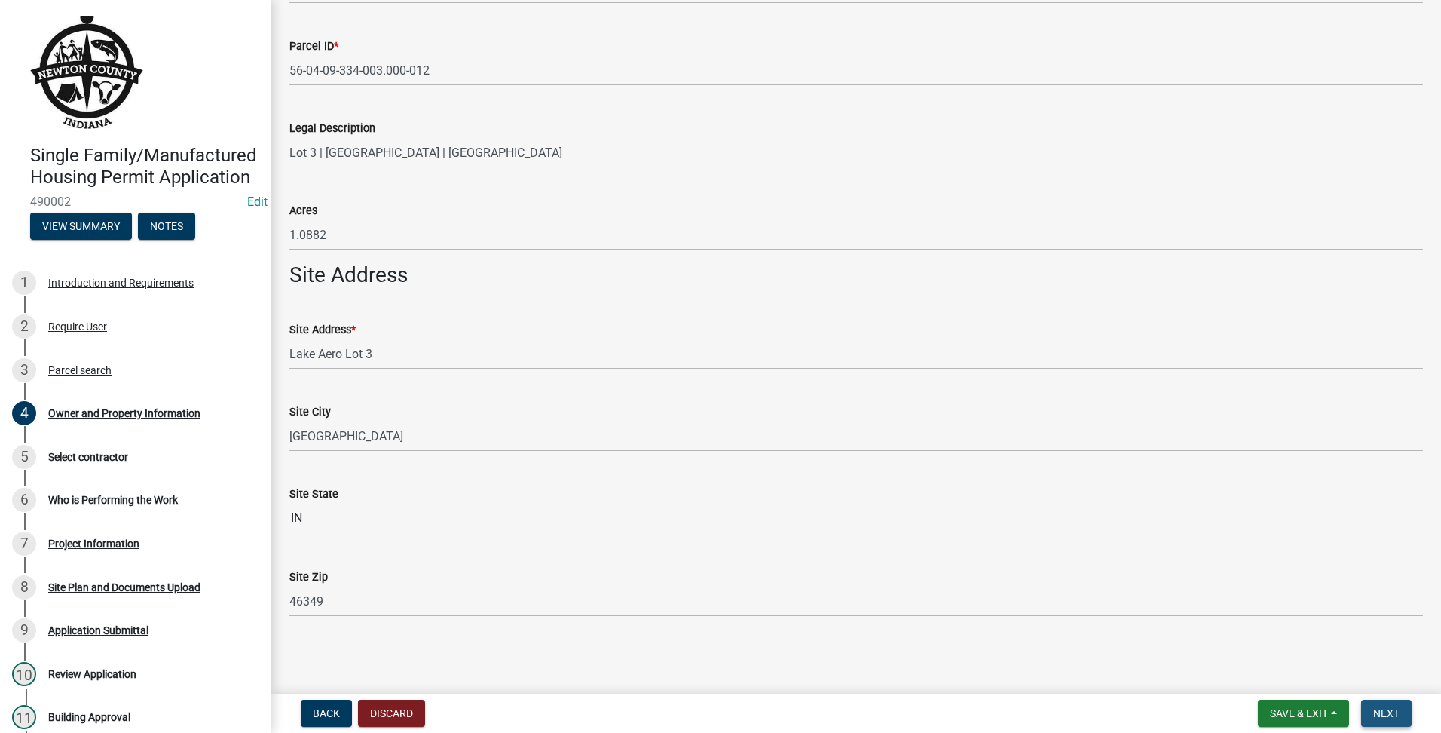
click at [1389, 721] on button "Next" at bounding box center [1386, 712] width 50 height 27
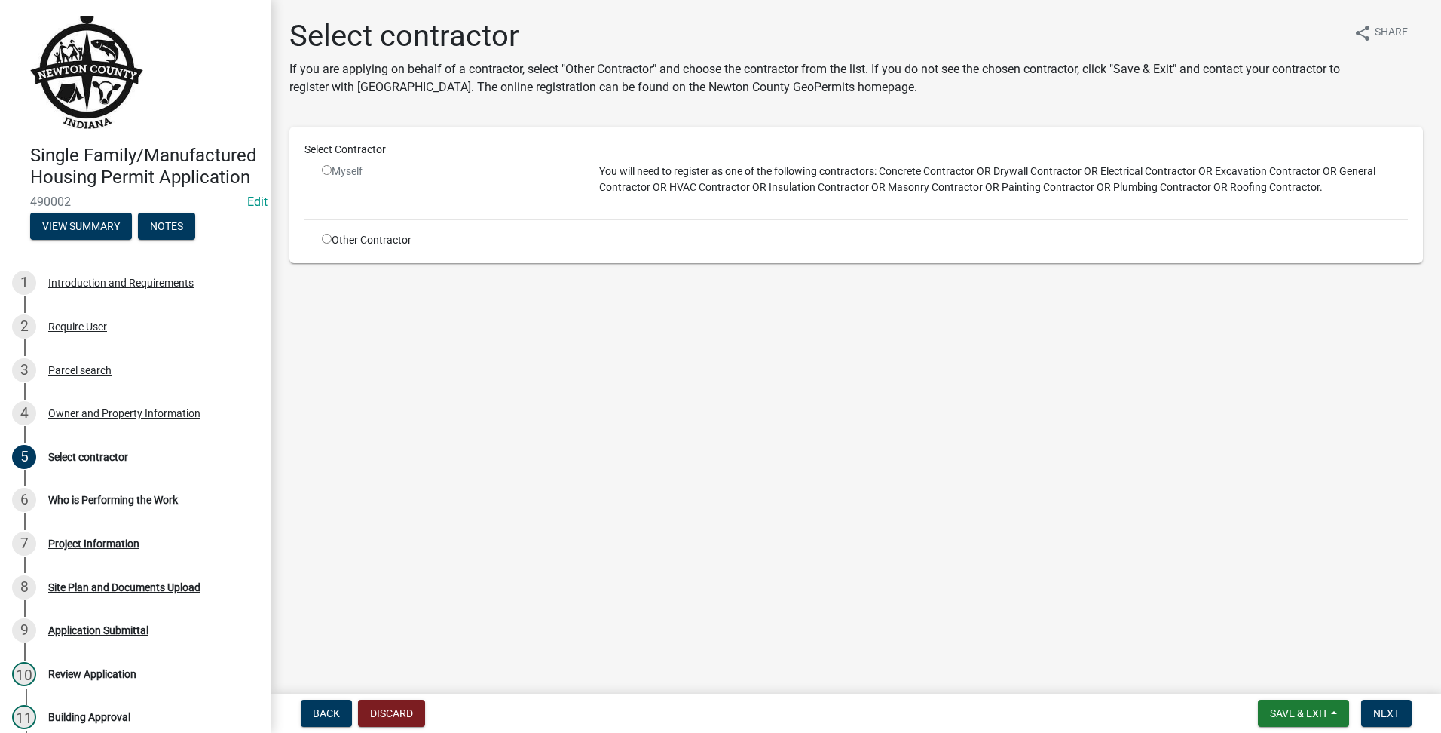
click at [317, 240] on div "Other Contractor" at bounding box center [449, 240] width 277 height 16
click at [329, 237] on input "radio" at bounding box center [327, 239] width 10 height 10
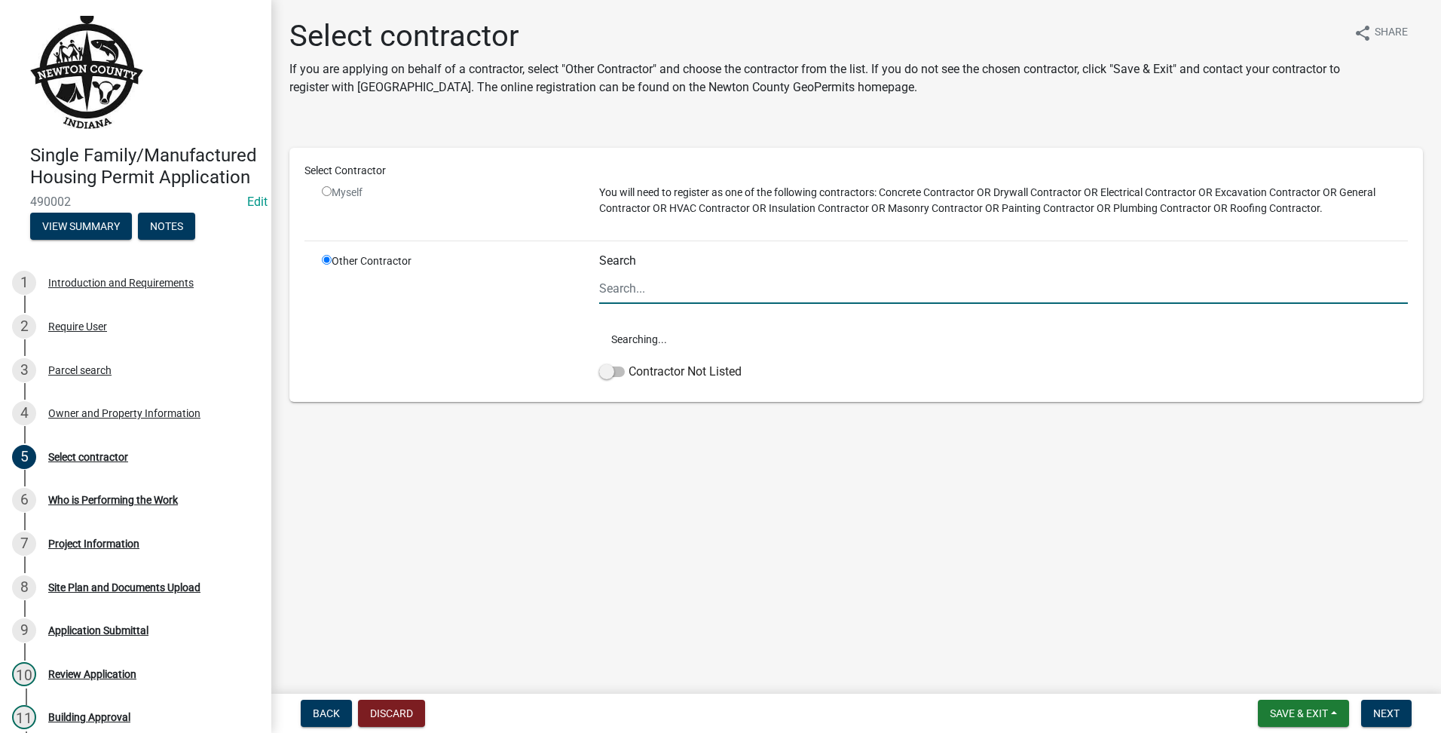
click at [693, 289] on input "Search" at bounding box center [1003, 288] width 809 height 31
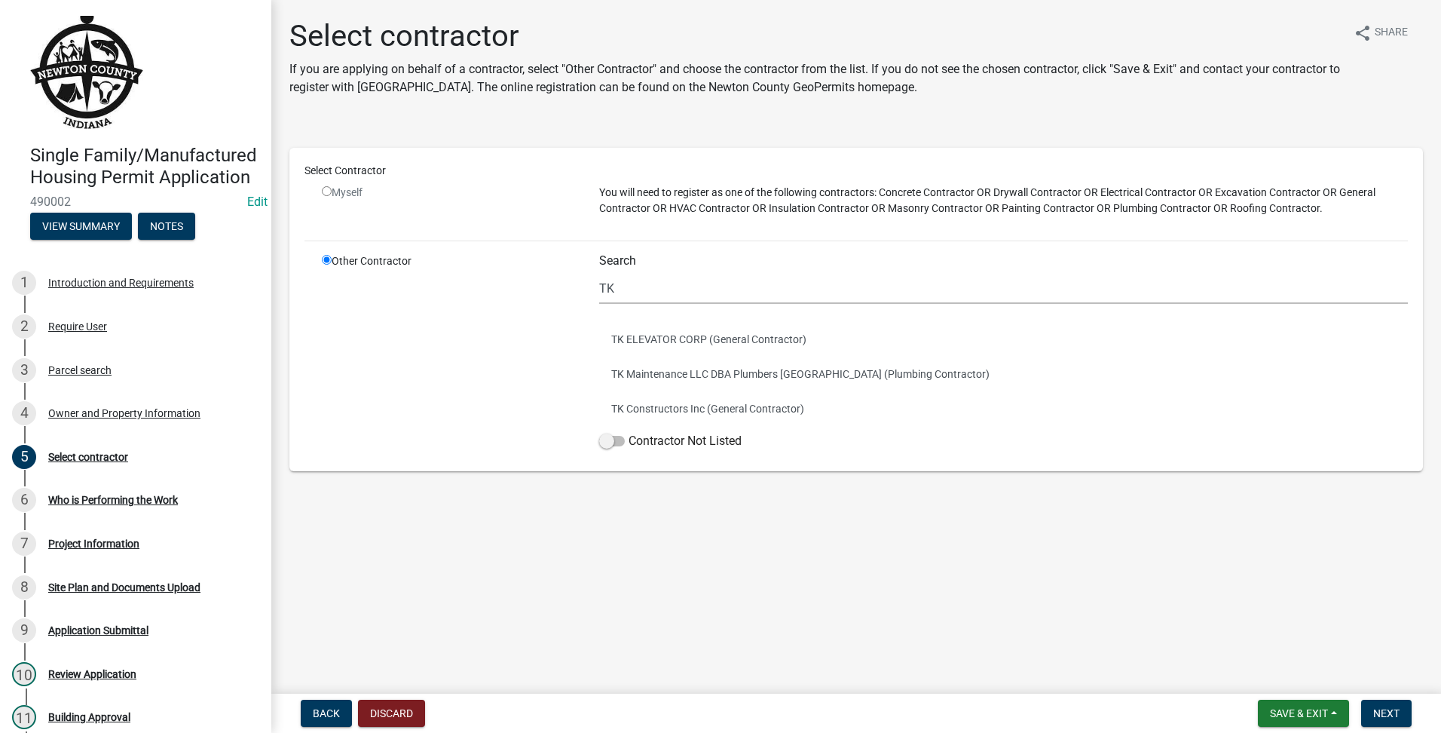
click at [470, 375] on div "Other Contractor" at bounding box center [449, 354] width 277 height 203
click at [852, 411] on button "TK Constructors Inc (General Contractor)" at bounding box center [1003, 408] width 809 height 35
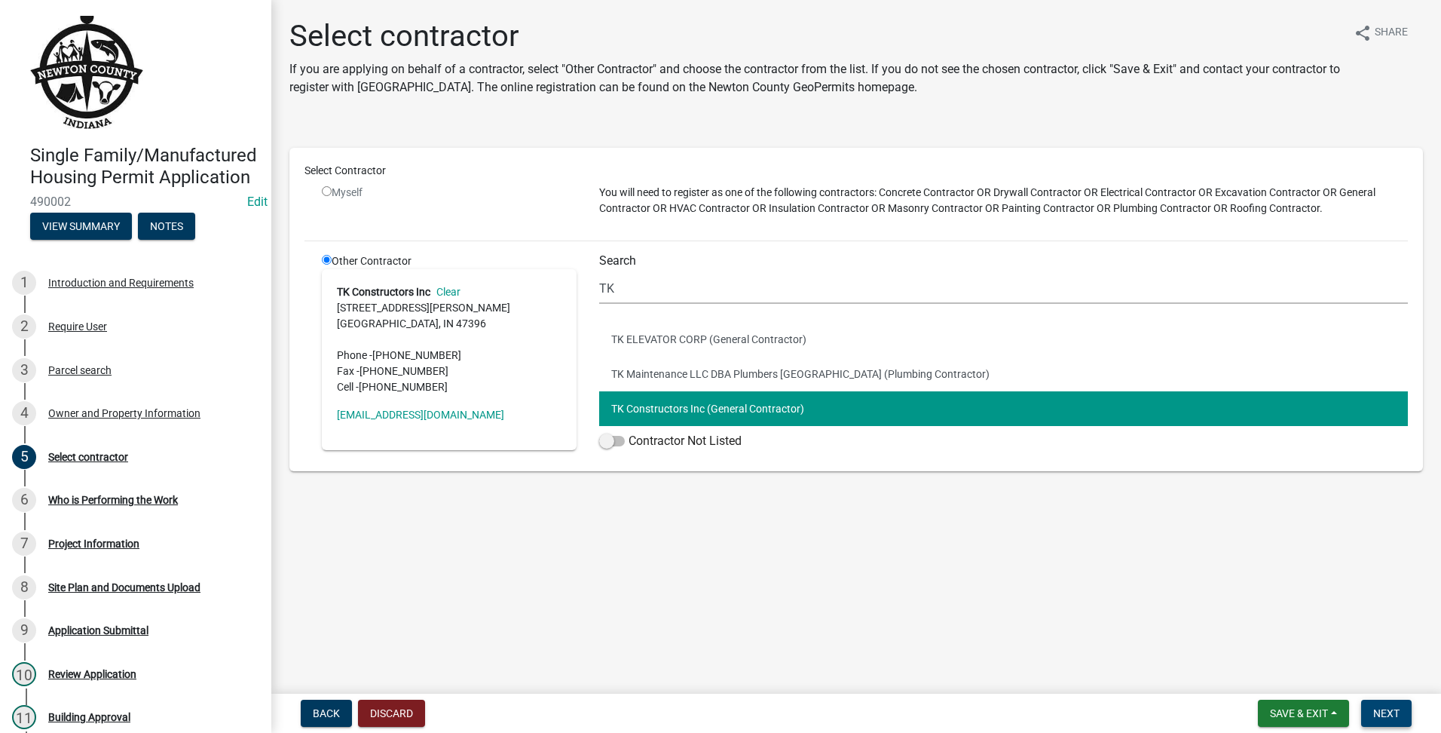
click at [1388, 714] on span "Next" at bounding box center [1386, 713] width 26 height 12
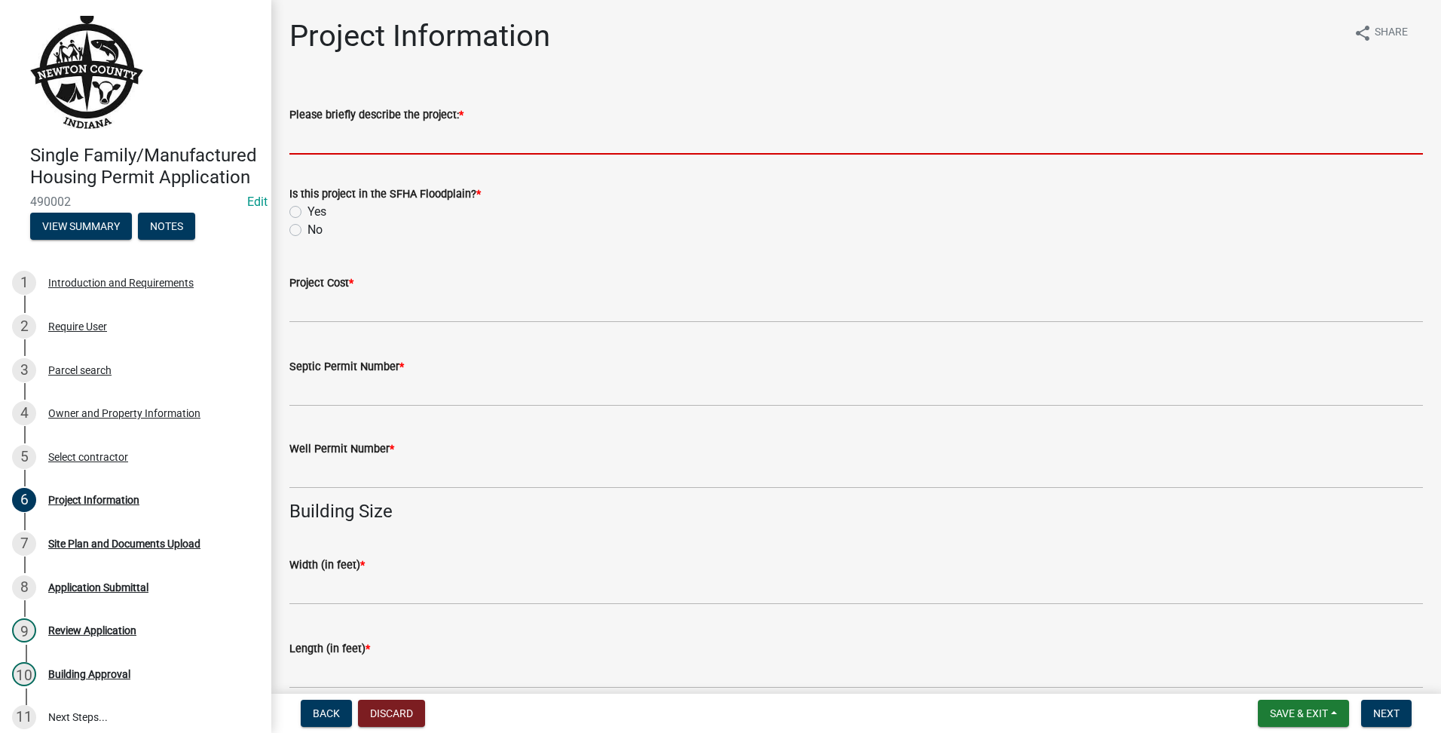
click at [434, 133] on input "Please briefly describe the project: *" at bounding box center [856, 139] width 1134 height 31
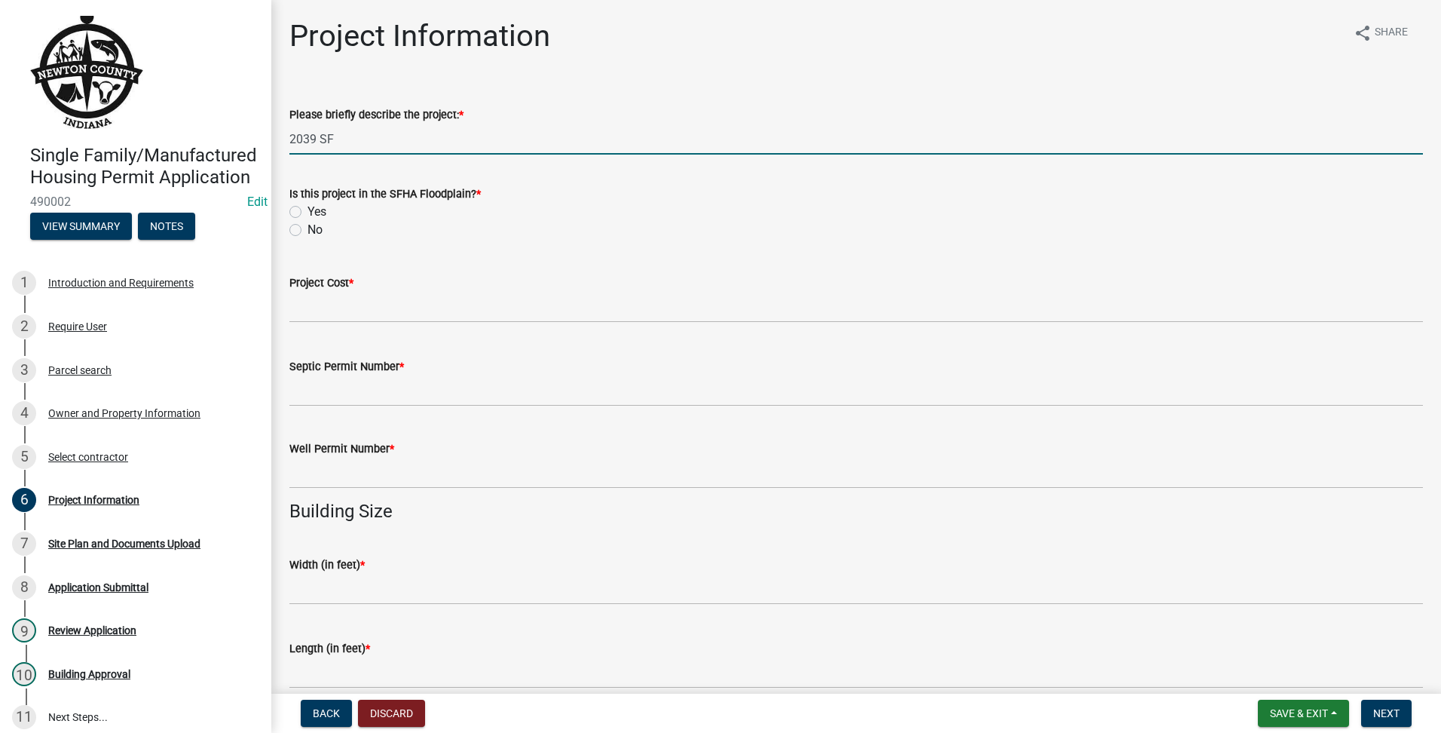
click at [307, 233] on label "No" at bounding box center [314, 230] width 15 height 18
click at [307, 231] on input "No" at bounding box center [312, 226] width 10 height 10
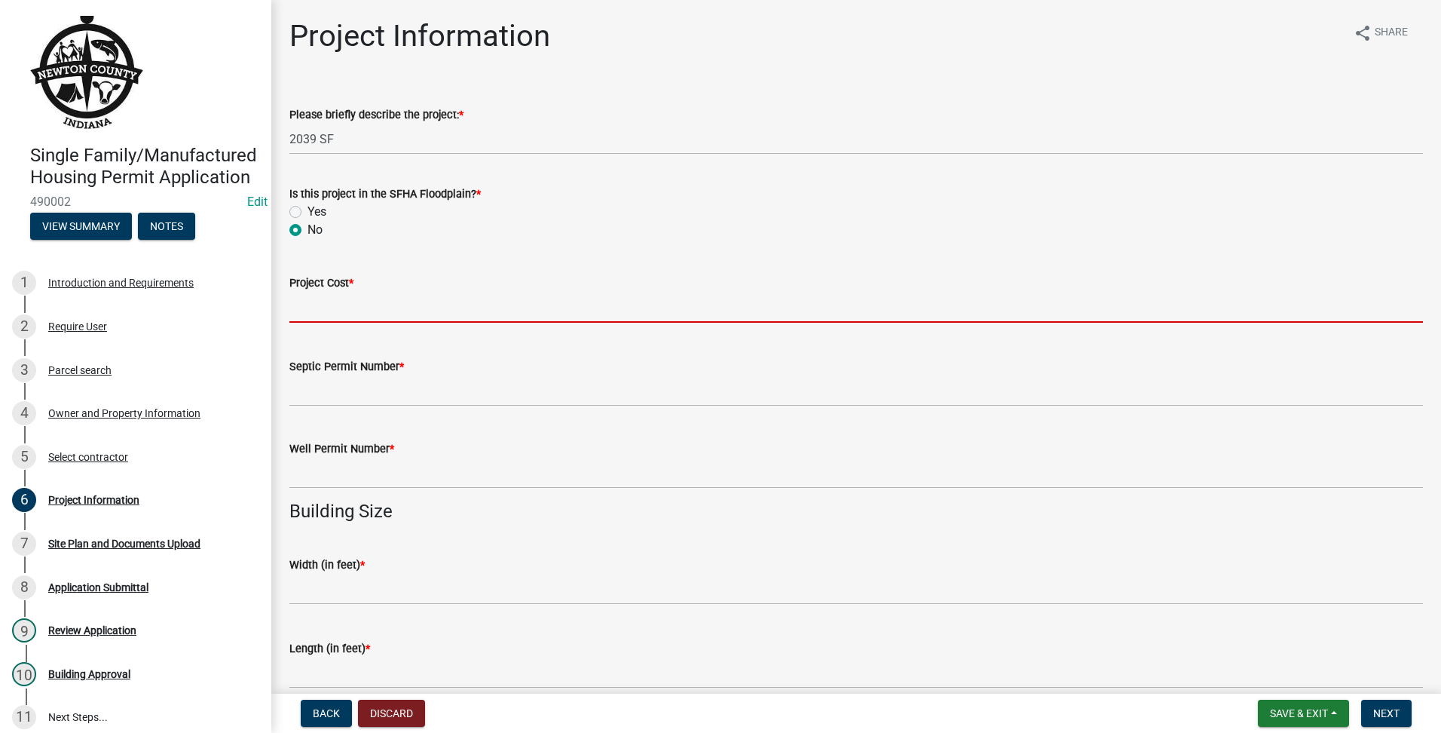
click at [323, 300] on input "text" at bounding box center [856, 307] width 1134 height 31
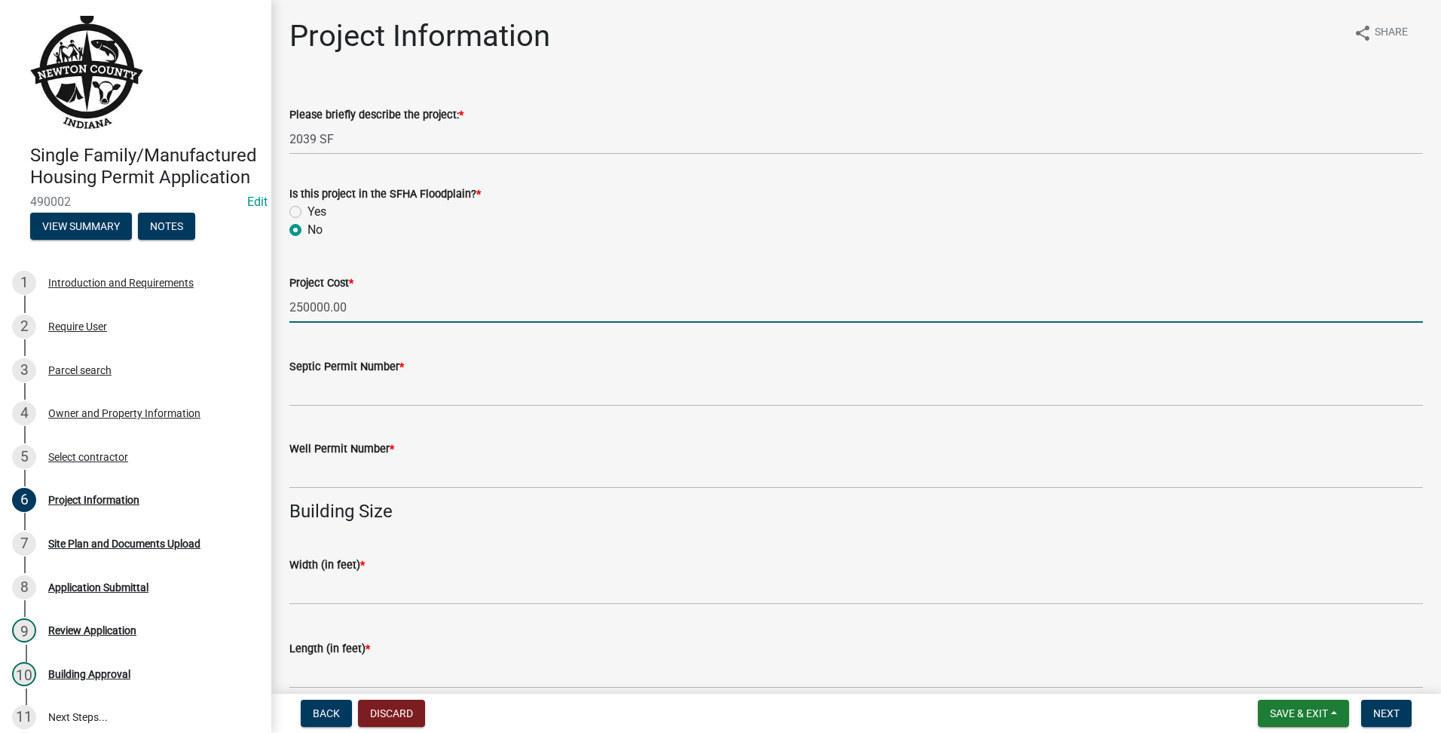
click at [312, 320] on input "250000.00" at bounding box center [856, 307] width 1134 height 31
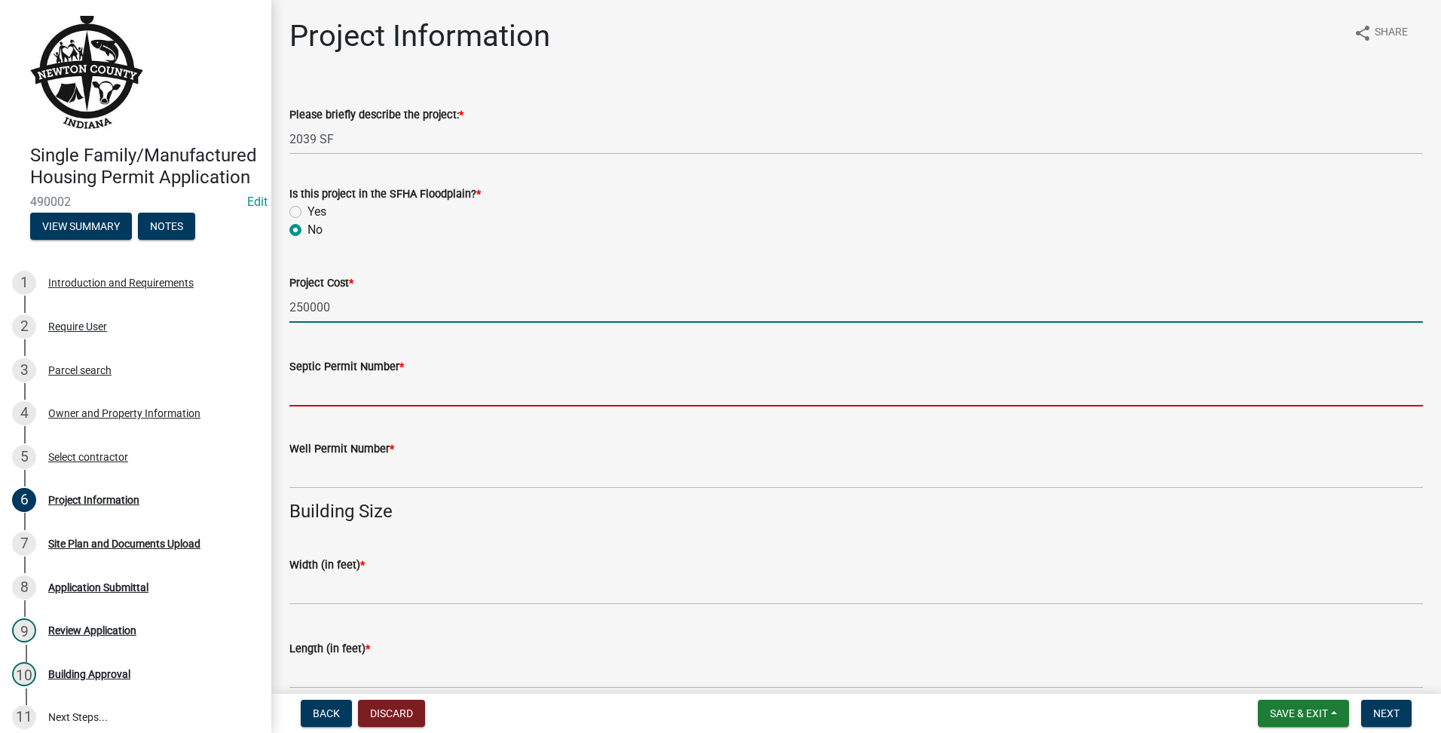
click at [440, 390] on input "Septic Permit Number *" at bounding box center [856, 390] width 1134 height 31
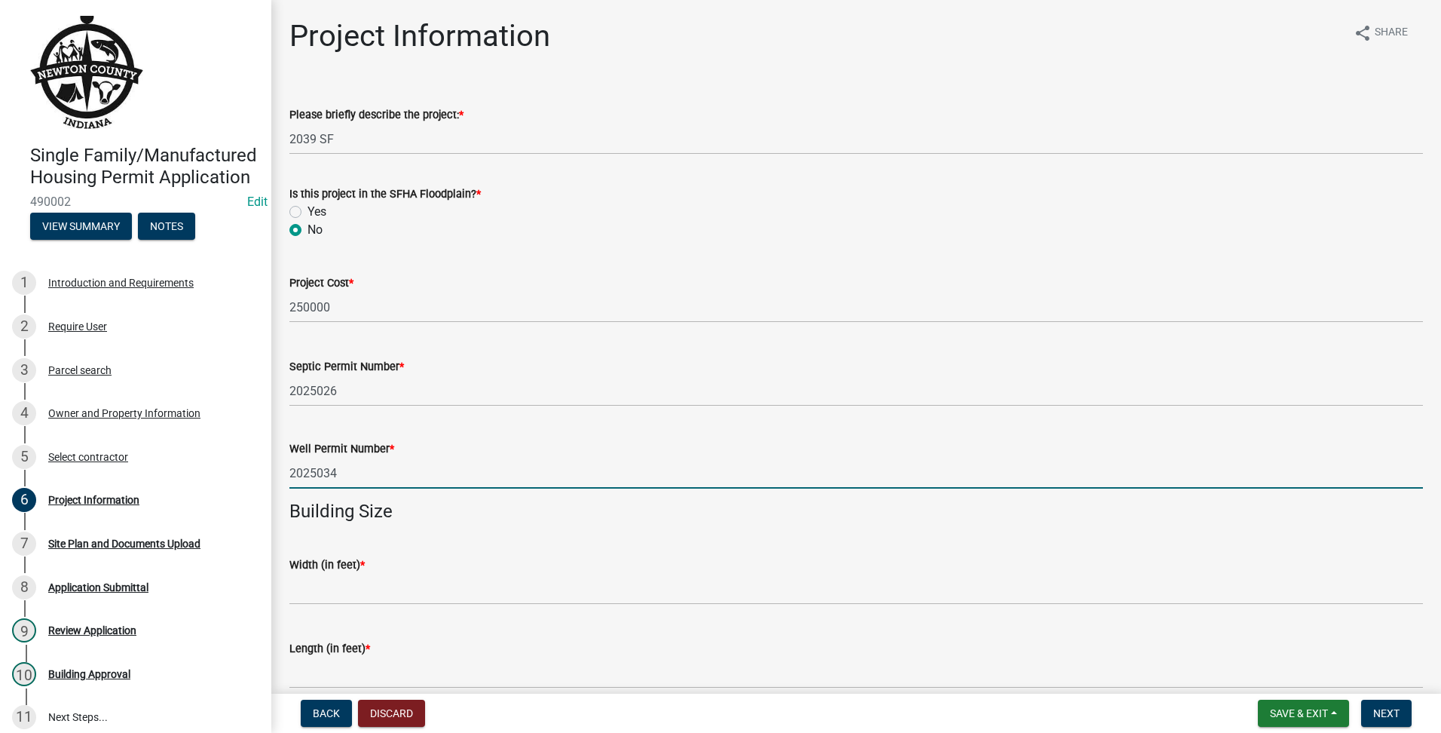
scroll to position [126, 0]
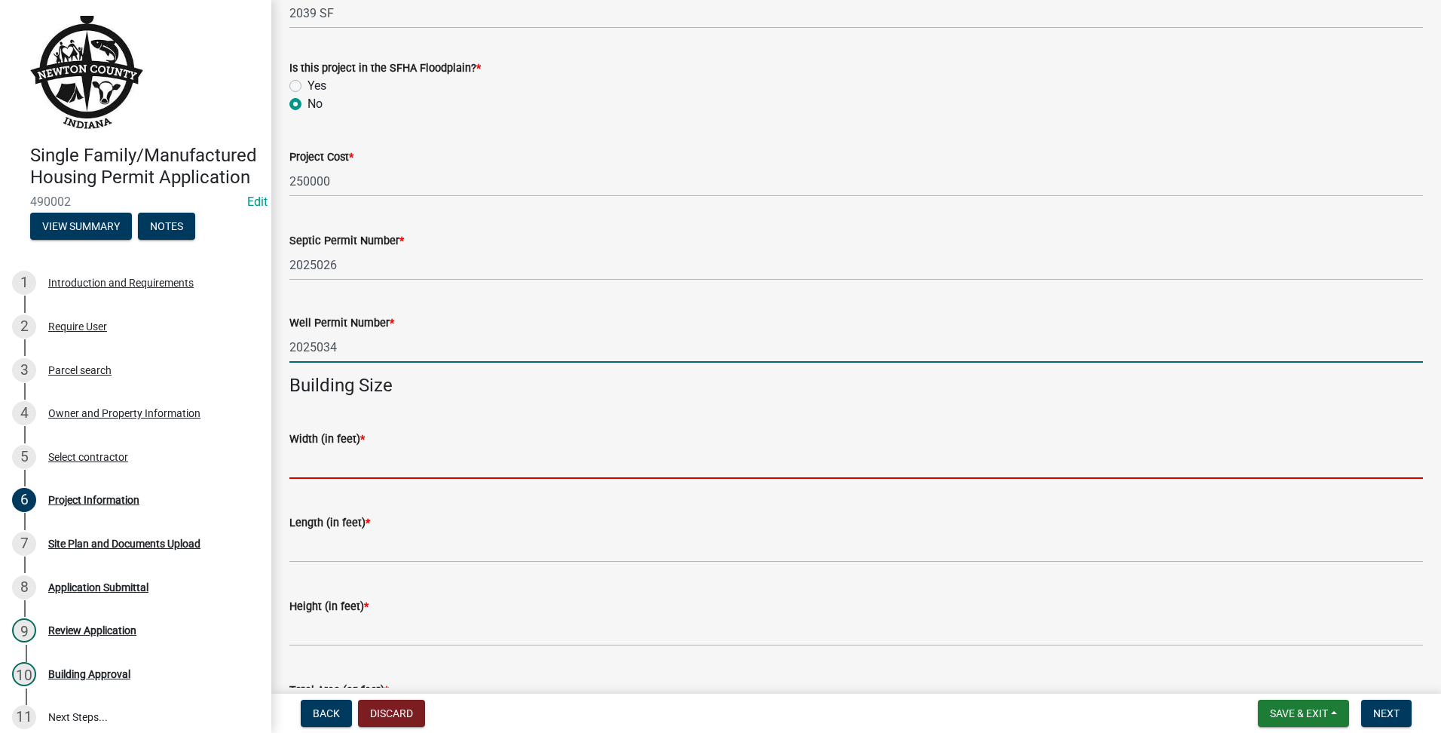
click at [506, 464] on input "text" at bounding box center [856, 463] width 1134 height 31
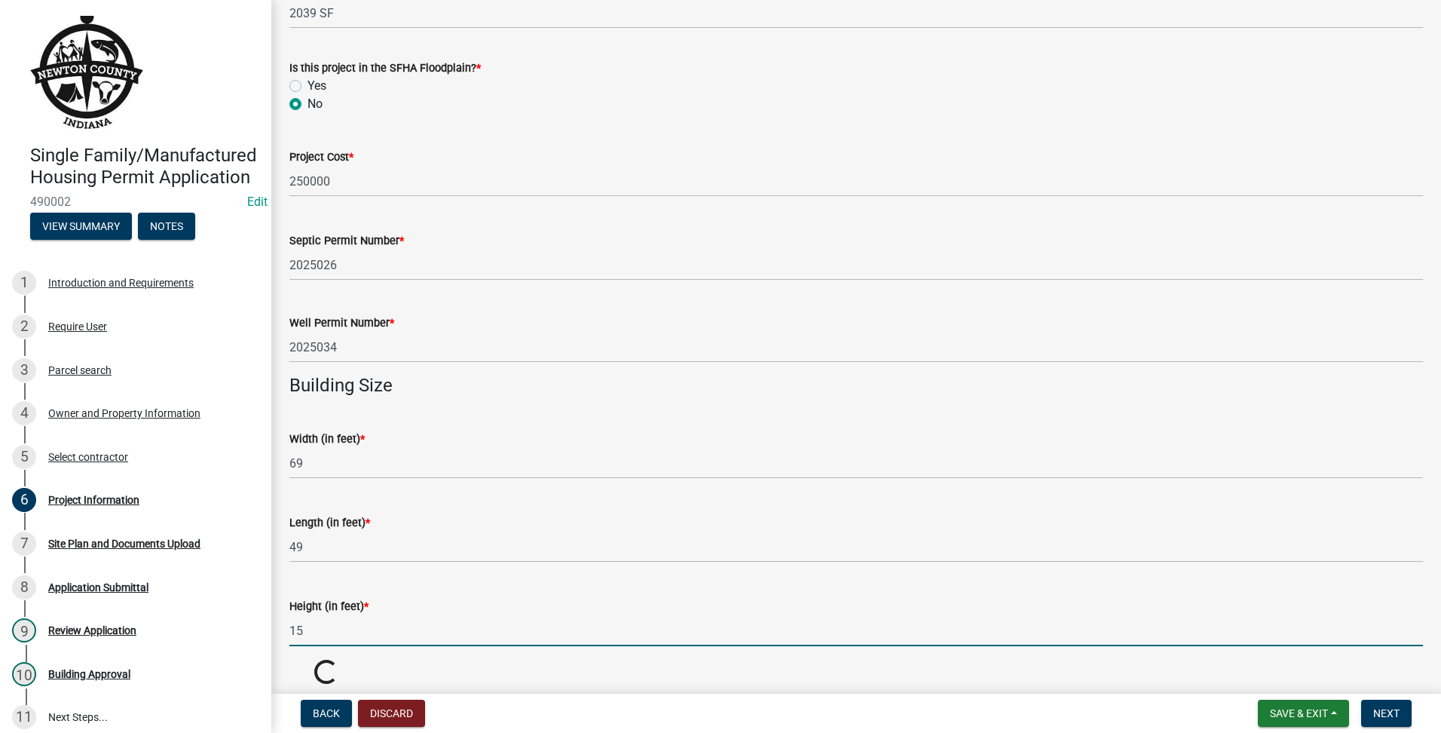
scroll to position [509, 0]
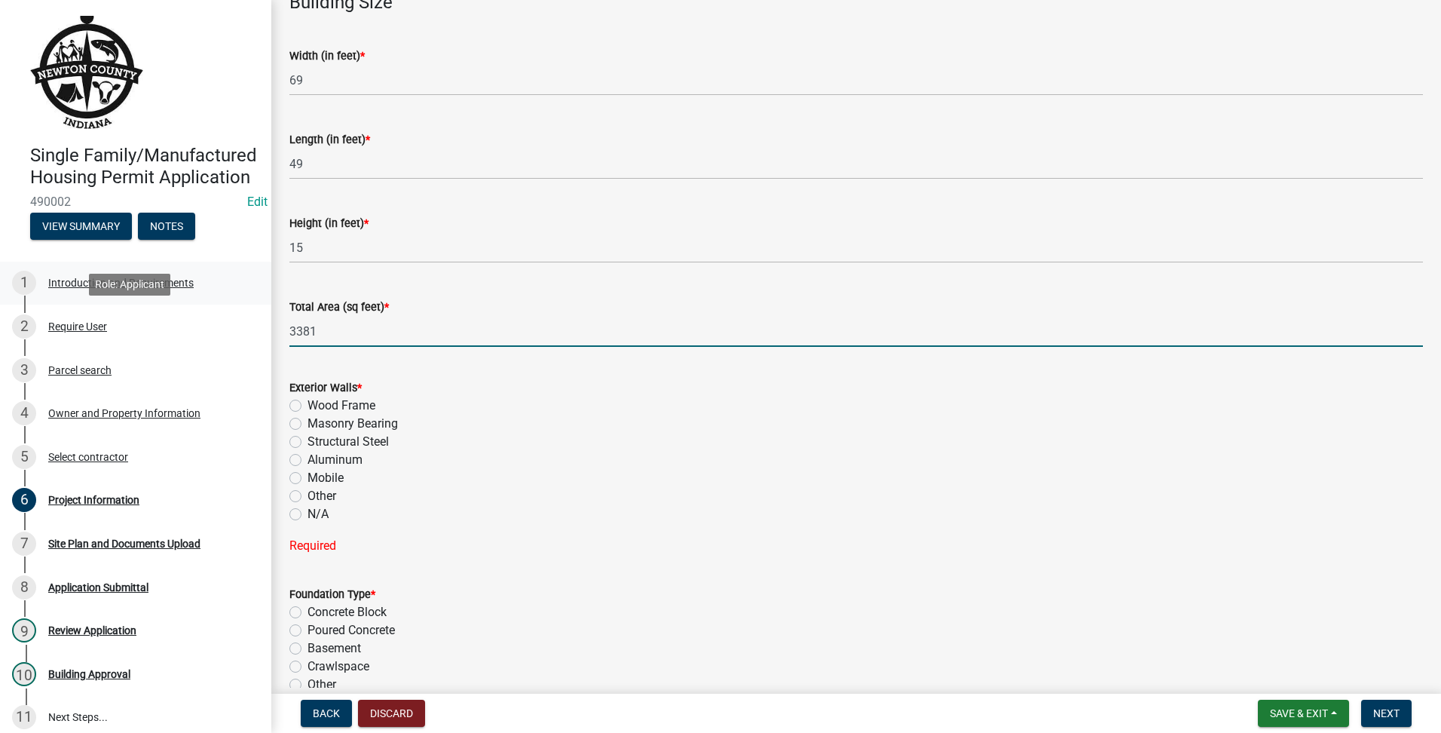
drag, startPoint x: 347, startPoint y: 344, endPoint x: 23, endPoint y: 320, distance: 325.0
click at [23, 320] on div "Single Family/Manufactured Housing Permit Application 490002 Edit View Summary …" at bounding box center [720, 366] width 1441 height 733
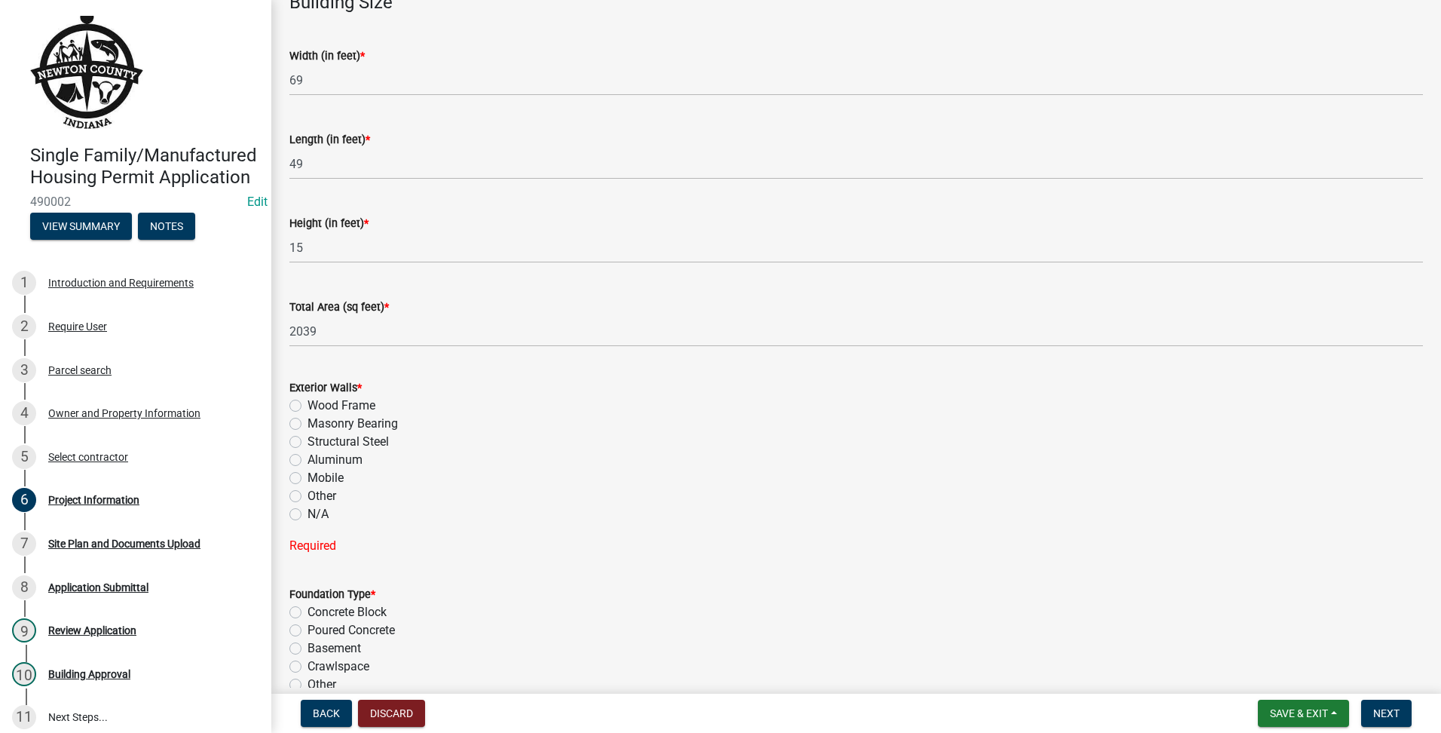
click at [301, 415] on div "Masonry Bearing" at bounding box center [856, 424] width 1134 height 18
click at [307, 404] on label "Wood Frame" at bounding box center [341, 405] width 68 height 18
click at [307, 404] on input "Wood Frame" at bounding box center [312, 401] width 10 height 10
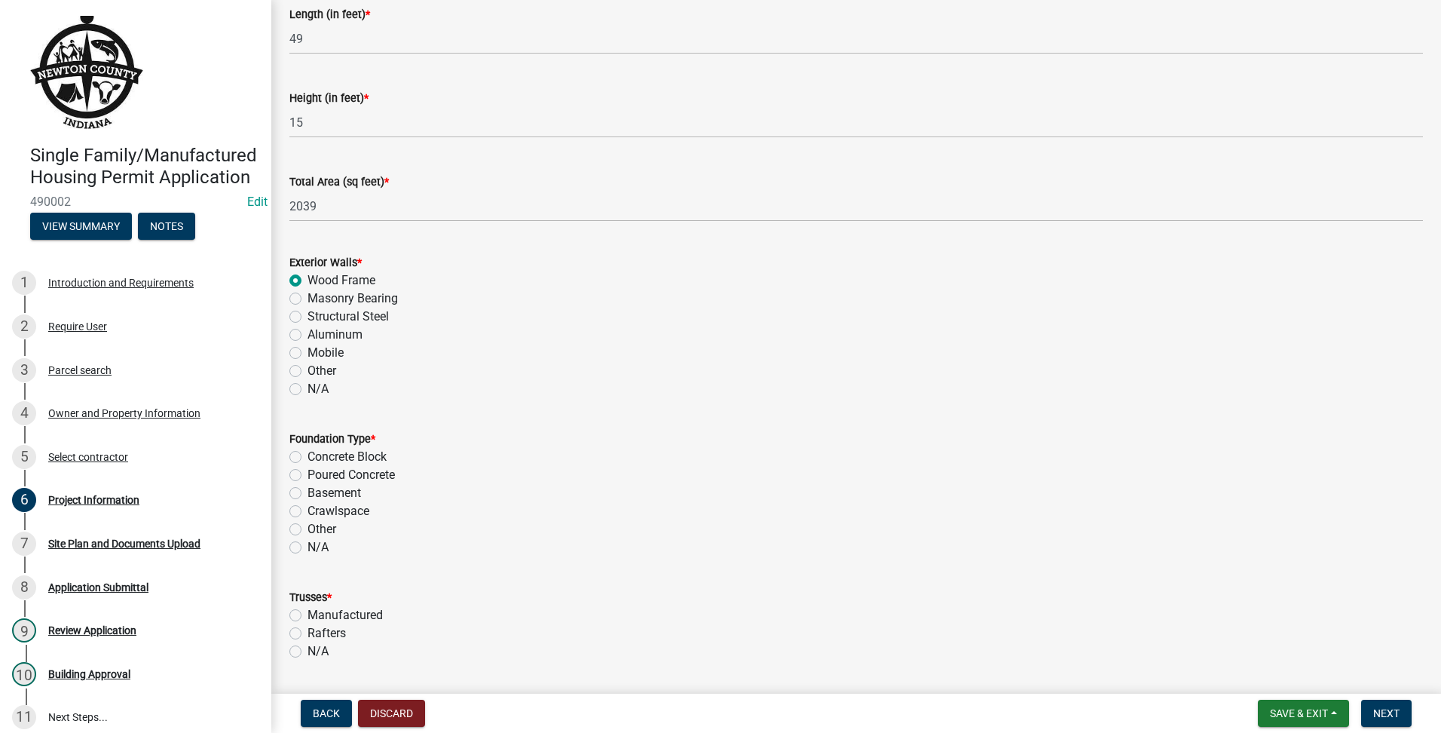
click at [307, 452] on label "Concrete Block" at bounding box center [346, 457] width 79 height 18
click at [307, 452] on input "Concrete Block" at bounding box center [312, 453] width 10 height 10
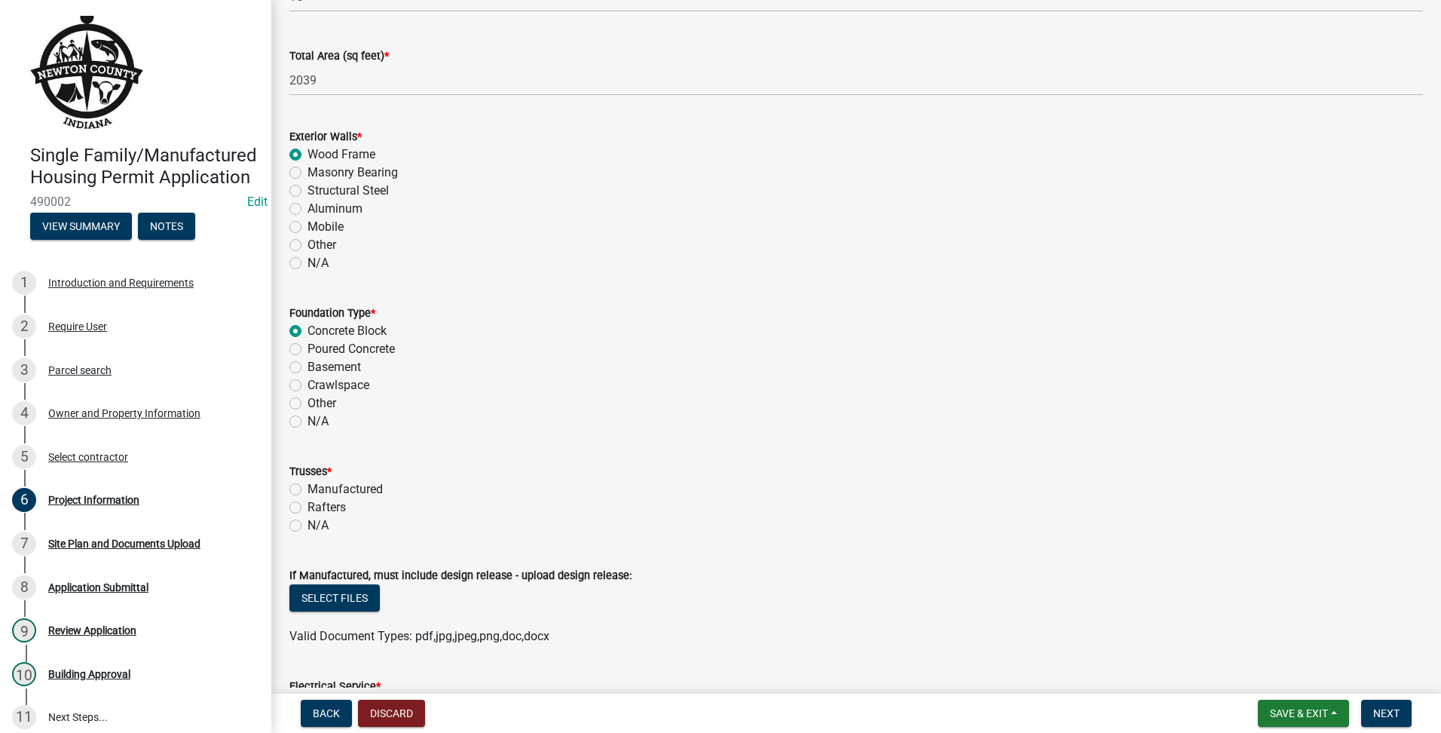
click at [307, 523] on label "N/A" at bounding box center [317, 525] width 21 height 18
click at [307, 523] on input "N/A" at bounding box center [312, 521] width 10 height 10
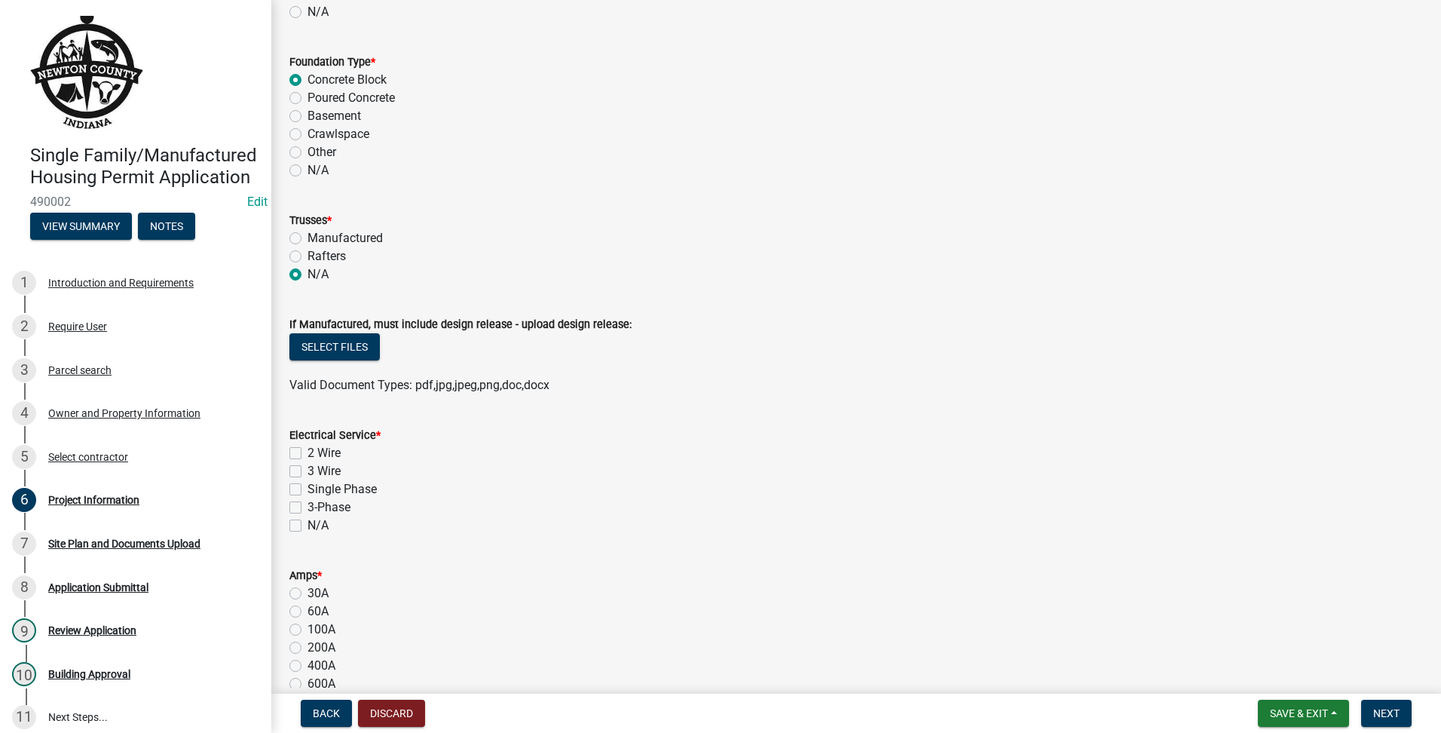
click at [307, 468] on label "3 Wire" at bounding box center [323, 471] width 33 height 18
click at [307, 468] on input "3 Wire" at bounding box center [312, 467] width 10 height 10
click at [307, 487] on label "Single Phase" at bounding box center [341, 489] width 69 height 18
click at [307, 487] on input "Single Phase" at bounding box center [312, 485] width 10 height 10
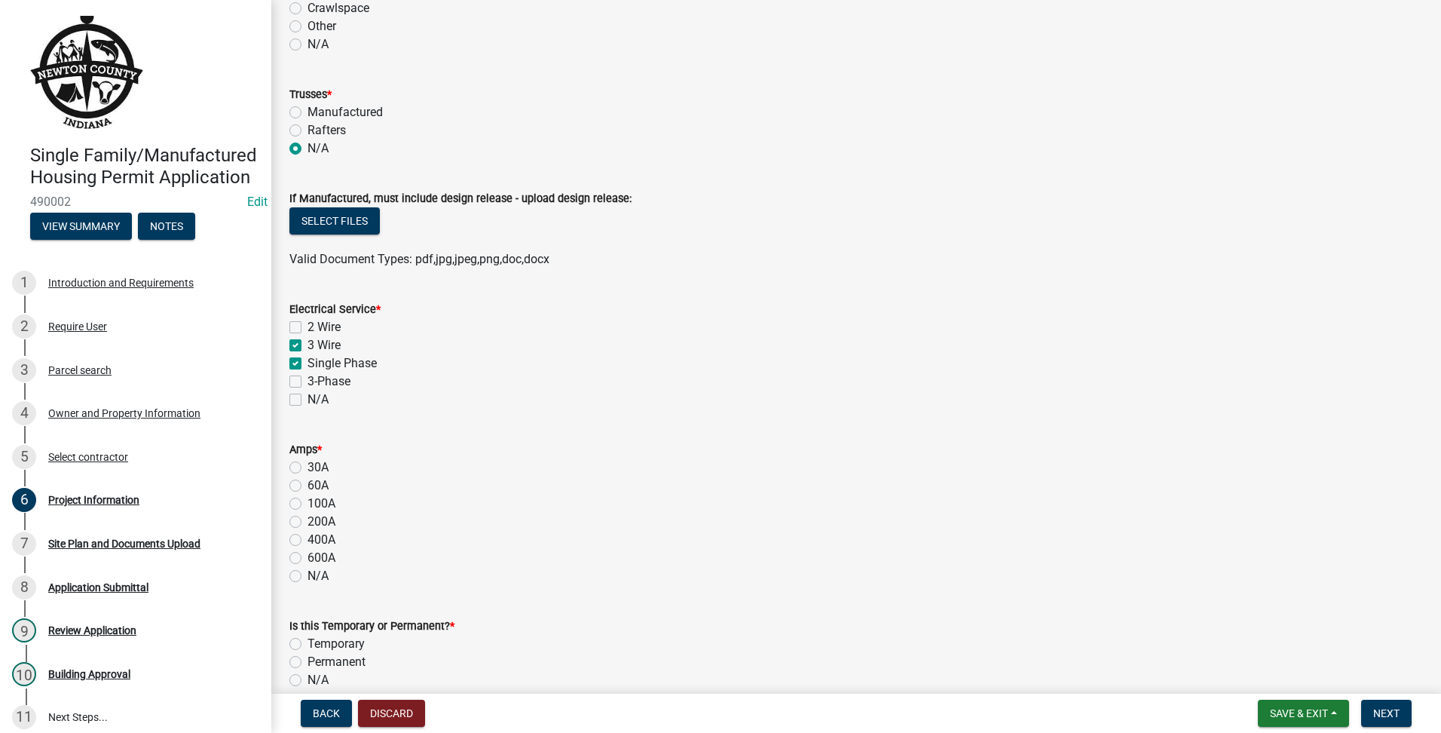
click at [307, 525] on label "200A" at bounding box center [321, 521] width 28 height 18
click at [307, 522] on input "200A" at bounding box center [312, 517] width 10 height 10
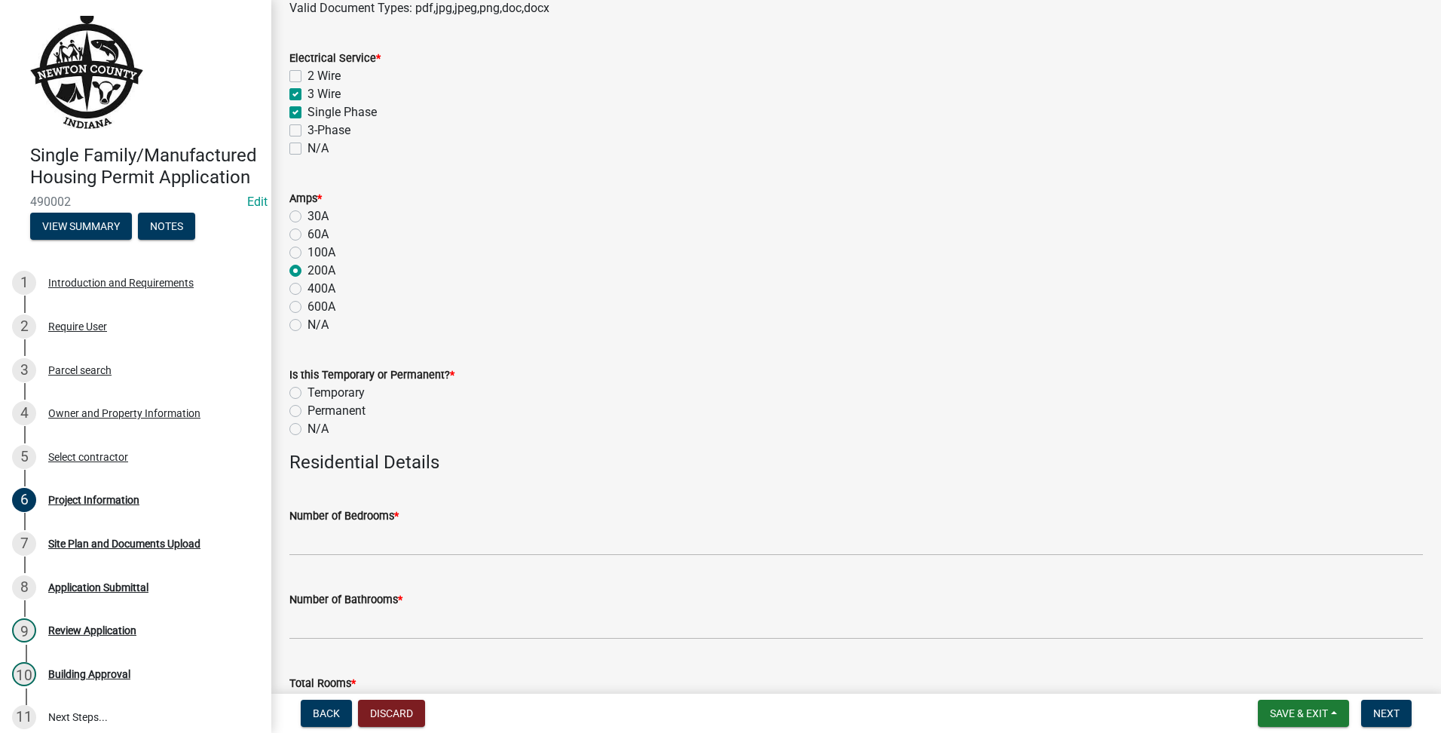
click at [289, 417] on div "Is this Temporary or Permanent? * Temporary Permanent N/A" at bounding box center [856, 392] width 1156 height 90
click at [307, 411] on label "Permanent" at bounding box center [336, 411] width 58 height 18
click at [307, 411] on input "Permanent" at bounding box center [312, 407] width 10 height 10
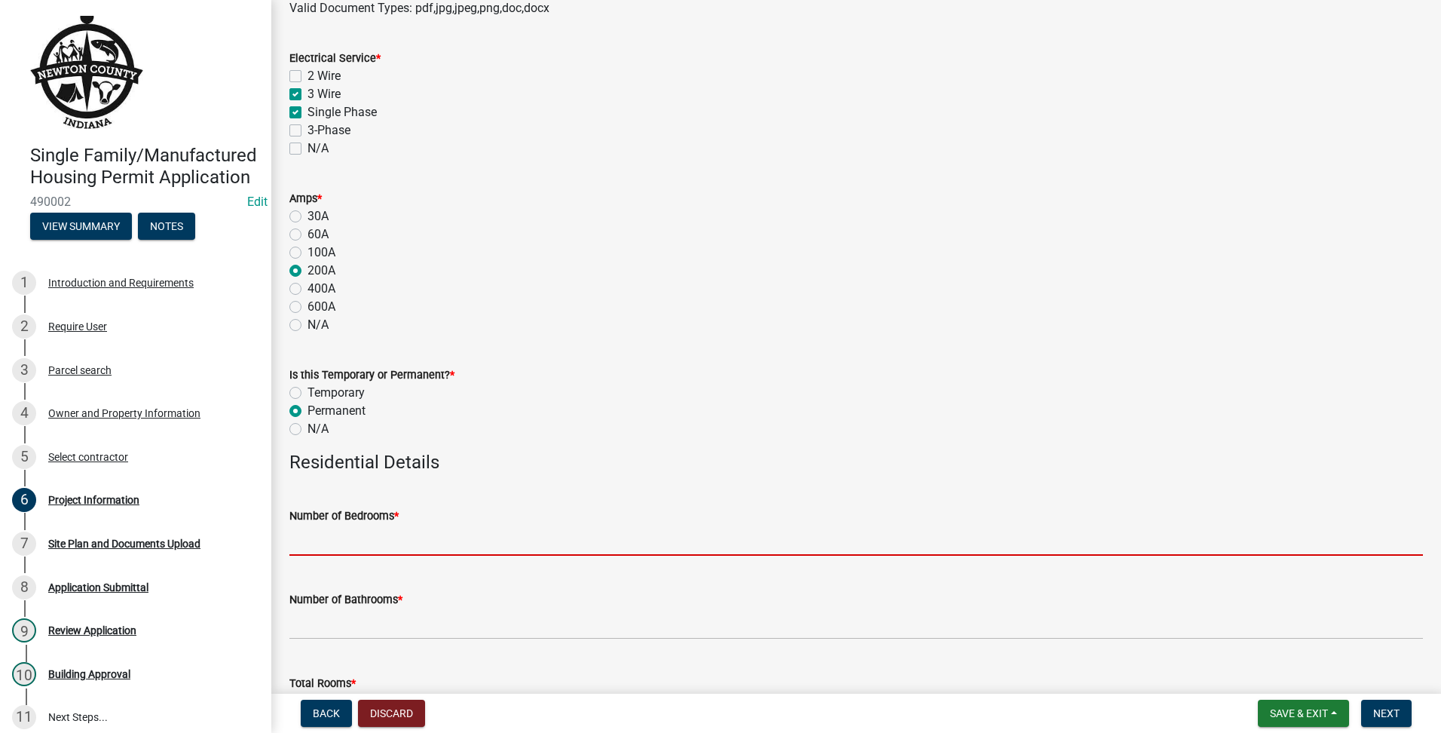
click at [424, 533] on input "text" at bounding box center [856, 540] width 1134 height 31
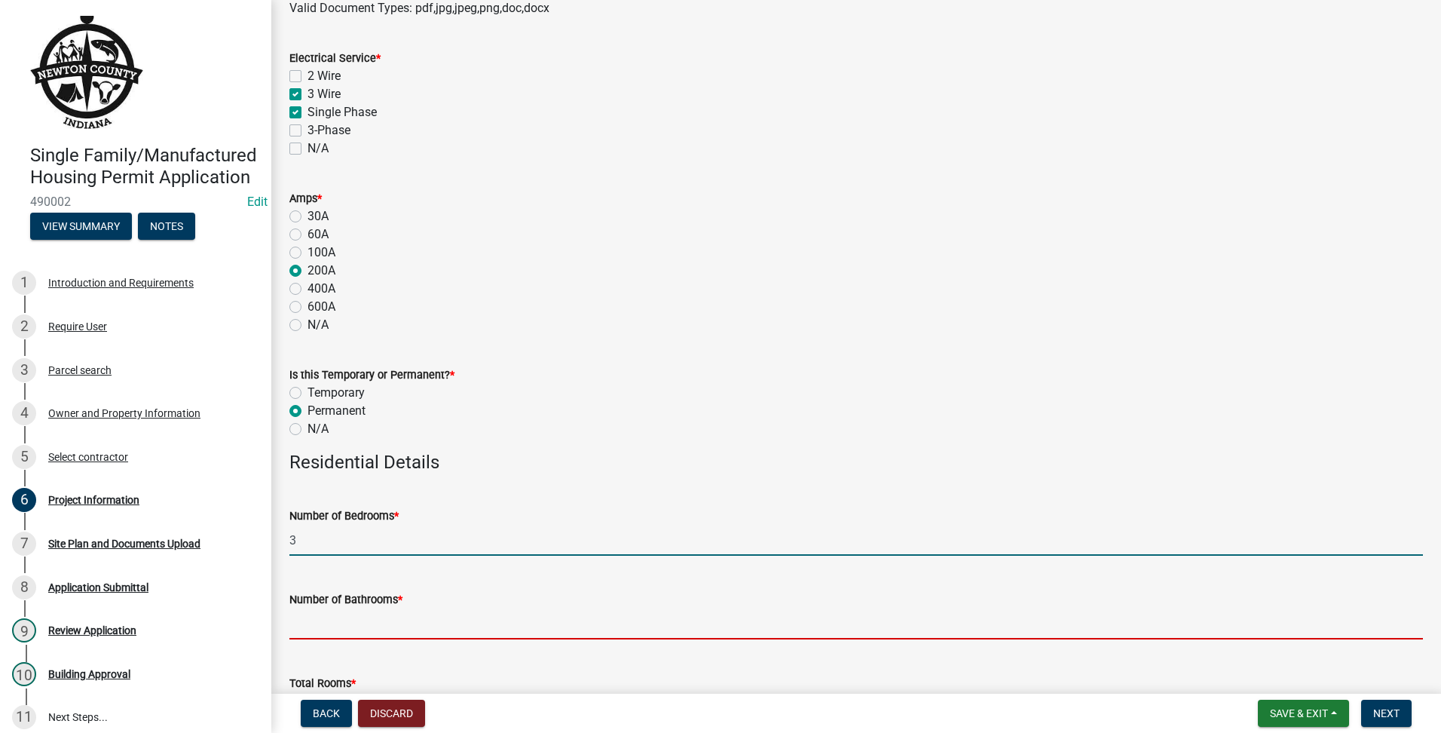
click at [336, 622] on input "text" at bounding box center [856, 623] width 1134 height 31
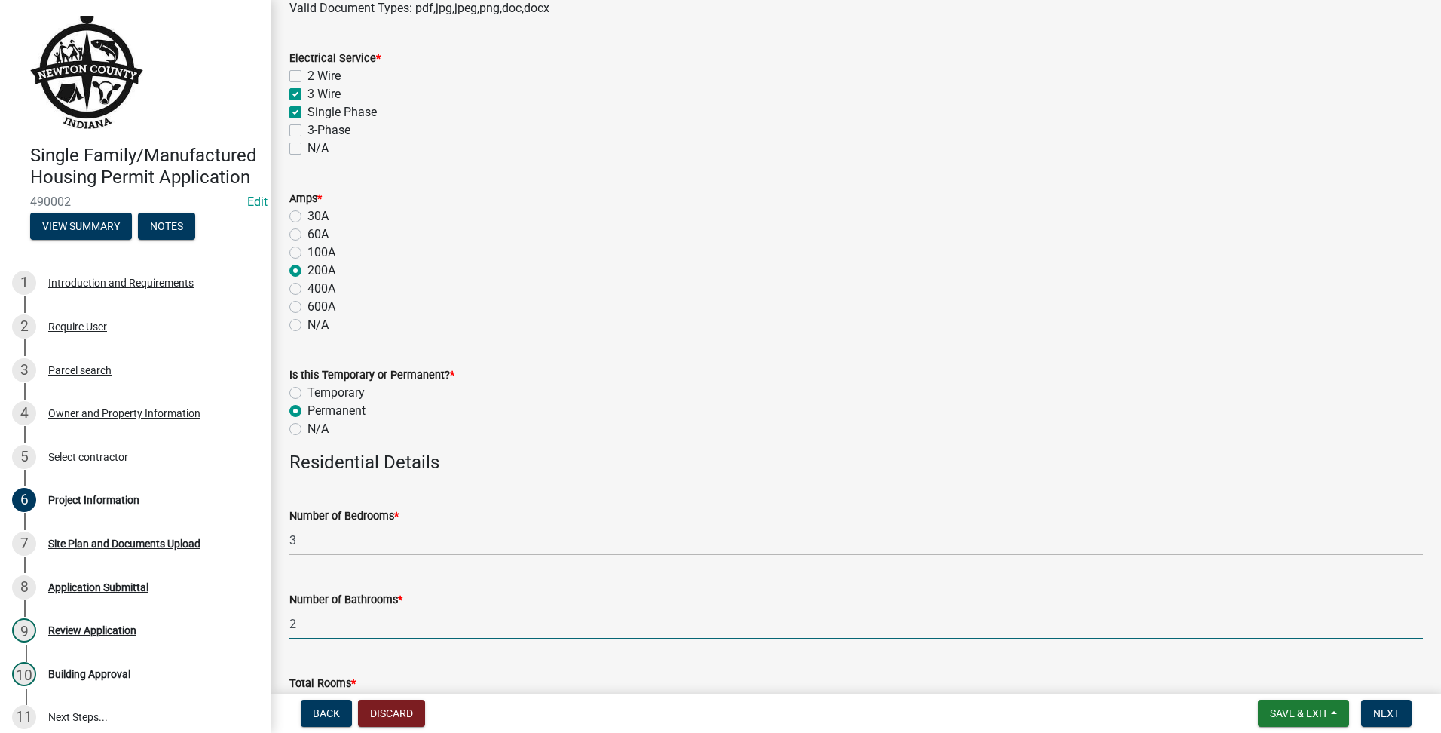
scroll to position [1513, 0]
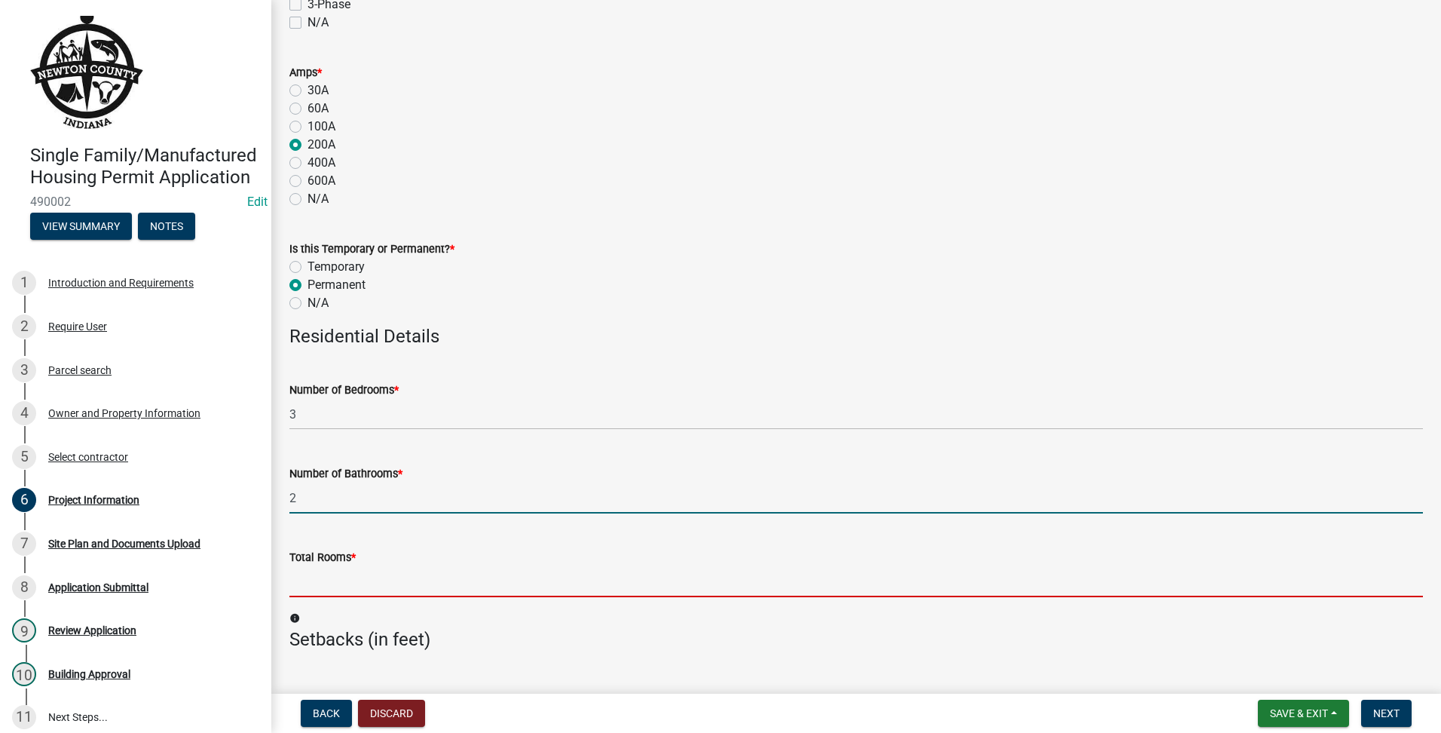
click at [400, 577] on input "text" at bounding box center [856, 581] width 1134 height 31
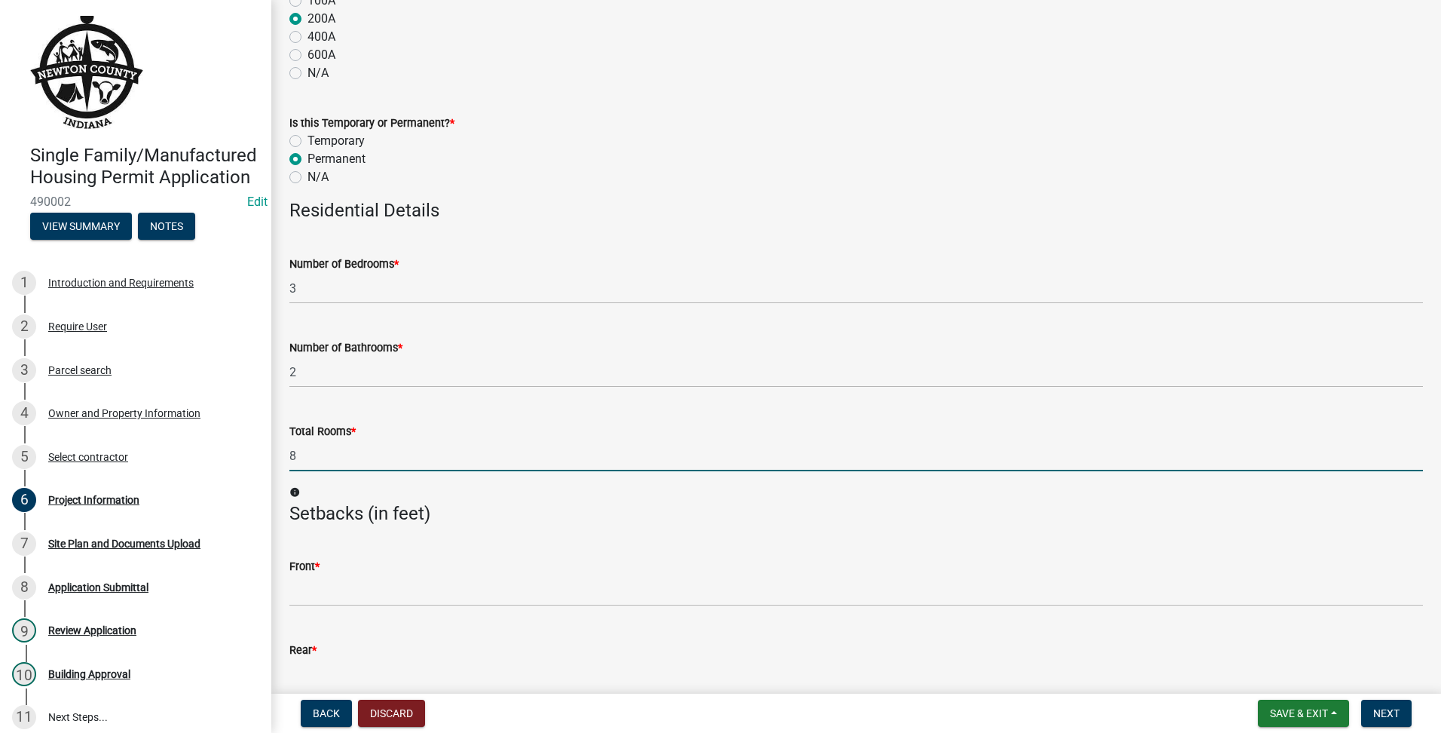
scroll to position [1890, 0]
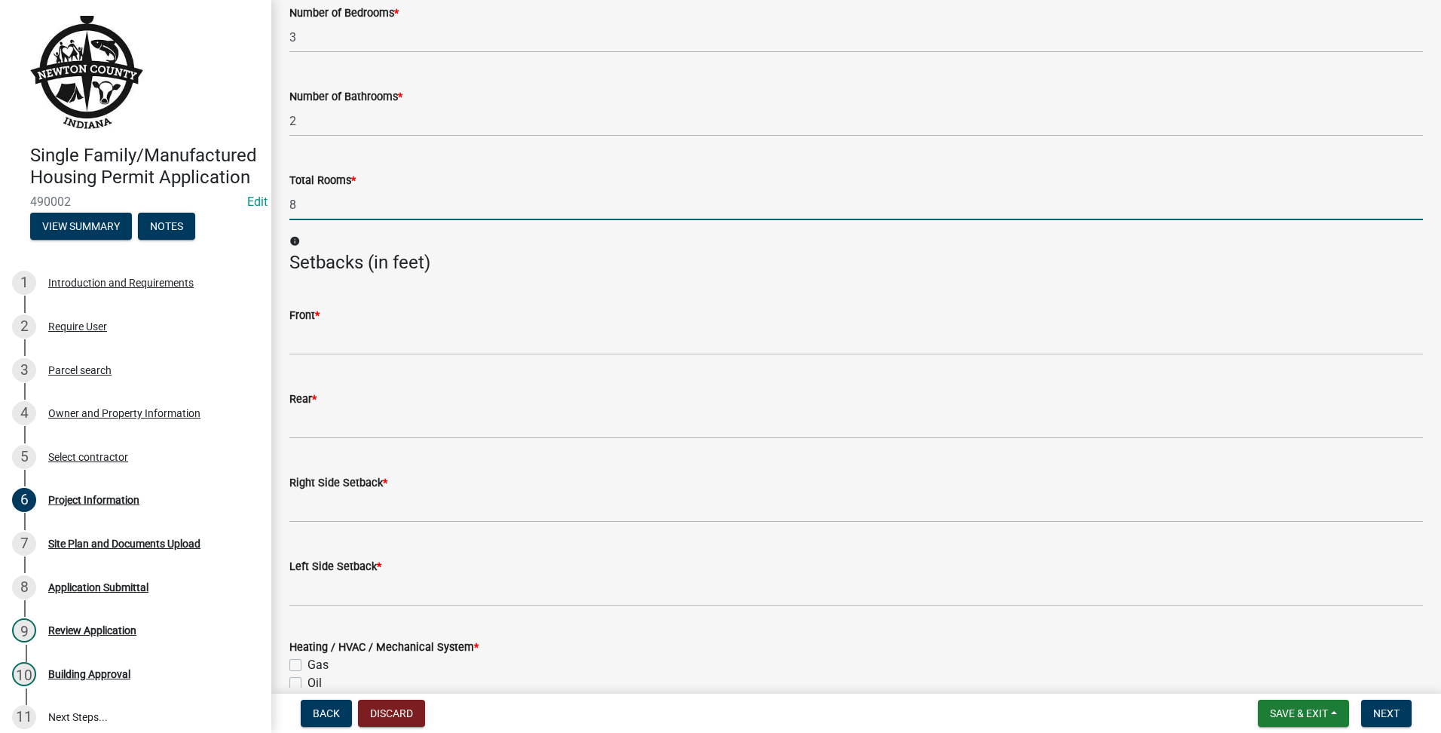
click at [431, 310] on div "Front *" at bounding box center [856, 315] width 1134 height 18
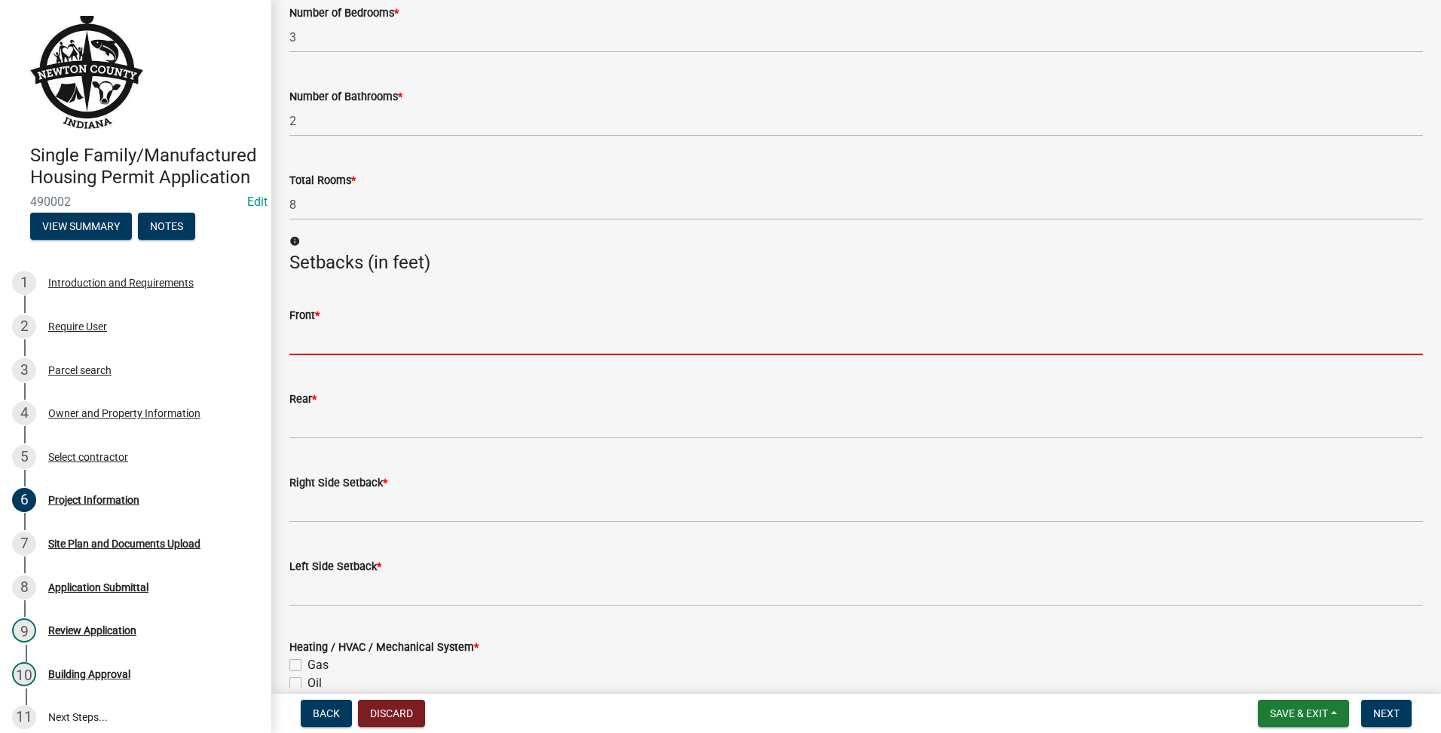
click at [423, 332] on input "text" at bounding box center [856, 339] width 1134 height 31
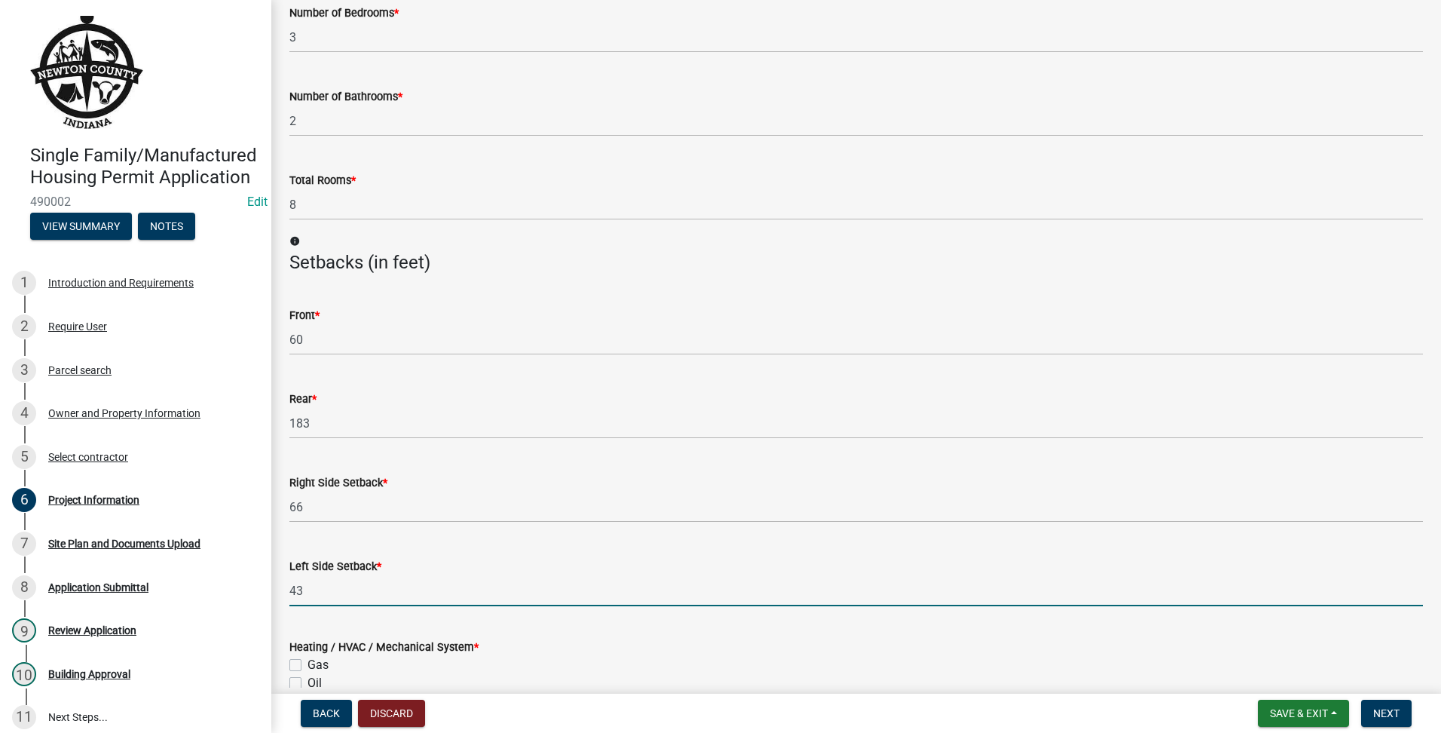
scroll to position [2141, 0]
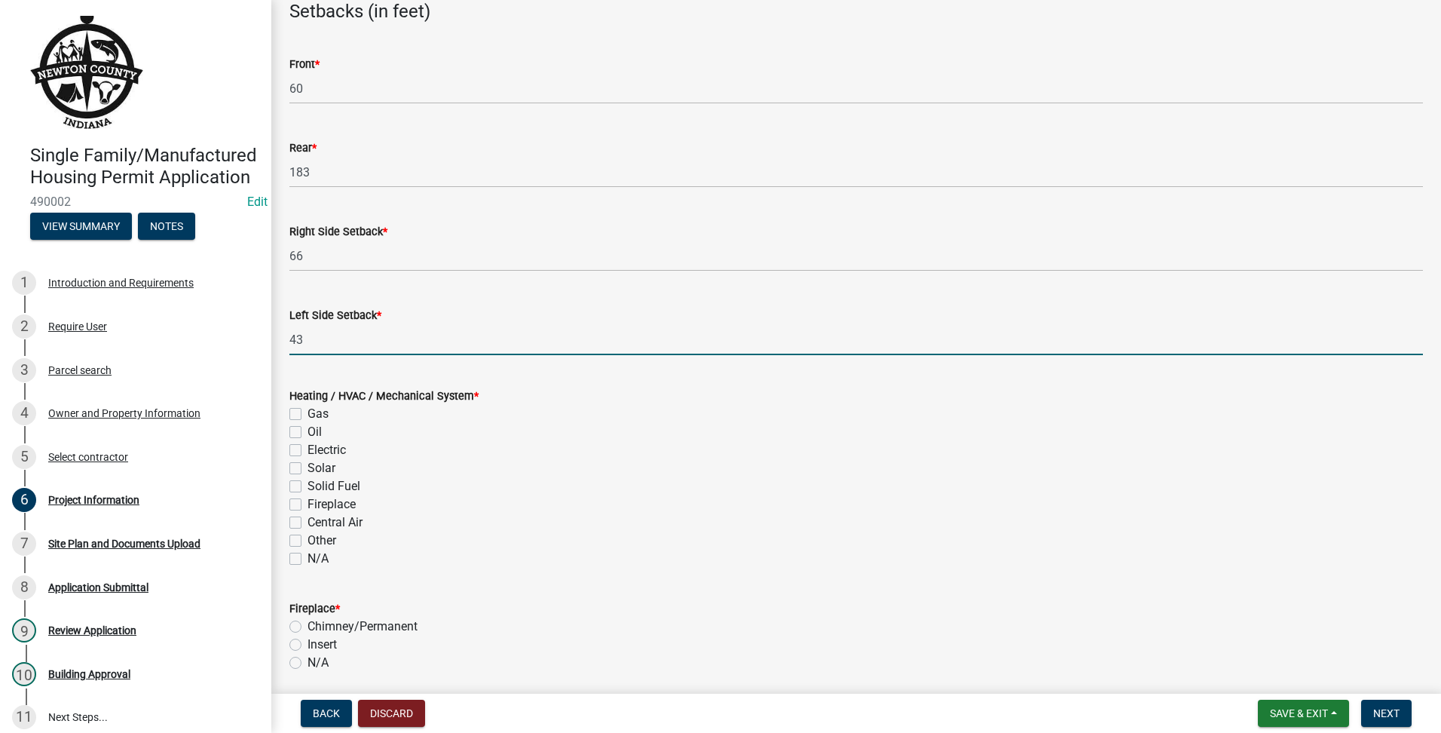
click at [289, 392] on div "Heating / HVAC / Mechanical System * Gas Oil Electric Solar Solid Fuel Fireplac…" at bounding box center [856, 468] width 1156 height 199
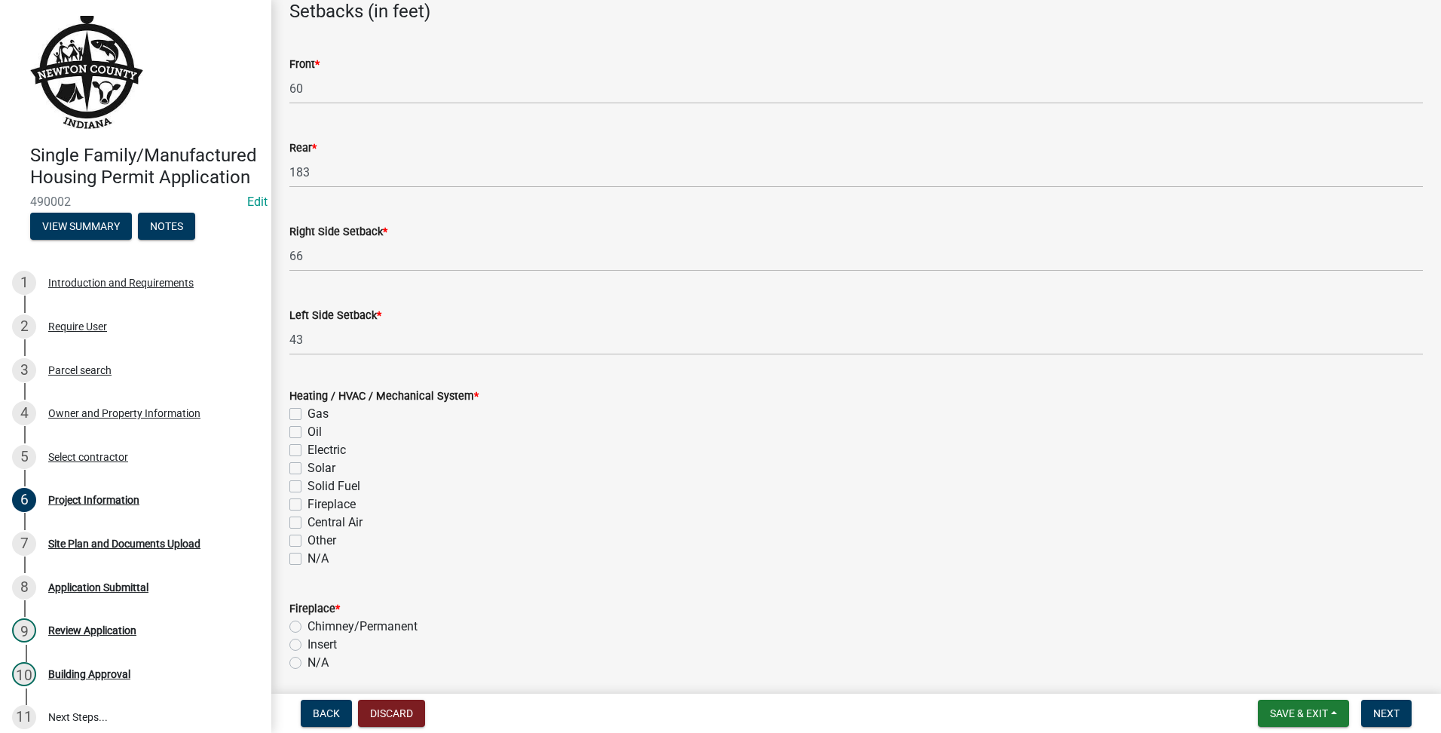
click at [307, 418] on label "Gas" at bounding box center [317, 414] width 21 height 18
click at [307, 415] on input "Gas" at bounding box center [312, 410] width 10 height 10
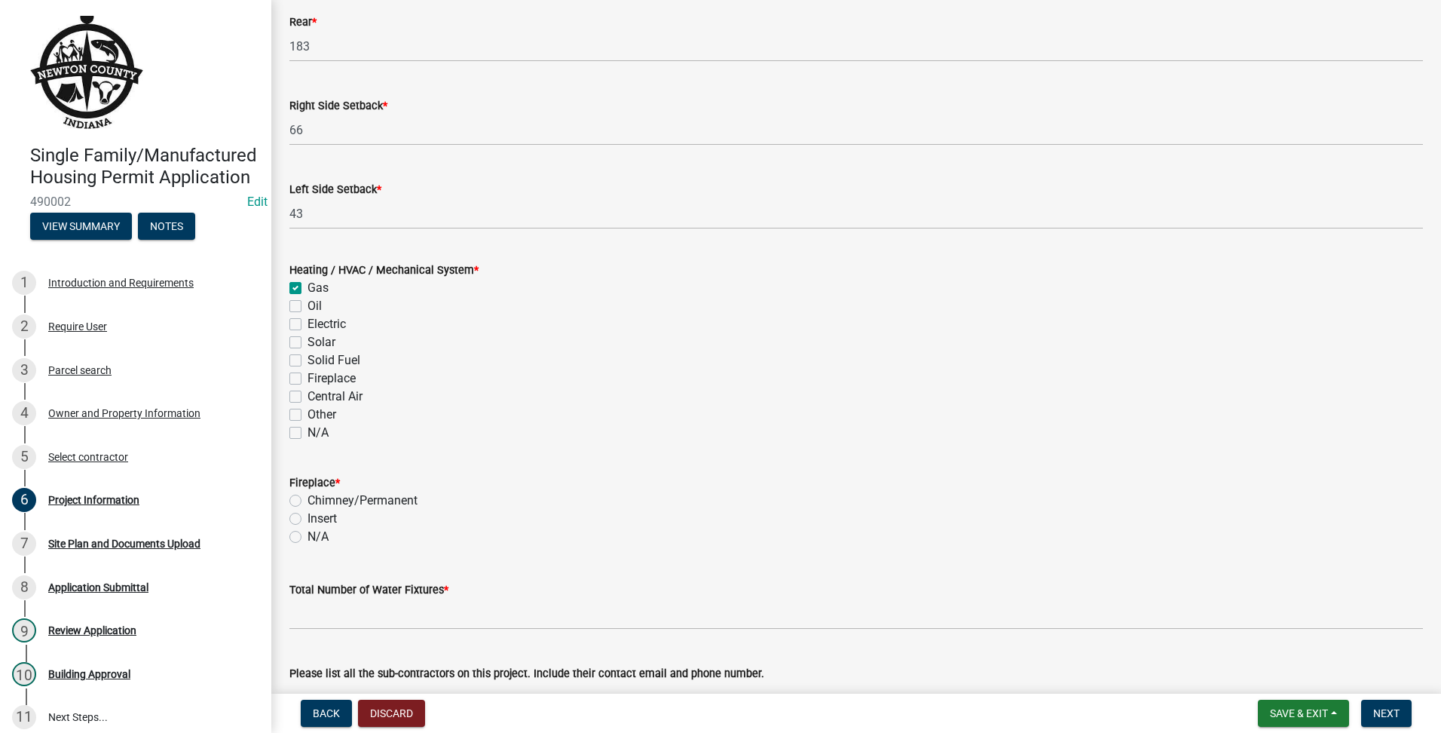
click at [307, 532] on label "N/A" at bounding box center [317, 537] width 21 height 18
click at [307, 532] on input "N/A" at bounding box center [312, 533] width 10 height 10
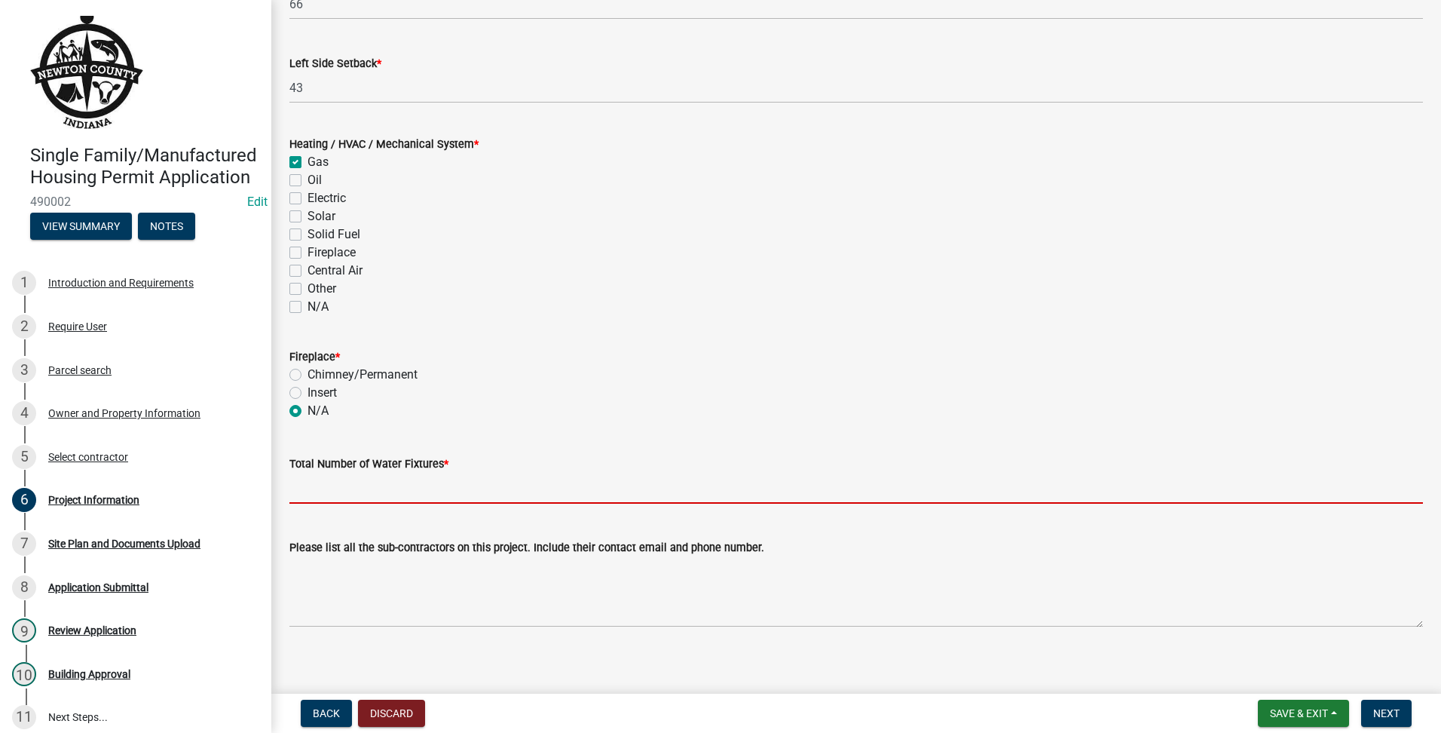
click at [597, 500] on input "text" at bounding box center [856, 488] width 1134 height 31
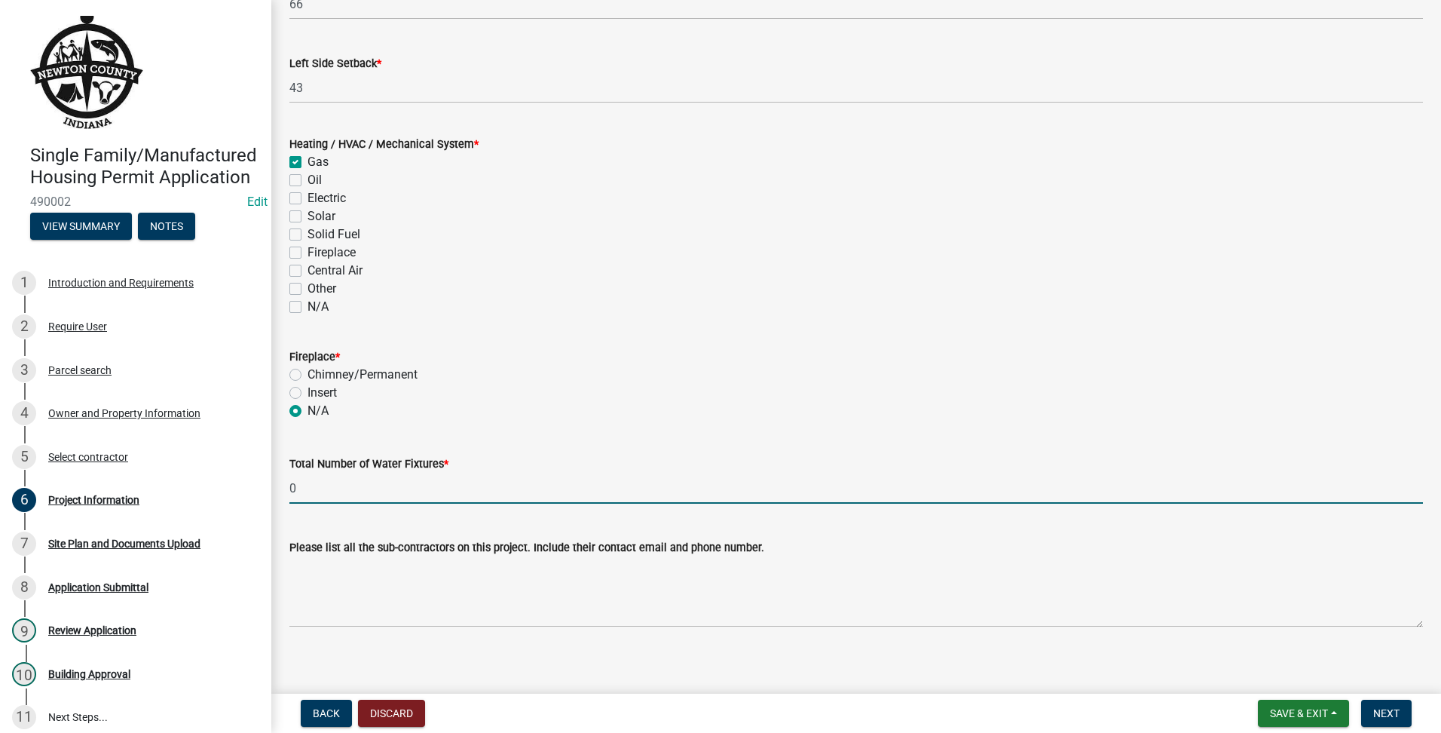
scroll to position [2403, 0]
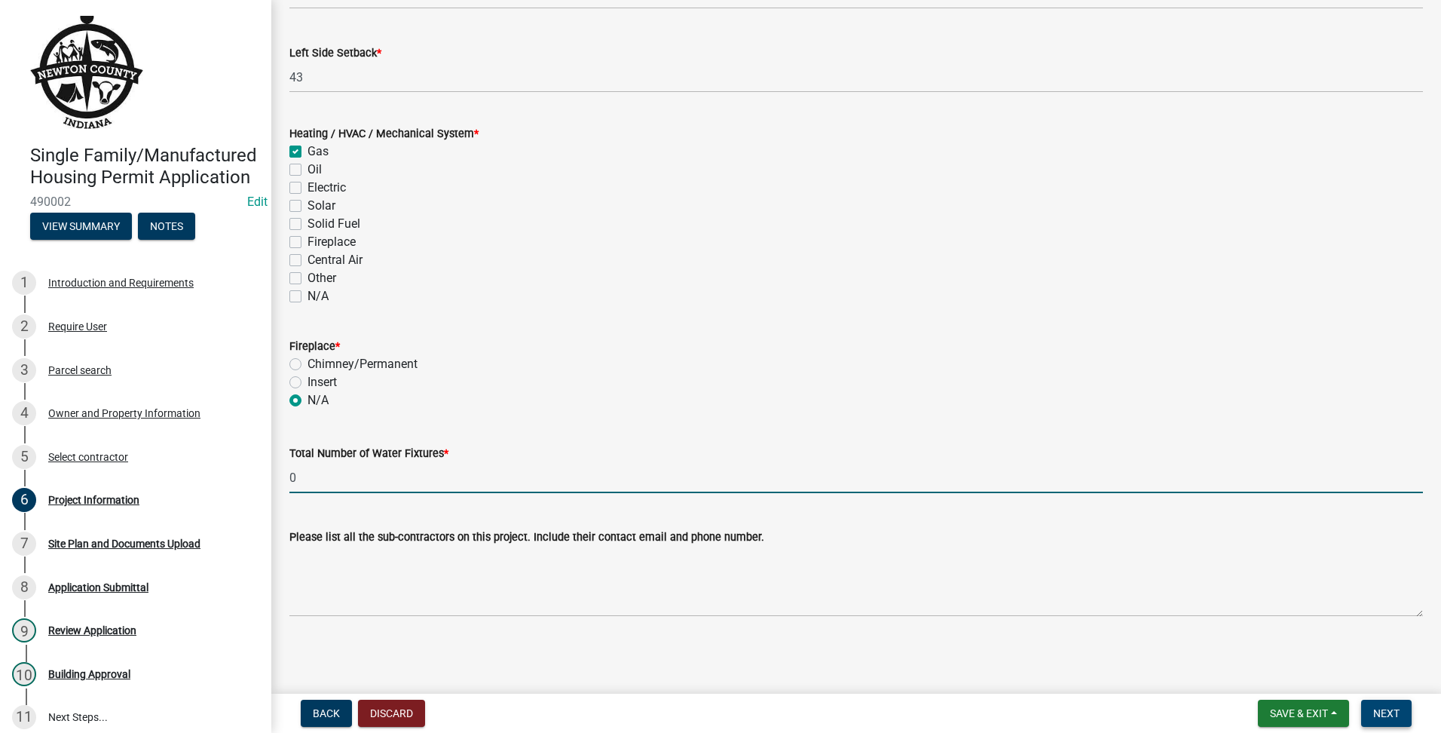
click at [1389, 717] on span "Next" at bounding box center [1386, 713] width 26 height 12
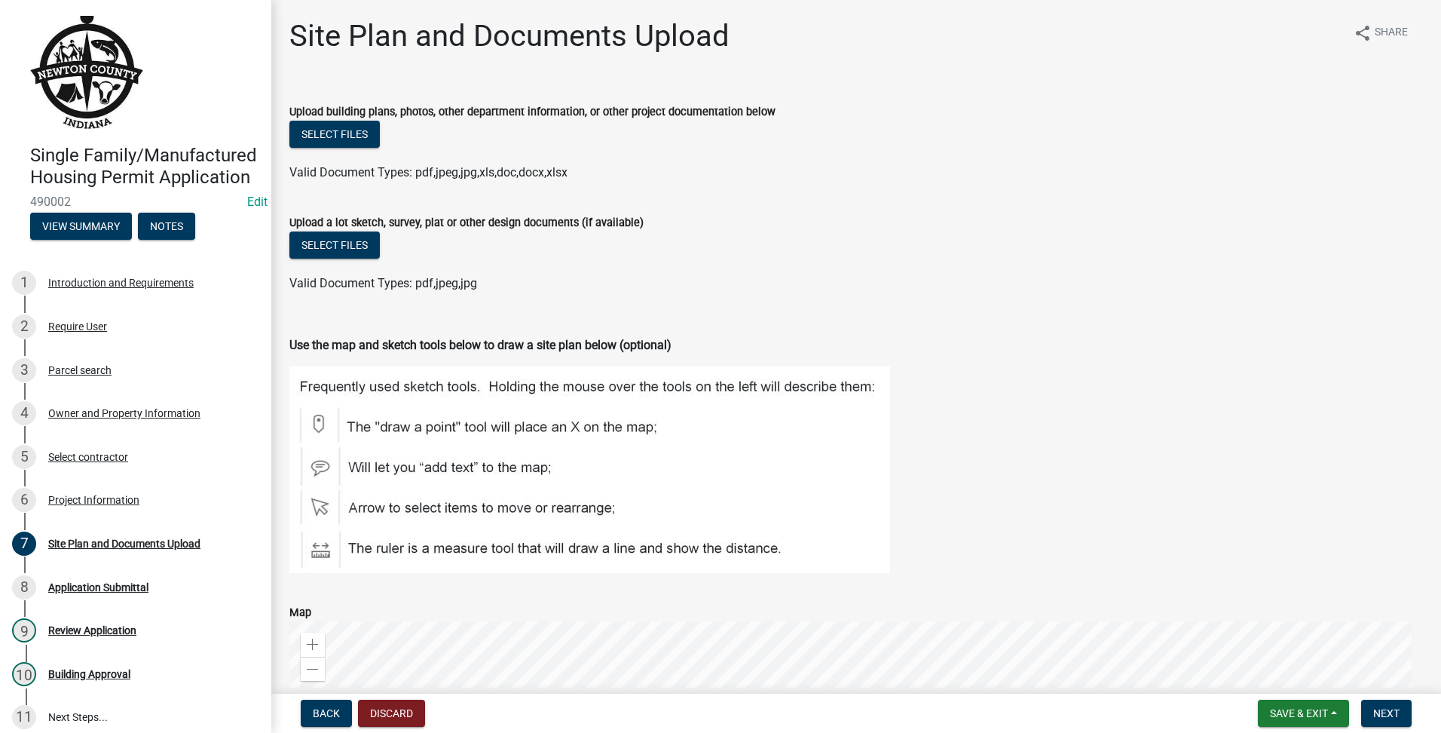
scroll to position [383, 0]
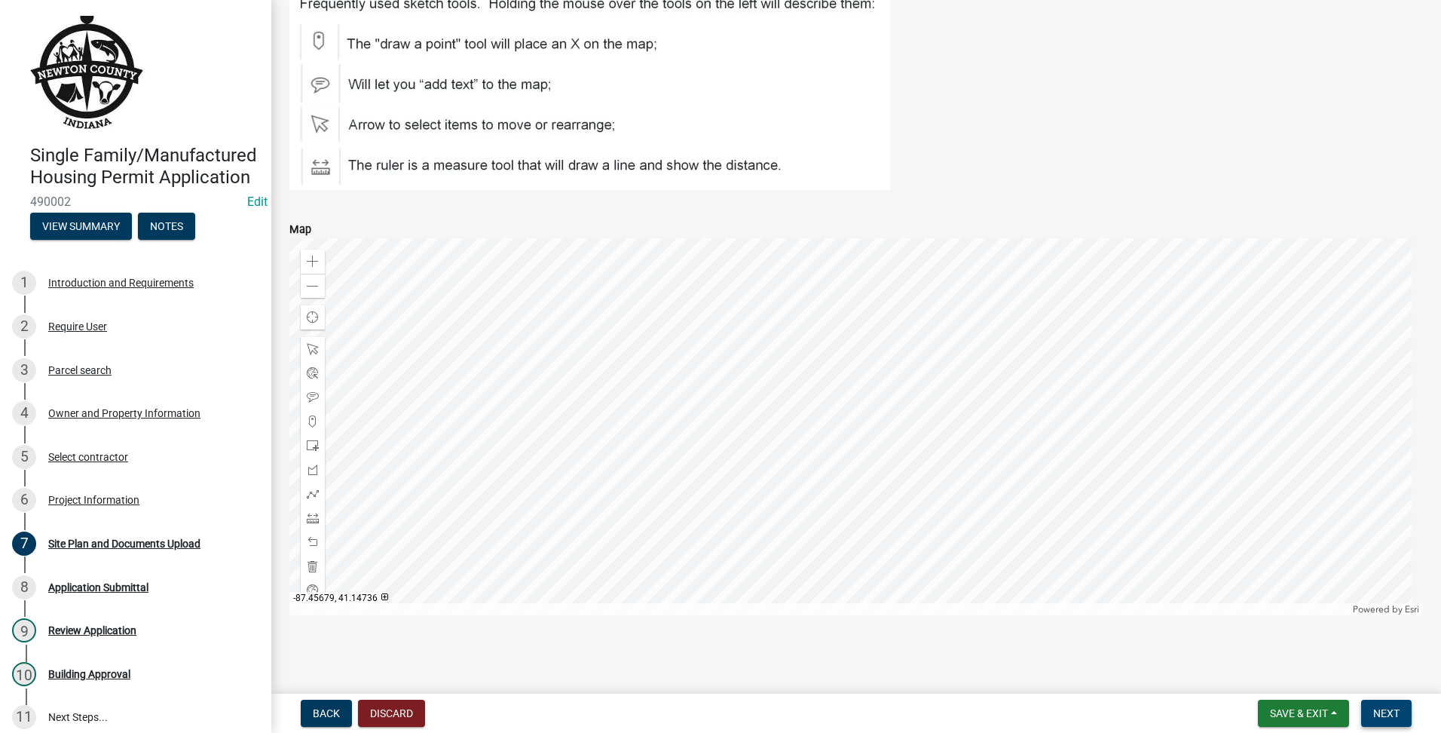
click at [1392, 707] on span "Next" at bounding box center [1386, 713] width 26 height 12
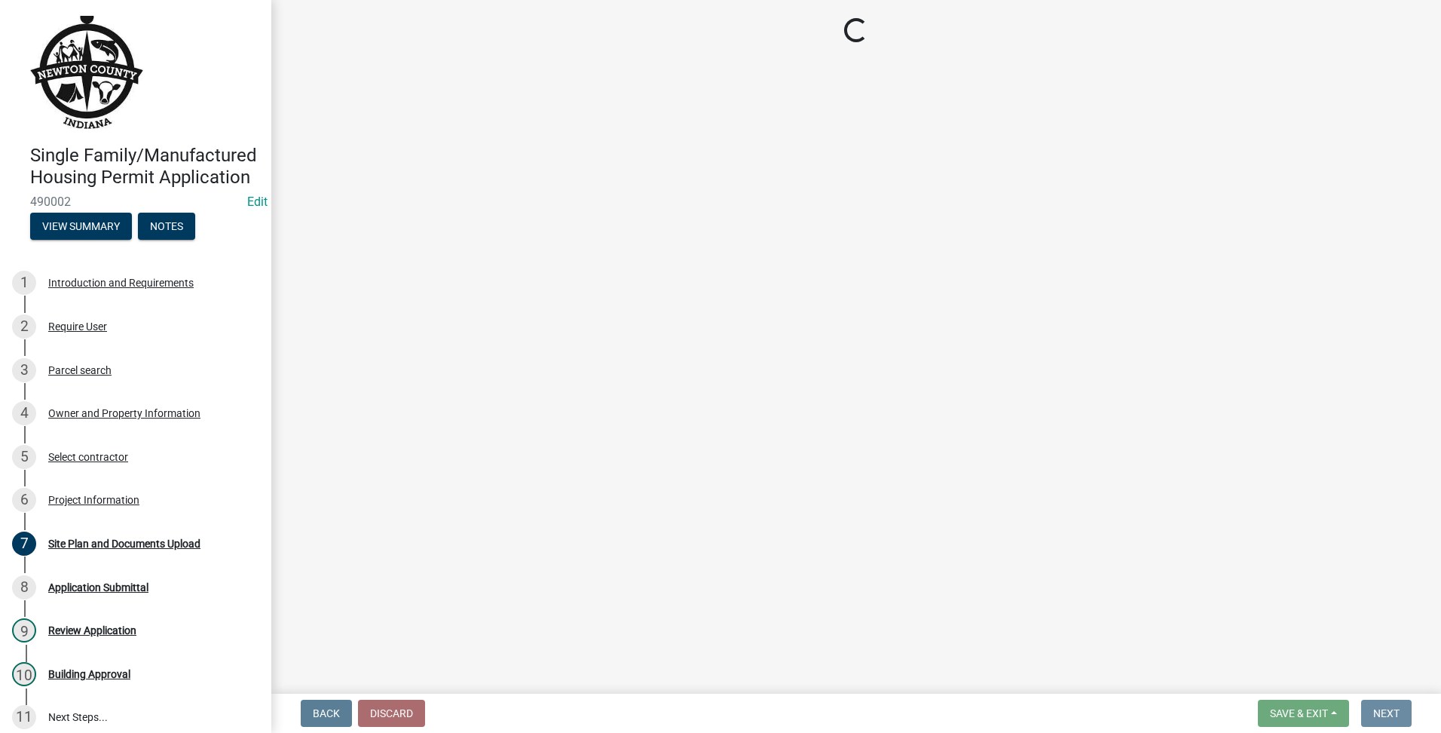
scroll to position [0, 0]
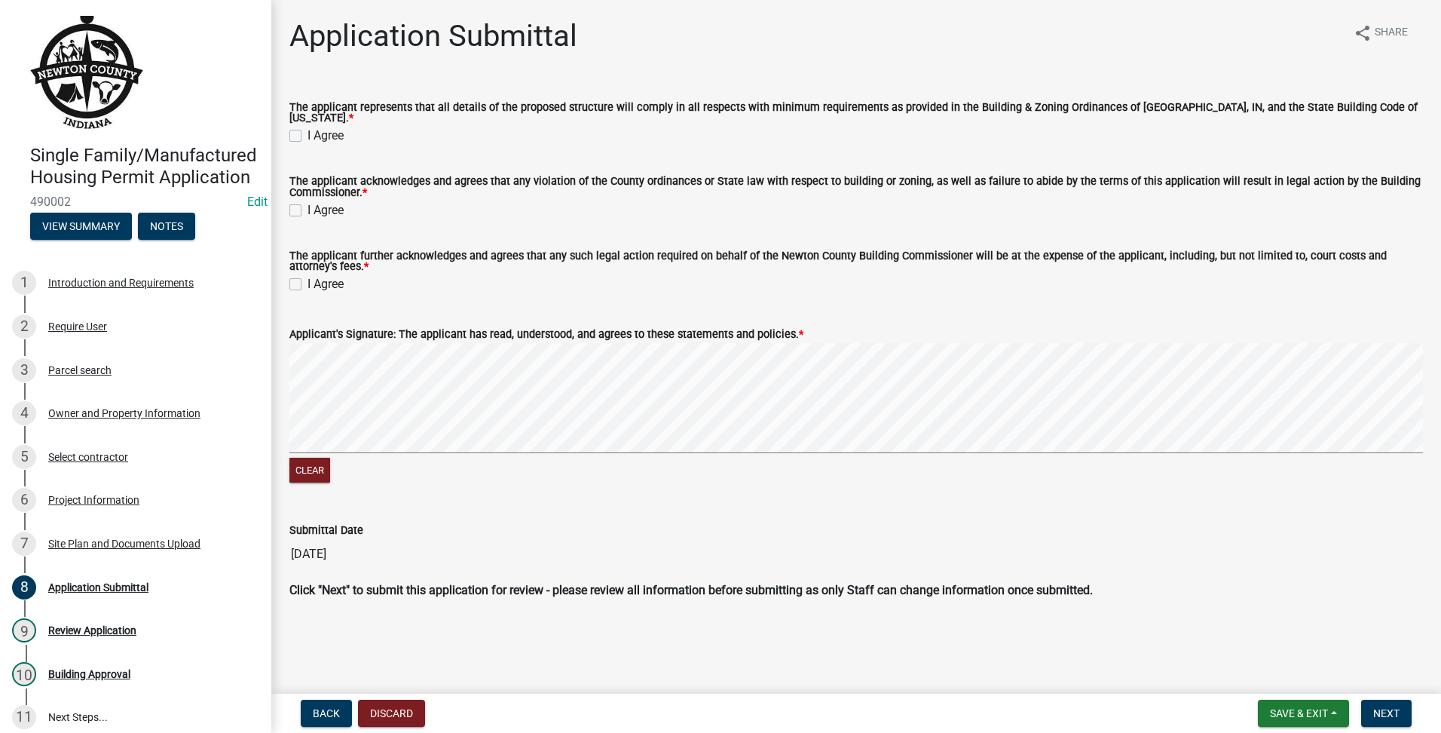
click at [302, 130] on div "I Agree" at bounding box center [856, 136] width 1134 height 18
click at [307, 131] on label "I Agree" at bounding box center [325, 136] width 36 height 18
click at [307, 131] on input "I Agree" at bounding box center [312, 132] width 10 height 10
click at [299, 215] on wm-data-entity-input "The applicant acknowledges and agrees that any violation of the County ordinanc…" at bounding box center [856, 195] width 1134 height 74
click at [307, 210] on label "I Agree" at bounding box center [325, 210] width 36 height 18
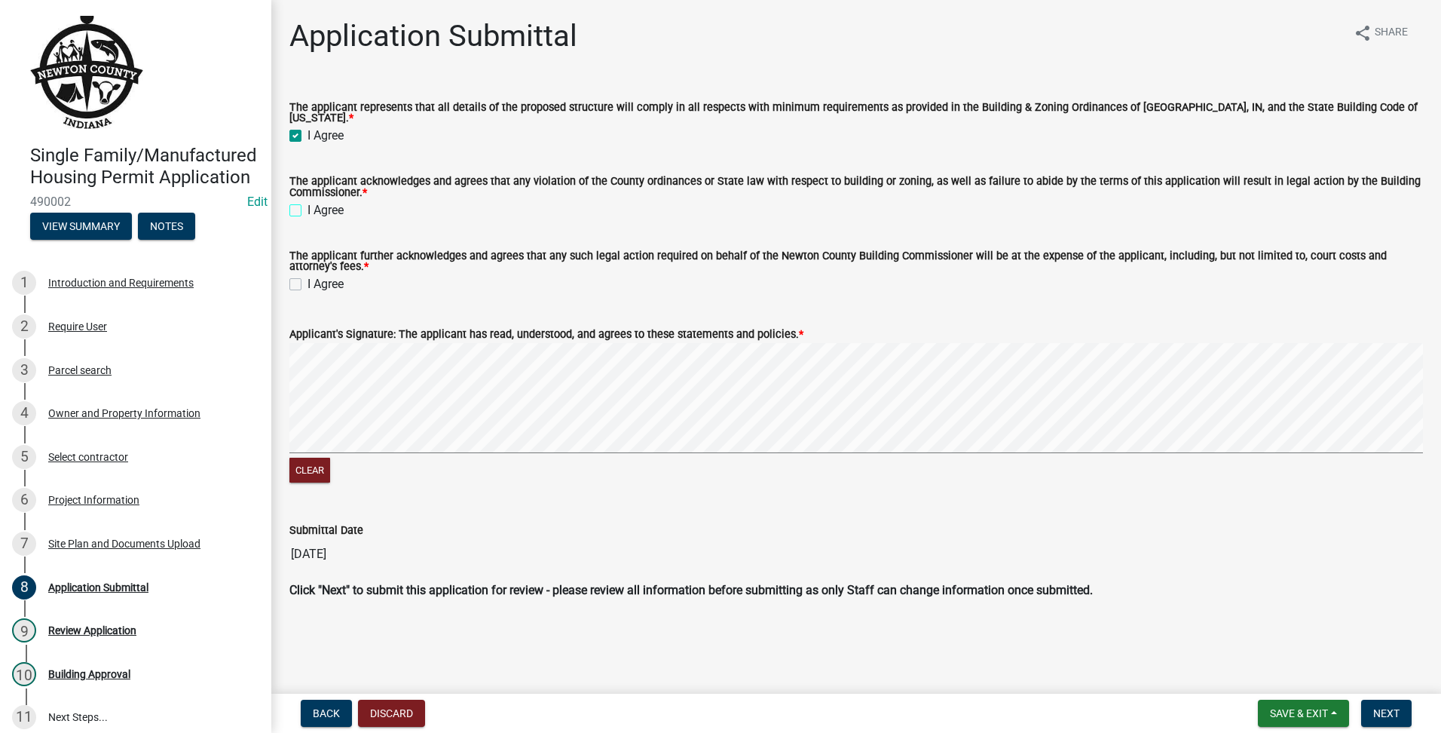
click at [307, 210] on input "I Agree" at bounding box center [312, 206] width 10 height 10
click at [292, 275] on div "I Agree" at bounding box center [856, 284] width 1134 height 18
click at [307, 275] on label "I Agree" at bounding box center [325, 284] width 36 height 18
click at [307, 275] on input "I Agree" at bounding box center [312, 280] width 10 height 10
click at [1378, 707] on span "Next" at bounding box center [1386, 713] width 26 height 12
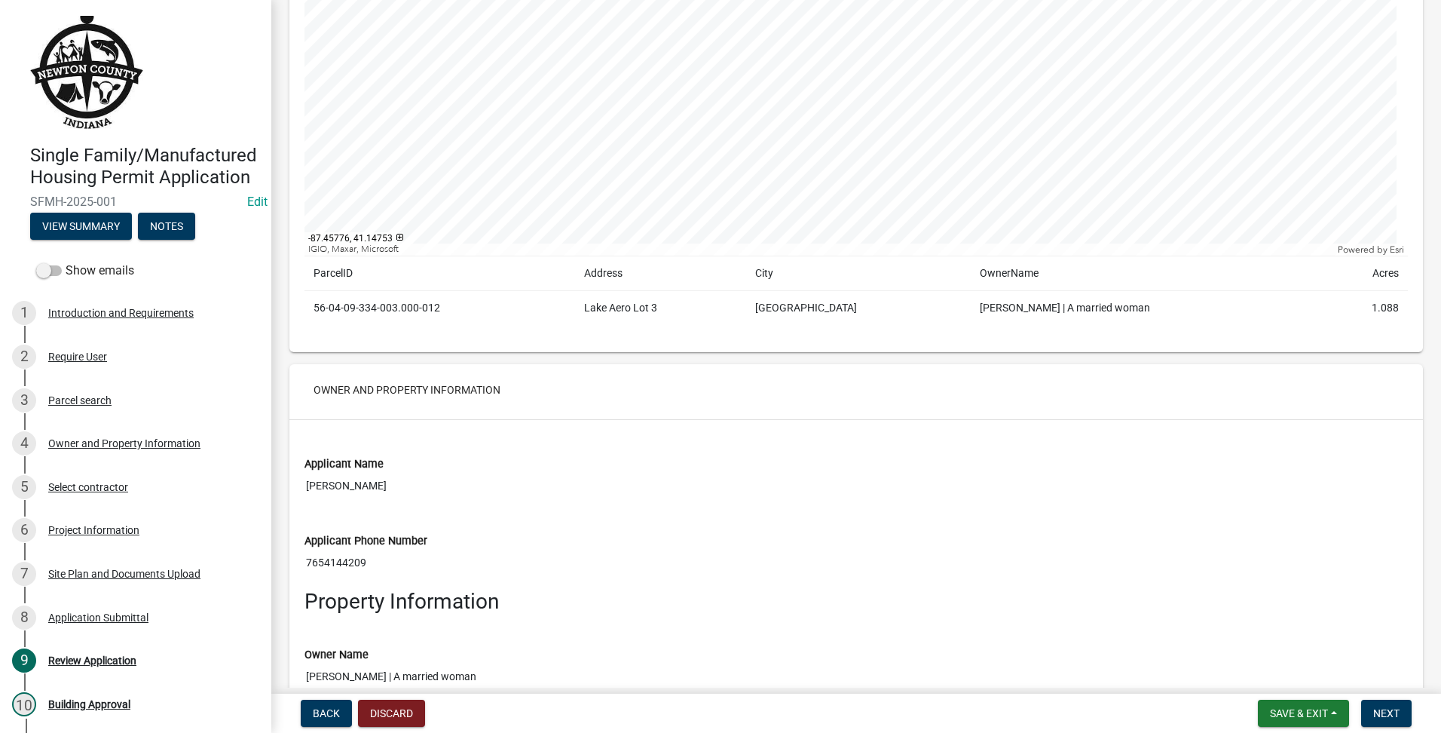
scroll to position [1633, 0]
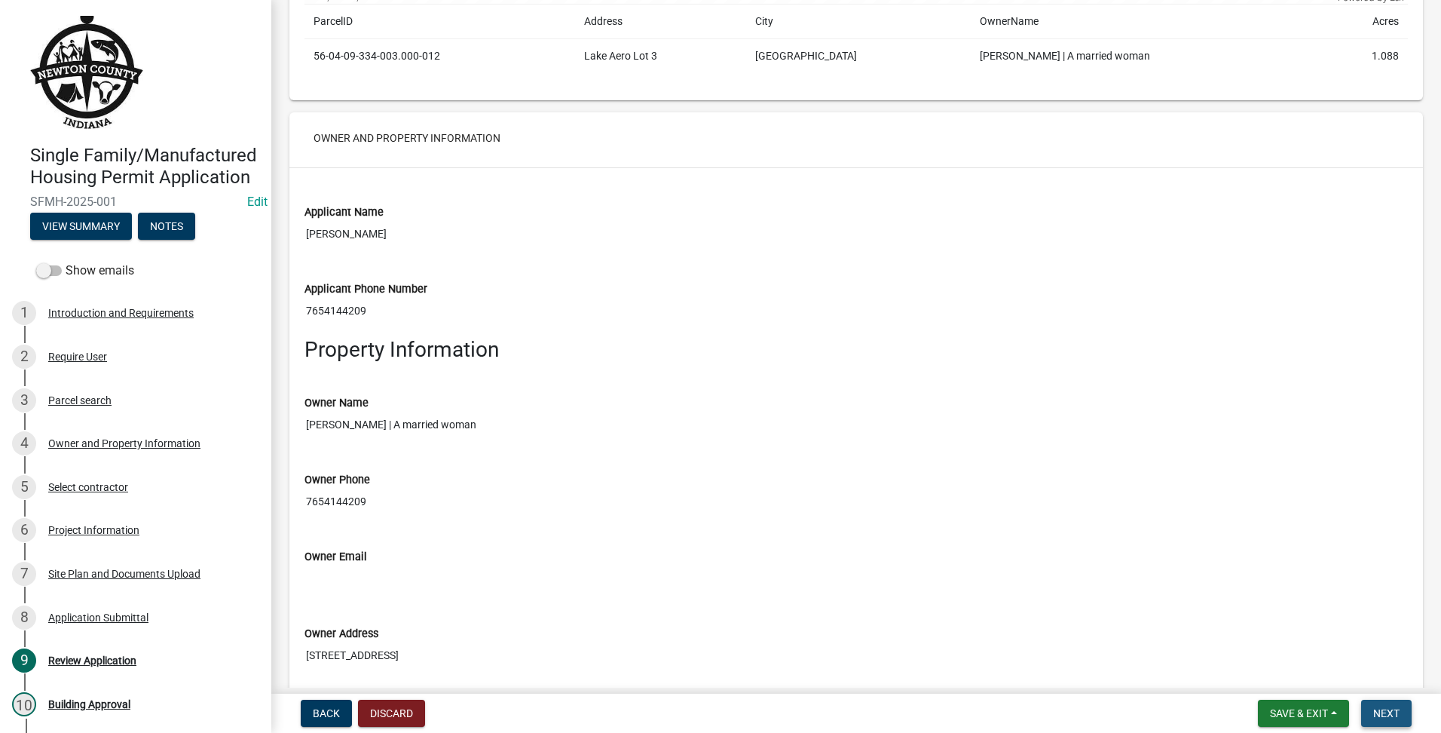
click at [1395, 714] on span "Next" at bounding box center [1386, 713] width 26 height 12
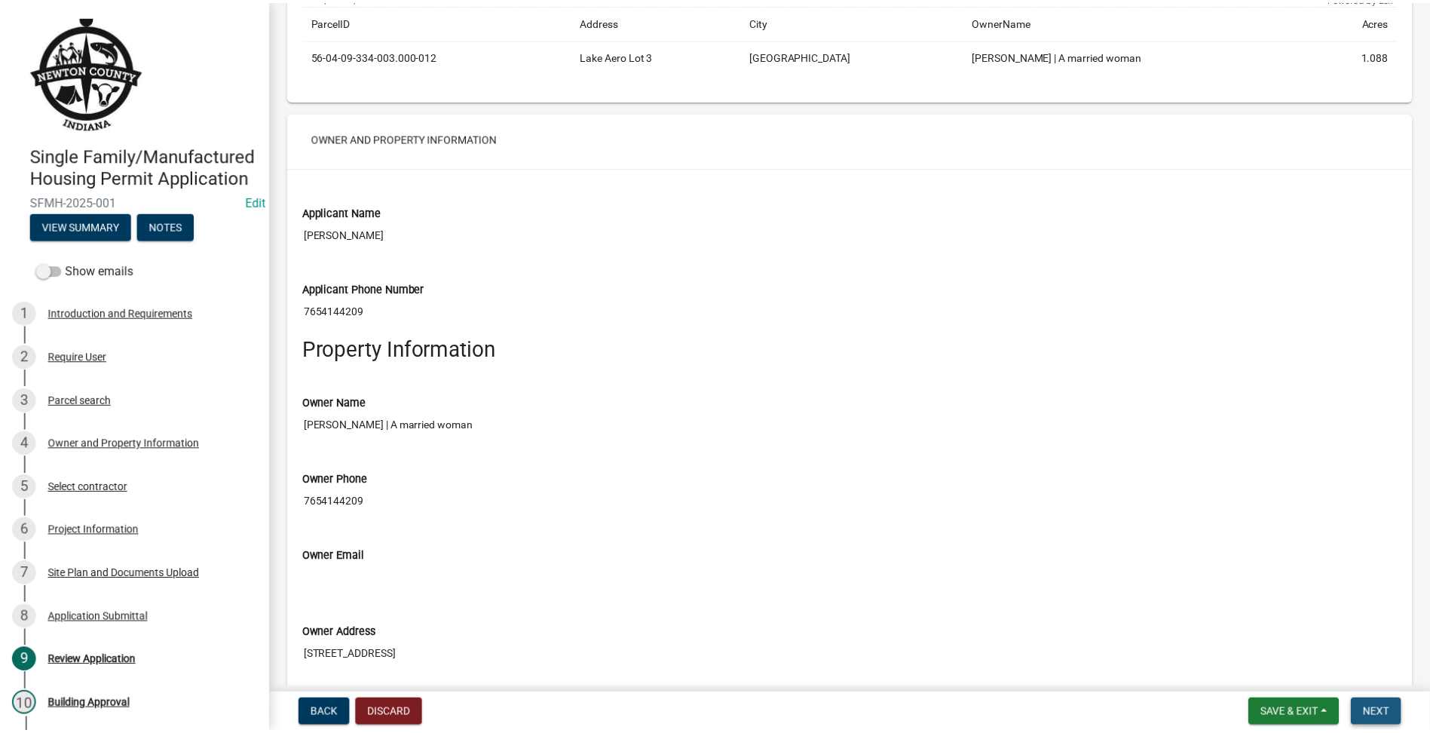
scroll to position [0, 0]
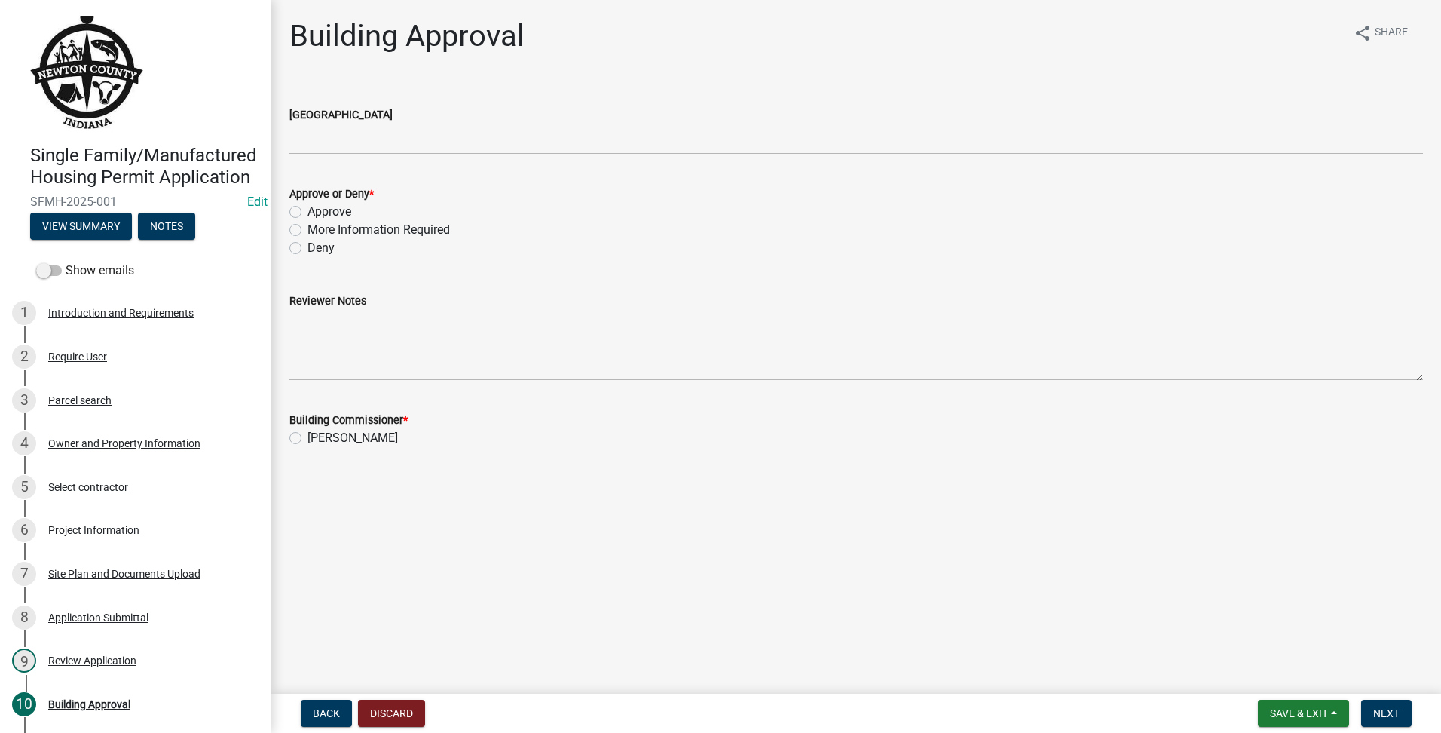
drag, startPoint x: 441, startPoint y: 207, endPoint x: 451, endPoint y: 200, distance: 13.0
click at [451, 200] on div "Approve or Deny * Approve More Information Required Deny" at bounding box center [856, 221] width 1134 height 72
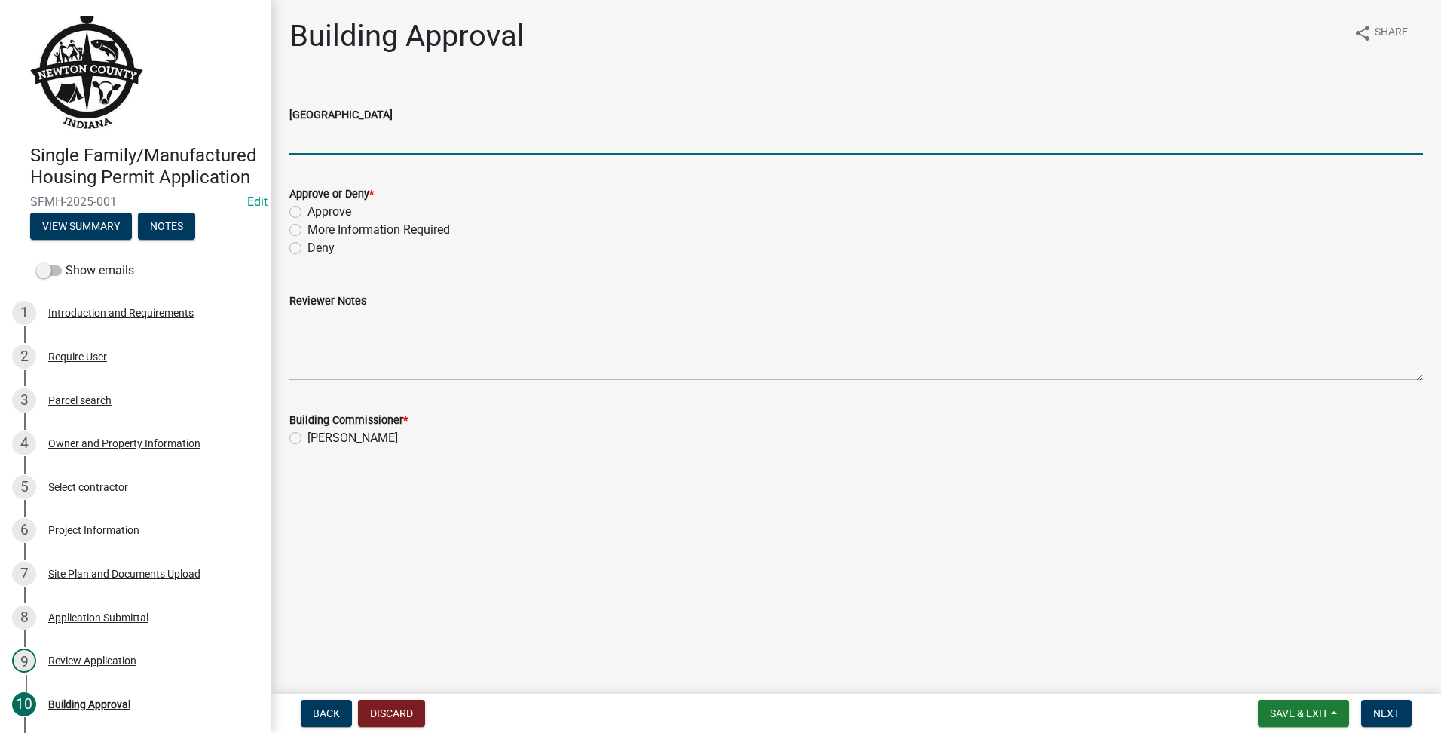
click at [364, 137] on input "[GEOGRAPHIC_DATA]" at bounding box center [856, 139] width 1134 height 31
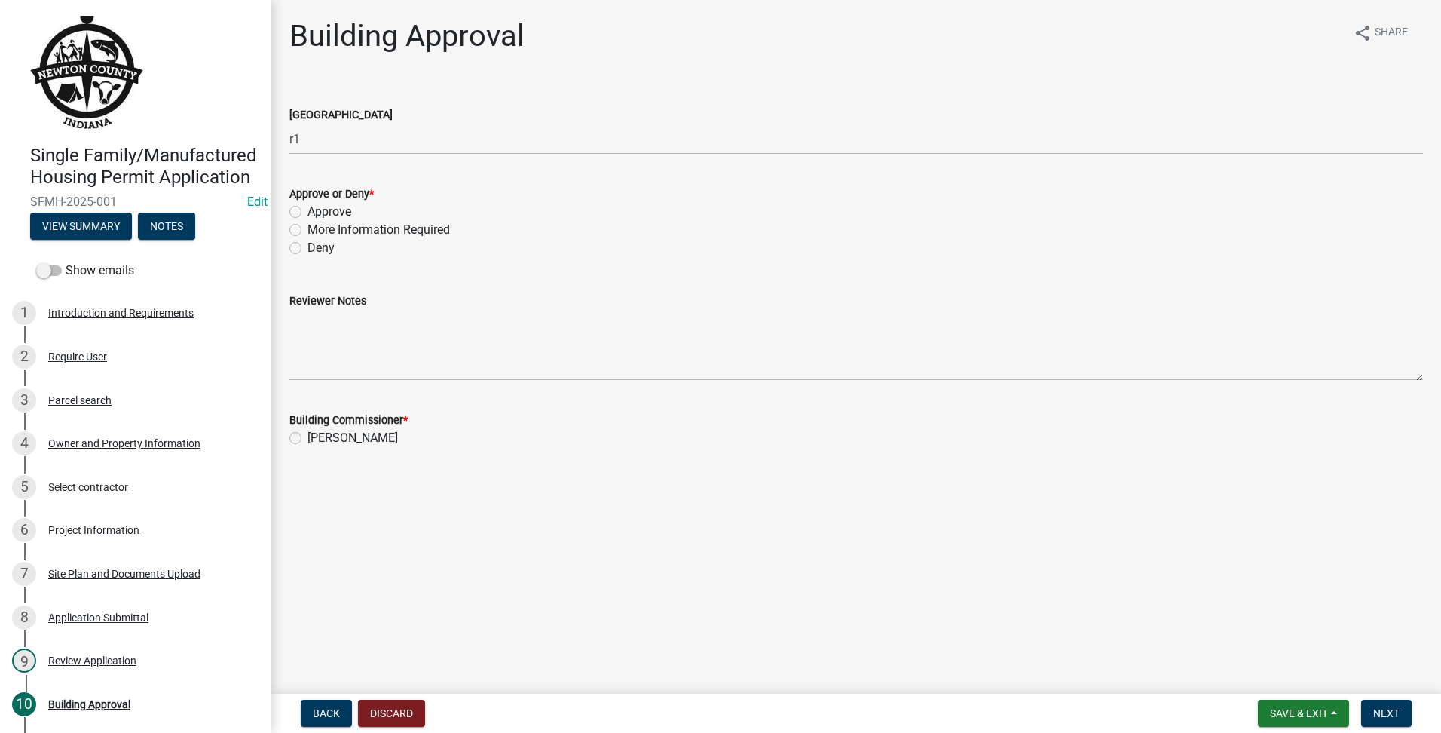
click at [277, 209] on div "Building Approval share Share County Zoning District r1 Approve or Deny * Appro…" at bounding box center [856, 246] width 1170 height 456
click at [307, 209] on label "Approve" at bounding box center [329, 212] width 44 height 18
click at [307, 209] on input "Approve" at bounding box center [312, 208] width 10 height 10
click at [307, 432] on label "[PERSON_NAME]" at bounding box center [352, 438] width 90 height 18
click at [307, 432] on input "[PERSON_NAME]" at bounding box center [312, 434] width 10 height 10
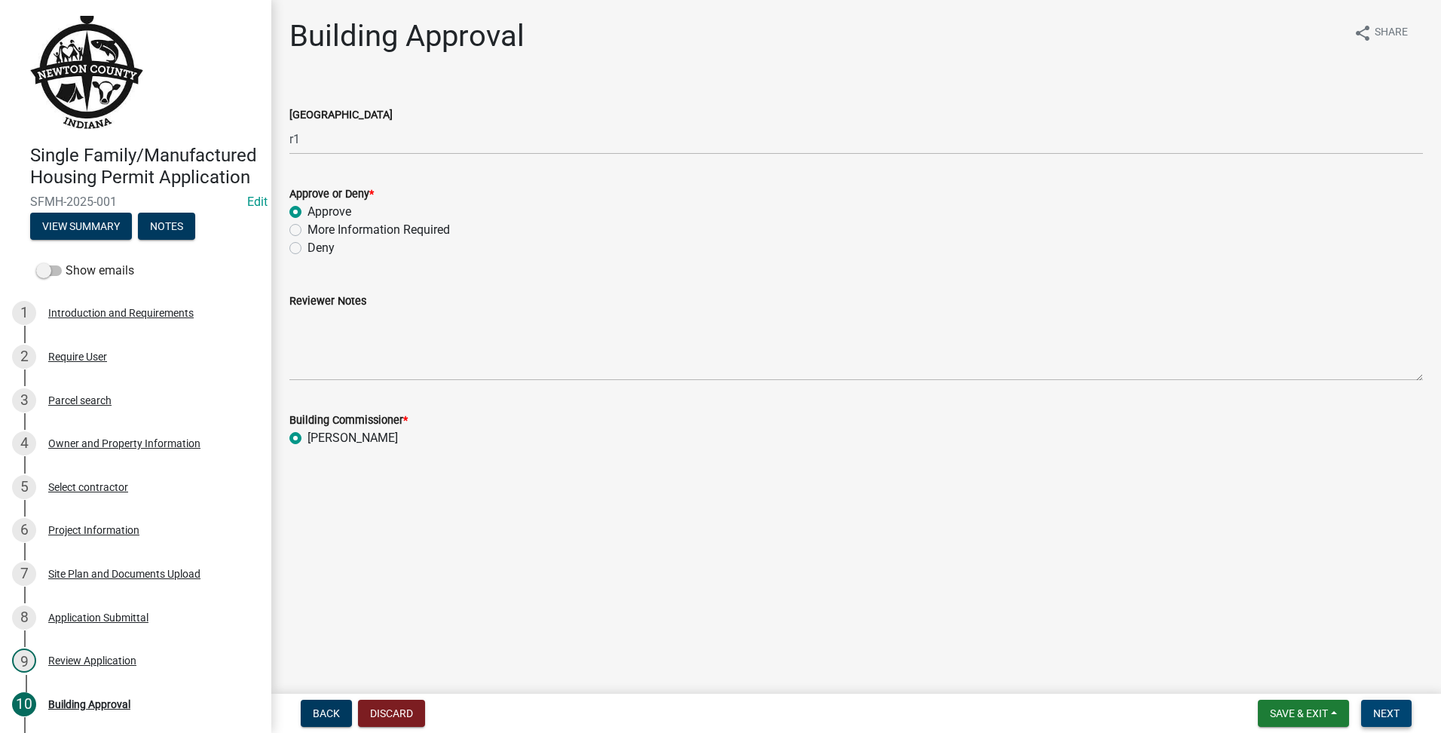
click at [1384, 717] on span "Next" at bounding box center [1386, 713] width 26 height 12
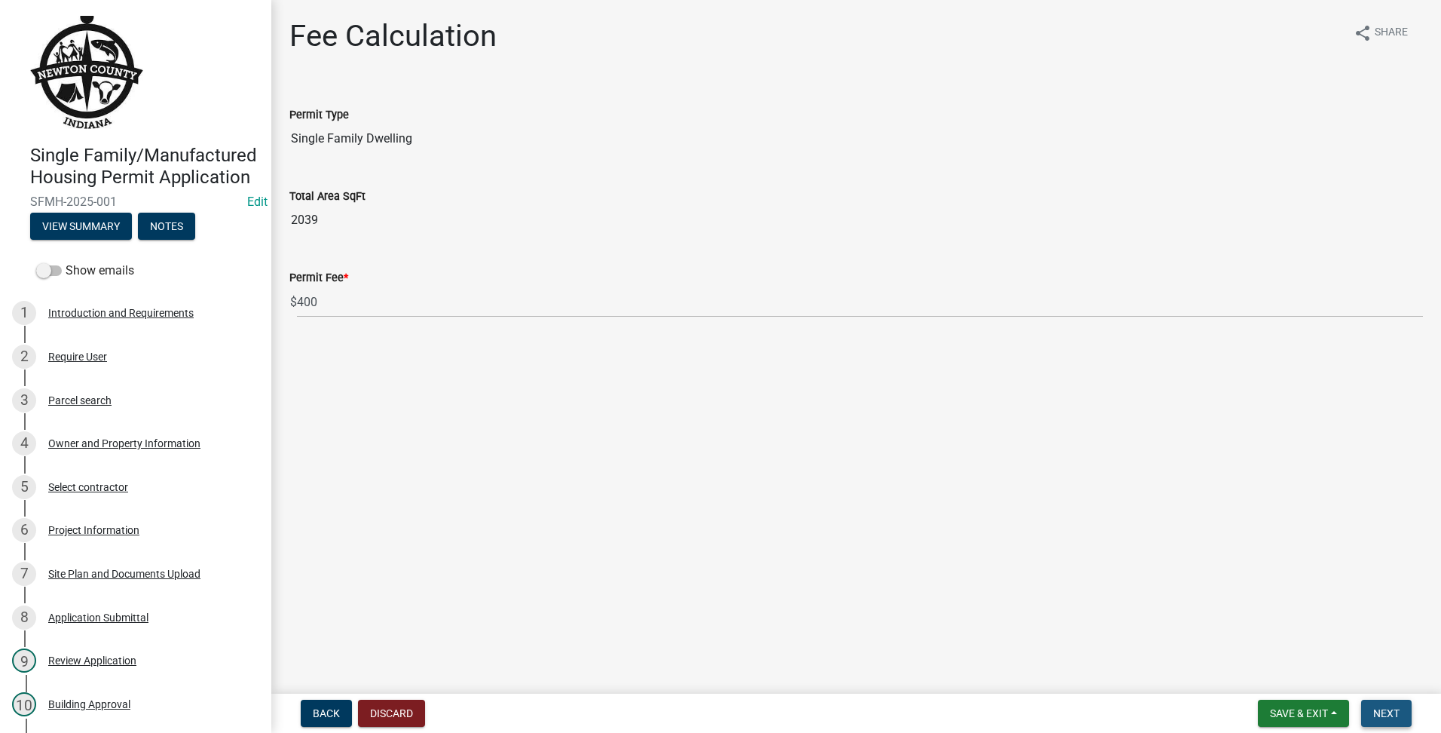
click at [1379, 711] on span "Next" at bounding box center [1386, 713] width 26 height 12
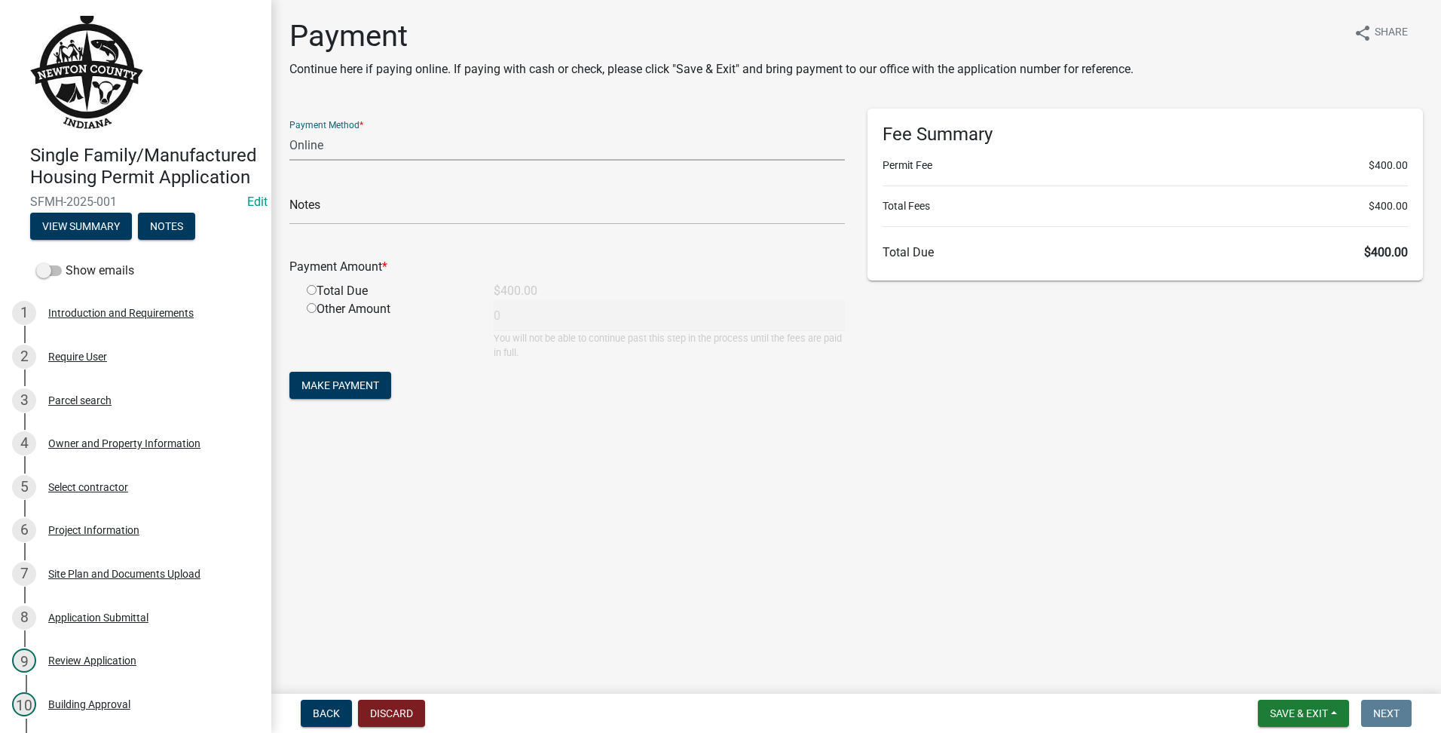
click at [388, 133] on select "Credit Card POS Check Cash Online" at bounding box center [566, 145] width 555 height 31
click at [289, 130] on select "Credit Card POS Check Cash Online" at bounding box center [566, 145] width 555 height 31
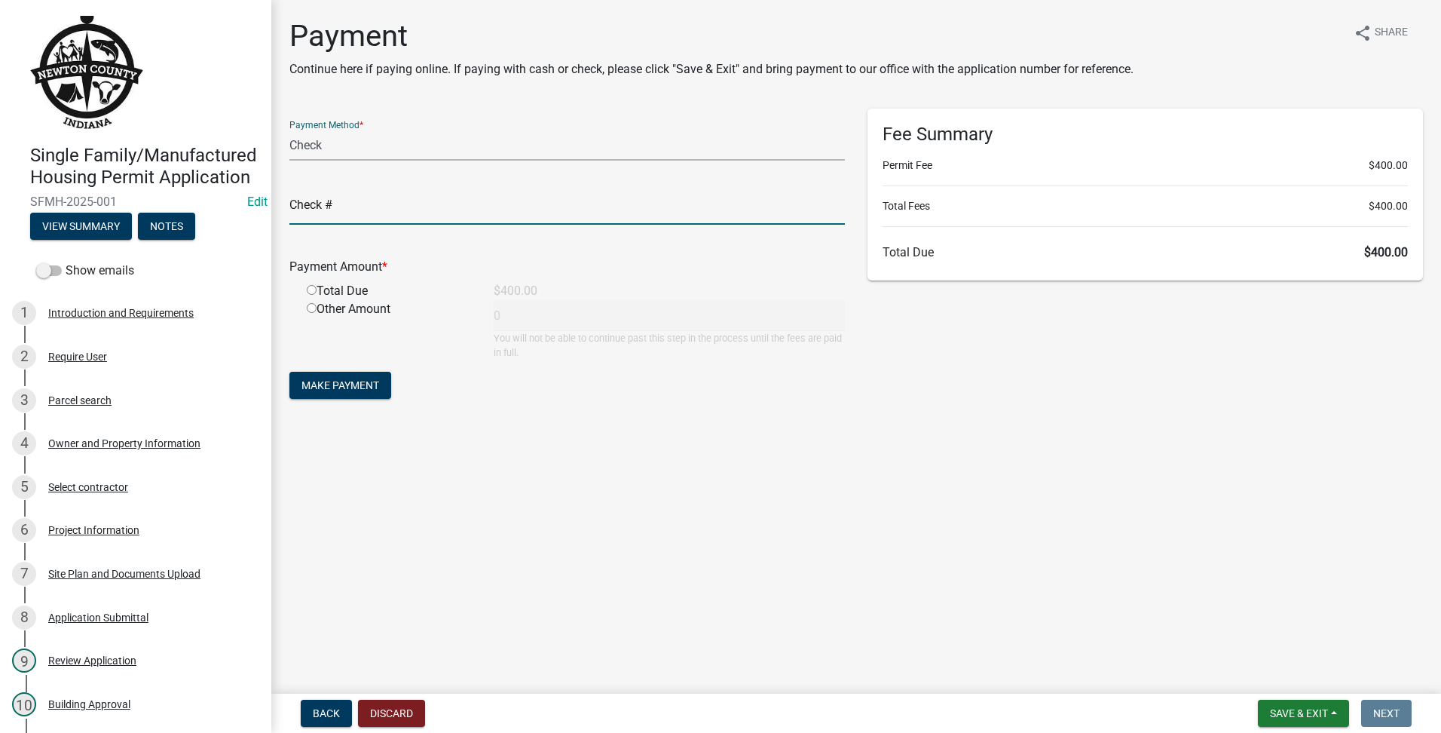
click at [329, 203] on input "text" at bounding box center [566, 209] width 555 height 31
drag, startPoint x: 682, startPoint y: 457, endPoint x: 628, endPoint y: 449, distance: 54.9
click at [682, 457] on main "Payment Continue here if paying online. If paying with cash or check, please cl…" at bounding box center [856, 343] width 1170 height 687
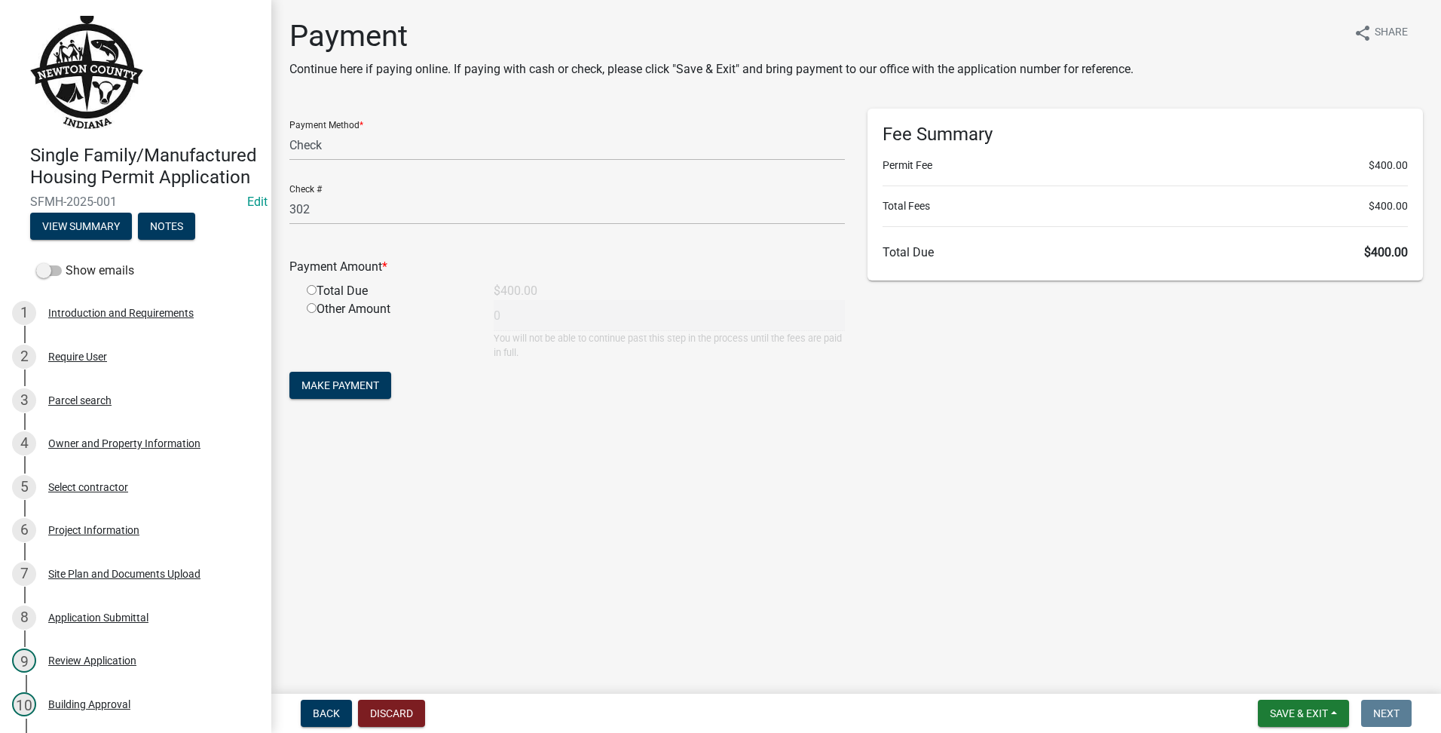
click at [304, 292] on div "Total Due" at bounding box center [388, 291] width 187 height 18
click at [309, 292] on input "radio" at bounding box center [312, 290] width 10 height 10
click at [366, 381] on span "Make Payment" at bounding box center [340, 385] width 78 height 12
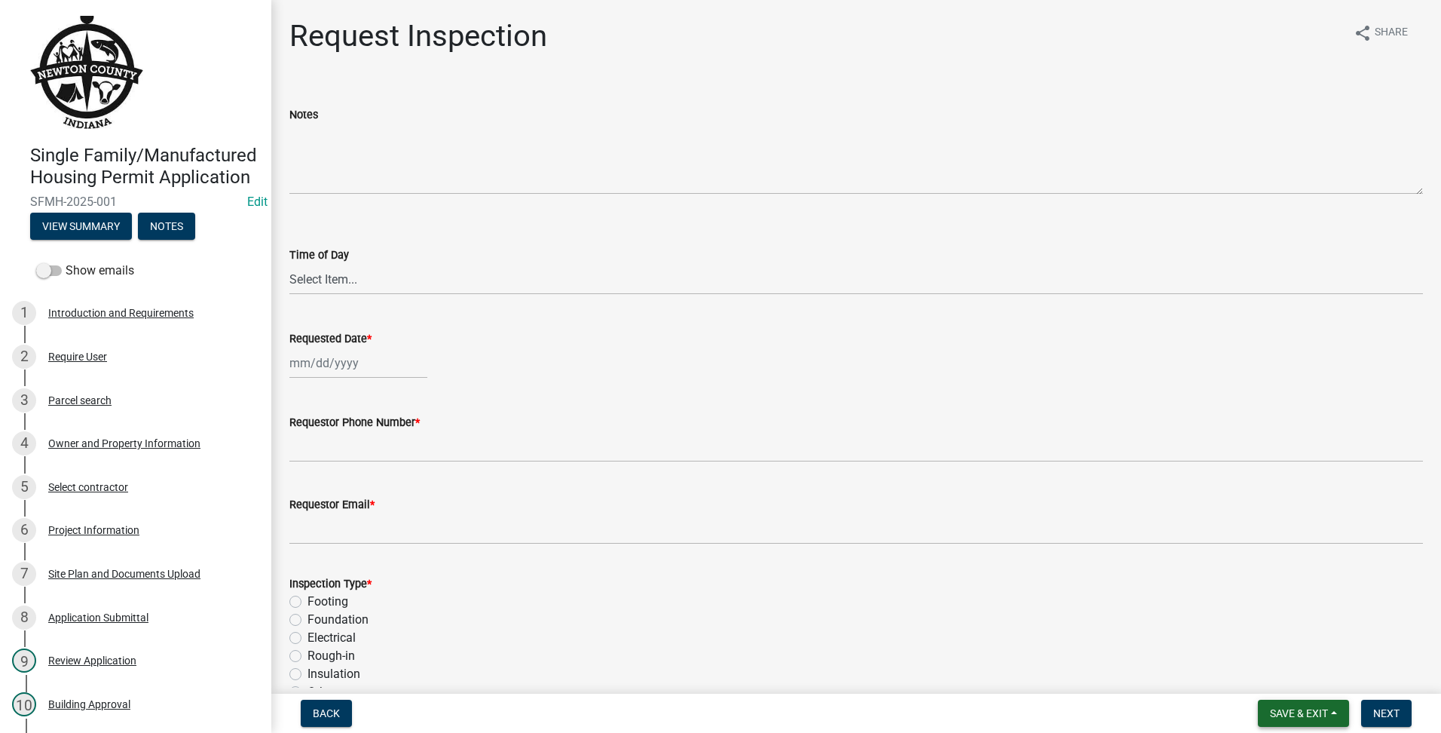
click at [1309, 719] on span "Save & Exit" at bounding box center [1299, 713] width 58 height 12
click at [1332, 675] on button "Save & Exit" at bounding box center [1288, 674] width 121 height 36
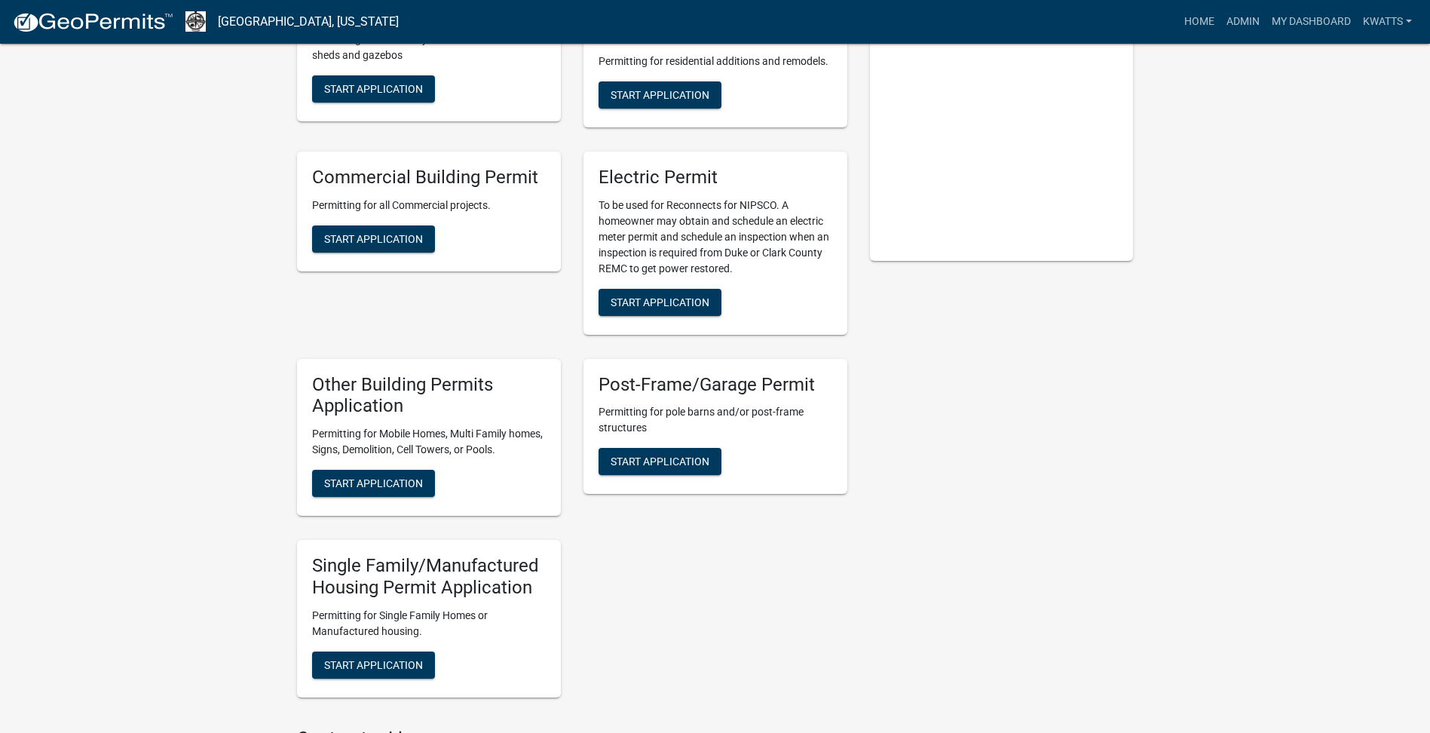
scroll to position [503, 0]
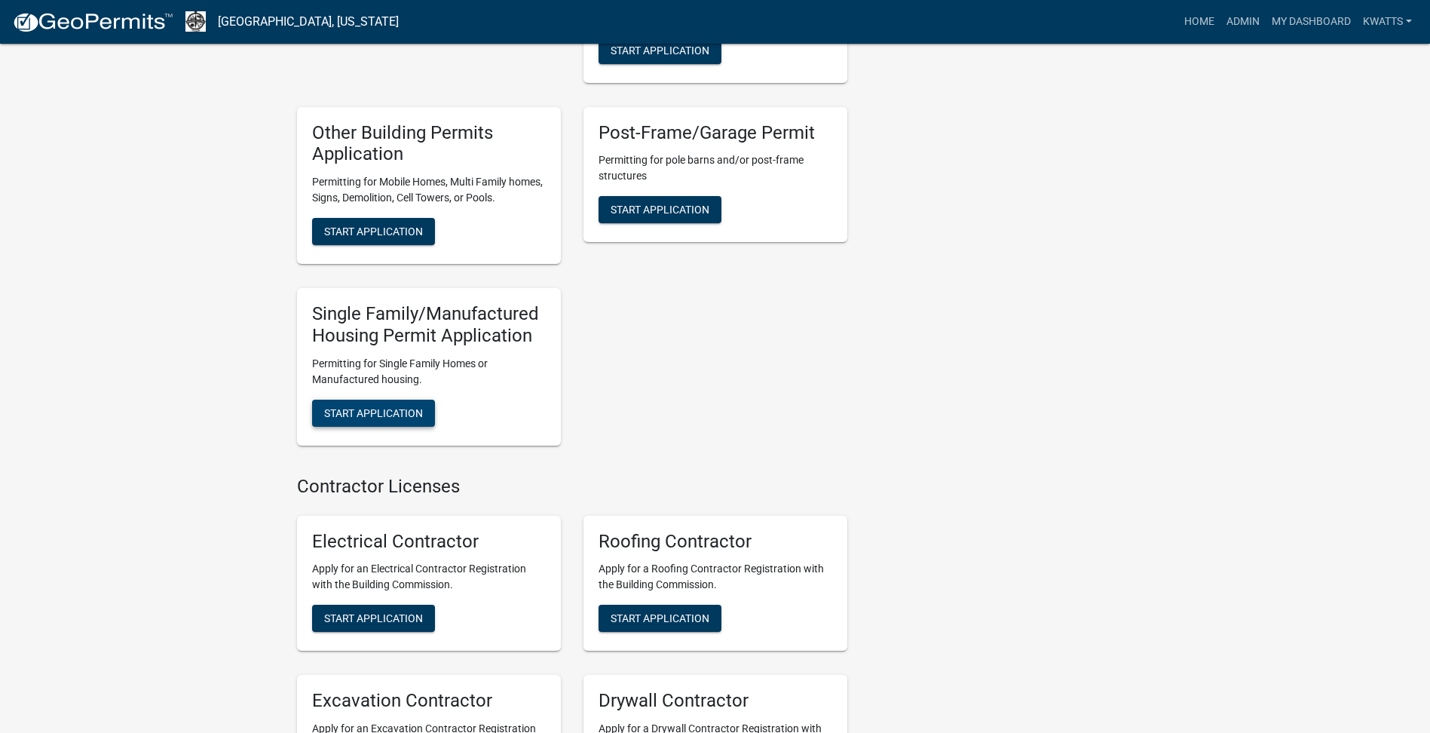
click at [381, 408] on span "Start Application" at bounding box center [373, 412] width 99 height 12
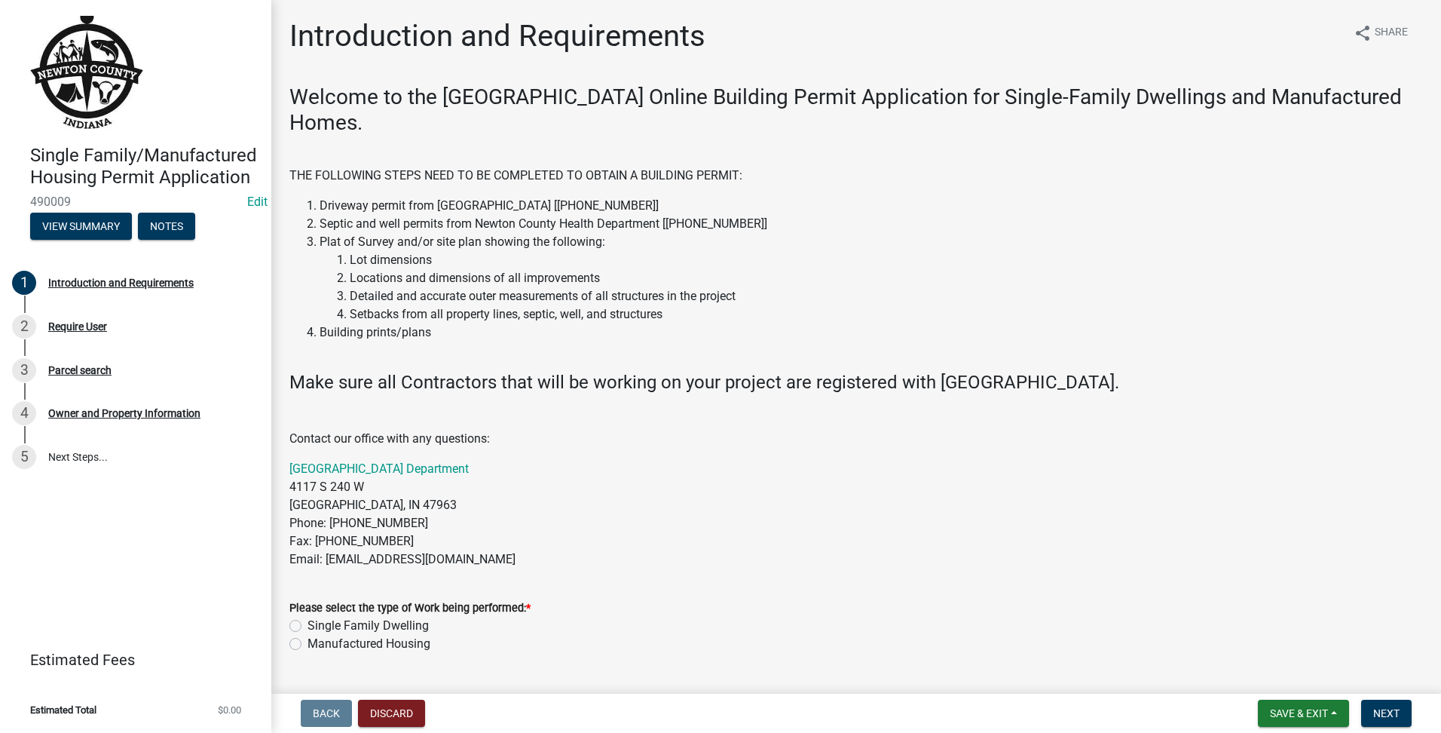
scroll to position [486, 0]
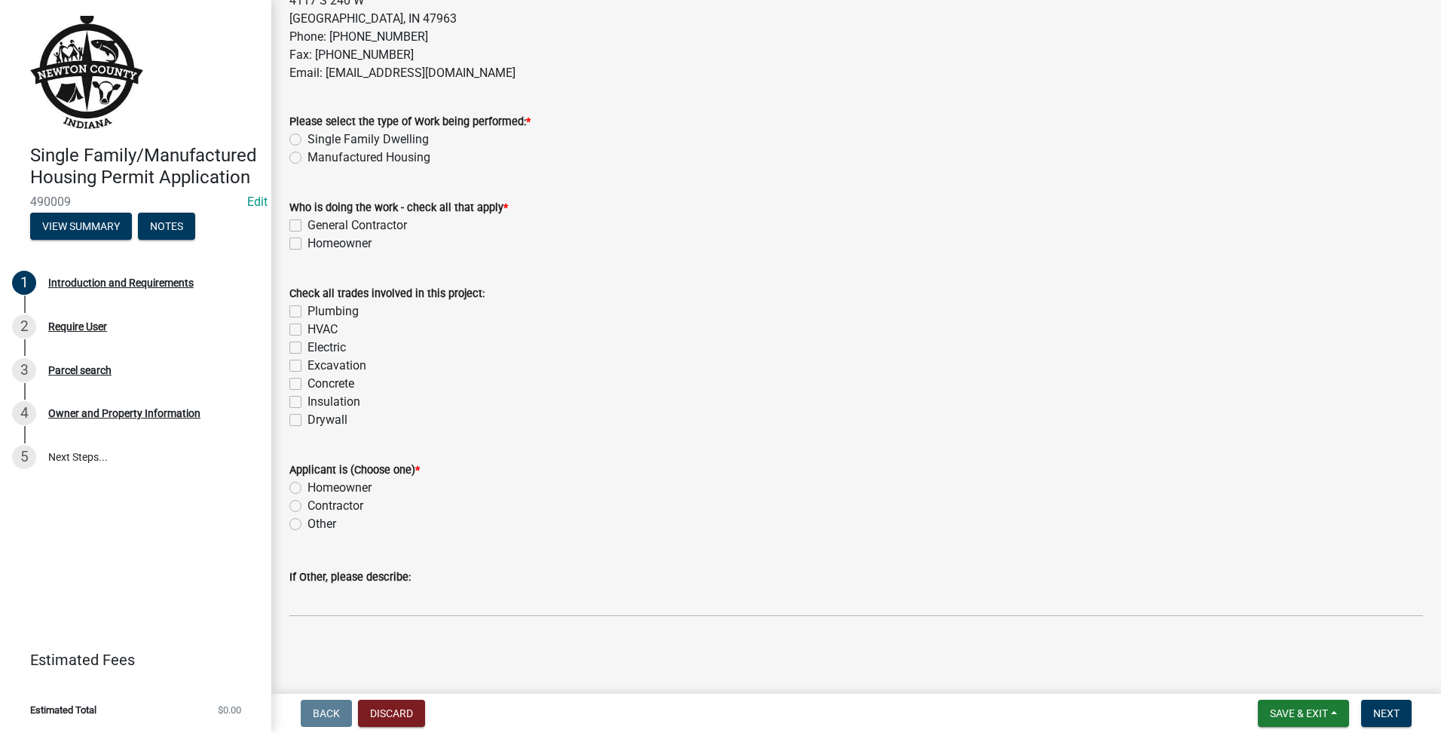
click at [302, 135] on div "Single Family Dwelling" at bounding box center [856, 139] width 1134 height 18
click at [307, 137] on label "Single Family Dwelling" at bounding box center [367, 139] width 121 height 18
click at [307, 137] on input "Single Family Dwelling" at bounding box center [312, 135] width 10 height 10
click at [307, 244] on label "Homeowner" at bounding box center [339, 243] width 64 height 18
click at [307, 244] on input "Homeowner" at bounding box center [312, 239] width 10 height 10
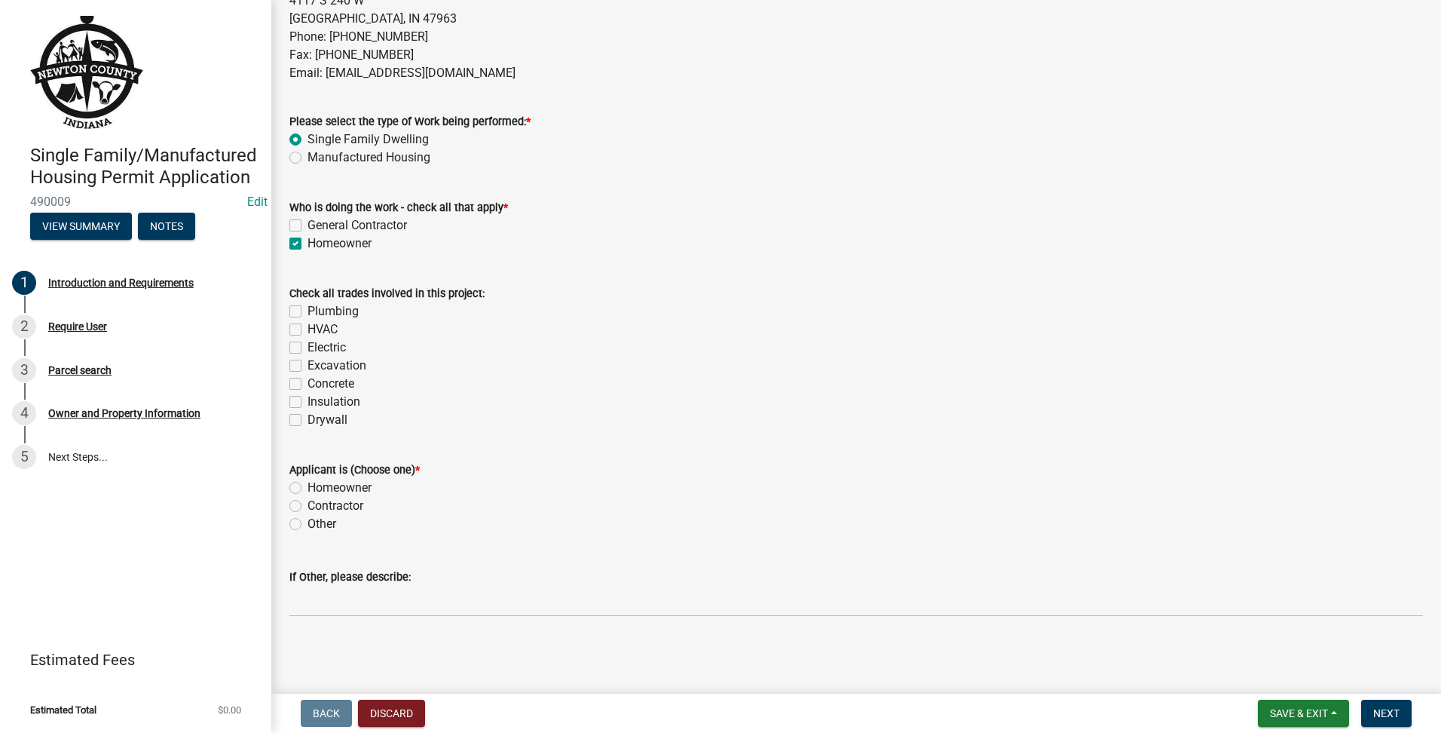
click at [307, 312] on label "Plumbing" at bounding box center [332, 311] width 51 height 18
click at [307, 312] on input "Plumbing" at bounding box center [312, 307] width 10 height 10
click at [307, 325] on label "HVAC" at bounding box center [322, 329] width 30 height 18
click at [307, 325] on input "HVAC" at bounding box center [312, 325] width 10 height 10
click at [295, 356] on div "Excavation" at bounding box center [856, 365] width 1134 height 18
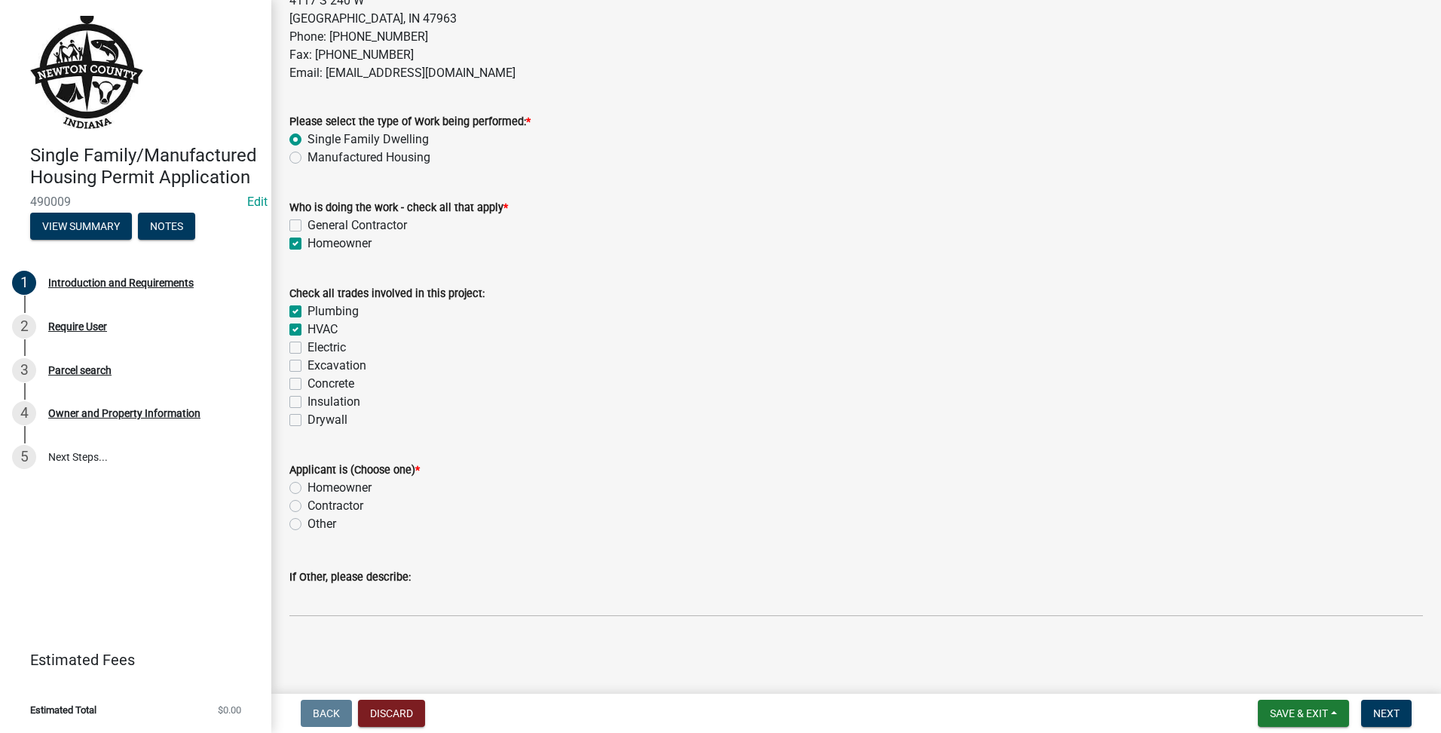
click at [307, 362] on label "Excavation" at bounding box center [336, 365] width 59 height 18
click at [307, 362] on input "Excavation" at bounding box center [312, 361] width 10 height 10
drag, startPoint x: 297, startPoint y: 345, endPoint x: 302, endPoint y: 372, distance: 27.6
click at [307, 345] on label "Electric" at bounding box center [326, 347] width 38 height 18
click at [307, 345] on input "Electric" at bounding box center [312, 343] width 10 height 10
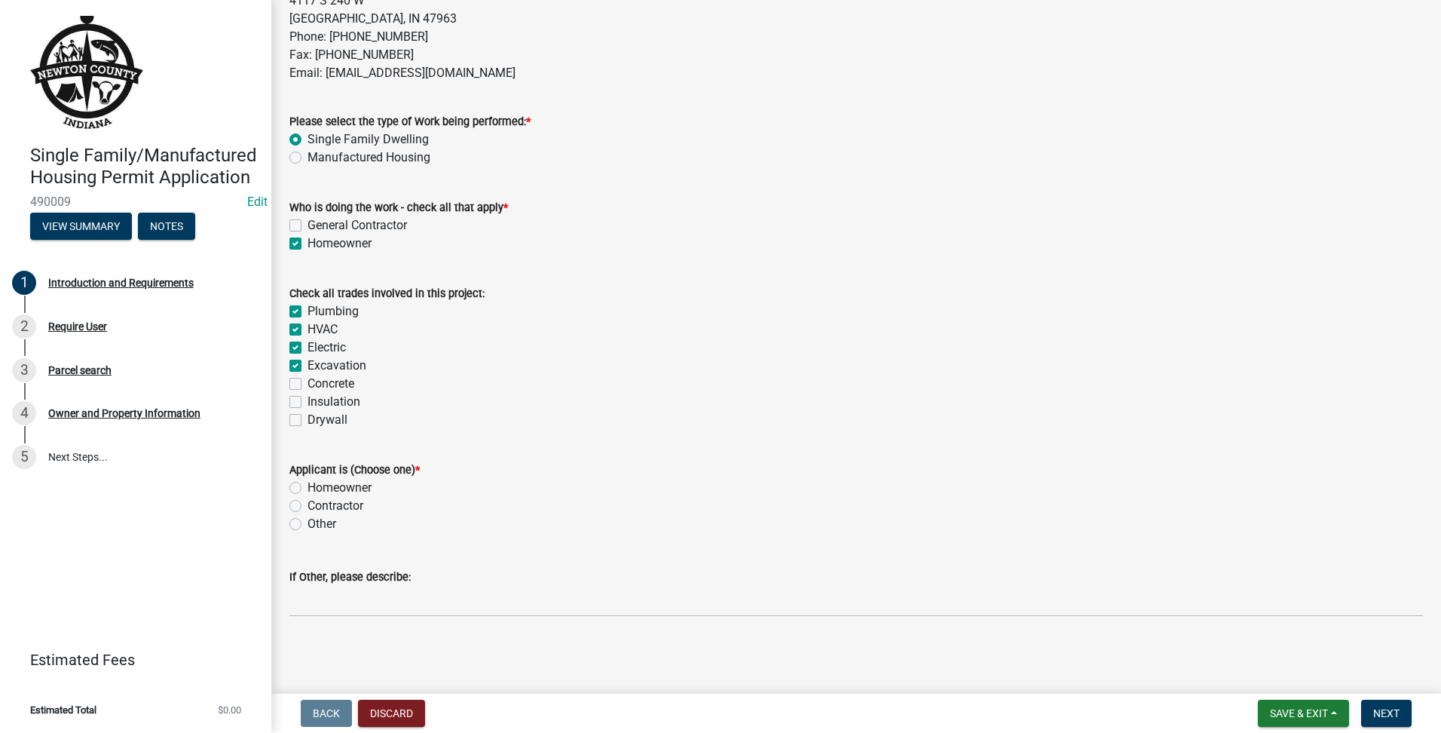
click at [307, 386] on label "Concrete" at bounding box center [330, 384] width 47 height 18
click at [307, 384] on input "Concrete" at bounding box center [312, 380] width 10 height 10
click at [307, 398] on label "Insulation" at bounding box center [333, 402] width 53 height 18
click at [307, 398] on input "Insulation" at bounding box center [312, 398] width 10 height 10
click at [307, 424] on label "Drywall" at bounding box center [327, 420] width 40 height 18
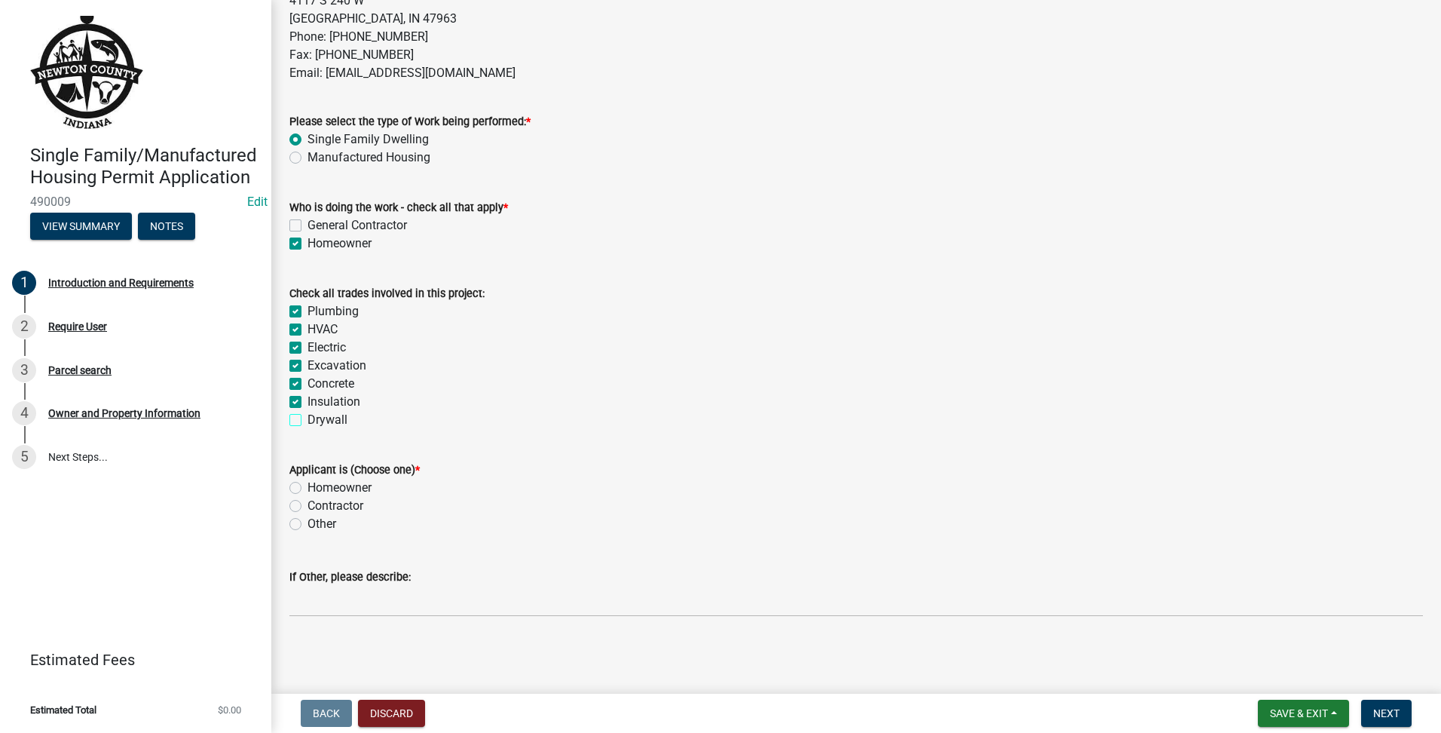
click at [307, 421] on input "Drywall" at bounding box center [312, 416] width 10 height 10
drag, startPoint x: 291, startPoint y: 488, endPoint x: 301, endPoint y: 488, distance: 10.6
click at [307, 488] on label "Homeowner" at bounding box center [339, 488] width 64 height 18
click at [307, 488] on input "Homeowner" at bounding box center [312, 484] width 10 height 10
click at [1402, 716] on form "Save & Exit Save Save & Exit Next" at bounding box center [1335, 712] width 166 height 27
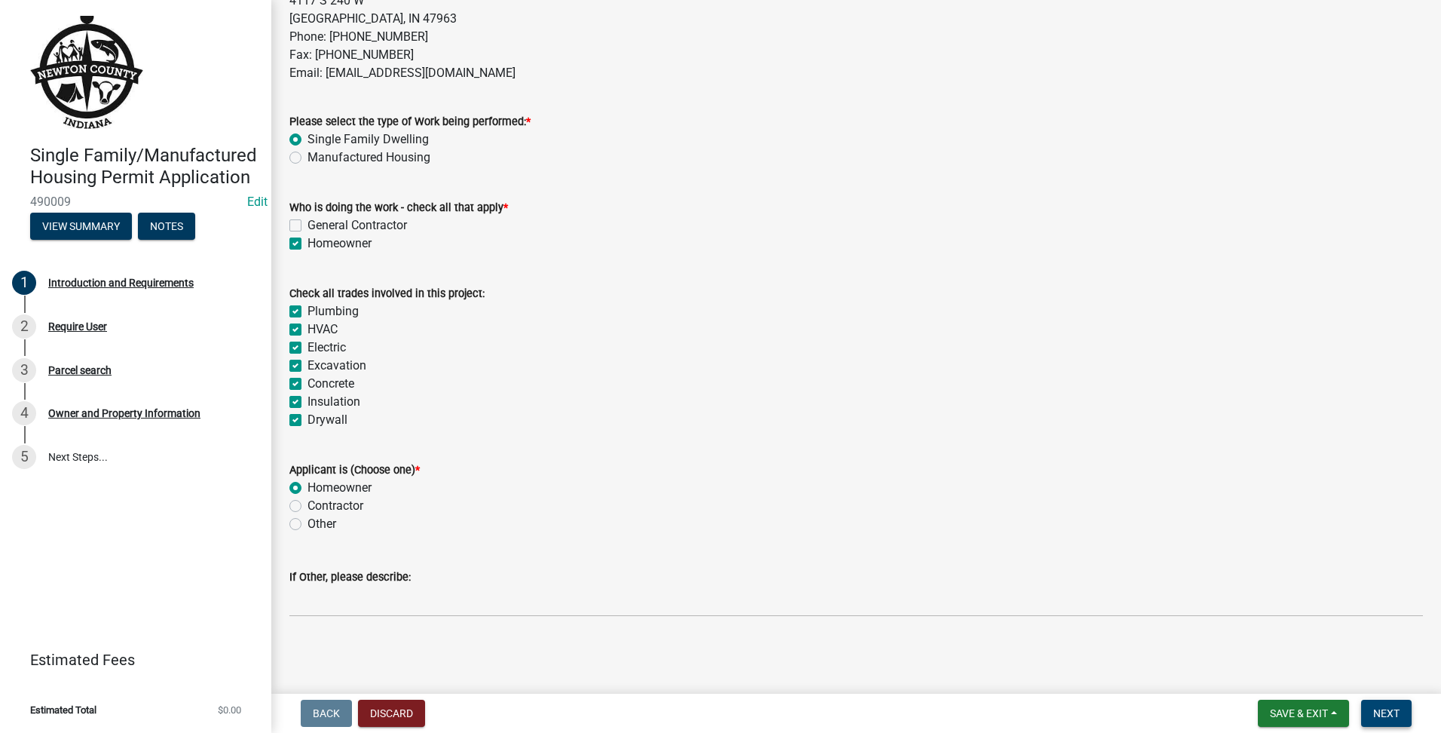
click at [1402, 716] on button "Next" at bounding box center [1386, 712] width 50 height 27
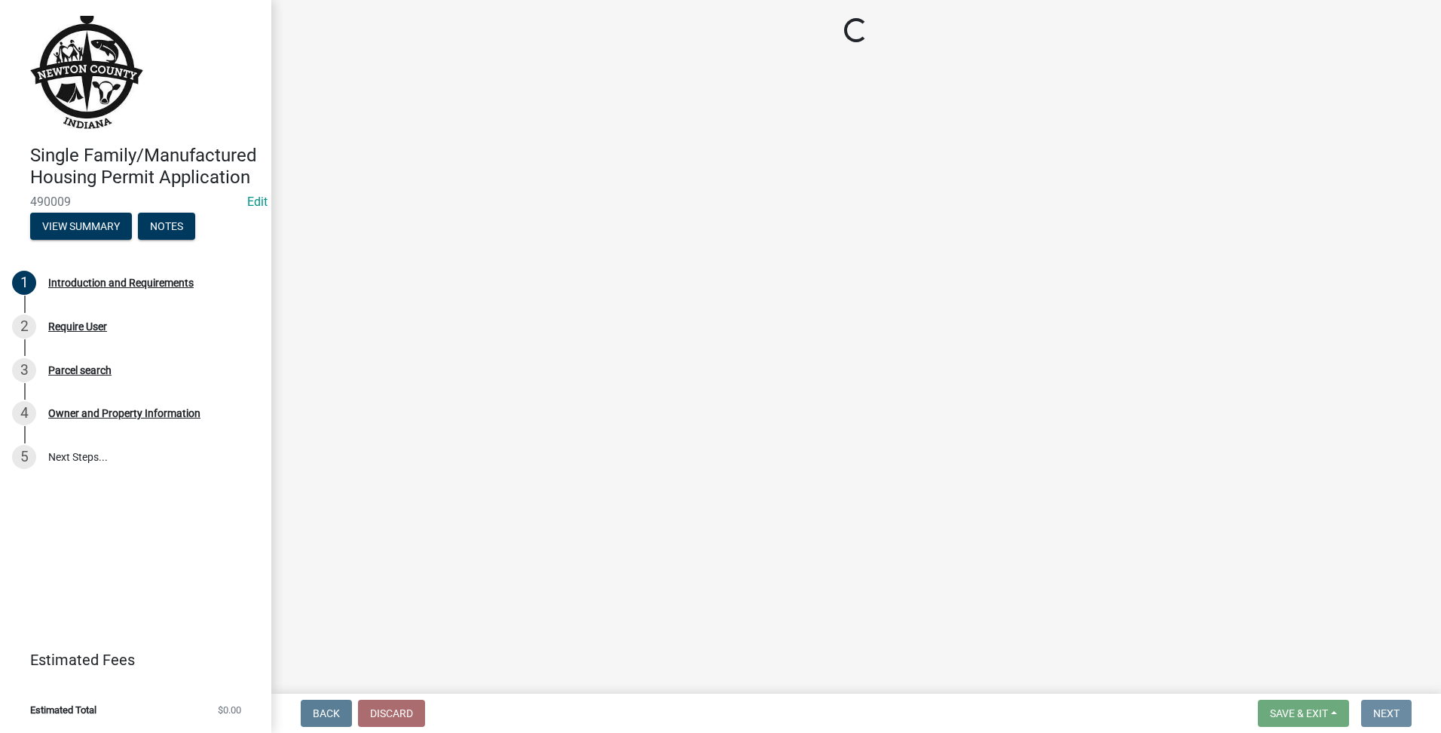
scroll to position [0, 0]
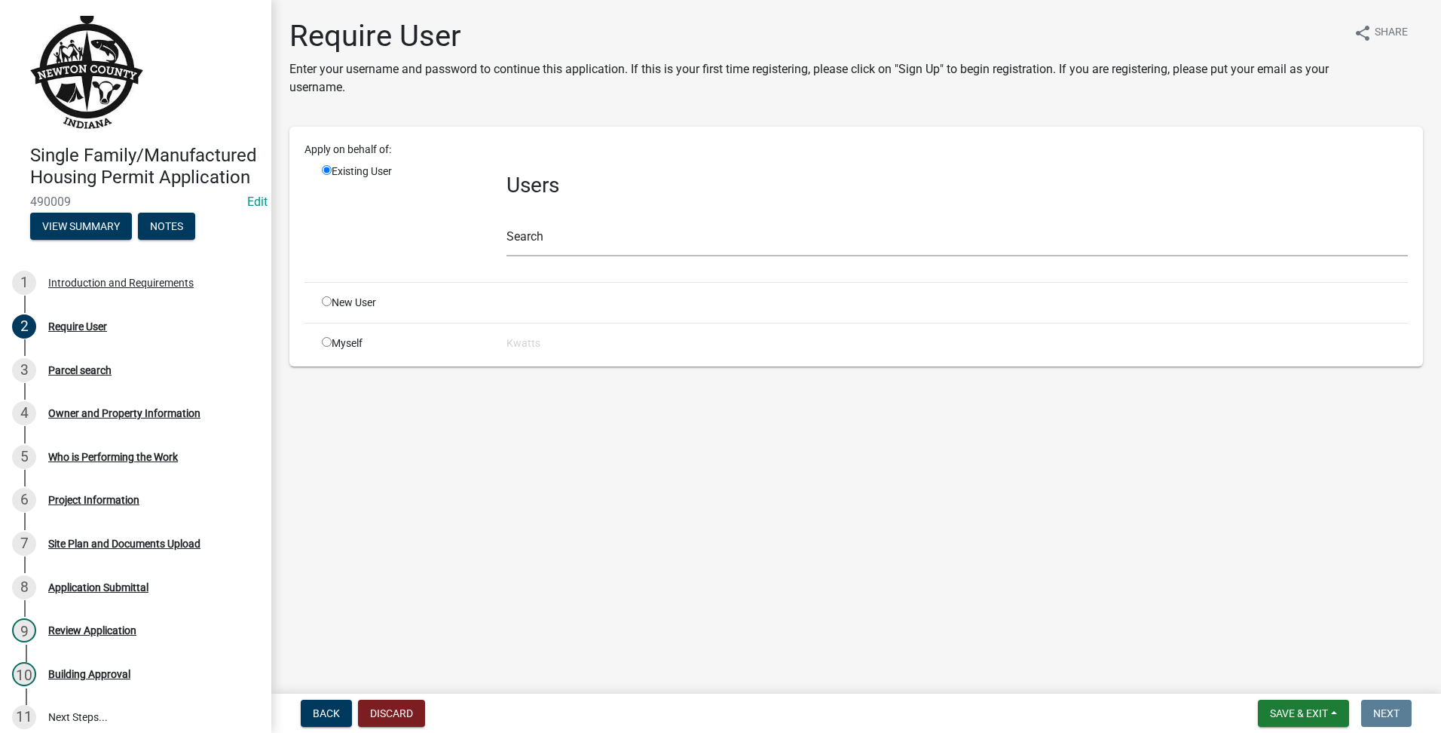
click at [327, 298] on input "radio" at bounding box center [327, 301] width 10 height 10
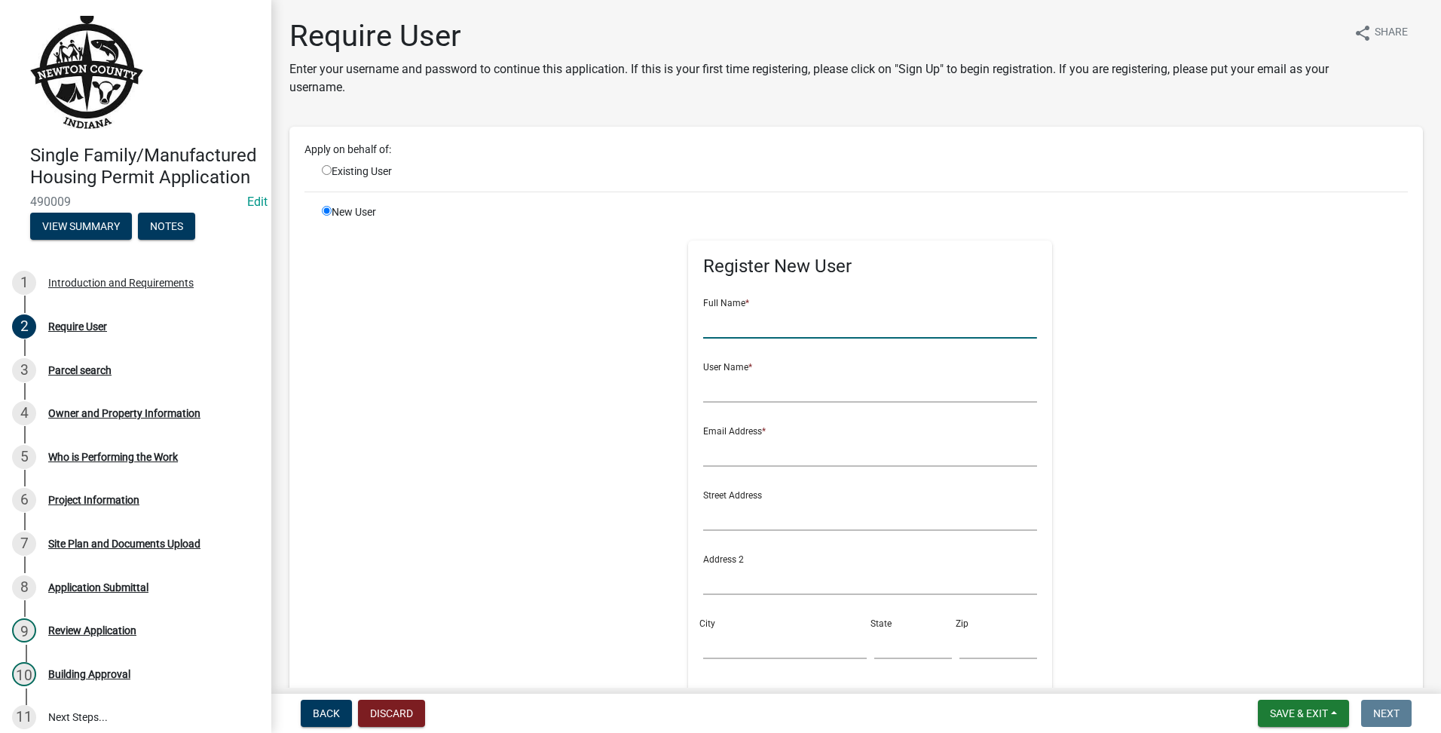
click at [739, 329] on input "text" at bounding box center [870, 322] width 334 height 31
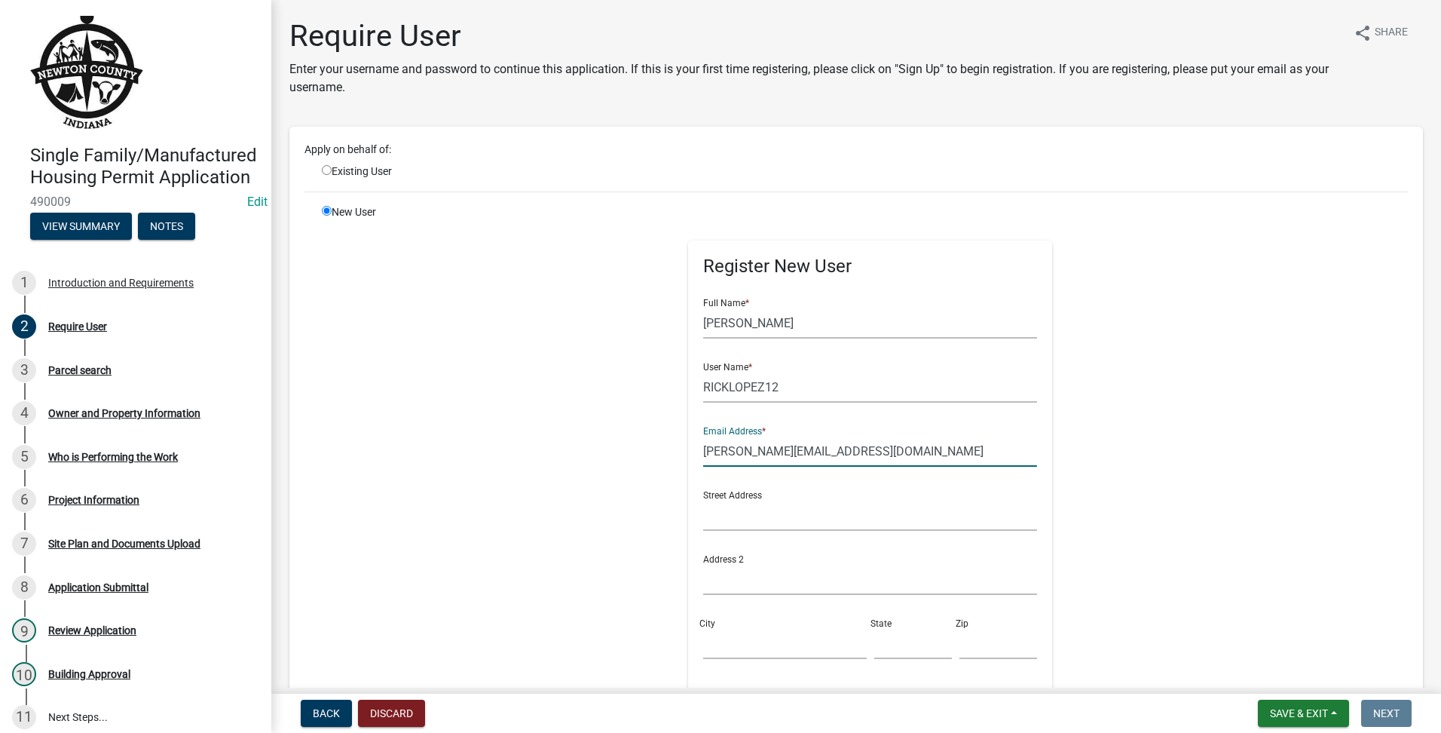
scroll to position [310, 0]
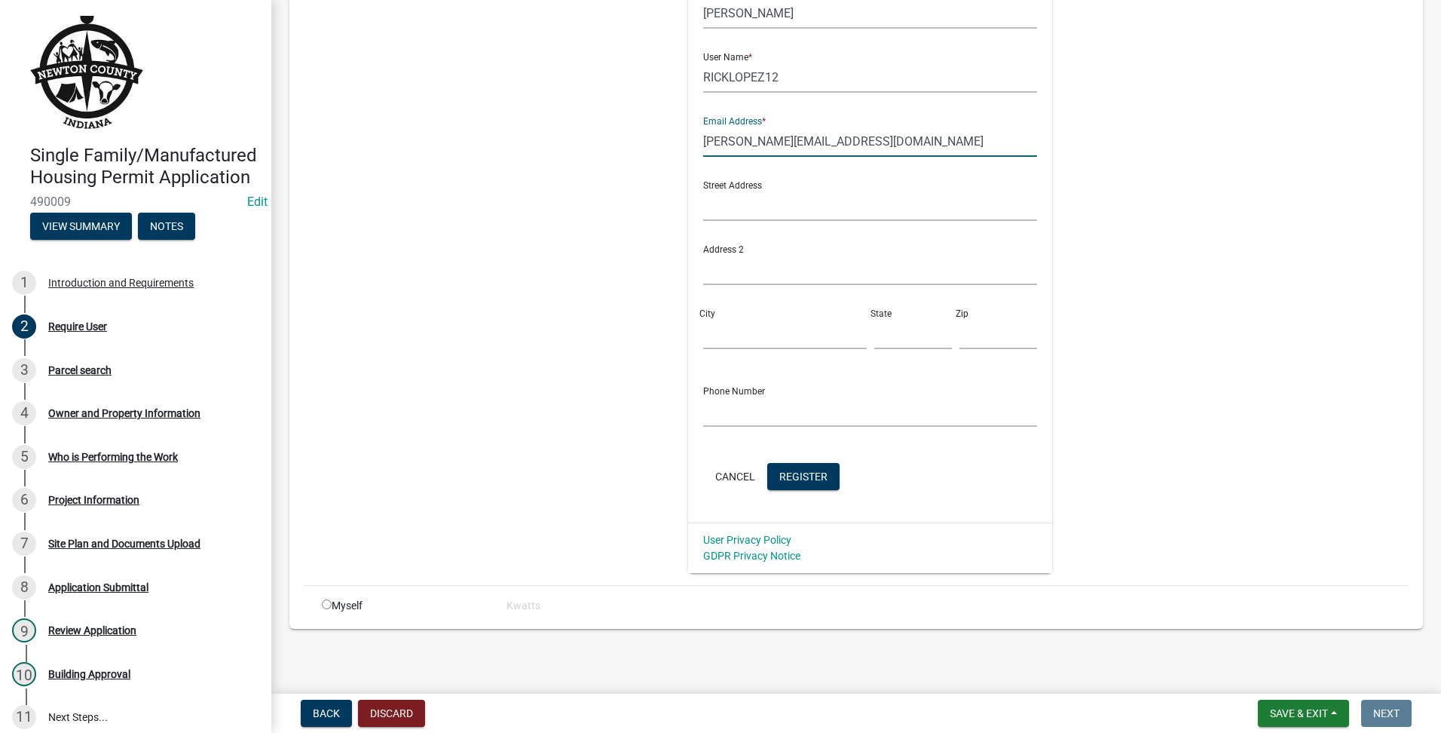
click at [809, 461] on form "Full Name * [PERSON_NAME] User Name * RICKLOPEZ12 Email Address * [PERSON_NAME]…" at bounding box center [870, 235] width 334 height 517
click at [807, 476] on span "Register" at bounding box center [803, 476] width 48 height 12
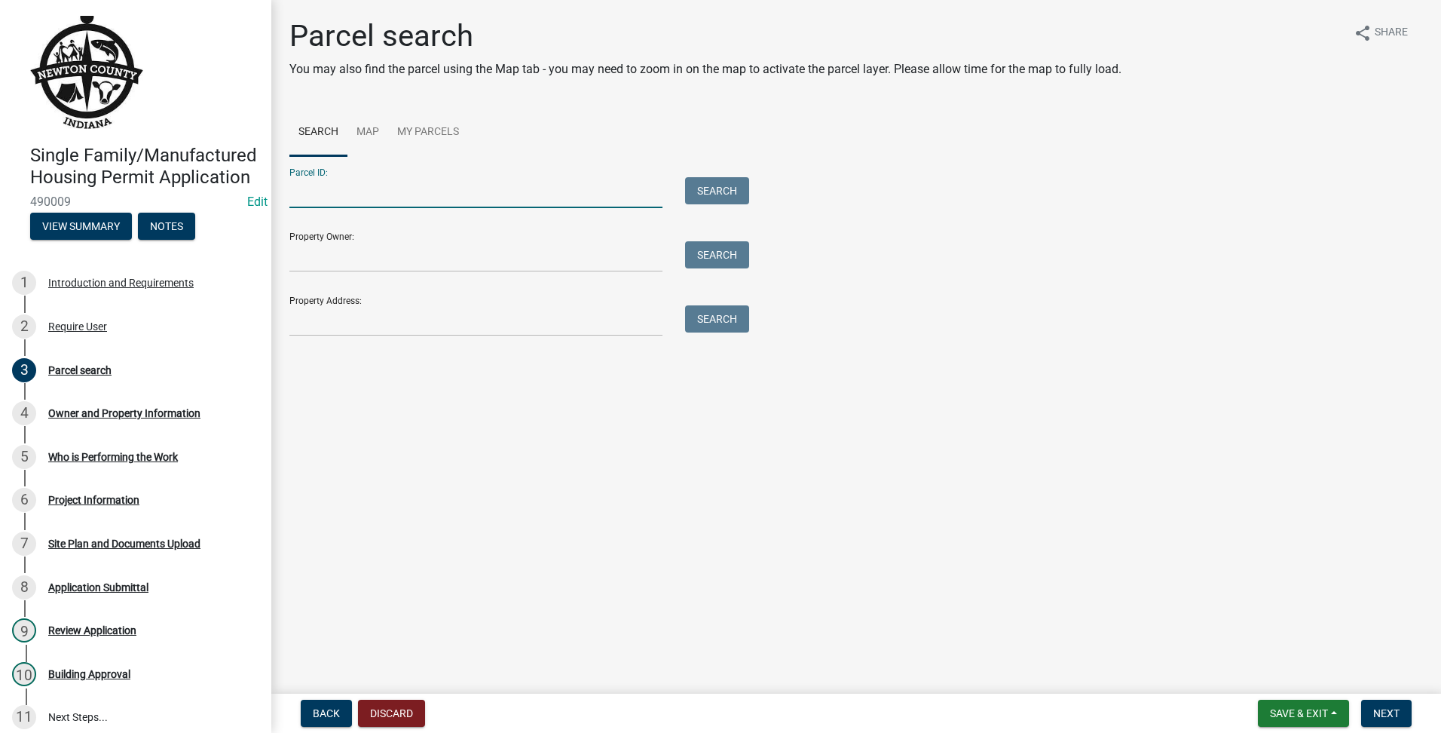
click at [418, 199] on input "Parcel ID:" at bounding box center [475, 192] width 373 height 31
click at [630, 548] on main "Parcel search You may also find the parcel using the Map tab - you may need to …" at bounding box center [856, 343] width 1170 height 687
click at [433, 206] on input "Parcel ID:" at bounding box center [475, 192] width 373 height 31
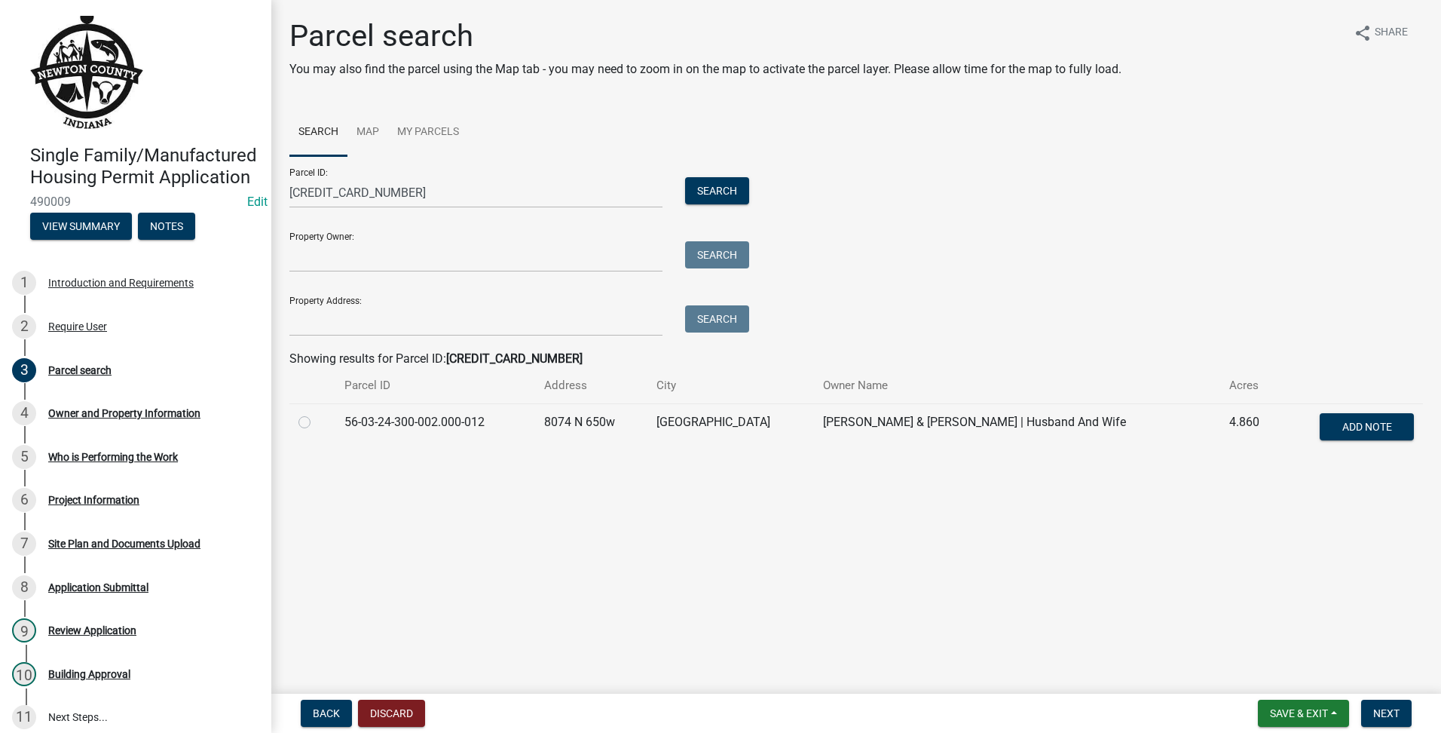
click at [312, 427] on div at bounding box center [312, 422] width 28 height 18
click at [317, 413] on label at bounding box center [317, 413] width 0 height 0
click at [317, 421] on input "radio" at bounding box center [322, 418] width 10 height 10
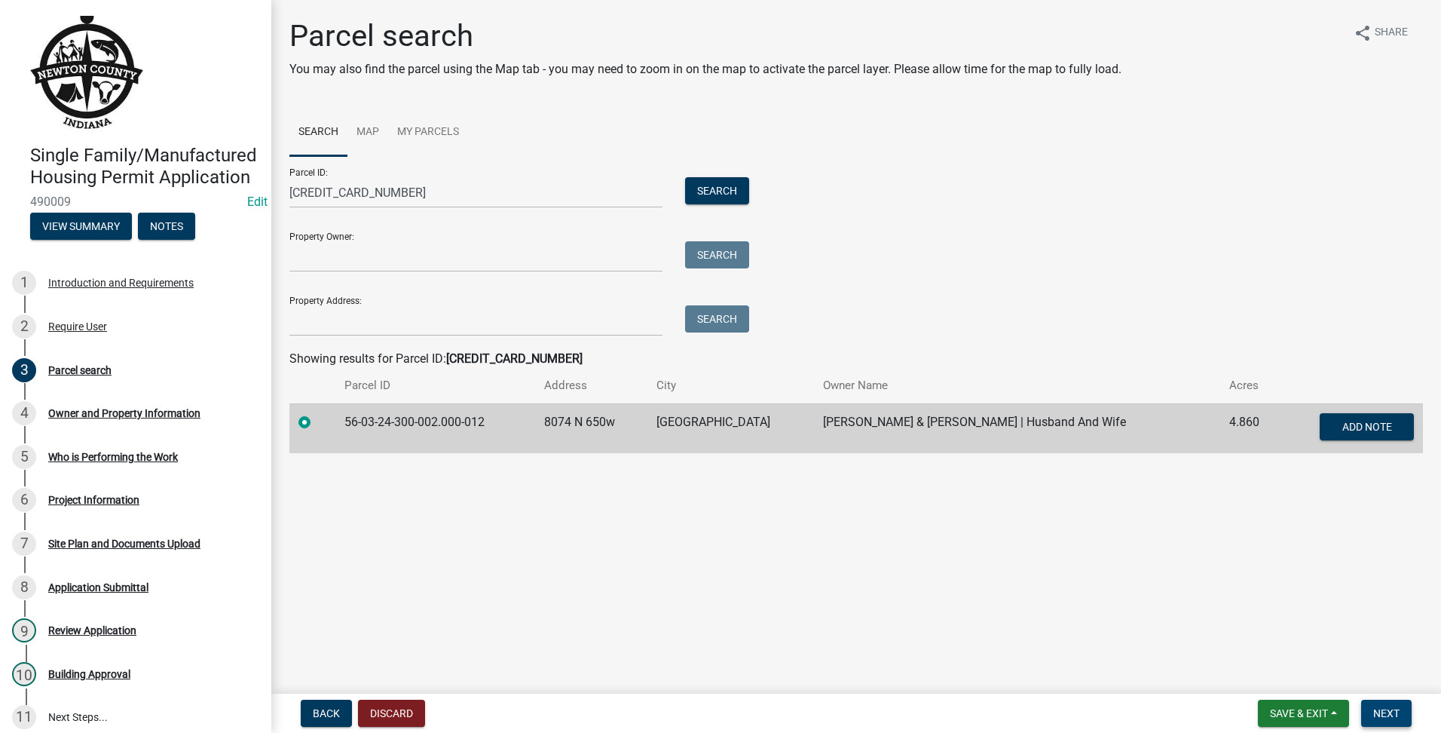
click at [1399, 713] on span "Next" at bounding box center [1386, 713] width 26 height 12
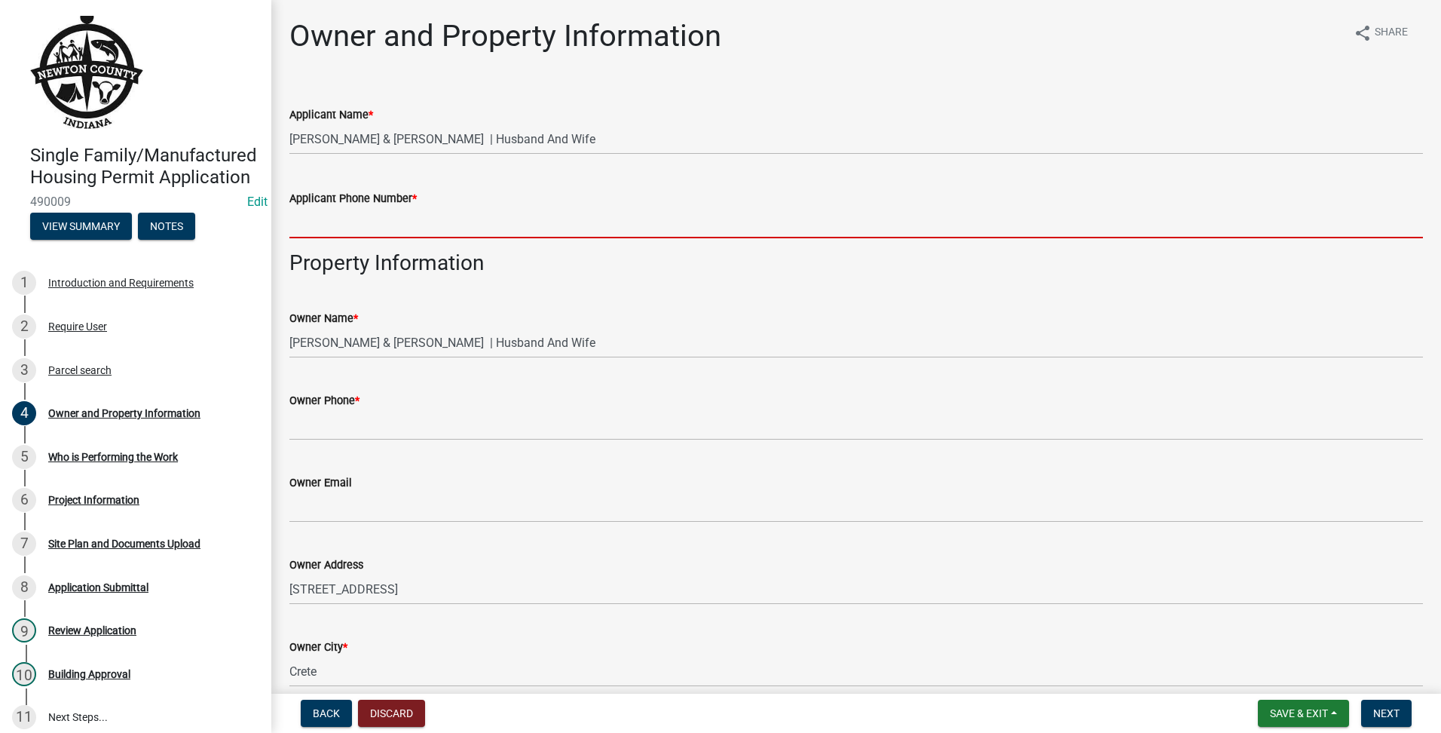
click at [479, 224] on input "Applicant Phone Number *" at bounding box center [856, 222] width 1134 height 31
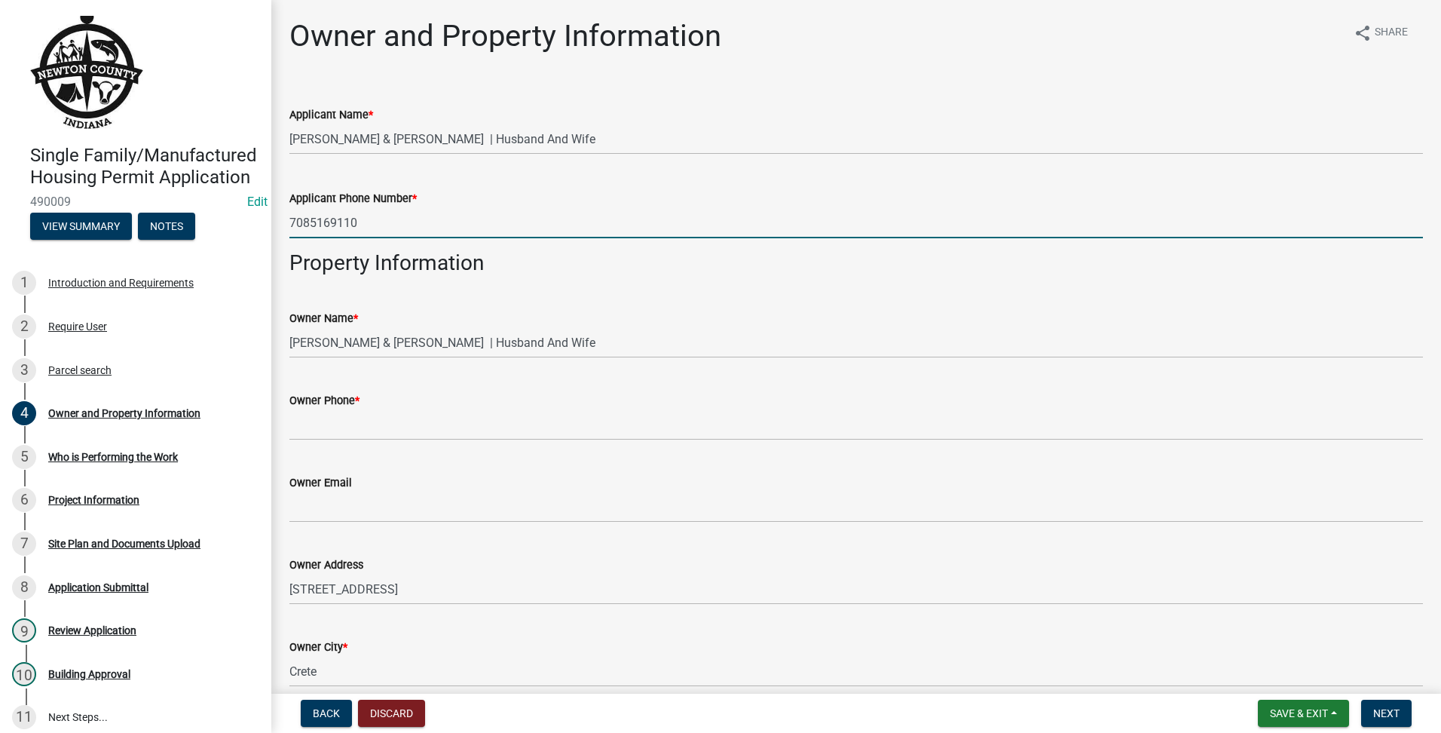
drag, startPoint x: 405, startPoint y: 225, endPoint x: 55, endPoint y: 195, distance: 350.9
click at [55, 195] on div "Single Family/Manufactured Housing Permit Application 490009 Edit View Summary …" at bounding box center [720, 366] width 1441 height 733
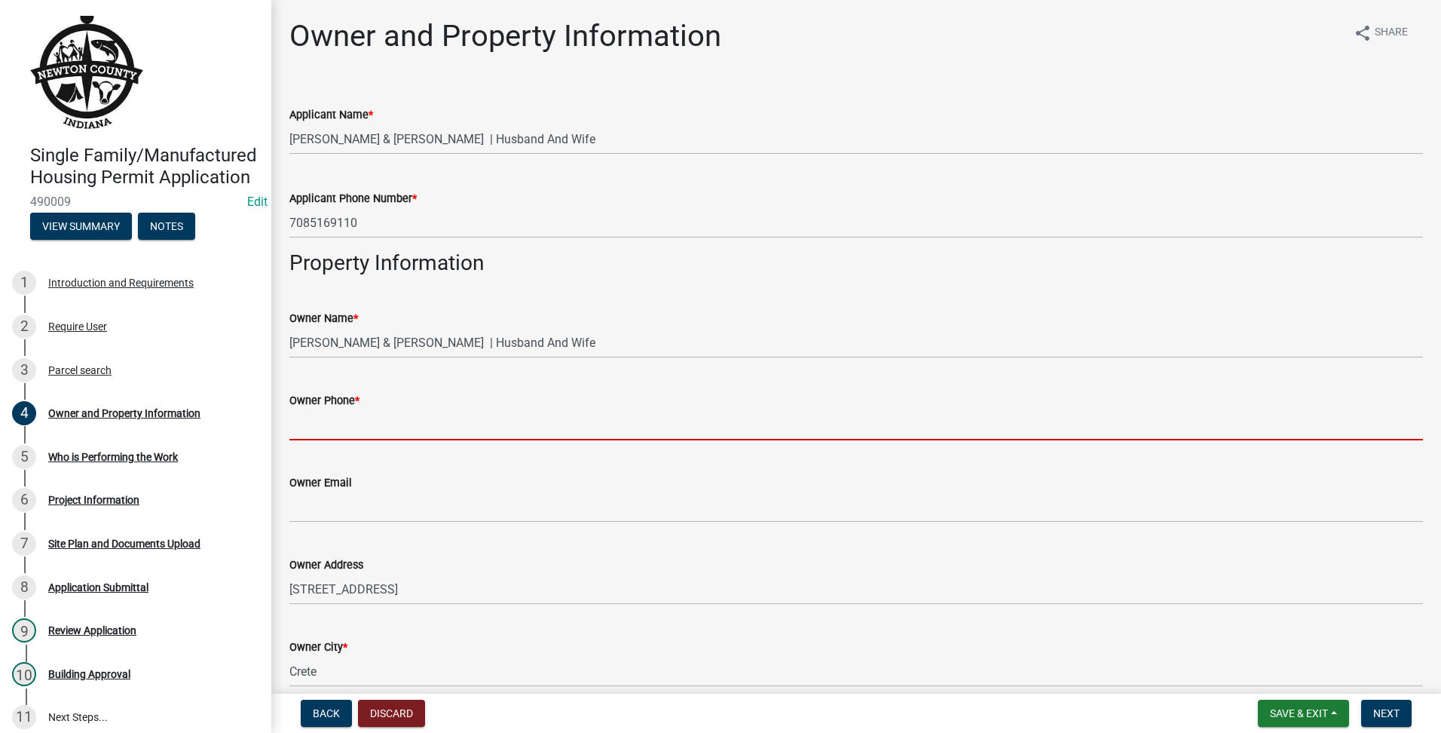
paste input "7085169110"
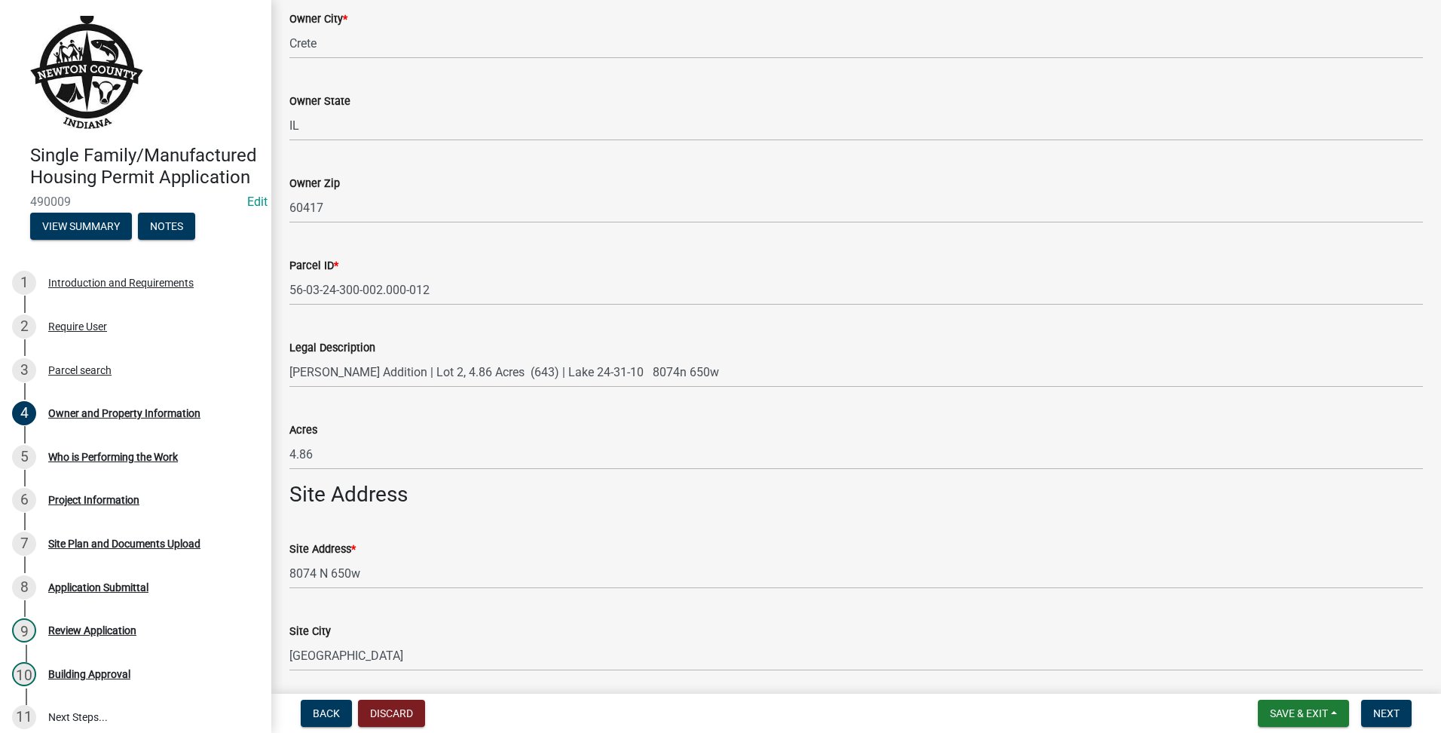
scroll to position [847, 0]
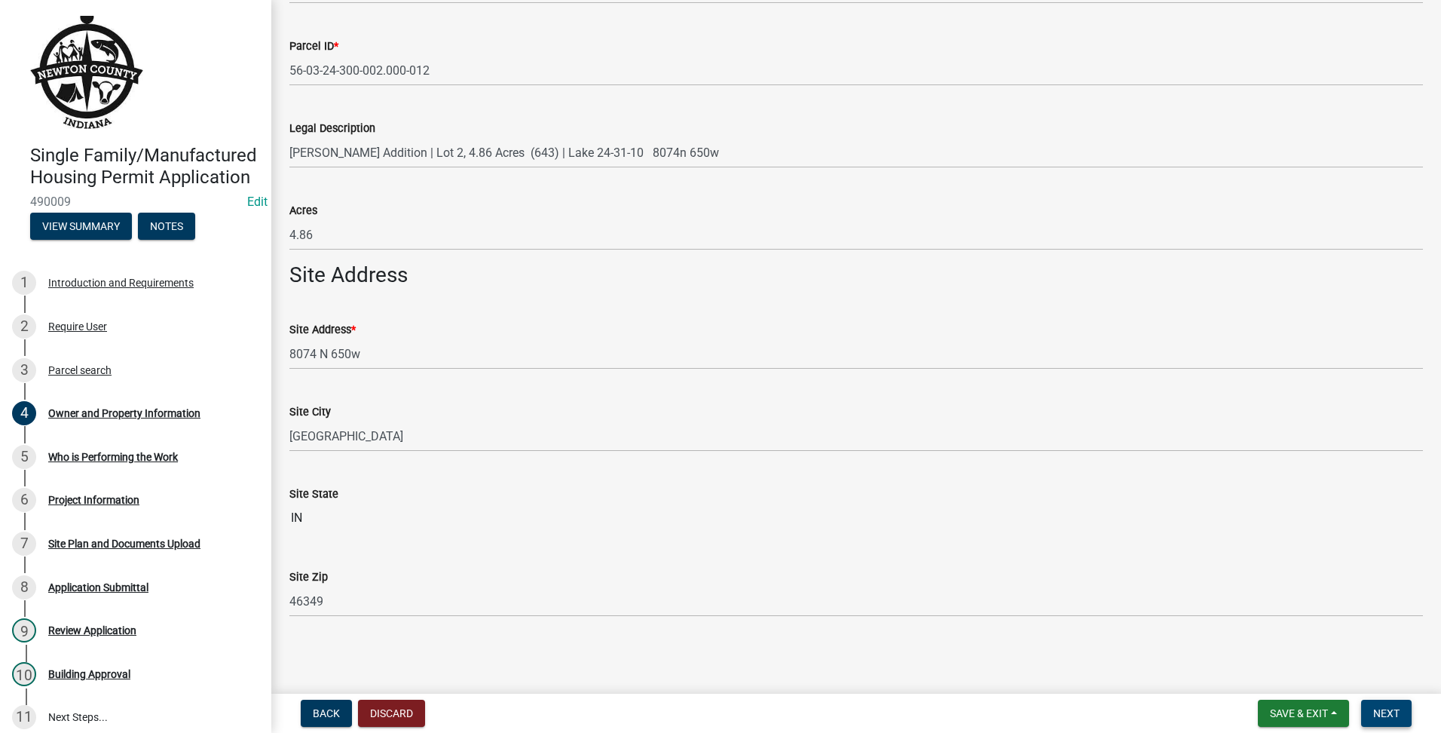
click at [1391, 724] on button "Next" at bounding box center [1386, 712] width 50 height 27
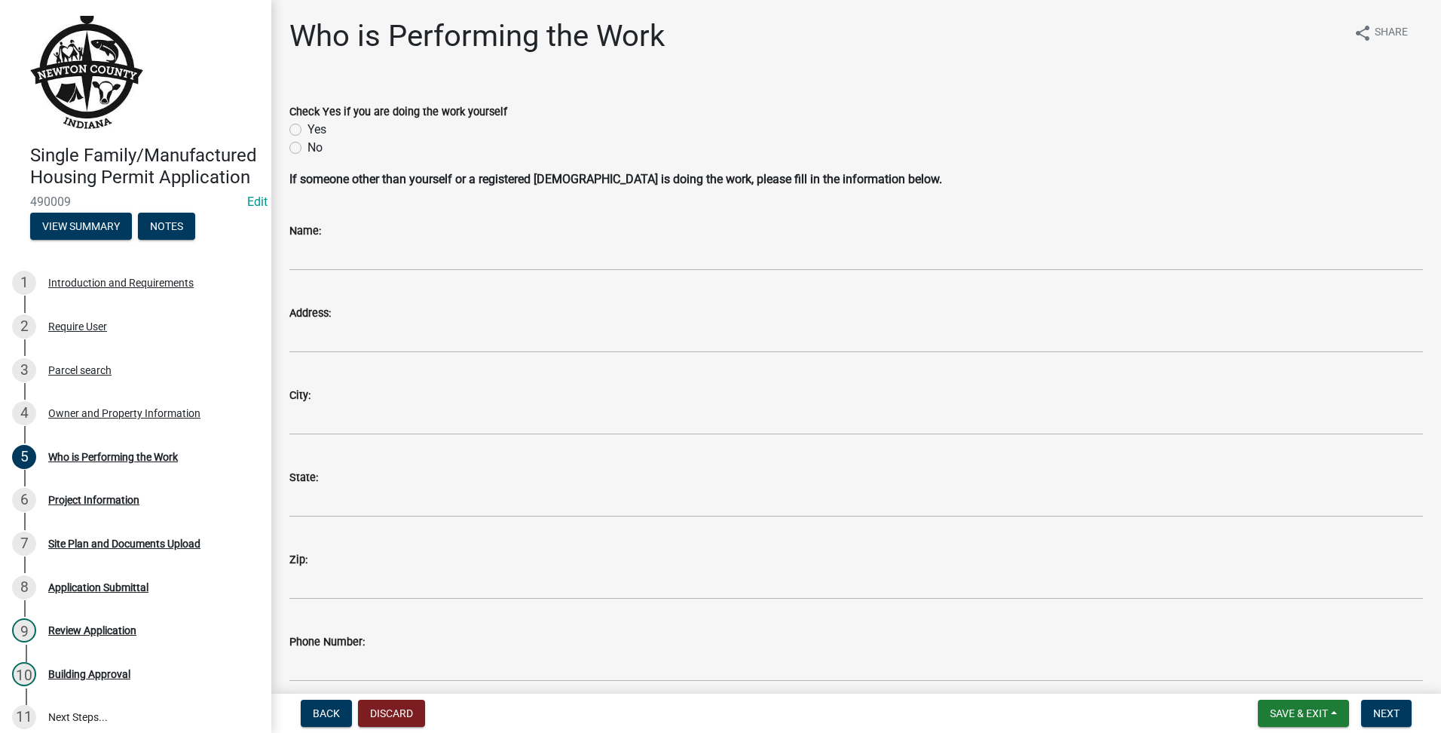
click at [322, 142] on label "No" at bounding box center [314, 148] width 15 height 18
click at [317, 142] on input "No" at bounding box center [312, 144] width 10 height 10
click at [307, 128] on div "Yes" at bounding box center [856, 130] width 1134 height 18
click at [301, 136] on div "Yes" at bounding box center [856, 130] width 1134 height 18
click at [307, 133] on label "Yes" at bounding box center [316, 130] width 19 height 18
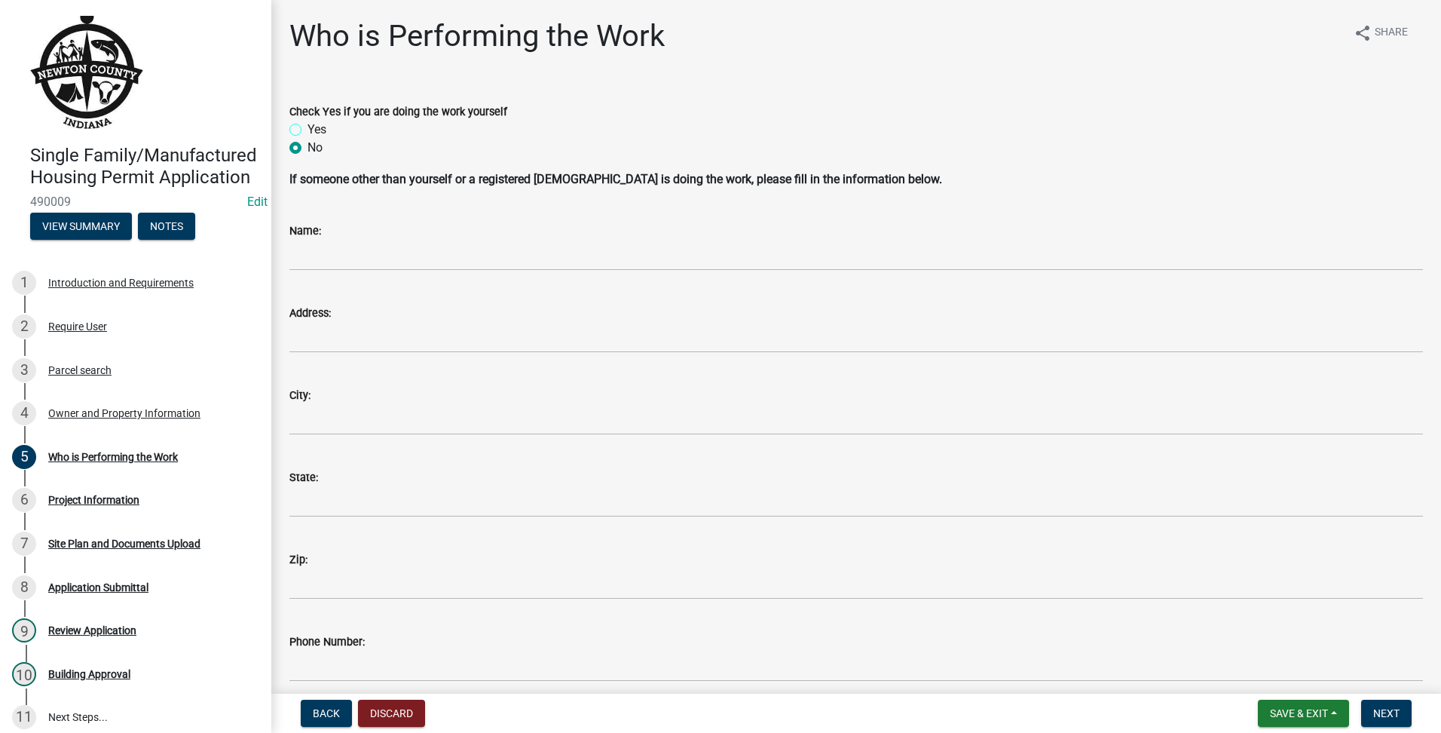
click at [307, 130] on input "Yes" at bounding box center [312, 126] width 10 height 10
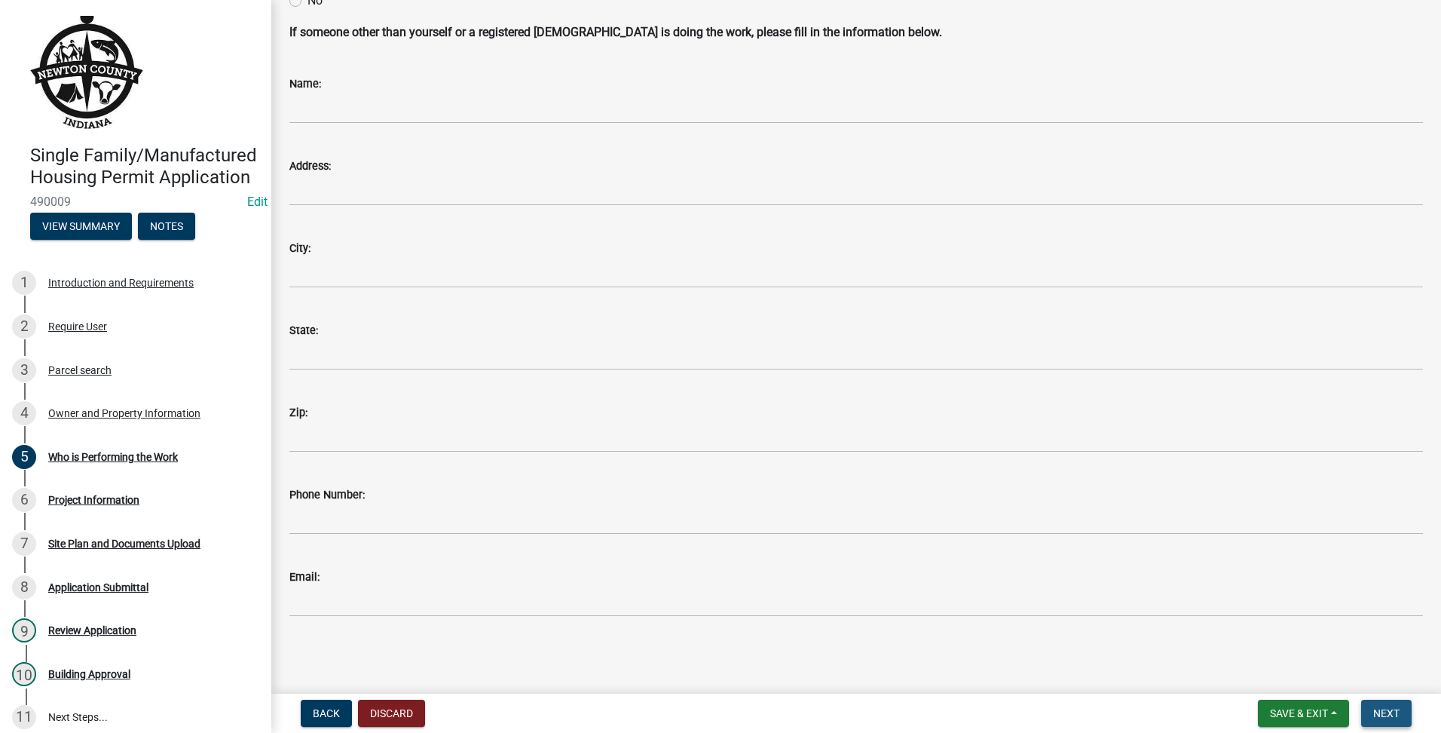
click at [1394, 703] on button "Next" at bounding box center [1386, 712] width 50 height 27
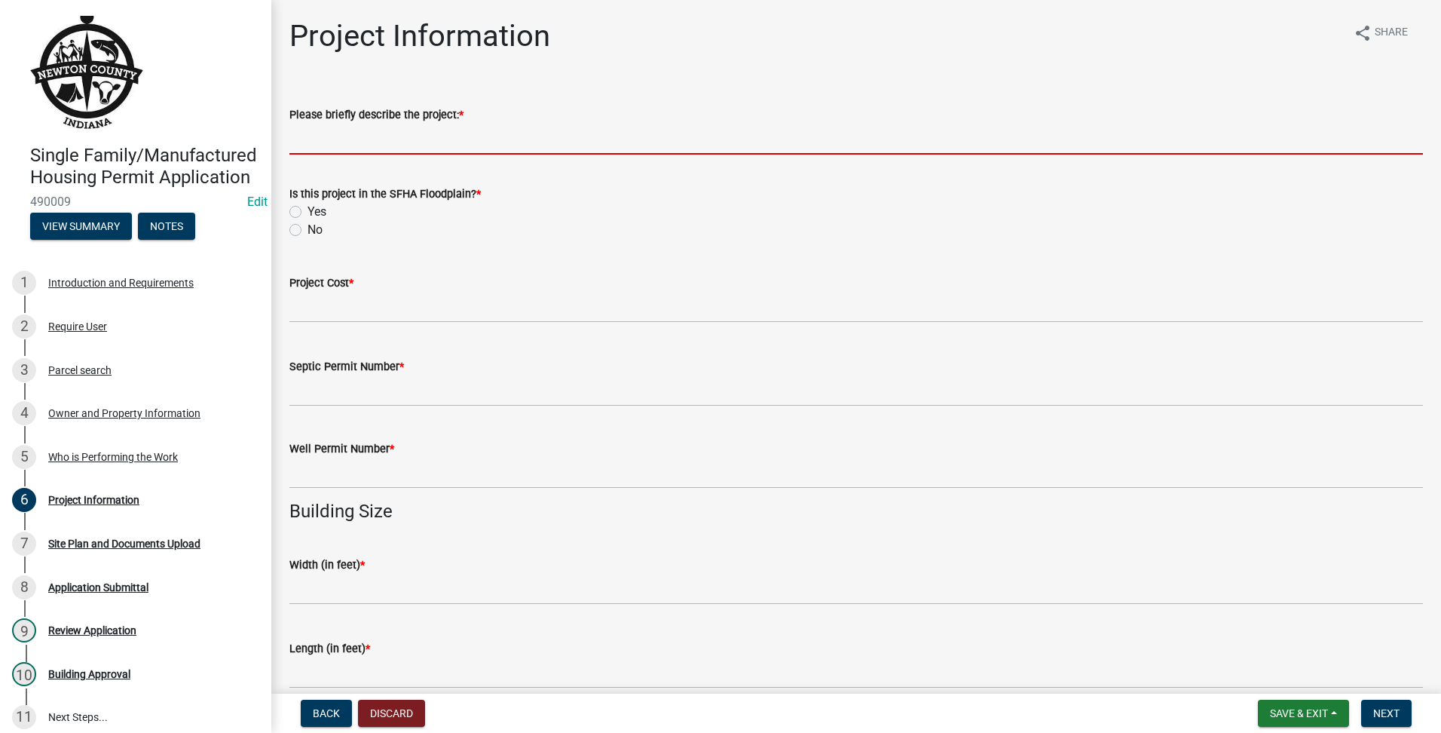
click at [358, 139] on input "Please briefly describe the project: *" at bounding box center [856, 139] width 1134 height 31
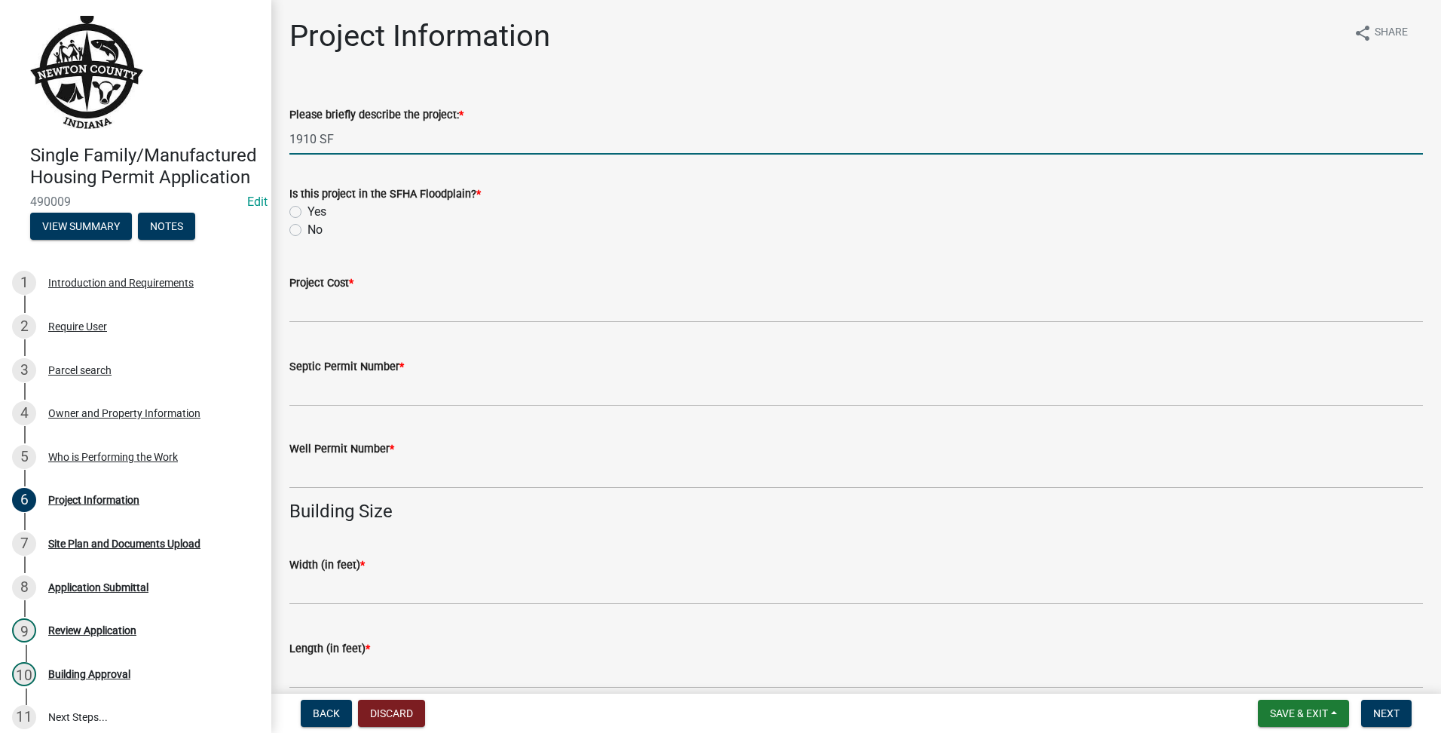
click at [307, 227] on label "No" at bounding box center [314, 230] width 15 height 18
click at [307, 227] on input "No" at bounding box center [312, 226] width 10 height 10
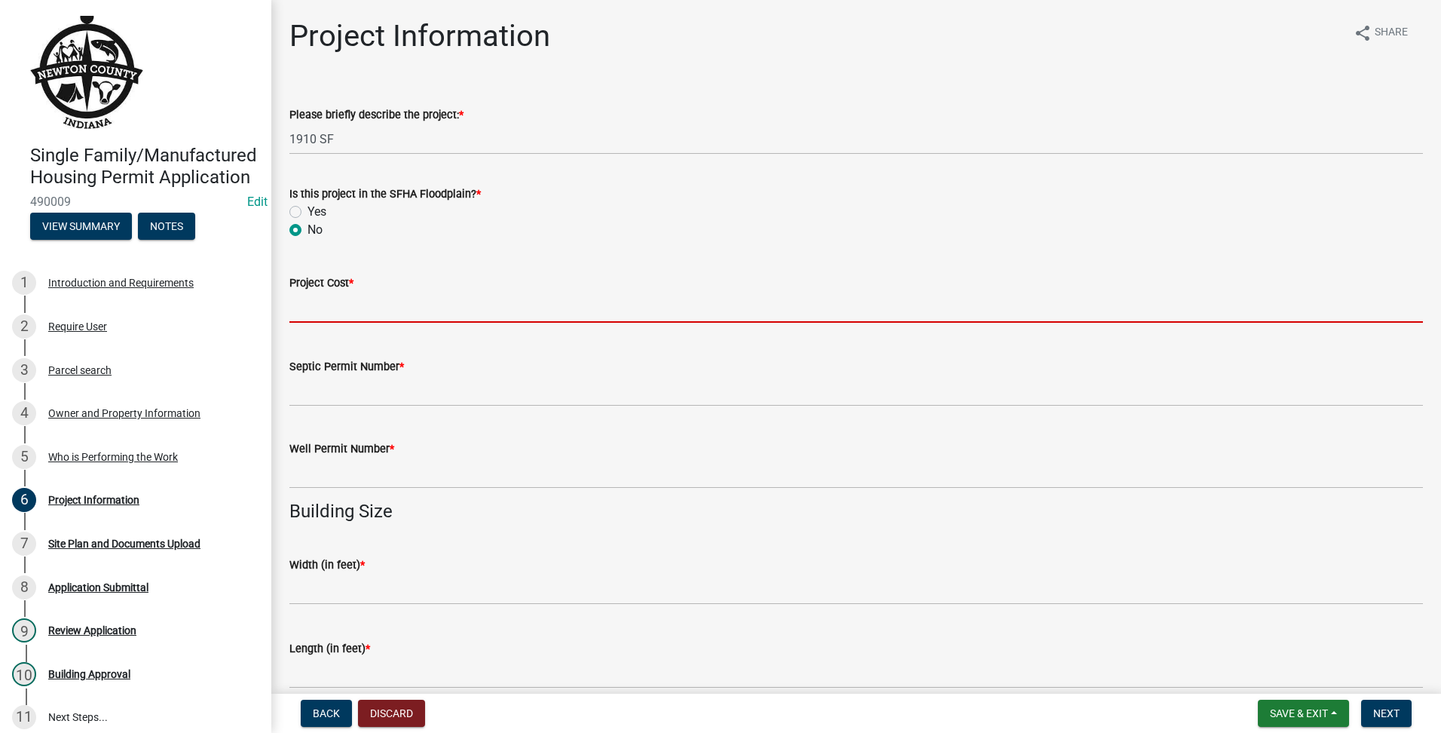
click at [307, 309] on input "text" at bounding box center [856, 307] width 1134 height 31
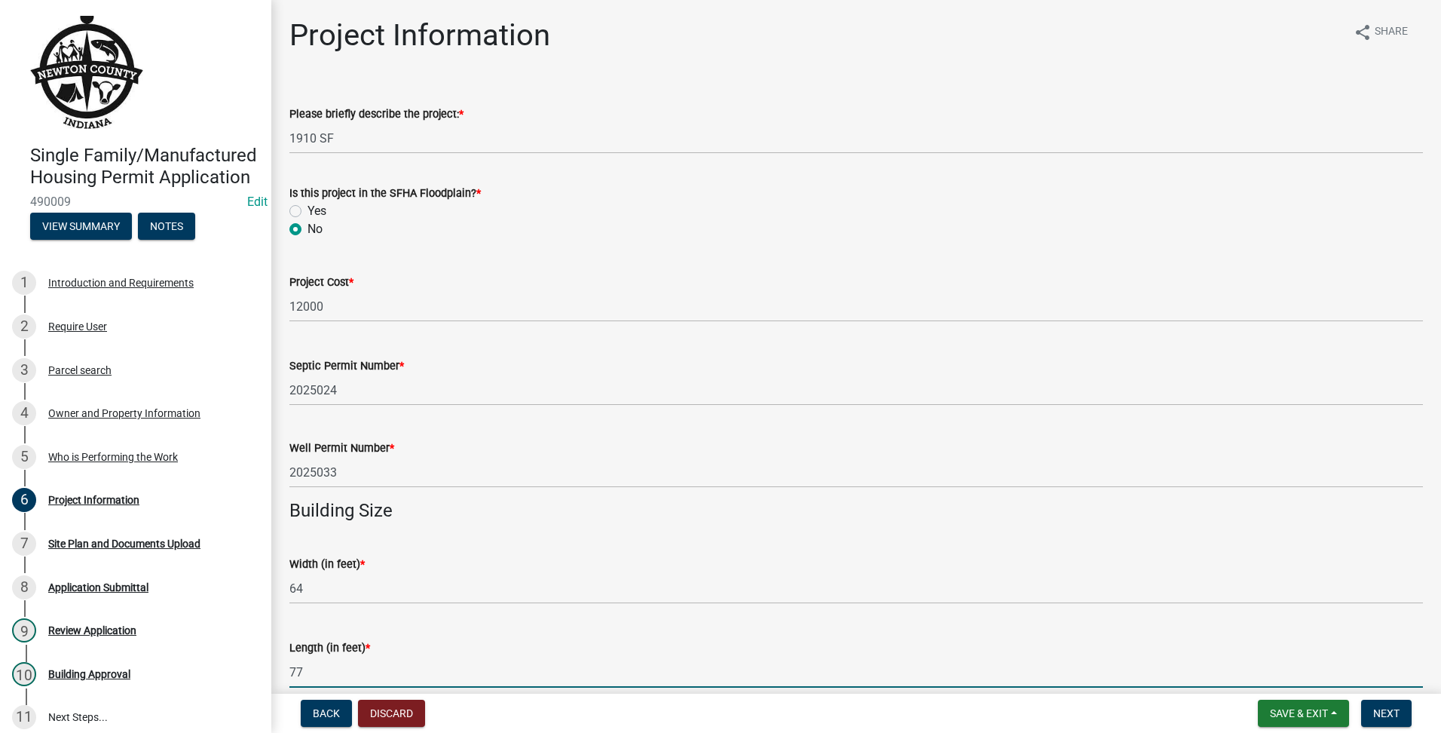
scroll to position [412, 0]
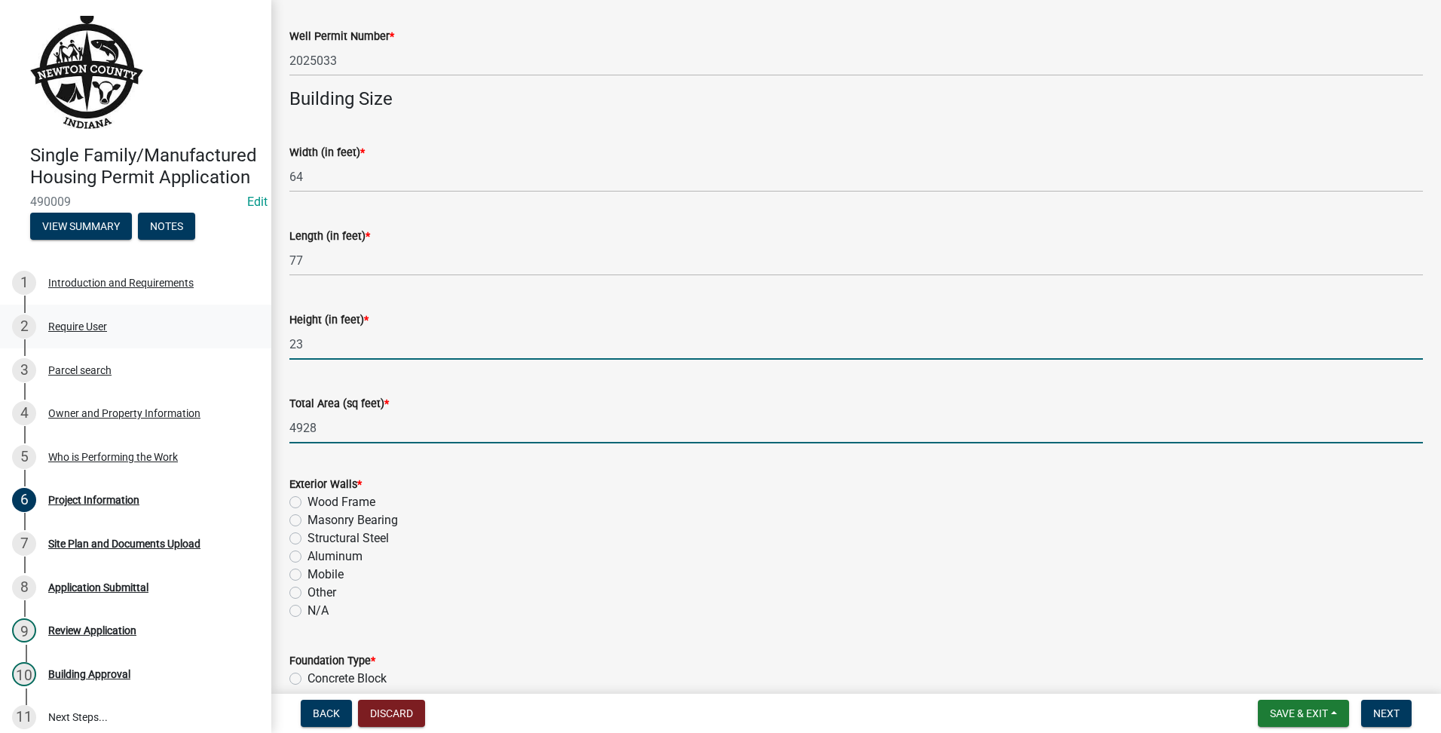
drag, startPoint x: 457, startPoint y: 347, endPoint x: 0, endPoint y: 367, distance: 457.9
click at [0, 367] on html "Internet Explorer does NOT work with GeoPermits. Get a new browser for more sec…" at bounding box center [720, 366] width 1441 height 733
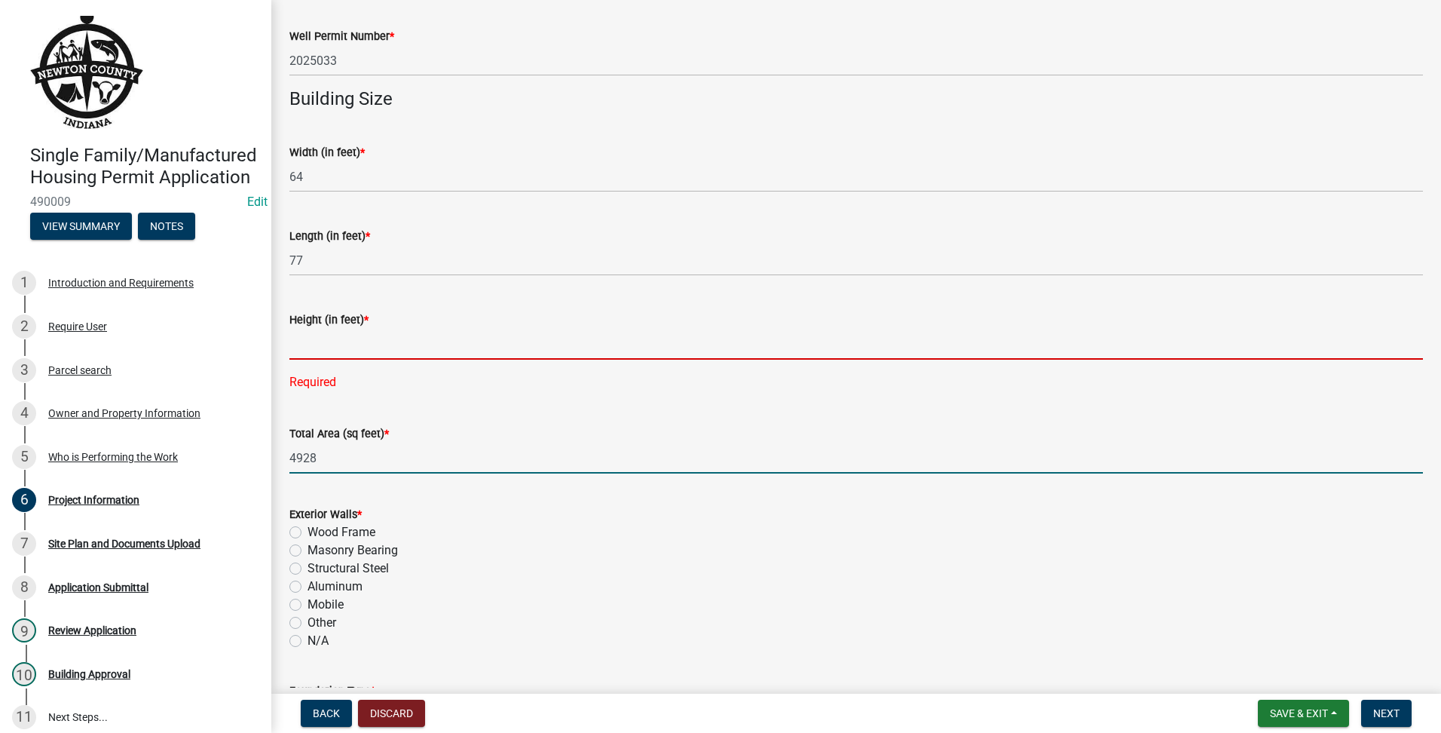
click at [373, 349] on input "text" at bounding box center [856, 344] width 1134 height 31
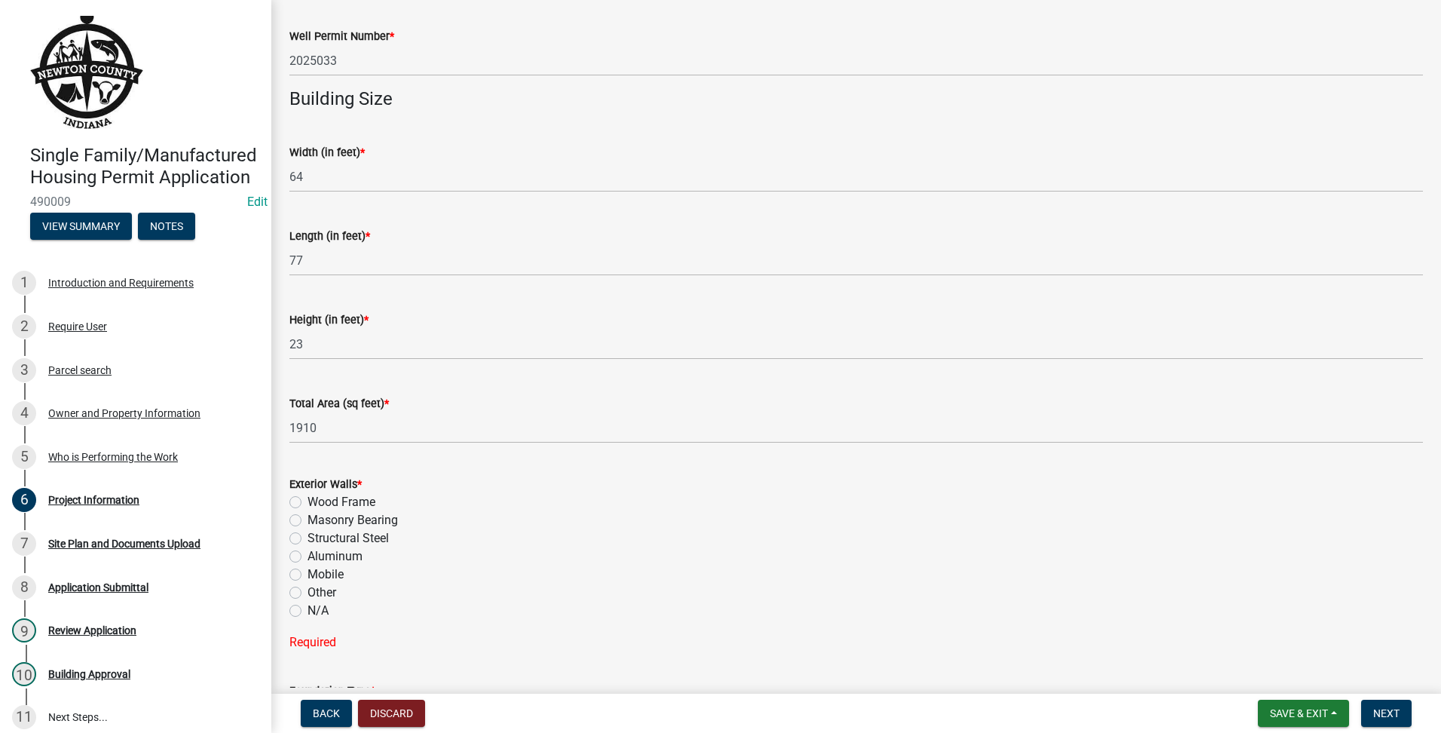
click at [307, 500] on div "Wood Frame" at bounding box center [856, 502] width 1134 height 18
click at [307, 498] on label "Wood Frame" at bounding box center [341, 502] width 68 height 18
click at [307, 498] on input "Wood Frame" at bounding box center [312, 498] width 10 height 10
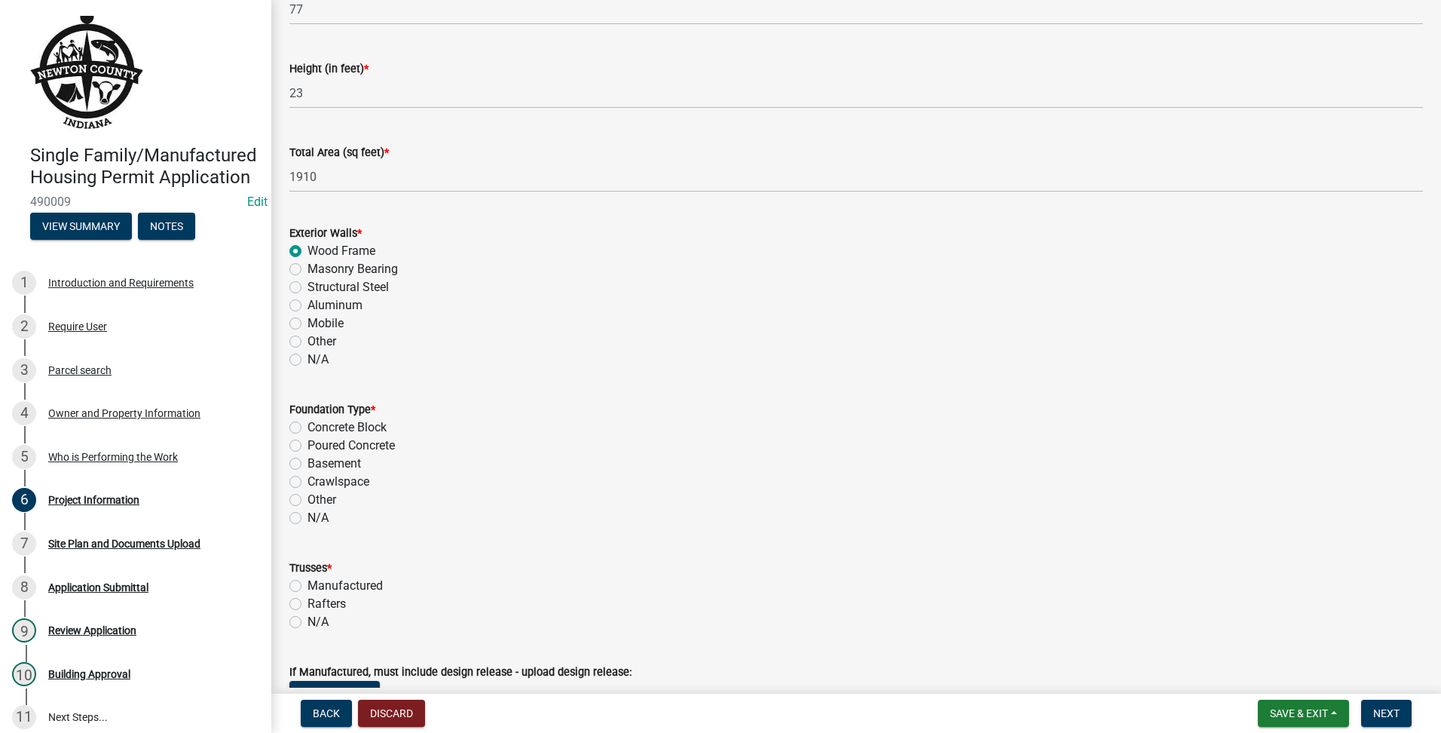
click at [307, 485] on label "Crawlspace" at bounding box center [338, 482] width 62 height 18
click at [307, 482] on input "Crawlspace" at bounding box center [312, 478] width 10 height 10
click at [307, 451] on label "Poured Concrete" at bounding box center [350, 445] width 87 height 18
click at [307, 446] on input "Poured Concrete" at bounding box center [312, 441] width 10 height 10
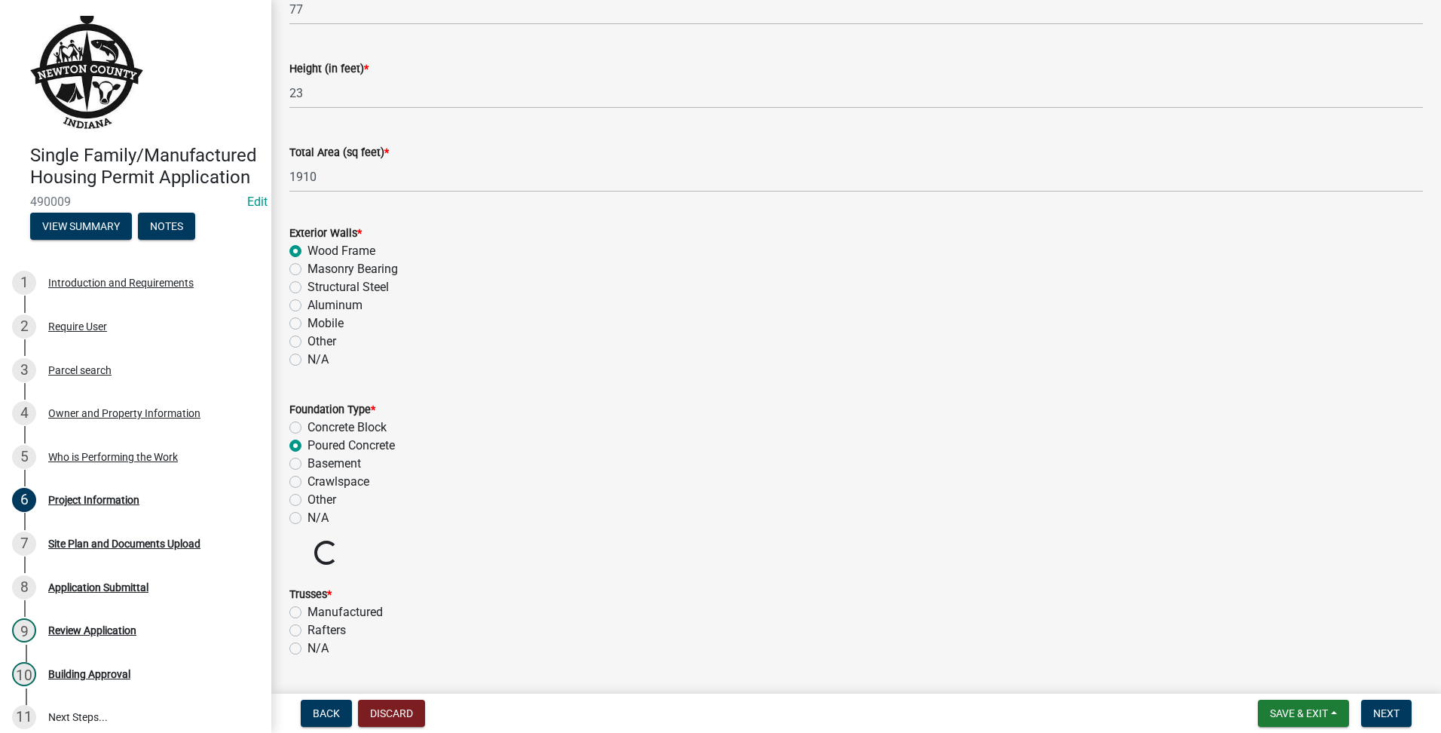
click at [307, 483] on label "Crawlspace" at bounding box center [338, 482] width 62 height 18
click at [307, 482] on input "Crawlspace" at bounding box center [312, 478] width 10 height 10
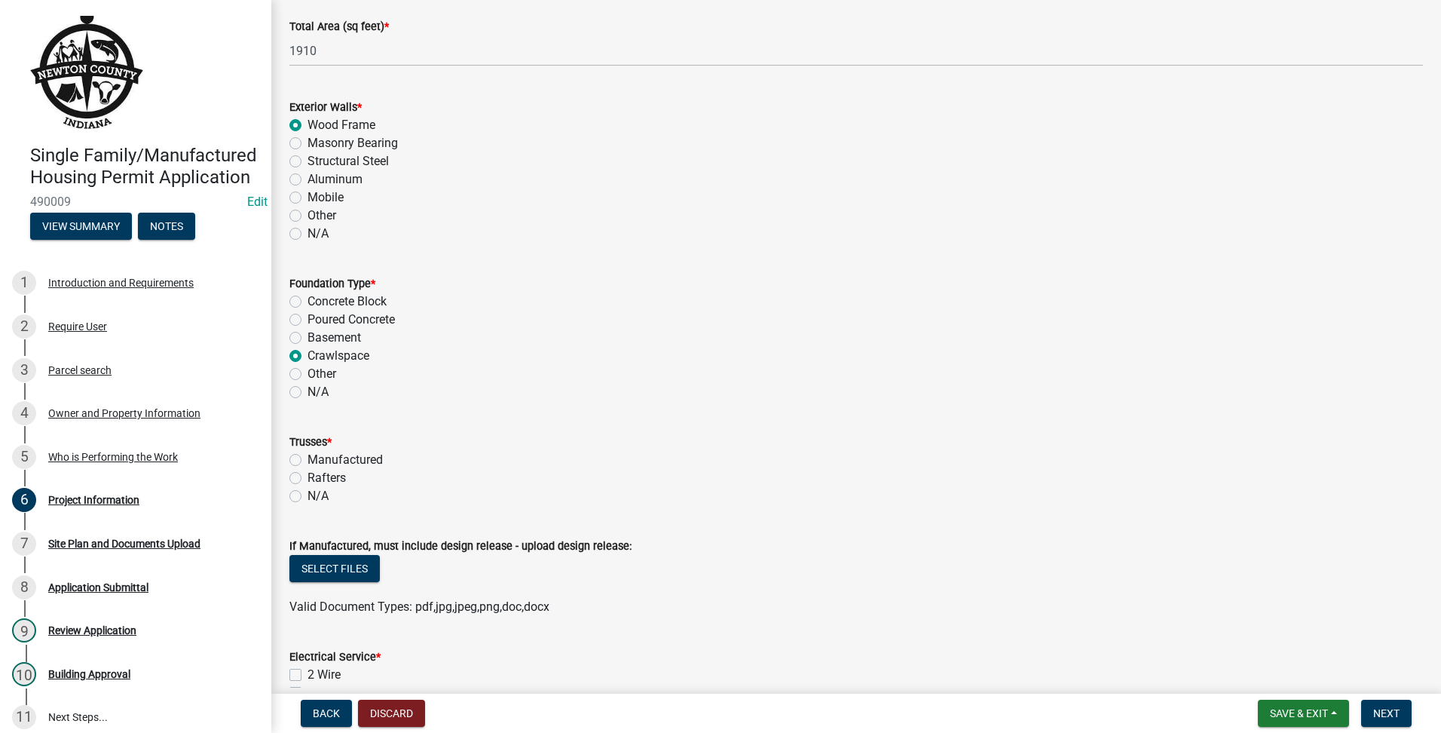
click at [307, 501] on label "N/A" at bounding box center [317, 496] width 21 height 18
click at [307, 497] on input "N/A" at bounding box center [312, 492] width 10 height 10
click at [307, 478] on div "Rafters" at bounding box center [856, 478] width 1134 height 18
click at [307, 482] on label "Rafters" at bounding box center [326, 478] width 38 height 18
click at [307, 479] on input "Rafters" at bounding box center [312, 474] width 10 height 10
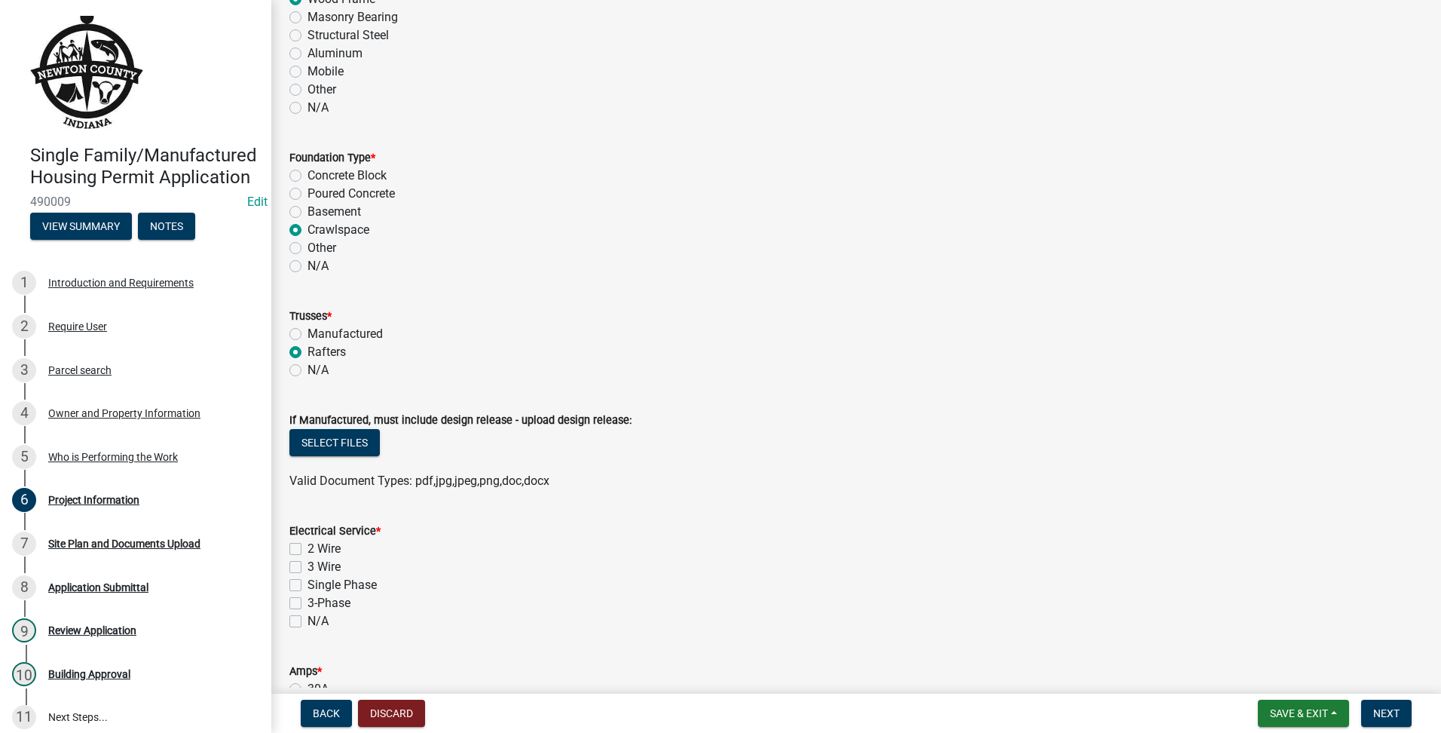
scroll to position [1040, 0]
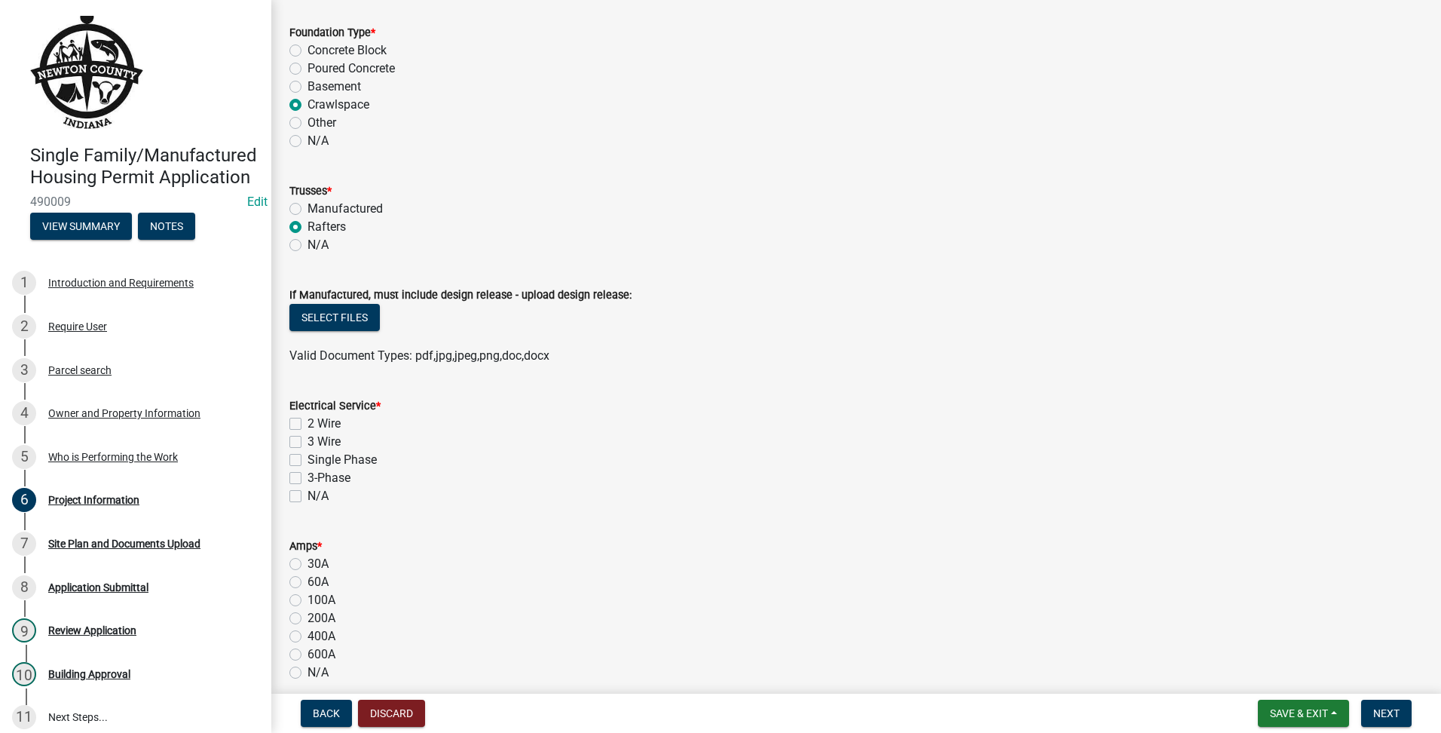
click at [288, 445] on div "Electrical Service * 2 Wire 3 Wire Single Phase 3-Phase N/A" at bounding box center [856, 441] width 1156 height 127
drag, startPoint x: 288, startPoint y: 445, endPoint x: 292, endPoint y: 462, distance: 17.0
click at [307, 462] on label "Single Phase" at bounding box center [341, 460] width 69 height 18
click at [307, 460] on input "Single Phase" at bounding box center [312, 456] width 10 height 10
click at [307, 444] on label "3 Wire" at bounding box center [323, 442] width 33 height 18
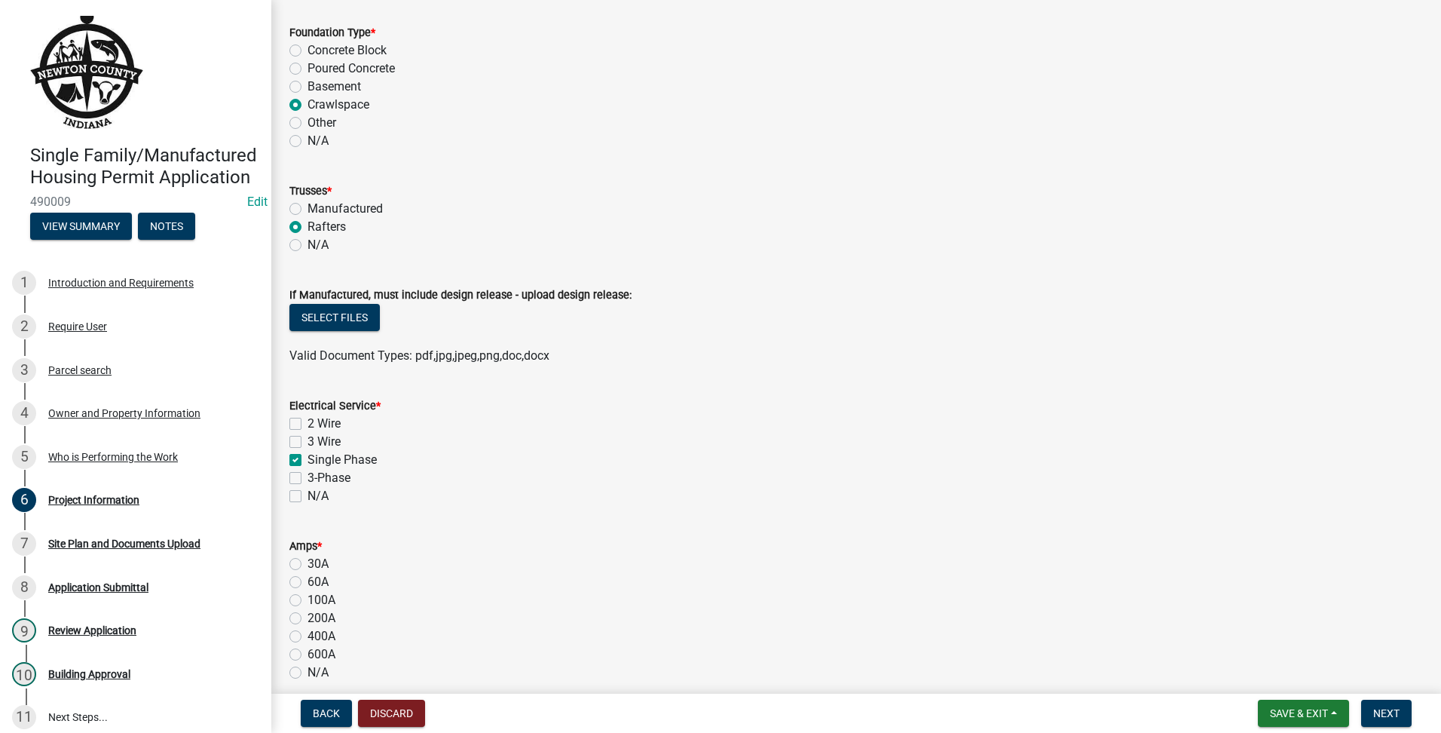
click at [307, 442] on input "3 Wire" at bounding box center [312, 438] width 10 height 10
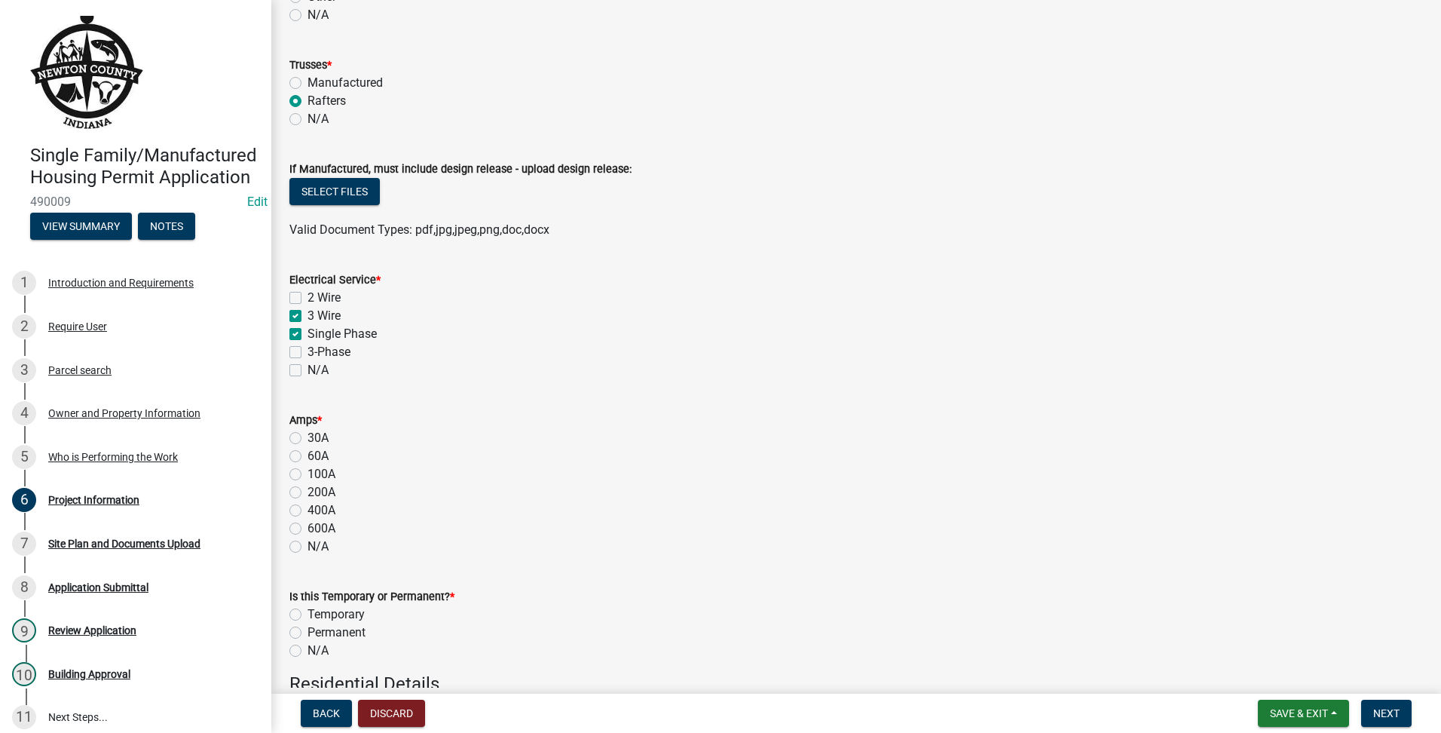
click at [307, 497] on label "200A" at bounding box center [321, 492] width 28 height 18
click at [307, 493] on input "200A" at bounding box center [312, 488] width 10 height 10
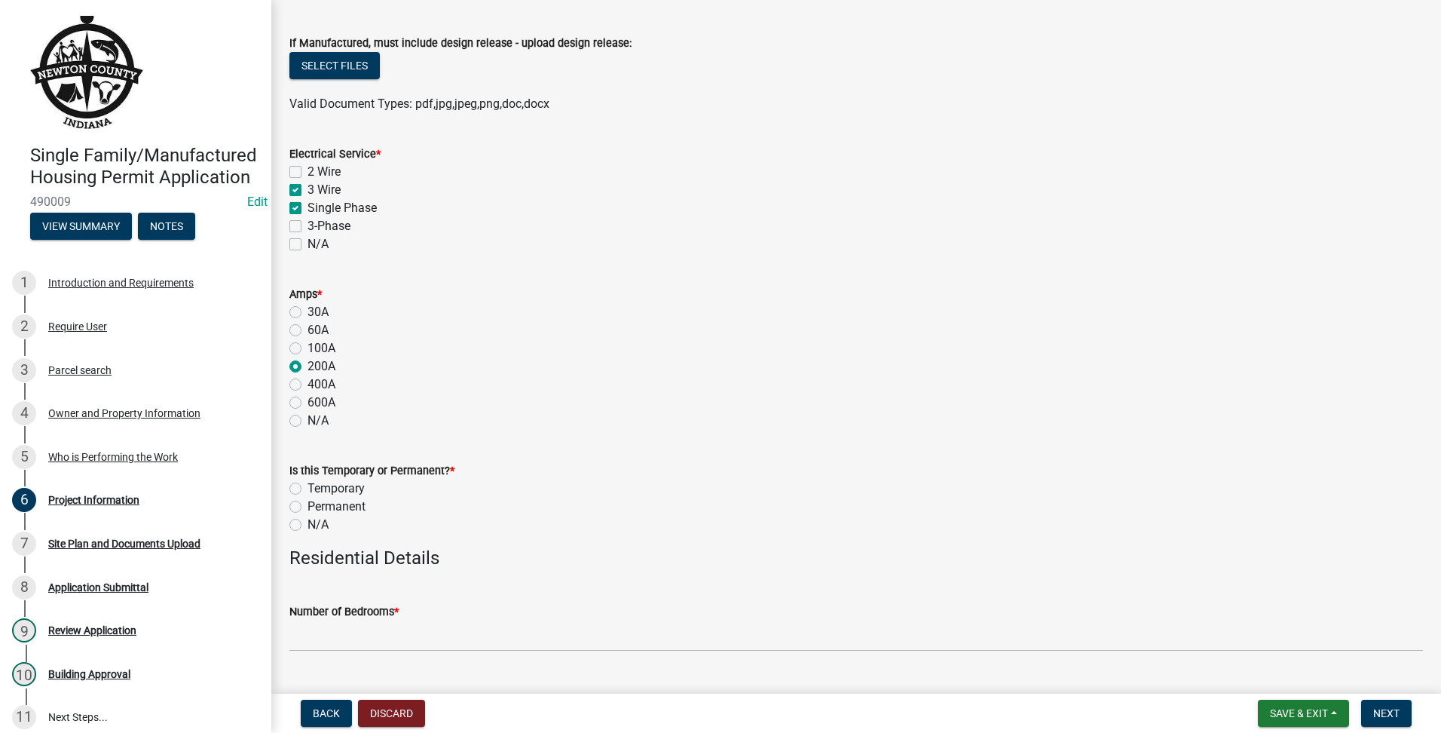
click at [307, 503] on label "Permanent" at bounding box center [336, 506] width 58 height 18
click at [307, 503] on input "Permanent" at bounding box center [312, 502] width 10 height 10
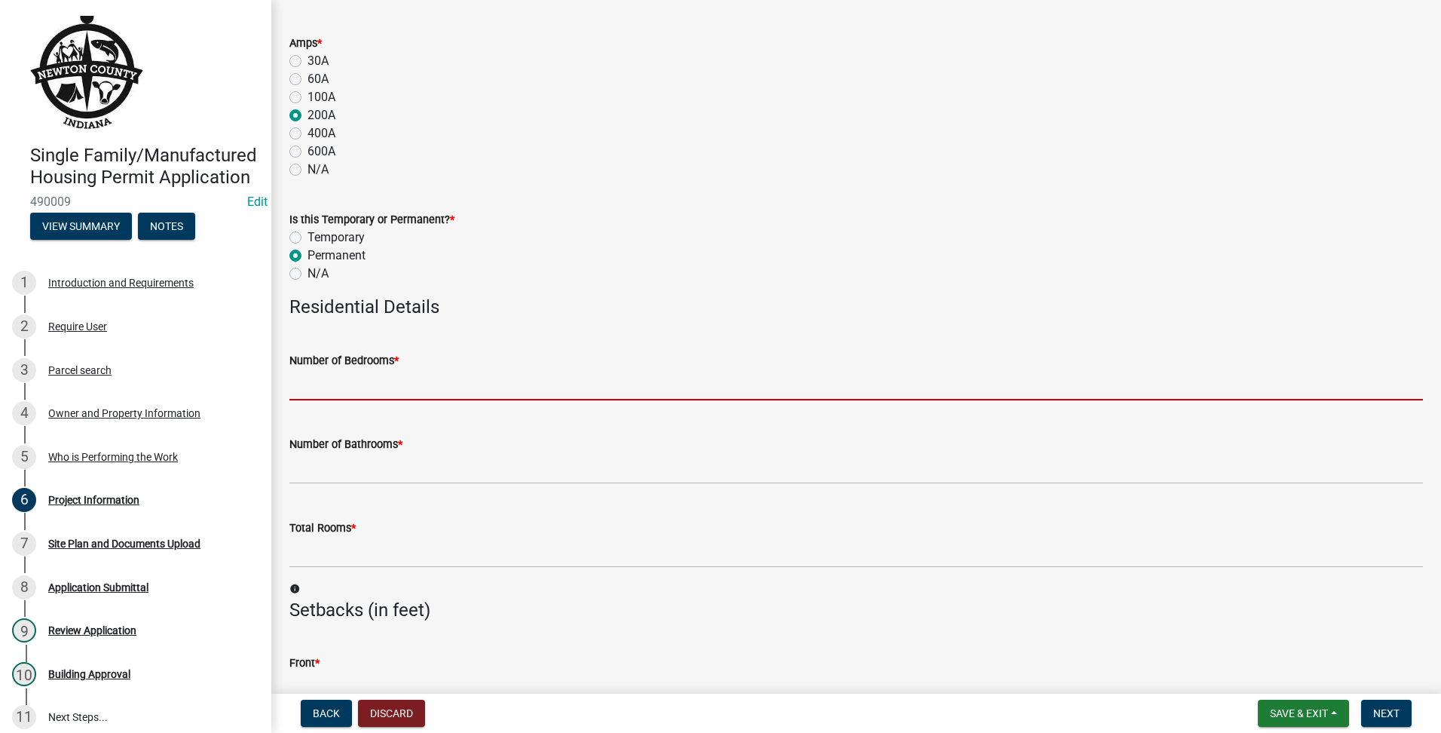
click at [415, 393] on input "text" at bounding box center [856, 384] width 1134 height 31
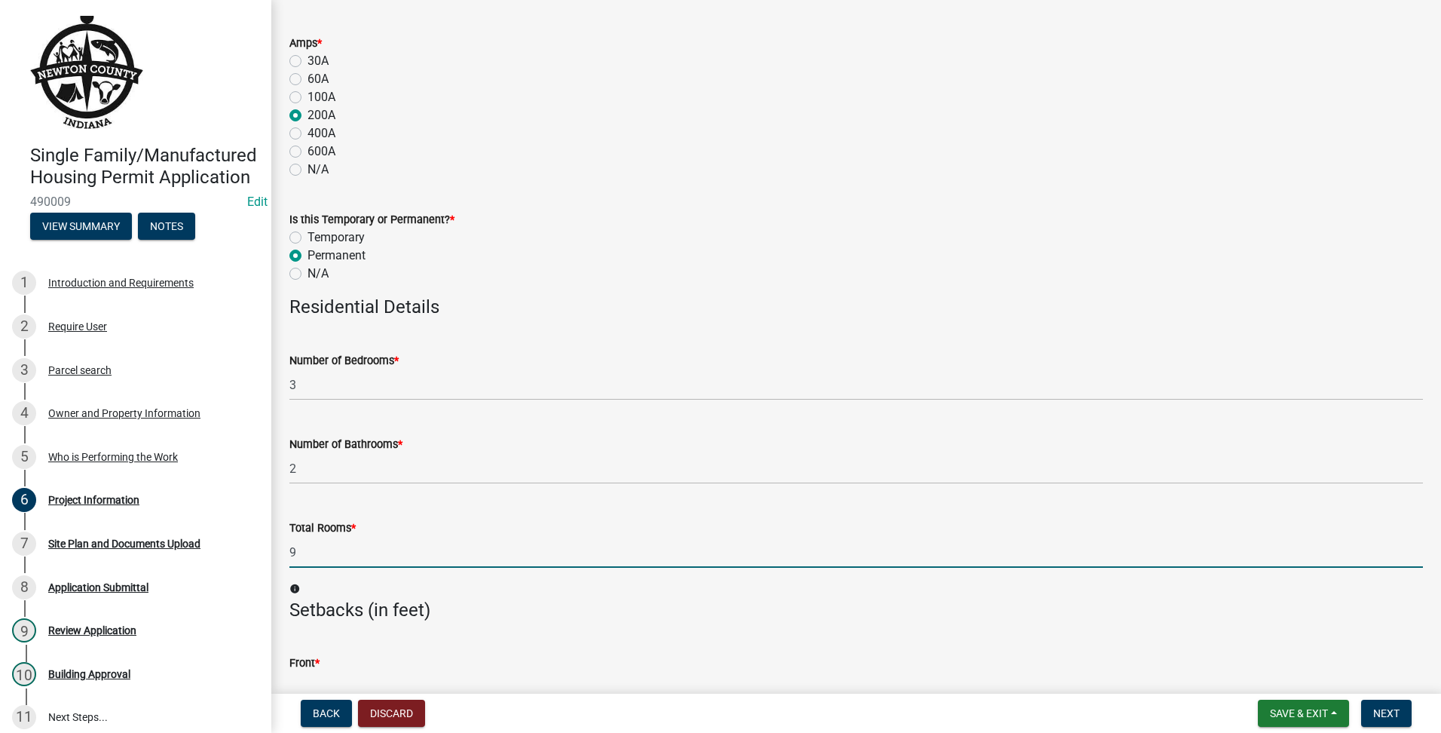
scroll to position [1669, 0]
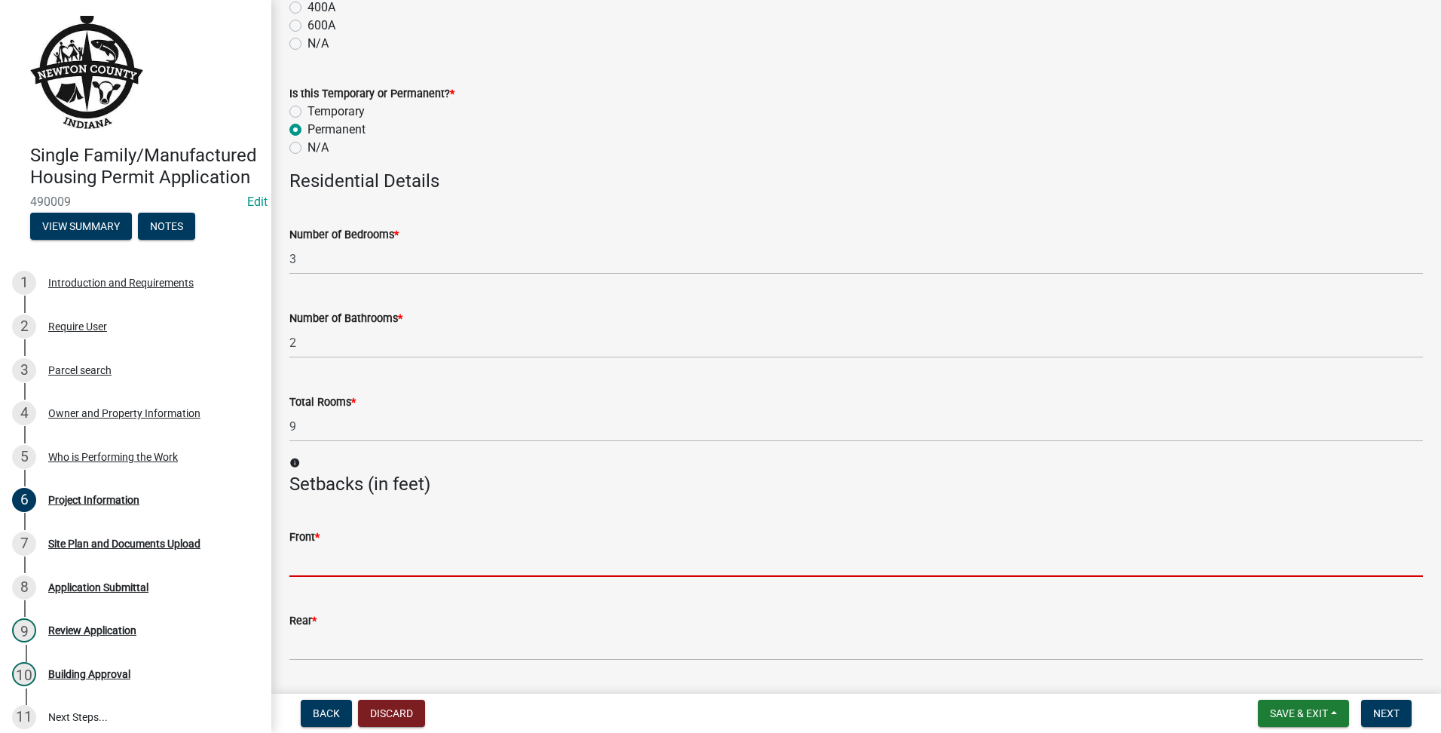
click at [350, 570] on input "text" at bounding box center [856, 561] width 1134 height 31
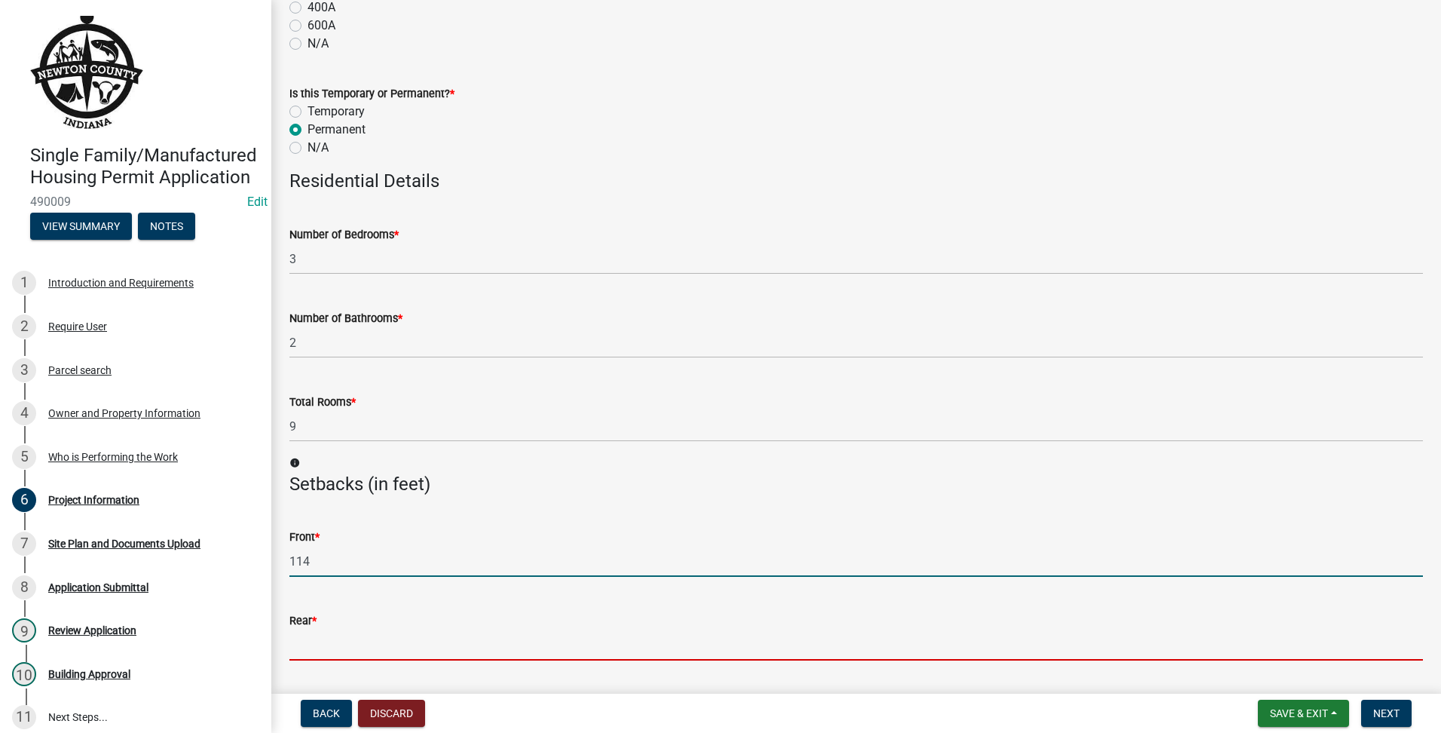
click at [567, 647] on input "text" at bounding box center [856, 644] width 1134 height 31
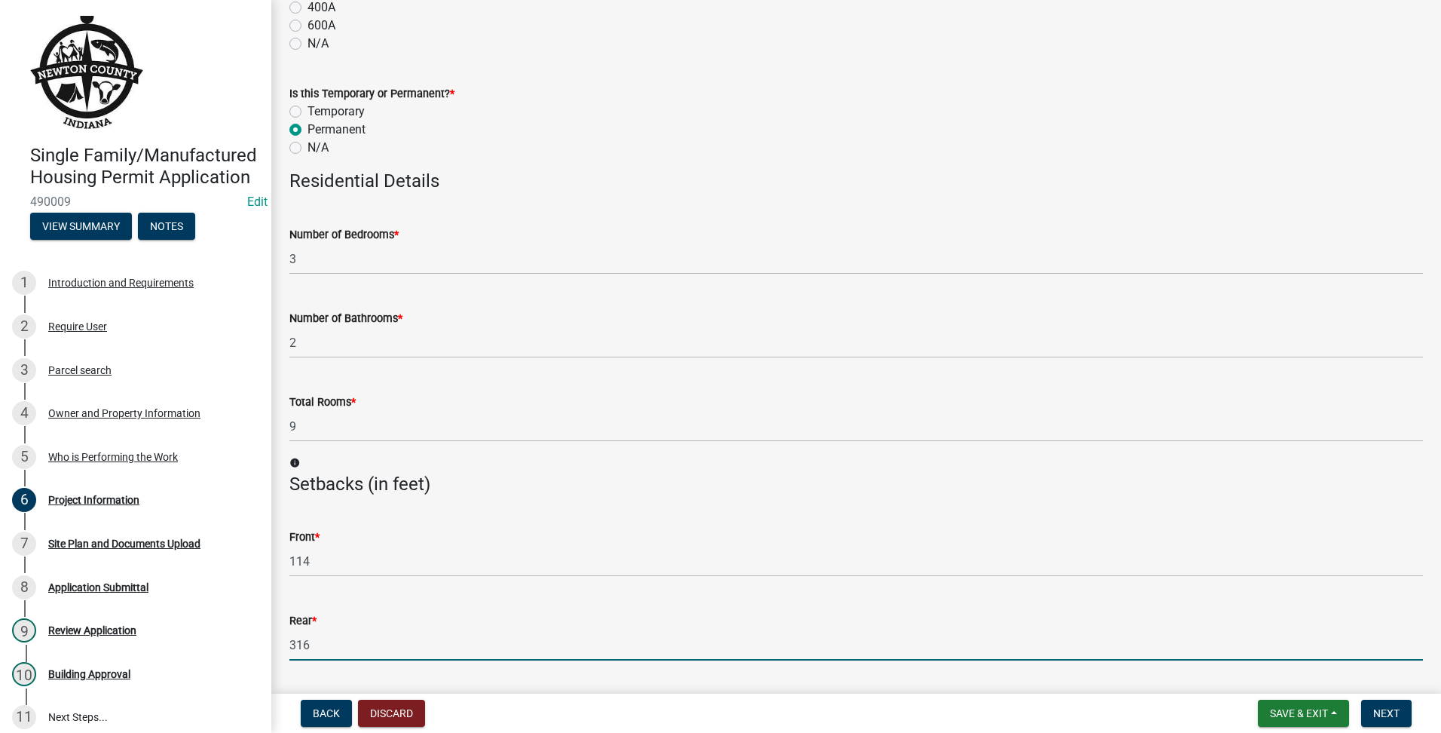
scroll to position [1794, 0]
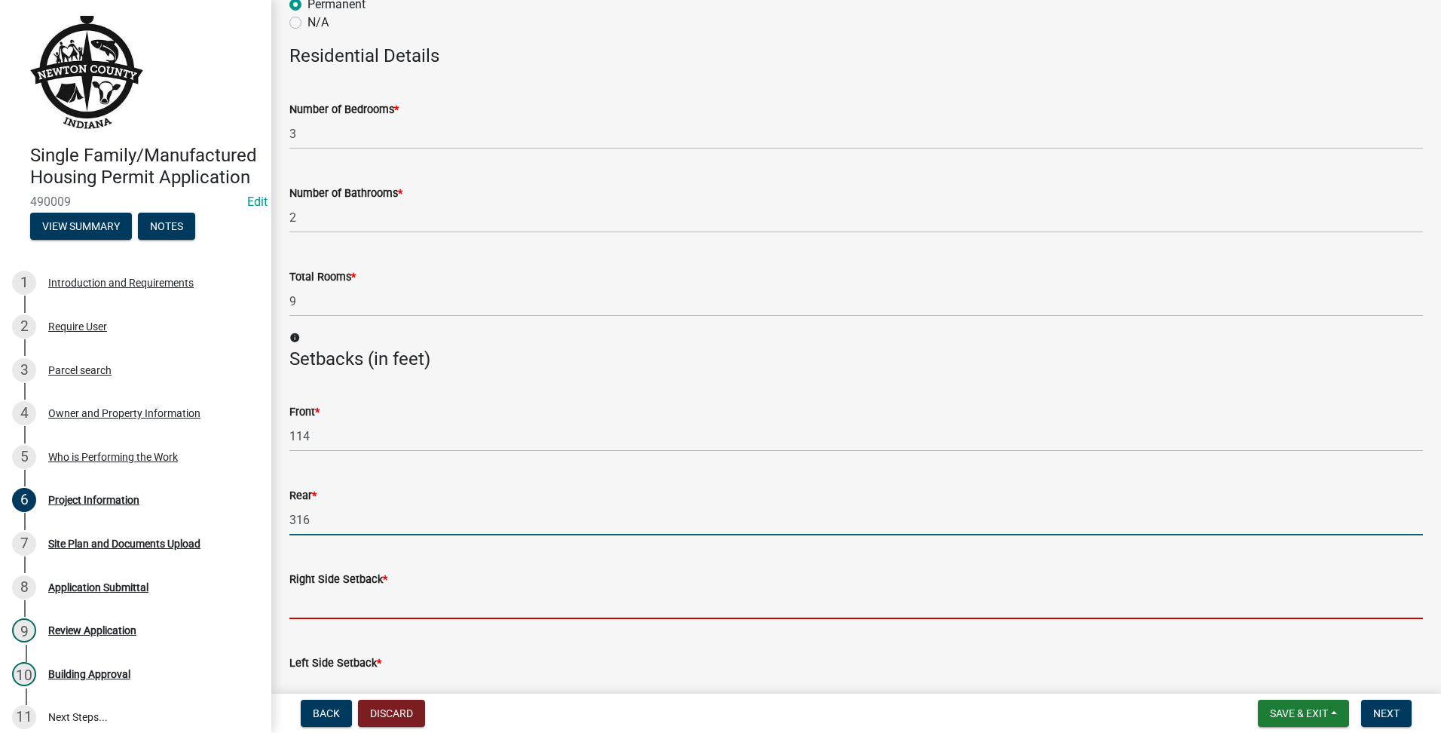
drag, startPoint x: 454, startPoint y: 600, endPoint x: 485, endPoint y: 598, distance: 30.2
click at [454, 600] on input "text" at bounding box center [856, 603] width 1134 height 31
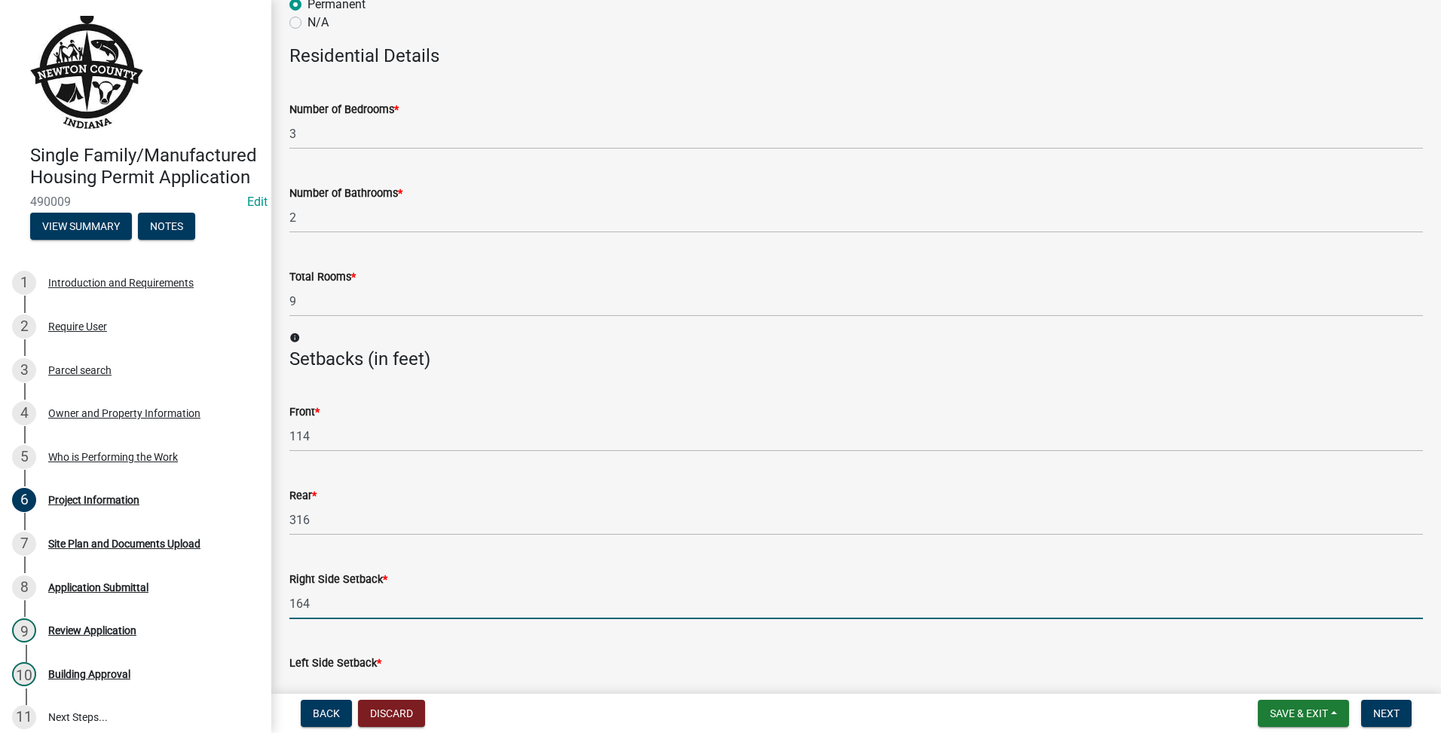
scroll to position [2045, 0]
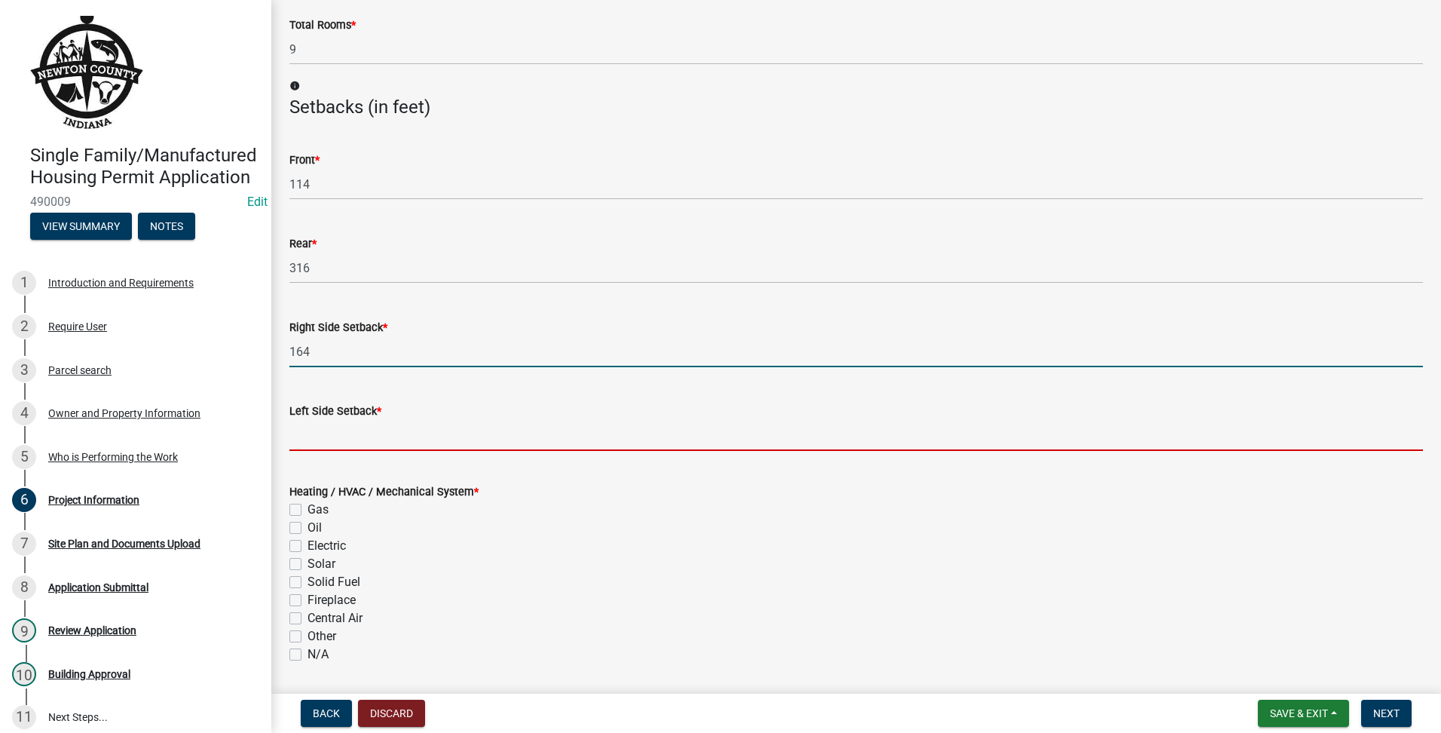
click at [311, 434] on input "text" at bounding box center [856, 435] width 1134 height 31
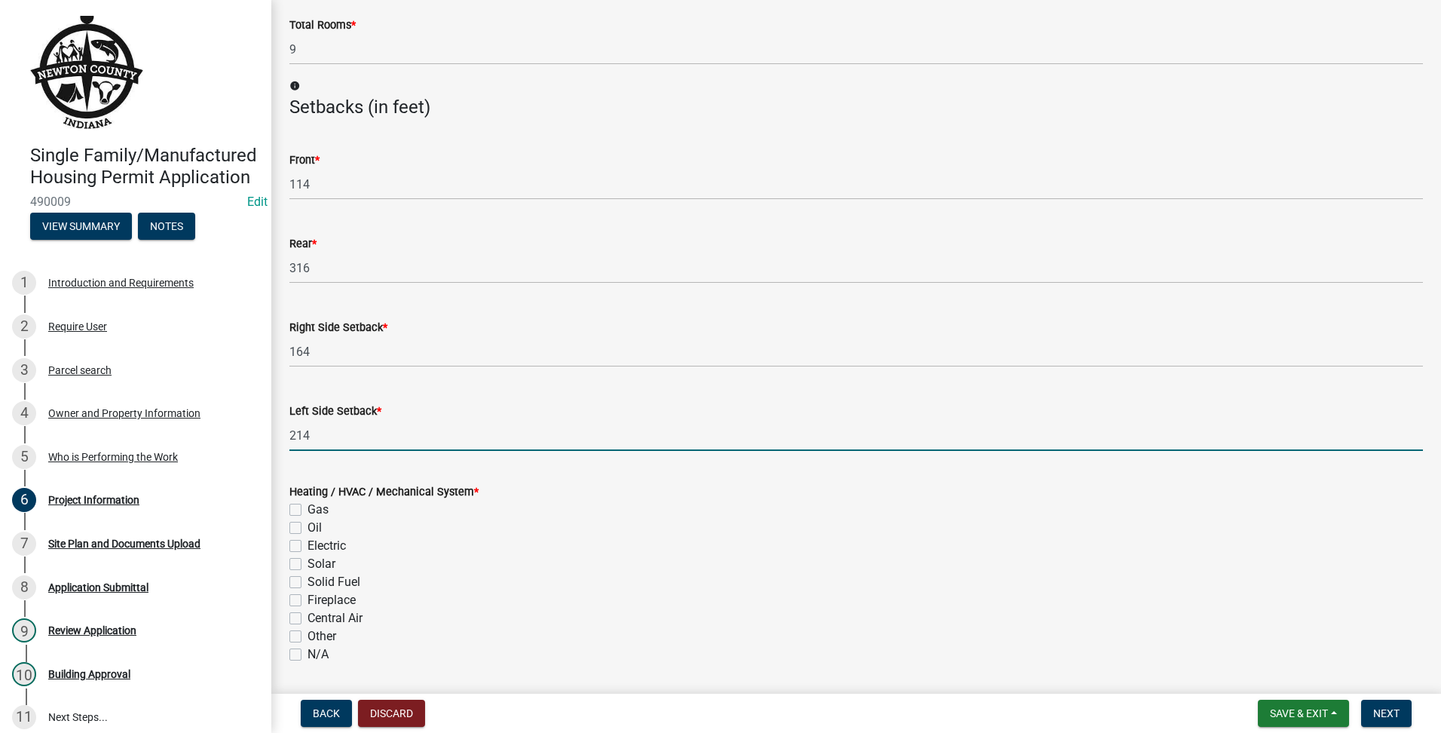
scroll to position [126, 0]
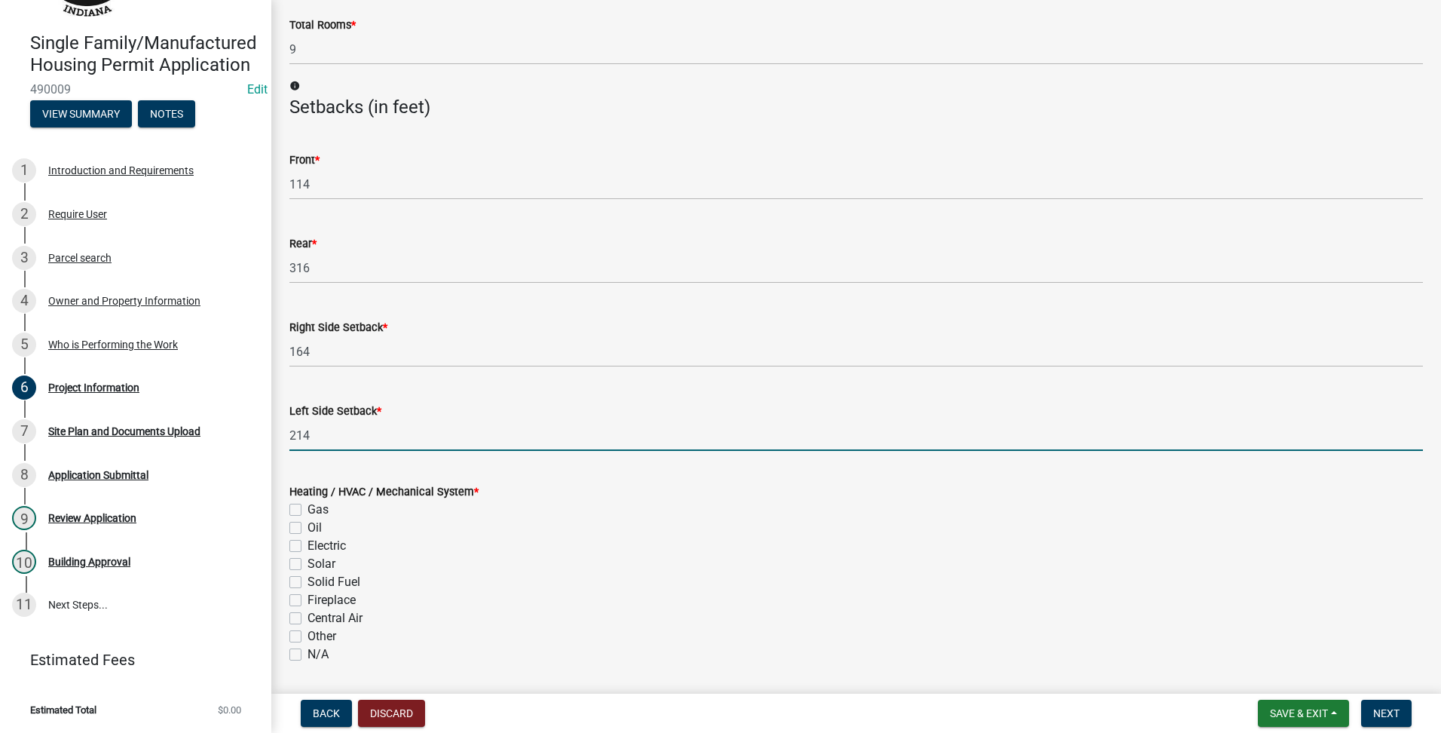
click at [295, 500] on div "Gas" at bounding box center [856, 509] width 1134 height 18
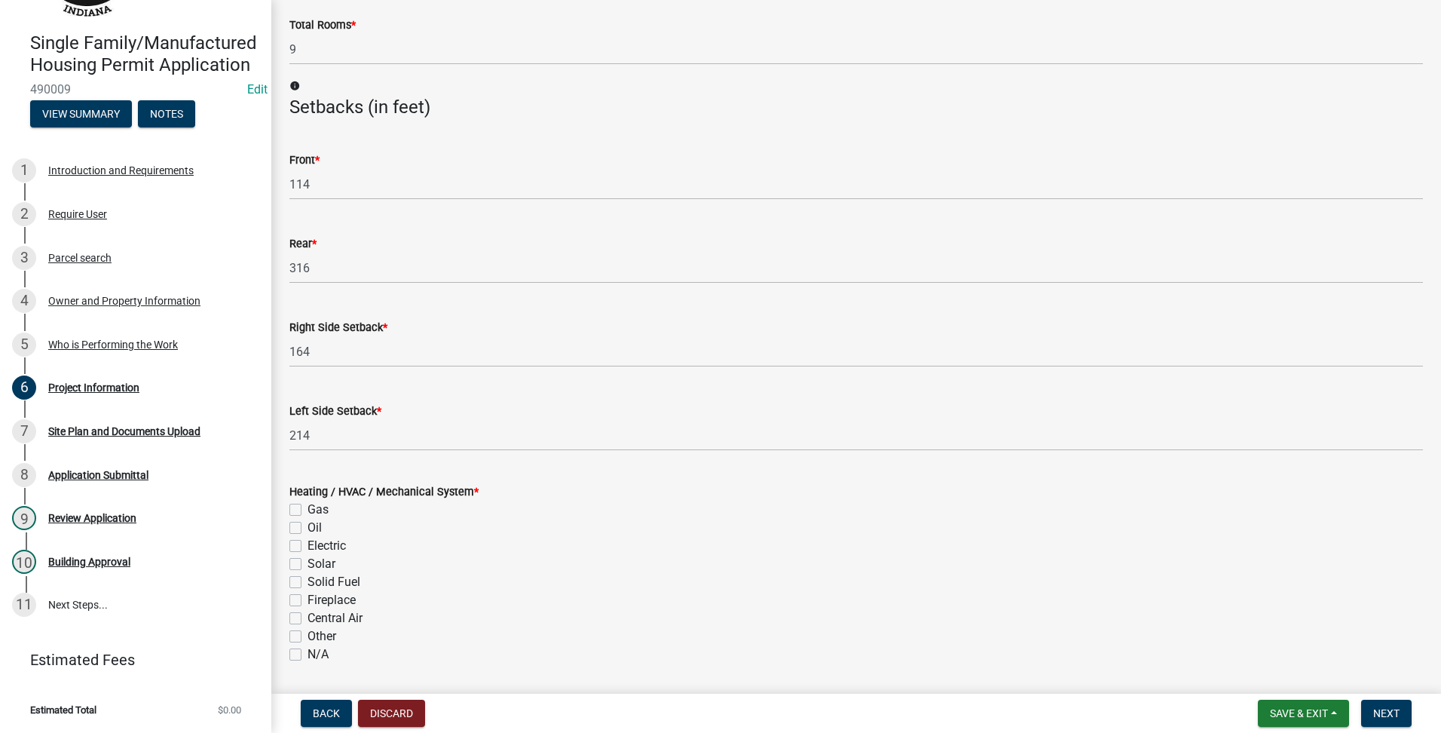
click at [307, 622] on label "Central Air" at bounding box center [334, 618] width 55 height 18
click at [307, 619] on input "Central Air" at bounding box center [312, 614] width 10 height 10
click at [294, 501] on div "Gas" at bounding box center [856, 509] width 1134 height 18
click at [307, 508] on label "Gas" at bounding box center [317, 509] width 21 height 18
click at [307, 508] on input "Gas" at bounding box center [312, 505] width 10 height 10
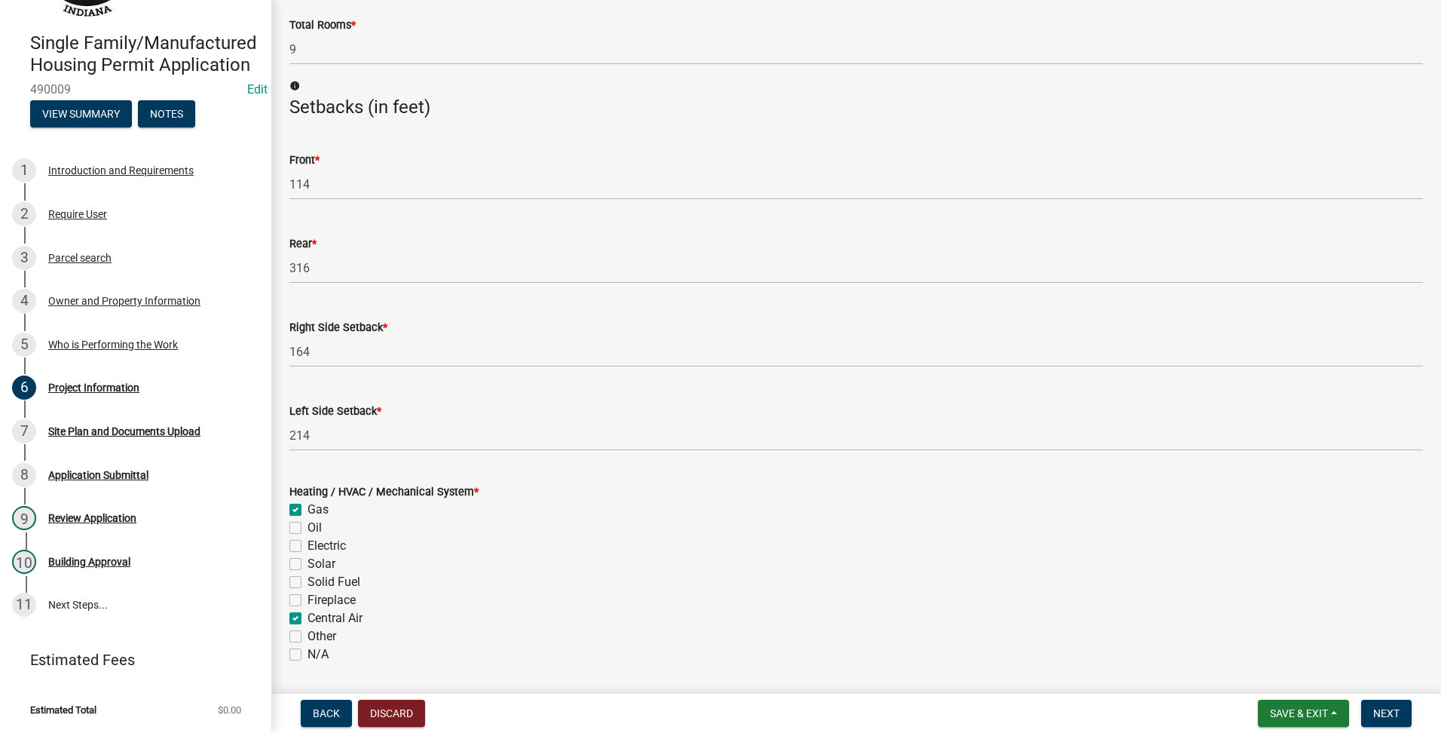
scroll to position [2171, 0]
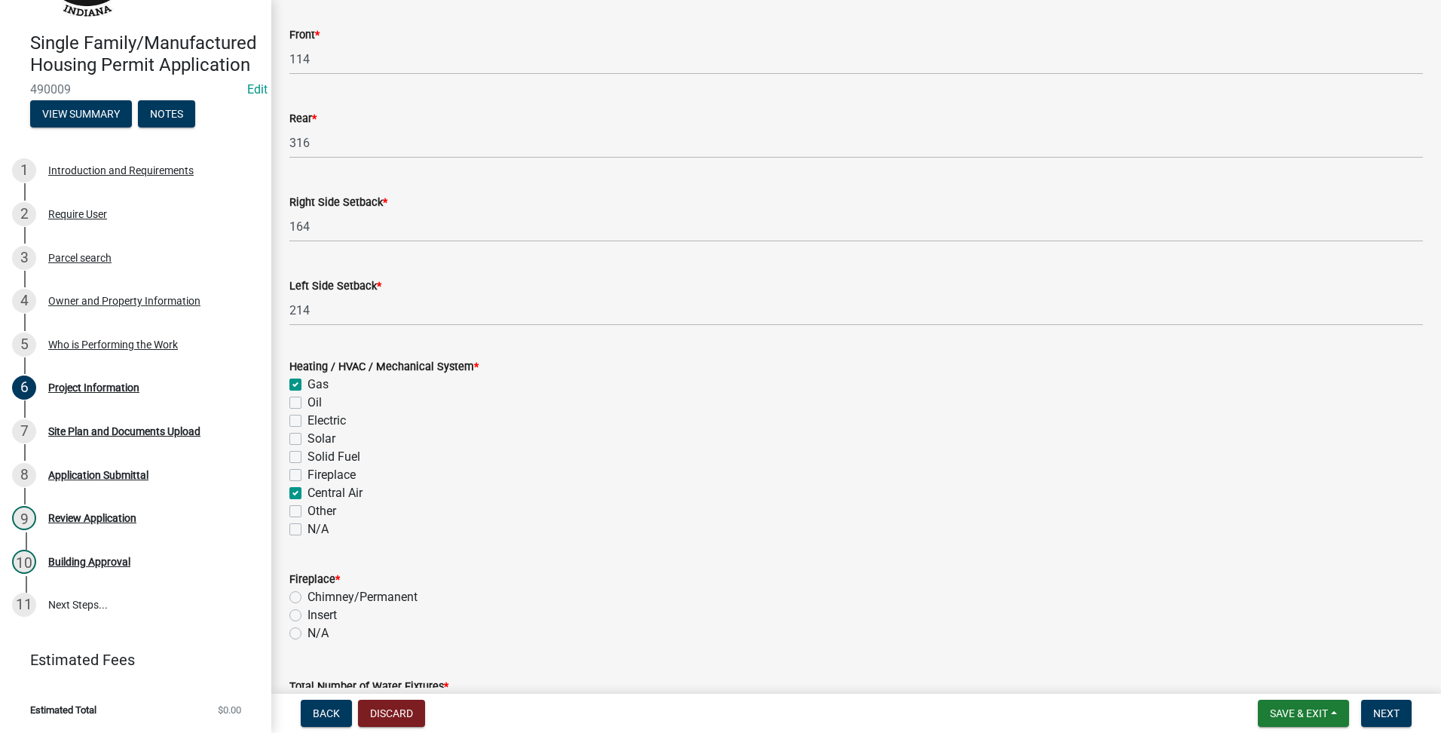
click at [307, 617] on label "Insert" at bounding box center [321, 615] width 29 height 18
click at [307, 616] on input "Insert" at bounding box center [312, 611] width 10 height 10
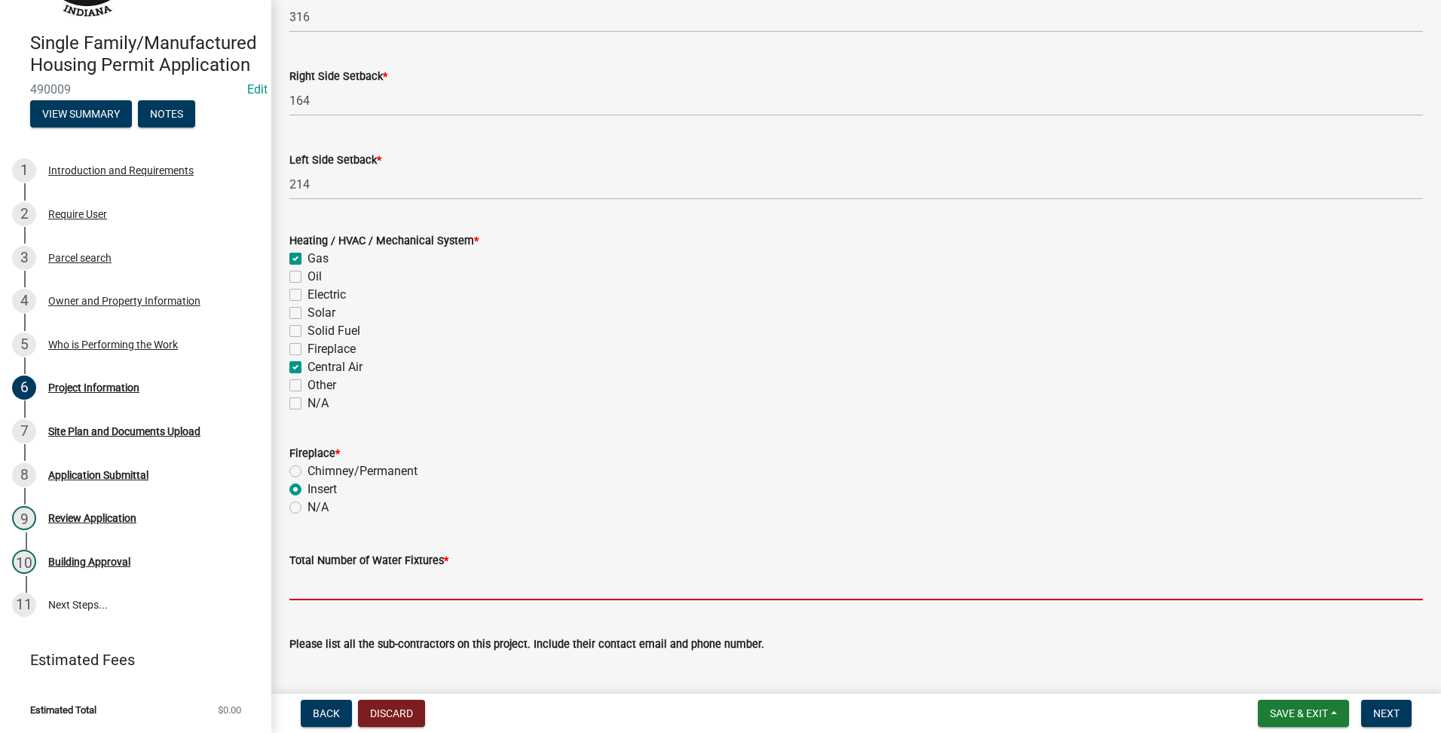
click at [335, 582] on input "text" at bounding box center [856, 584] width 1134 height 31
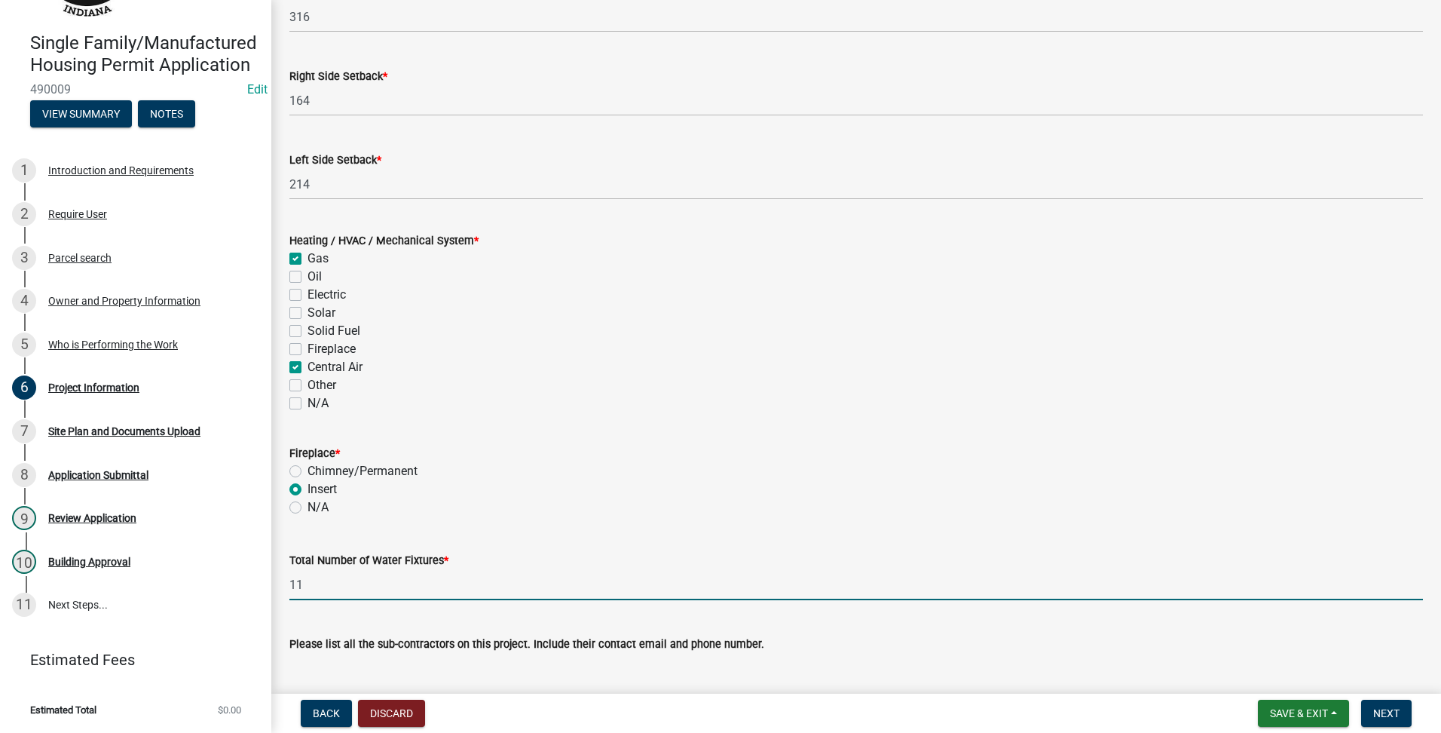
scroll to position [2403, 0]
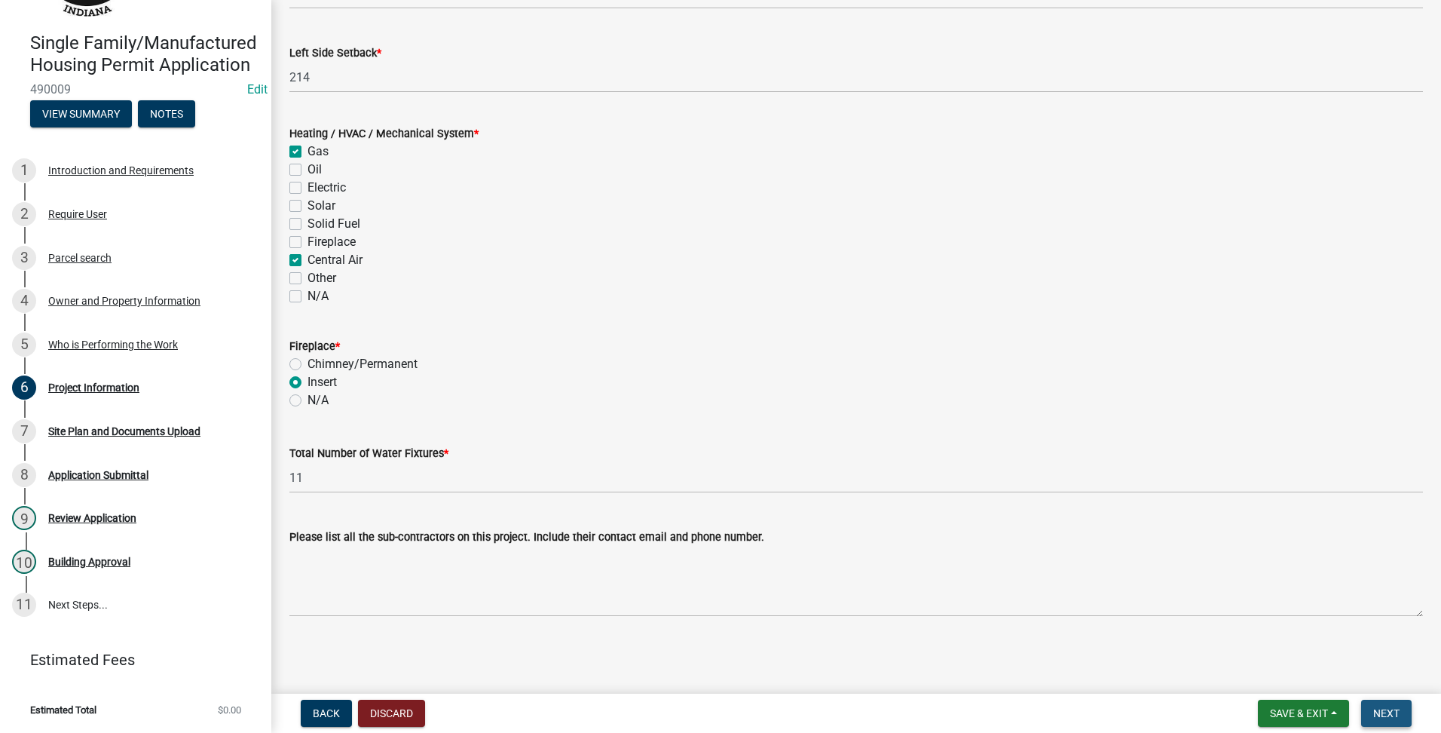
click at [1392, 720] on button "Next" at bounding box center [1386, 712] width 50 height 27
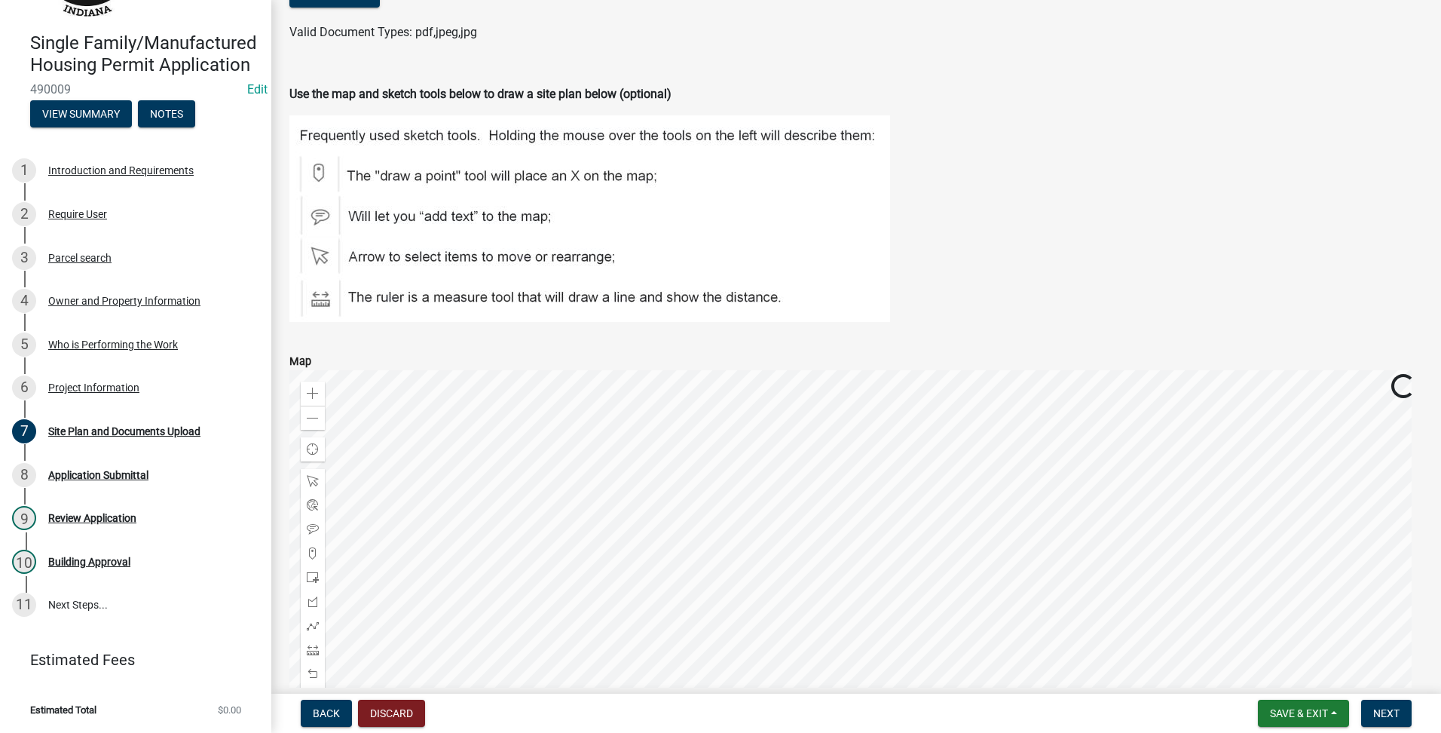
scroll to position [383, 0]
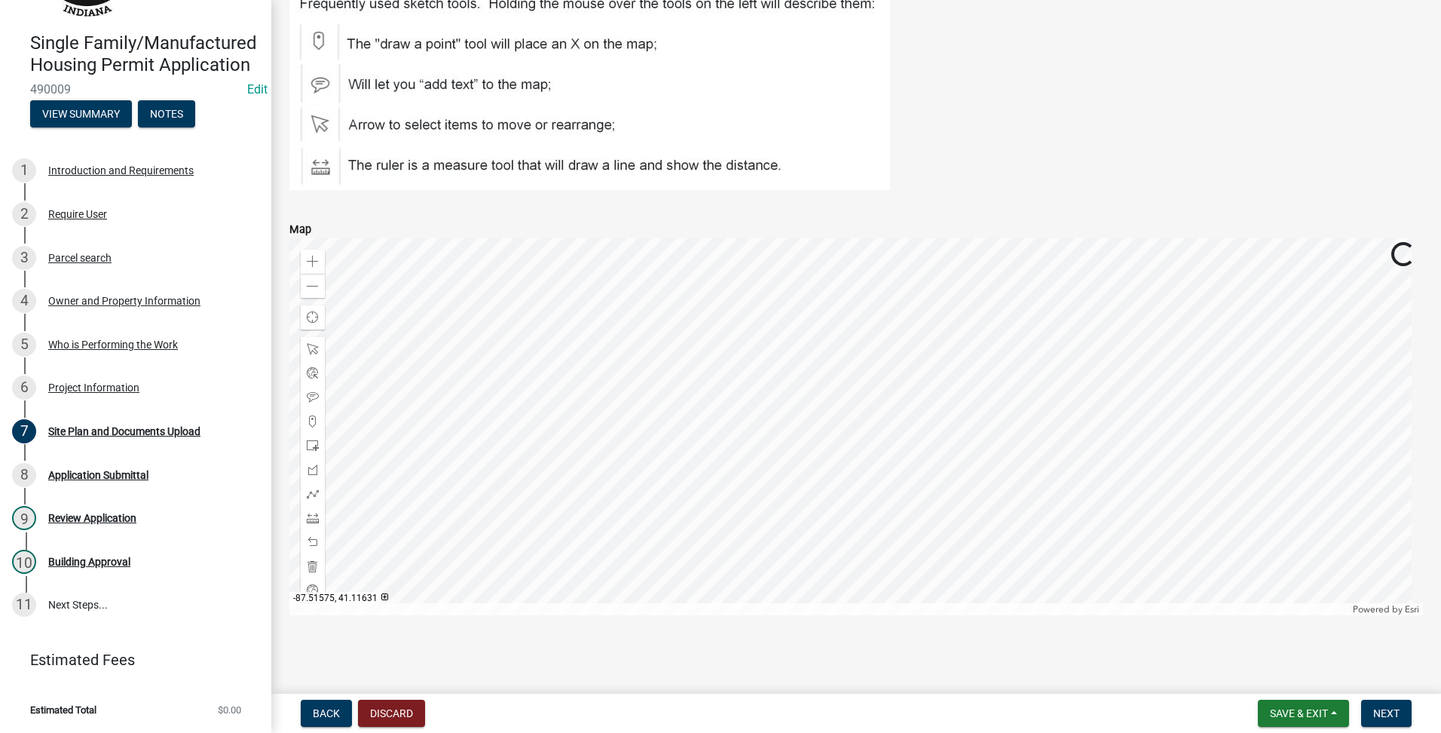
click at [1408, 730] on nav "Back Discard Save & Exit Save Save & Exit Next" at bounding box center [856, 712] width 1170 height 39
click at [1405, 715] on button "Next" at bounding box center [1386, 712] width 50 height 27
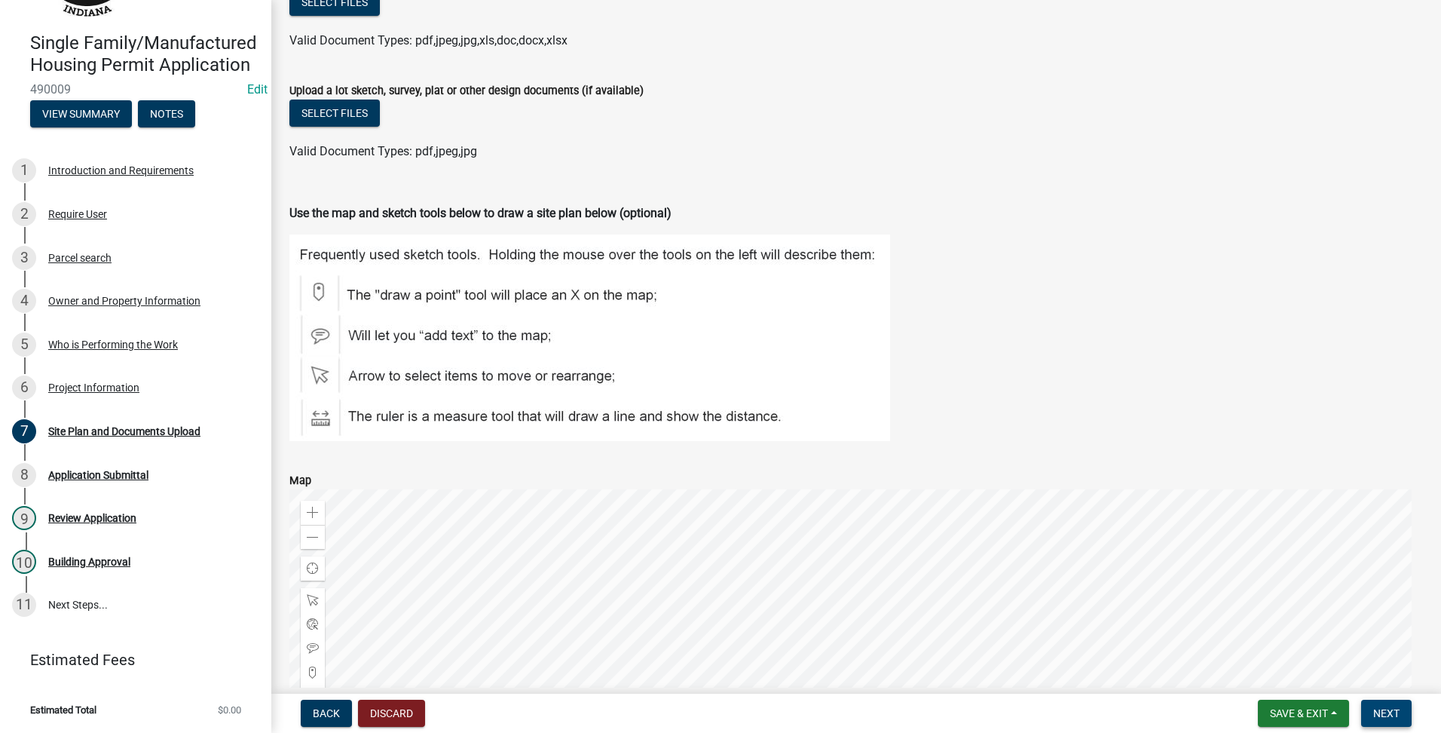
scroll to position [0, 0]
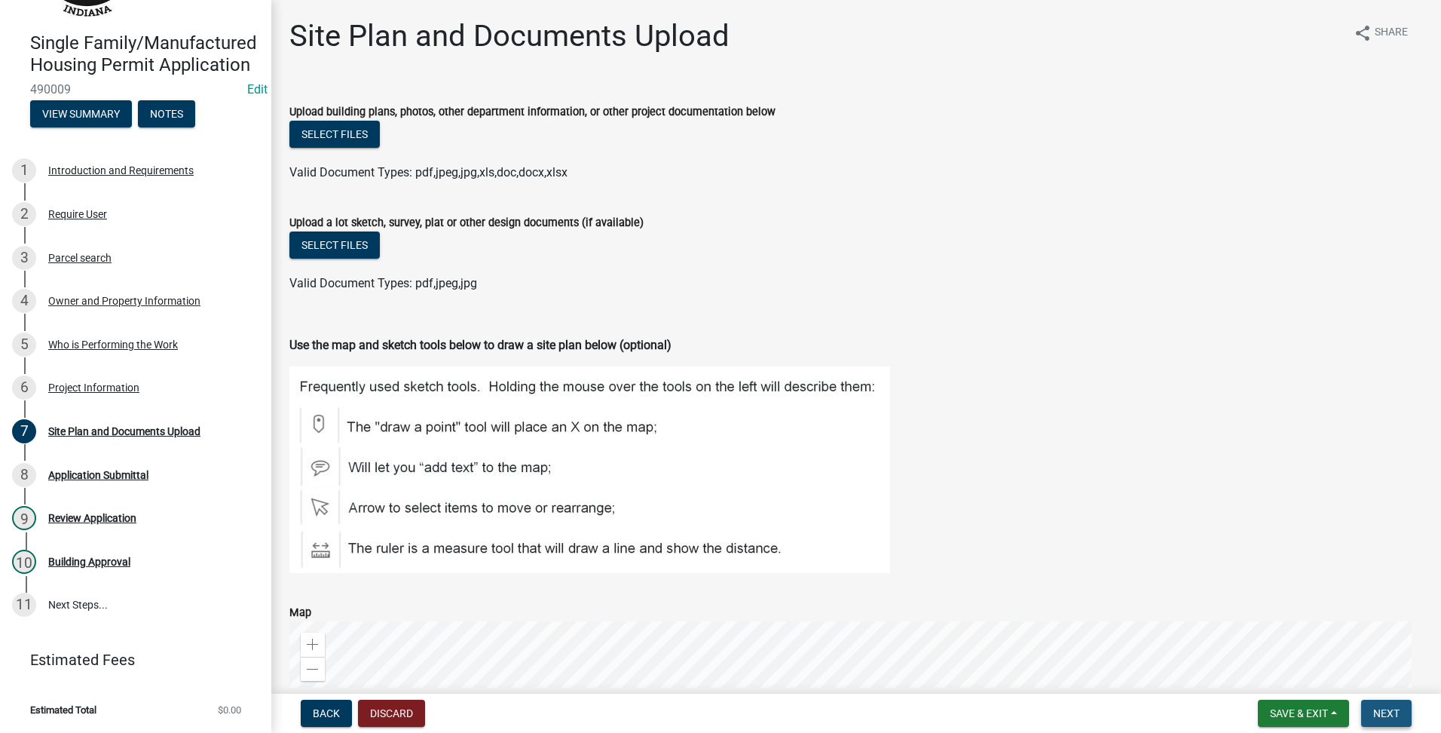
click at [1369, 714] on button "Next" at bounding box center [1386, 712] width 50 height 27
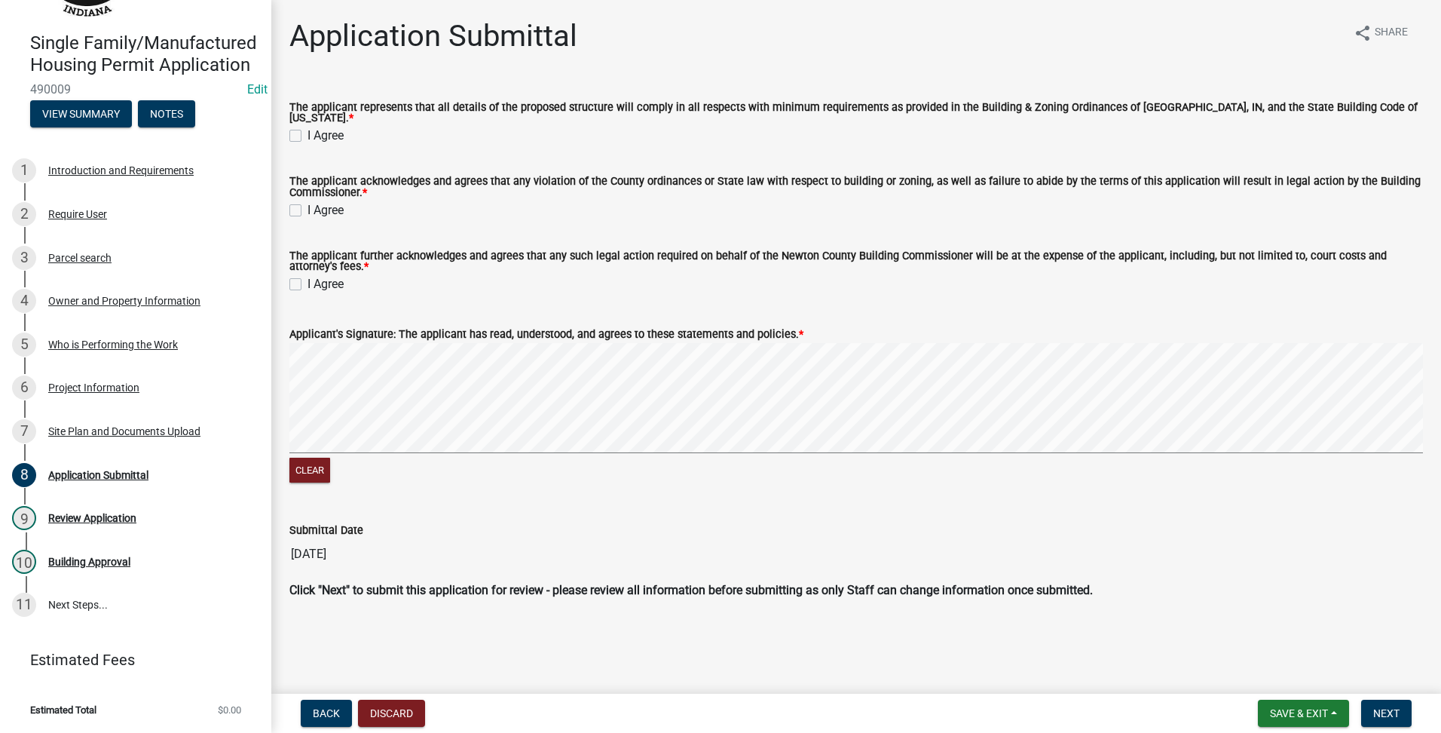
click at [307, 127] on label "I Agree" at bounding box center [325, 136] width 36 height 18
click at [307, 127] on input "I Agree" at bounding box center [312, 132] width 10 height 10
click at [307, 201] on label "I Agree" at bounding box center [325, 210] width 36 height 18
click at [307, 201] on input "I Agree" at bounding box center [312, 206] width 10 height 10
click at [293, 275] on div "I Agree" at bounding box center [856, 284] width 1134 height 18
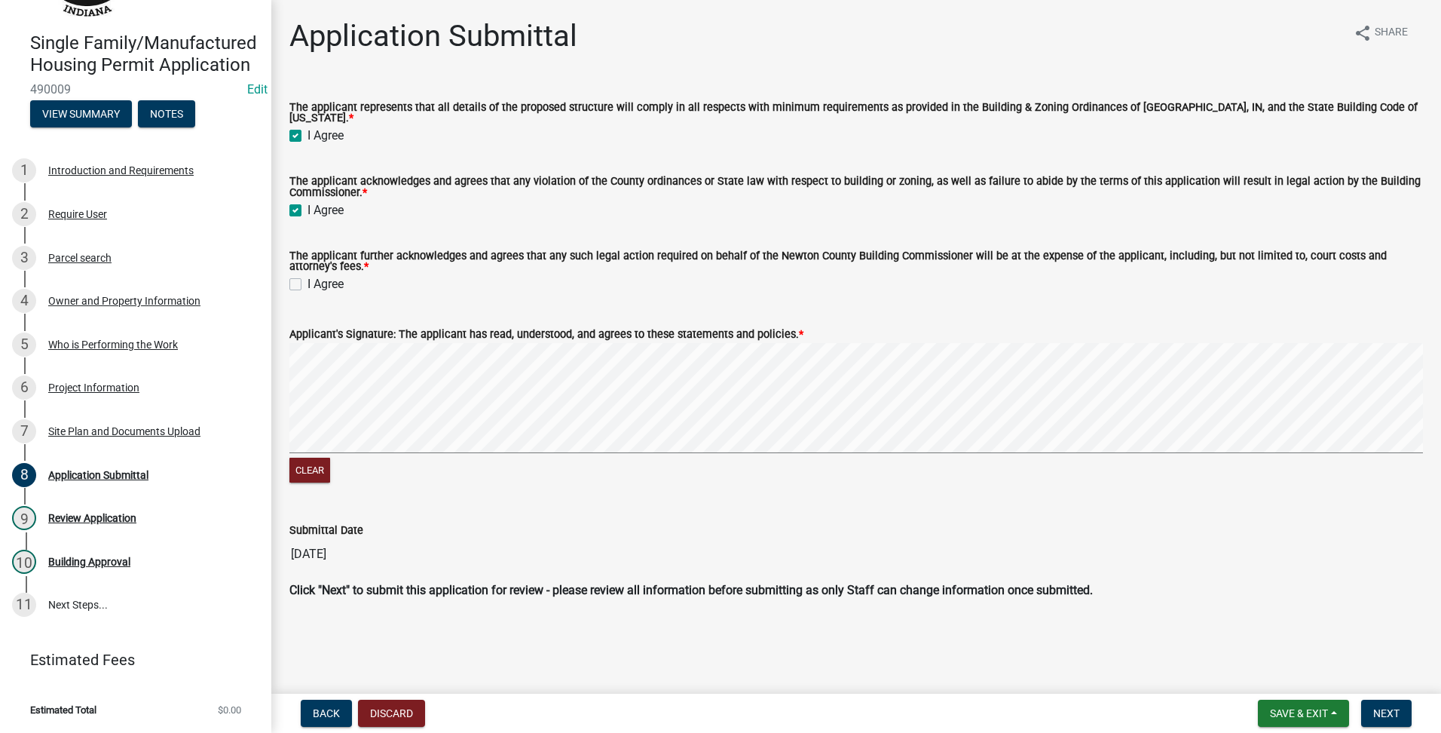
click at [307, 283] on label "I Agree" at bounding box center [325, 284] width 36 height 18
click at [307, 283] on input "I Agree" at bounding box center [312, 280] width 10 height 10
click at [1381, 710] on span "Next" at bounding box center [1386, 713] width 26 height 12
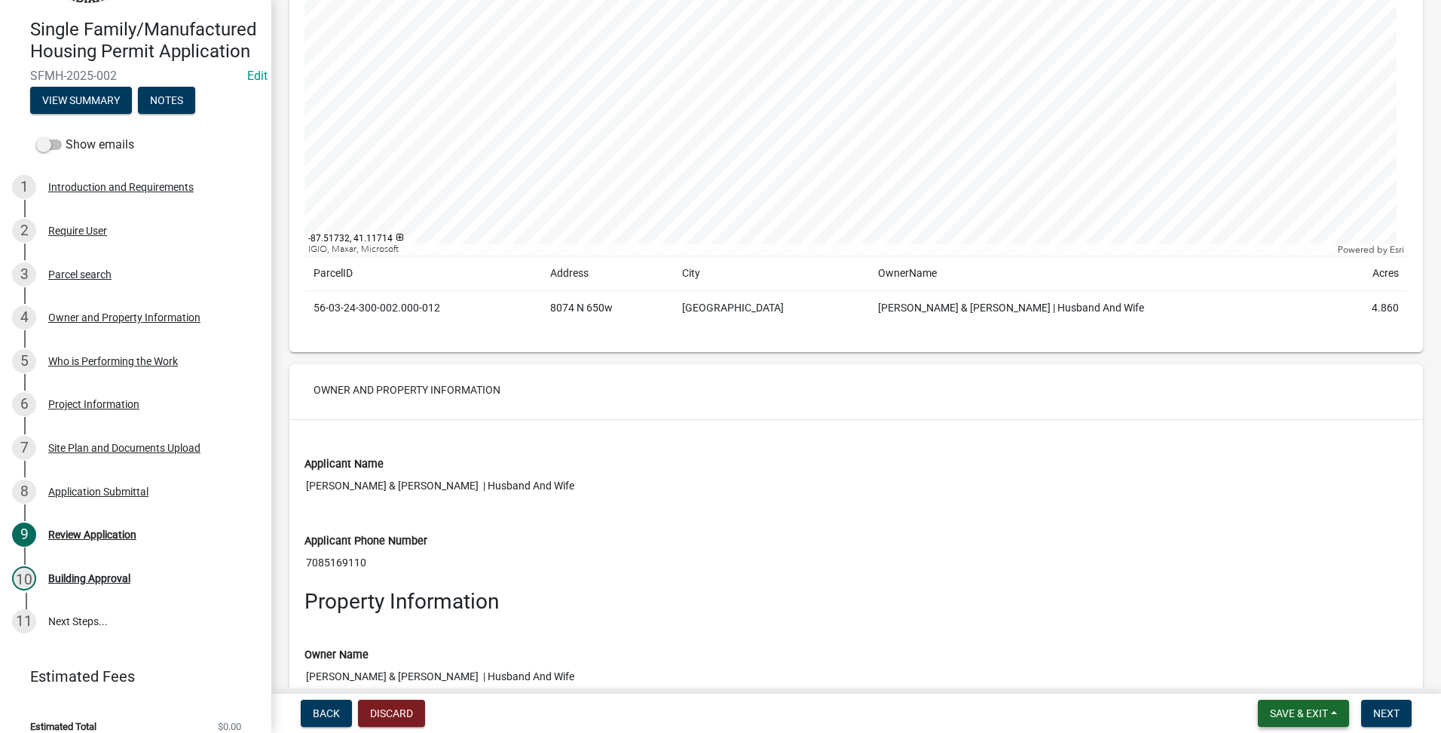
scroll to position [1884, 0]
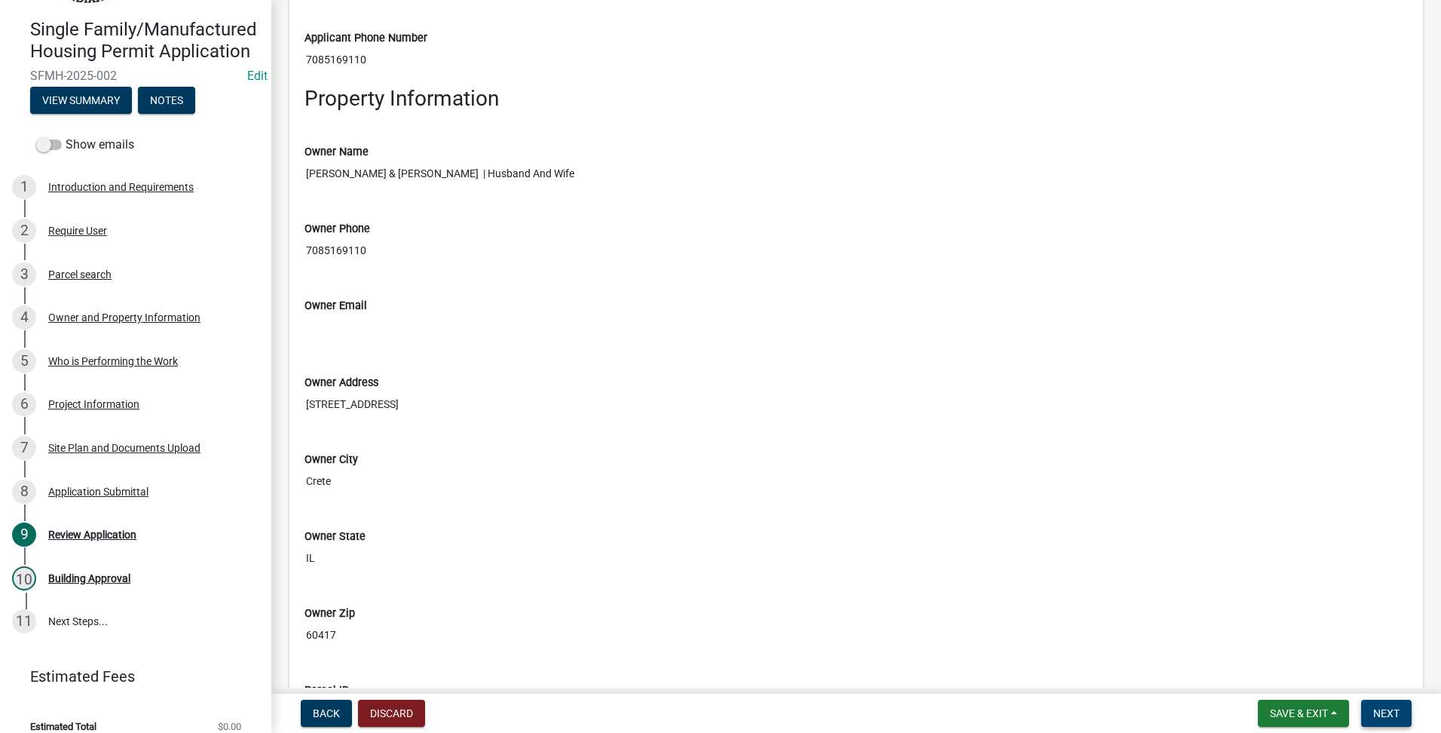
click at [1378, 711] on span "Next" at bounding box center [1386, 713] width 26 height 12
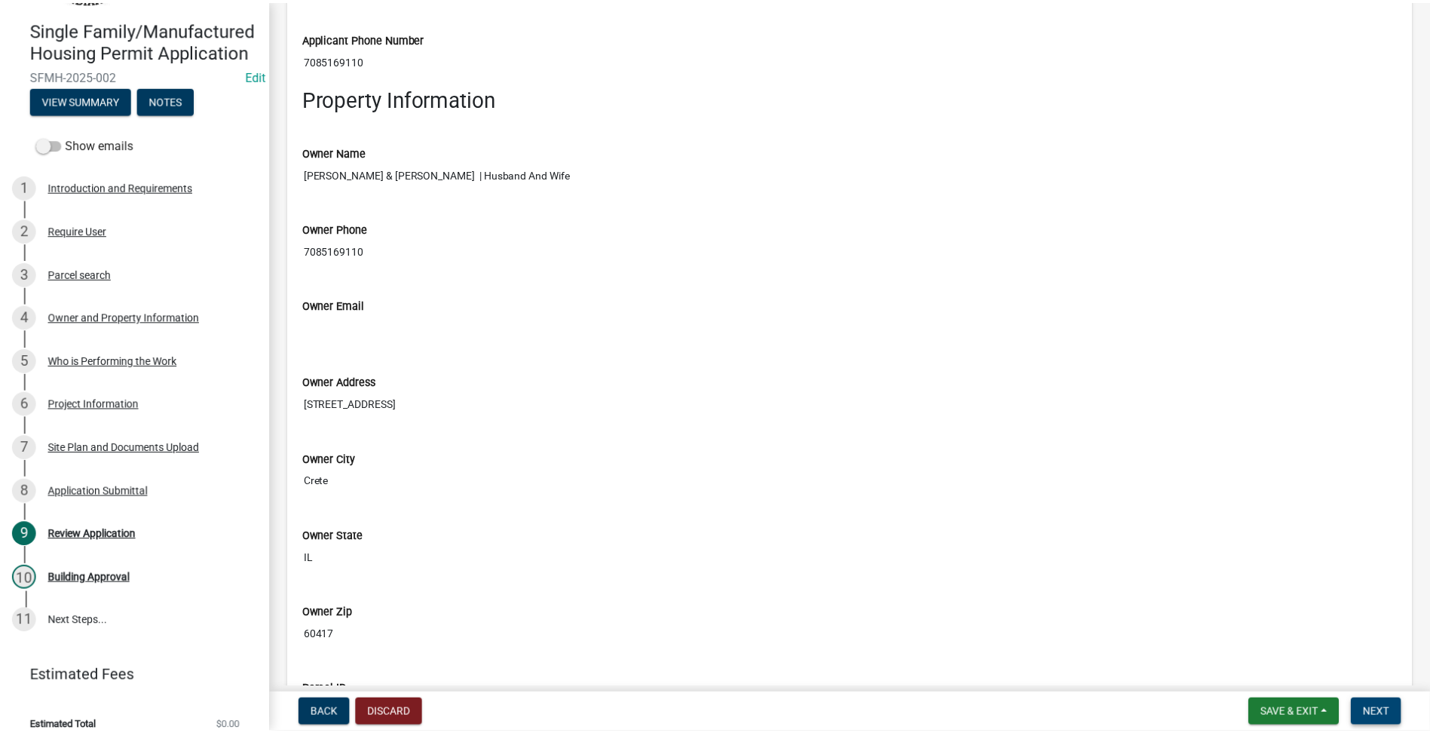
scroll to position [0, 0]
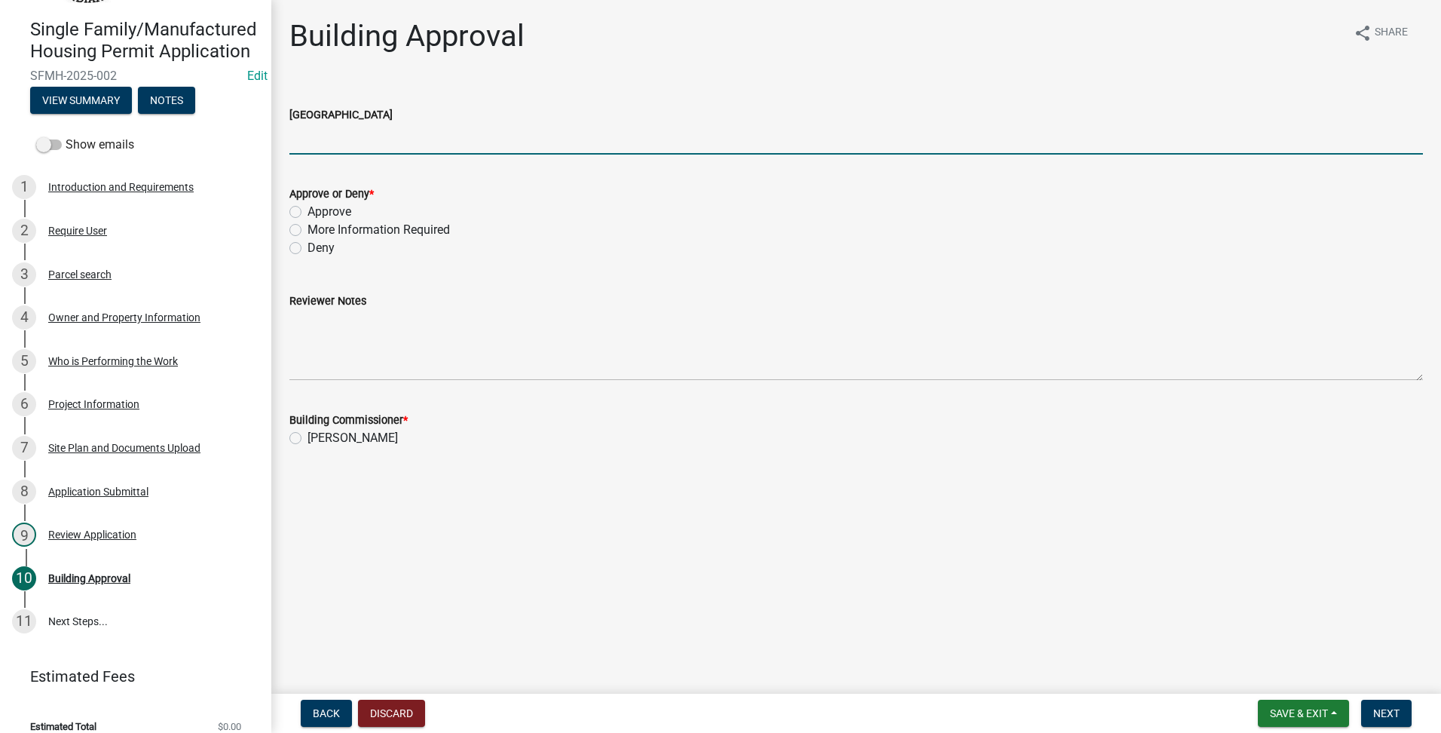
click at [413, 145] on input "[GEOGRAPHIC_DATA]" at bounding box center [856, 139] width 1134 height 31
click at [307, 212] on label "Approve" at bounding box center [329, 212] width 44 height 18
click at [307, 212] on input "Approve" at bounding box center [312, 208] width 10 height 10
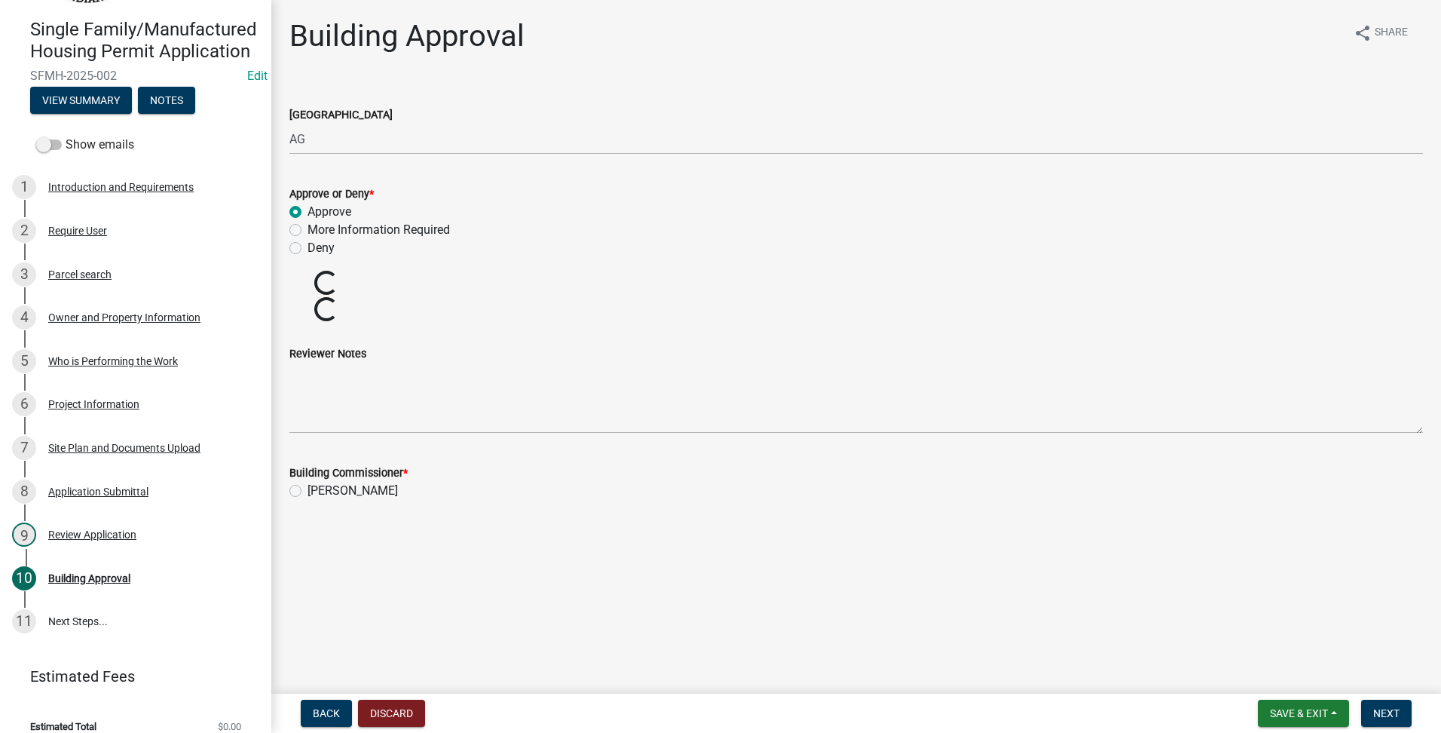
click at [297, 489] on main "Building Approval share Share County Zoning District AG Approve or Deny * Appro…" at bounding box center [856, 343] width 1170 height 687
drag, startPoint x: 286, startPoint y: 420, endPoint x: 295, endPoint y: 435, distance: 18.0
click at [286, 421] on div "Building Commissioner * [PERSON_NAME]" at bounding box center [856, 420] width 1156 height 54
click at [301, 444] on div "[PERSON_NAME]" at bounding box center [856, 438] width 1134 height 18
click at [307, 442] on label "[PERSON_NAME]" at bounding box center [352, 438] width 90 height 18
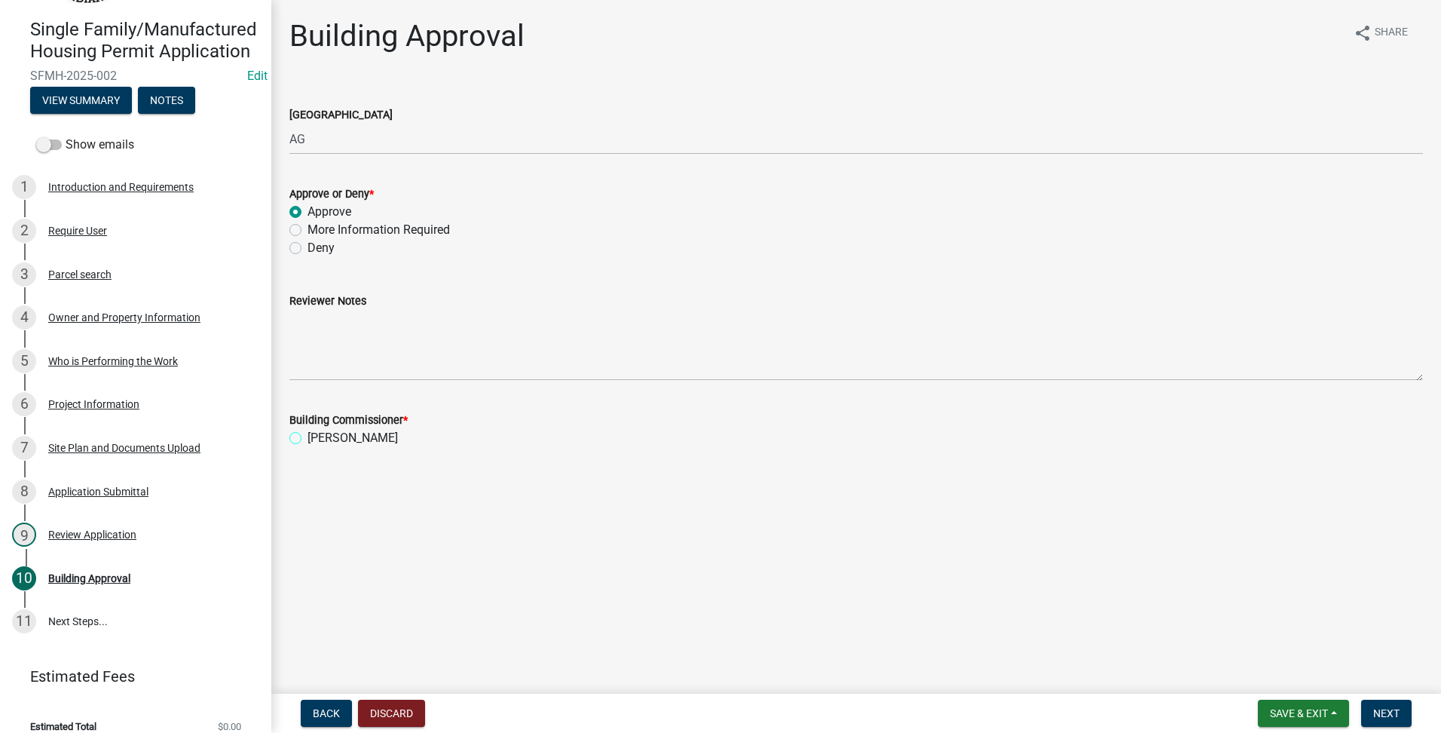
click at [307, 439] on input "[PERSON_NAME]" at bounding box center [312, 434] width 10 height 10
click at [1396, 710] on span "Next" at bounding box center [1386, 713] width 26 height 12
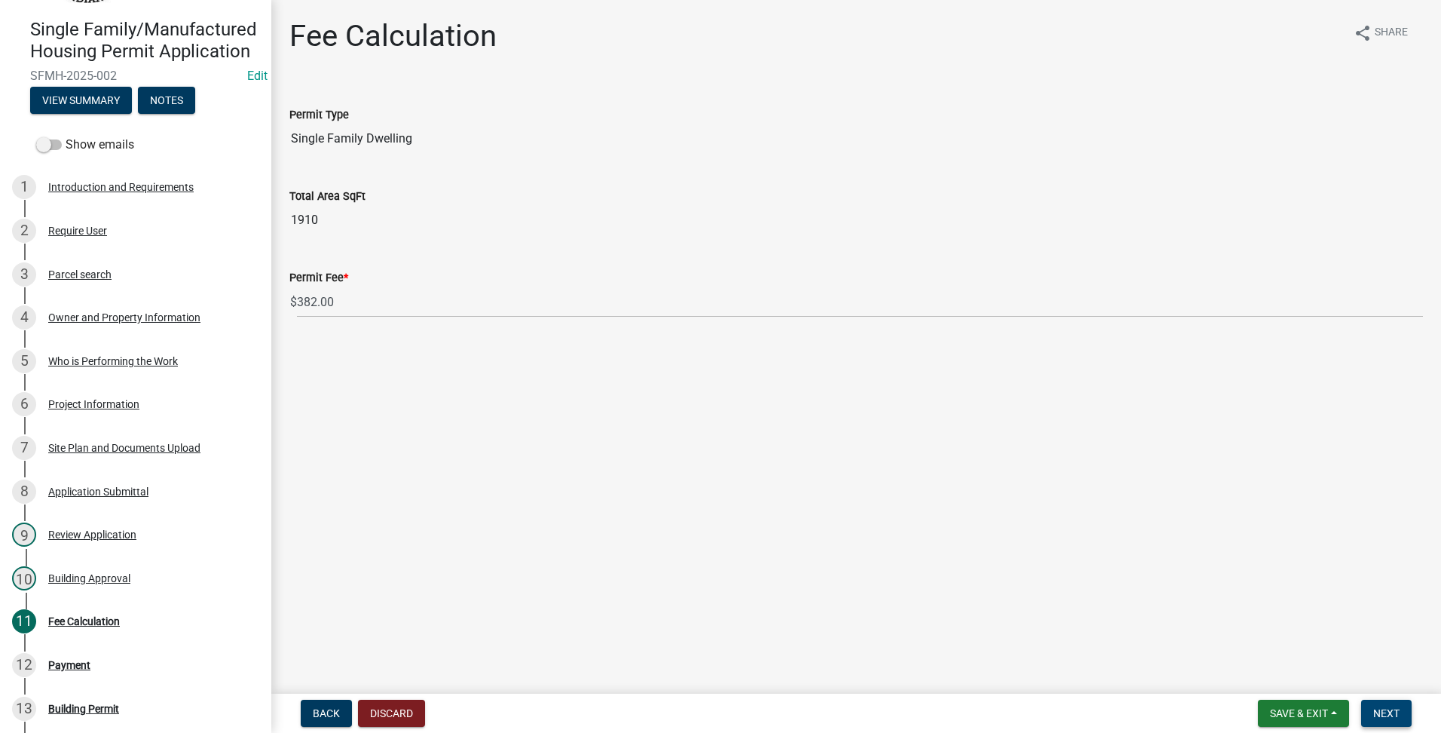
click at [1397, 711] on span "Next" at bounding box center [1386, 713] width 26 height 12
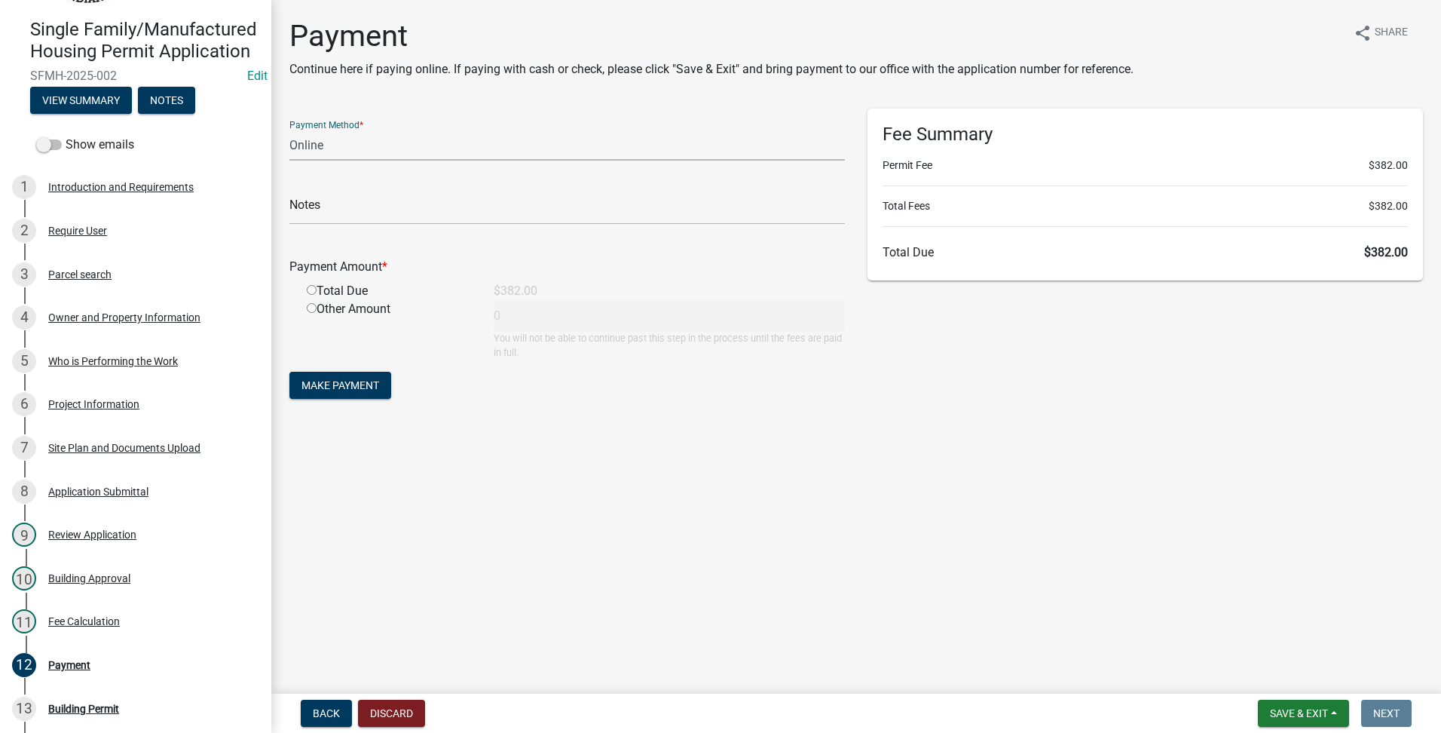
click at [310, 142] on select "Credit Card POS Check Cash Online" at bounding box center [566, 145] width 555 height 31
click at [289, 130] on select "Credit Card POS Check Cash Online" at bounding box center [566, 145] width 555 height 31
click at [310, 301] on div "Other Amount" at bounding box center [388, 330] width 187 height 60
click at [316, 297] on div "Total Due" at bounding box center [388, 291] width 187 height 18
click at [316, 296] on div "Total Due" at bounding box center [388, 291] width 187 height 18
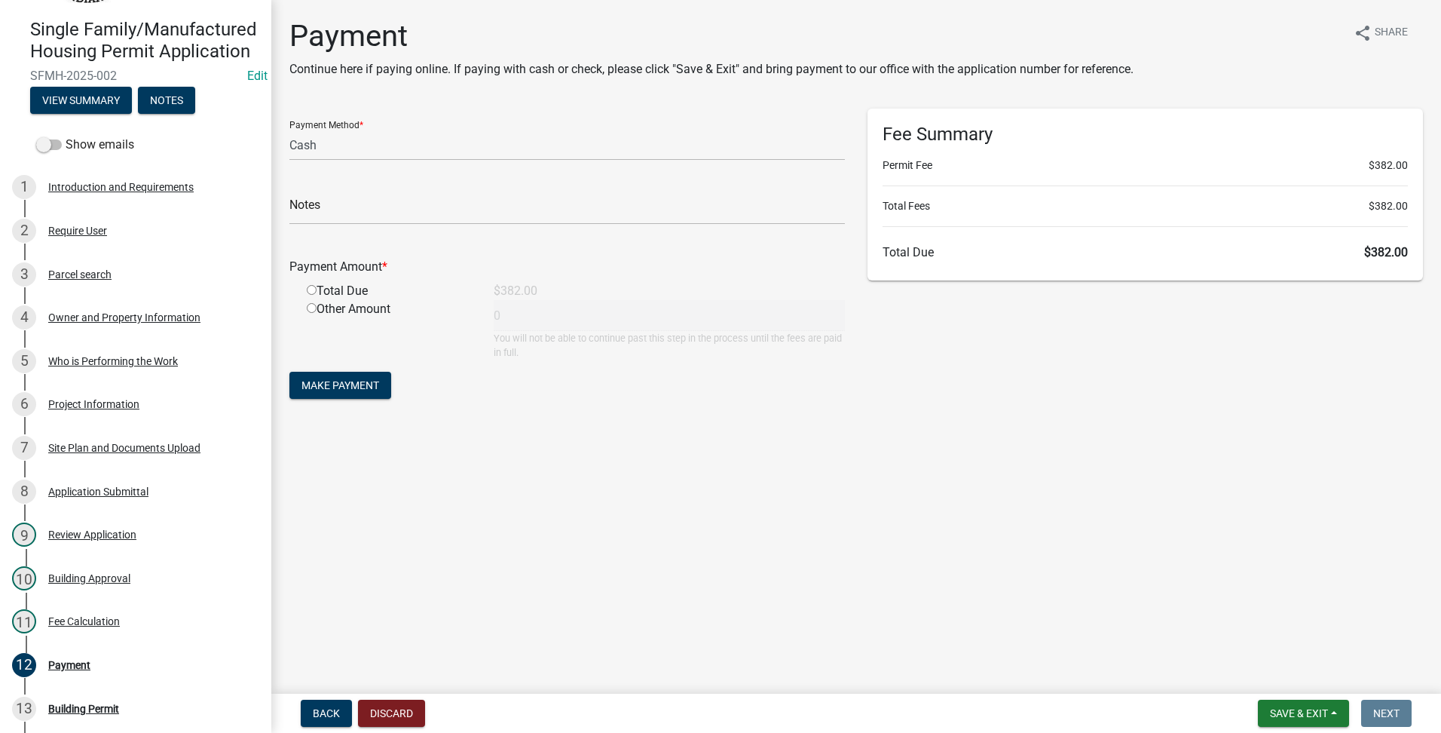
click at [302, 287] on div "Total Due" at bounding box center [388, 291] width 187 height 18
click at [317, 291] on div "Total Due" at bounding box center [388, 291] width 187 height 18
click at [311, 289] on input "radio" at bounding box center [312, 290] width 10 height 10
click at [375, 412] on div "Payment Method * Credit Card POS Check Cash Online Notes Payment Amount * Total…" at bounding box center [567, 262] width 578 height 307
click at [371, 399] on form "Payment Method * Credit Card POS Check Cash Online Notes Payment Amount * Total…" at bounding box center [566, 256] width 555 height 294
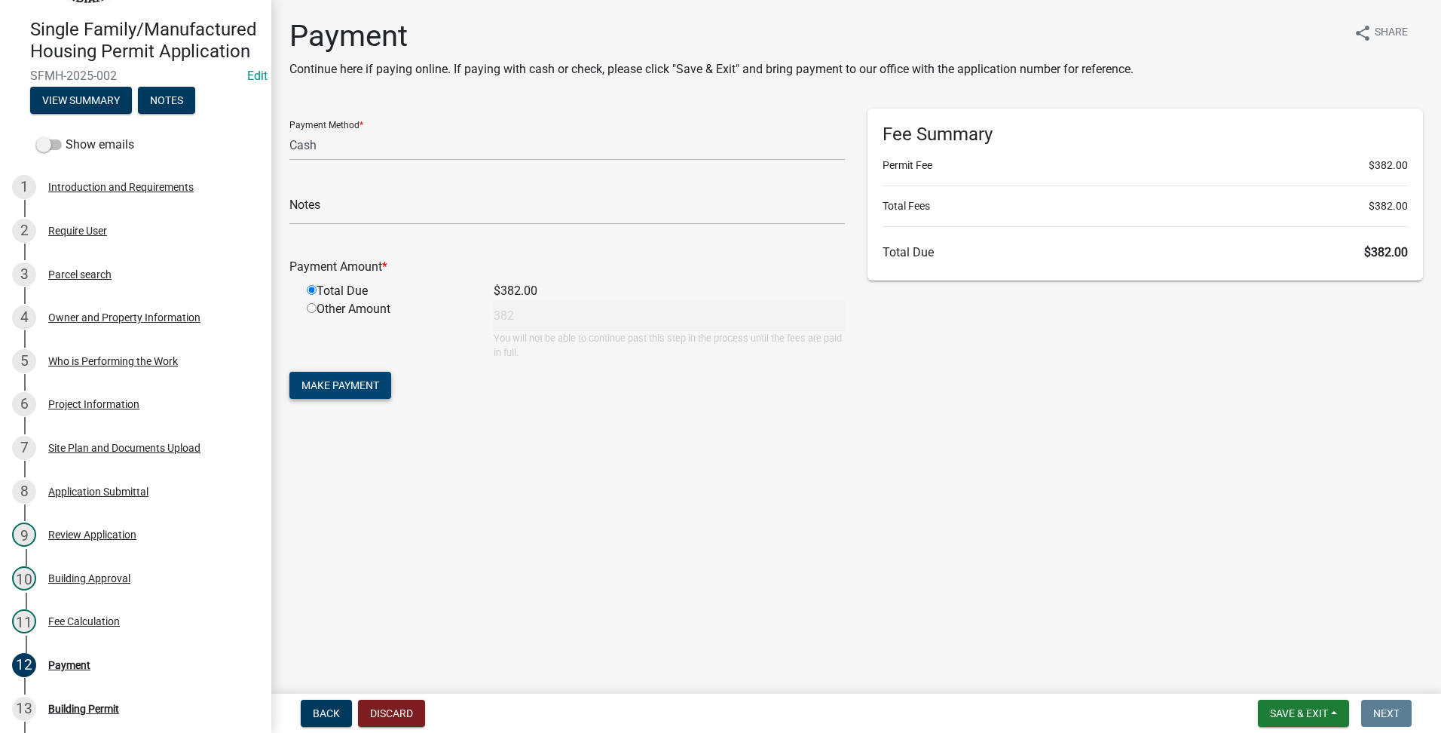
click at [376, 384] on span "Make Payment" at bounding box center [340, 385] width 78 height 12
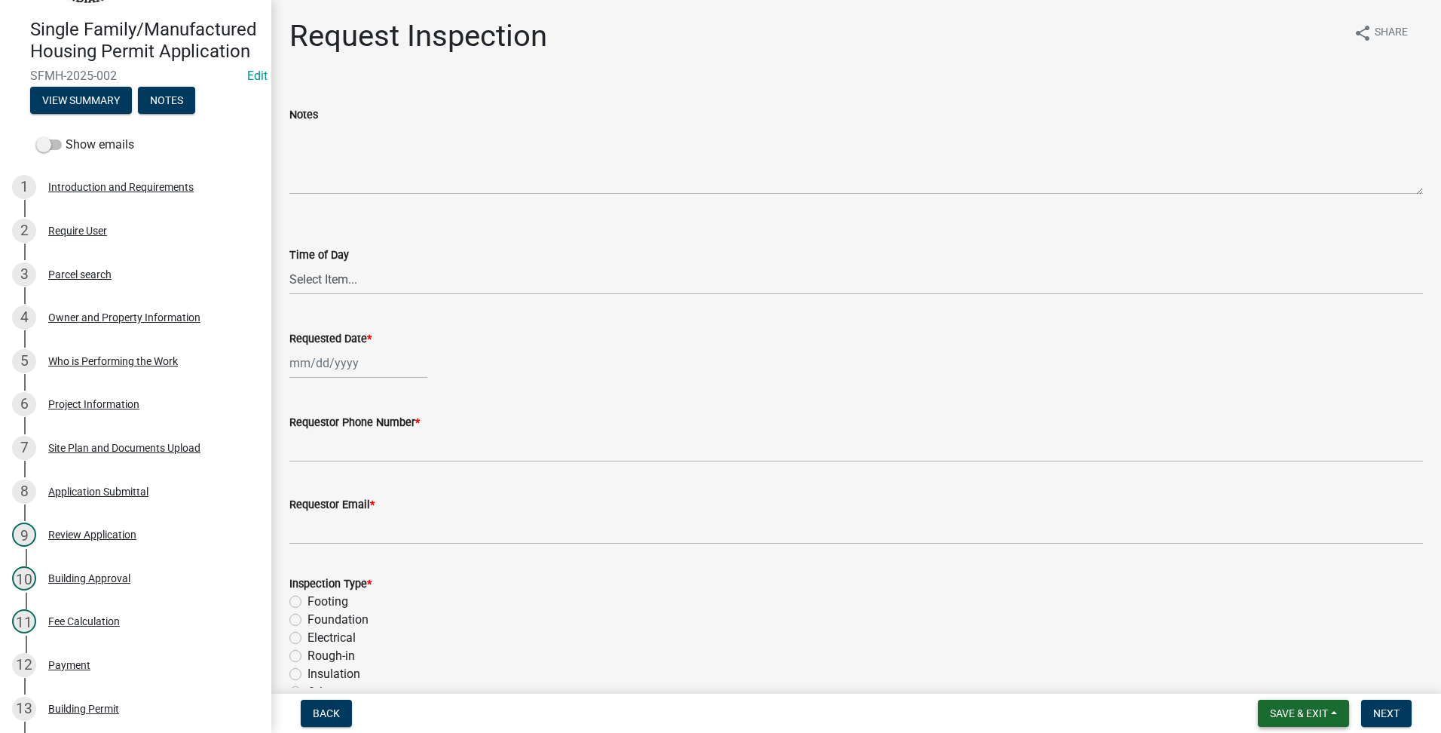
click at [1281, 703] on button "Save & Exit" at bounding box center [1303, 712] width 91 height 27
click at [1279, 681] on button "Save & Exit" at bounding box center [1288, 674] width 121 height 36
